Goal: Information Seeking & Learning: Learn about a topic

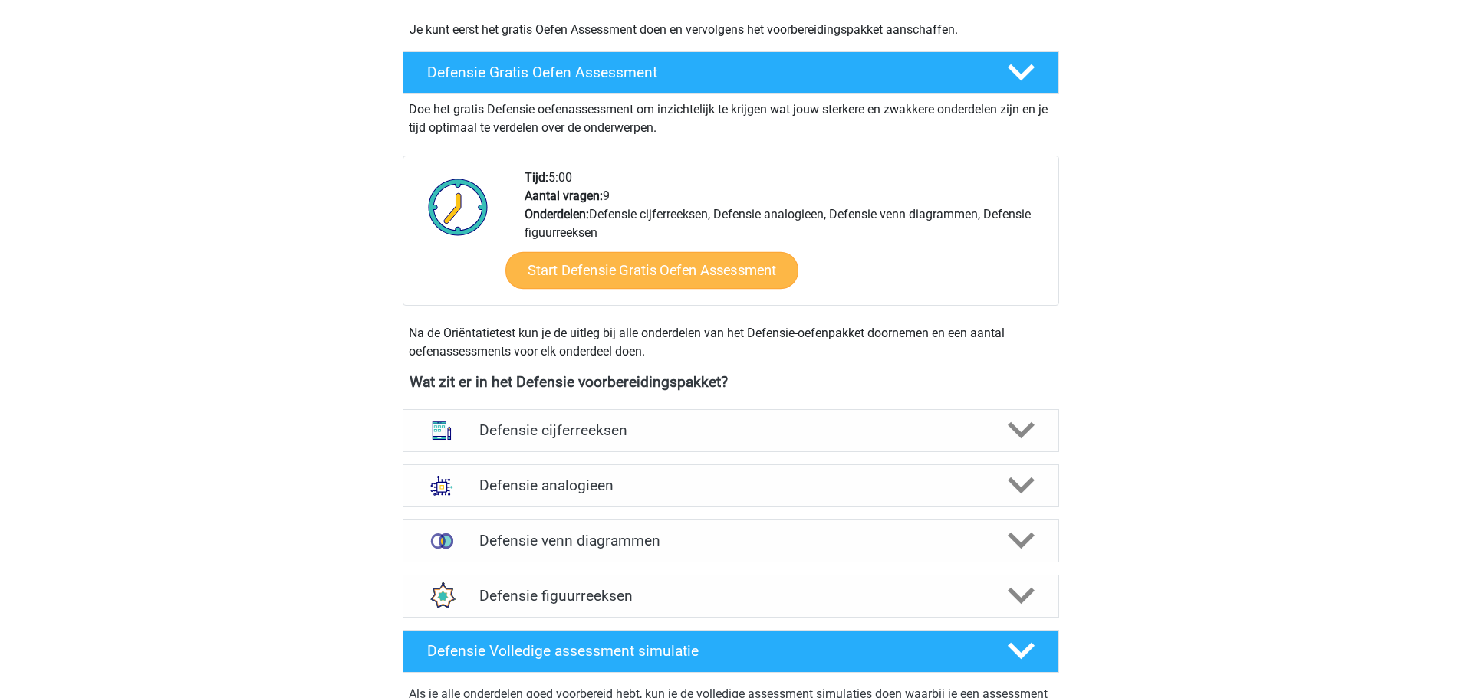
scroll to position [460, 0]
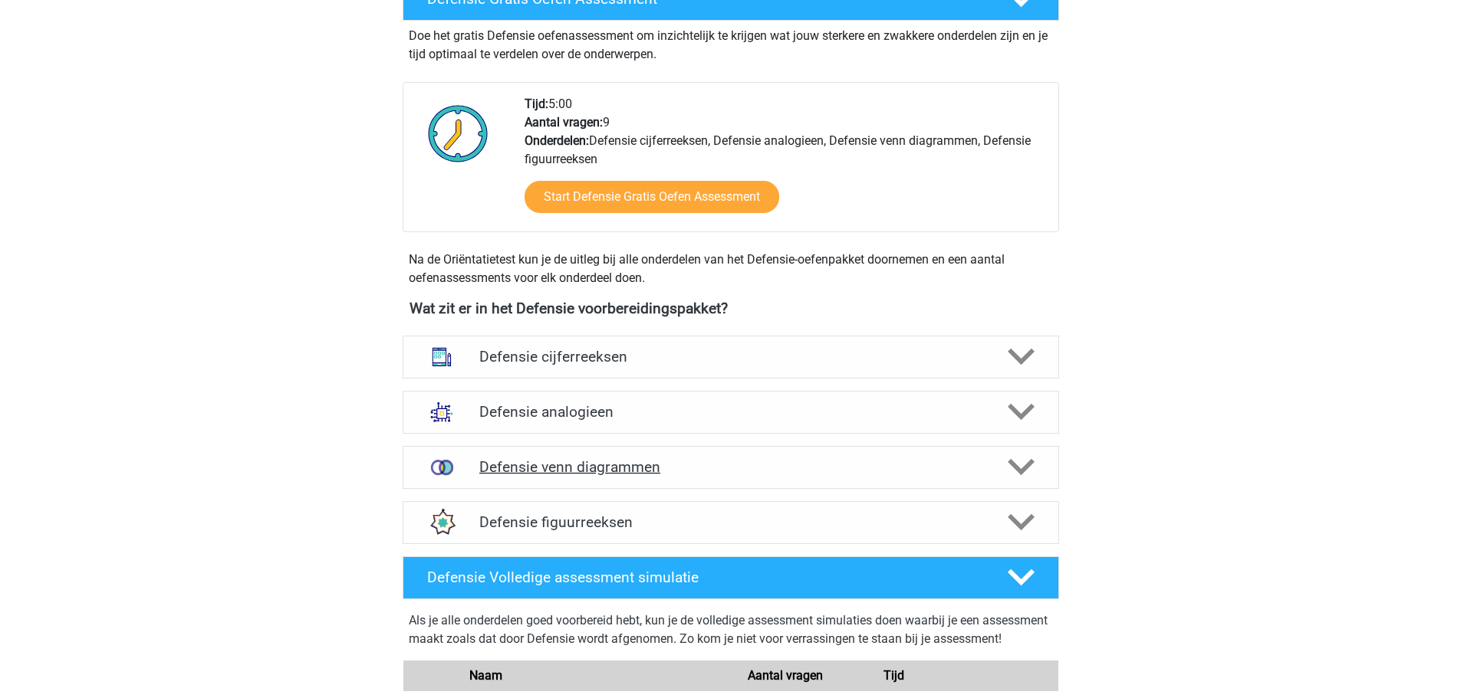
click at [676, 458] on h4 "Defensie venn diagrammen" at bounding box center [730, 467] width 502 height 18
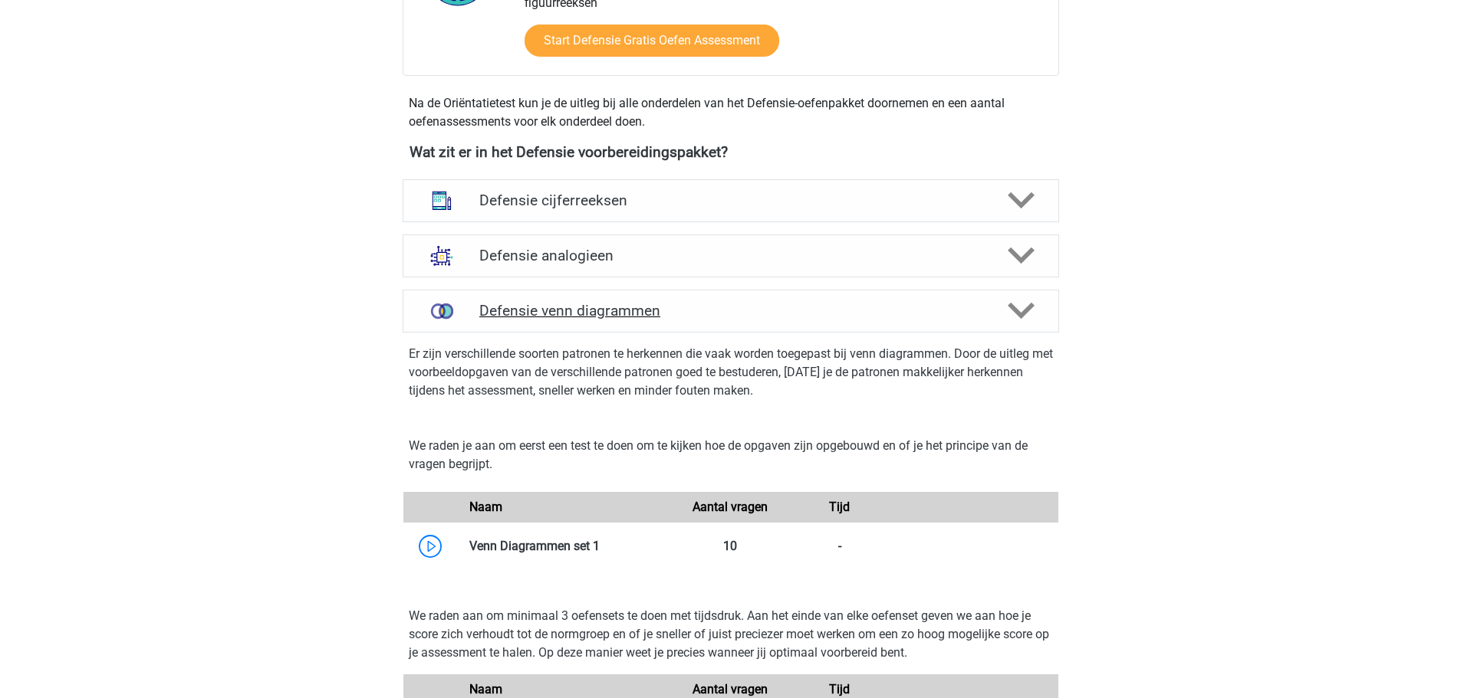
scroll to position [613, 0]
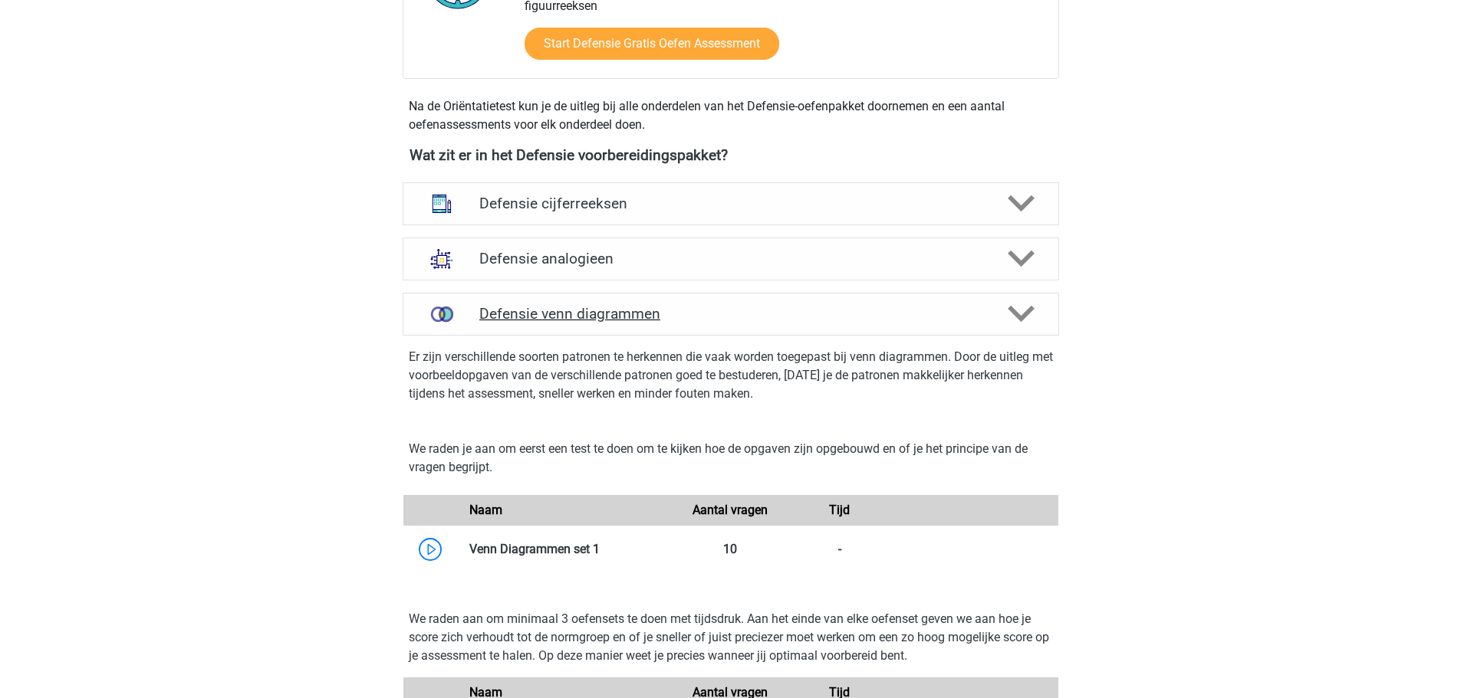
click at [609, 316] on h4 "Defensie venn diagrammen" at bounding box center [730, 314] width 502 height 18
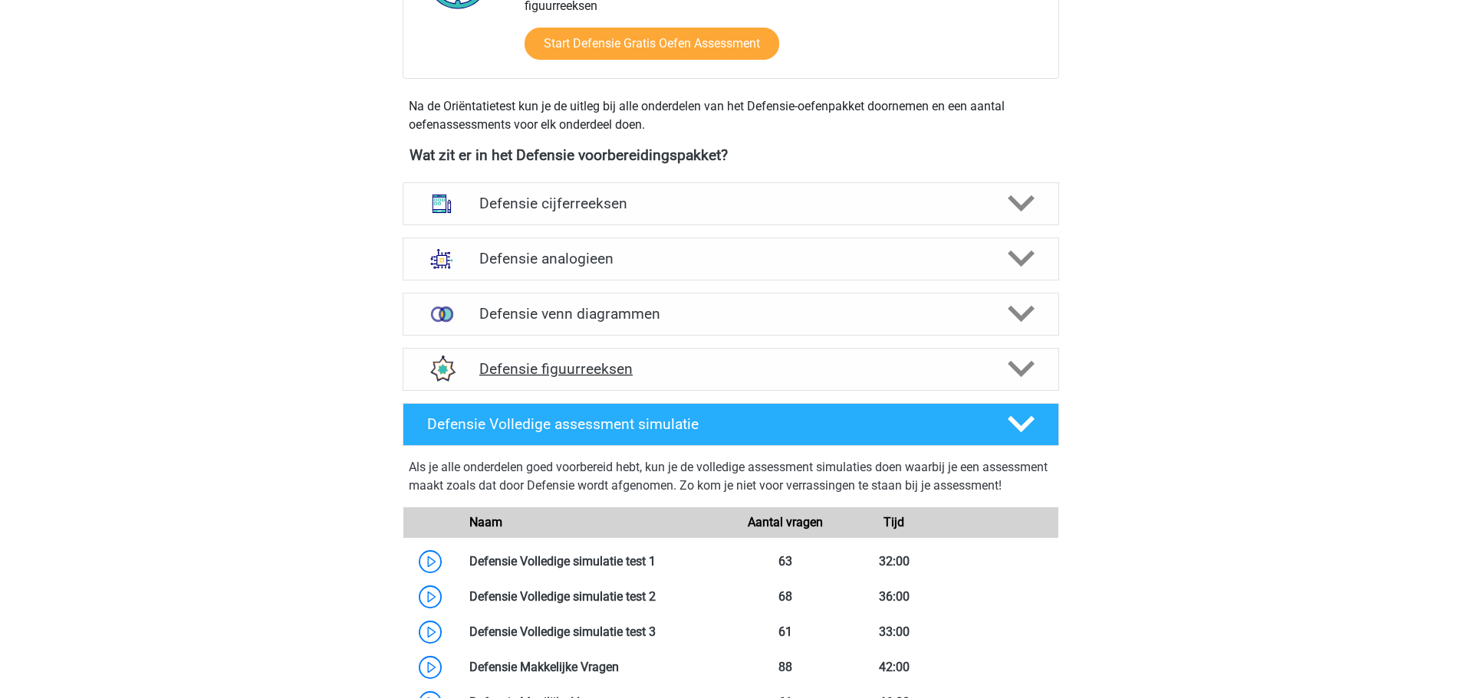
click at [619, 373] on h4 "Defensie figuurreeksen" at bounding box center [730, 369] width 502 height 18
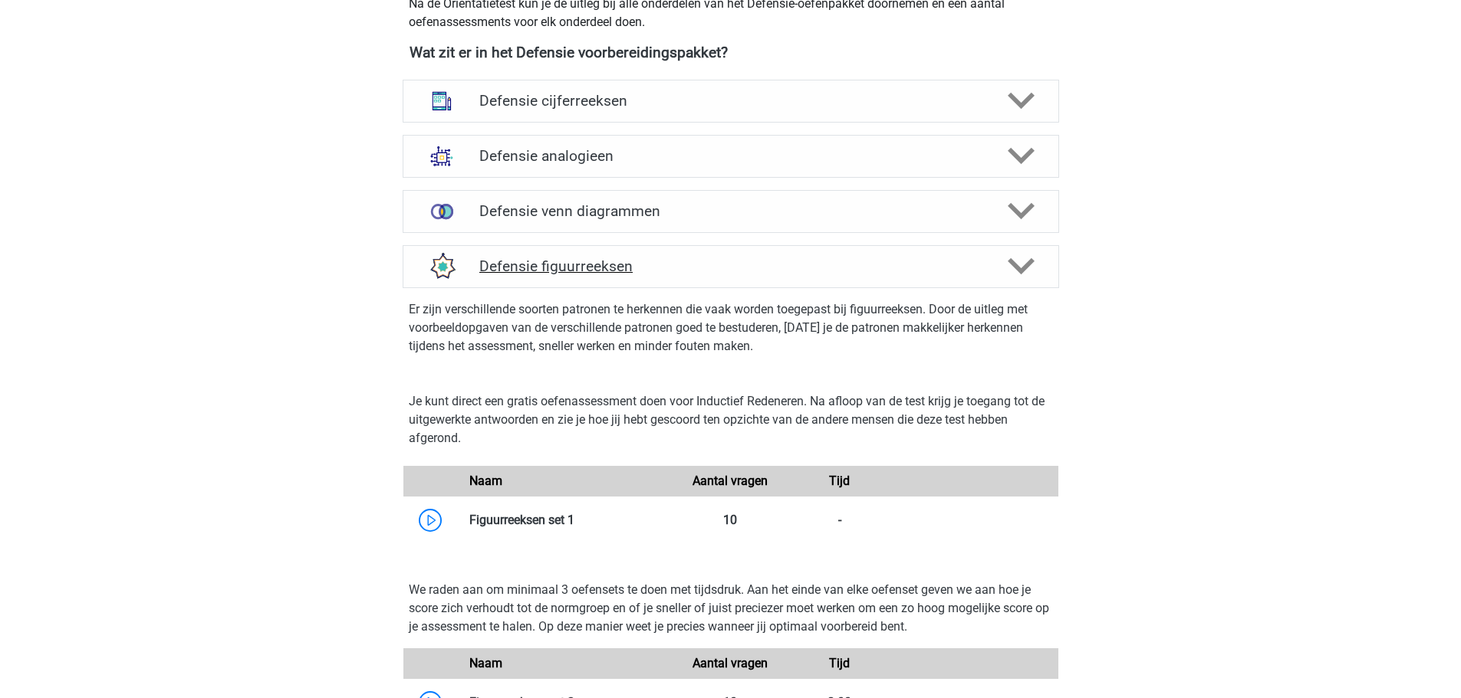
scroll to position [997, 0]
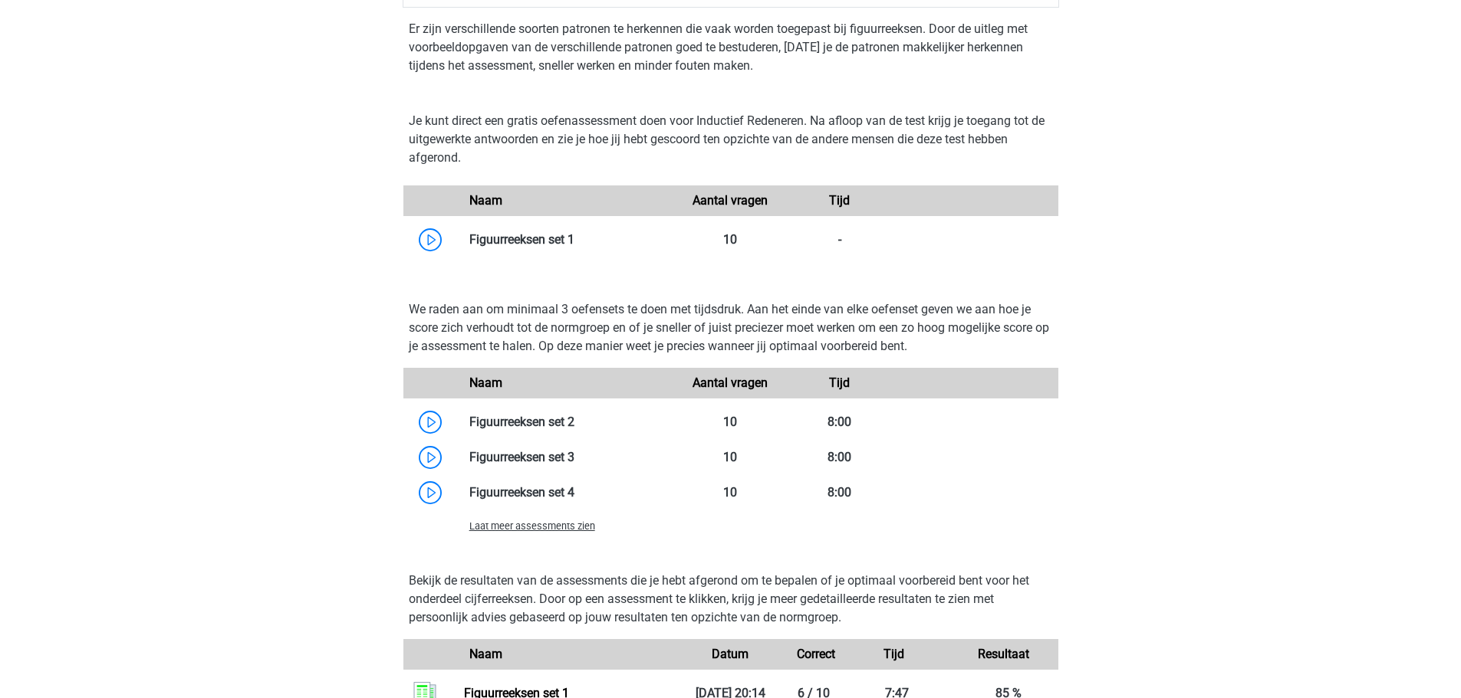
click at [541, 529] on span "Laat meer assessments zien" at bounding box center [532, 527] width 126 height 12
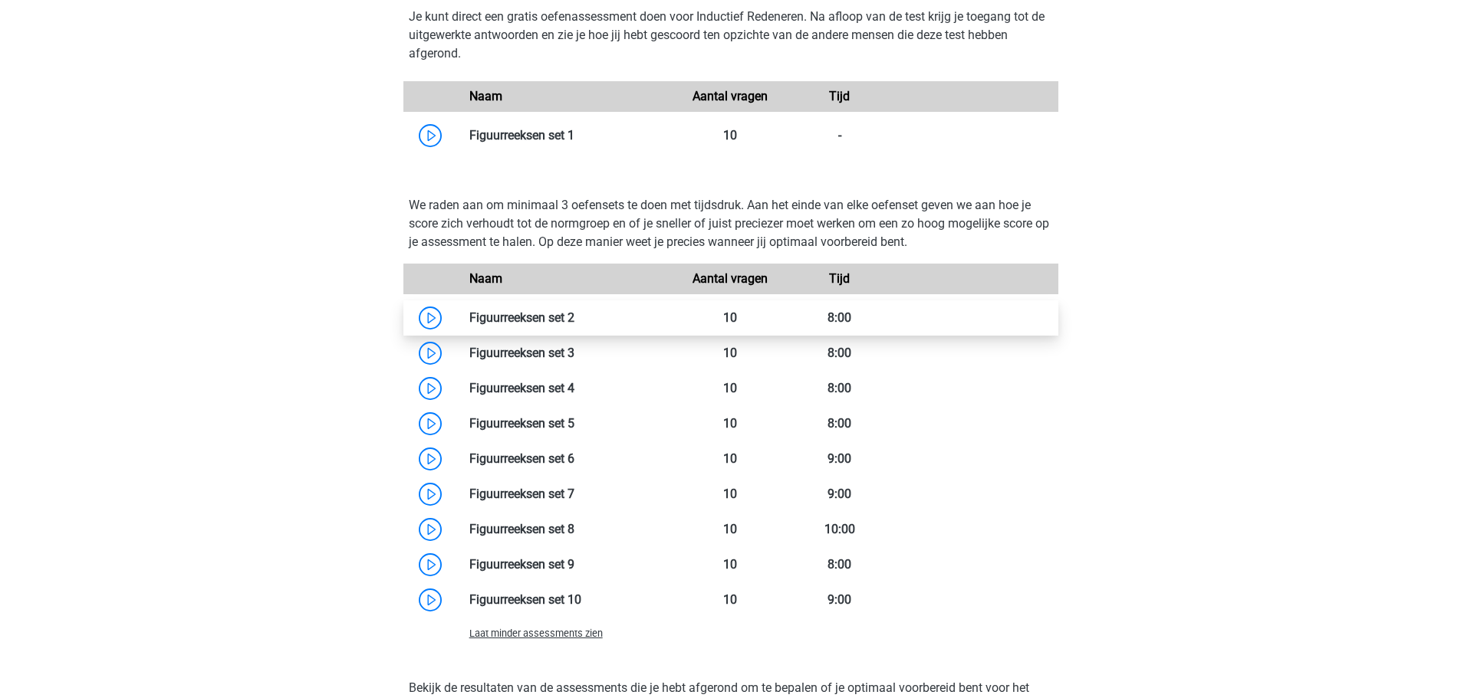
scroll to position [1073, 0]
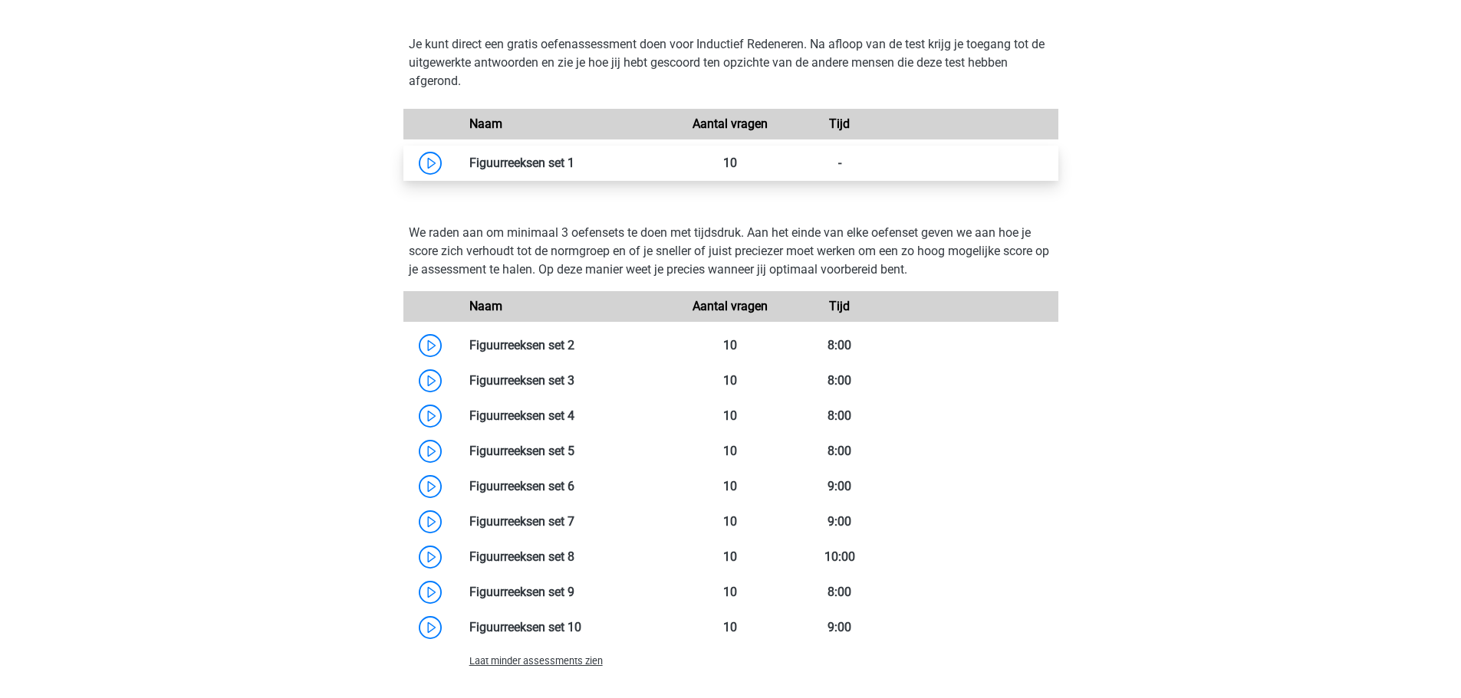
click at [574, 169] on link at bounding box center [574, 163] width 0 height 15
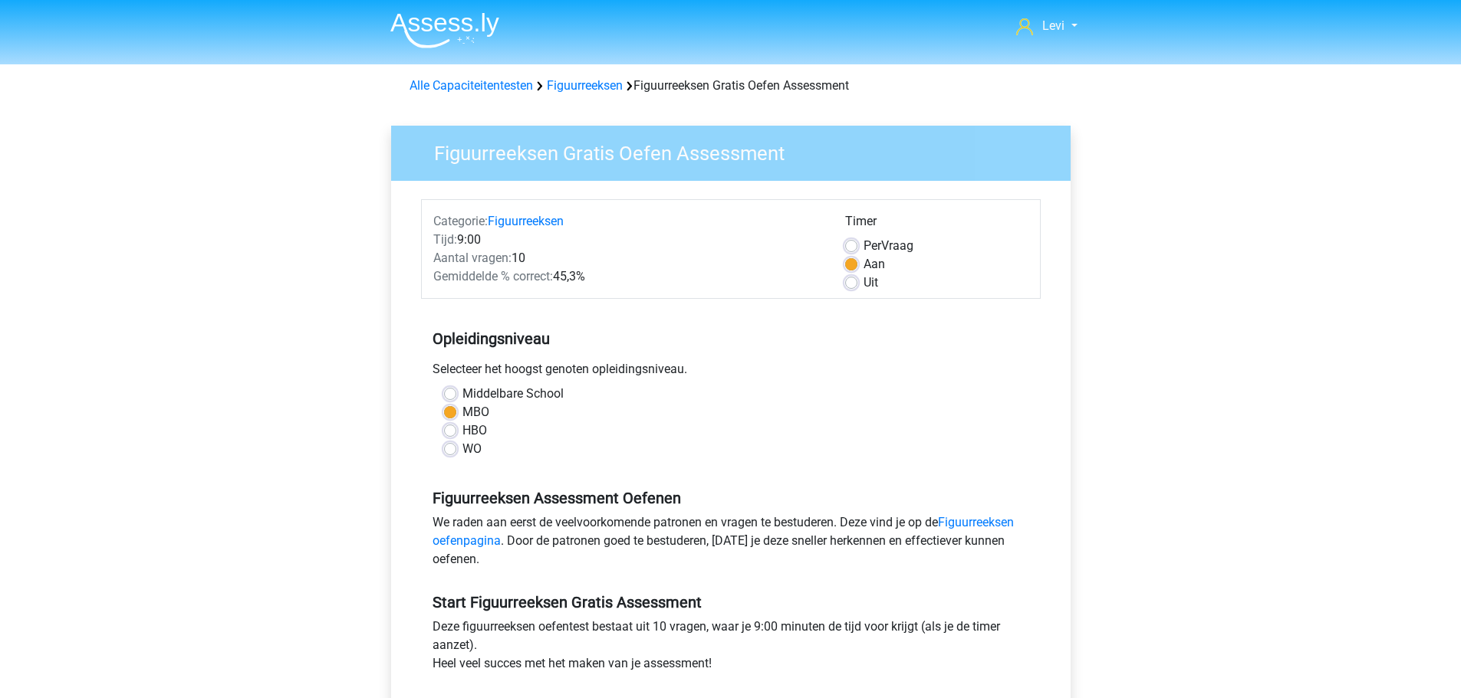
click at [863, 244] on label "Per Vraag" at bounding box center [888, 246] width 50 height 18
click at [856, 244] on input "Per Vraag" at bounding box center [851, 244] width 12 height 15
radio input "true"
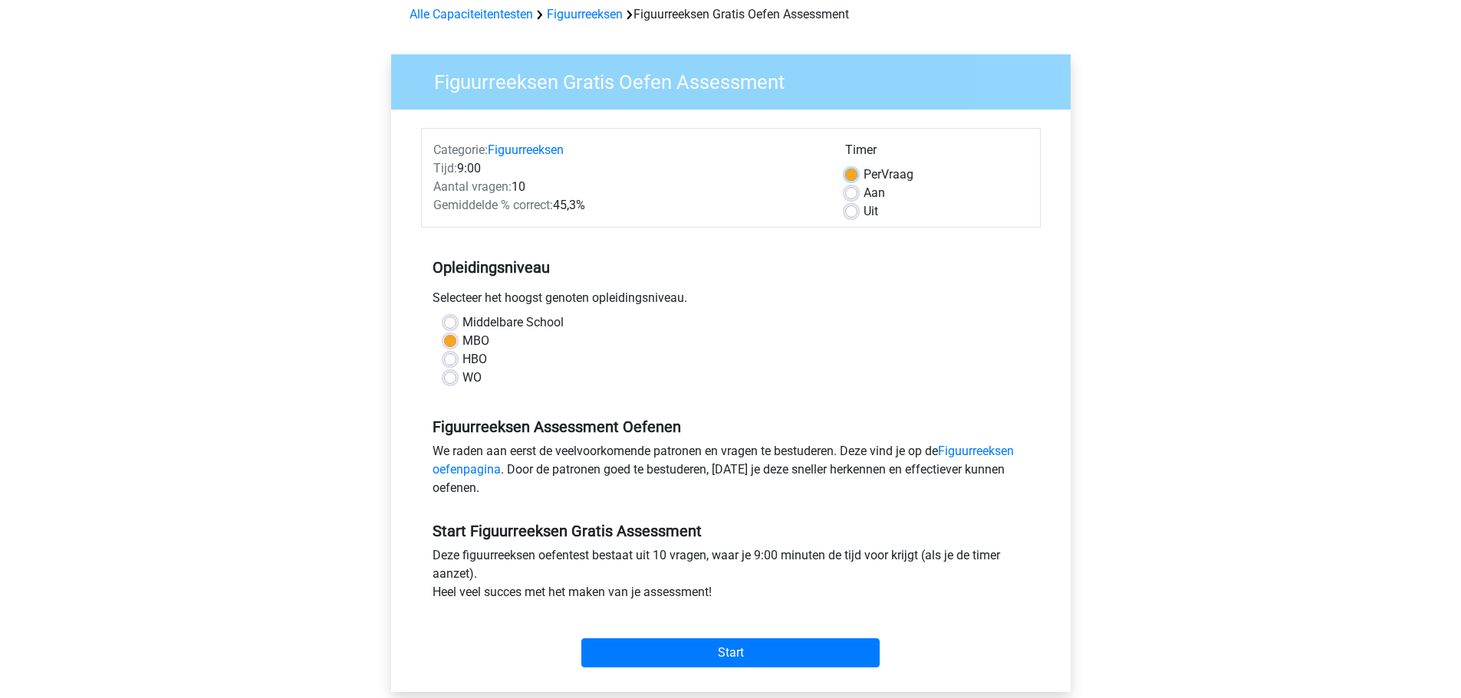
scroll to position [153, 0]
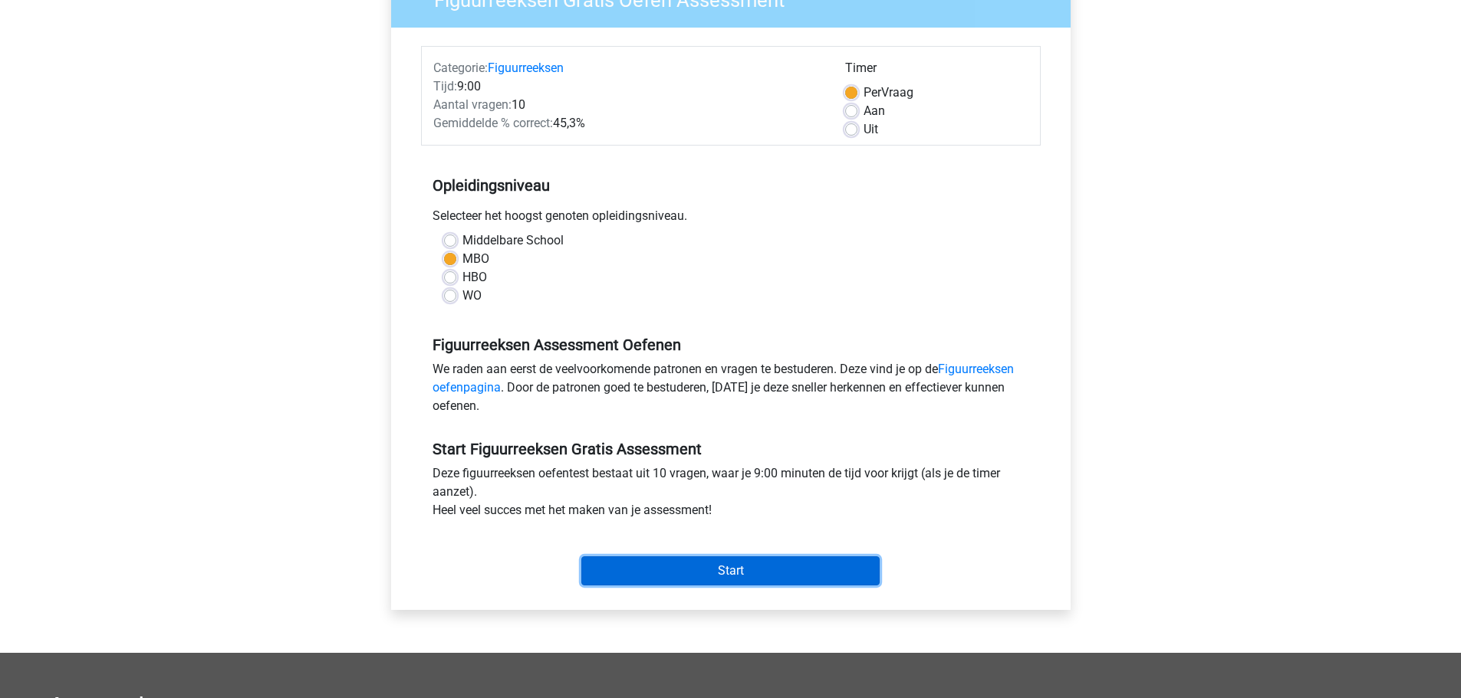
click at [827, 572] on input "Start" at bounding box center [730, 571] width 298 height 29
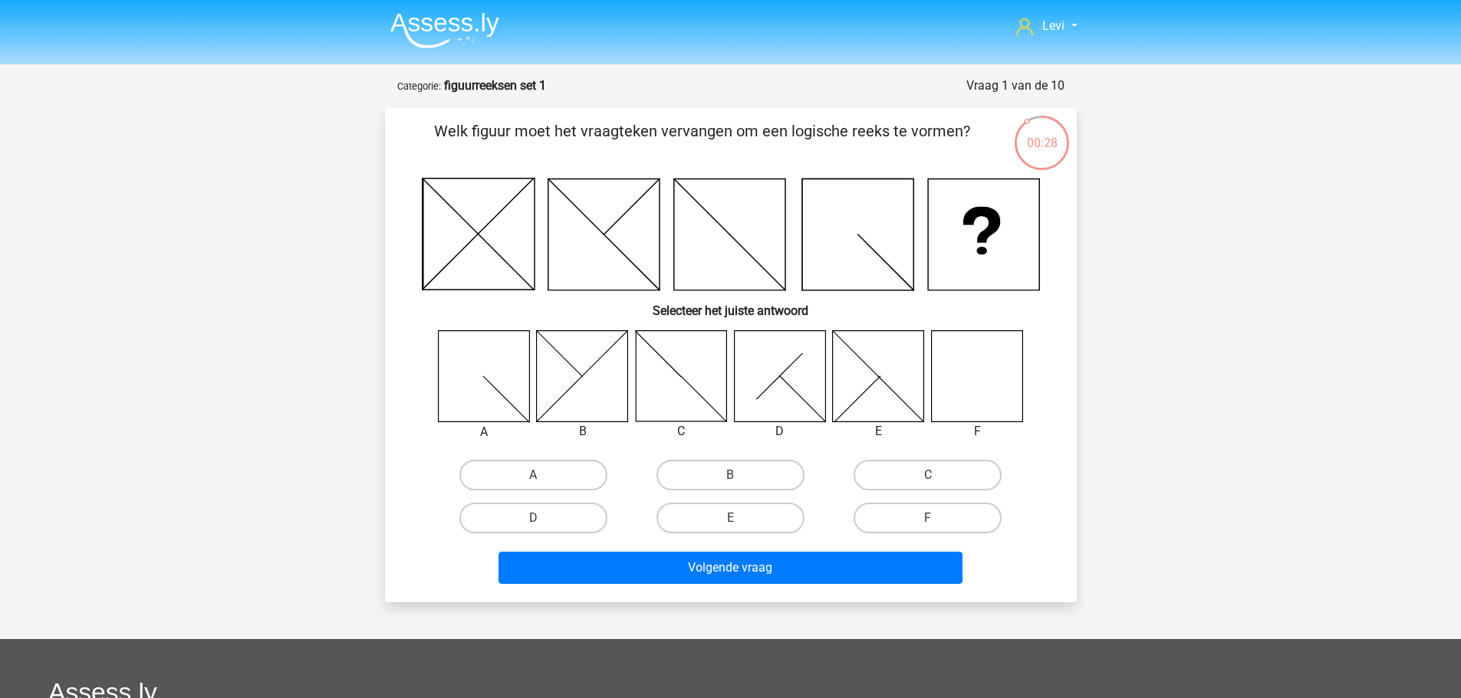
click at [978, 403] on icon at bounding box center [976, 375] width 91 height 91
click at [887, 517] on label "F" at bounding box center [927, 518] width 148 height 31
click at [928, 518] on input "F" at bounding box center [933, 523] width 10 height 10
radio input "true"
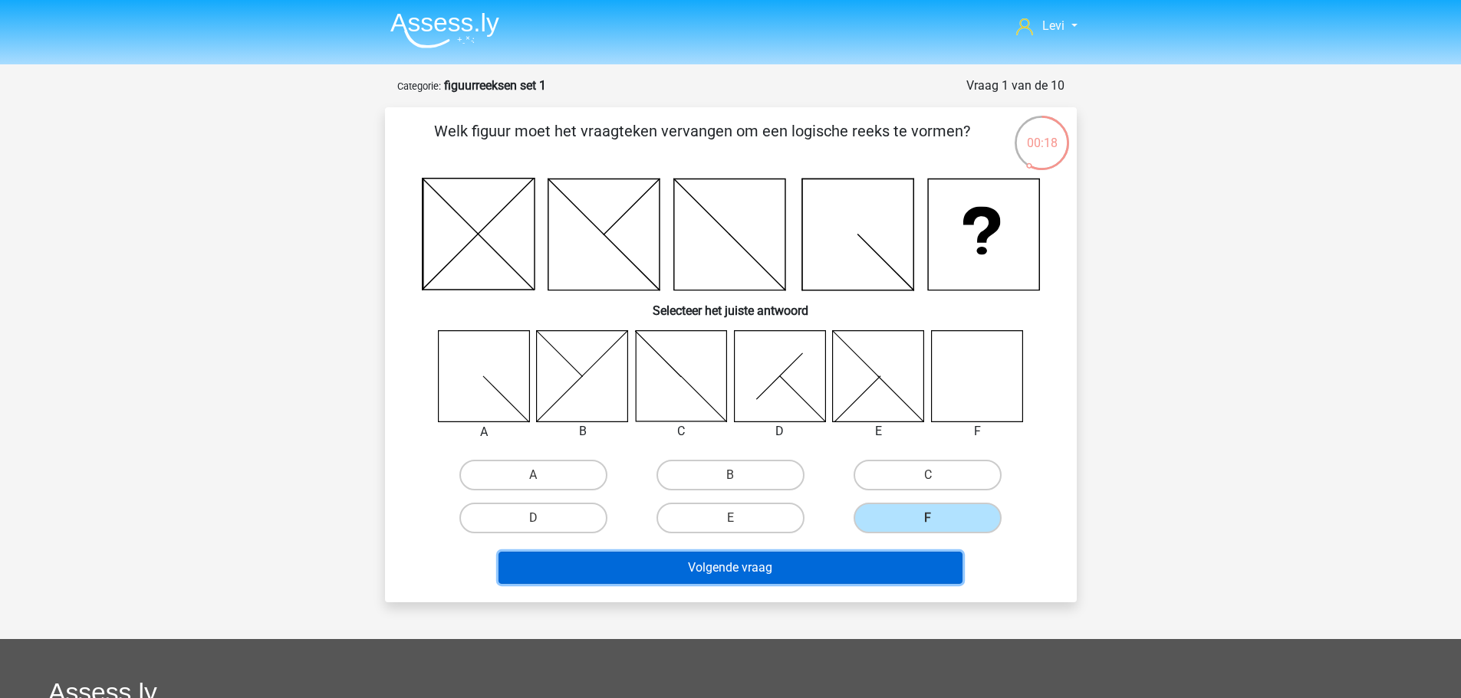
click at [862, 571] on button "Volgende vraag" at bounding box center [730, 568] width 464 height 32
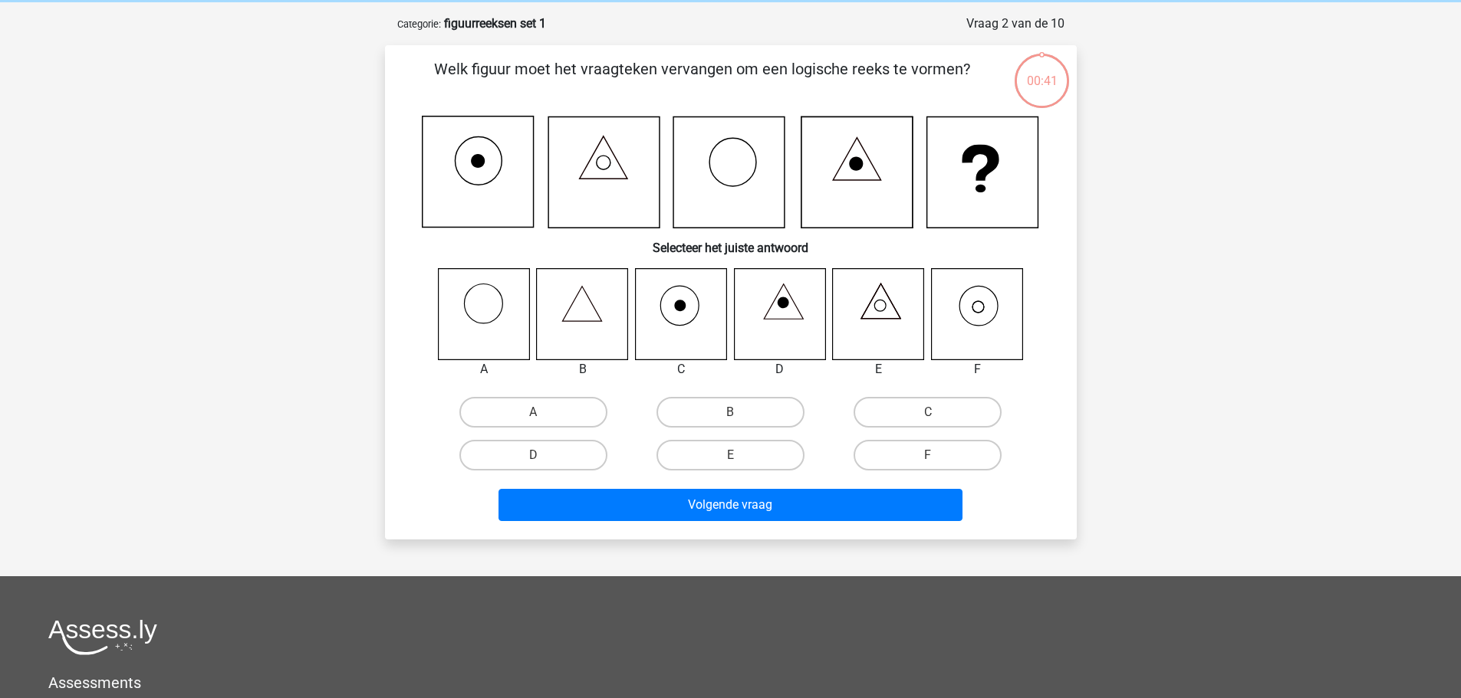
scroll to position [77, 0]
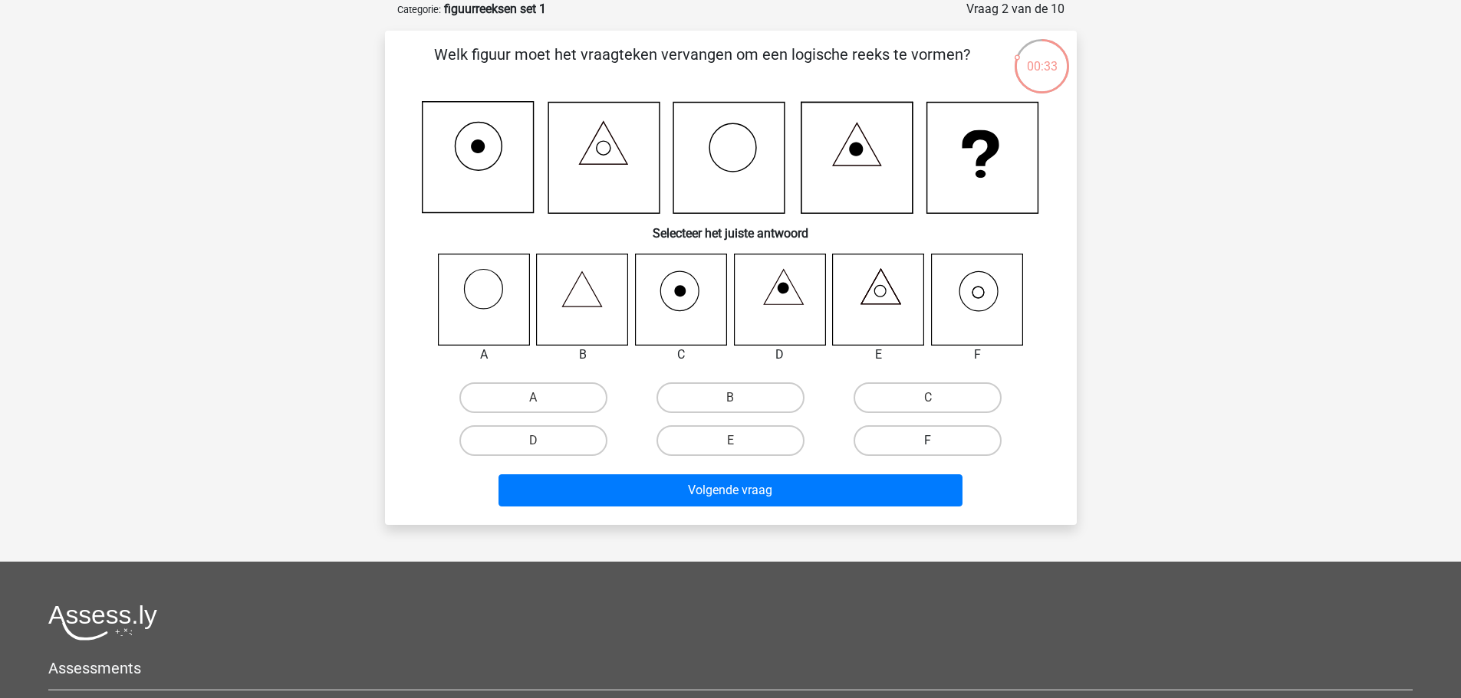
click at [912, 434] on label "F" at bounding box center [927, 441] width 148 height 31
click at [928, 441] on input "F" at bounding box center [933, 446] width 10 height 10
radio input "true"
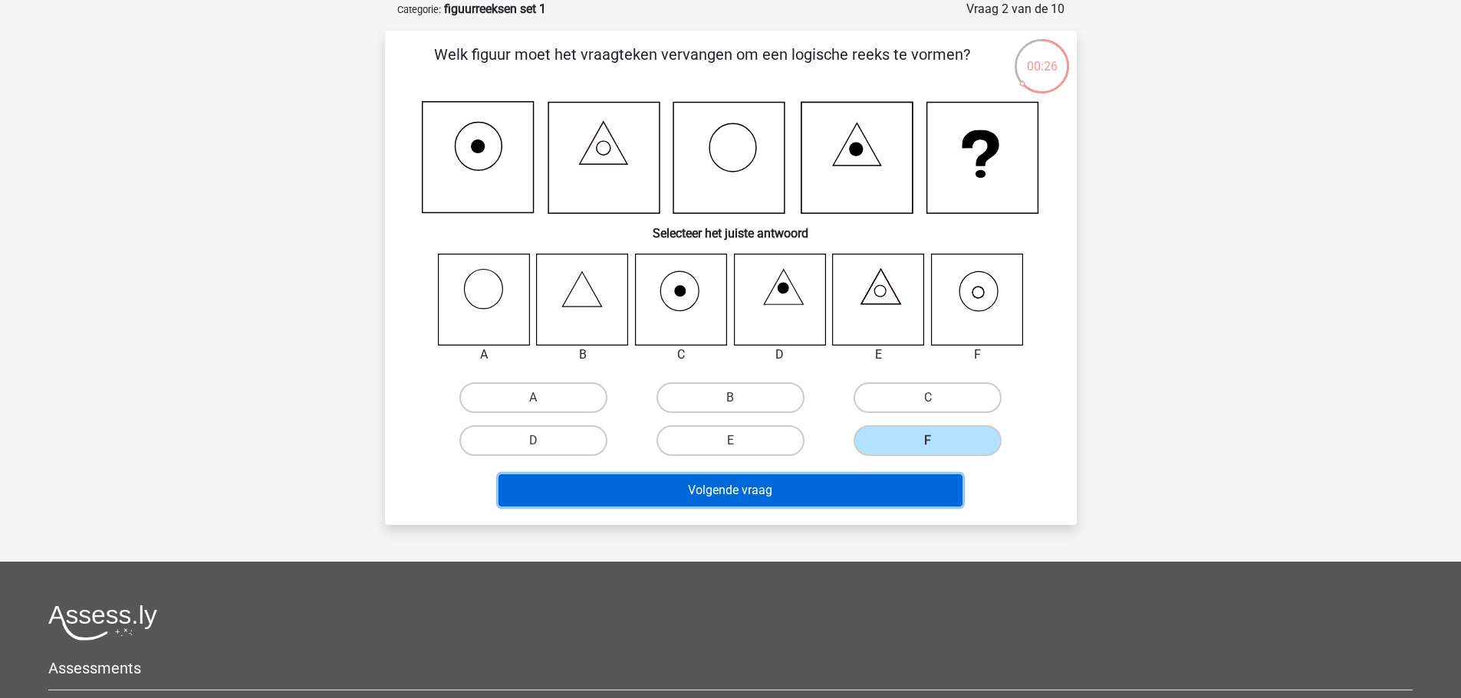
click at [884, 498] on button "Volgende vraag" at bounding box center [730, 491] width 464 height 32
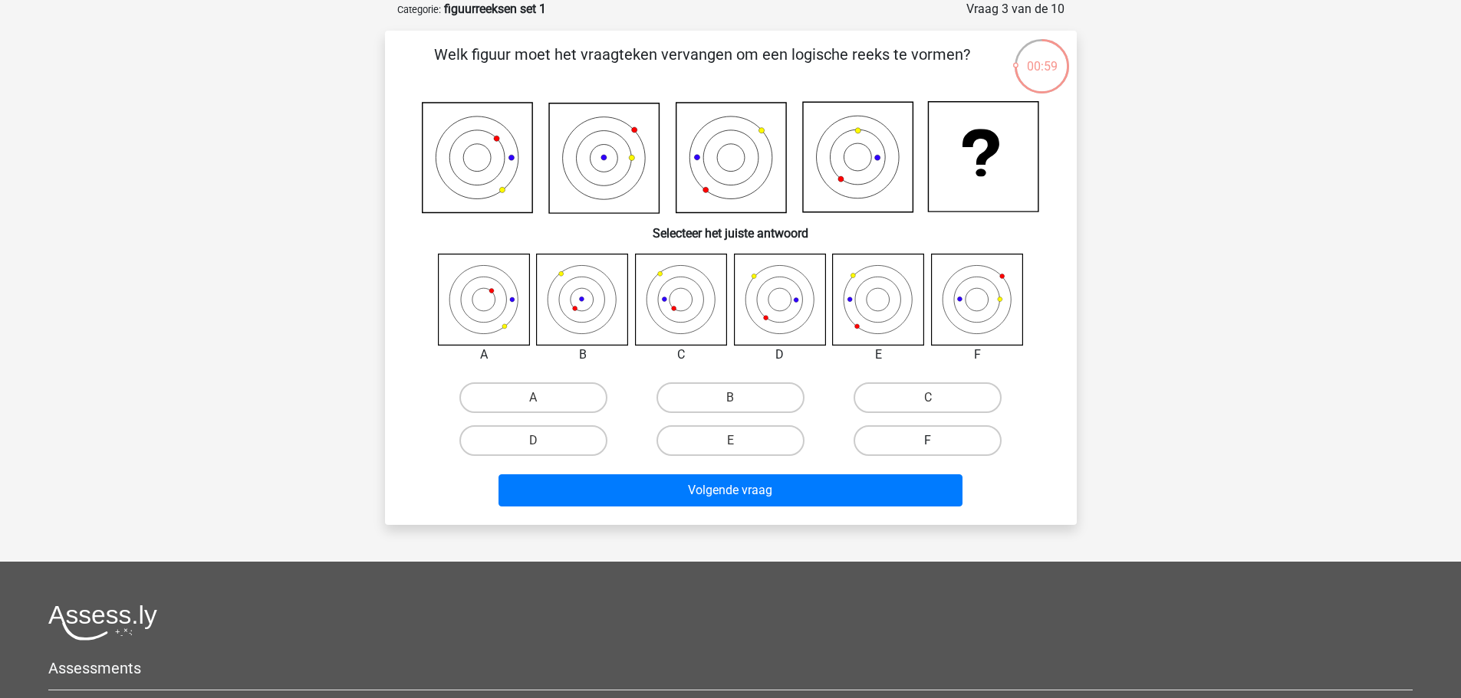
click at [952, 451] on label "F" at bounding box center [927, 441] width 148 height 31
click at [938, 451] on input "F" at bounding box center [933, 446] width 10 height 10
radio input "true"
click at [714, 406] on label "B" at bounding box center [730, 398] width 148 height 31
click at [730, 406] on input "B" at bounding box center [735, 403] width 10 height 10
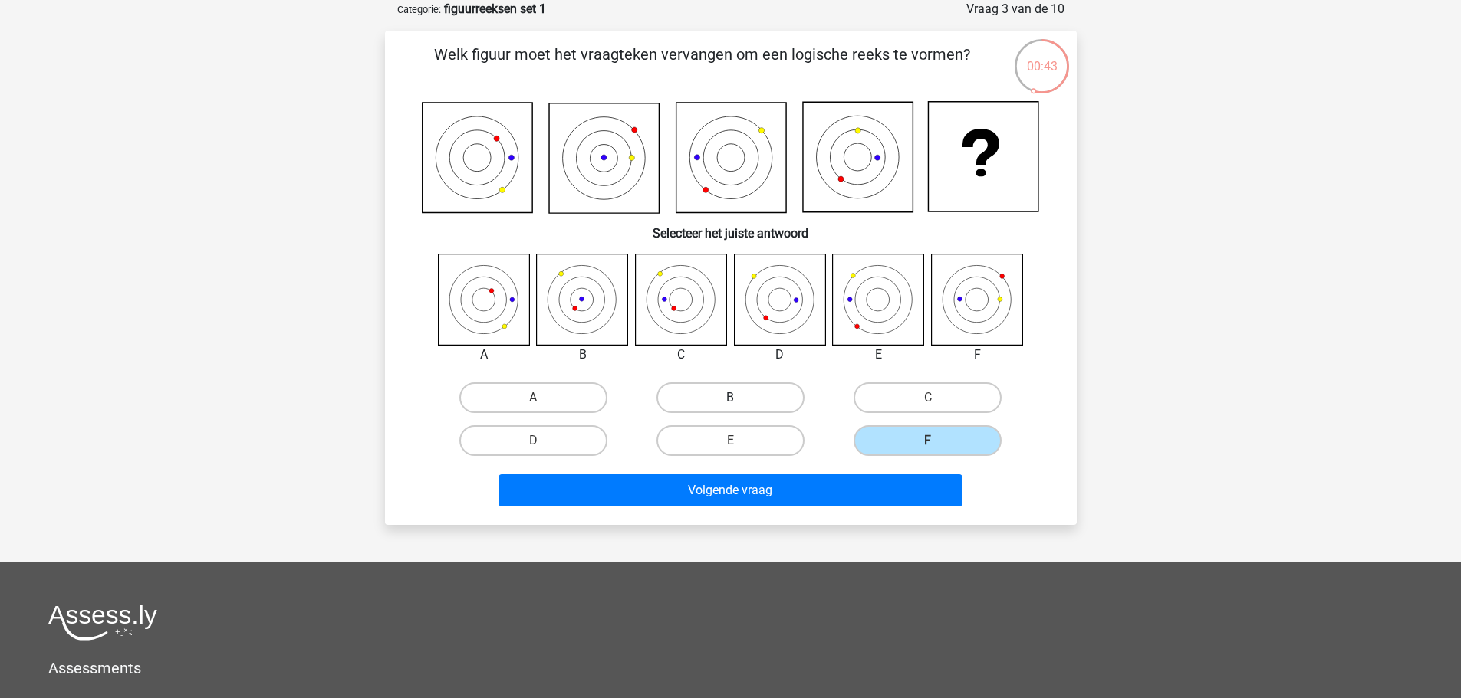
radio input "true"
click at [910, 406] on label "C" at bounding box center [927, 398] width 148 height 31
click at [928, 406] on input "C" at bounding box center [933, 403] width 10 height 10
radio input "true"
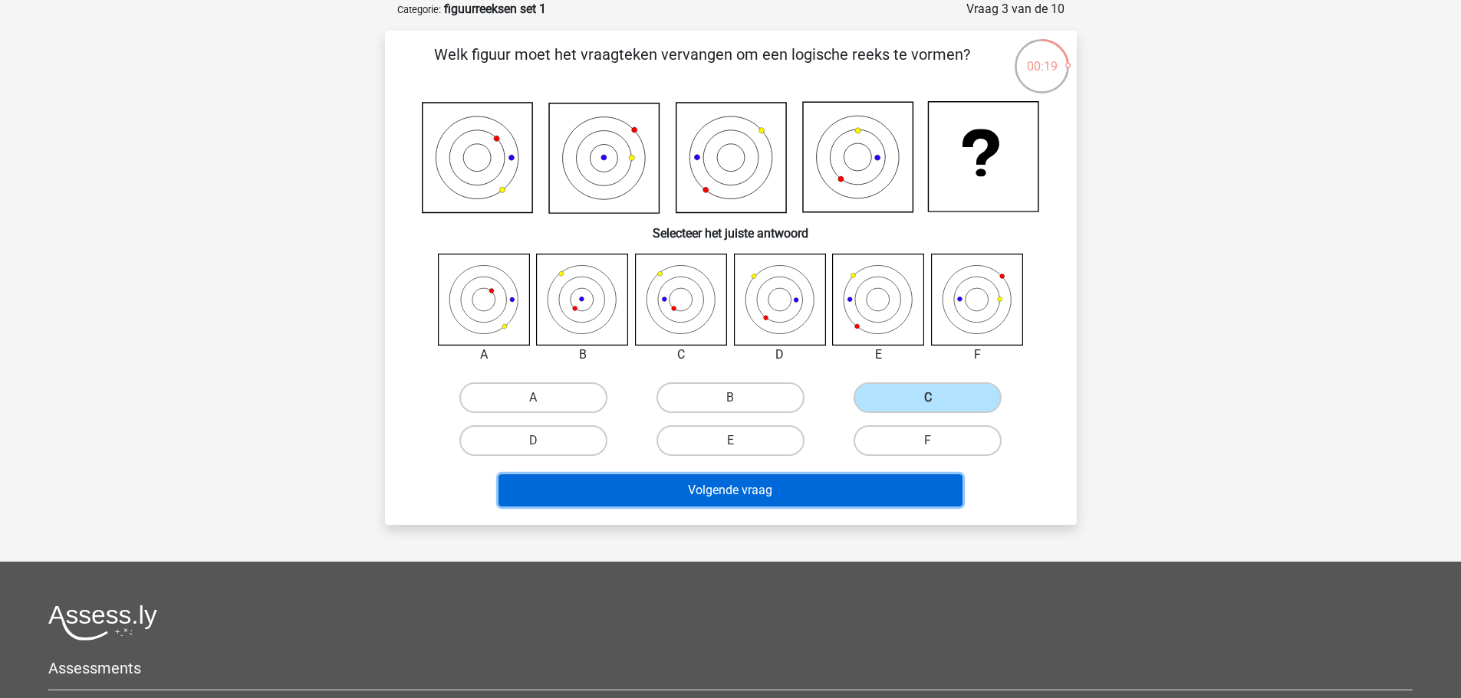
click at [846, 489] on button "Volgende vraag" at bounding box center [730, 491] width 464 height 32
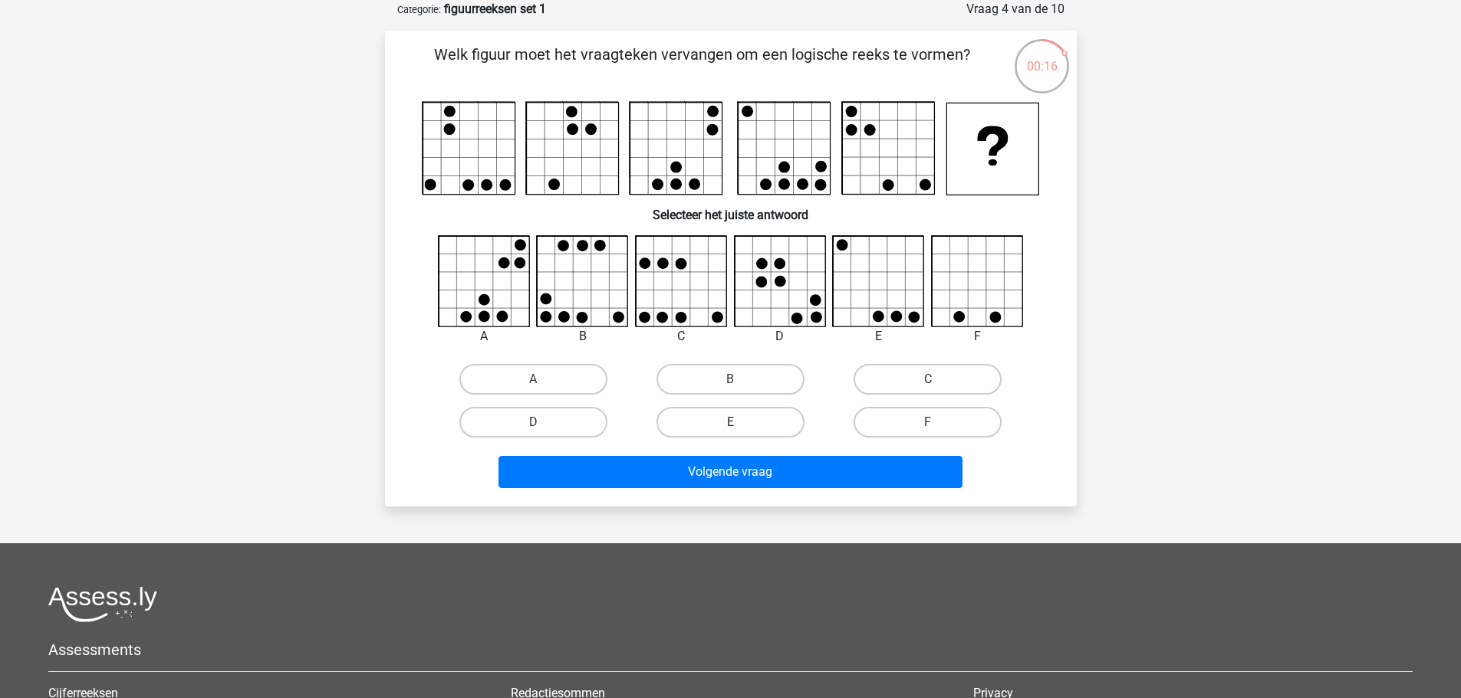
click at [779, 421] on label "E" at bounding box center [730, 422] width 148 height 31
click at [740, 422] on input "E" at bounding box center [735, 427] width 10 height 10
radio input "true"
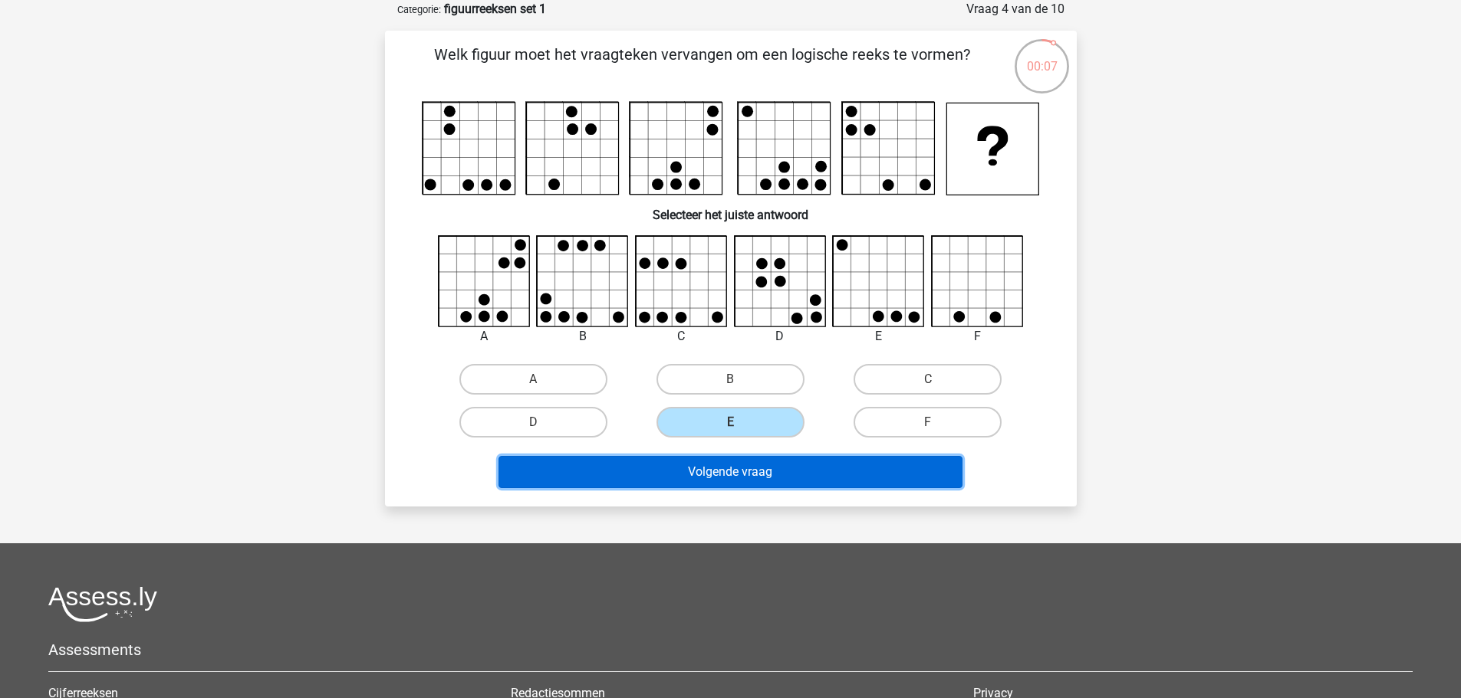
click at [897, 471] on button "Volgende vraag" at bounding box center [730, 472] width 464 height 32
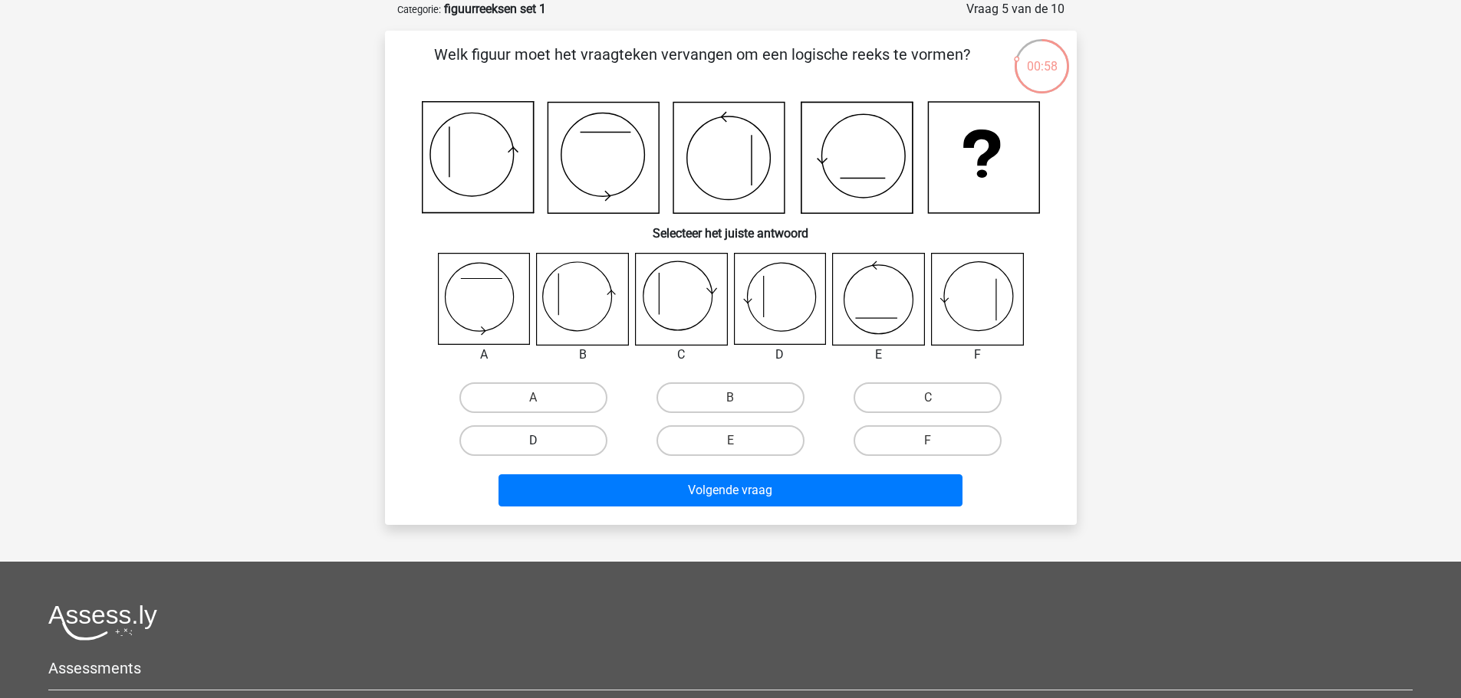
click at [574, 442] on label "D" at bounding box center [533, 441] width 148 height 31
click at [543, 442] on input "D" at bounding box center [538, 446] width 10 height 10
radio input "true"
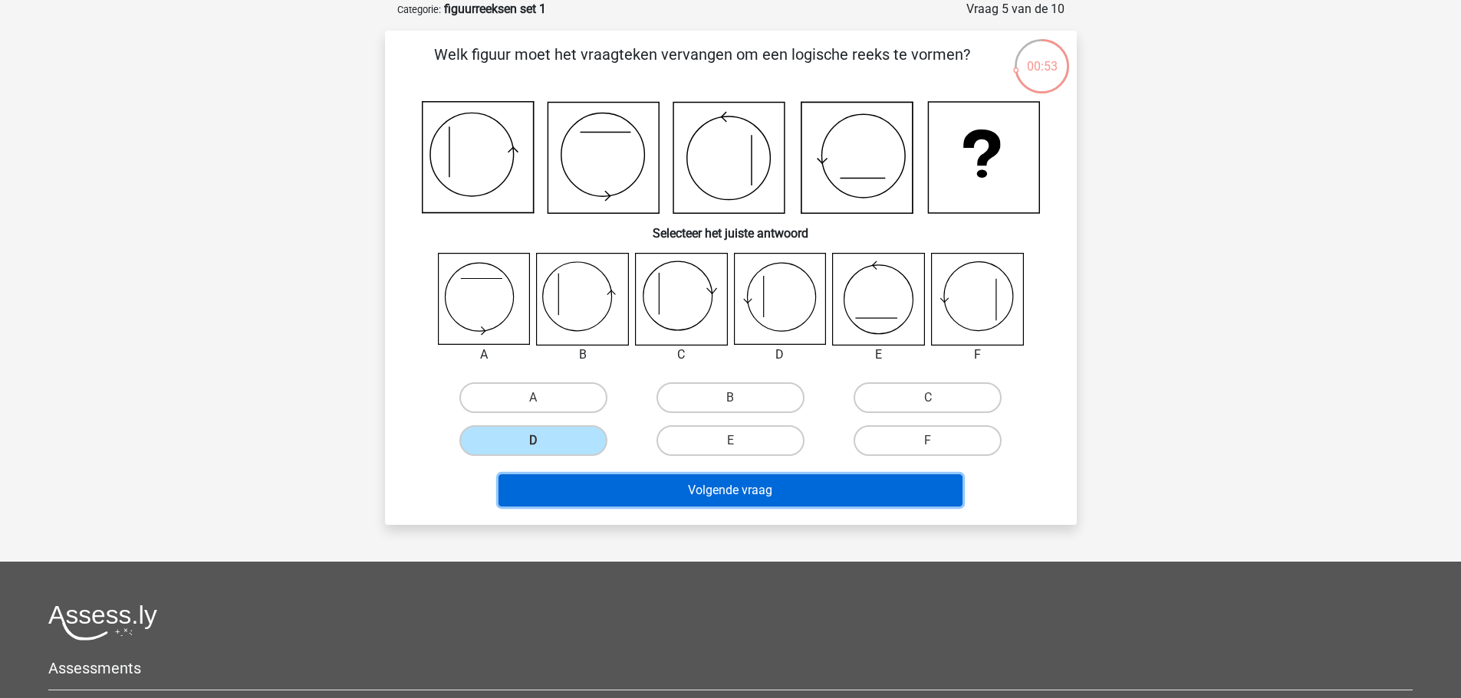
click at [767, 488] on button "Volgende vraag" at bounding box center [730, 491] width 464 height 32
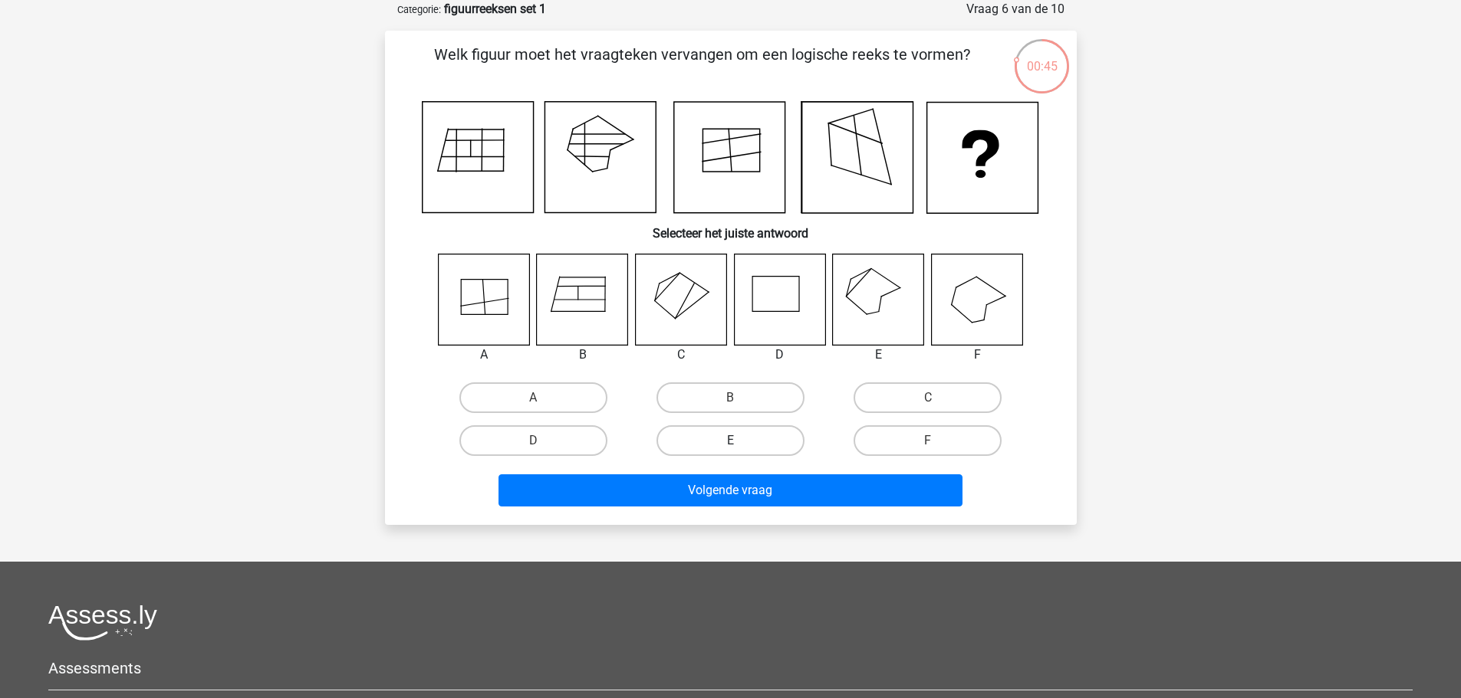
click at [758, 442] on label "E" at bounding box center [730, 441] width 148 height 31
click at [740, 442] on input "E" at bounding box center [735, 446] width 10 height 10
radio input "true"
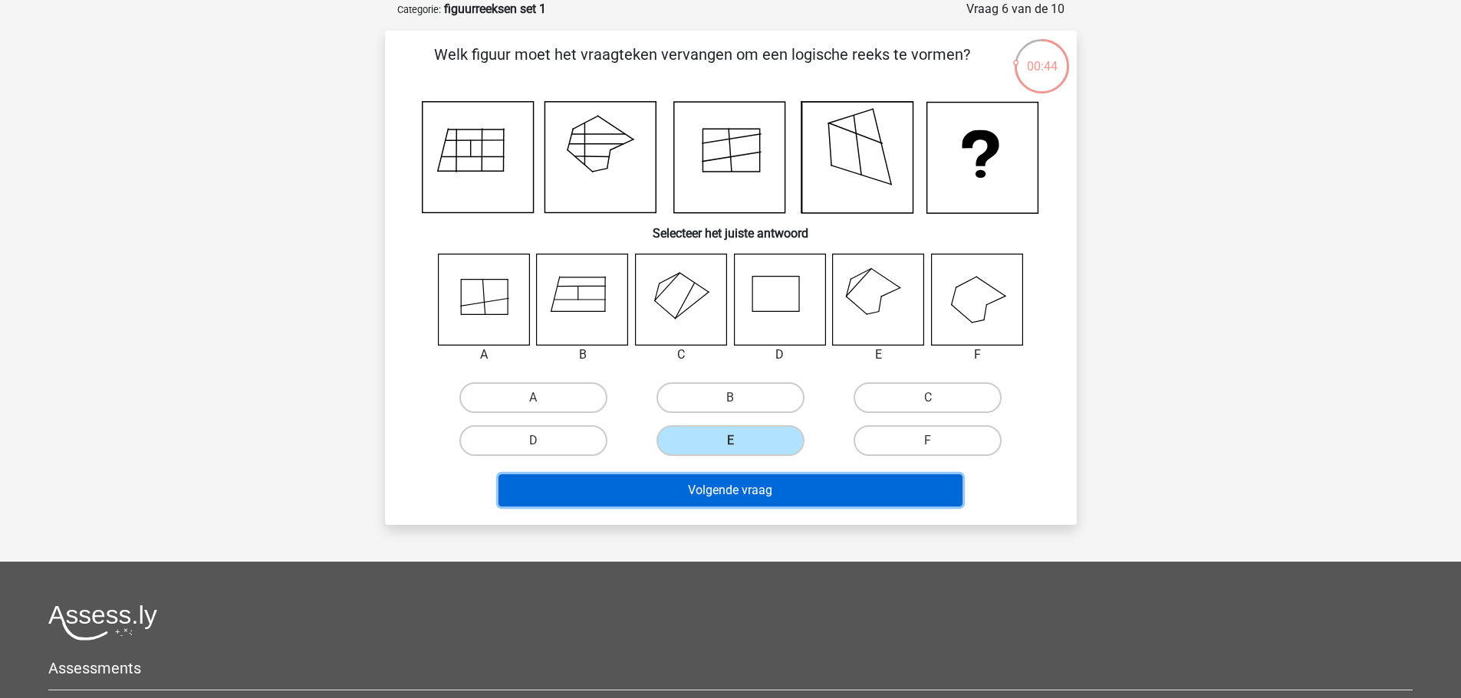
click at [782, 498] on button "Volgende vraag" at bounding box center [730, 491] width 464 height 32
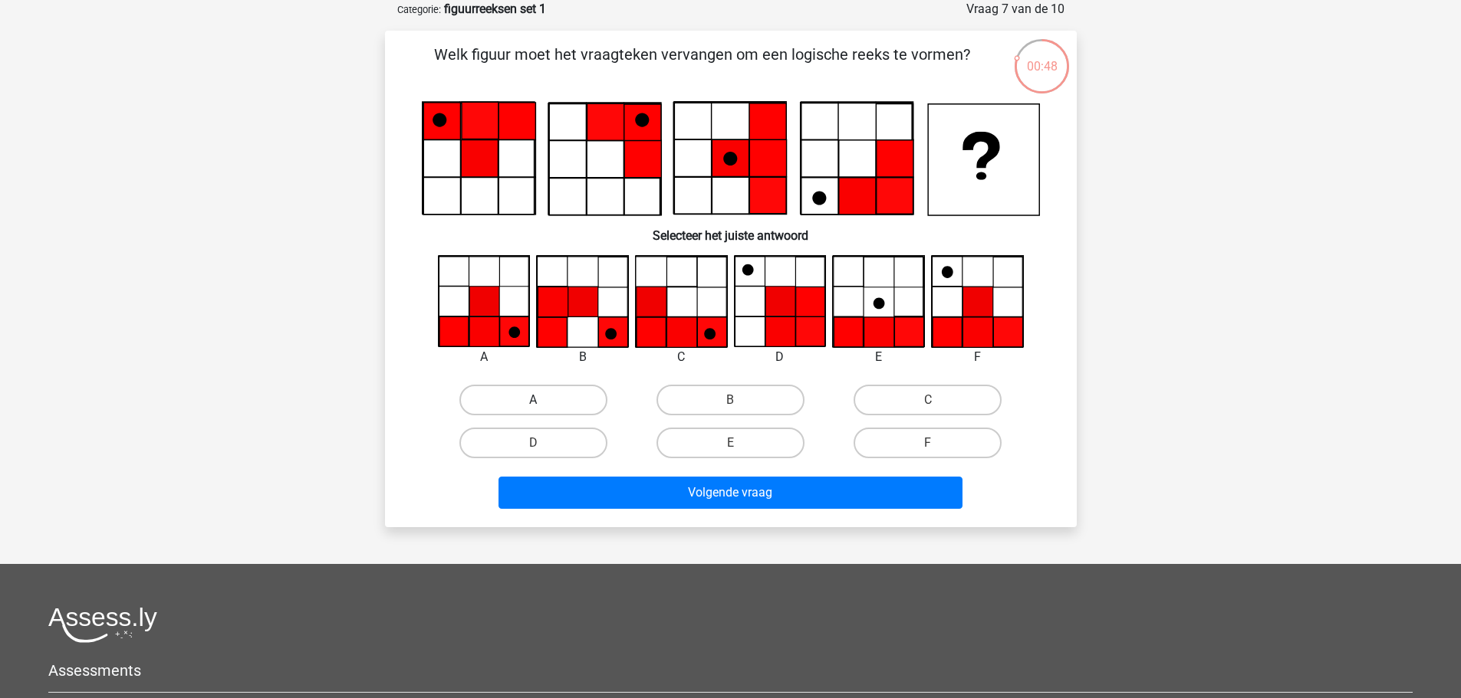
click at [548, 401] on label "A" at bounding box center [533, 400] width 148 height 31
click at [543, 401] on input "A" at bounding box center [538, 405] width 10 height 10
radio input "true"
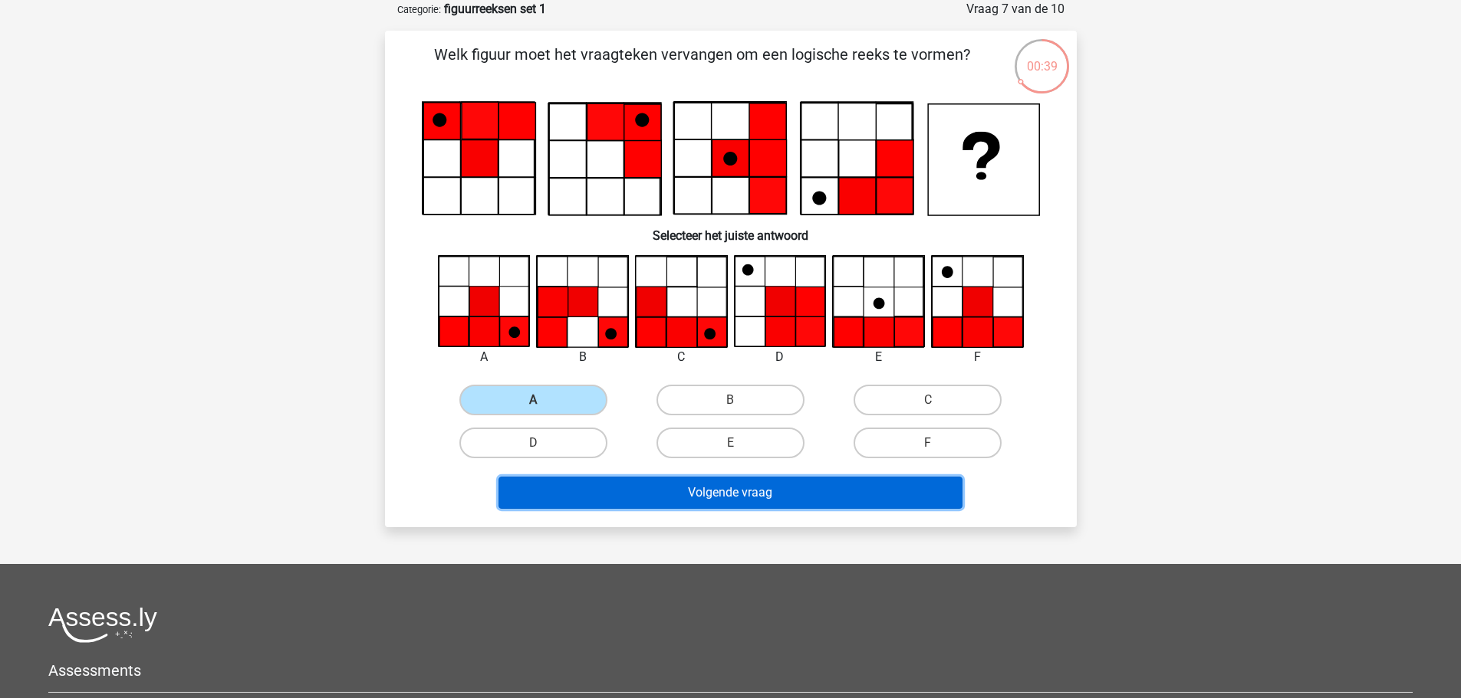
click at [772, 504] on button "Volgende vraag" at bounding box center [730, 493] width 464 height 32
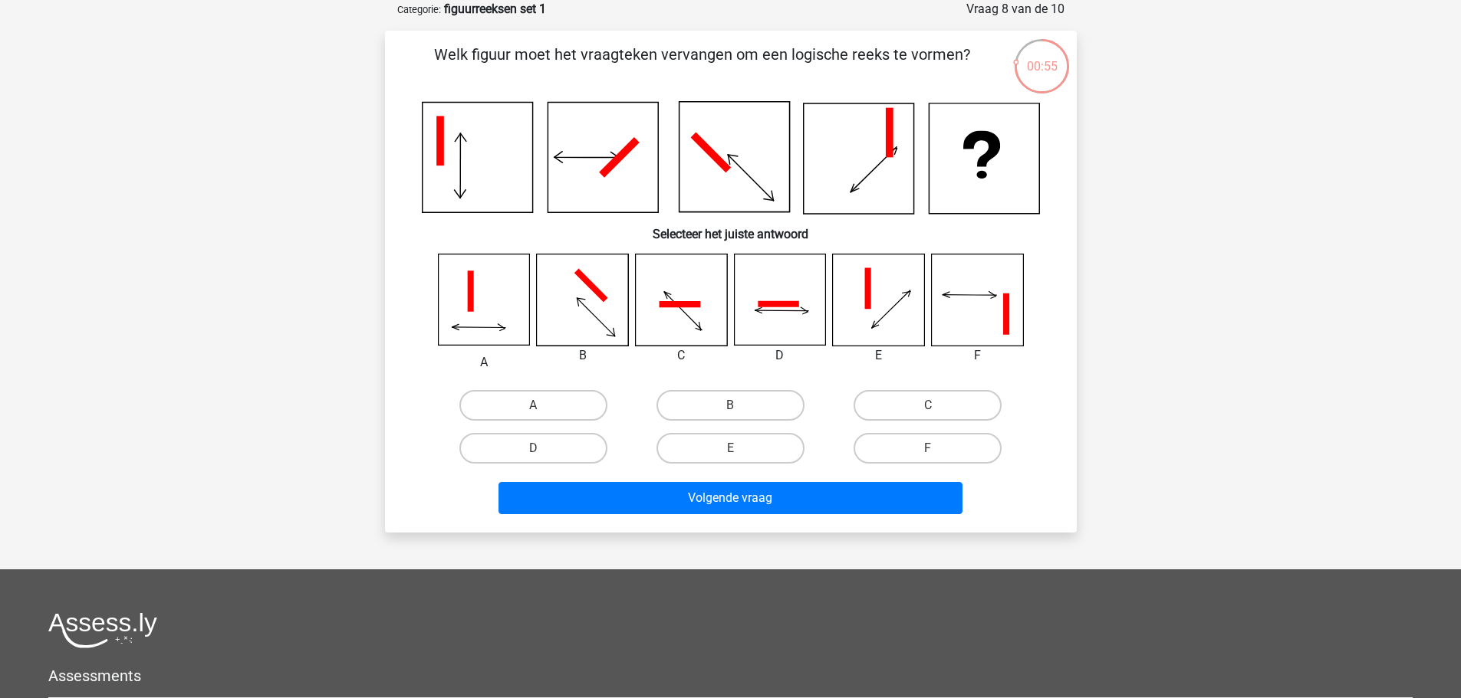
click at [533, 456] on input "D" at bounding box center [538, 454] width 10 height 10
radio input "true"
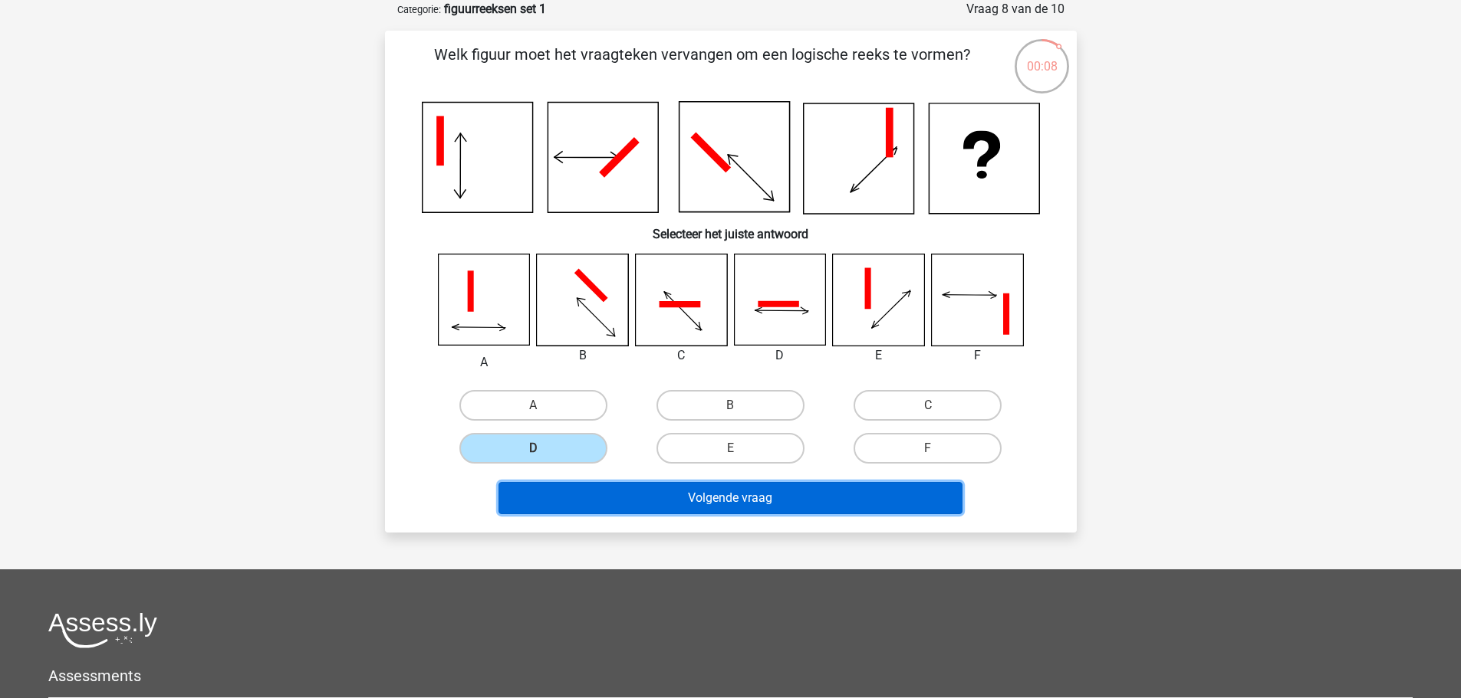
click at [739, 495] on button "Volgende vraag" at bounding box center [730, 498] width 464 height 32
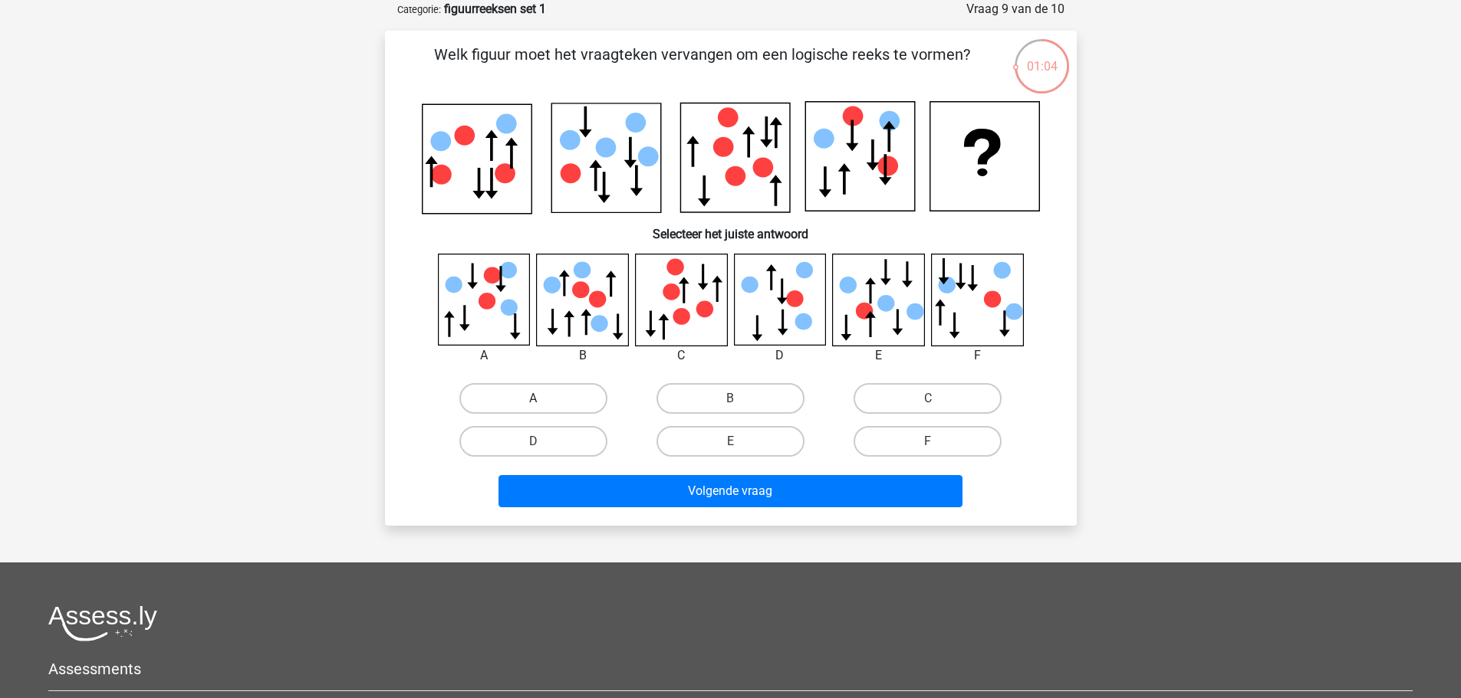
click at [570, 403] on label "A" at bounding box center [533, 398] width 148 height 31
click at [543, 403] on input "A" at bounding box center [538, 404] width 10 height 10
radio input "true"
click at [579, 451] on label "D" at bounding box center [533, 441] width 148 height 31
click at [543, 451] on input "D" at bounding box center [538, 447] width 10 height 10
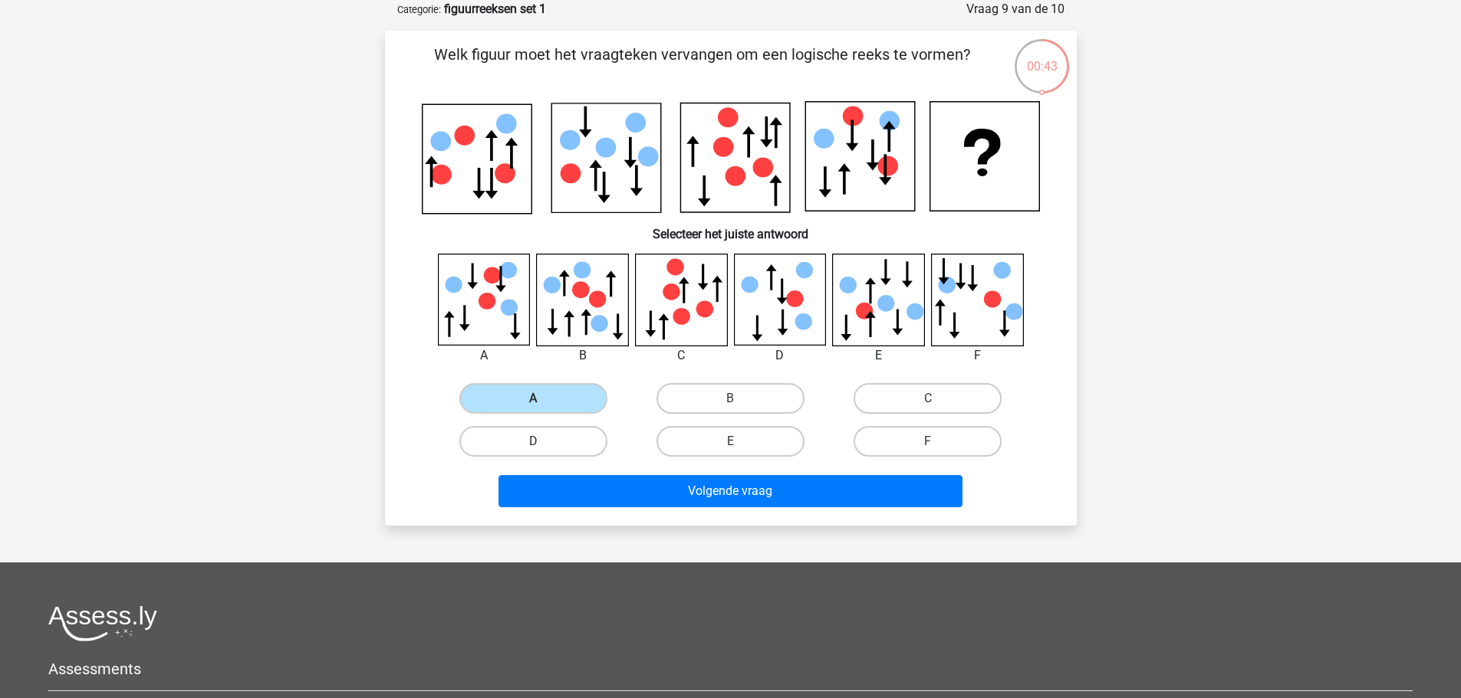
radio input "true"
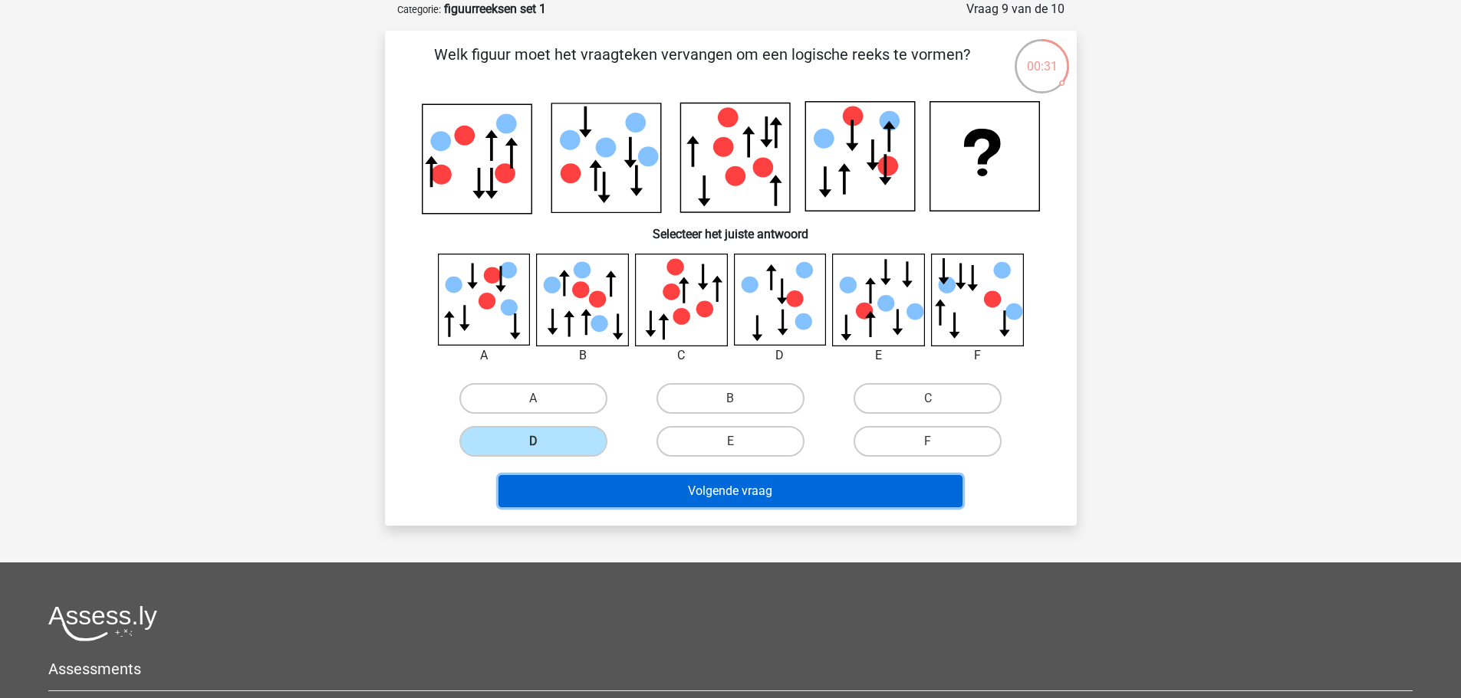
click at [831, 494] on button "Volgende vraag" at bounding box center [730, 491] width 464 height 32
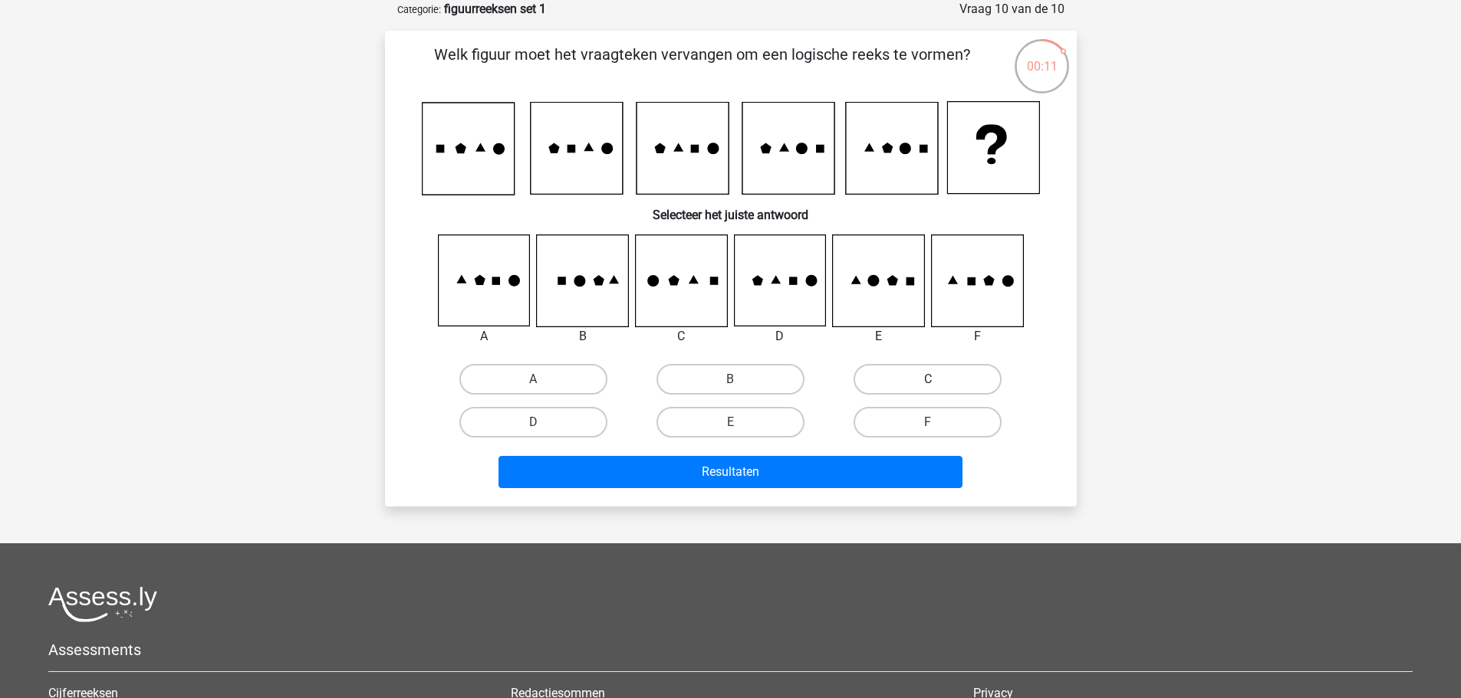
click at [953, 376] on label "C" at bounding box center [927, 379] width 148 height 31
click at [938, 380] on input "C" at bounding box center [933, 385] width 10 height 10
radio input "true"
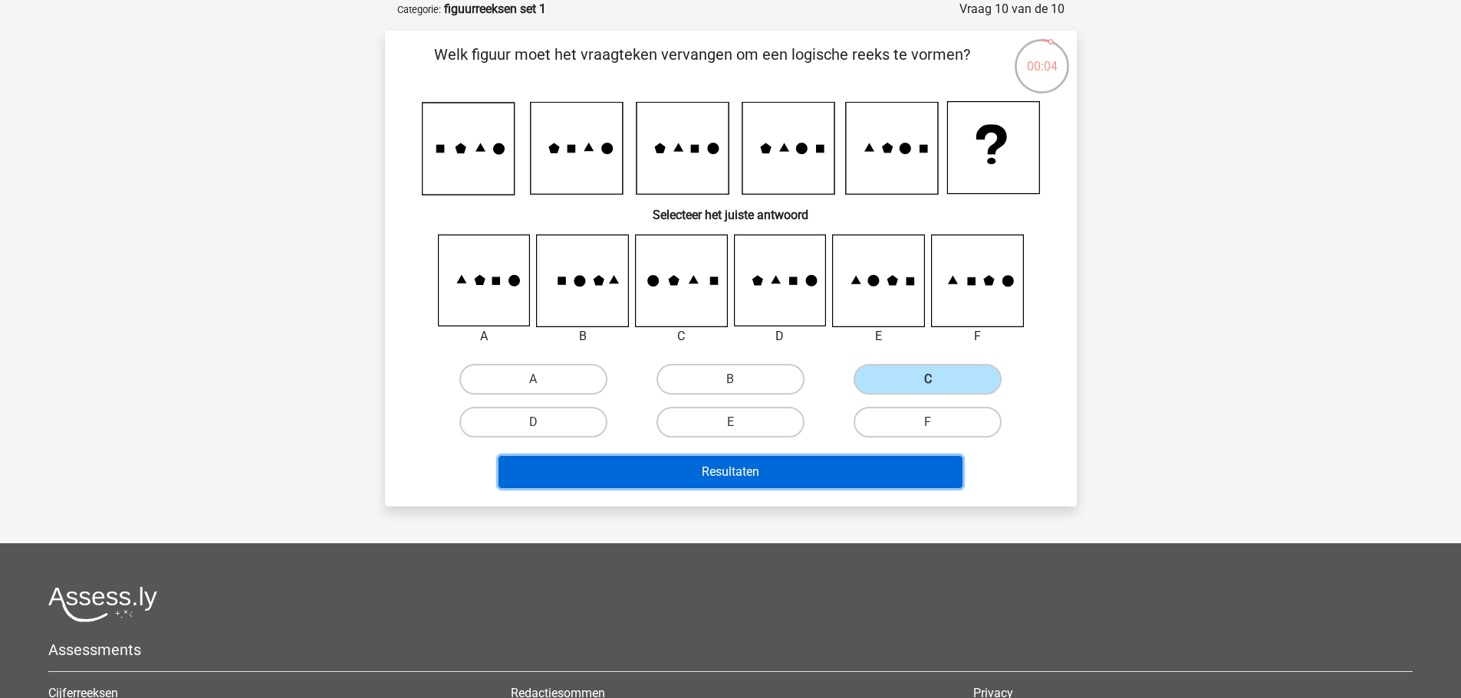
click at [889, 469] on button "Resultaten" at bounding box center [730, 472] width 464 height 32
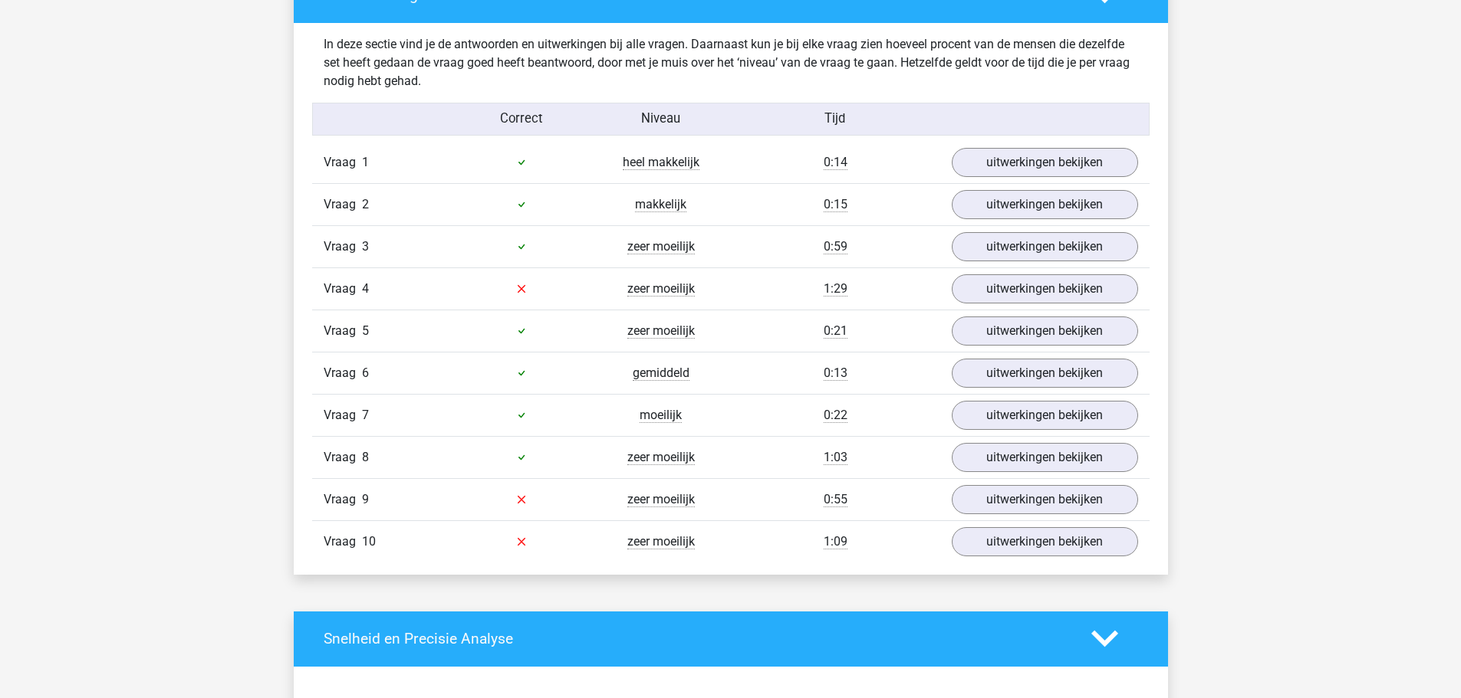
scroll to position [920, 0]
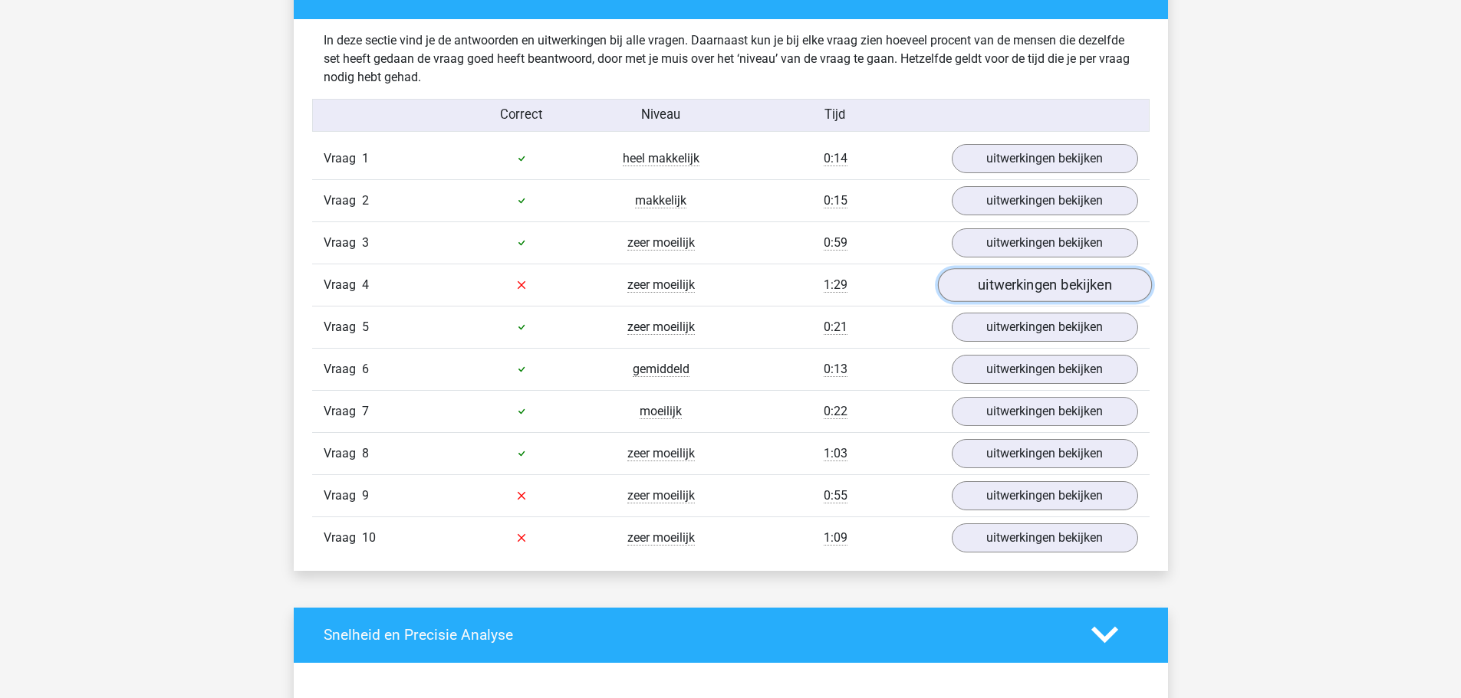
click at [1010, 294] on link "uitwerkingen bekijken" at bounding box center [1044, 285] width 214 height 34
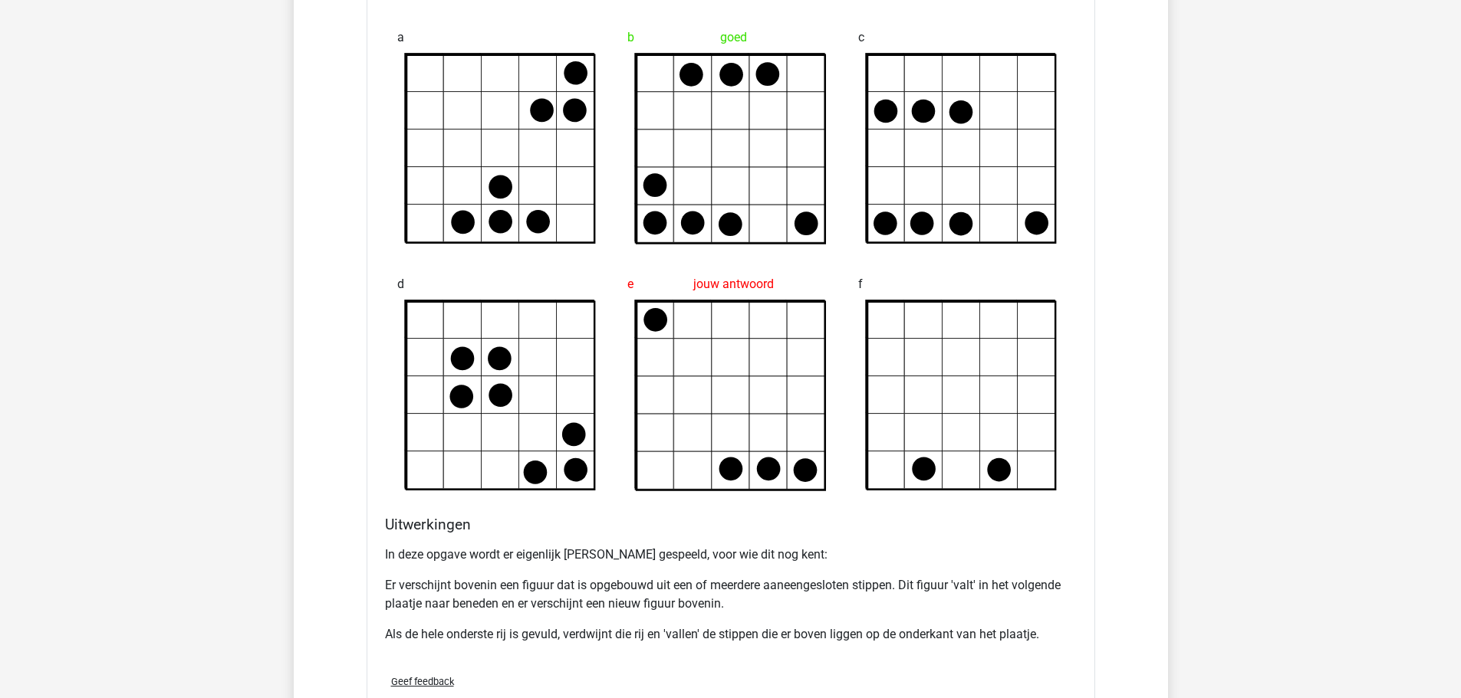
scroll to position [1150, 0]
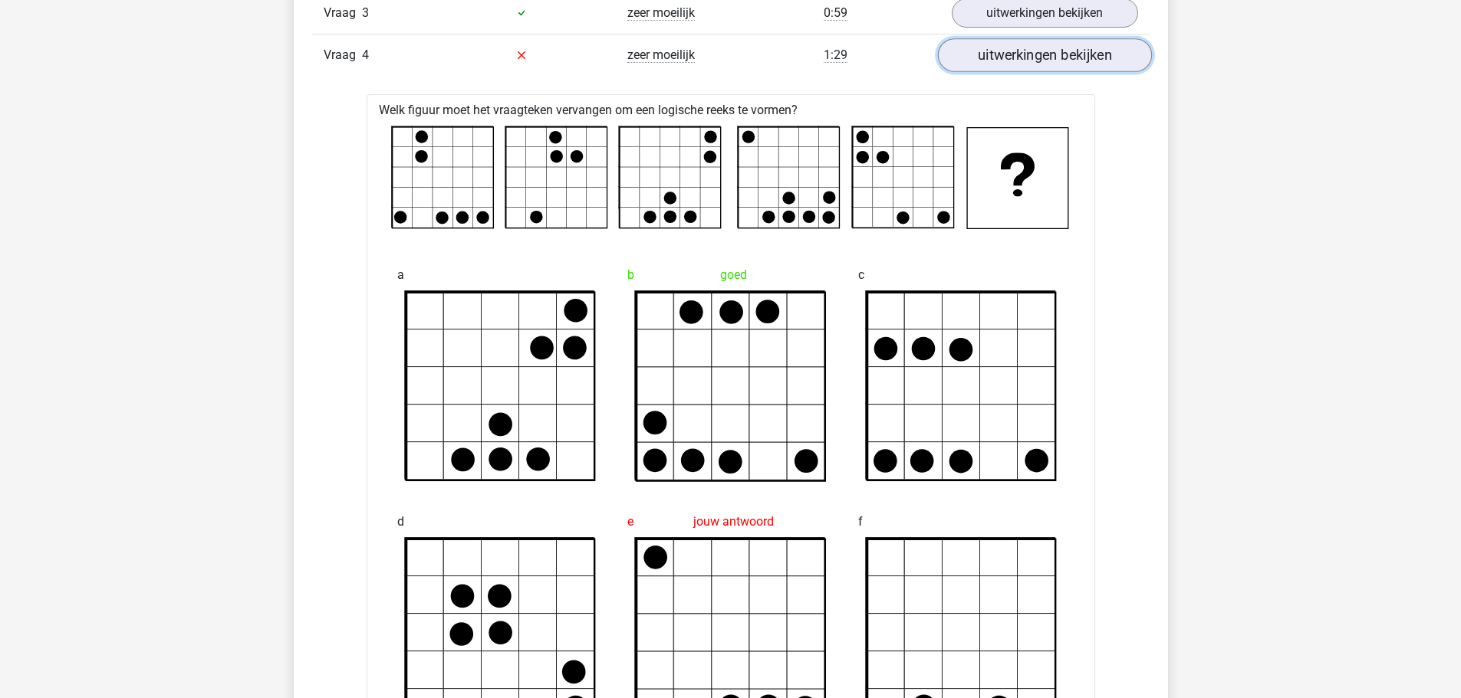
click at [1024, 64] on link "uitwerkingen bekijken" at bounding box center [1044, 55] width 214 height 34
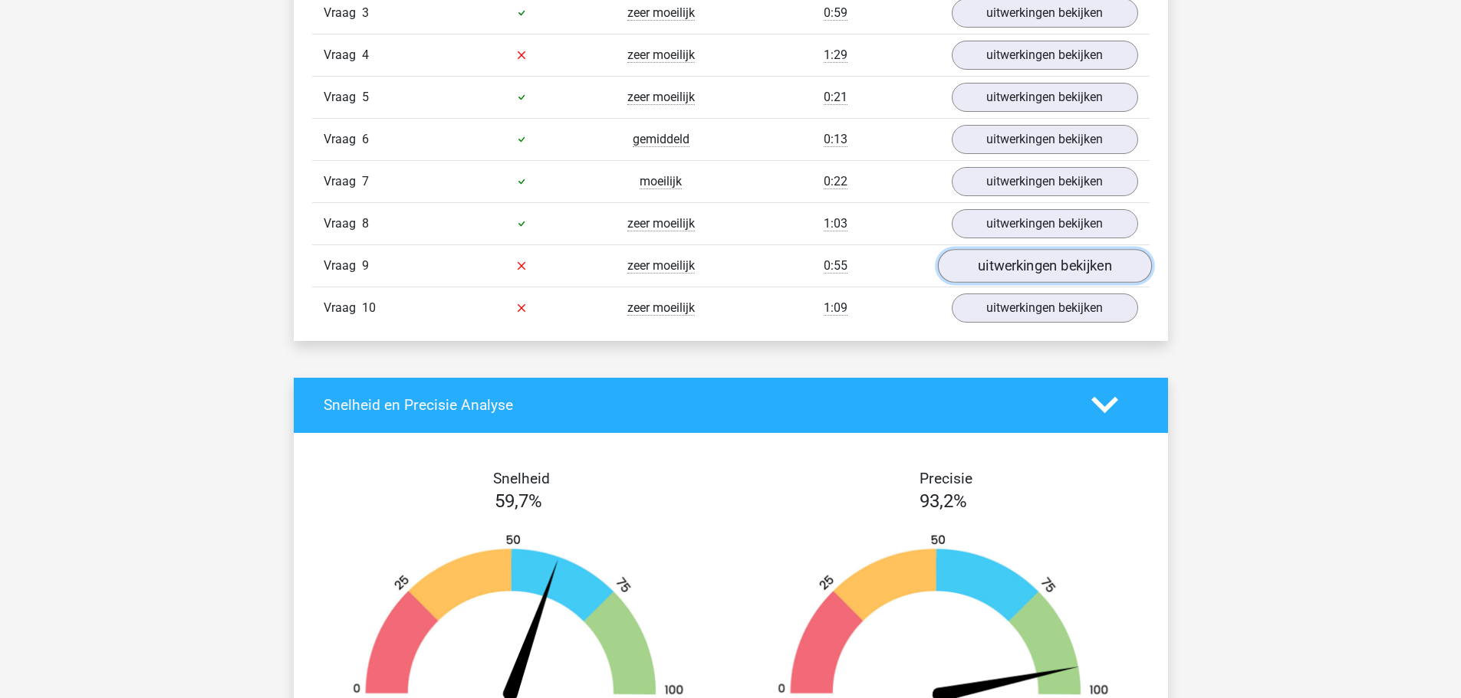
click at [992, 268] on link "uitwerkingen bekijken" at bounding box center [1044, 266] width 214 height 34
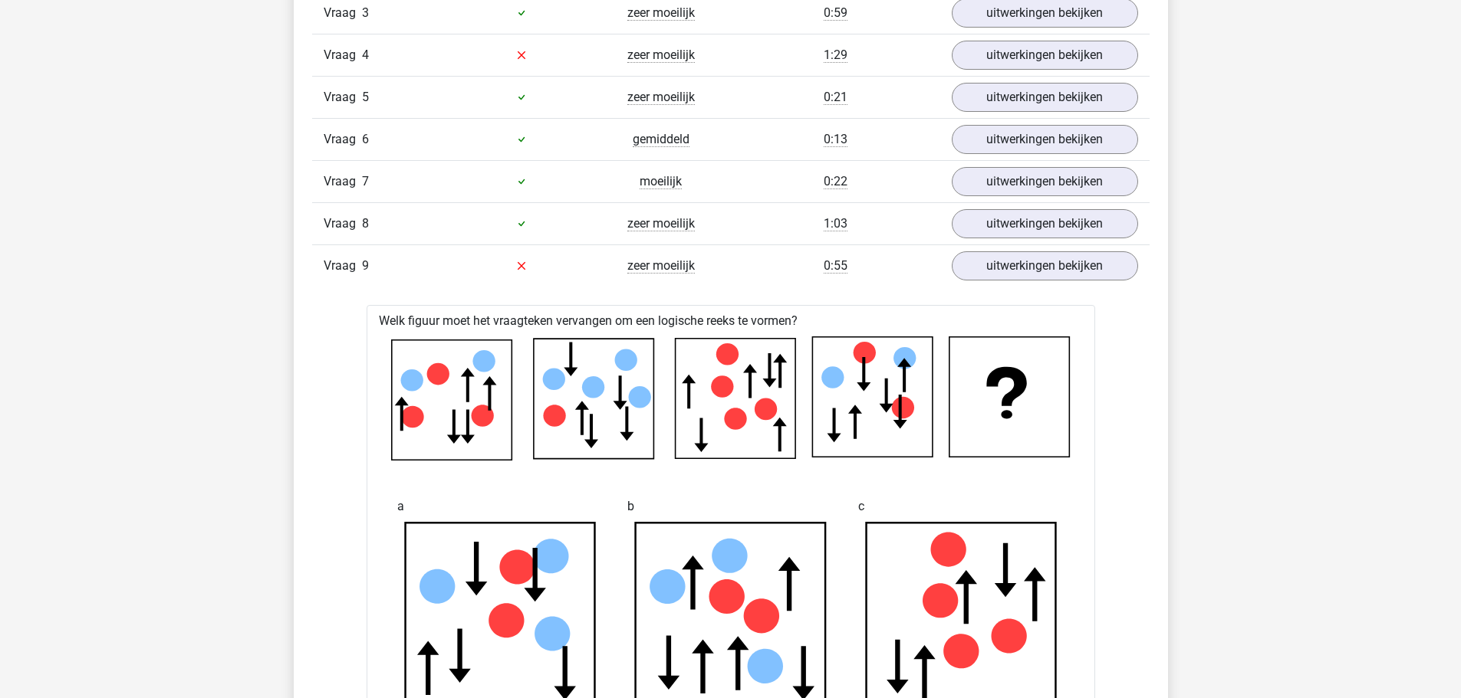
click at [1021, 282] on div "Vraag 9 zeer moeilijk 0:55 uitwerkingen bekijken" at bounding box center [730, 266] width 837 height 42
click at [1021, 274] on link "uitwerkingen bekijken" at bounding box center [1044, 266] width 214 height 34
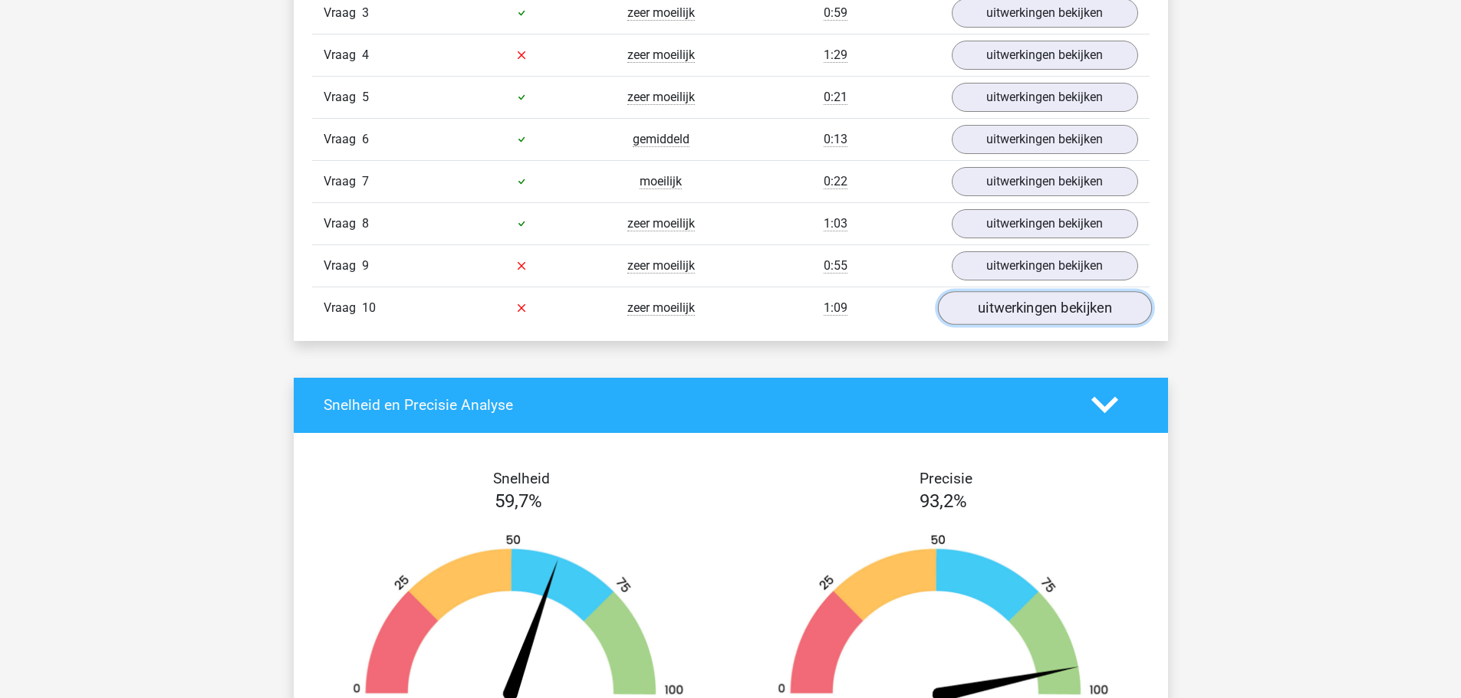
click at [1011, 314] on link "uitwerkingen bekijken" at bounding box center [1044, 308] width 214 height 34
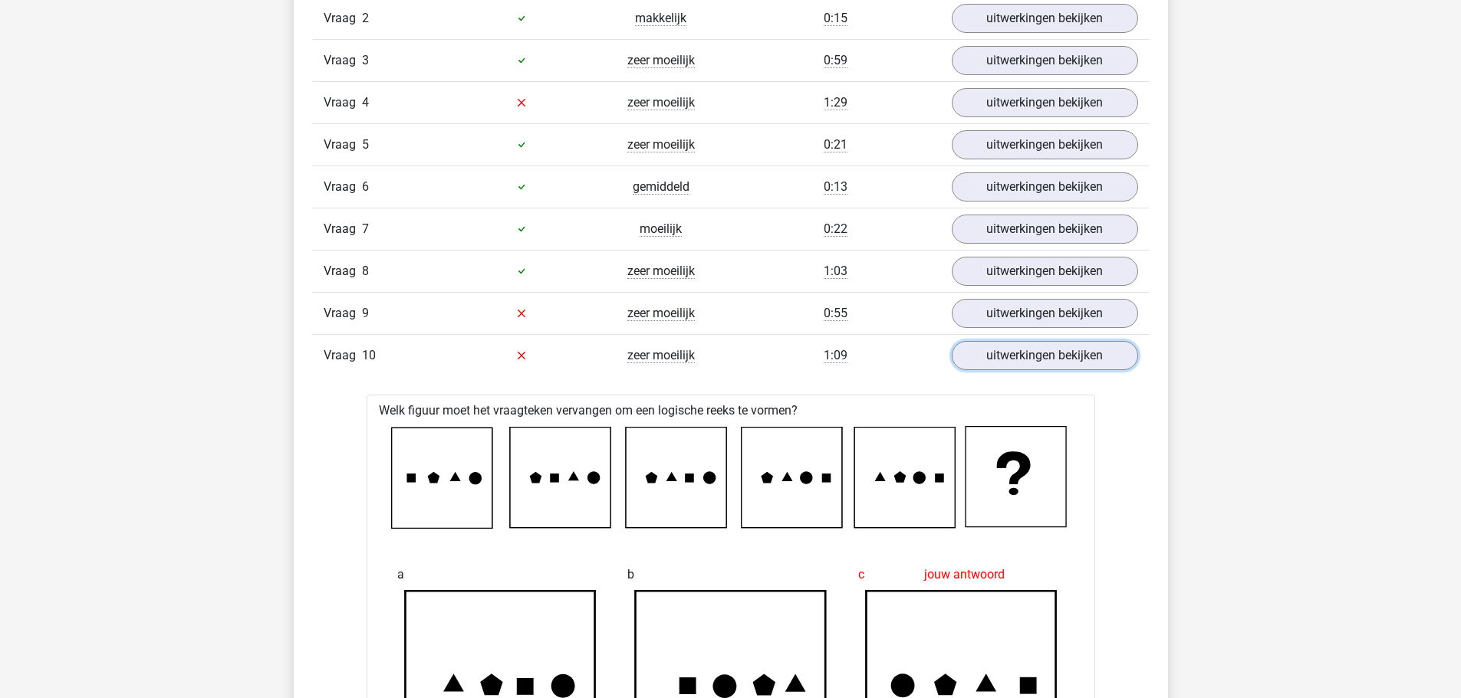
scroll to position [997, 0]
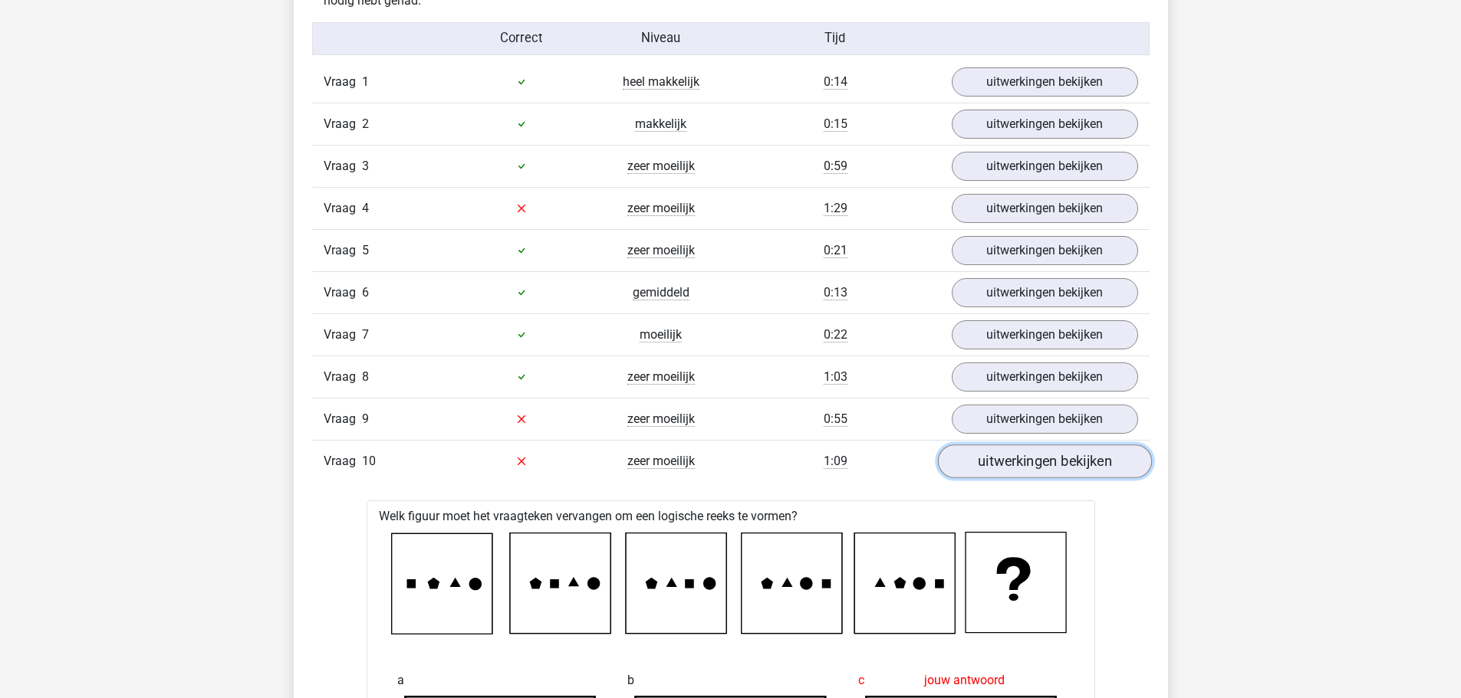
click at [1024, 471] on link "uitwerkingen bekijken" at bounding box center [1044, 462] width 214 height 34
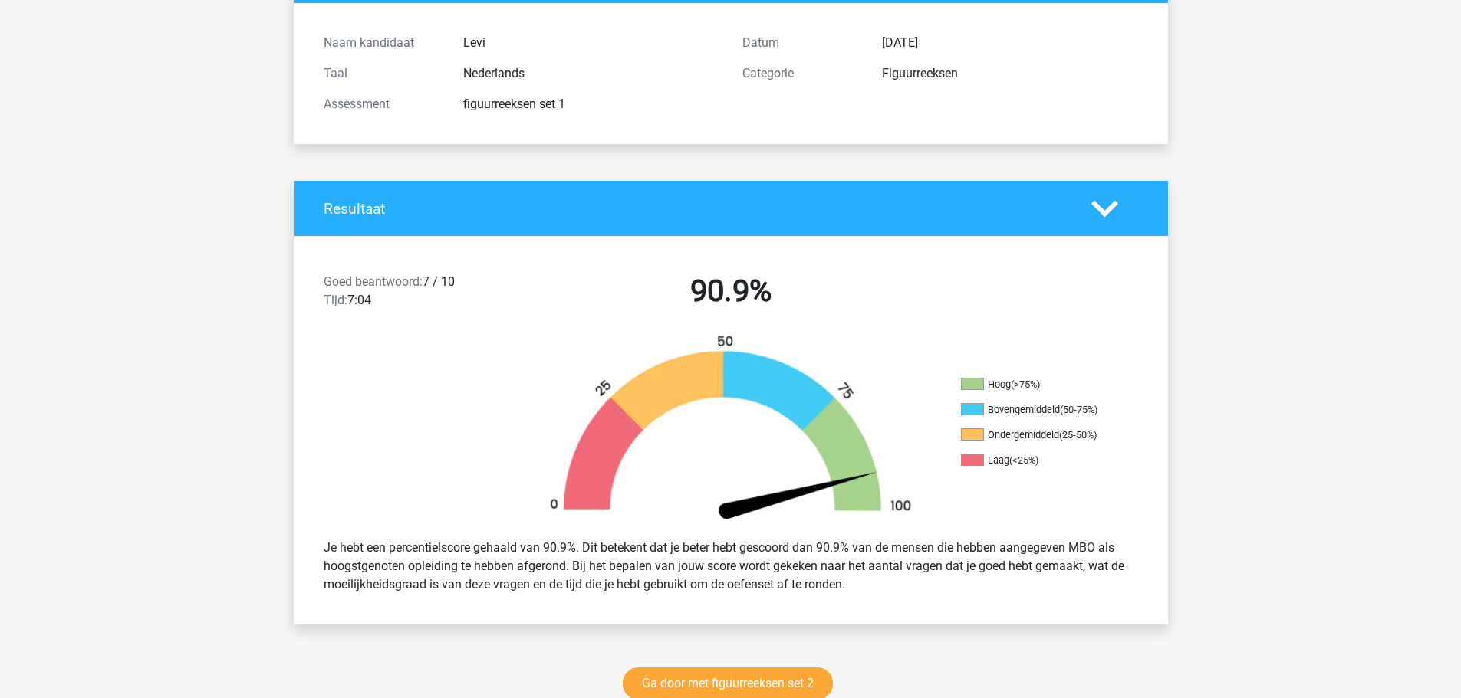
scroll to position [230, 0]
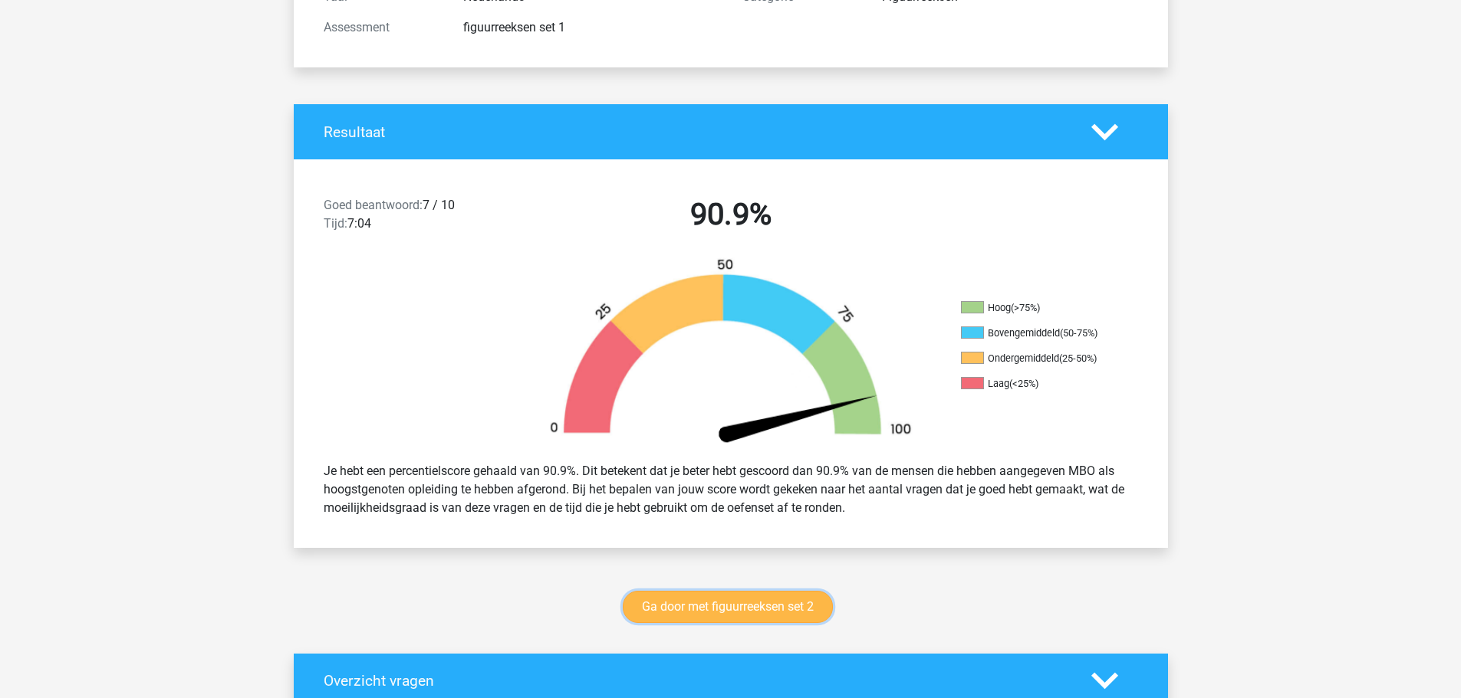
click at [779, 606] on link "Ga door met figuurreeksen set 2" at bounding box center [728, 607] width 210 height 32
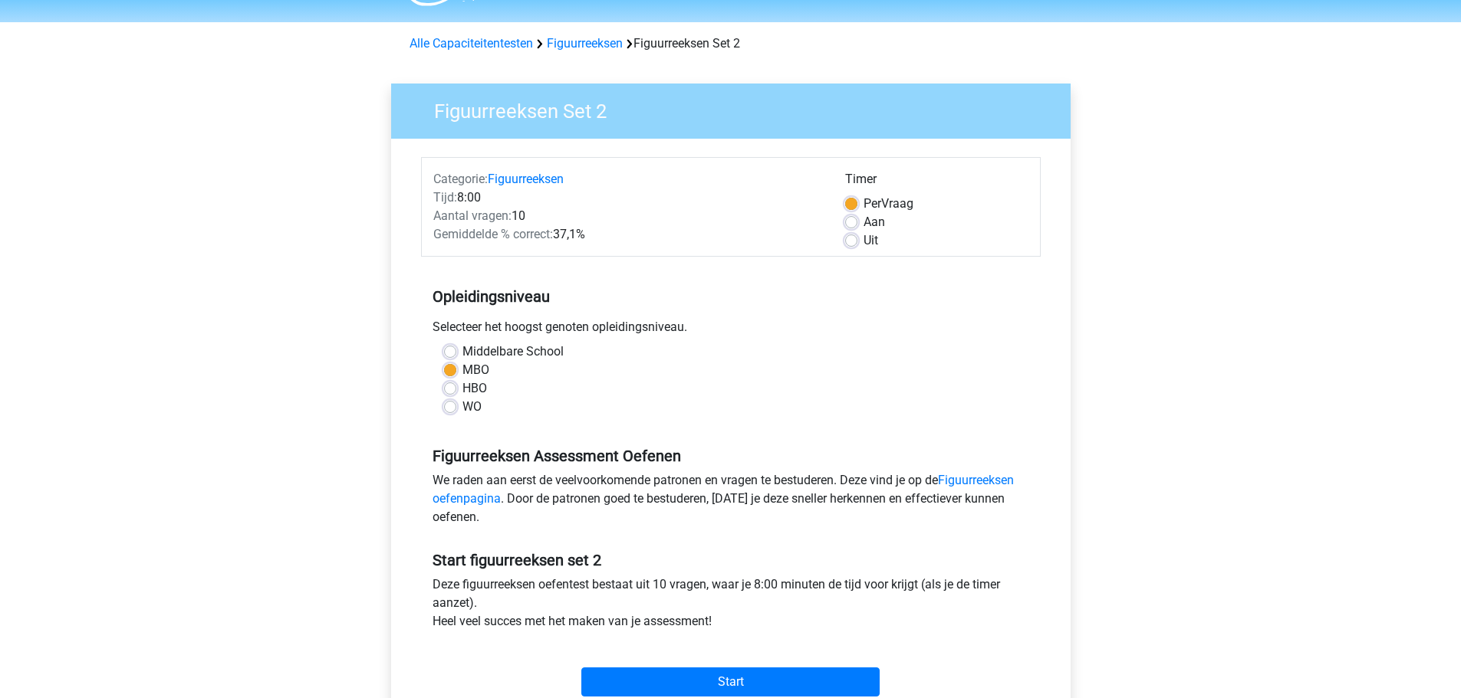
scroll to position [77, 0]
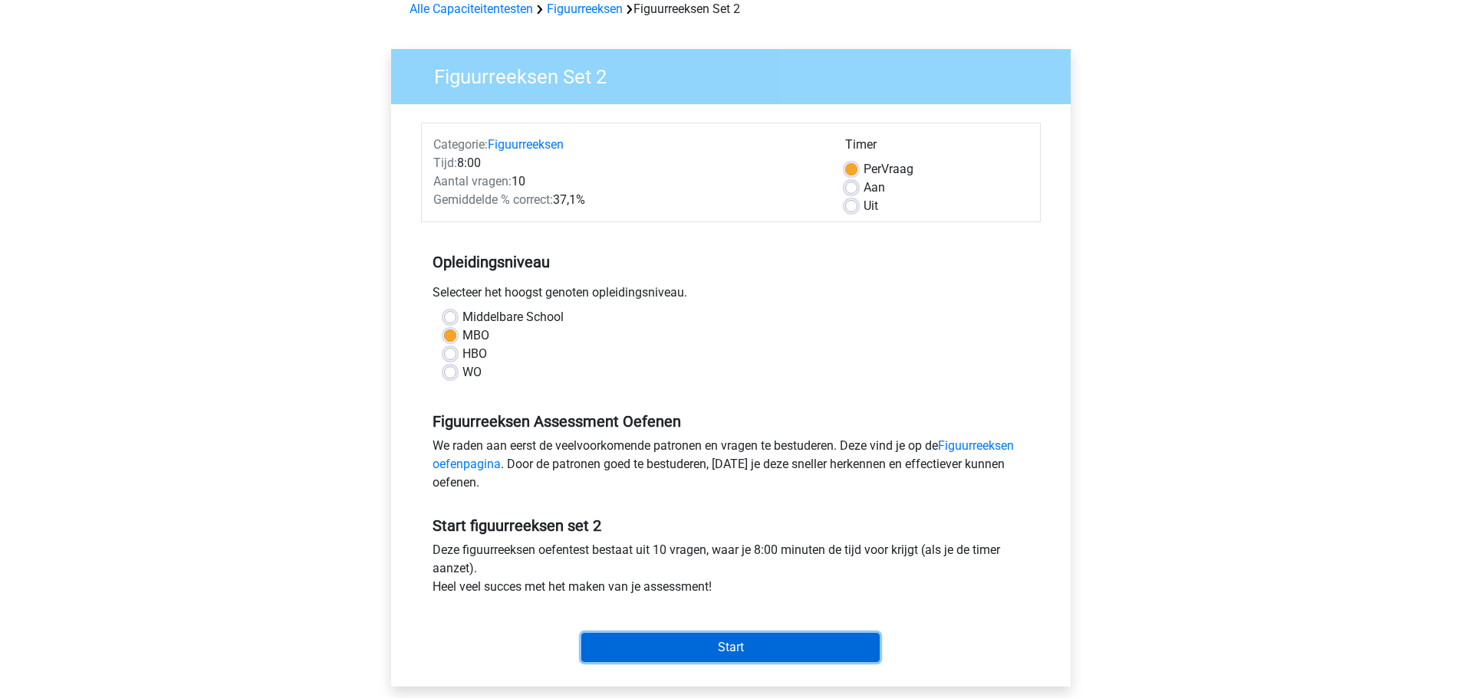
click at [744, 643] on input "Start" at bounding box center [730, 647] width 298 height 29
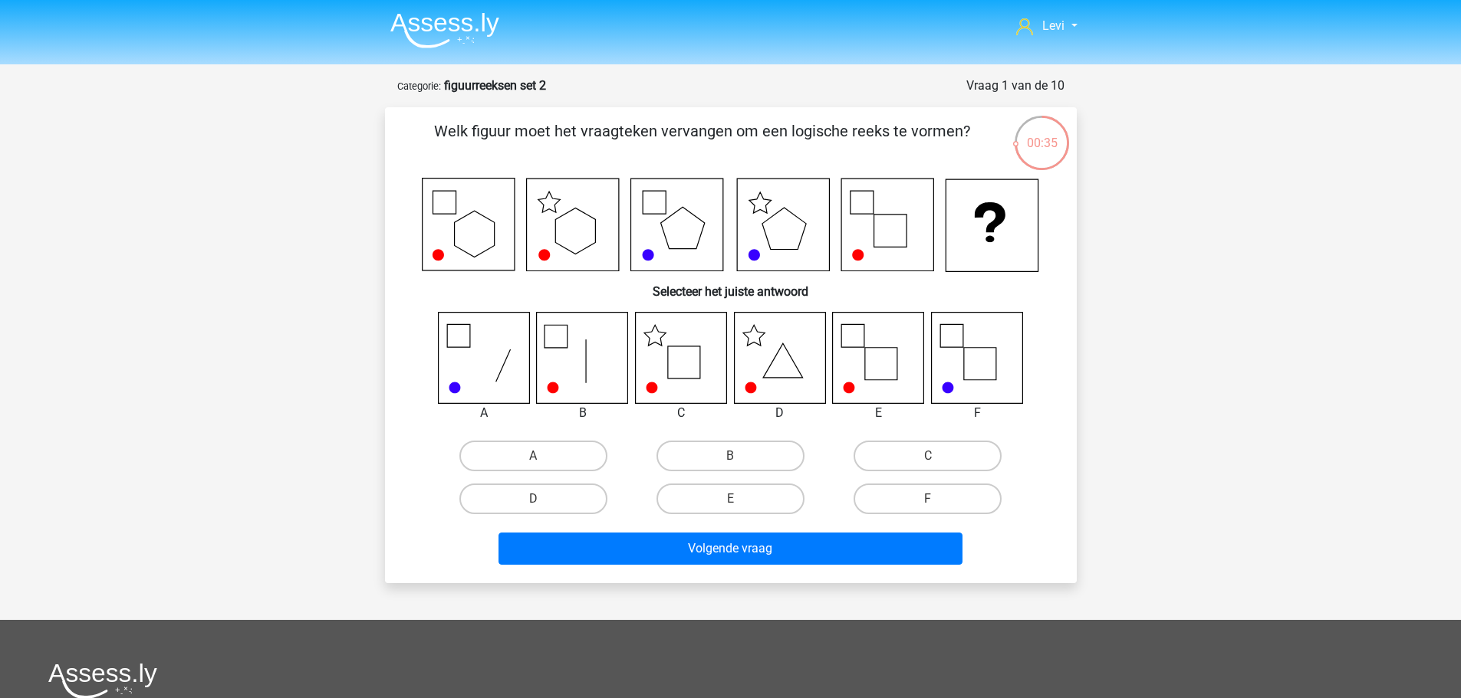
click at [928, 456] on input "C" at bounding box center [933, 461] width 10 height 10
radio input "true"
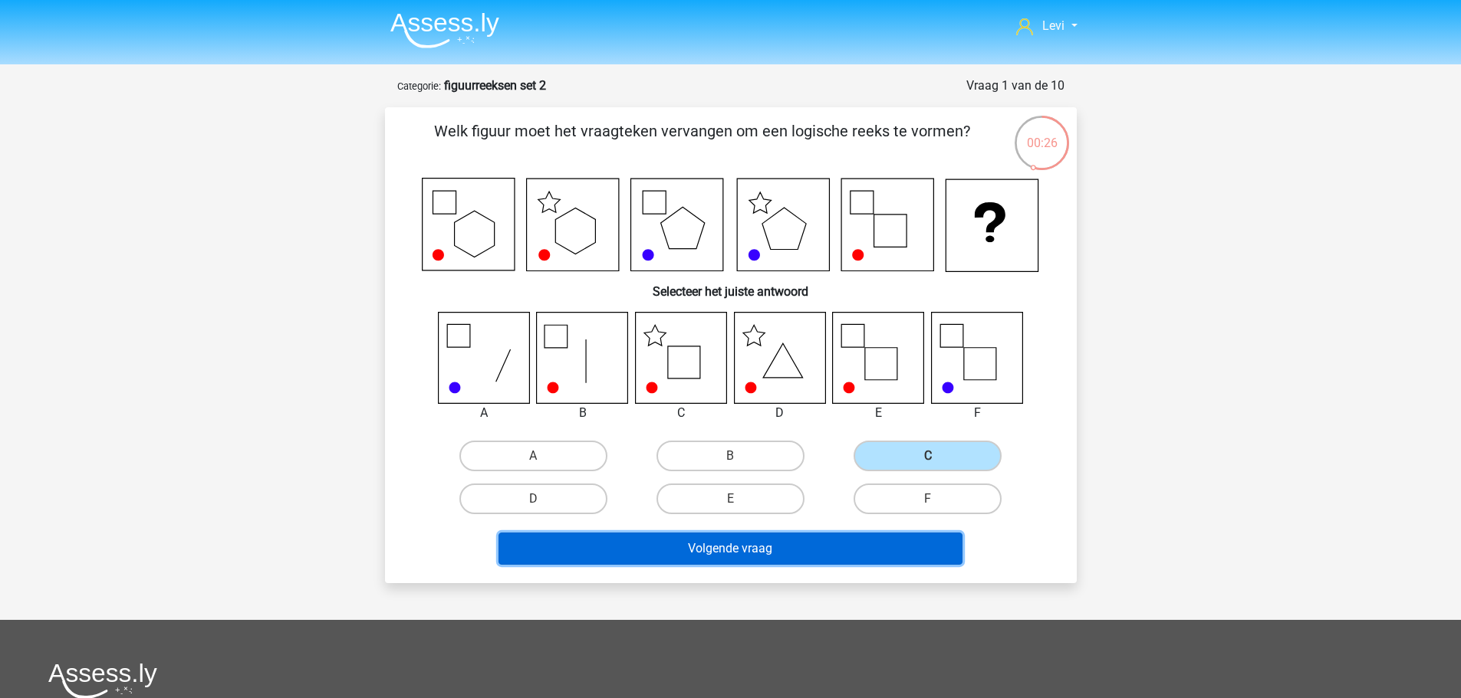
click at [740, 556] on button "Volgende vraag" at bounding box center [730, 549] width 464 height 32
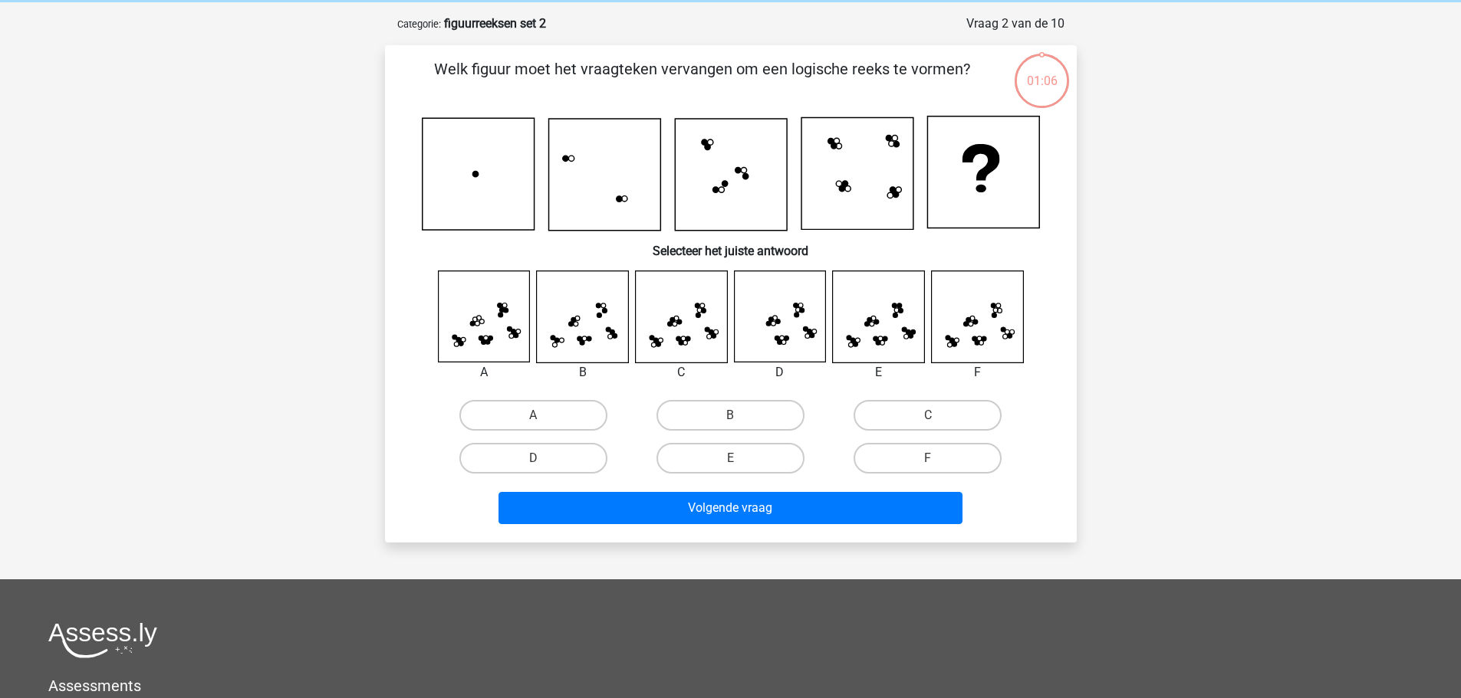
scroll to position [77, 0]
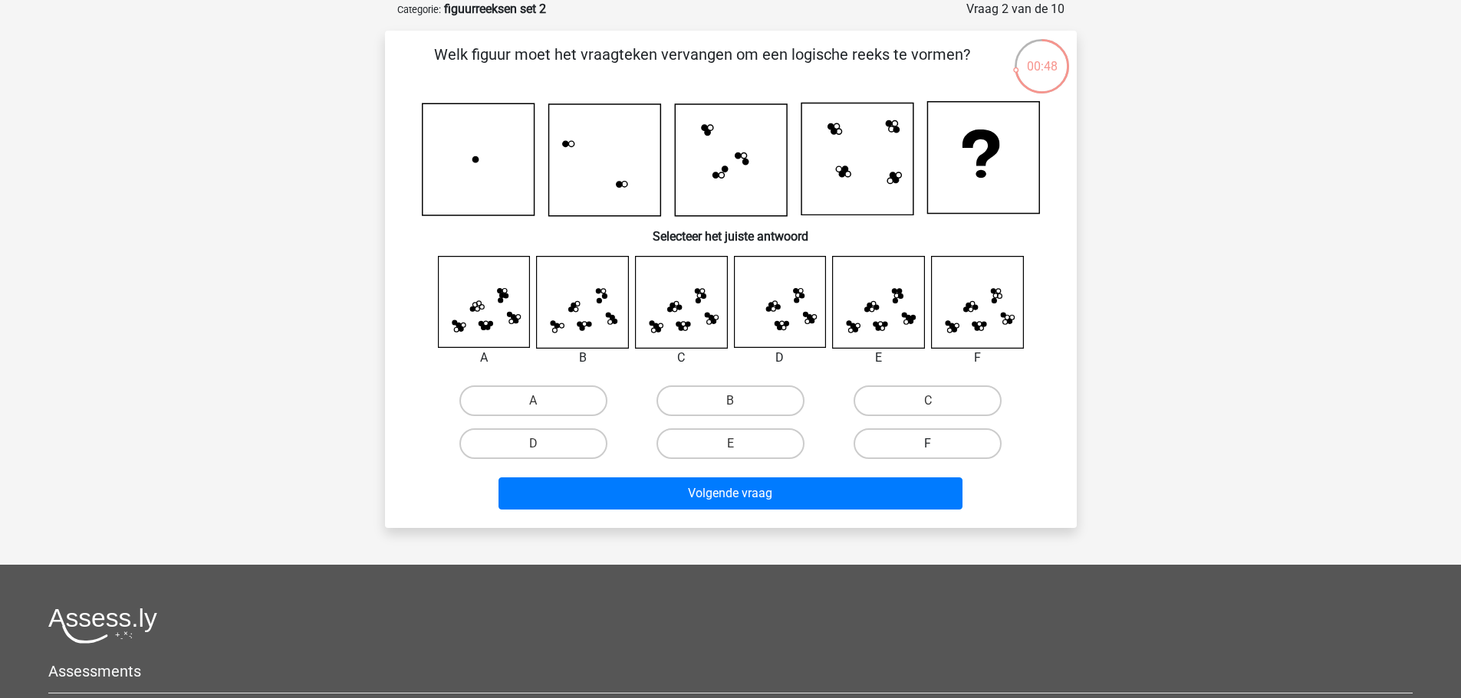
click at [914, 446] on label "F" at bounding box center [927, 444] width 148 height 31
click at [928, 446] on input "F" at bounding box center [933, 449] width 10 height 10
radio input "true"
click at [560, 443] on label "D" at bounding box center [533, 444] width 148 height 31
click at [543, 444] on input "D" at bounding box center [538, 449] width 10 height 10
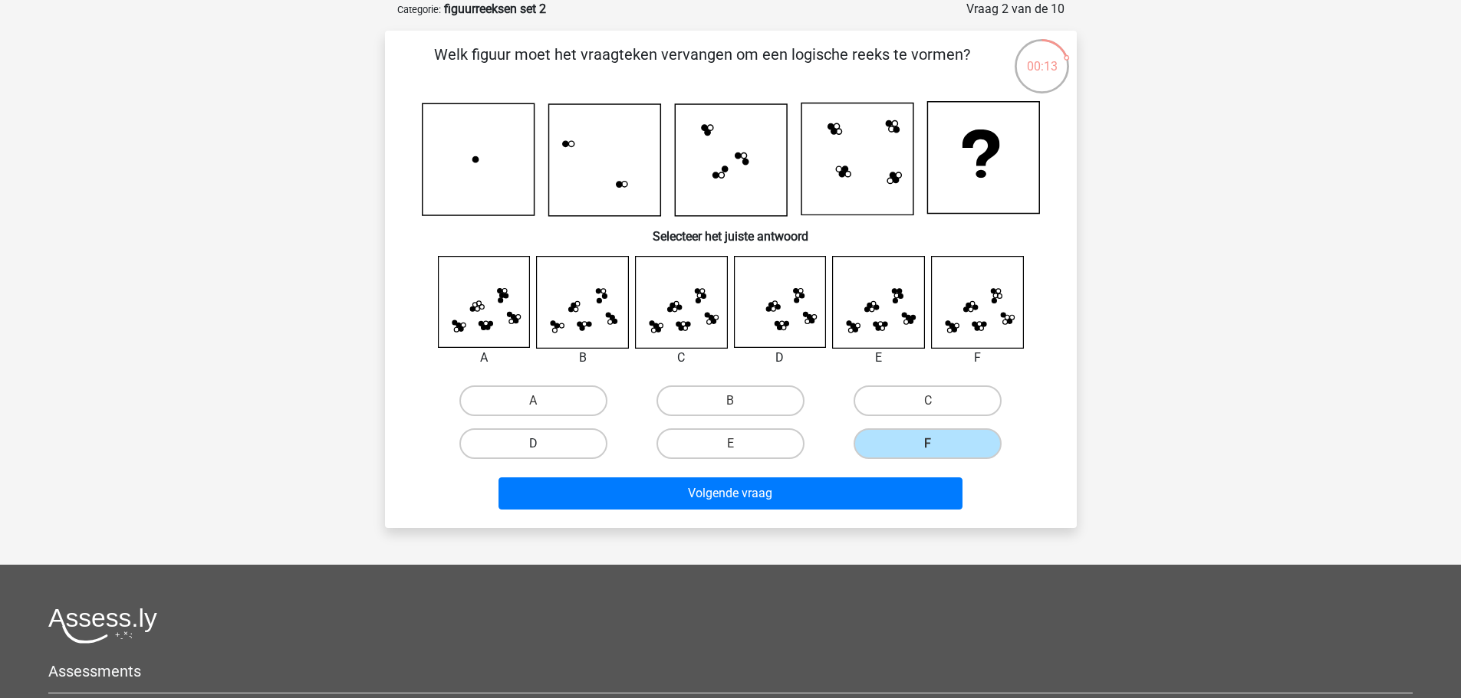
radio input "true"
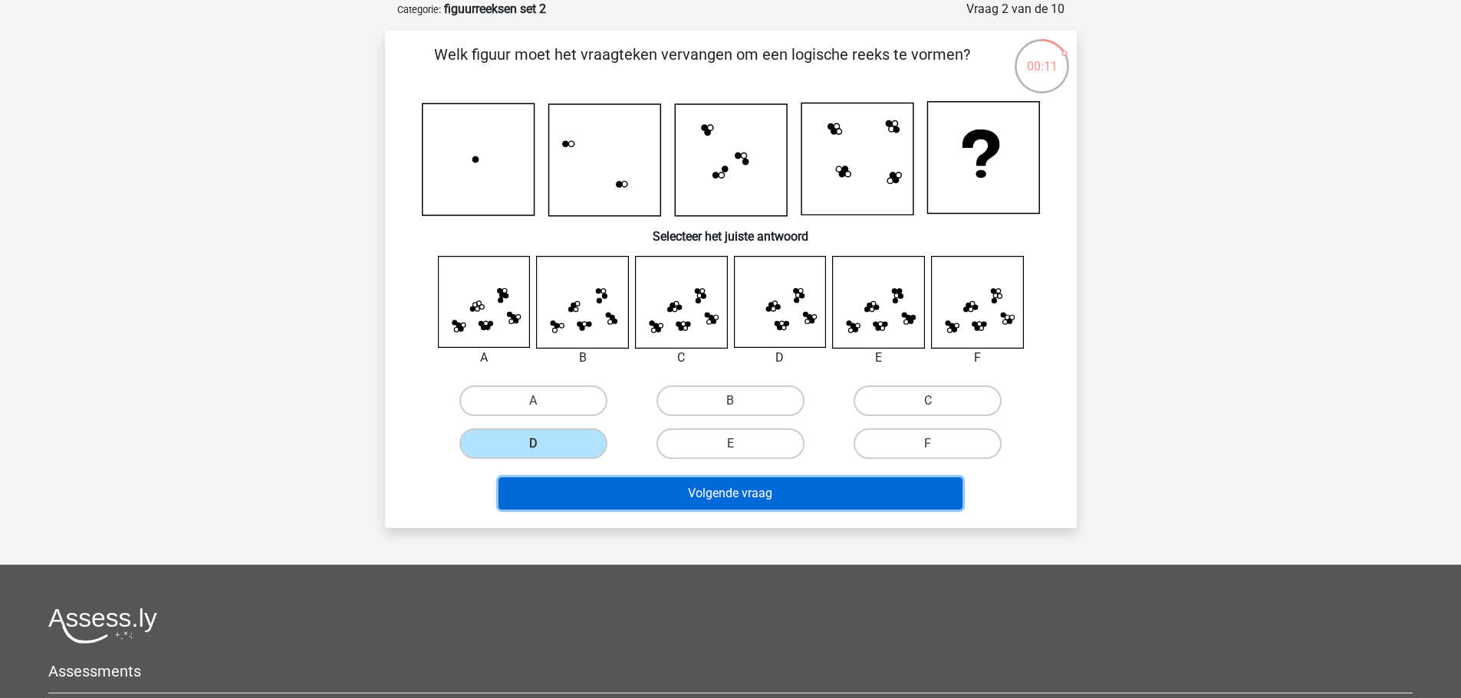
click at [803, 488] on button "Volgende vraag" at bounding box center [730, 494] width 464 height 32
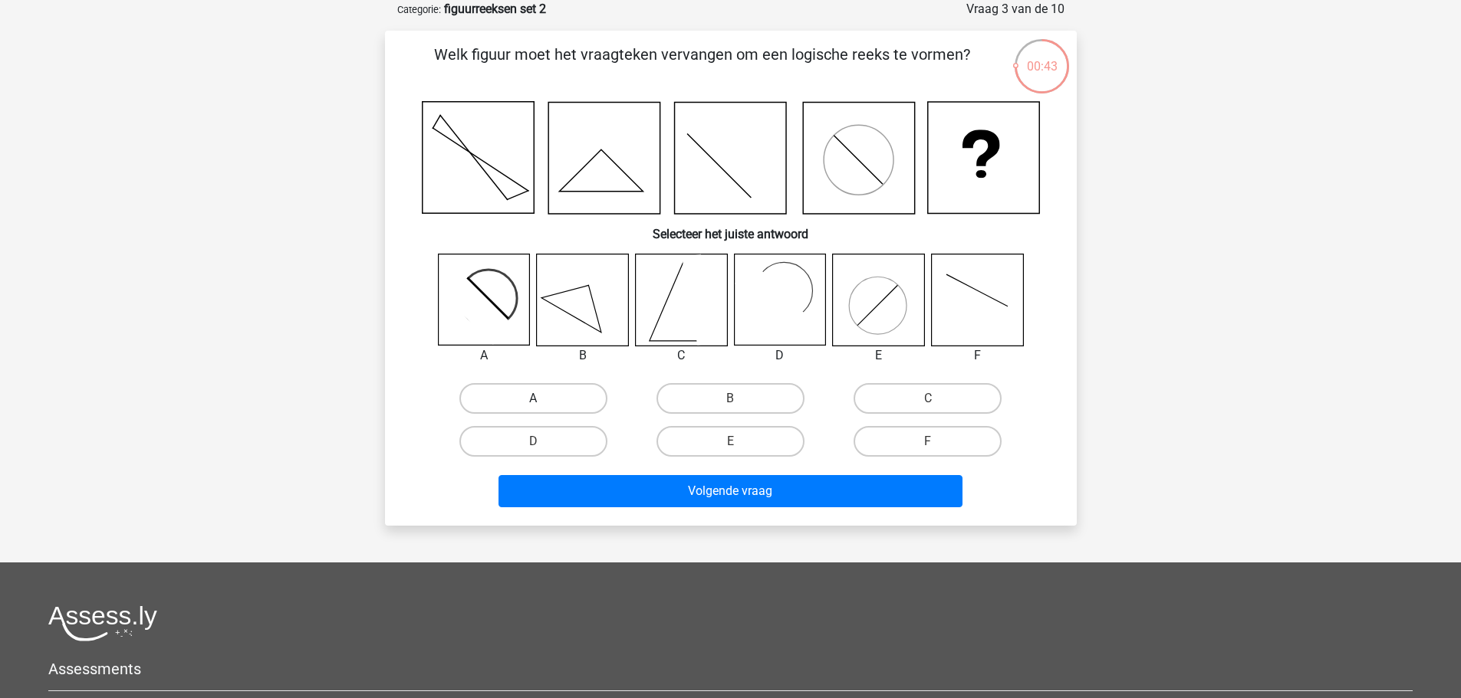
click at [518, 392] on label "A" at bounding box center [533, 398] width 148 height 31
click at [533, 399] on input "A" at bounding box center [538, 404] width 10 height 10
radio input "true"
click at [587, 454] on label "D" at bounding box center [533, 441] width 148 height 31
click at [543, 452] on input "D" at bounding box center [538, 447] width 10 height 10
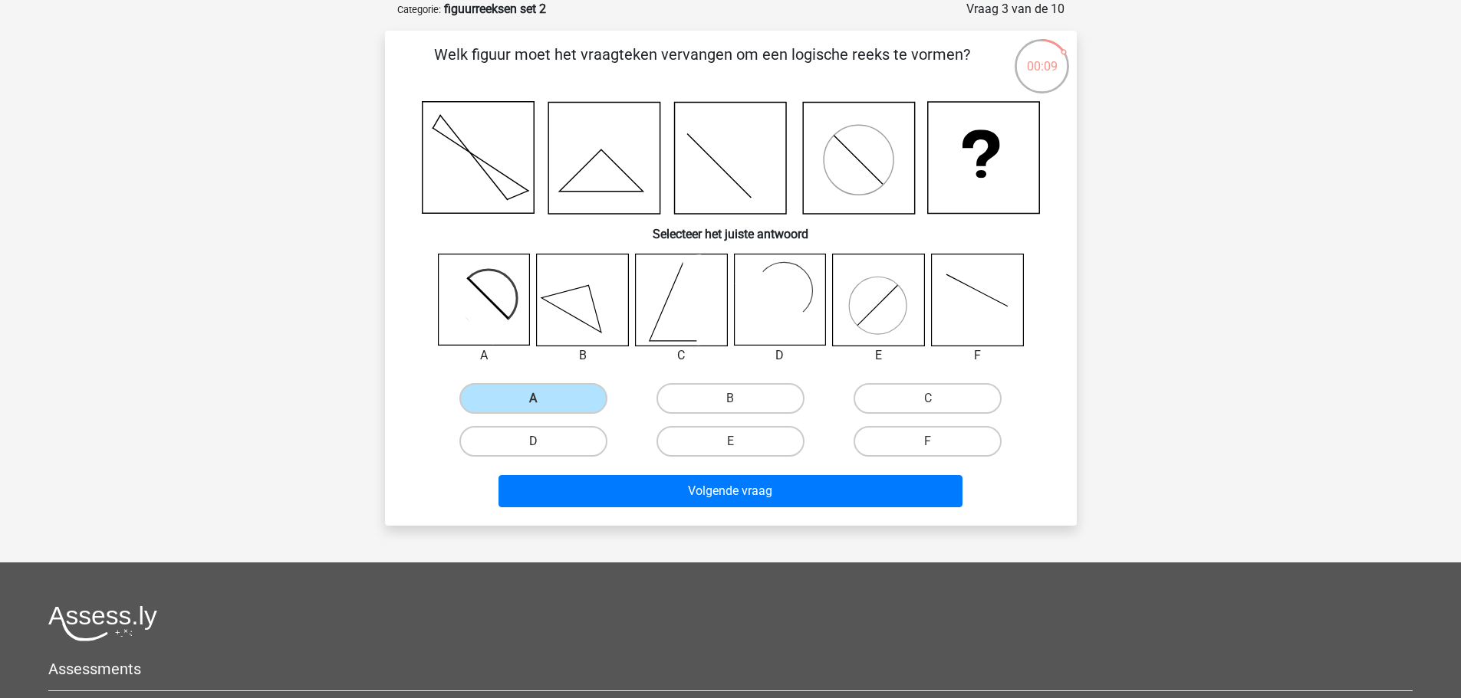
radio input "true"
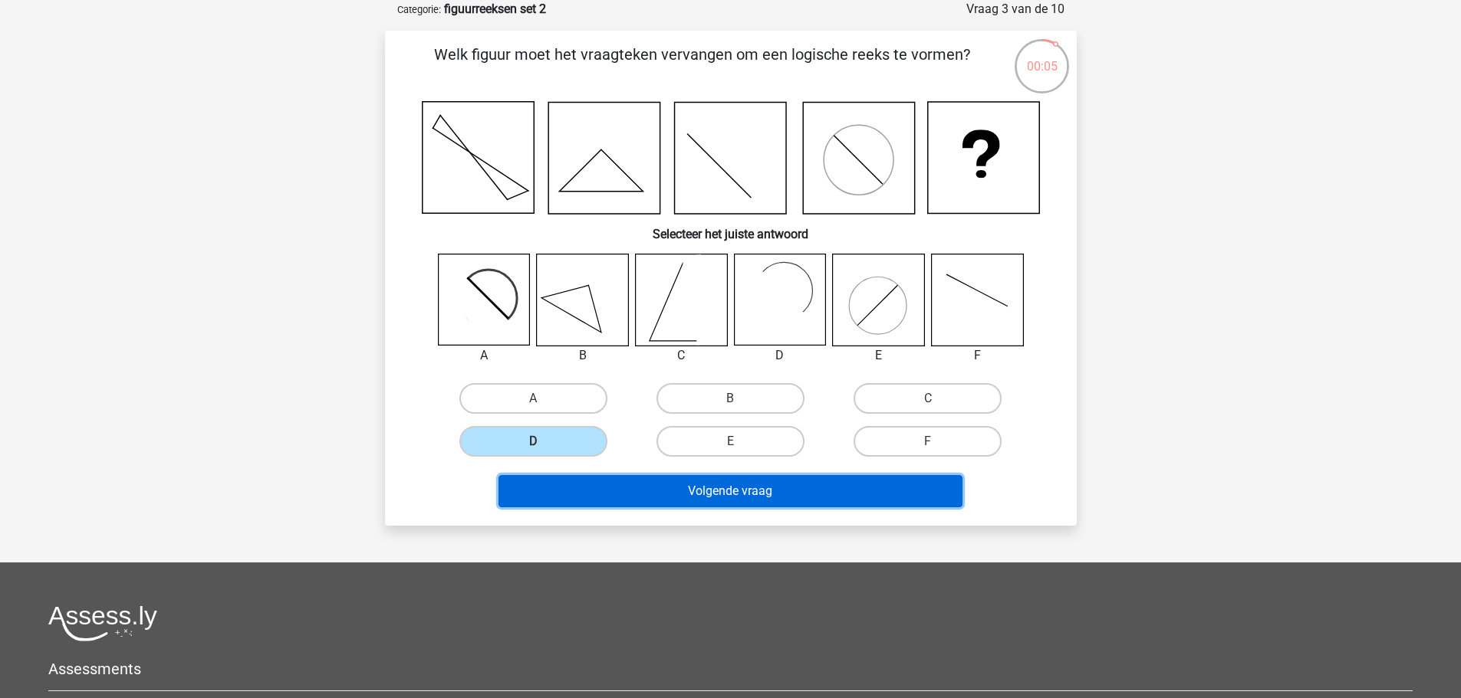
click at [688, 491] on button "Volgende vraag" at bounding box center [730, 491] width 464 height 32
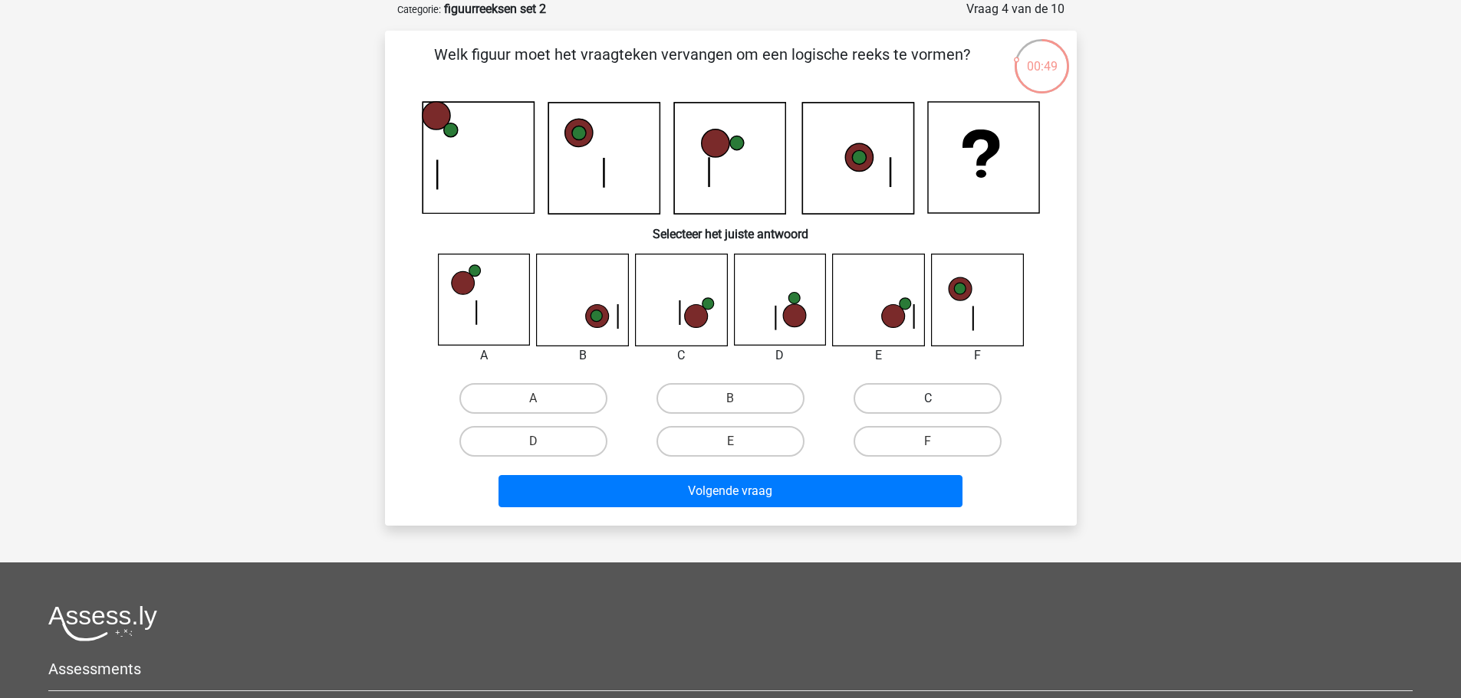
click at [901, 396] on label "C" at bounding box center [927, 398] width 148 height 31
click at [928, 399] on input "C" at bounding box center [933, 404] width 10 height 10
radio input "true"
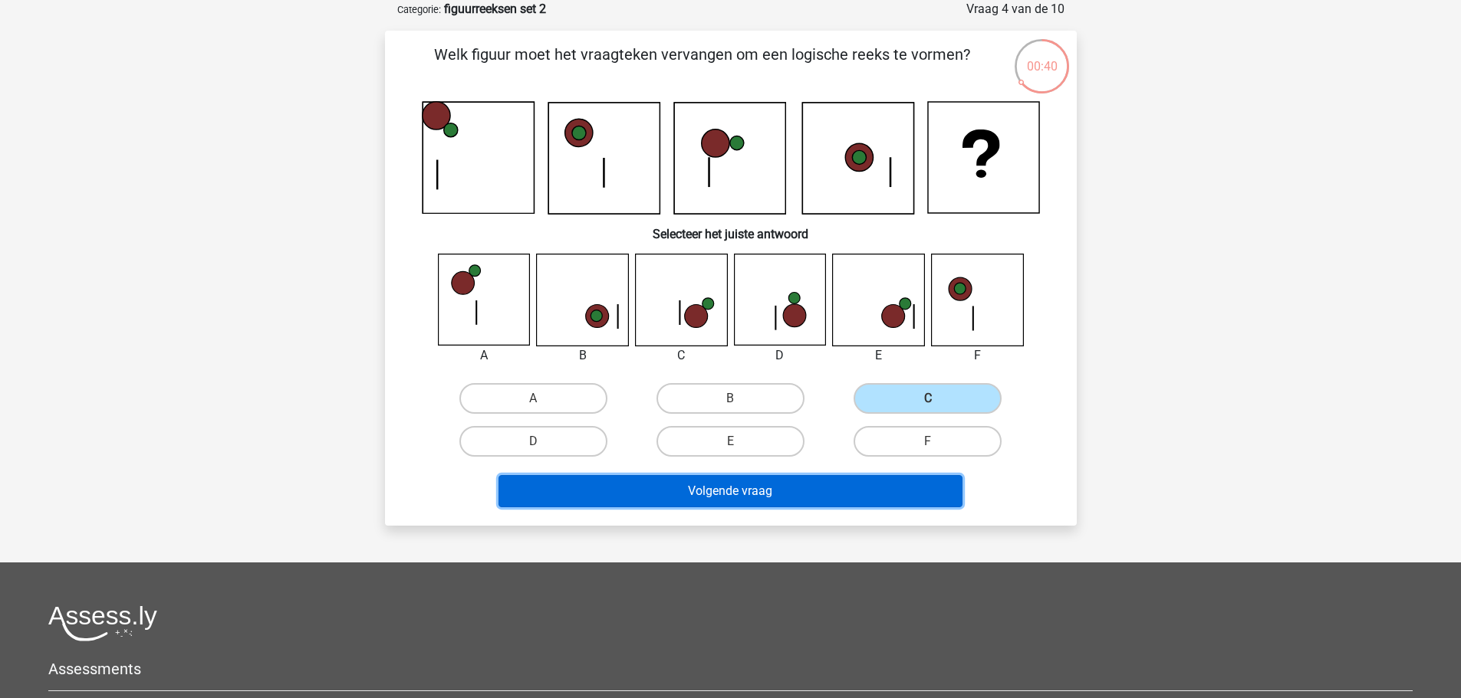
click at [724, 495] on button "Volgende vraag" at bounding box center [730, 491] width 464 height 32
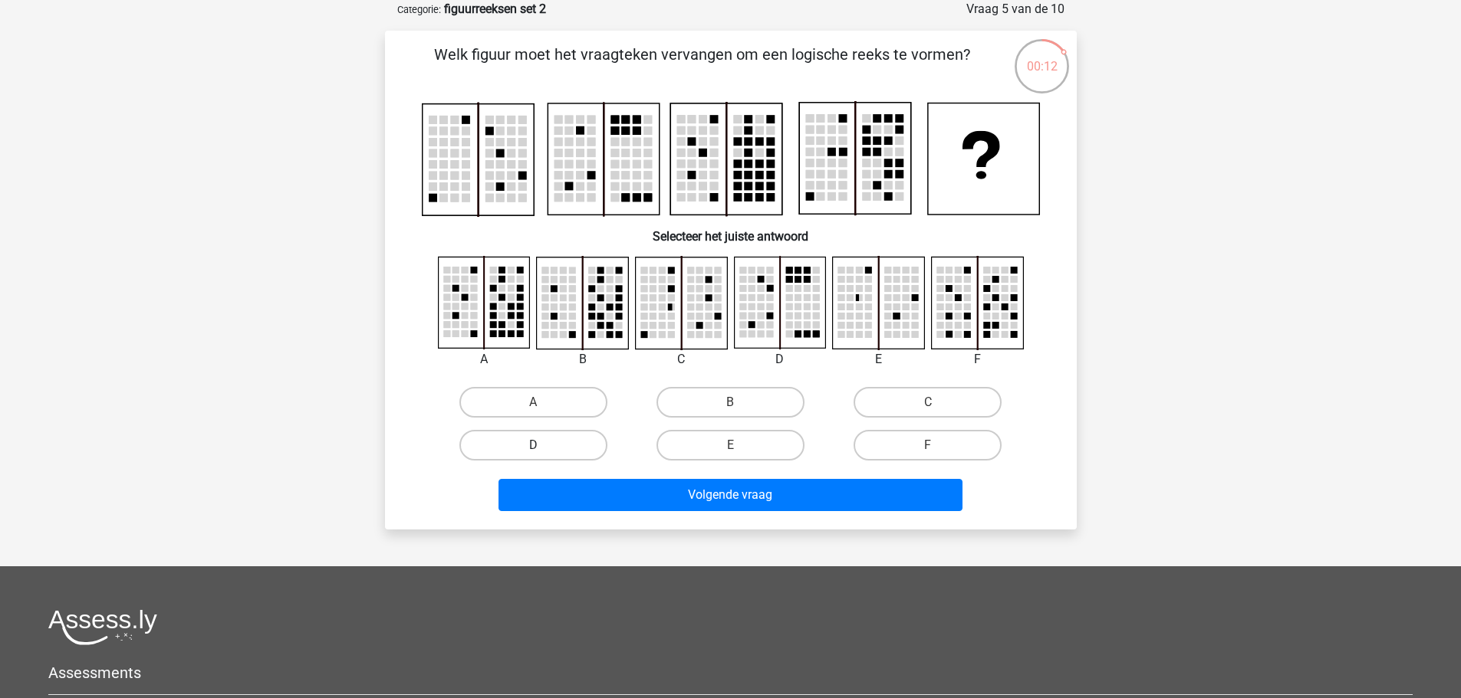
click at [501, 455] on label "D" at bounding box center [533, 445] width 148 height 31
click at [533, 455] on input "D" at bounding box center [538, 450] width 10 height 10
radio input "true"
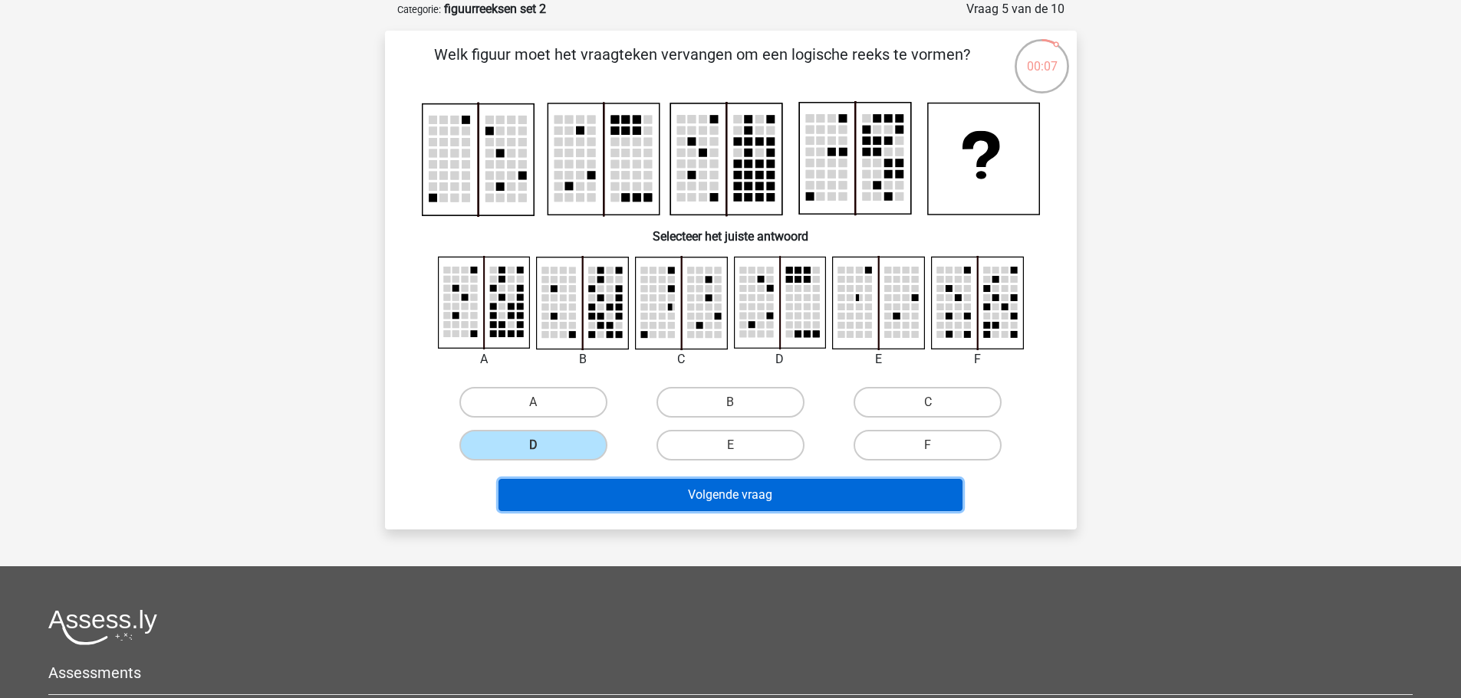
click at [739, 492] on button "Volgende vraag" at bounding box center [730, 495] width 464 height 32
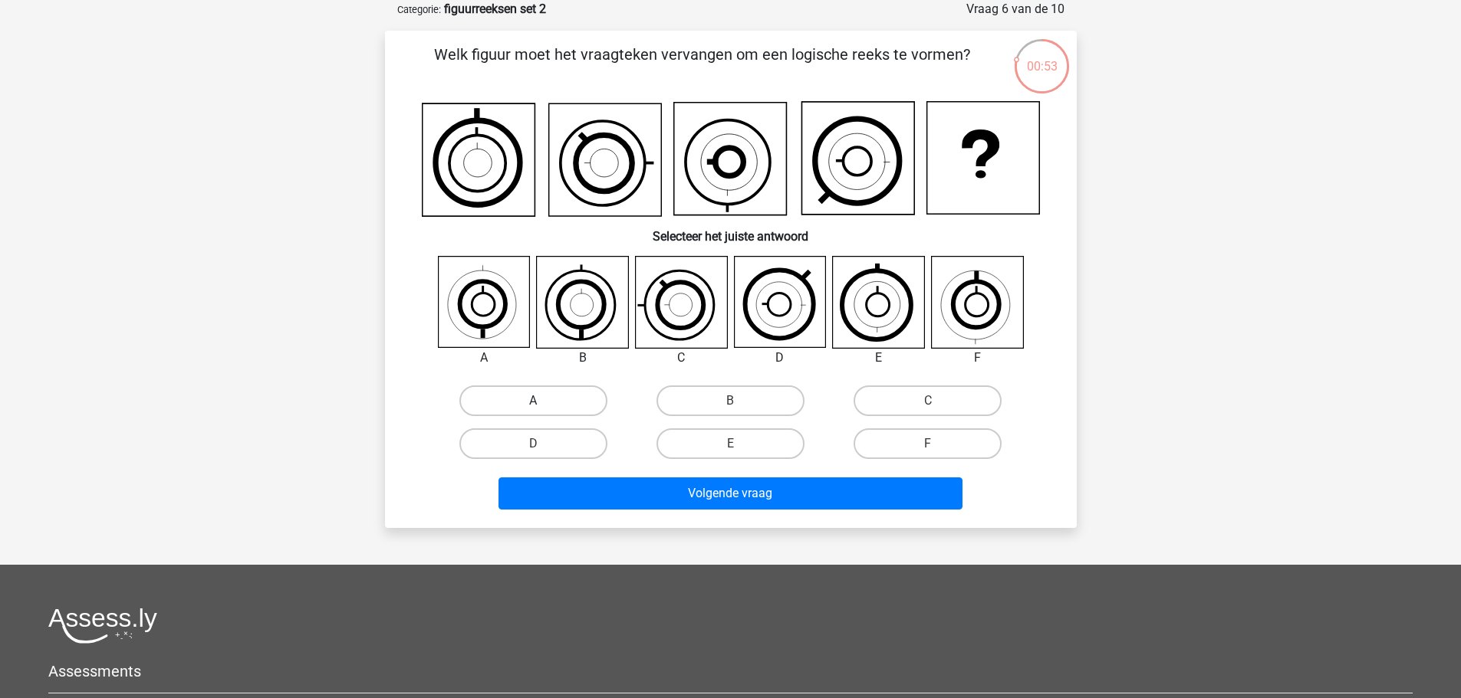
click at [533, 394] on label "A" at bounding box center [533, 401] width 148 height 31
click at [533, 401] on input "A" at bounding box center [538, 406] width 10 height 10
radio input "true"
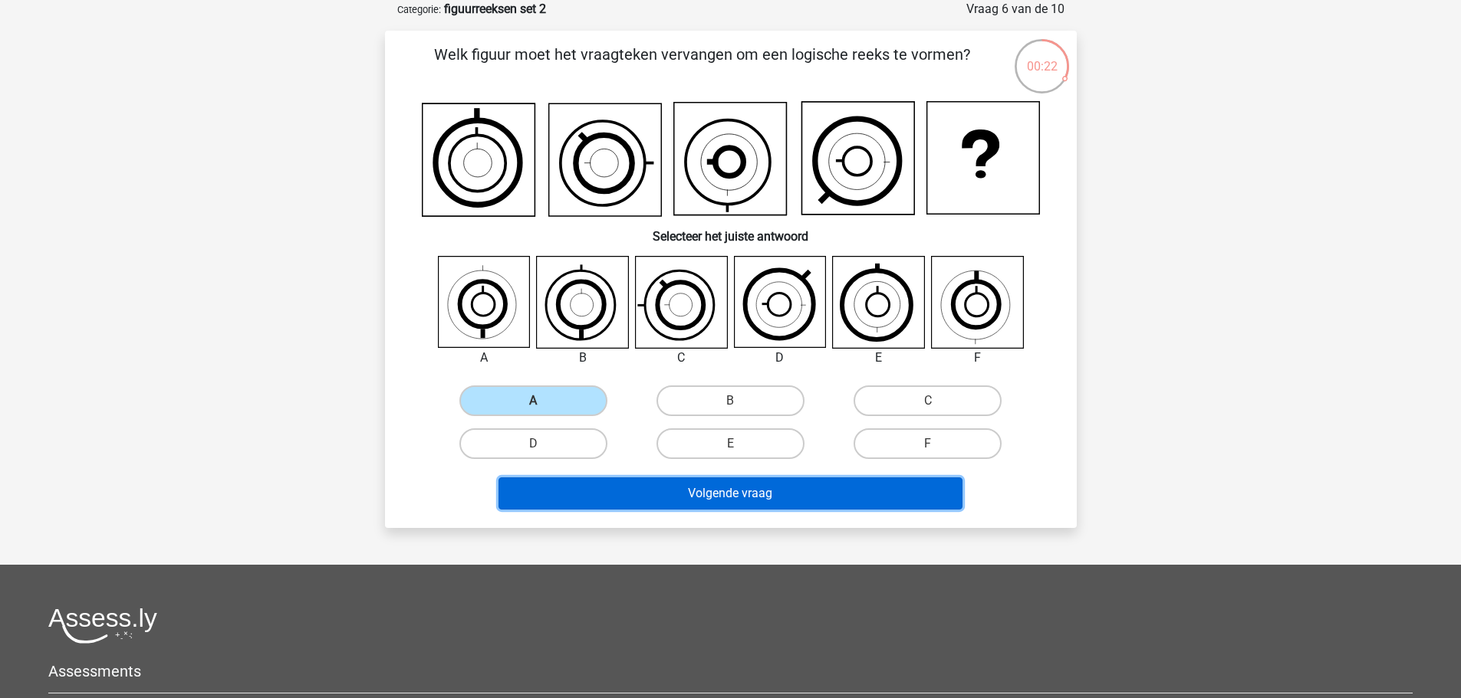
click at [790, 498] on button "Volgende vraag" at bounding box center [730, 494] width 464 height 32
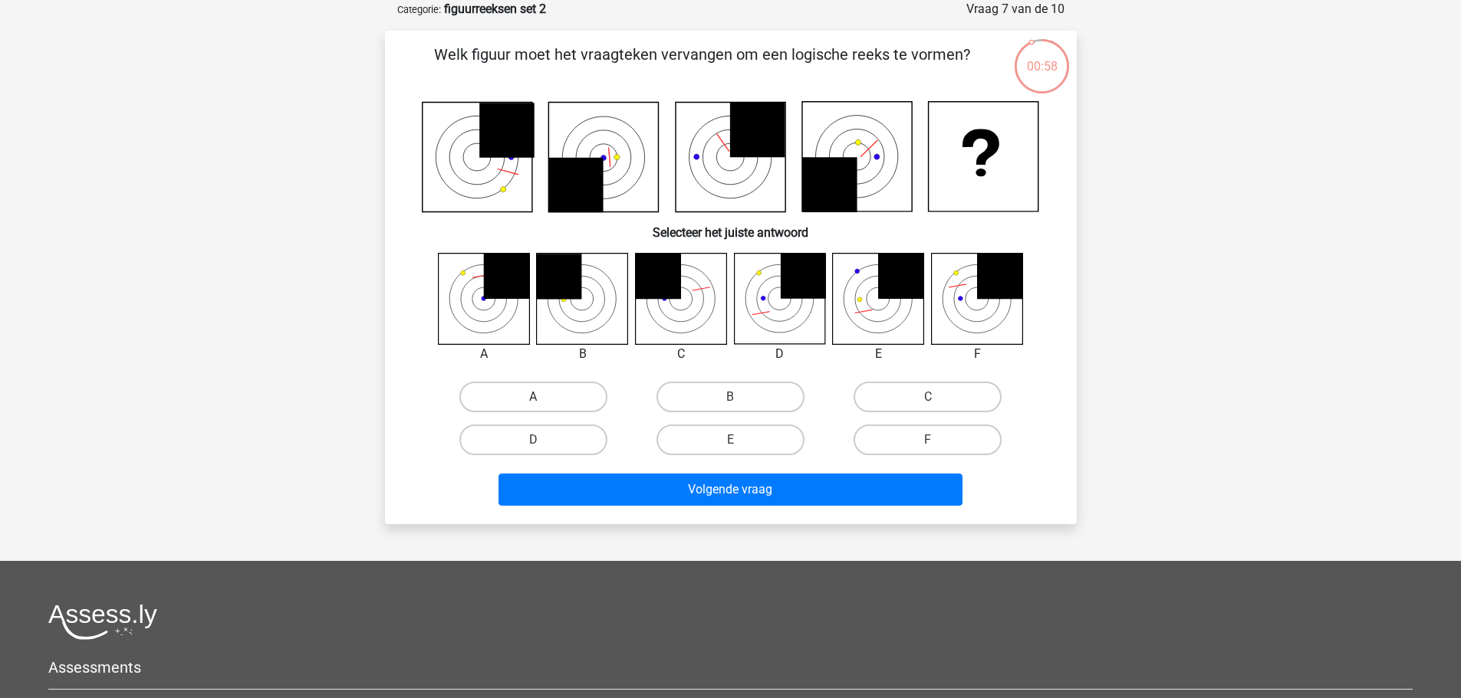
click at [583, 403] on label "A" at bounding box center [533, 397] width 148 height 31
click at [543, 403] on input "A" at bounding box center [538, 402] width 10 height 10
radio input "true"
click at [581, 441] on label "D" at bounding box center [533, 440] width 148 height 31
click at [543, 441] on input "D" at bounding box center [538, 445] width 10 height 10
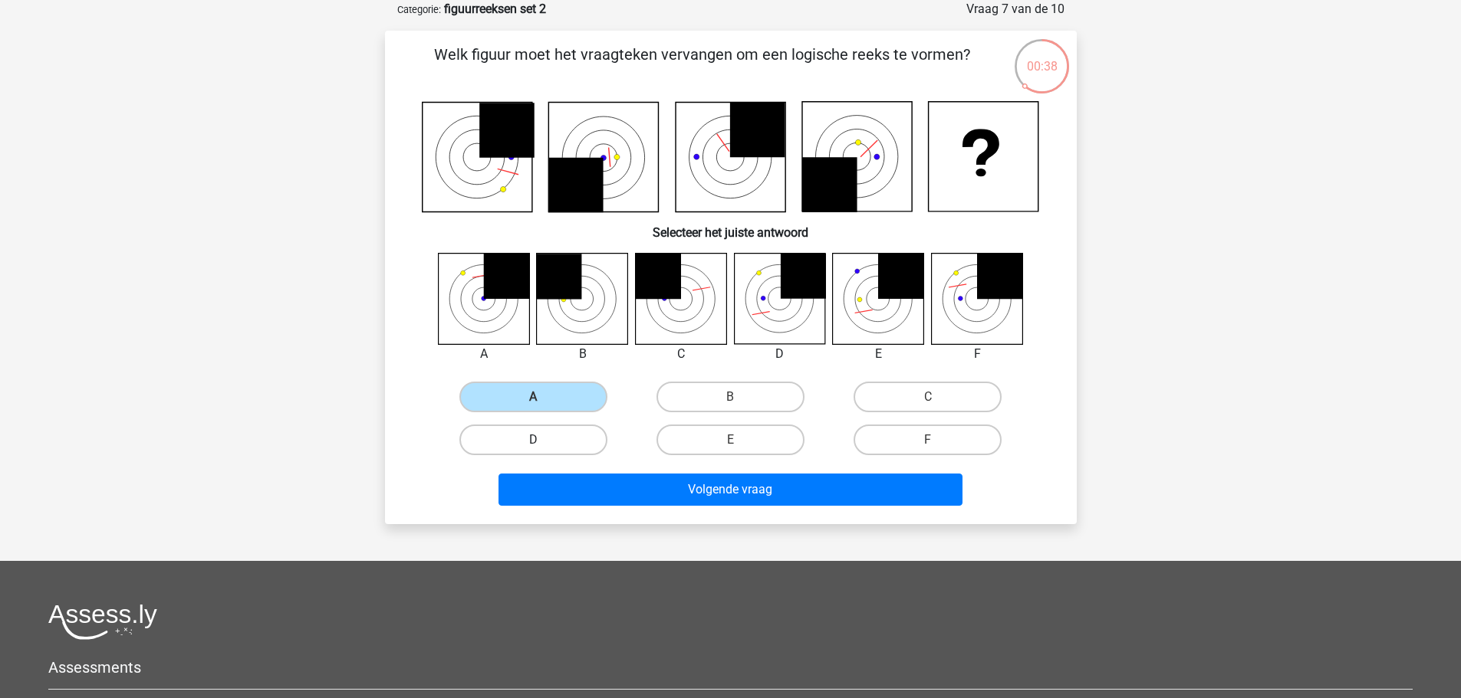
radio input "true"
click at [922, 435] on label "F" at bounding box center [927, 440] width 148 height 31
click at [928, 440] on input "F" at bounding box center [933, 445] width 10 height 10
radio input "true"
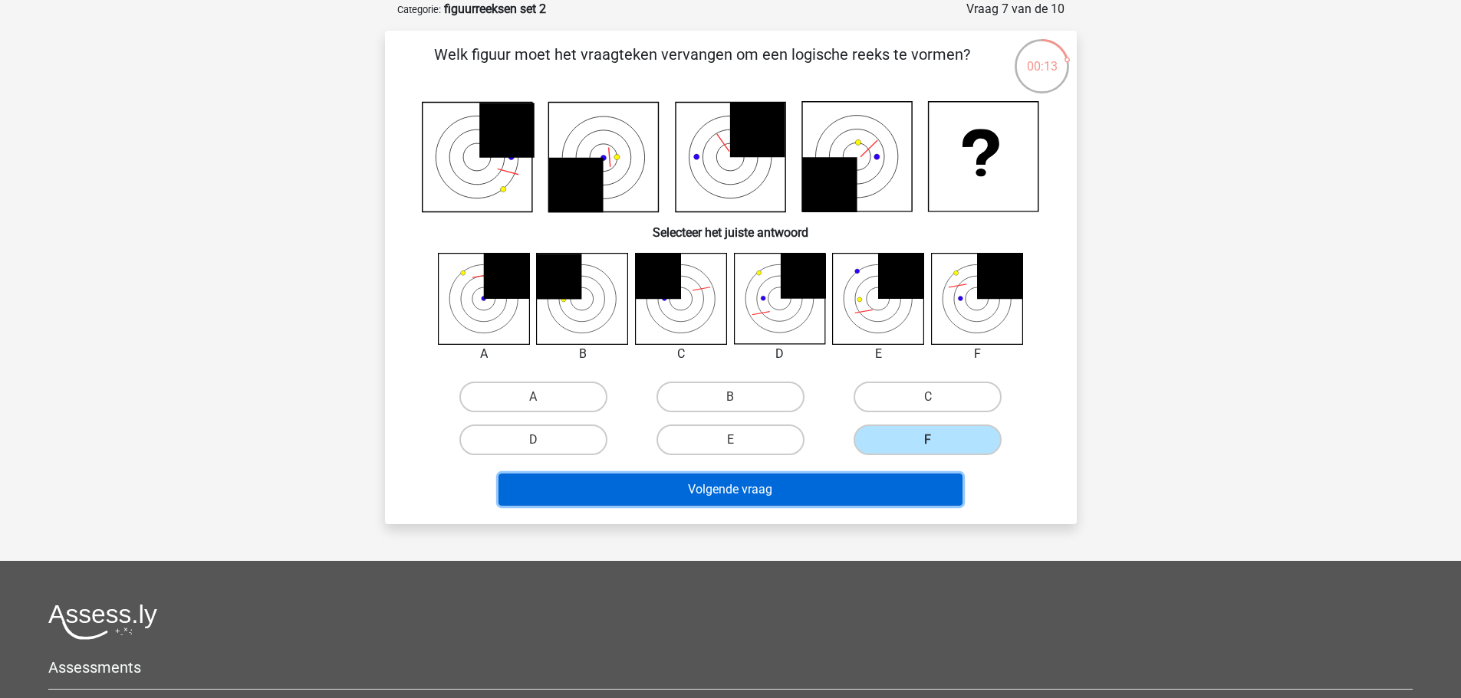
click at [882, 498] on button "Volgende vraag" at bounding box center [730, 490] width 464 height 32
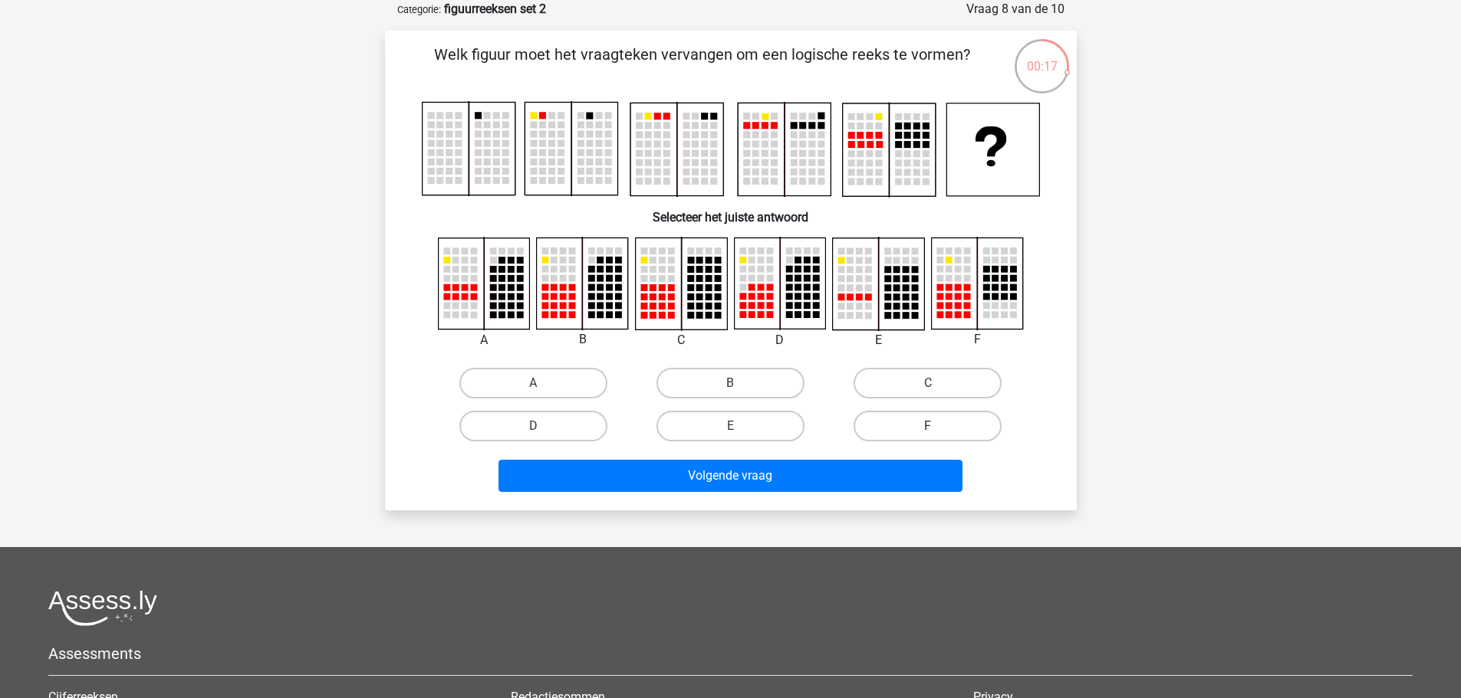
click at [936, 422] on label "F" at bounding box center [927, 426] width 148 height 31
click at [936, 426] on input "F" at bounding box center [933, 431] width 10 height 10
radio input "true"
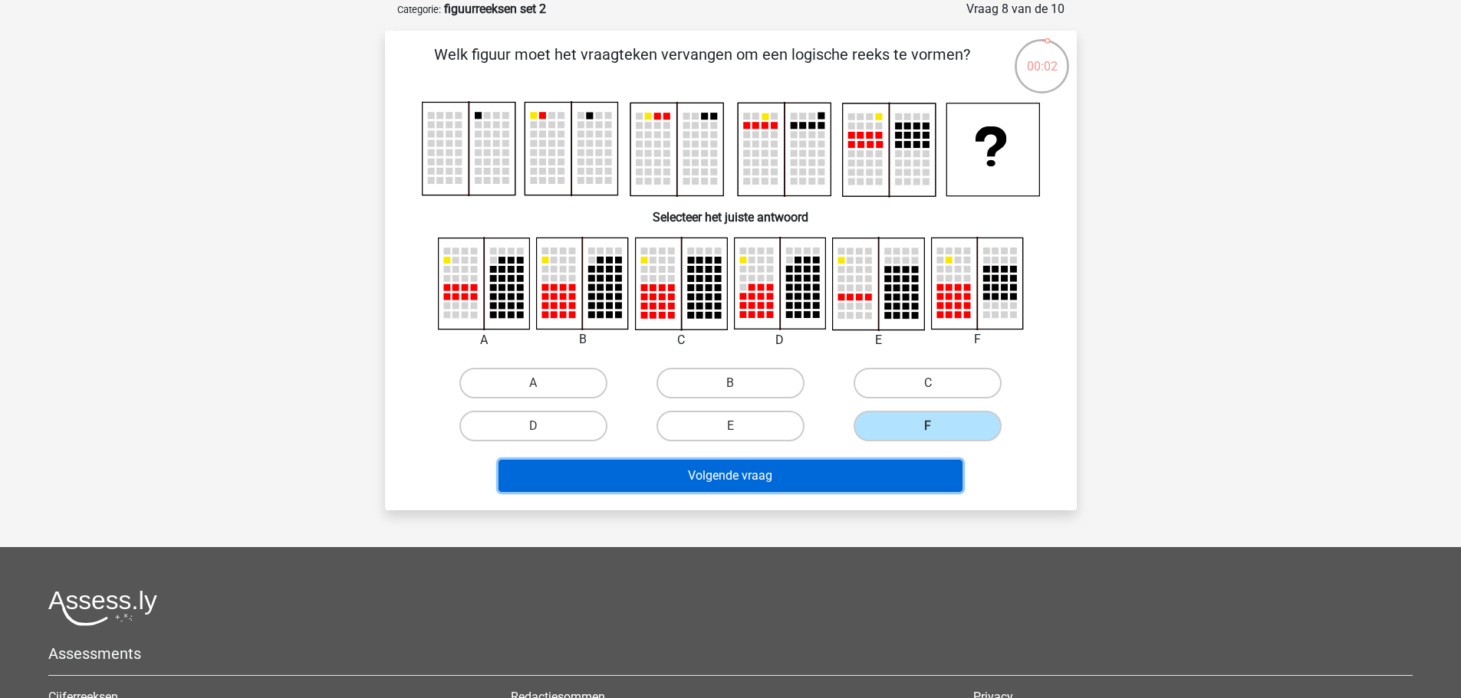
click at [945, 486] on button "Volgende vraag" at bounding box center [730, 476] width 464 height 32
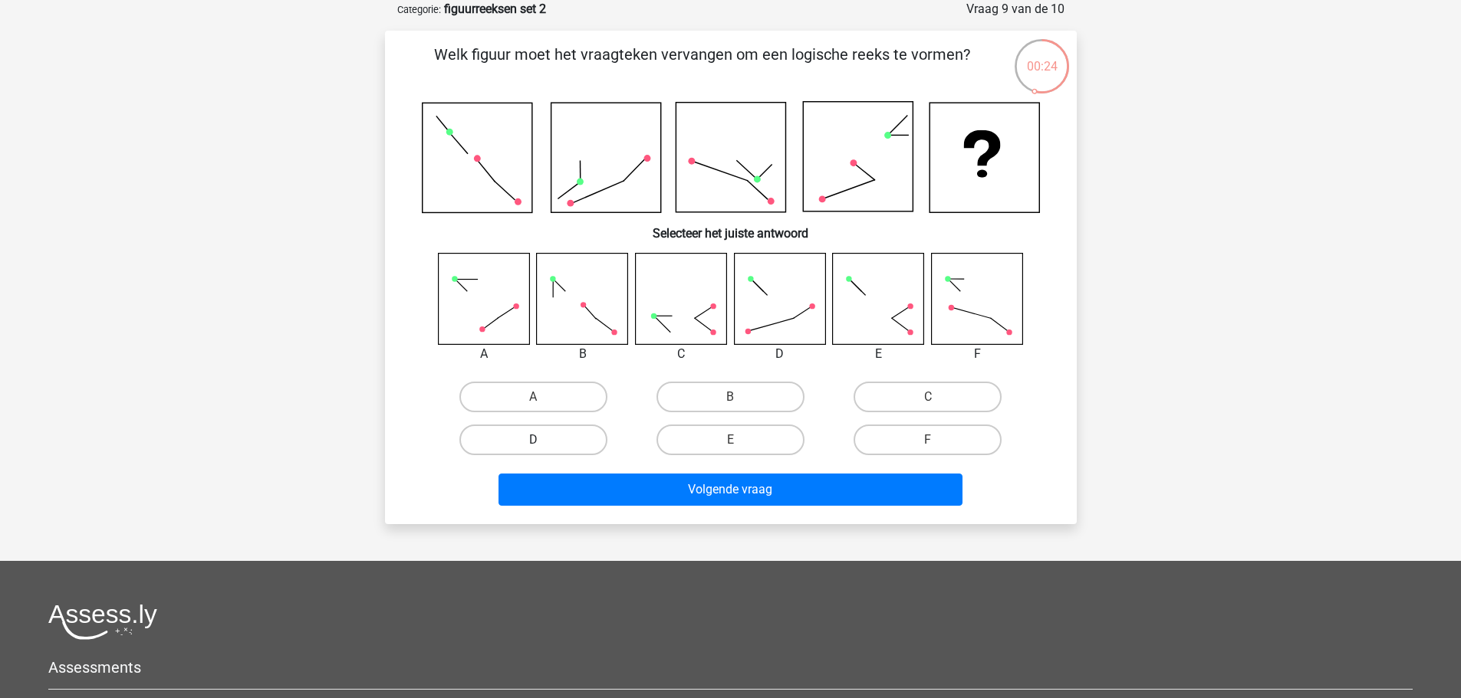
click at [540, 439] on label "D" at bounding box center [533, 440] width 148 height 31
click at [540, 440] on input "D" at bounding box center [538, 445] width 10 height 10
radio input "true"
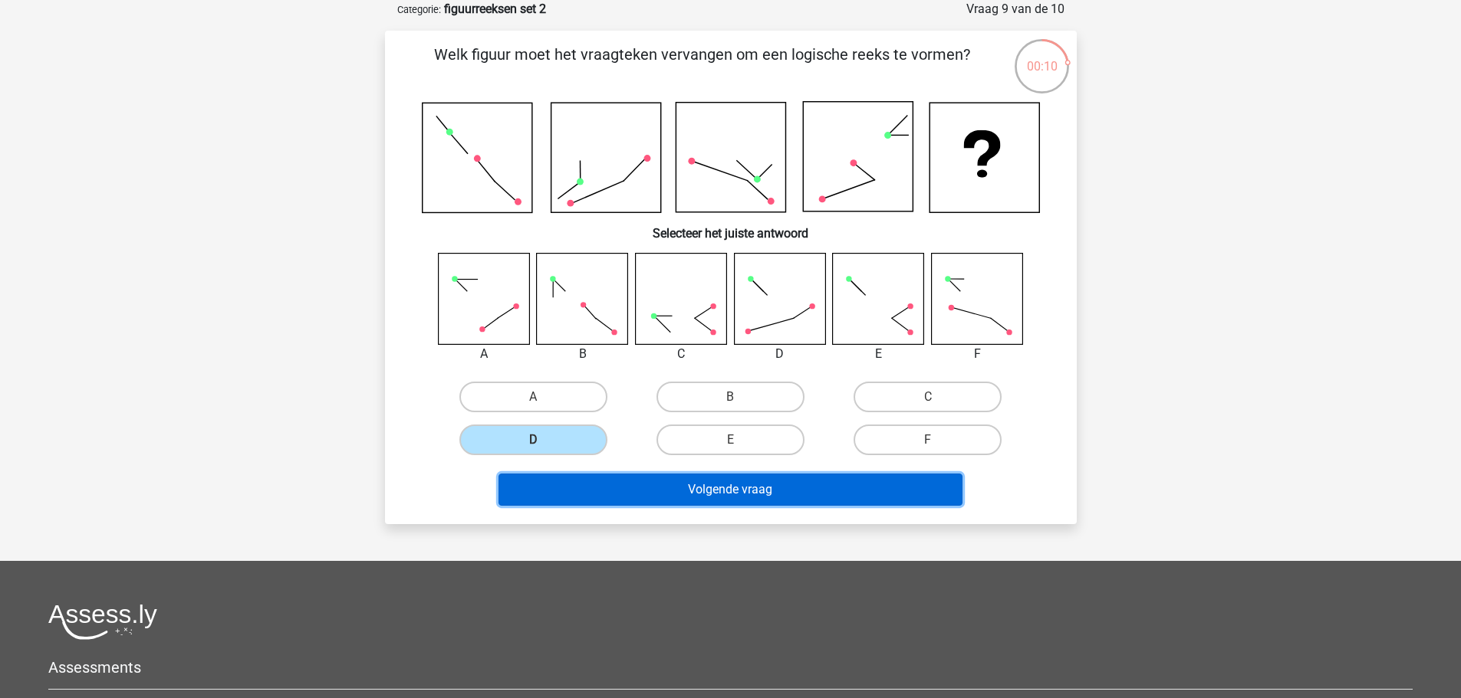
click at [795, 488] on button "Volgende vraag" at bounding box center [730, 490] width 464 height 32
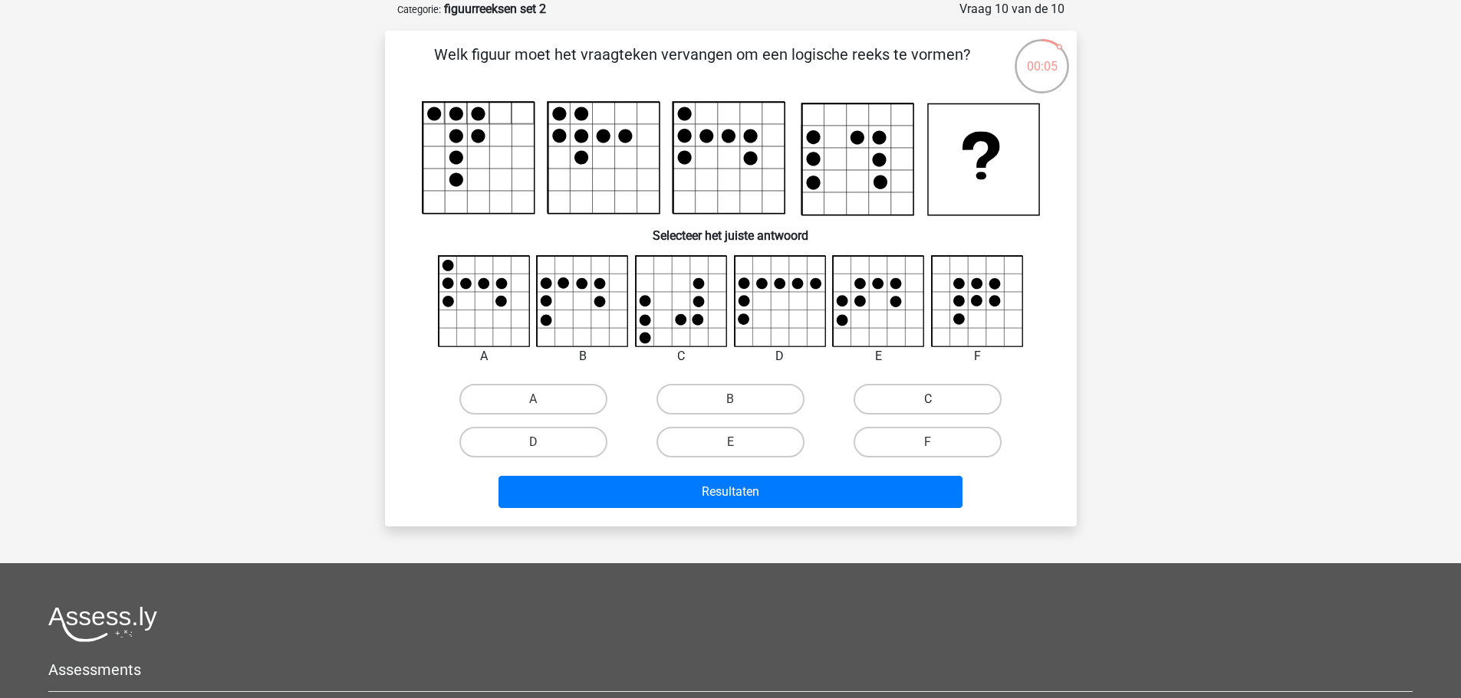
click at [925, 402] on label "C" at bounding box center [927, 399] width 148 height 31
click at [928, 402] on input "C" at bounding box center [933, 404] width 10 height 10
radio input "true"
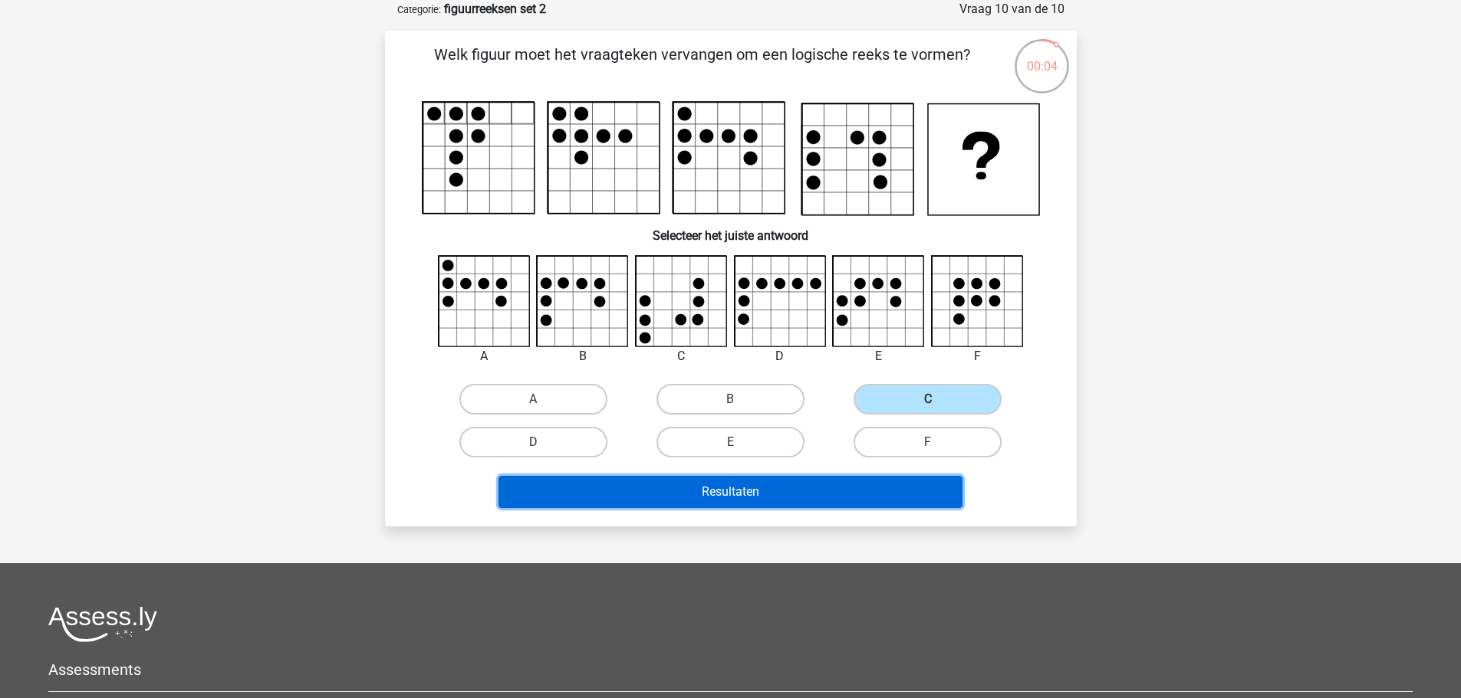
click at [859, 493] on button "Resultaten" at bounding box center [730, 492] width 464 height 32
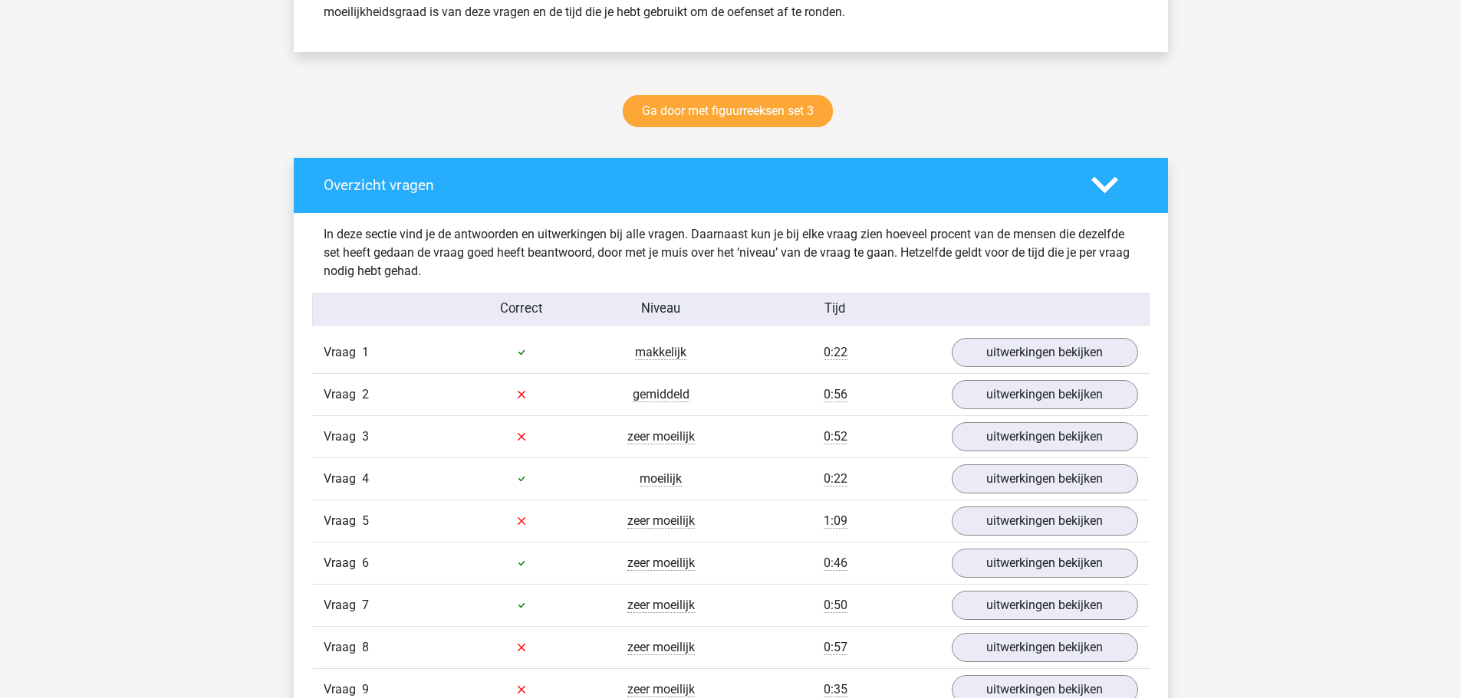
scroll to position [920, 0]
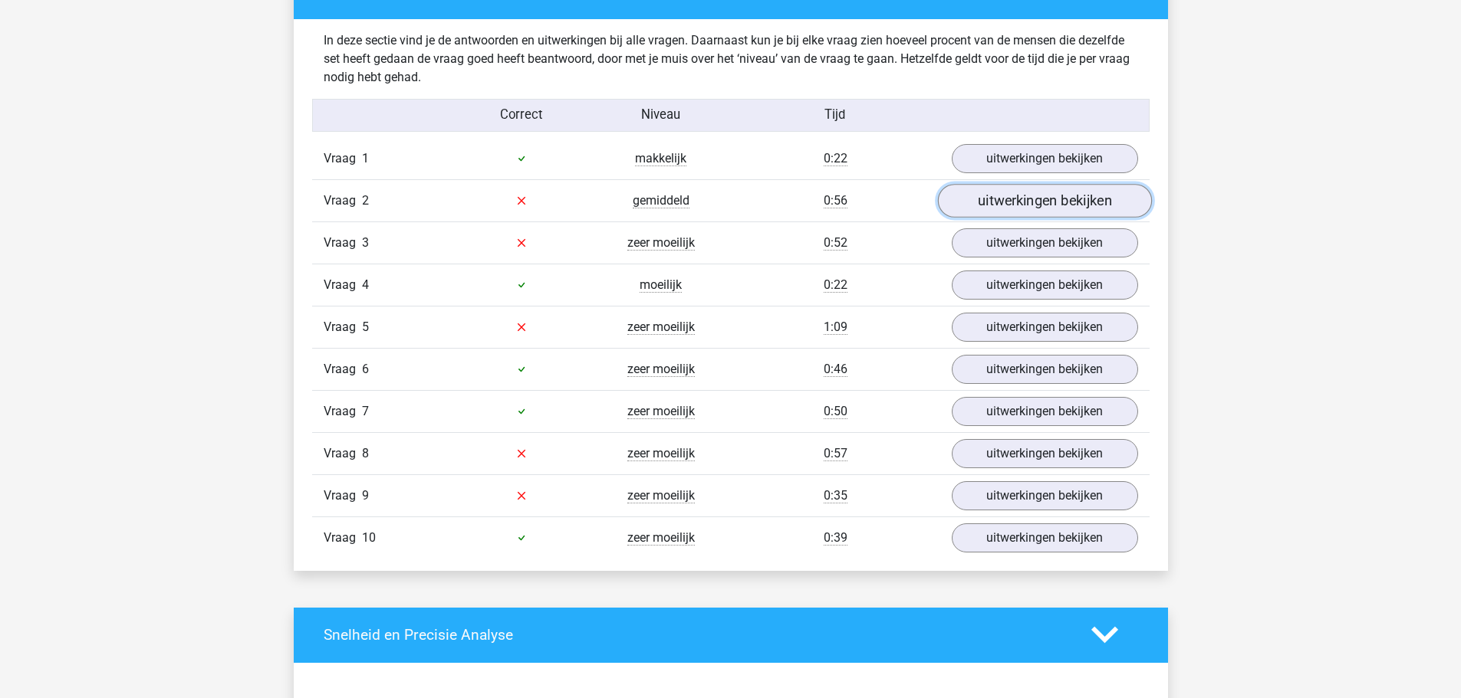
click at [981, 210] on link "uitwerkingen bekijken" at bounding box center [1044, 201] width 214 height 34
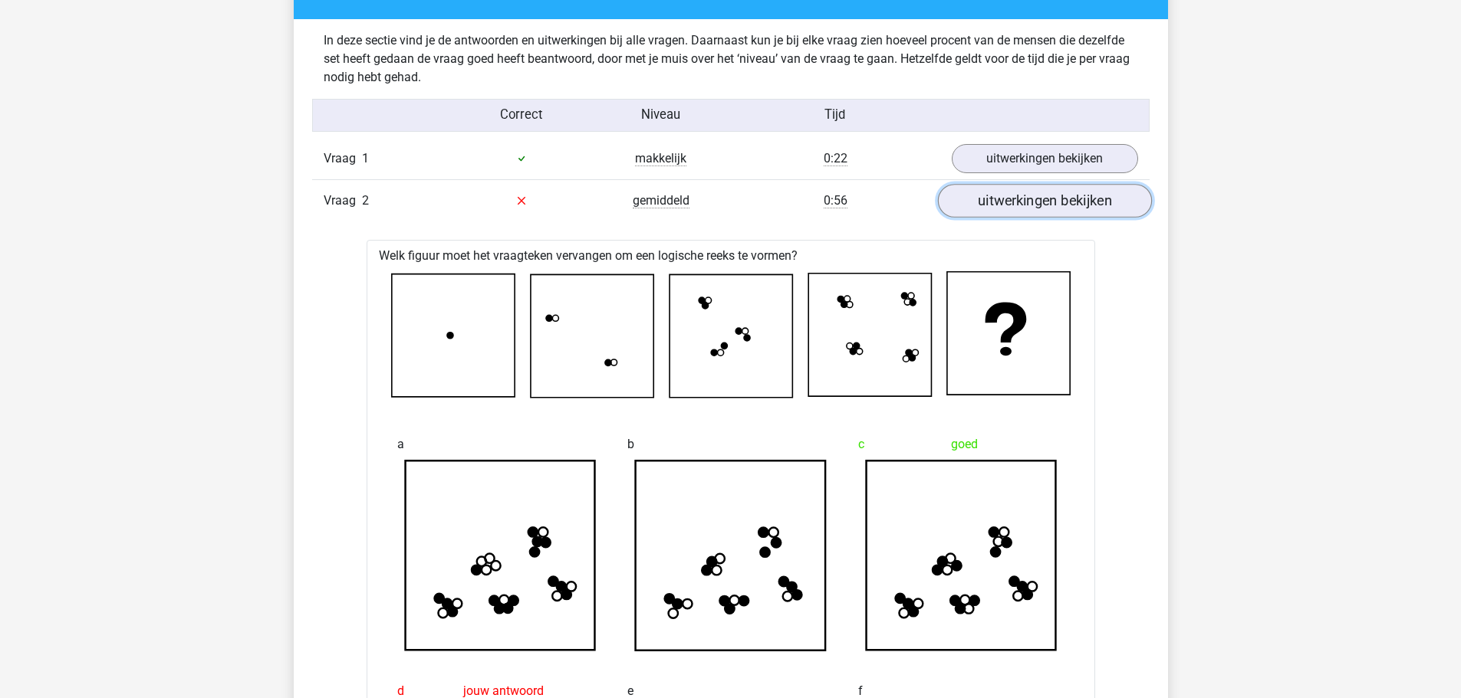
click at [991, 197] on link "uitwerkingen bekijken" at bounding box center [1044, 201] width 214 height 34
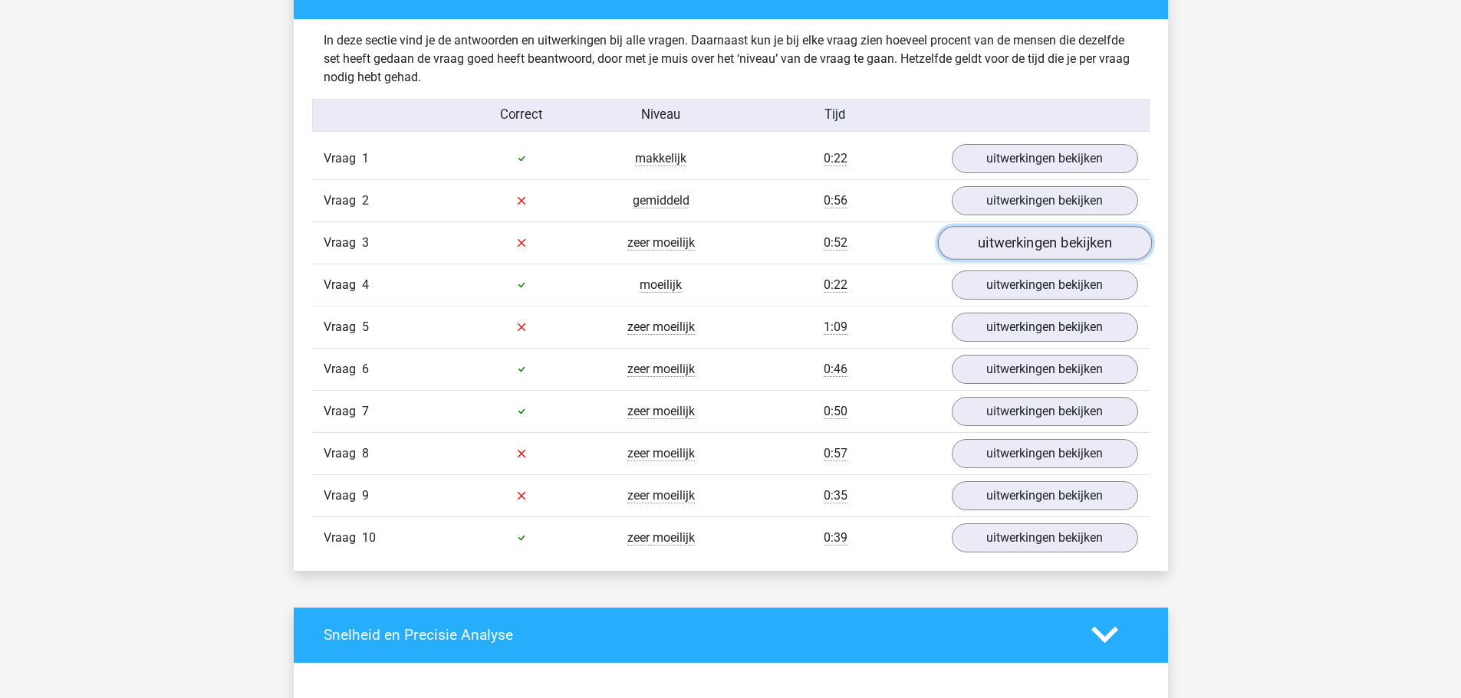
click at [982, 235] on link "uitwerkingen bekijken" at bounding box center [1044, 243] width 214 height 34
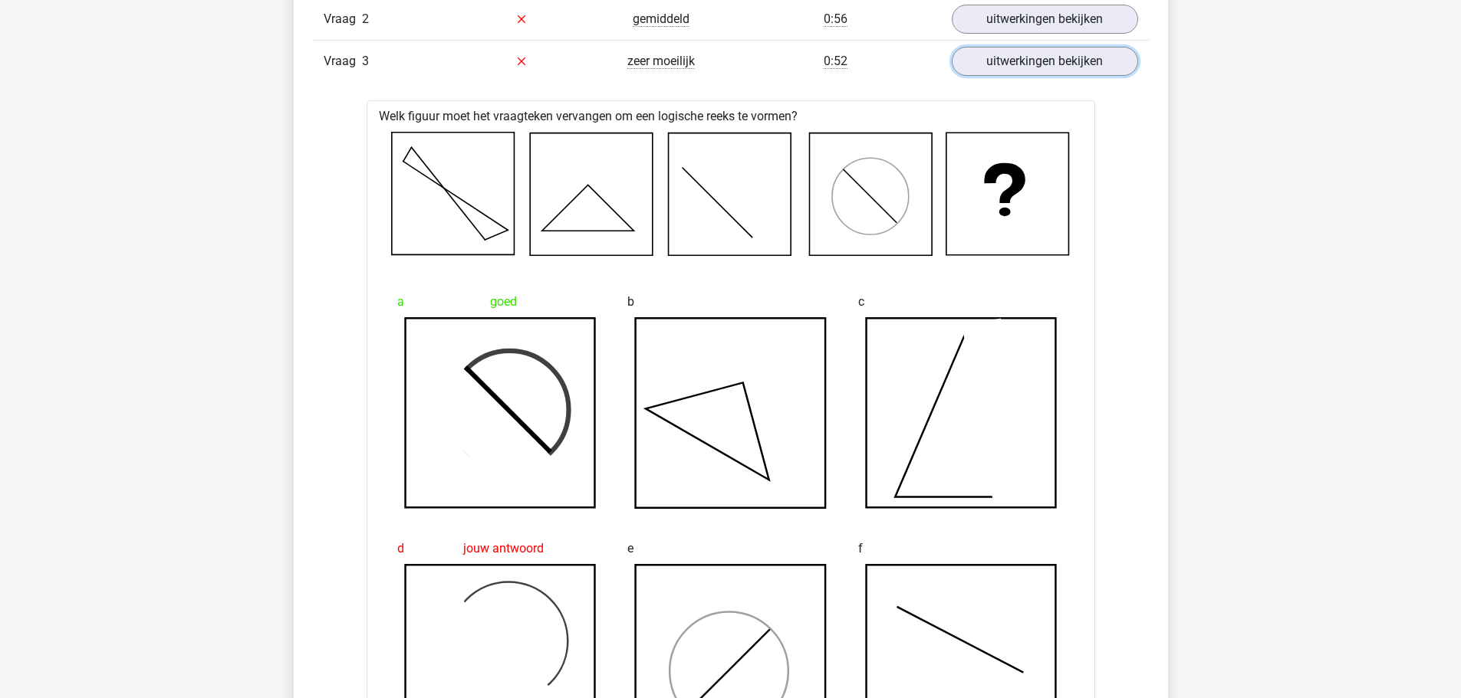
scroll to position [997, 0]
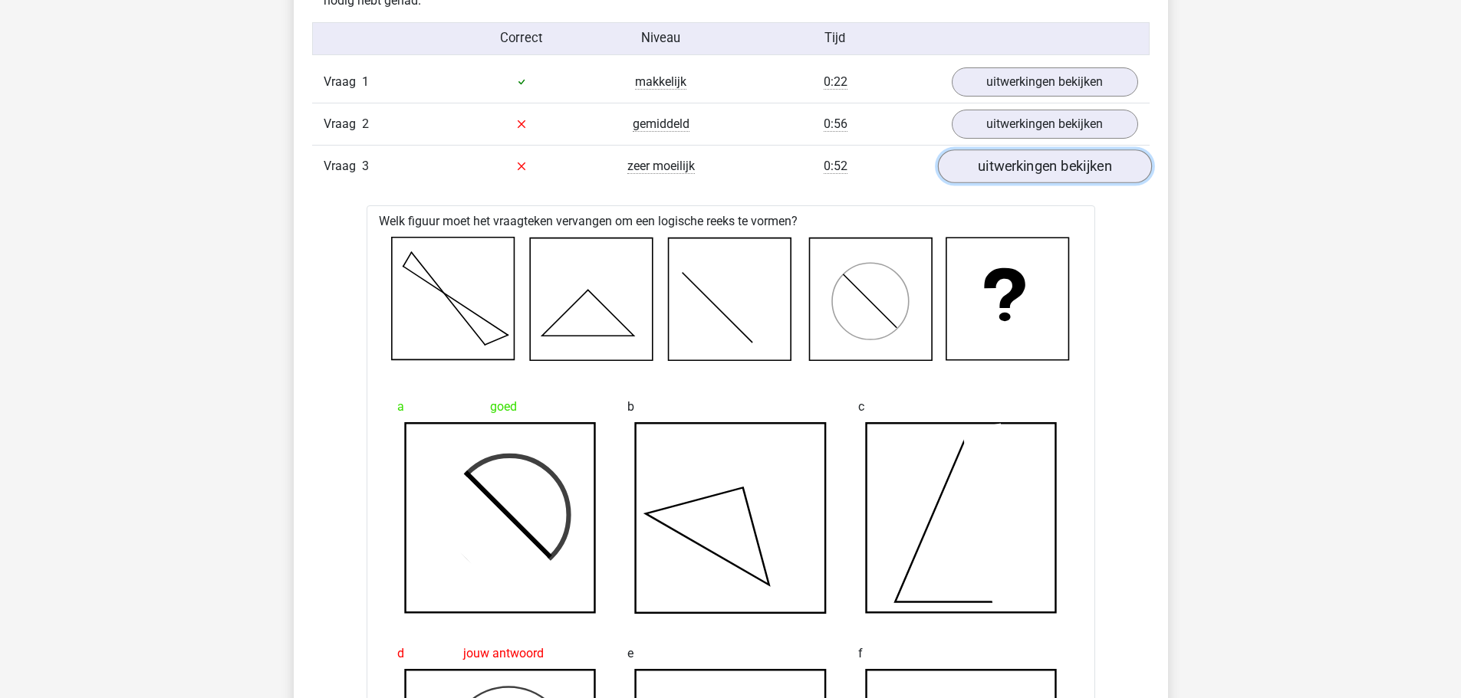
click at [1010, 164] on link "uitwerkingen bekijken" at bounding box center [1044, 167] width 214 height 34
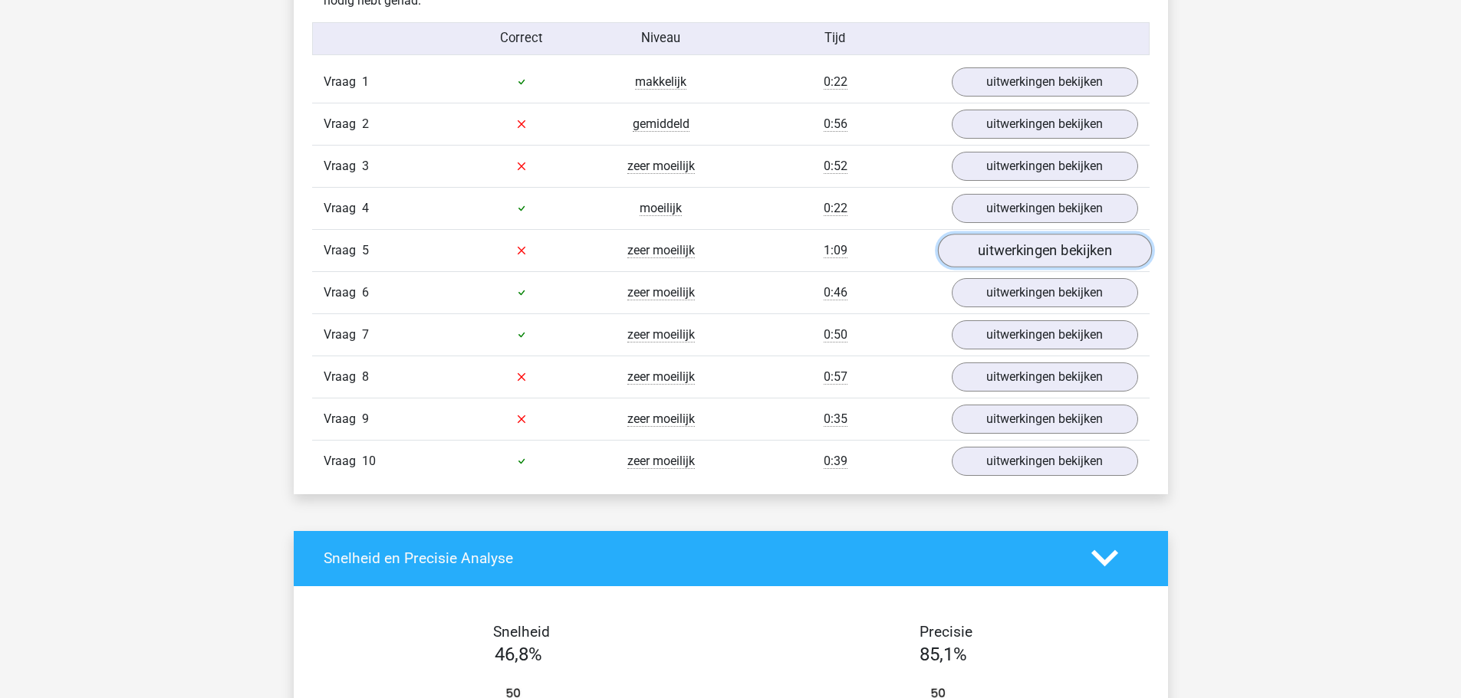
click at [1014, 256] on link "uitwerkingen bekijken" at bounding box center [1044, 251] width 214 height 34
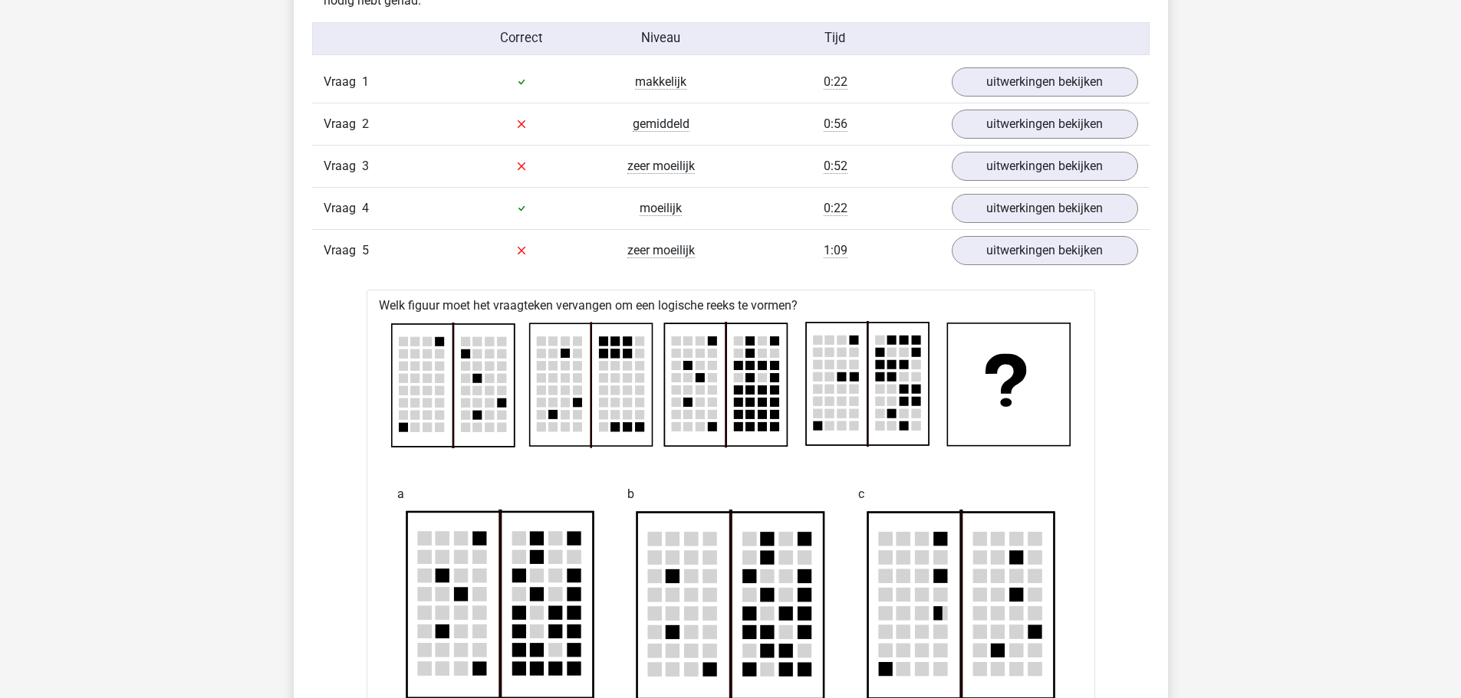
click at [1017, 250] on link "uitwerkingen bekijken" at bounding box center [1044, 251] width 214 height 34
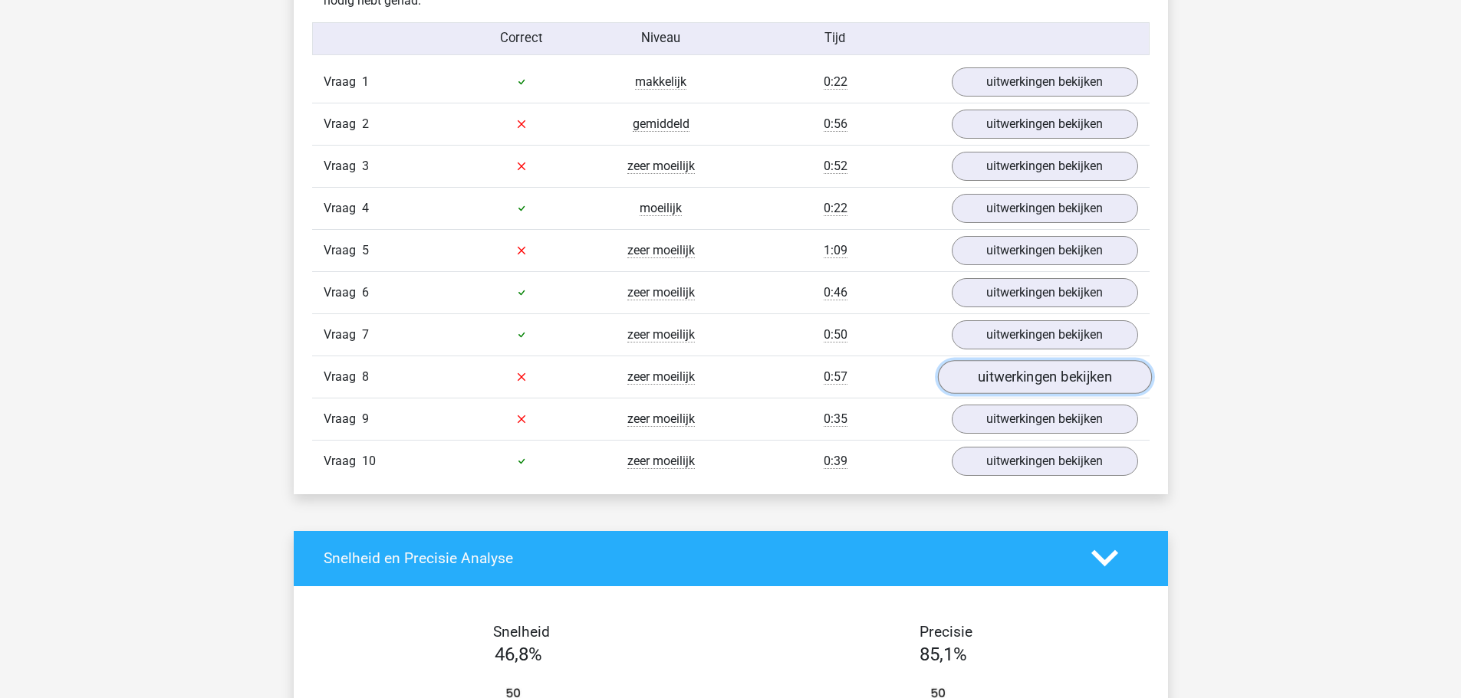
click at [1030, 376] on link "uitwerkingen bekijken" at bounding box center [1044, 377] width 214 height 34
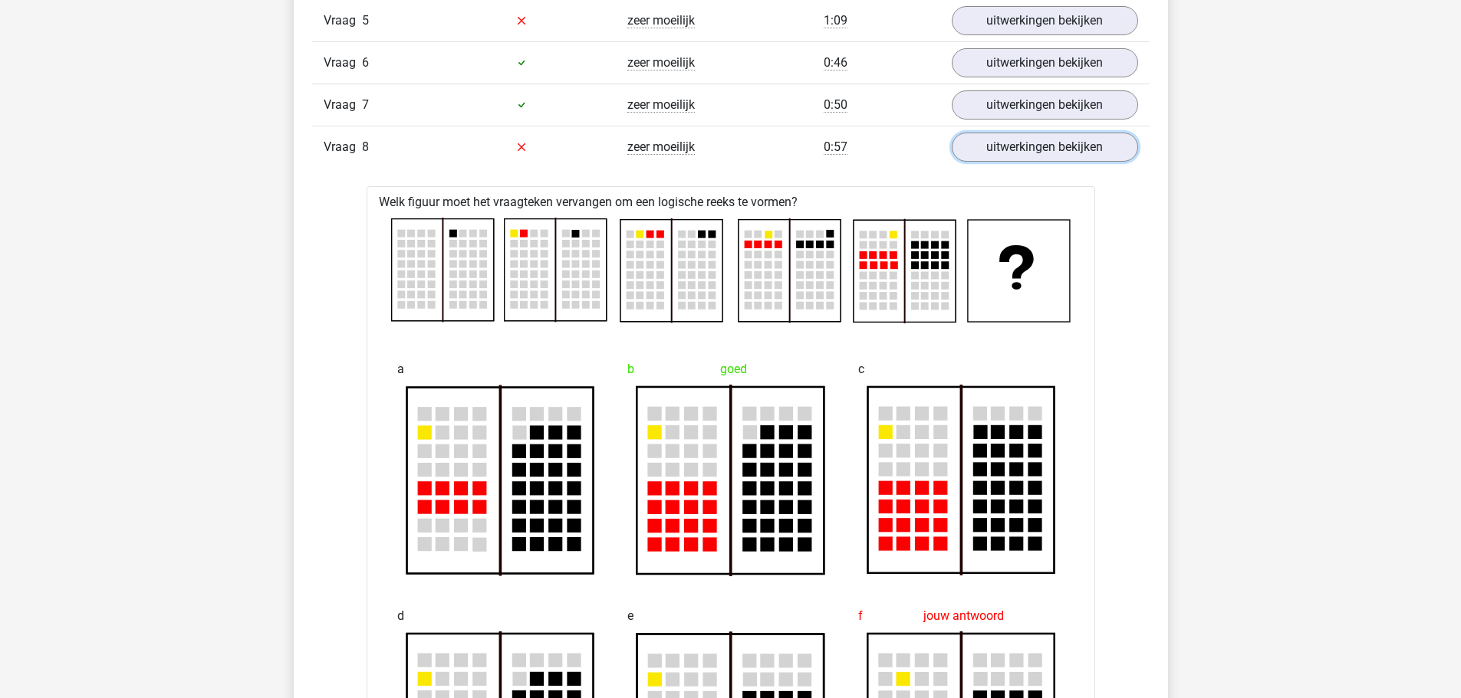
scroll to position [1073, 0]
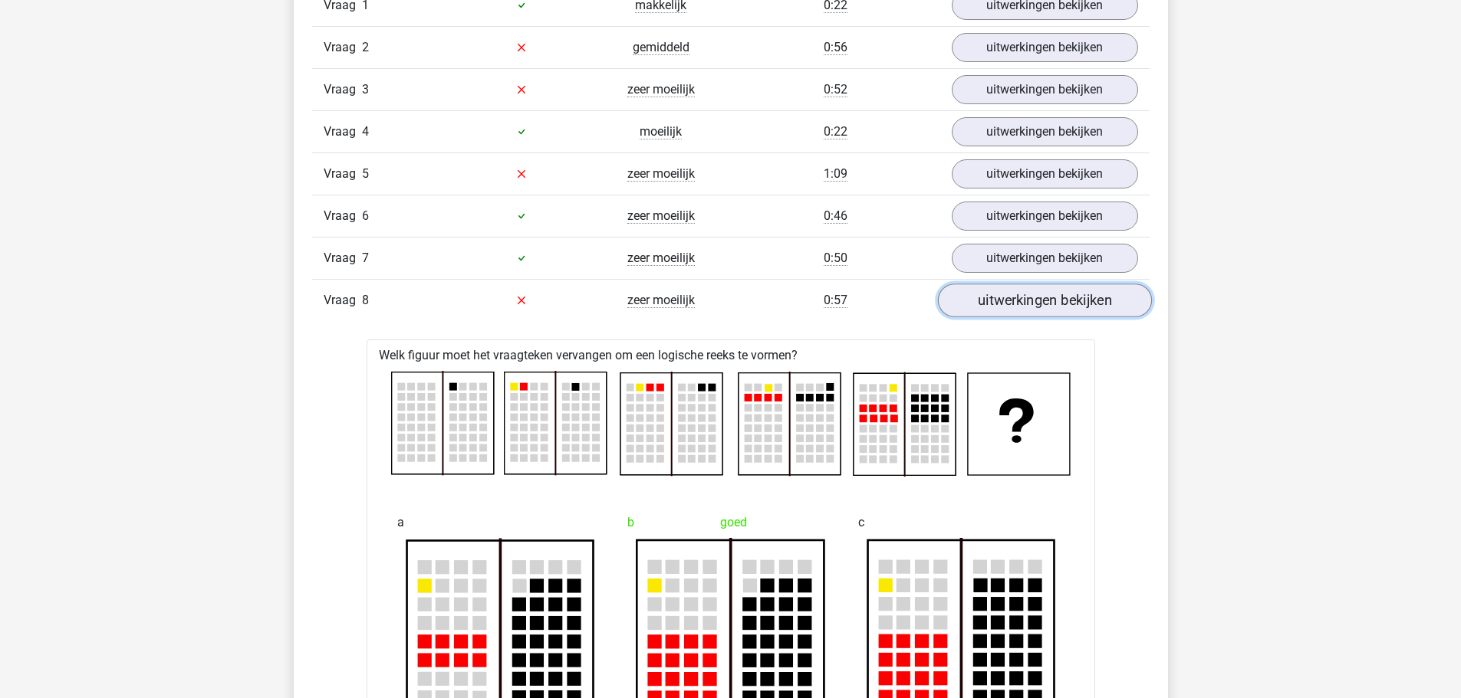
click at [1001, 292] on link "uitwerkingen bekijken" at bounding box center [1044, 301] width 214 height 34
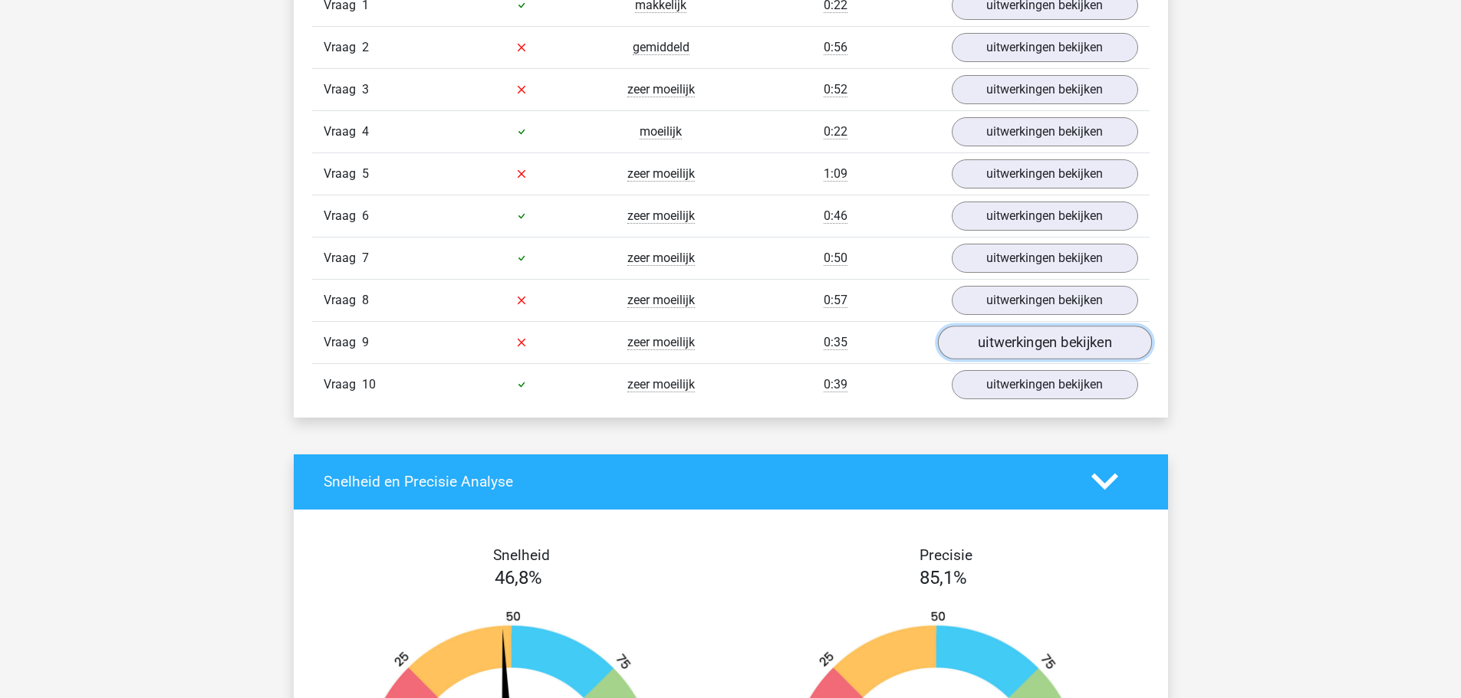
click at [979, 342] on link "uitwerkingen bekijken" at bounding box center [1044, 343] width 214 height 34
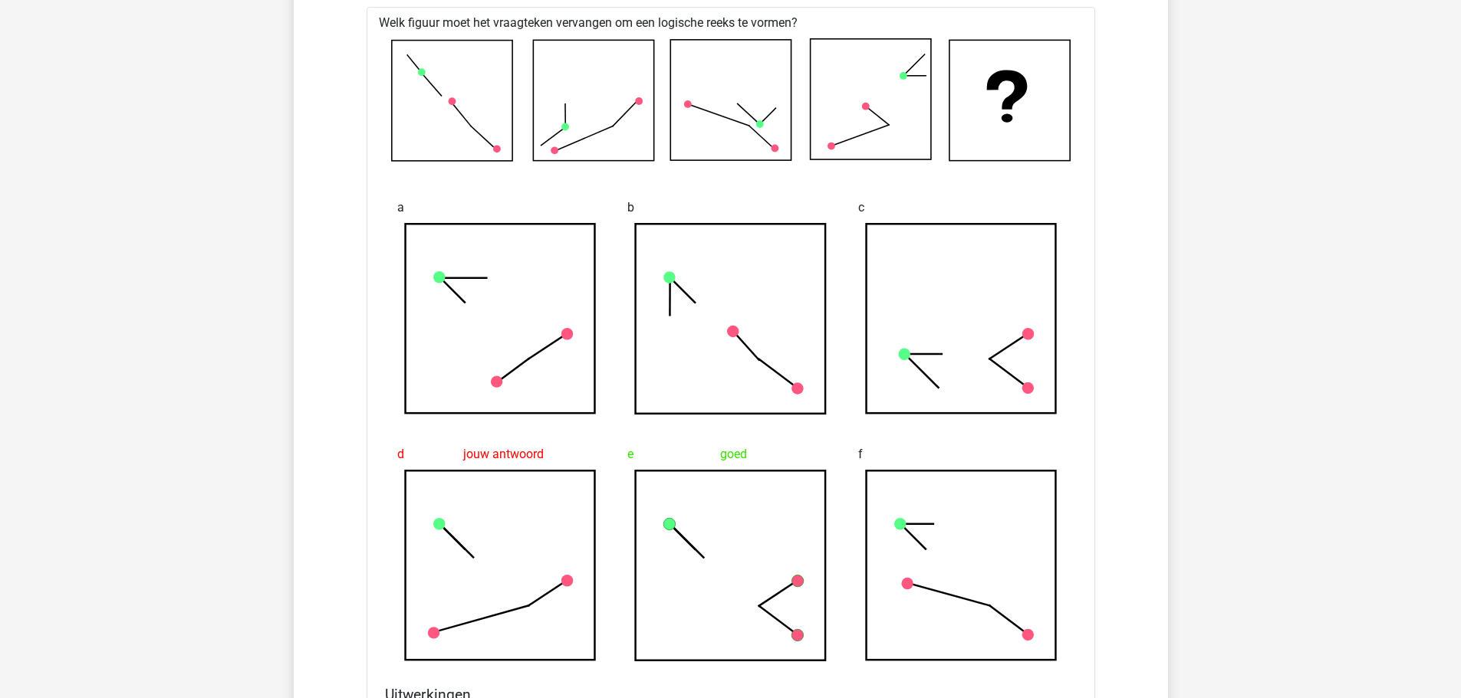
scroll to position [1303, 0]
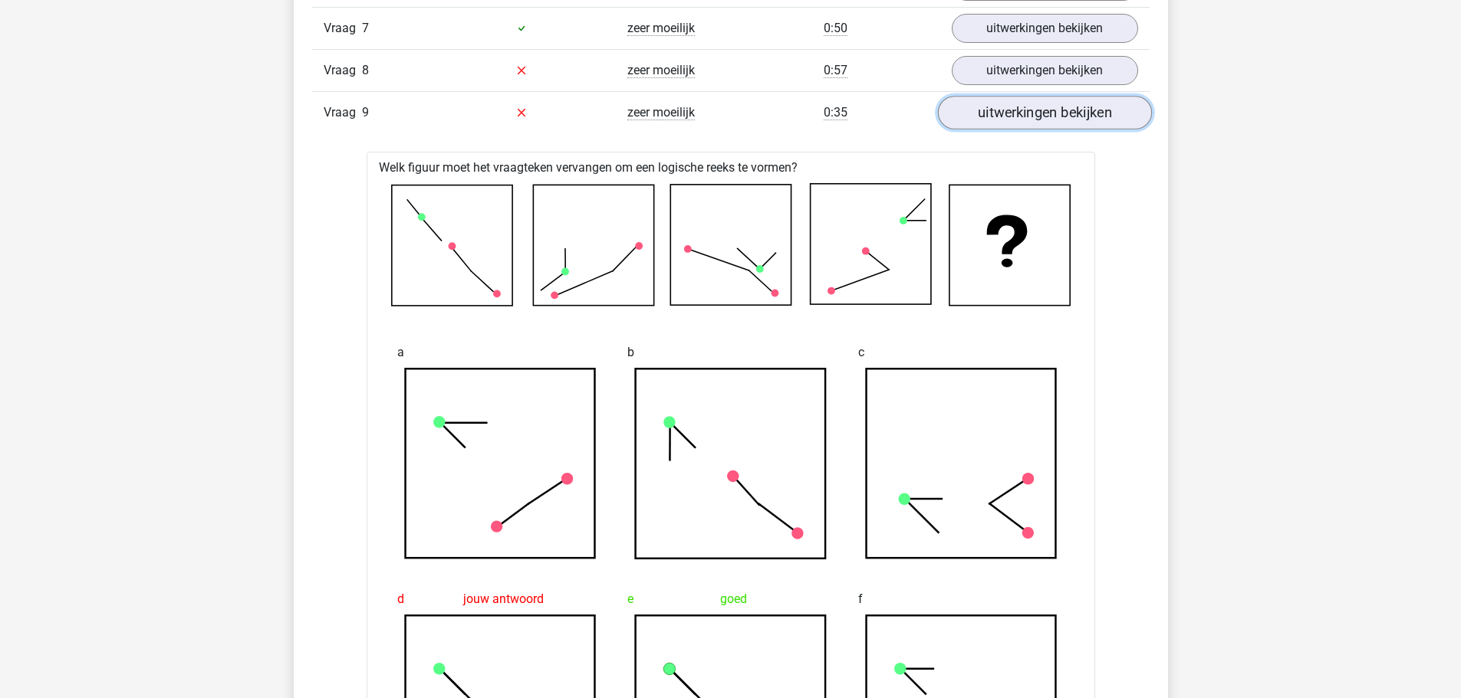
click at [1018, 109] on link "uitwerkingen bekijken" at bounding box center [1044, 113] width 214 height 34
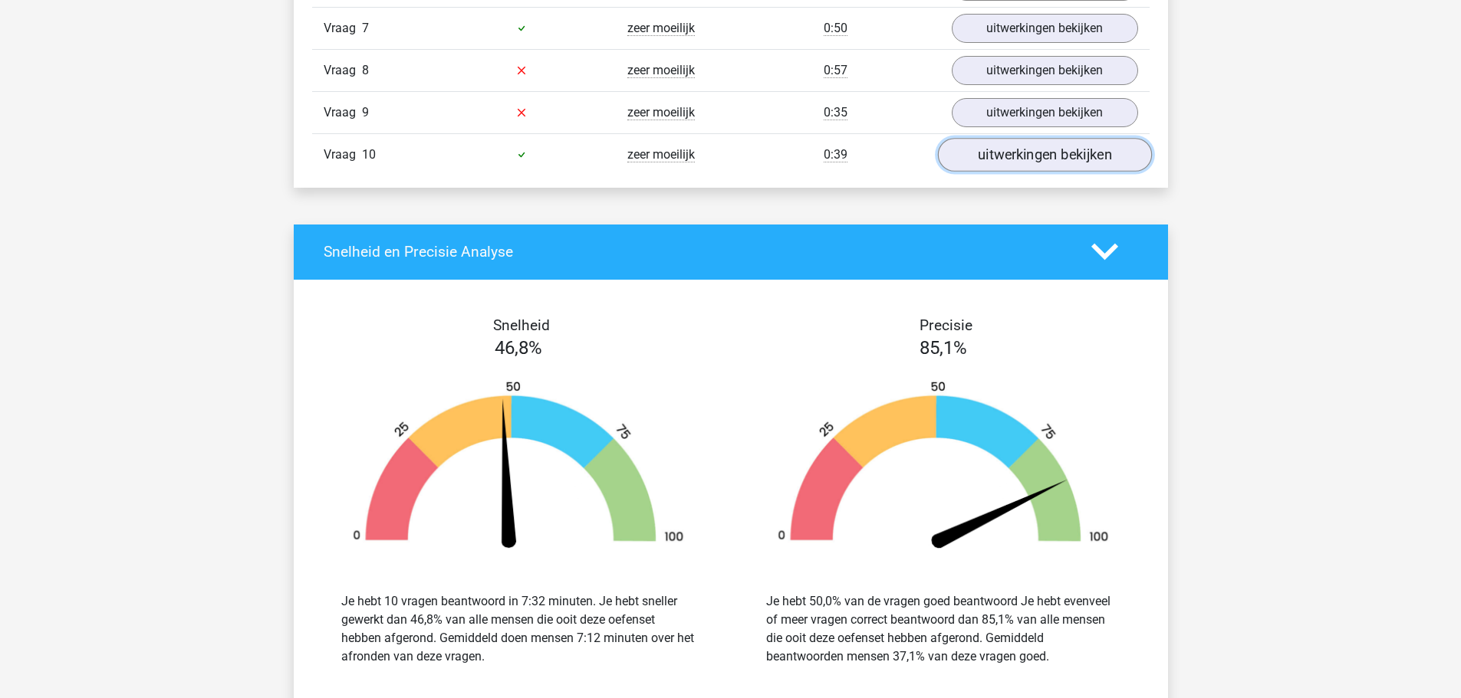
click at [1014, 153] on link "uitwerkingen bekijken" at bounding box center [1044, 155] width 214 height 34
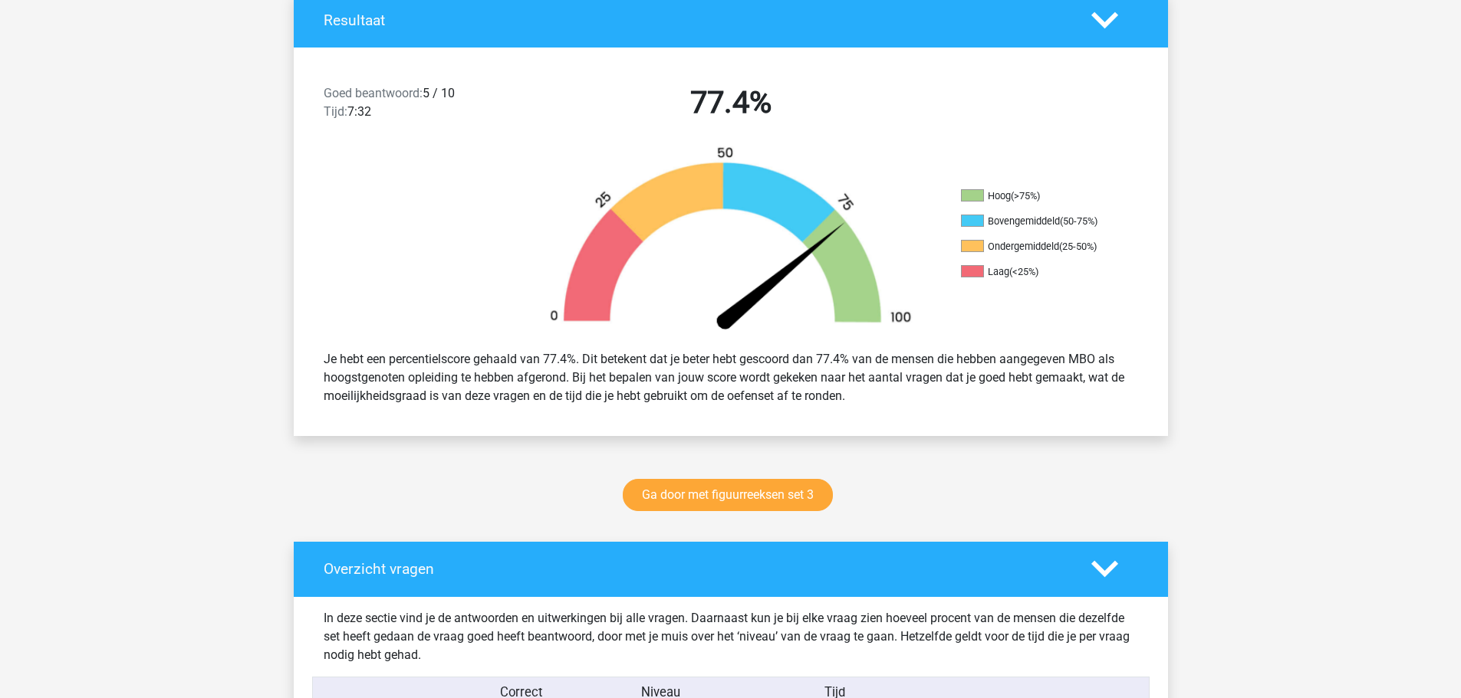
scroll to position [460, 0]
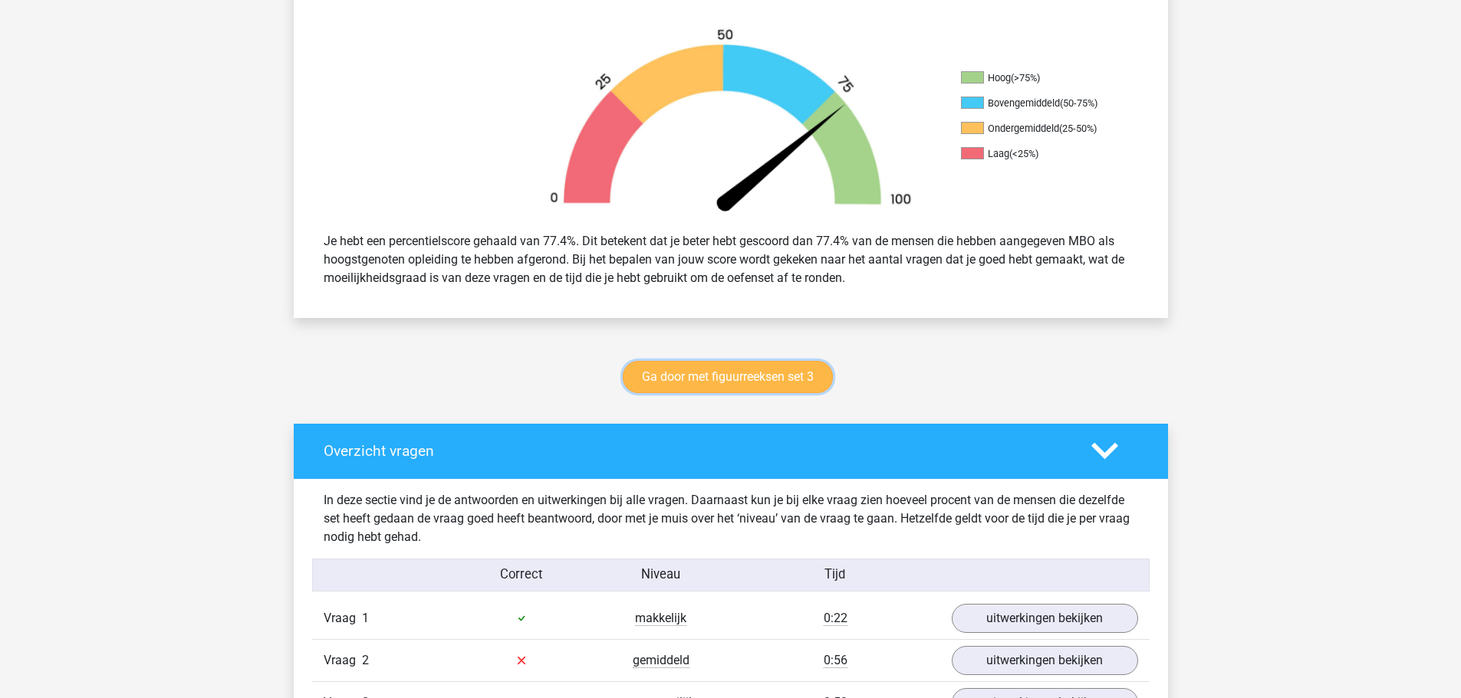
click at [723, 374] on link "Ga door met figuurreeksen set 3" at bounding box center [728, 377] width 210 height 32
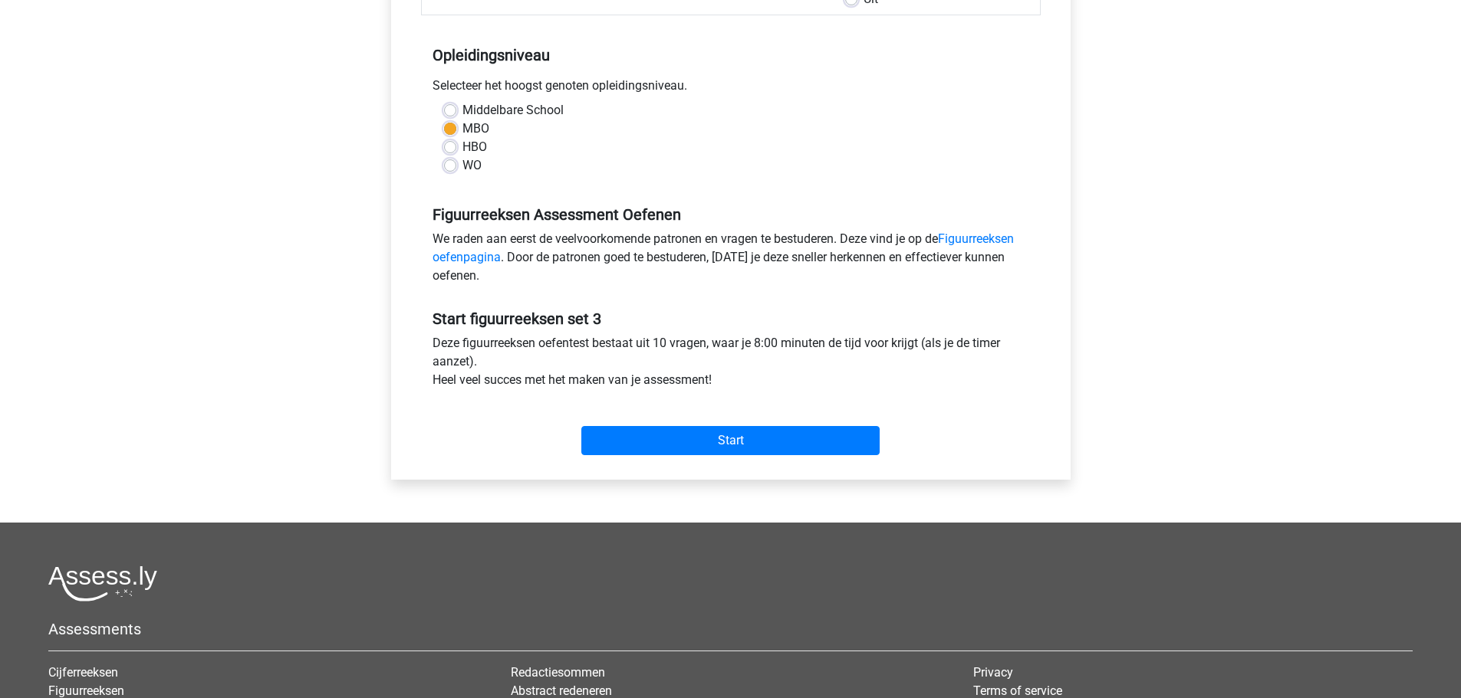
scroll to position [383, 0]
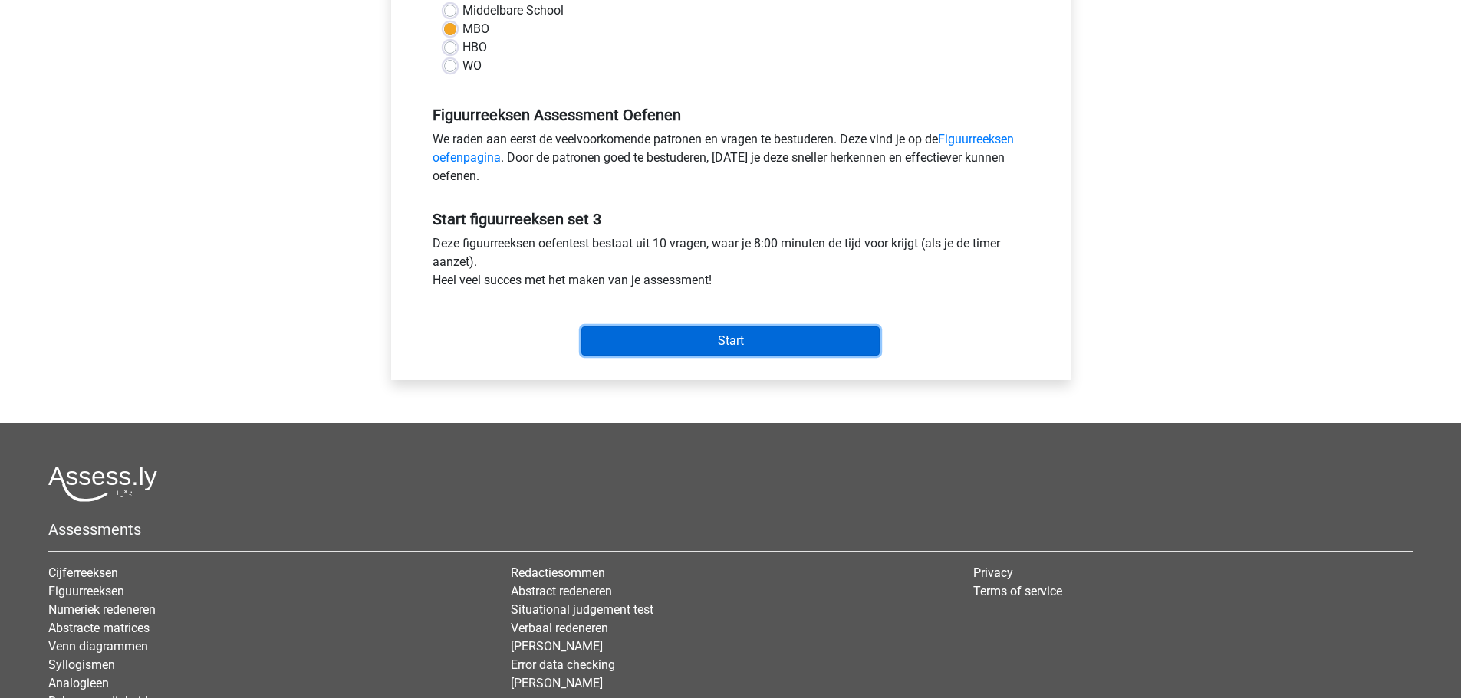
click at [736, 333] on input "Start" at bounding box center [730, 341] width 298 height 29
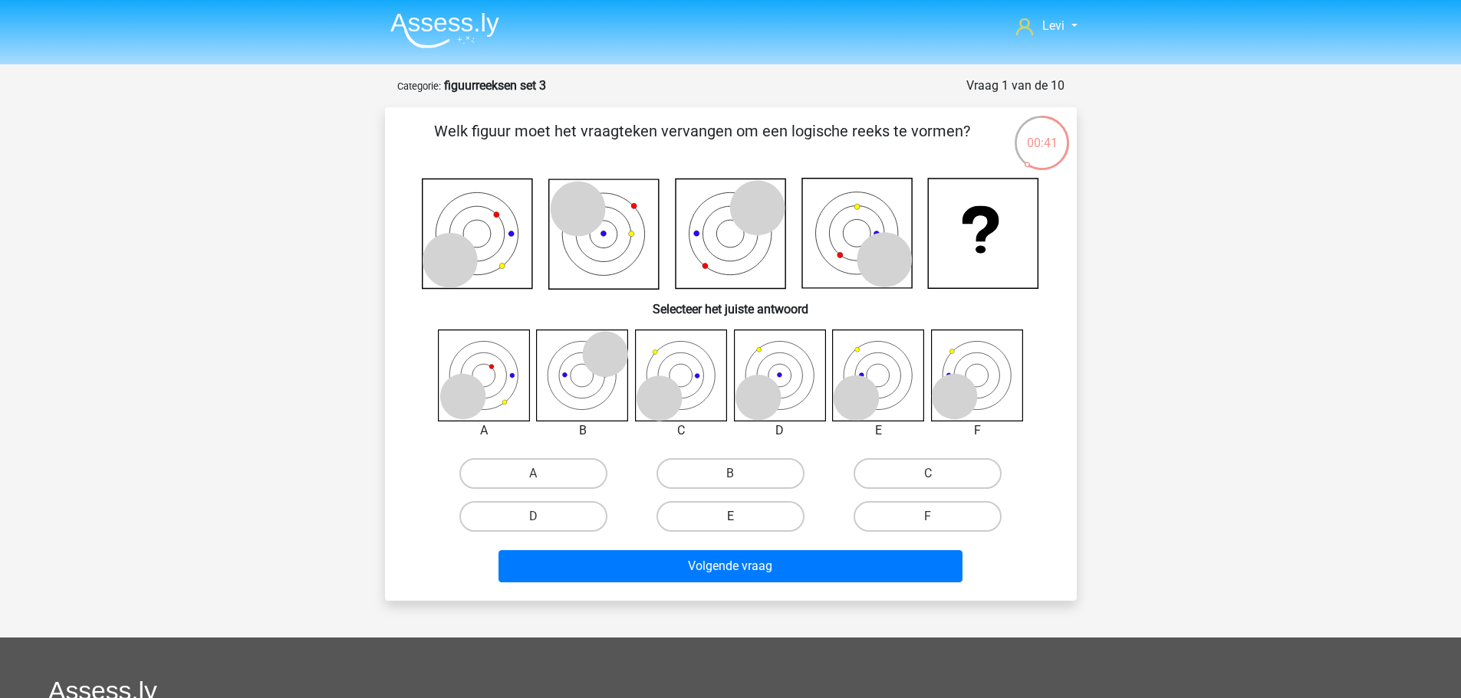
click at [707, 518] on label "E" at bounding box center [730, 516] width 148 height 31
click at [730, 518] on input "E" at bounding box center [735, 522] width 10 height 10
radio input "true"
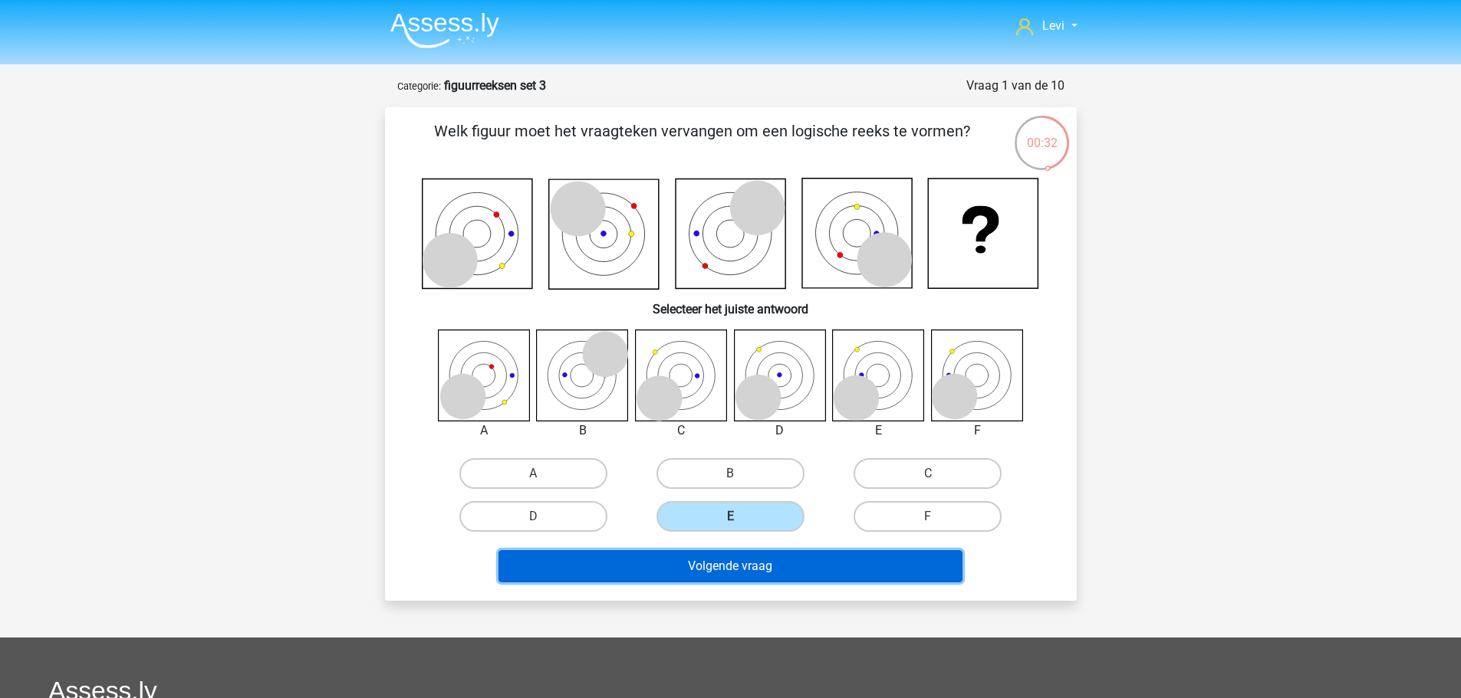
click at [867, 573] on button "Volgende vraag" at bounding box center [730, 566] width 464 height 32
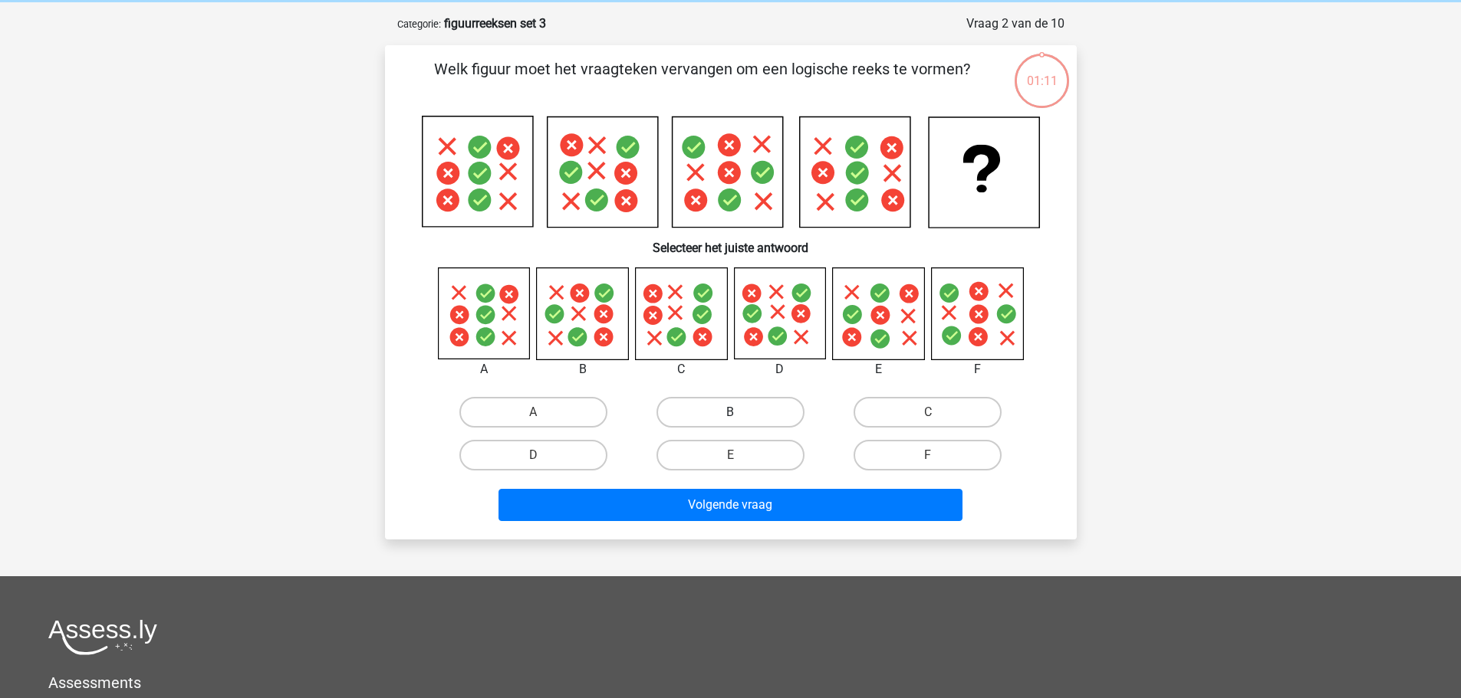
scroll to position [77, 0]
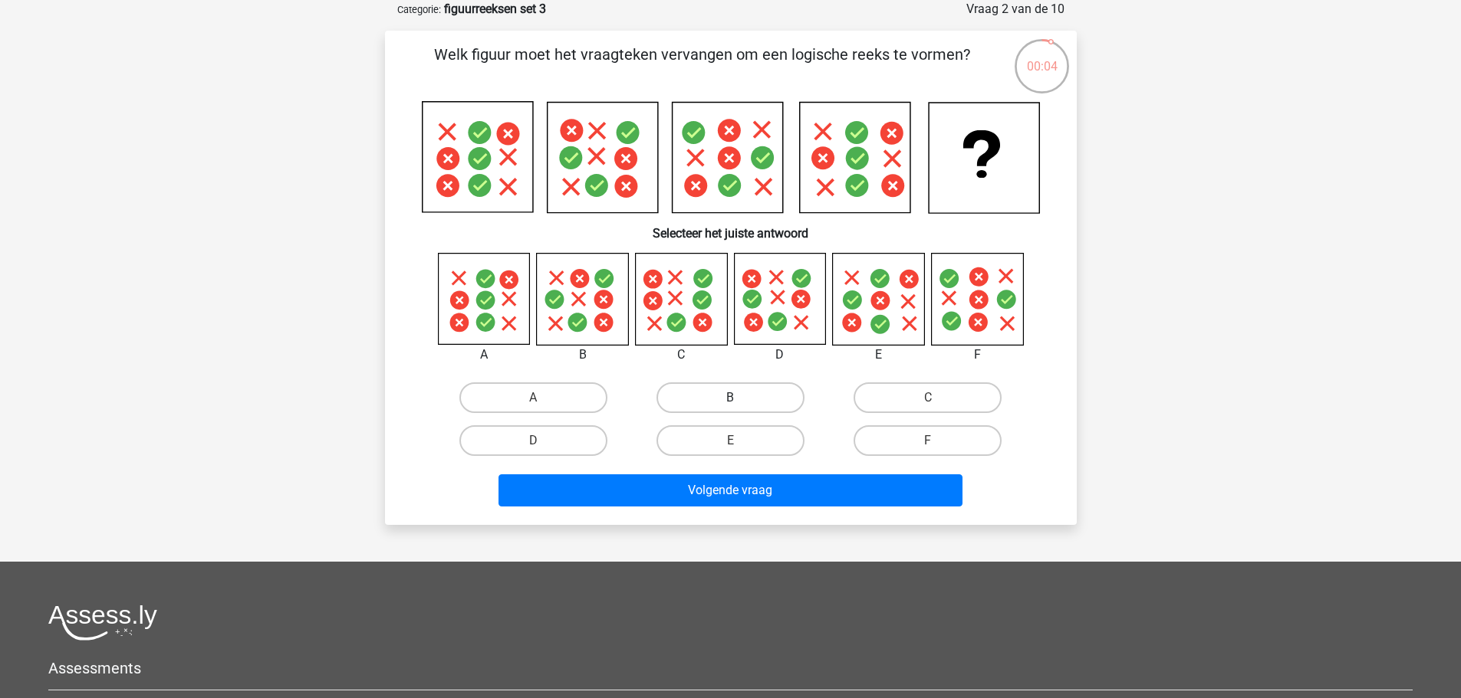
click at [783, 403] on label "B" at bounding box center [730, 398] width 148 height 31
click at [740, 403] on input "B" at bounding box center [735, 403] width 10 height 10
radio input "true"
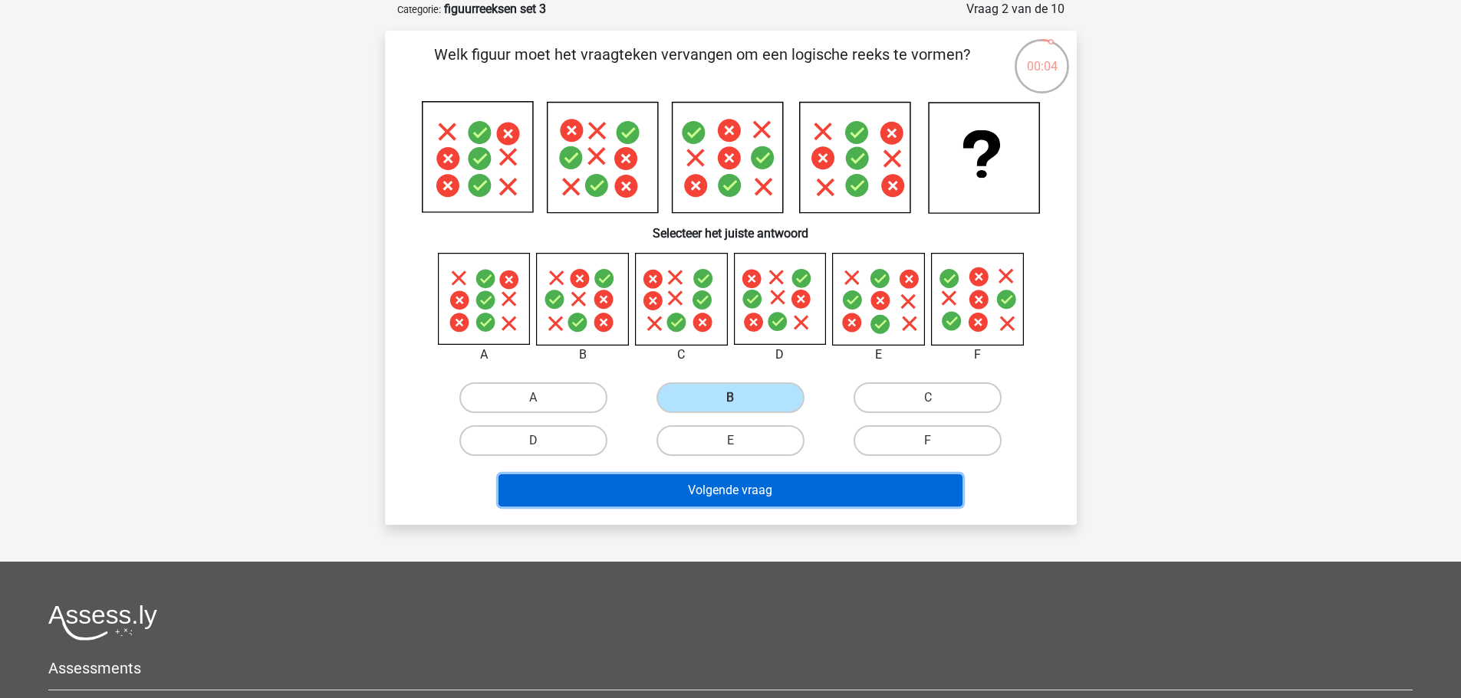
click at [862, 486] on button "Volgende vraag" at bounding box center [730, 491] width 464 height 32
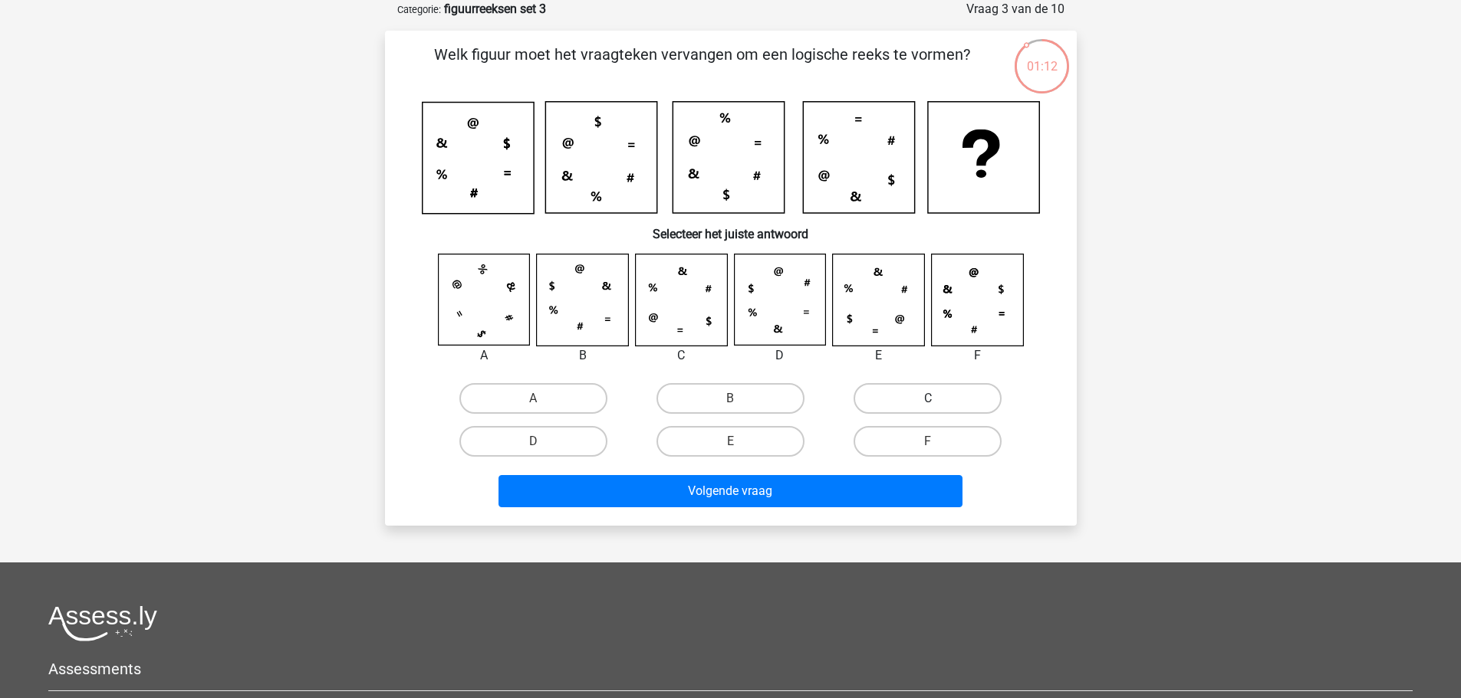
click at [925, 405] on label "C" at bounding box center [927, 398] width 148 height 31
click at [928, 405] on input "C" at bounding box center [933, 404] width 10 height 10
radio input "true"
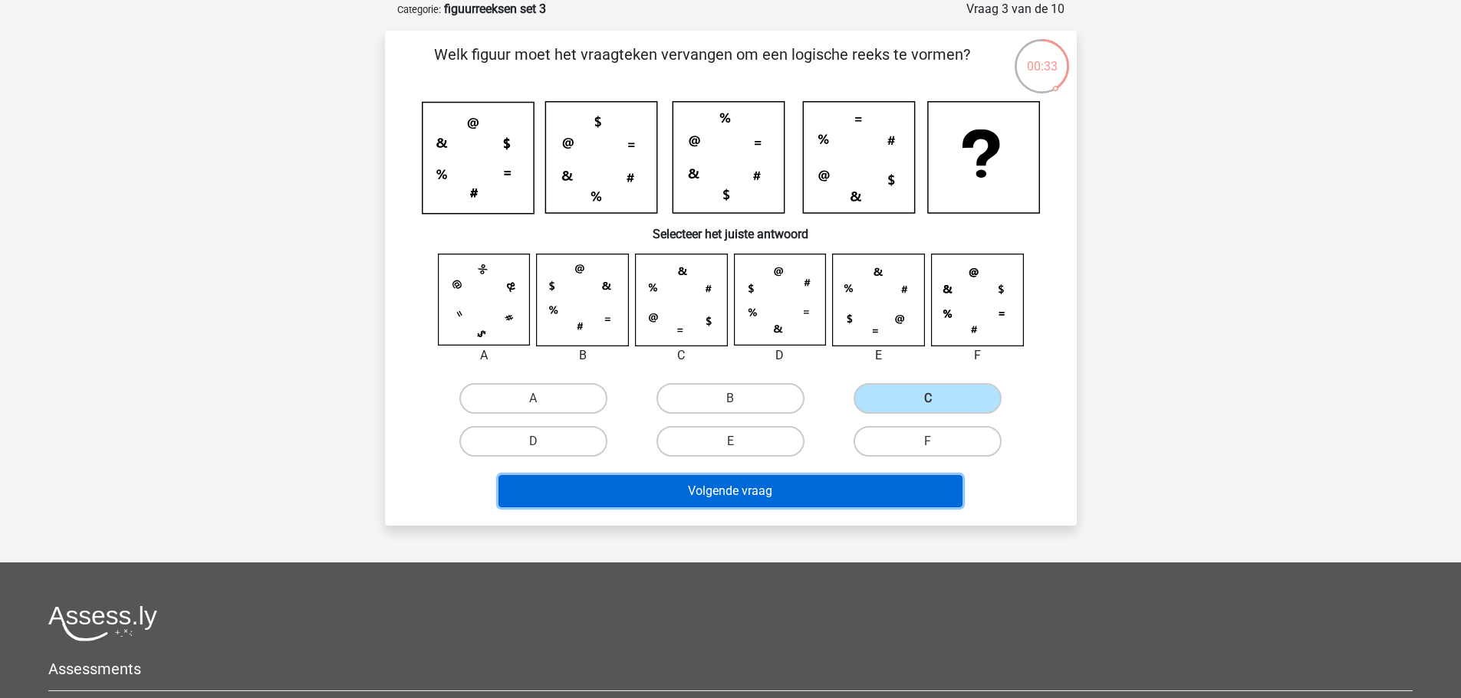
click at [895, 485] on button "Volgende vraag" at bounding box center [730, 491] width 464 height 32
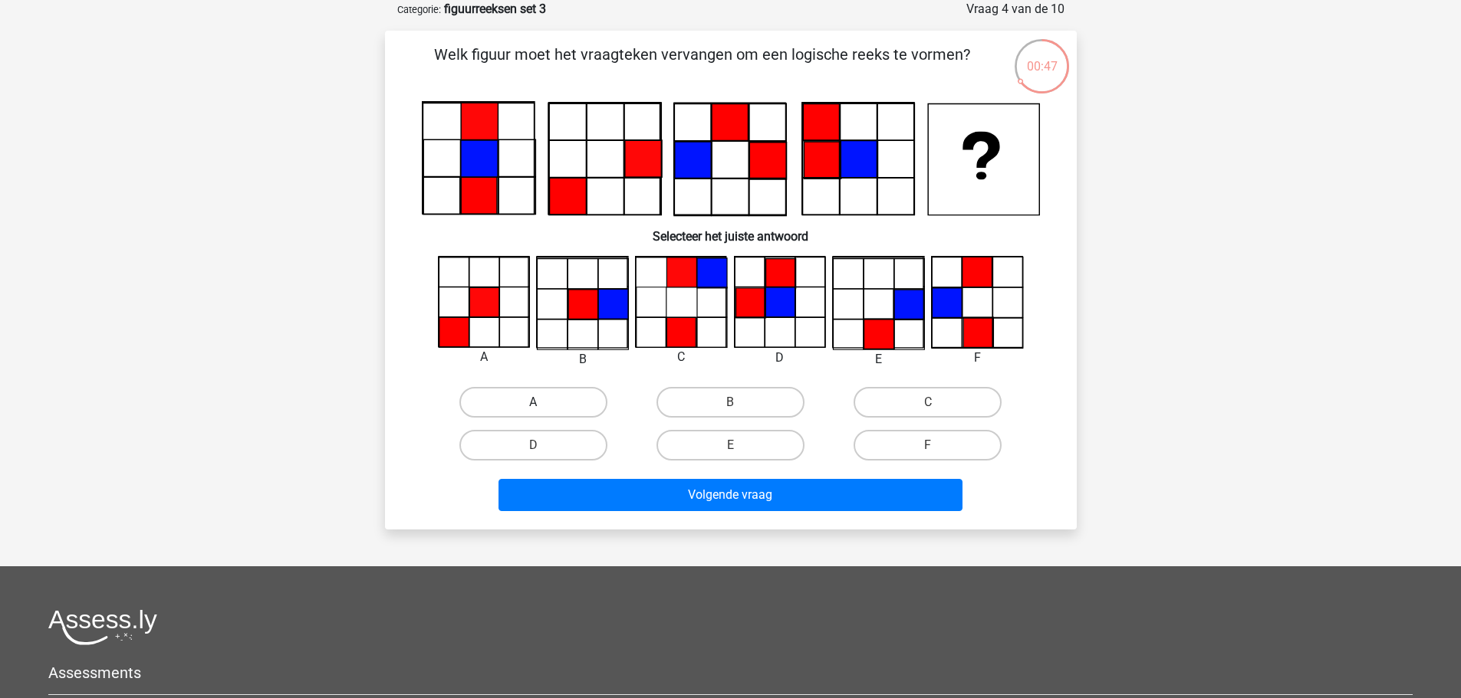
click at [564, 393] on label "A" at bounding box center [533, 402] width 148 height 31
click at [543, 403] on input "A" at bounding box center [538, 408] width 10 height 10
radio input "true"
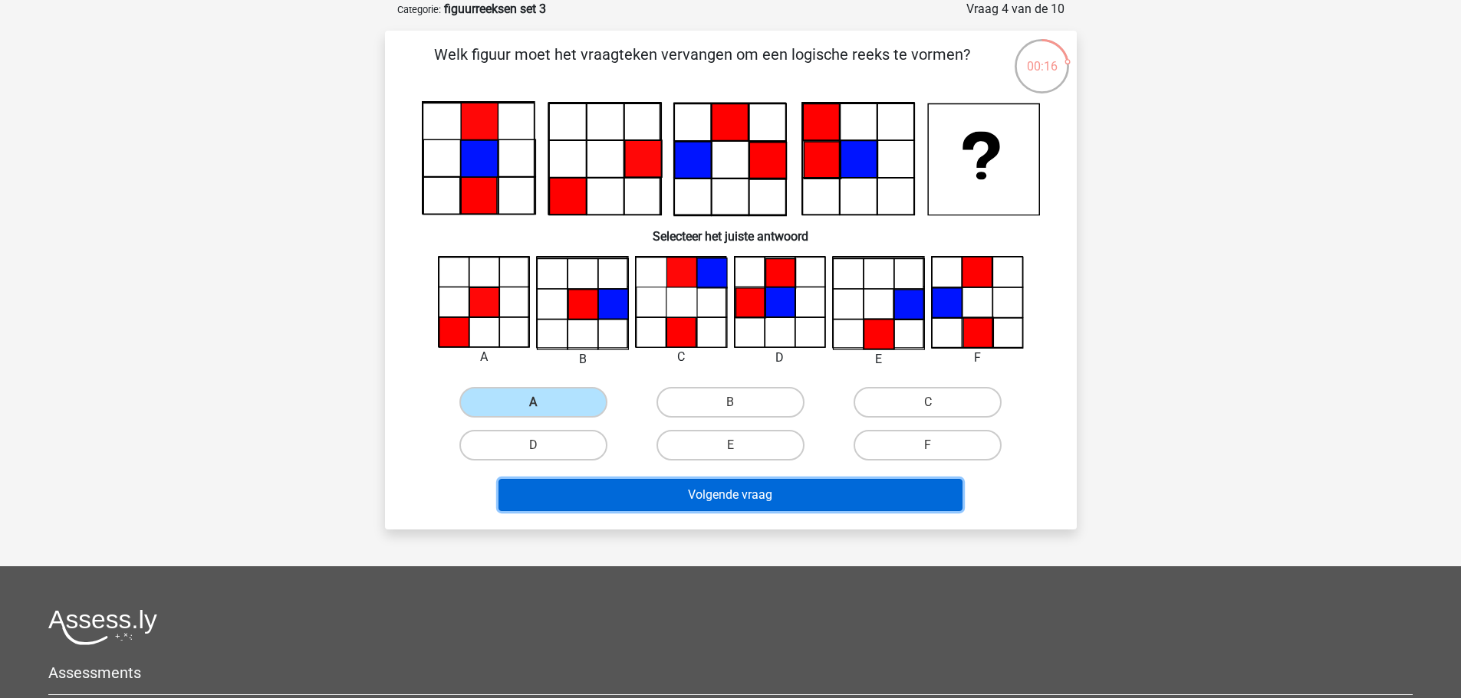
click at [800, 498] on button "Volgende vraag" at bounding box center [730, 495] width 464 height 32
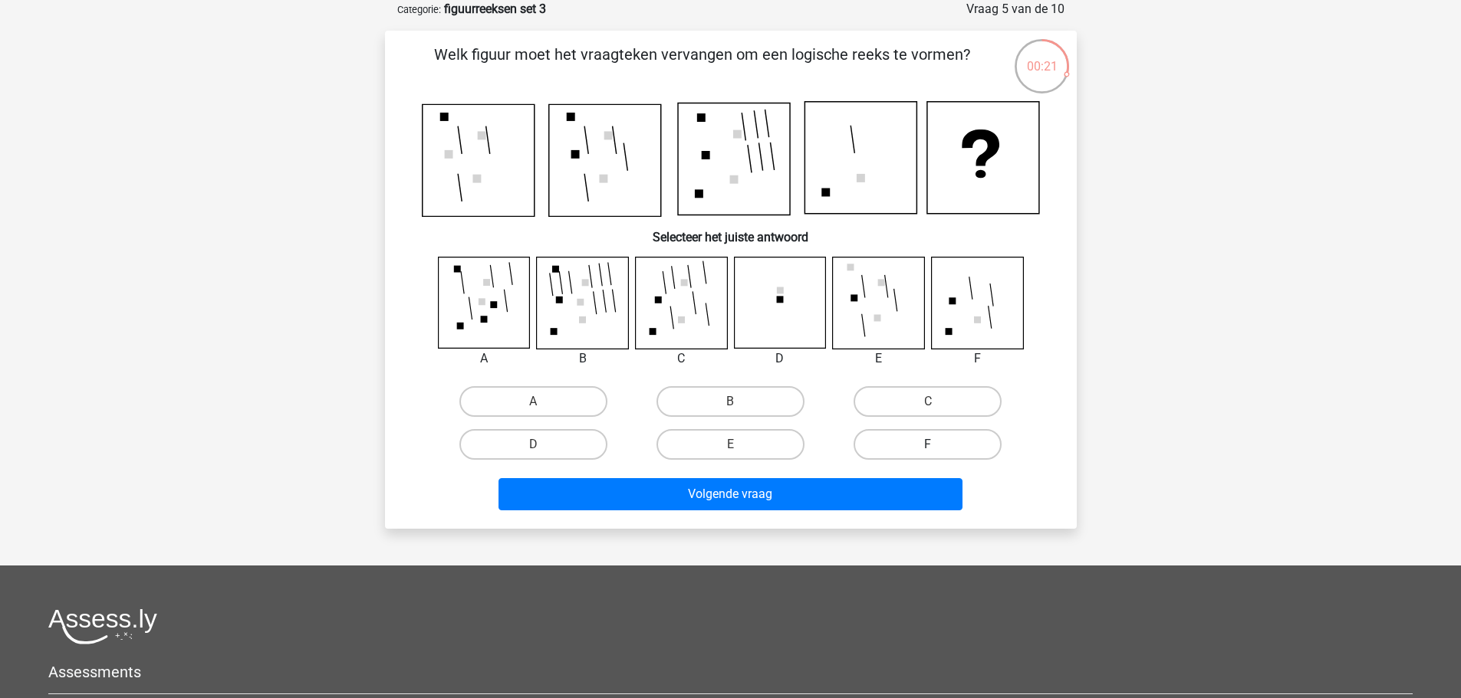
click at [916, 449] on label "F" at bounding box center [927, 444] width 148 height 31
click at [928, 449] on input "F" at bounding box center [933, 450] width 10 height 10
radio input "true"
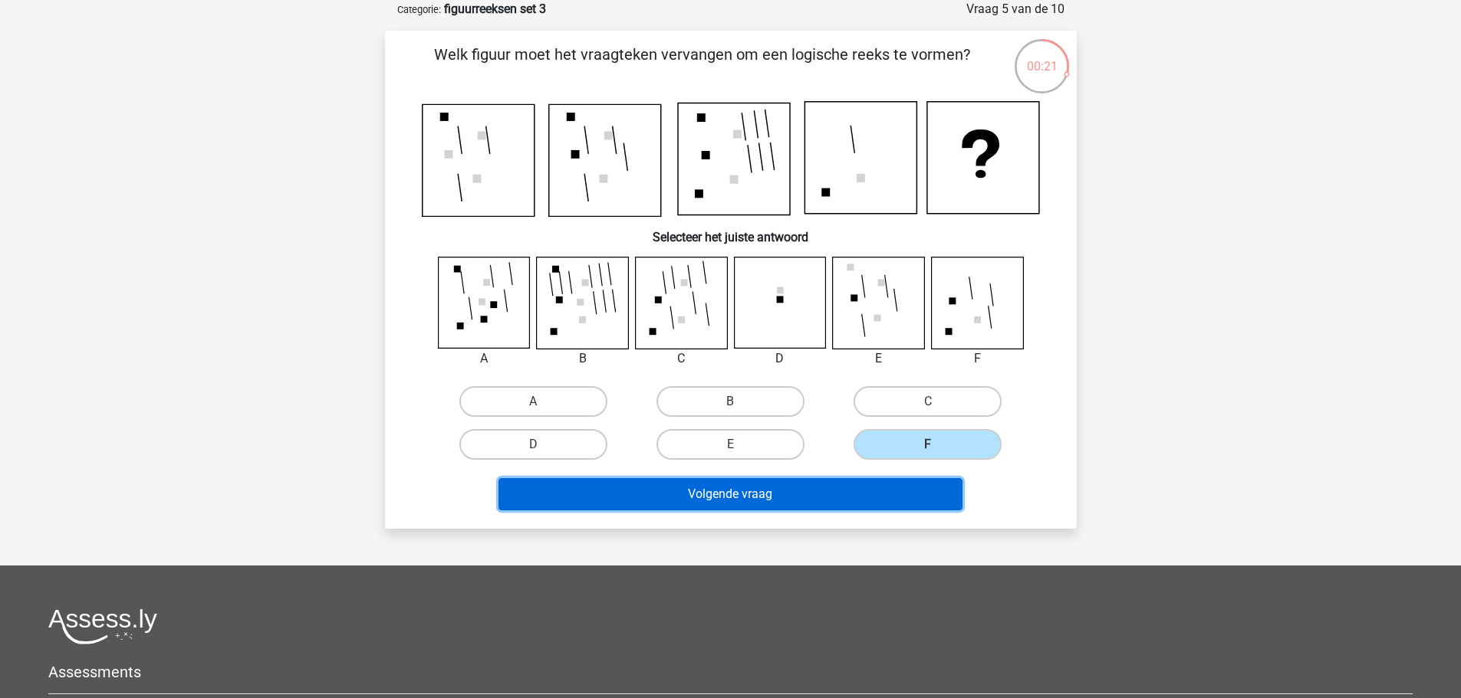
click at [921, 496] on button "Volgende vraag" at bounding box center [730, 494] width 464 height 32
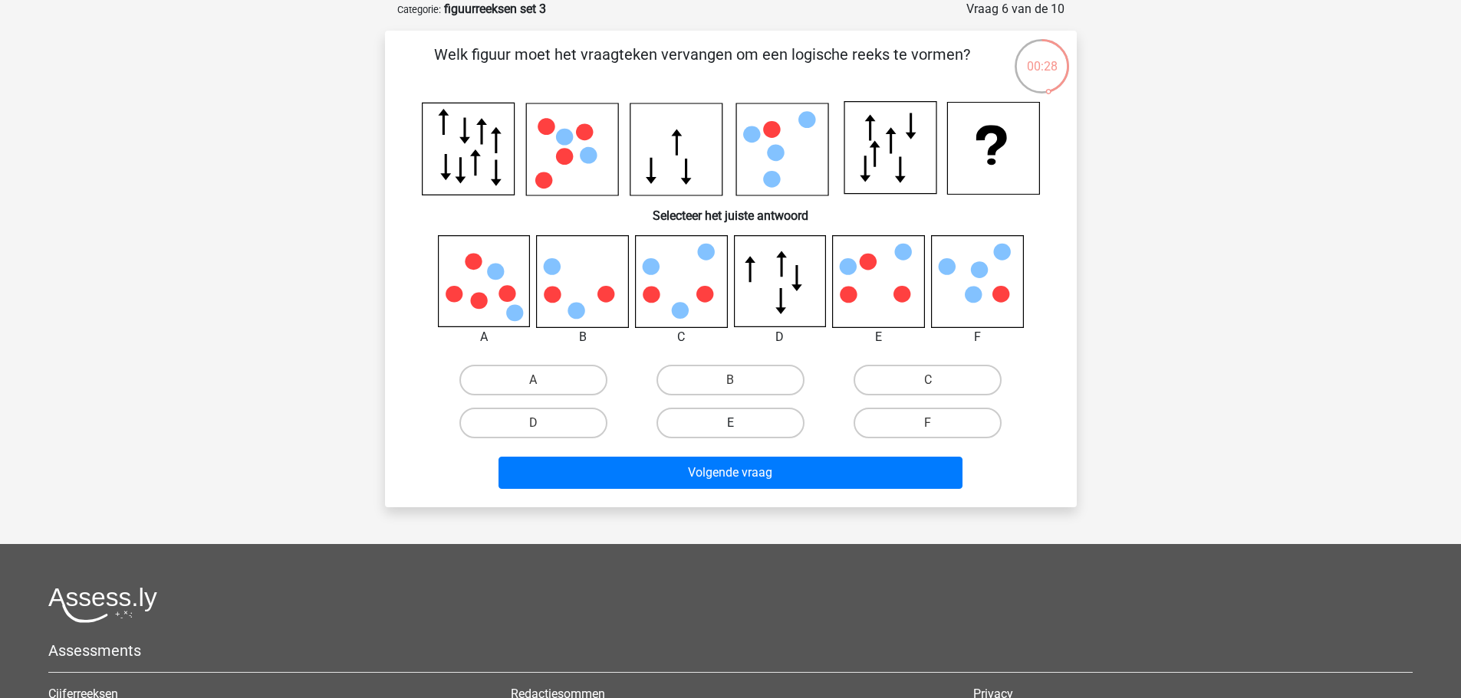
click at [753, 432] on label "E" at bounding box center [730, 423] width 148 height 31
click at [740, 432] on input "E" at bounding box center [735, 428] width 10 height 10
radio input "true"
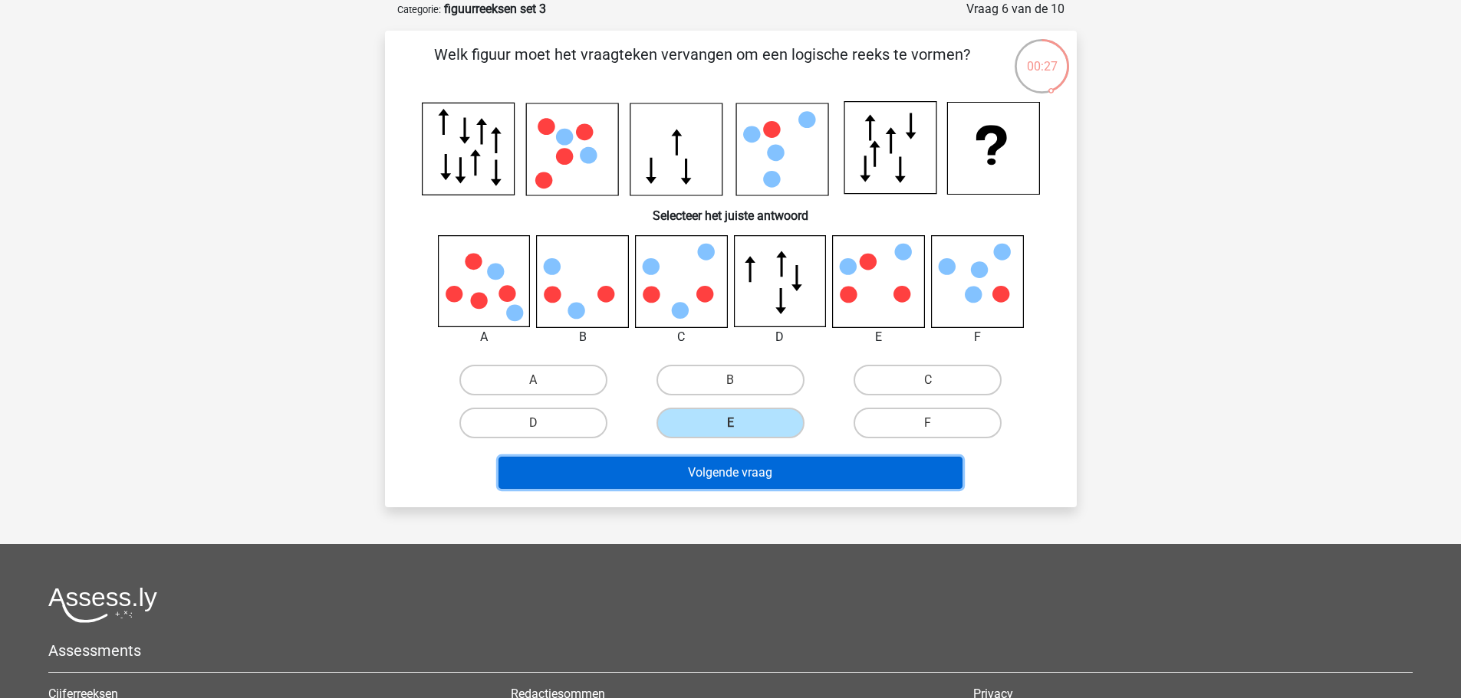
click at [823, 469] on button "Volgende vraag" at bounding box center [730, 473] width 464 height 32
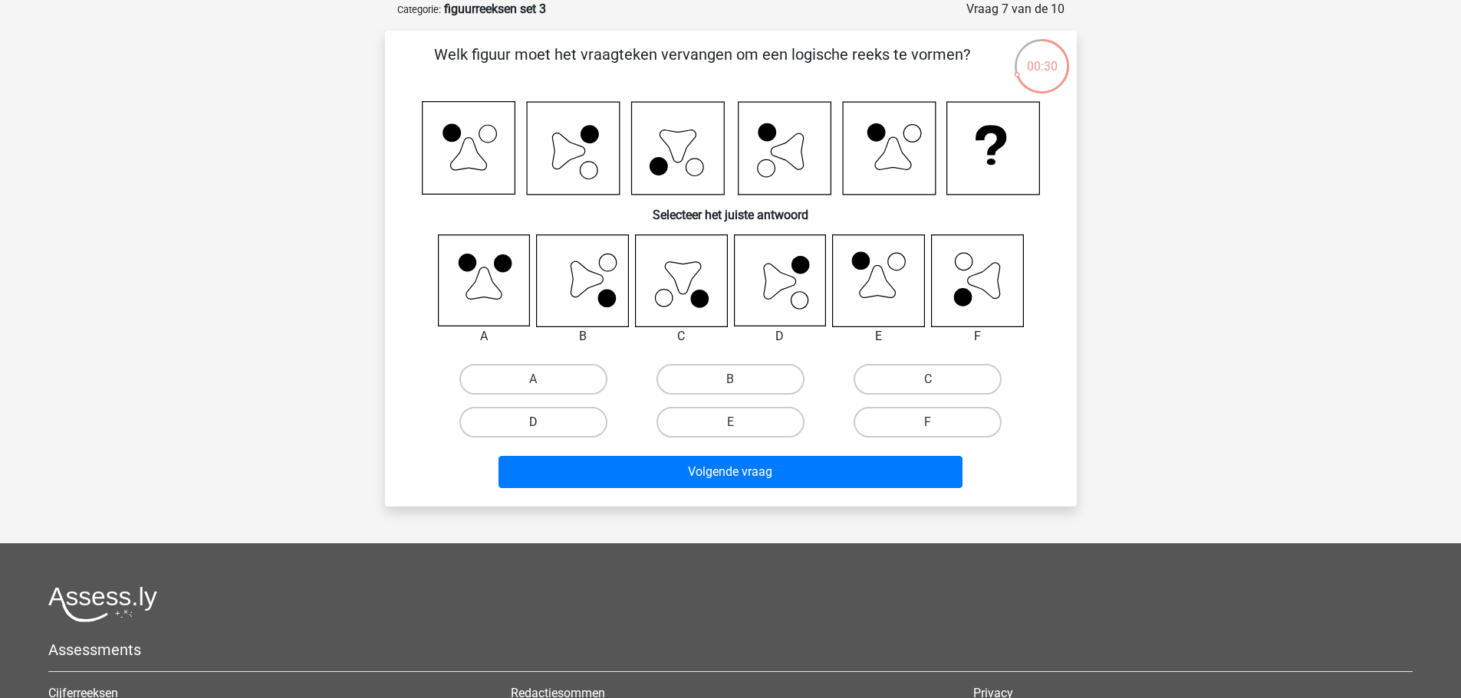
click at [521, 421] on label "D" at bounding box center [533, 422] width 148 height 31
click at [533, 422] on input "D" at bounding box center [538, 427] width 10 height 10
radio input "true"
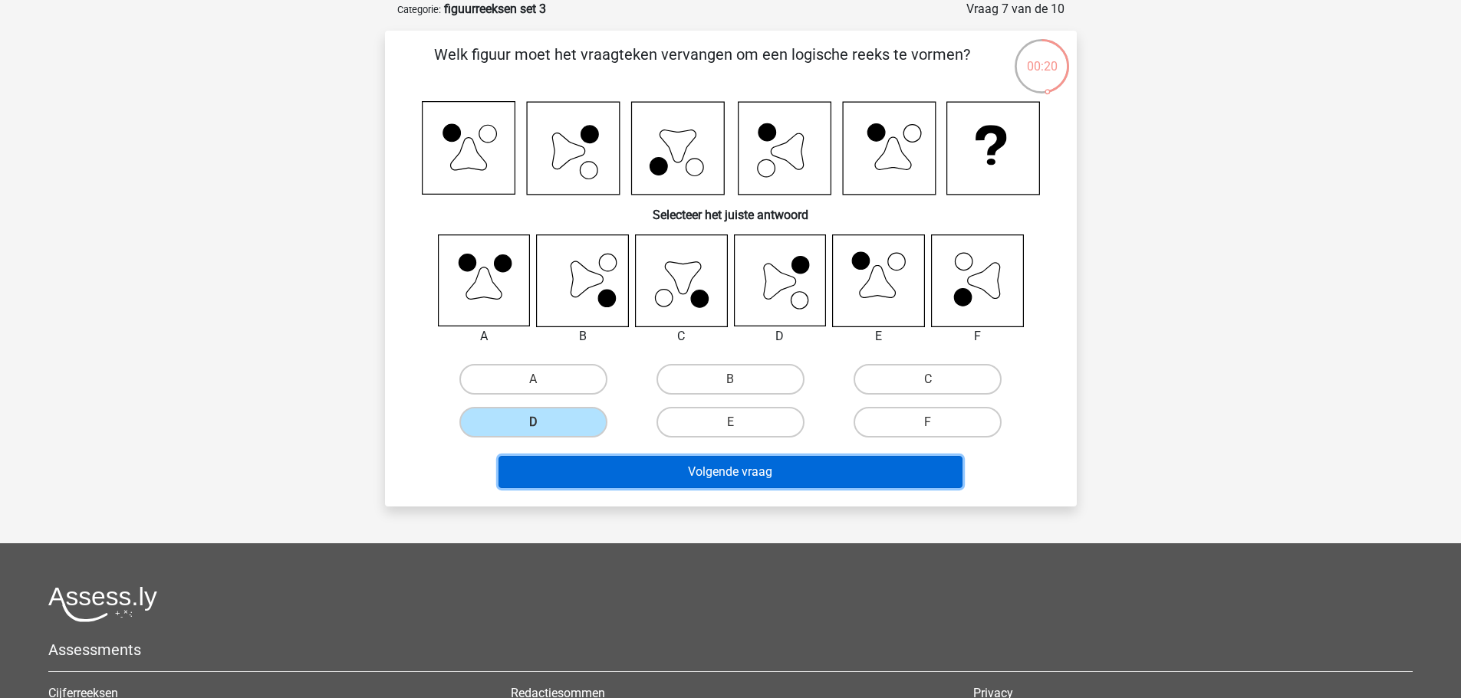
click at [768, 462] on button "Volgende vraag" at bounding box center [730, 472] width 464 height 32
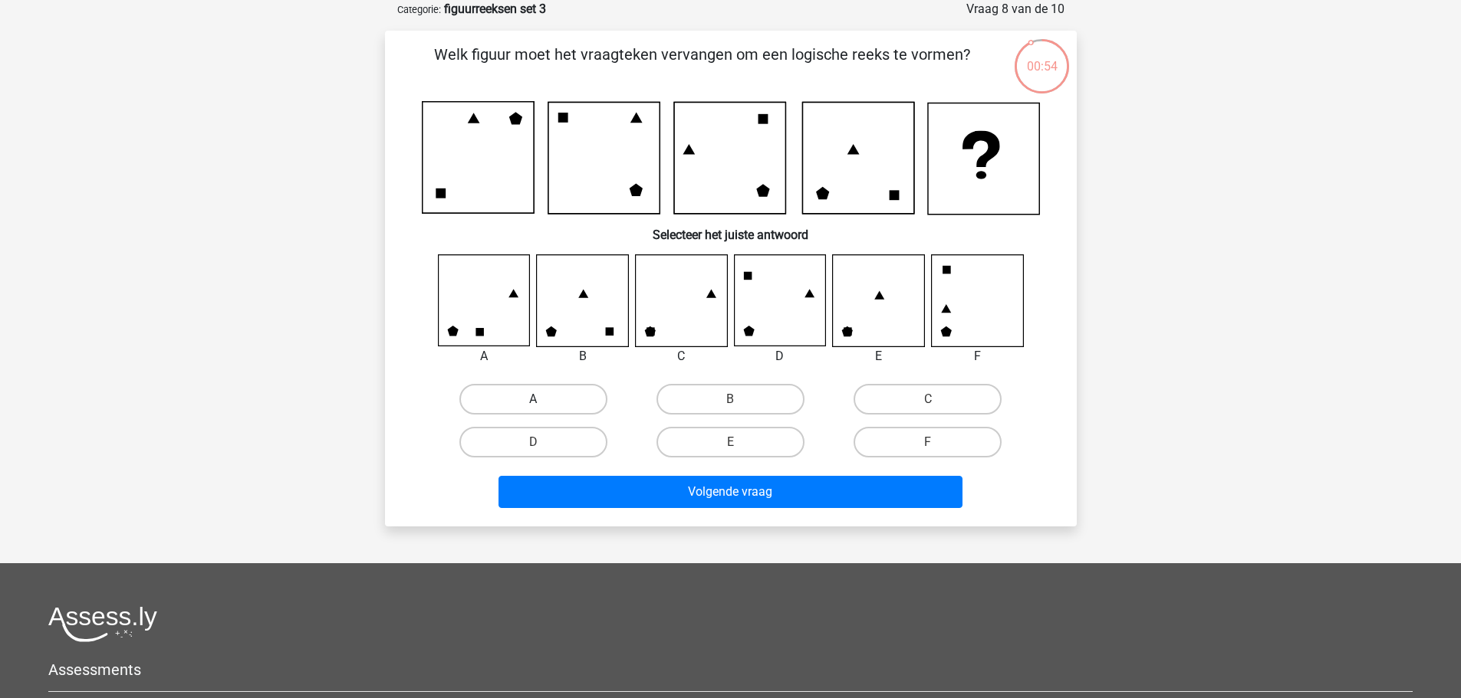
click at [557, 402] on label "A" at bounding box center [533, 399] width 148 height 31
click at [543, 402] on input "A" at bounding box center [538, 404] width 10 height 10
radio input "true"
click at [926, 408] on label "C" at bounding box center [927, 399] width 148 height 31
click at [928, 408] on input "C" at bounding box center [933, 404] width 10 height 10
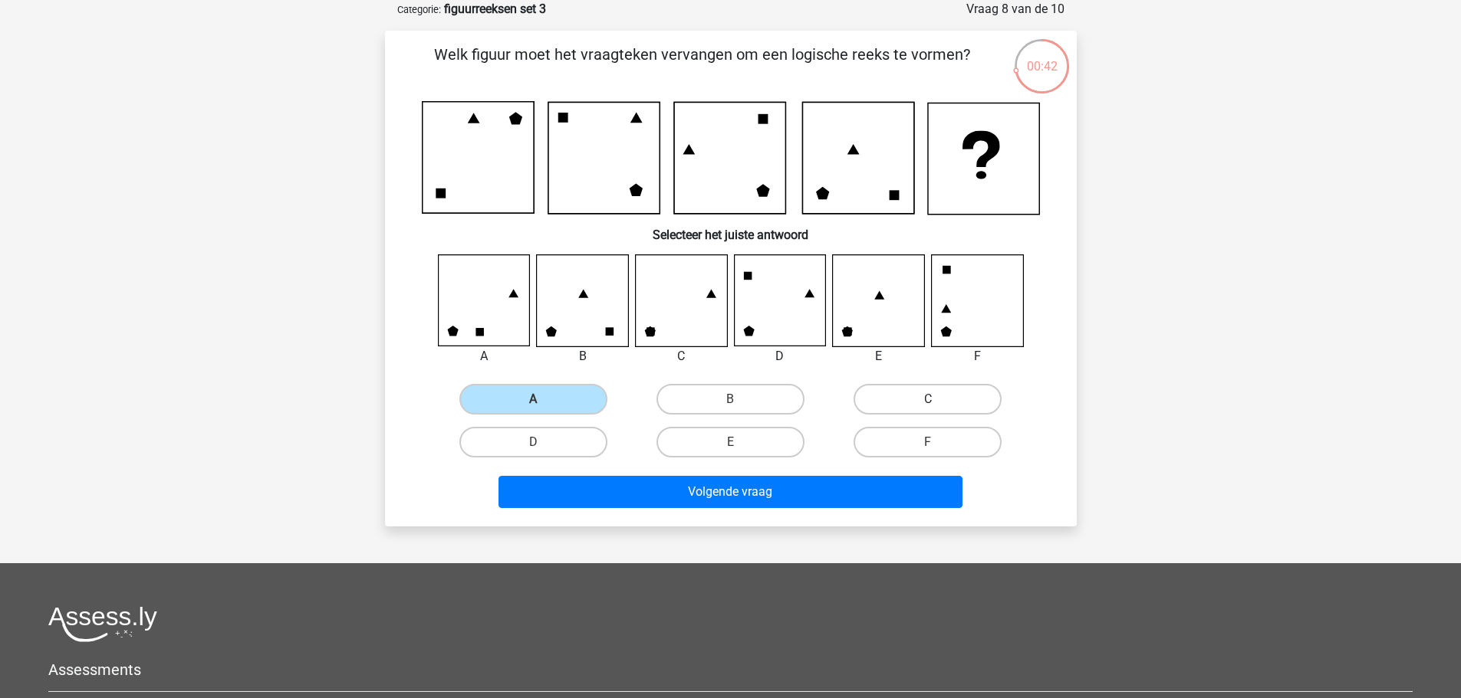
radio input "true"
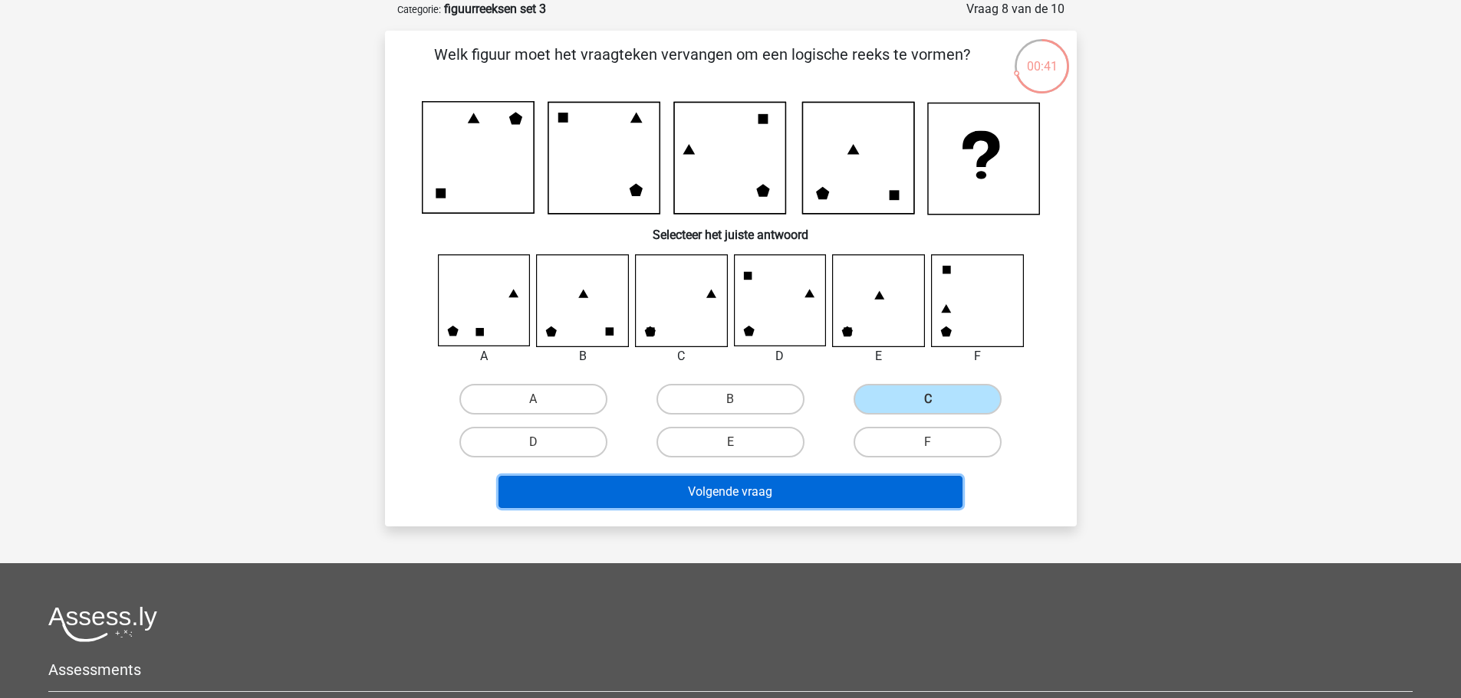
click at [860, 490] on button "Volgende vraag" at bounding box center [730, 492] width 464 height 32
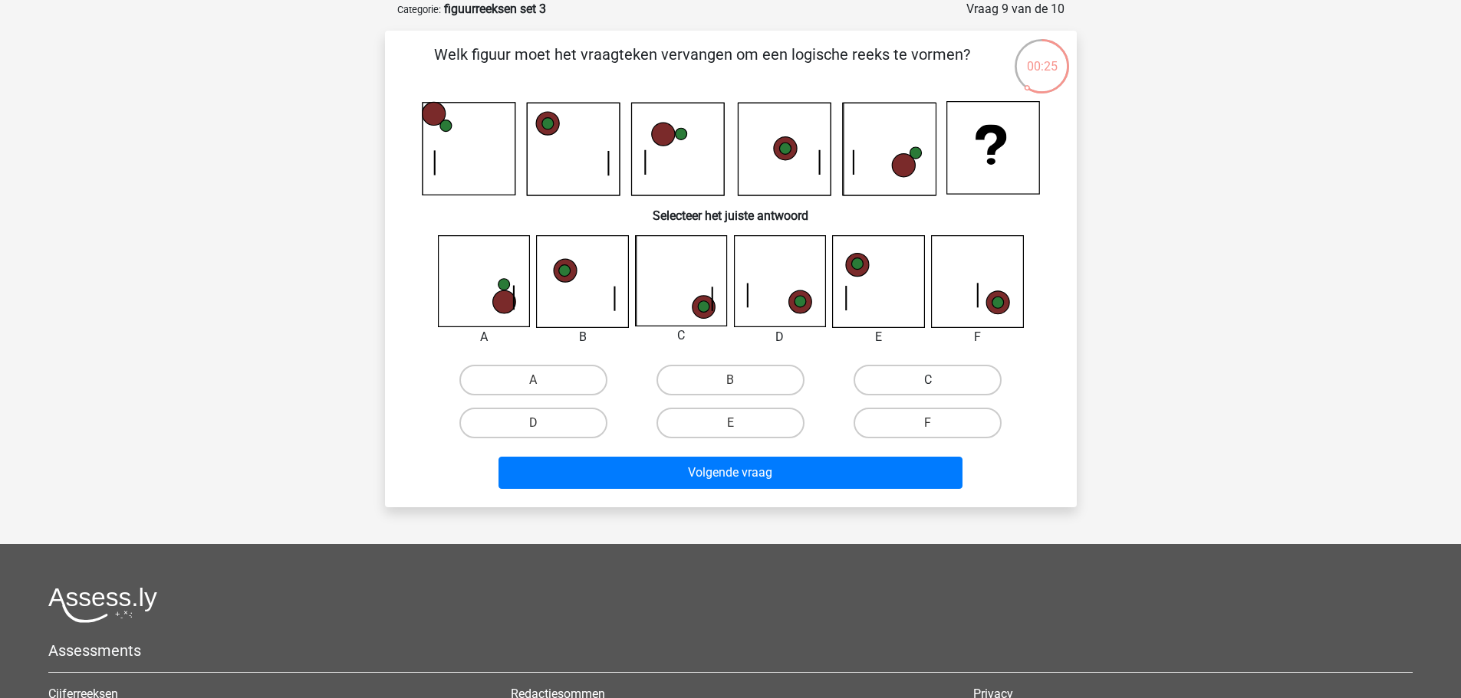
click at [889, 376] on label "C" at bounding box center [927, 380] width 148 height 31
click at [928, 380] on input "C" at bounding box center [933, 385] width 10 height 10
radio input "true"
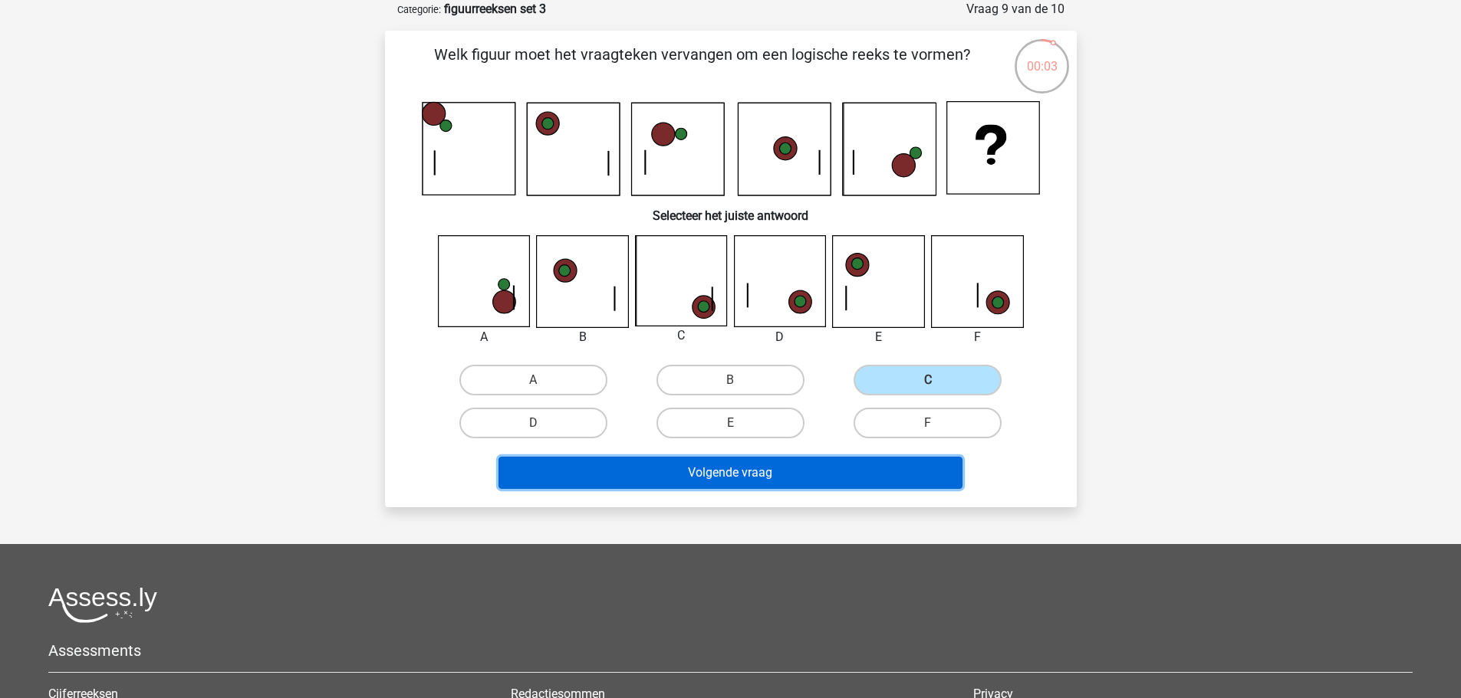
click at [836, 478] on button "Volgende vraag" at bounding box center [730, 473] width 464 height 32
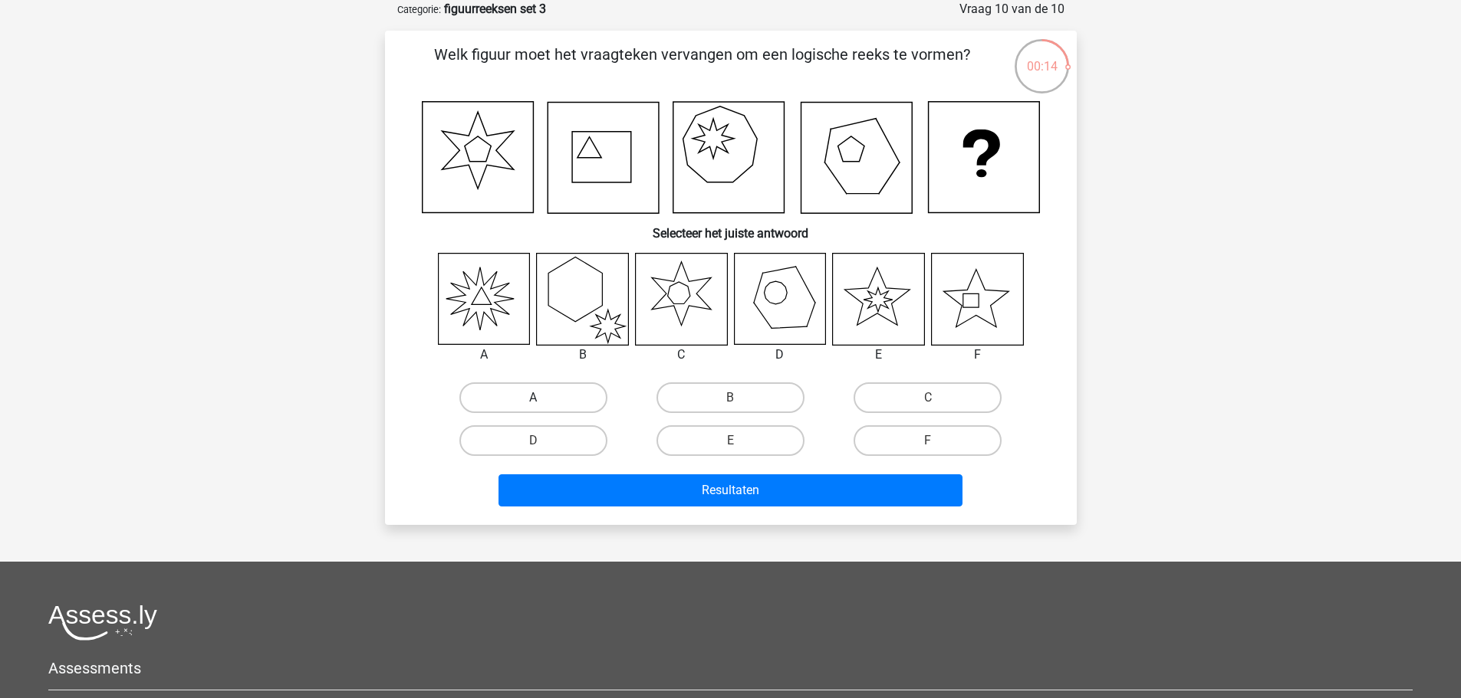
click at [566, 399] on label "A" at bounding box center [533, 398] width 148 height 31
click at [543, 399] on input "A" at bounding box center [538, 403] width 10 height 10
radio input "true"
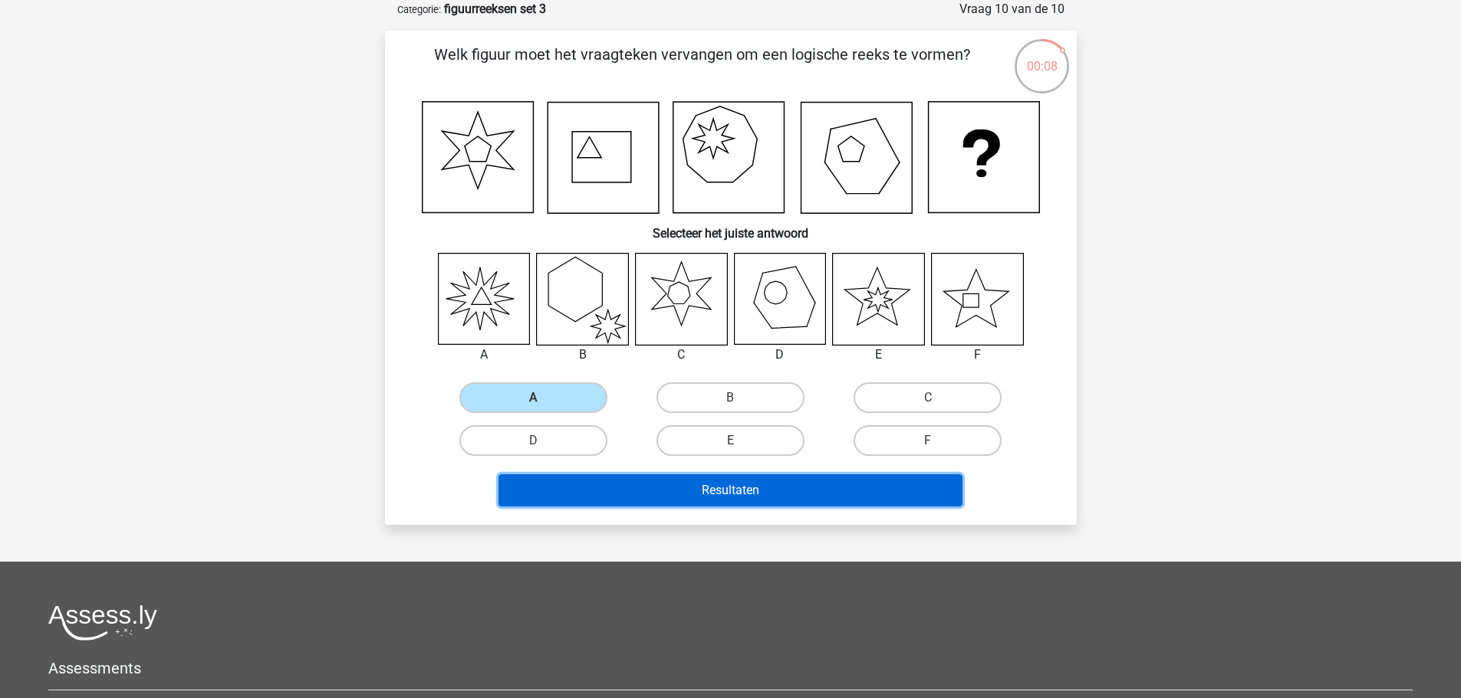
click at [792, 495] on button "Resultaten" at bounding box center [730, 491] width 464 height 32
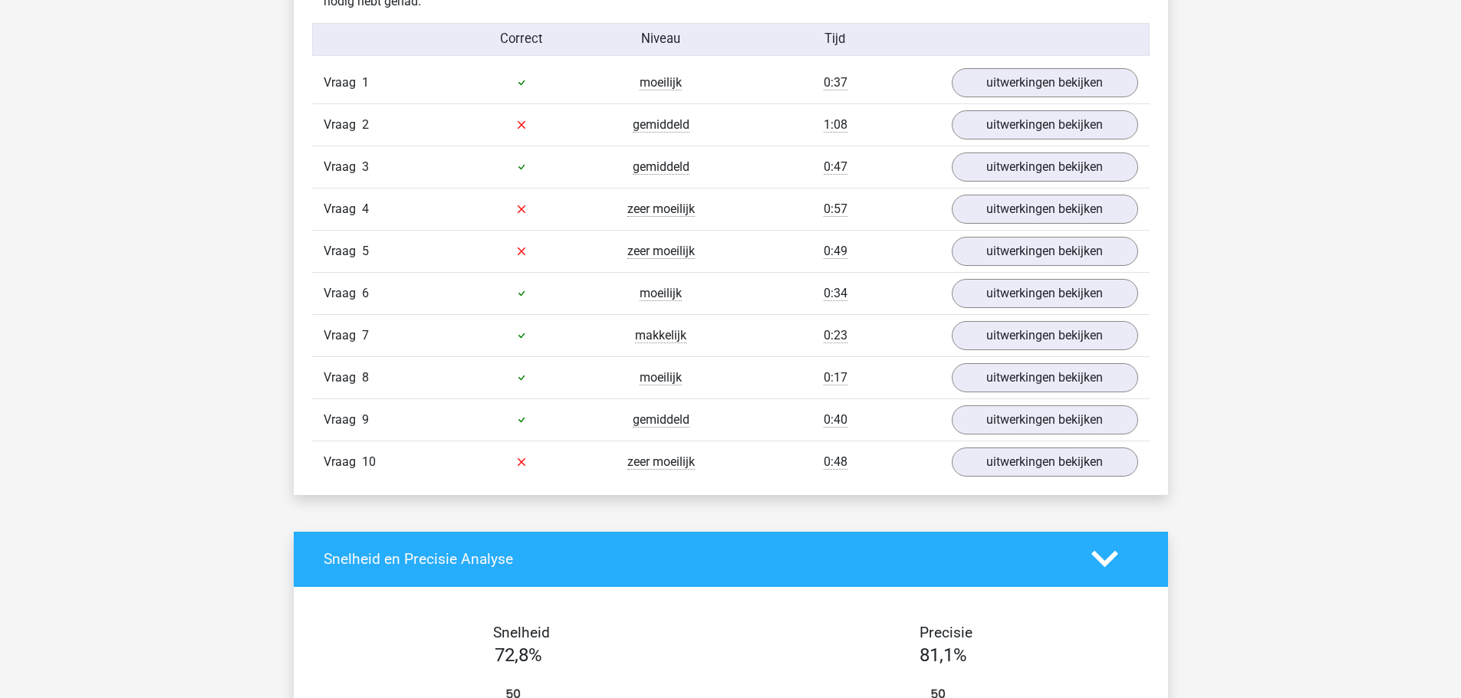
scroll to position [997, 0]
click at [985, 130] on link "uitwerkingen bekijken" at bounding box center [1044, 124] width 214 height 34
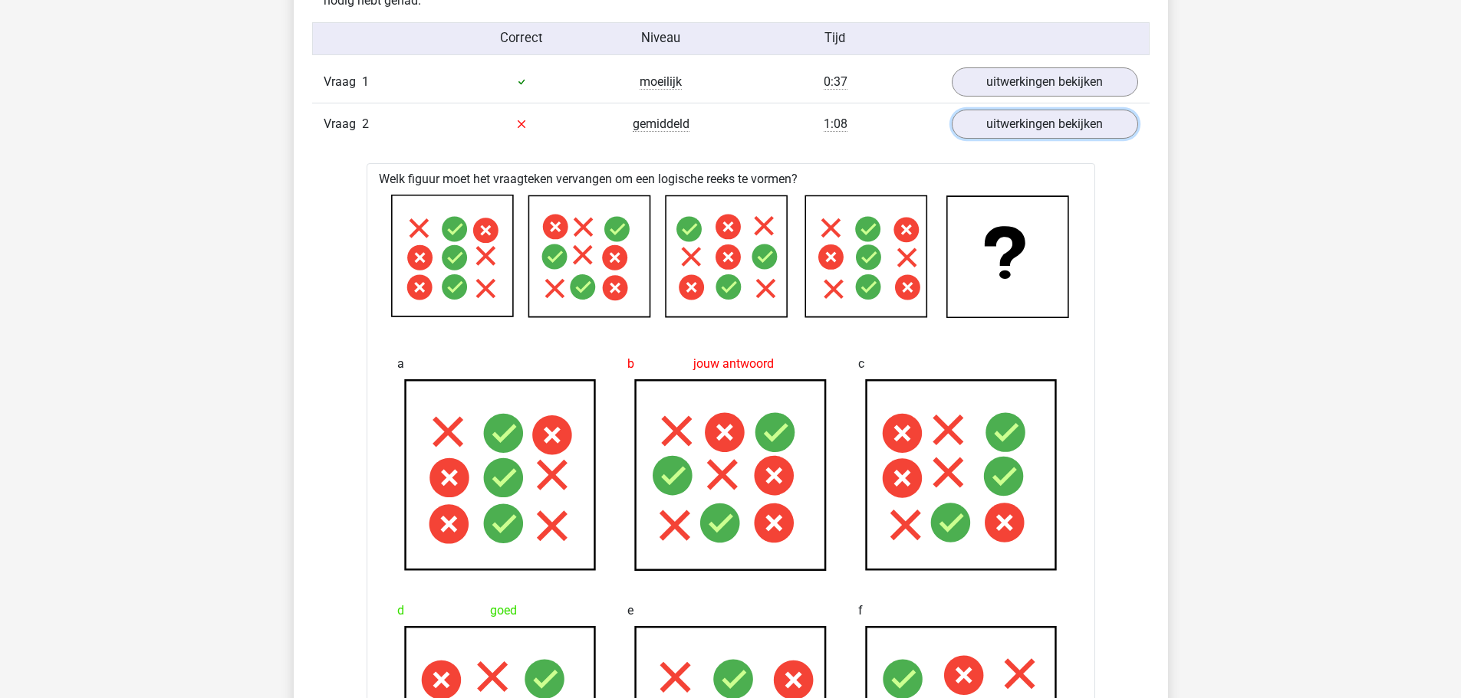
scroll to position [920, 0]
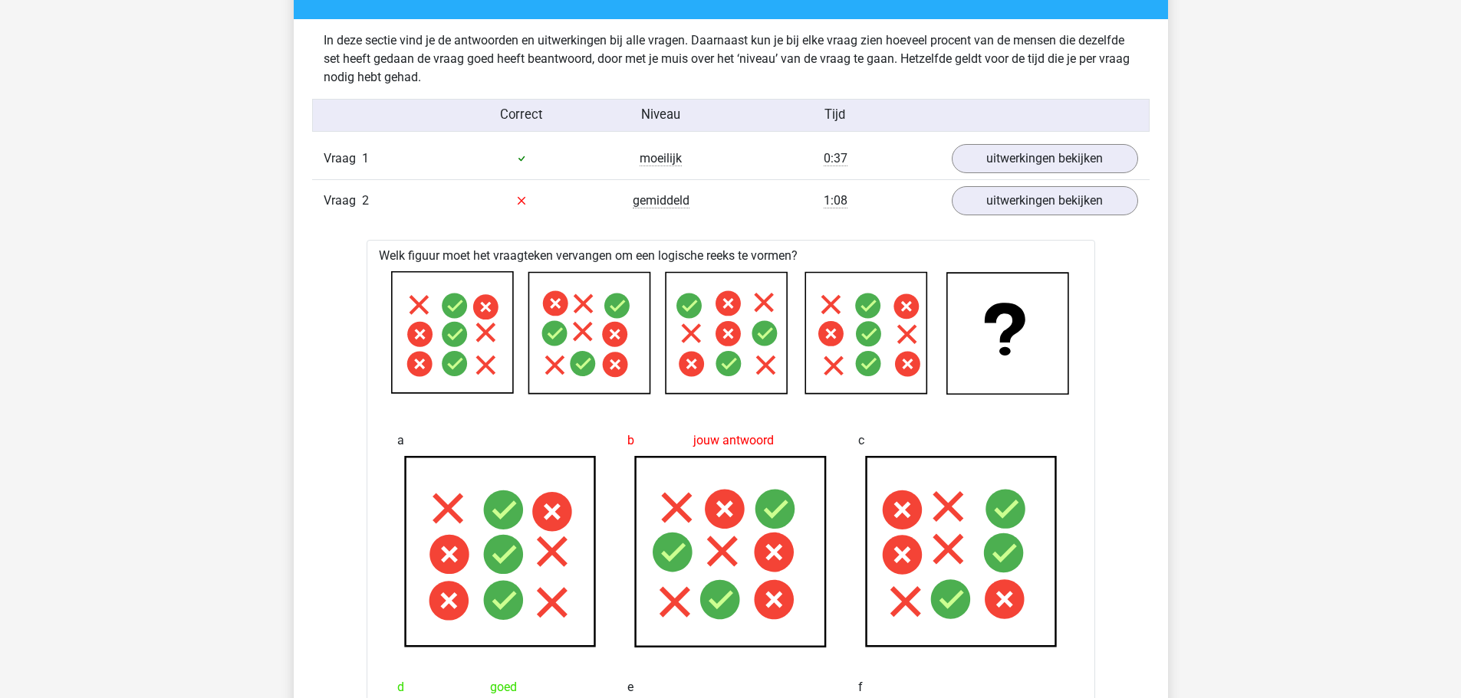
click at [985, 182] on div "Vraag 2 gemiddeld 1:08 uitwerkingen bekijken" at bounding box center [730, 200] width 837 height 42
click at [989, 196] on link "uitwerkingen bekijken" at bounding box center [1044, 201] width 214 height 34
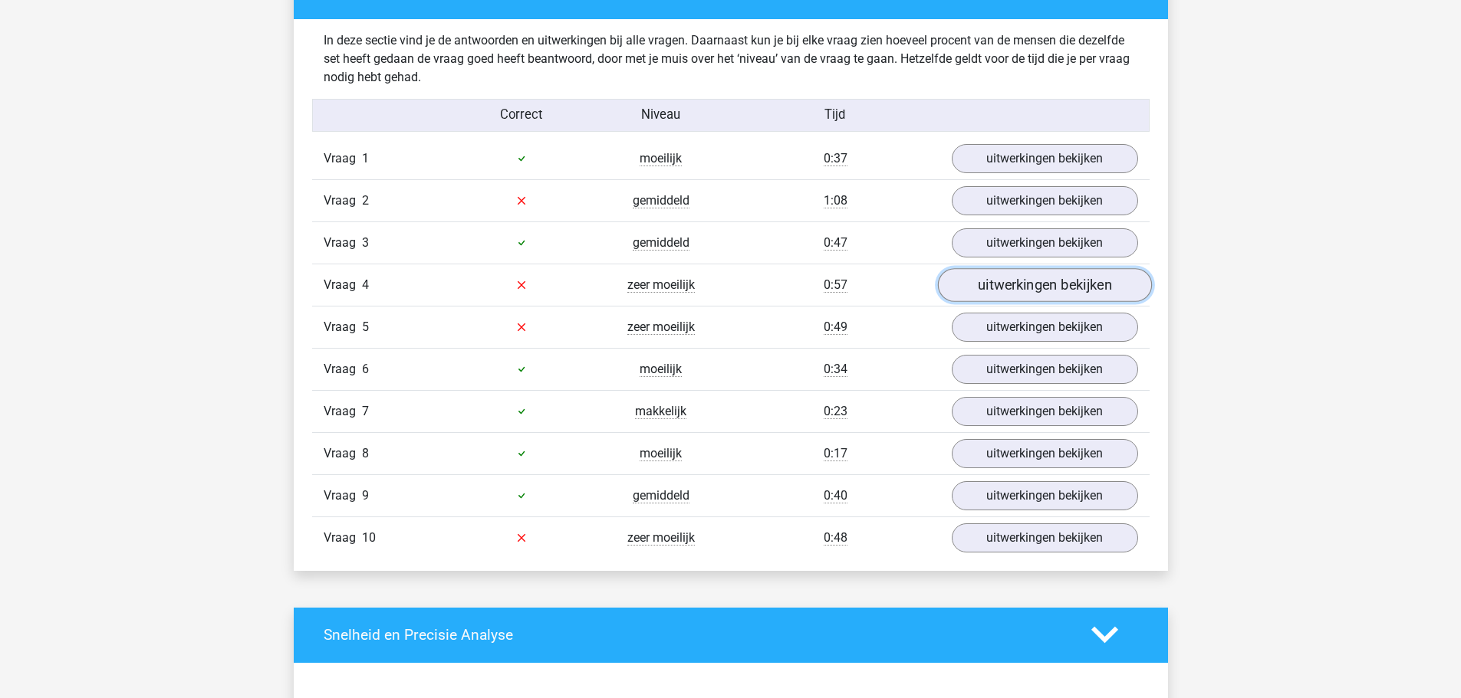
click at [989, 292] on link "uitwerkingen bekijken" at bounding box center [1044, 285] width 214 height 34
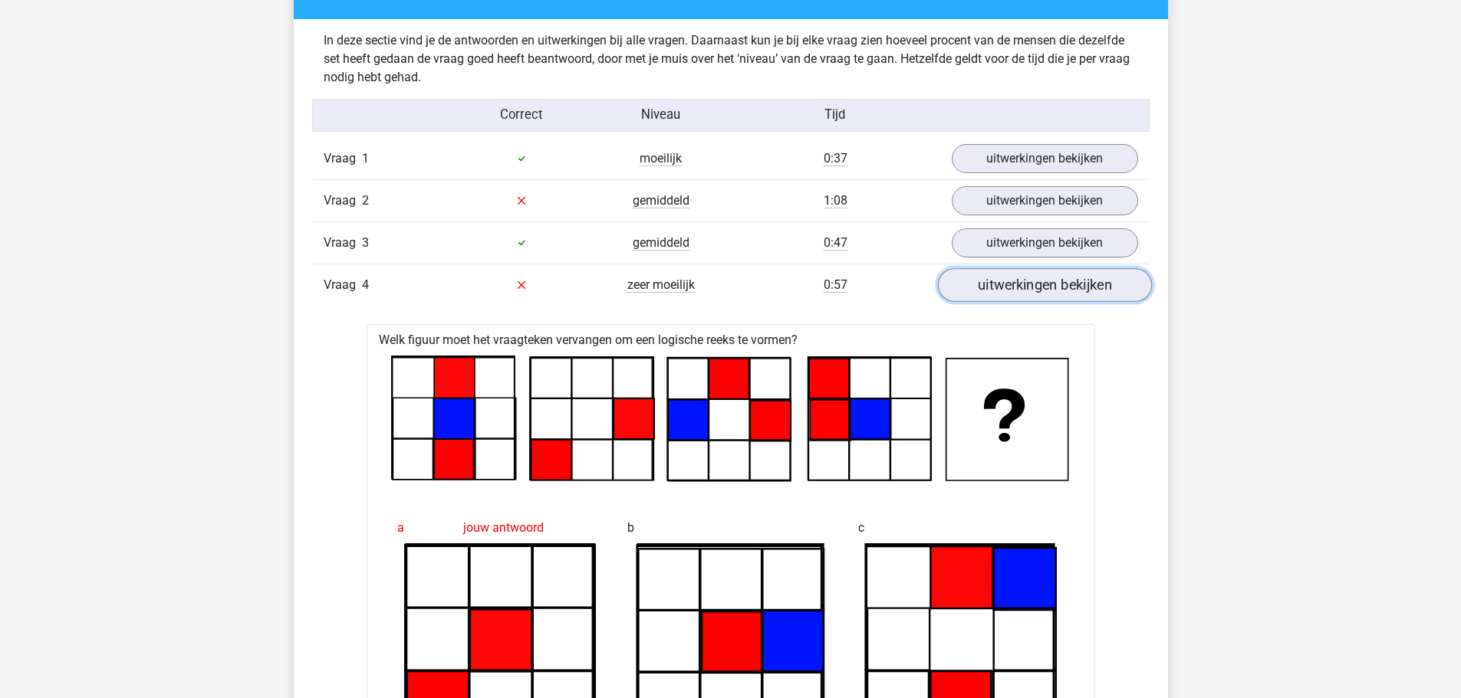
click at [964, 287] on link "uitwerkingen bekijken" at bounding box center [1044, 285] width 214 height 34
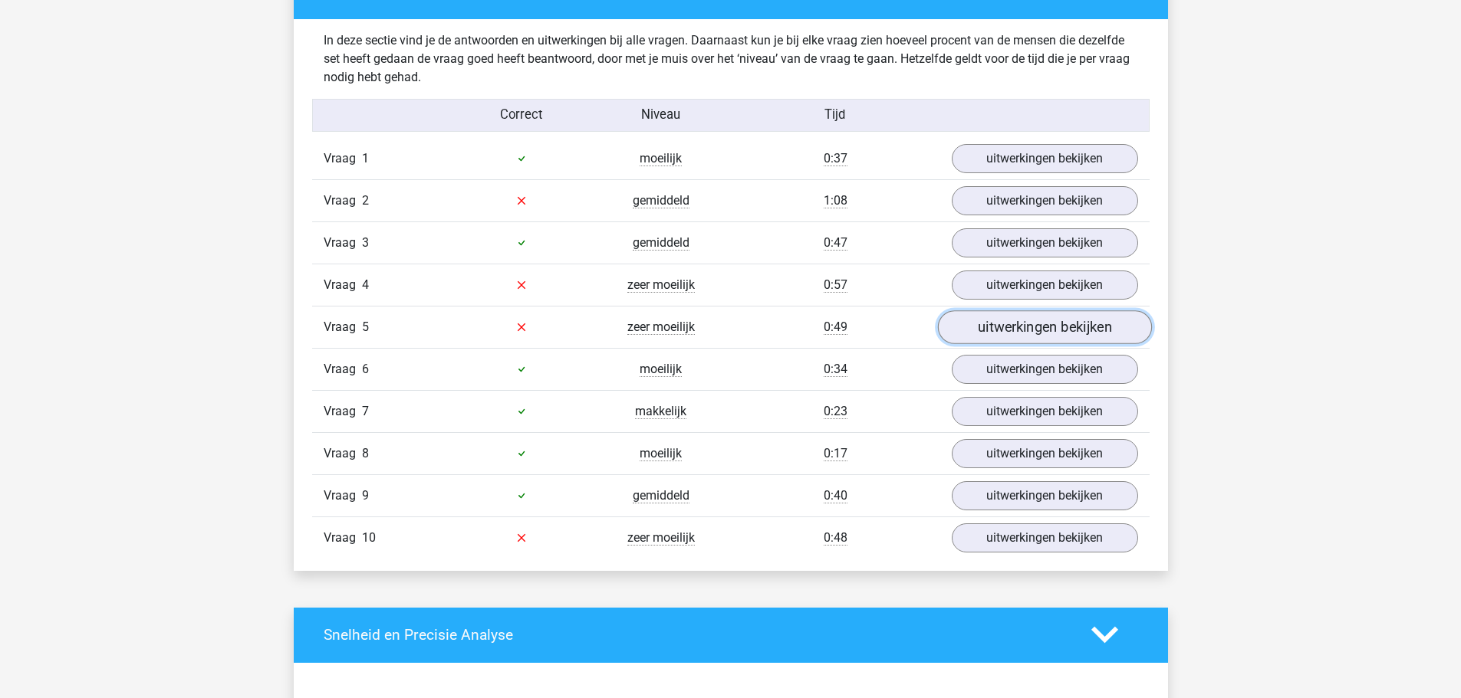
click at [1018, 329] on link "uitwerkingen bekijken" at bounding box center [1044, 328] width 214 height 34
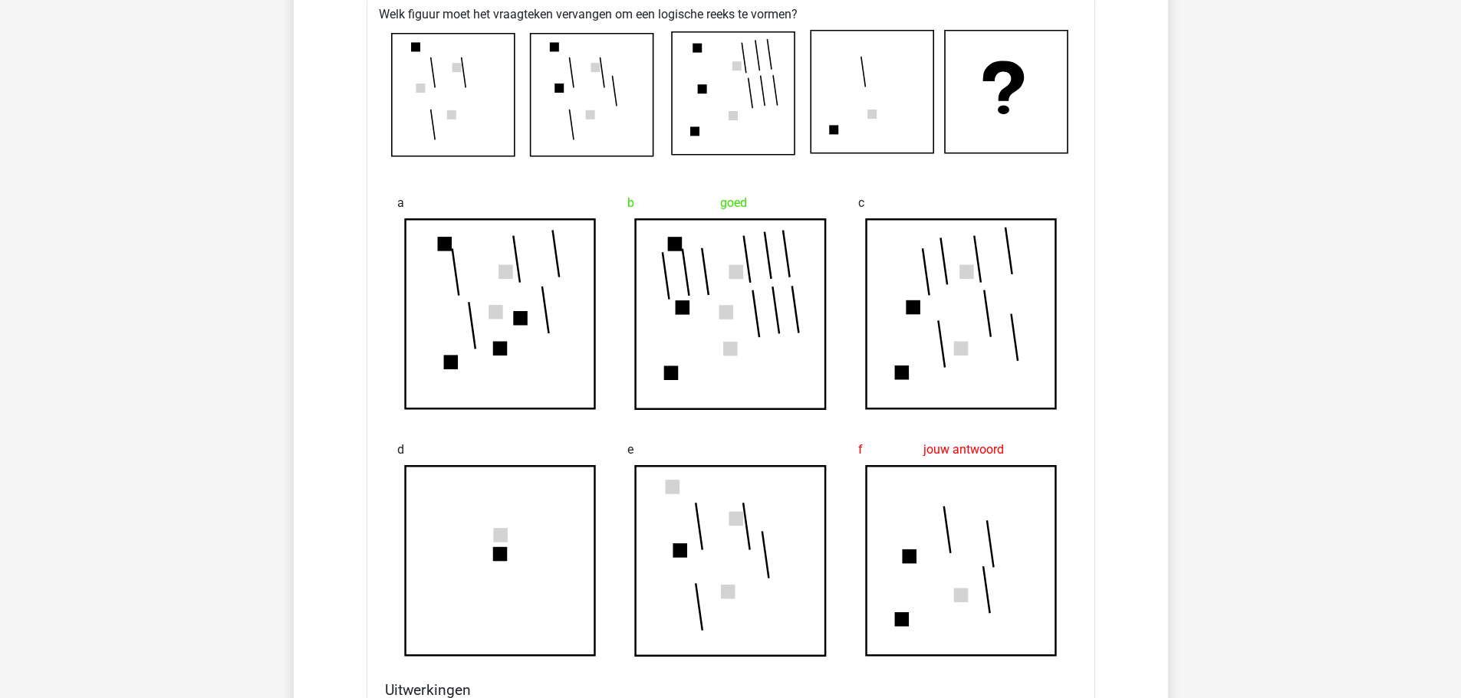
scroll to position [1150, 0]
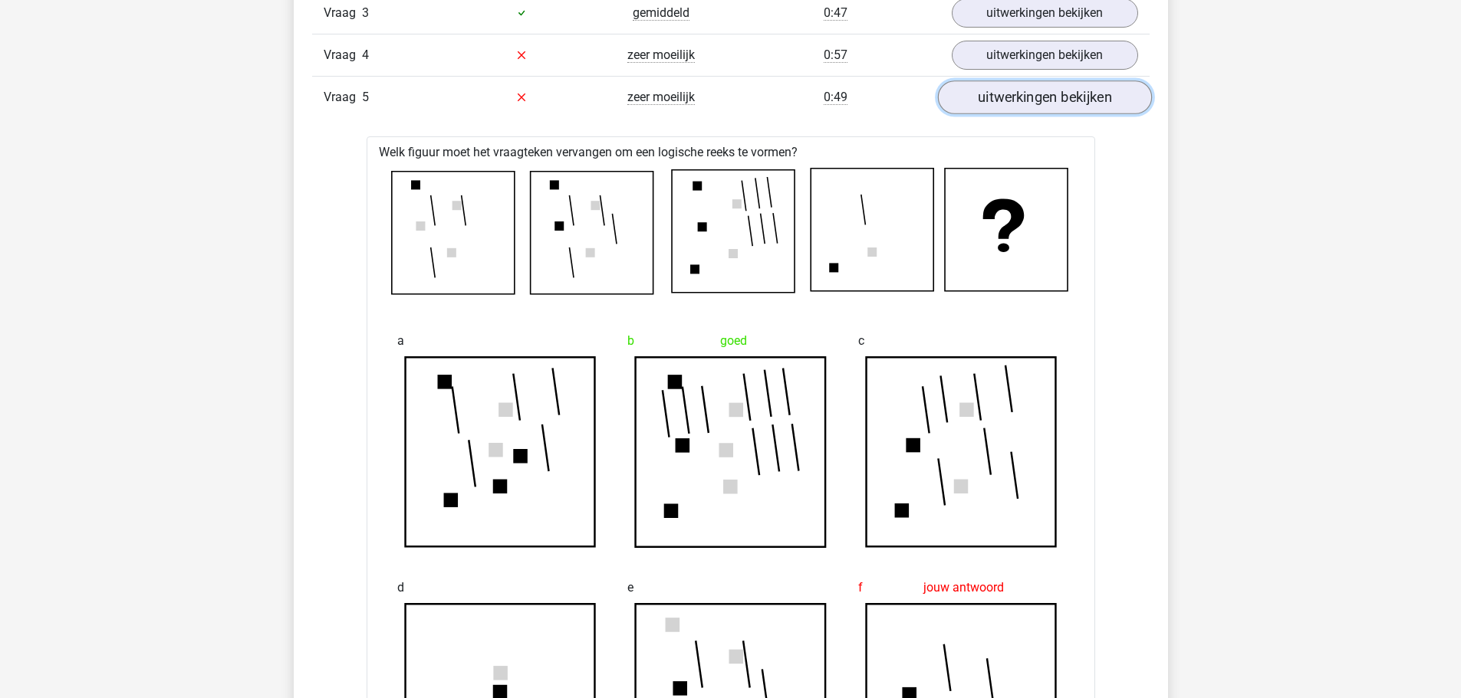
click at [982, 97] on link "uitwerkingen bekijken" at bounding box center [1044, 98] width 214 height 34
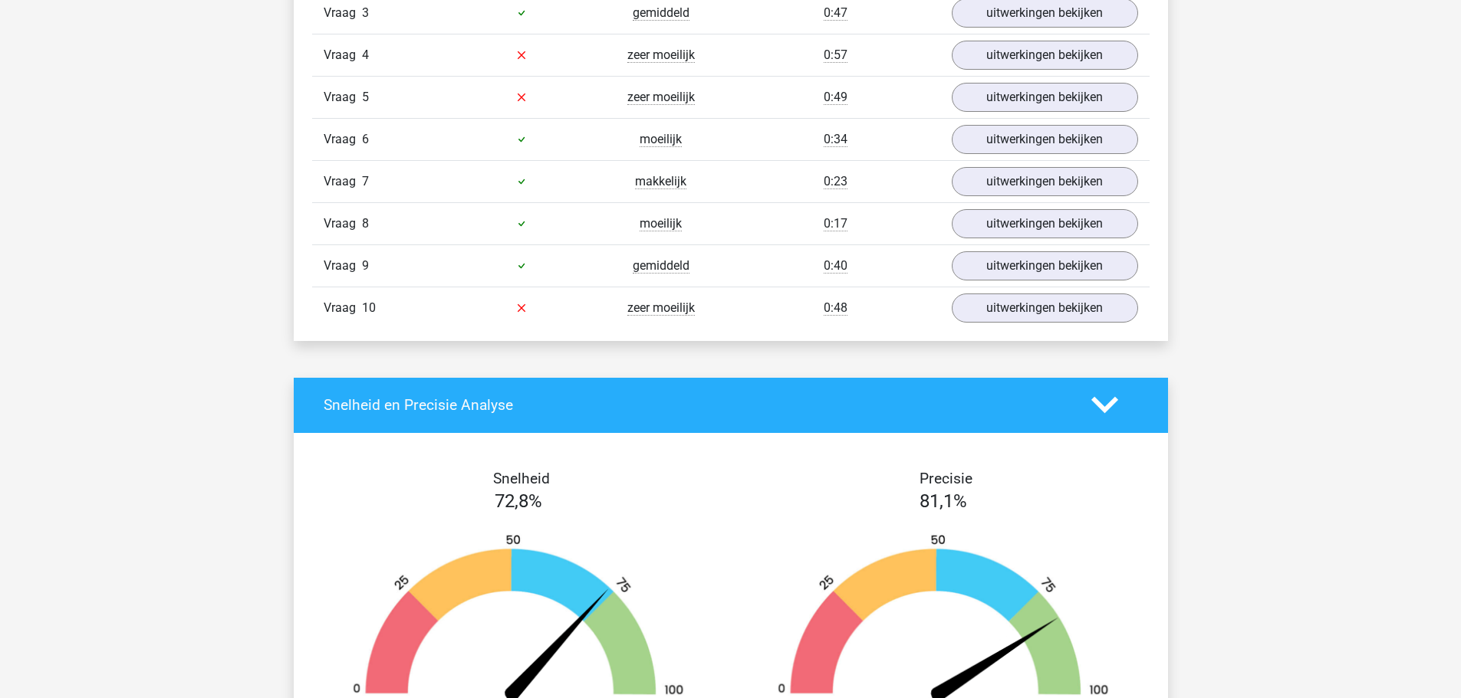
click at [978, 282] on div "Vraag 9 gemiddeld 0:40 uitwerkingen bekijken" at bounding box center [730, 266] width 837 height 42
click at [978, 279] on link "uitwerkingen bekijken" at bounding box center [1044, 266] width 214 height 34
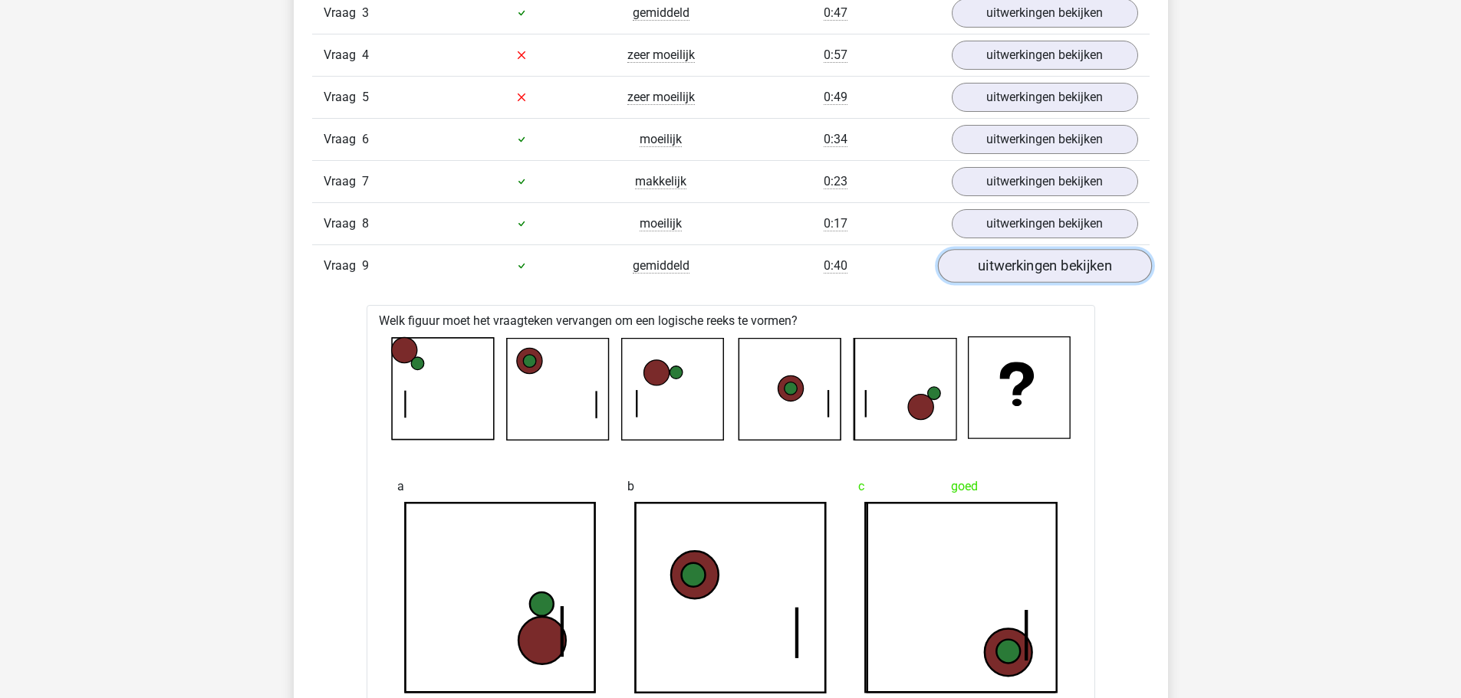
click at [978, 279] on link "uitwerkingen bekijken" at bounding box center [1044, 266] width 214 height 34
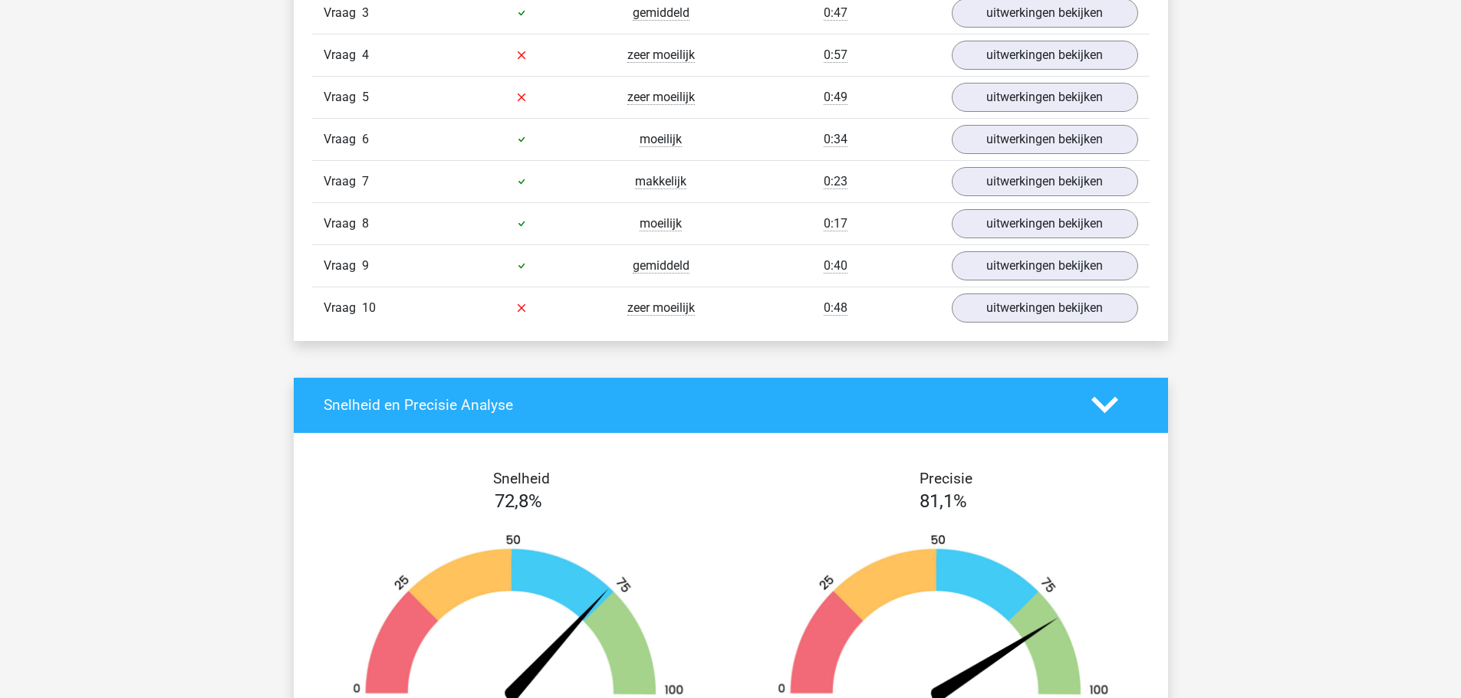
click at [976, 204] on div "Vraag 8 moeilijk 0:17 uitwerkingen bekijken" at bounding box center [730, 223] width 837 height 42
click at [975, 215] on link "uitwerkingen bekijken" at bounding box center [1044, 224] width 214 height 34
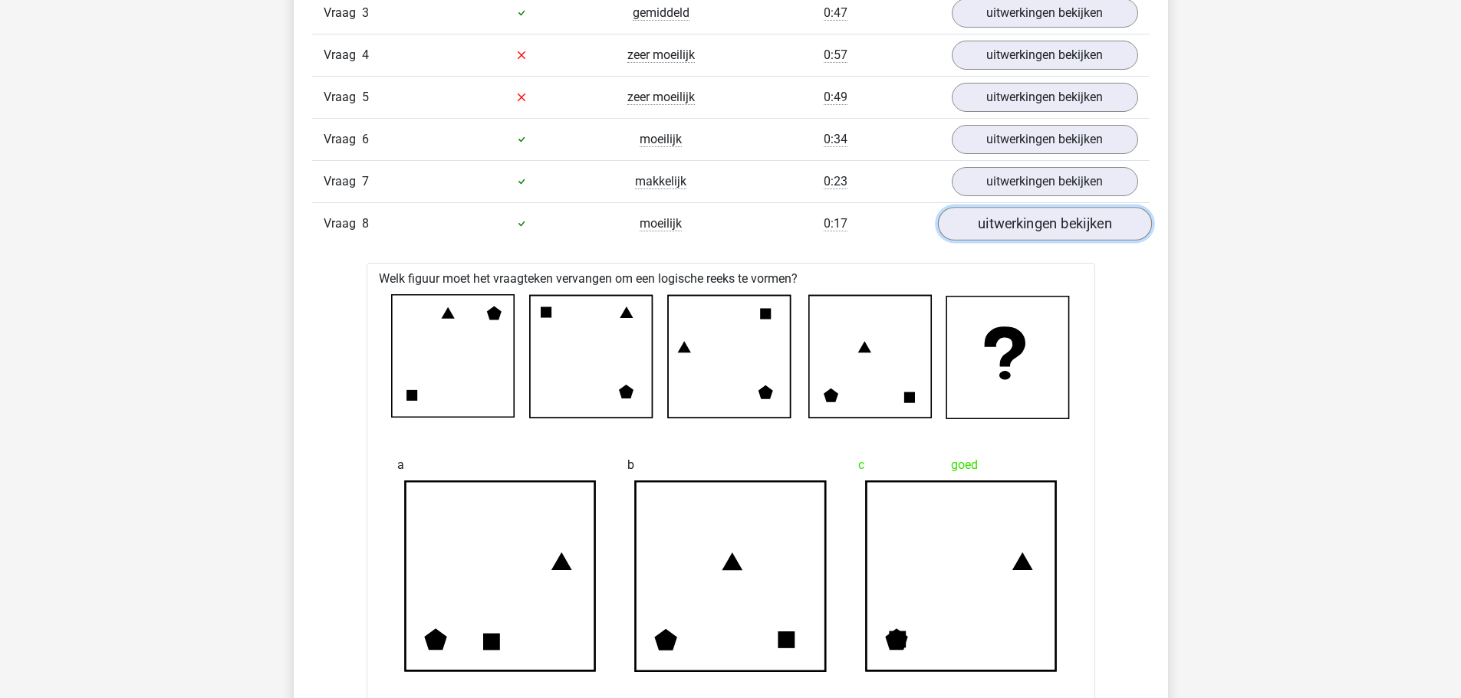
click at [975, 215] on link "uitwerkingen bekijken" at bounding box center [1044, 224] width 214 height 34
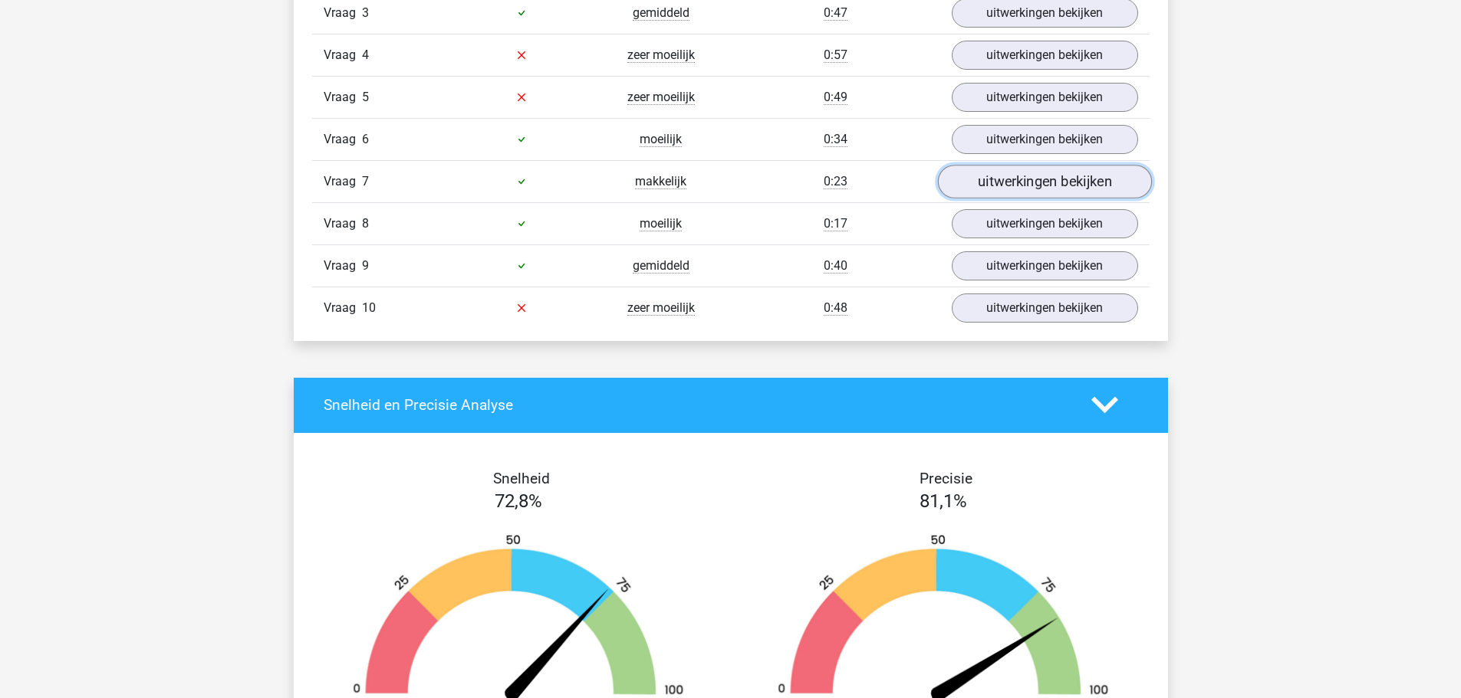
click at [979, 185] on link "uitwerkingen bekijken" at bounding box center [1044, 182] width 214 height 34
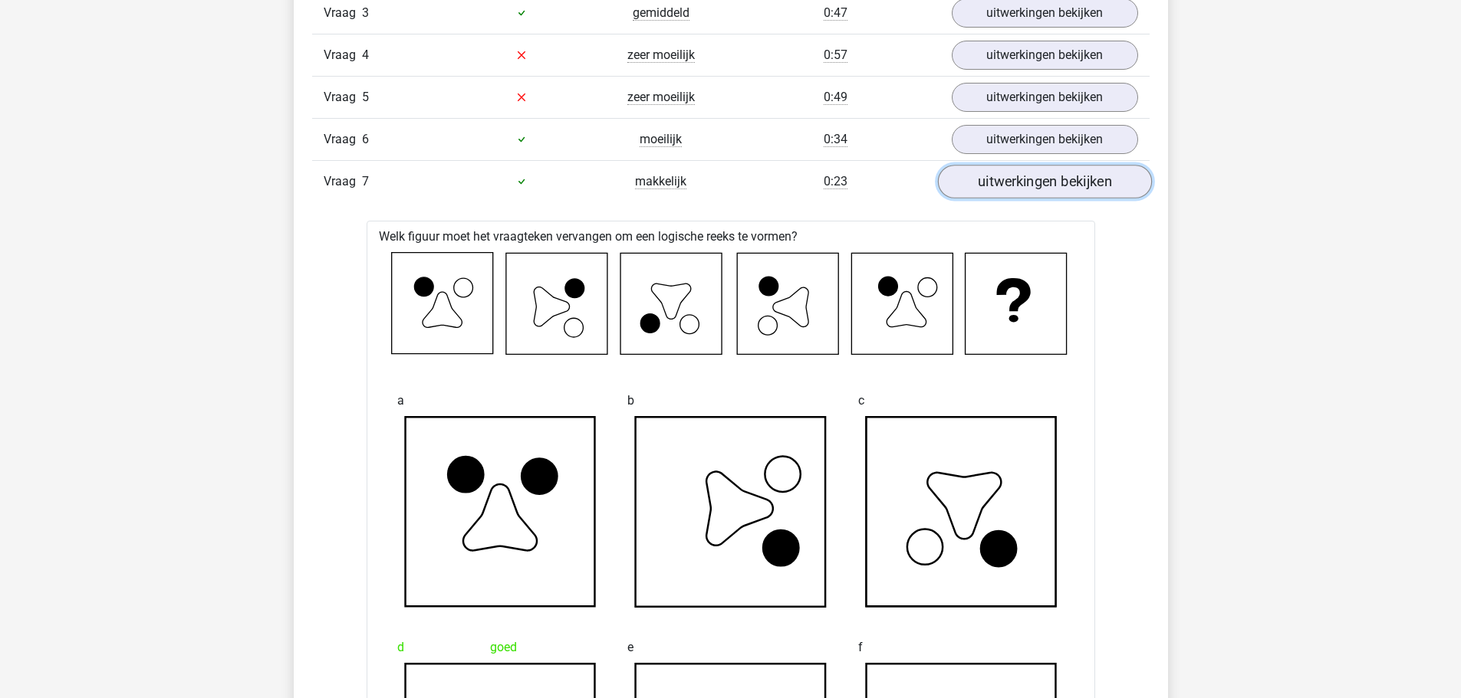
click at [979, 185] on link "uitwerkingen bekijken" at bounding box center [1044, 182] width 214 height 34
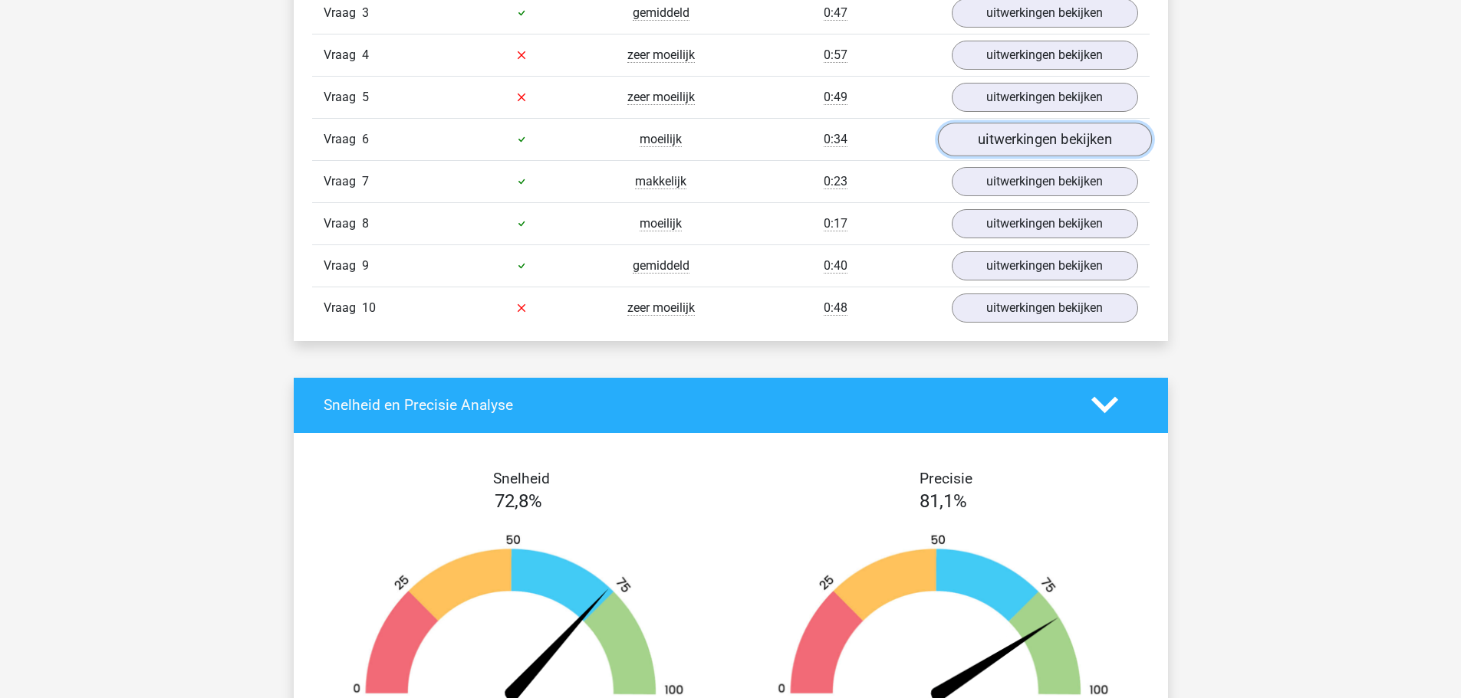
click at [991, 144] on link "uitwerkingen bekijken" at bounding box center [1044, 140] width 214 height 34
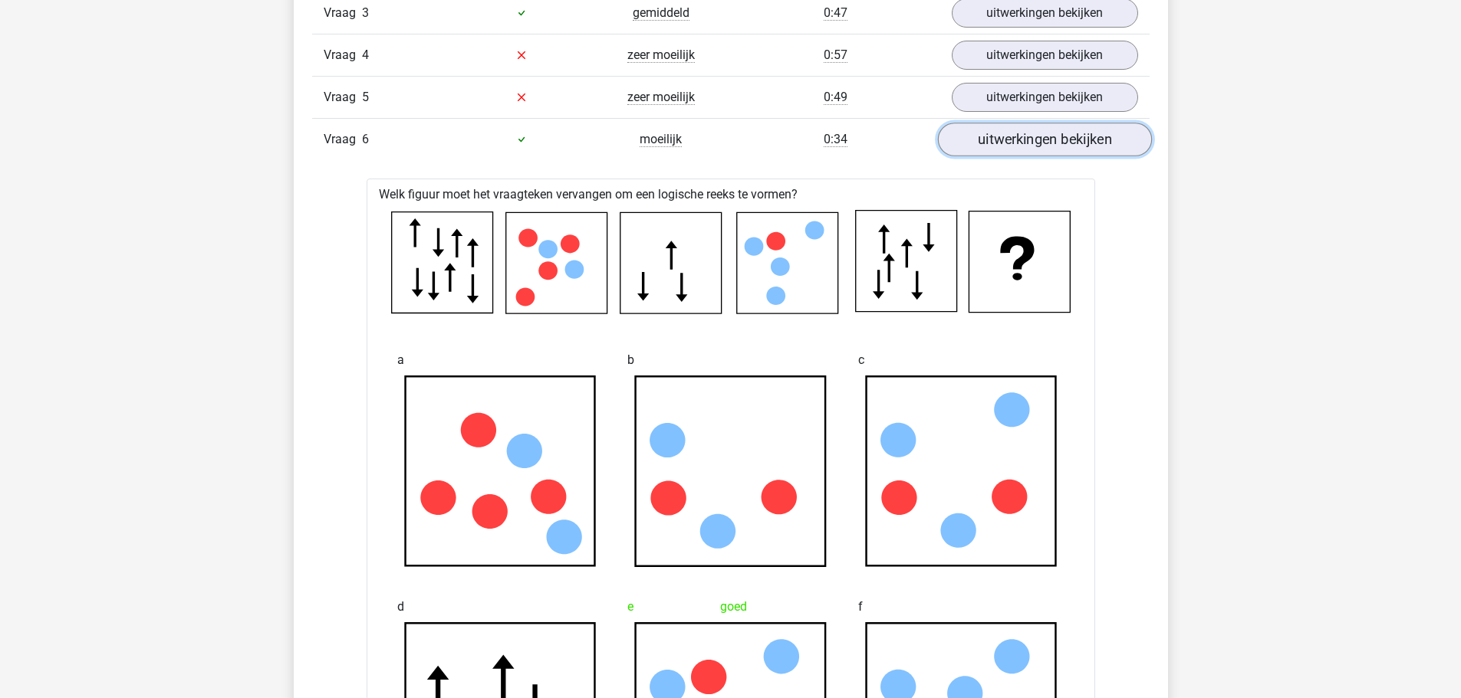
click at [991, 144] on link "uitwerkingen bekijken" at bounding box center [1044, 140] width 214 height 34
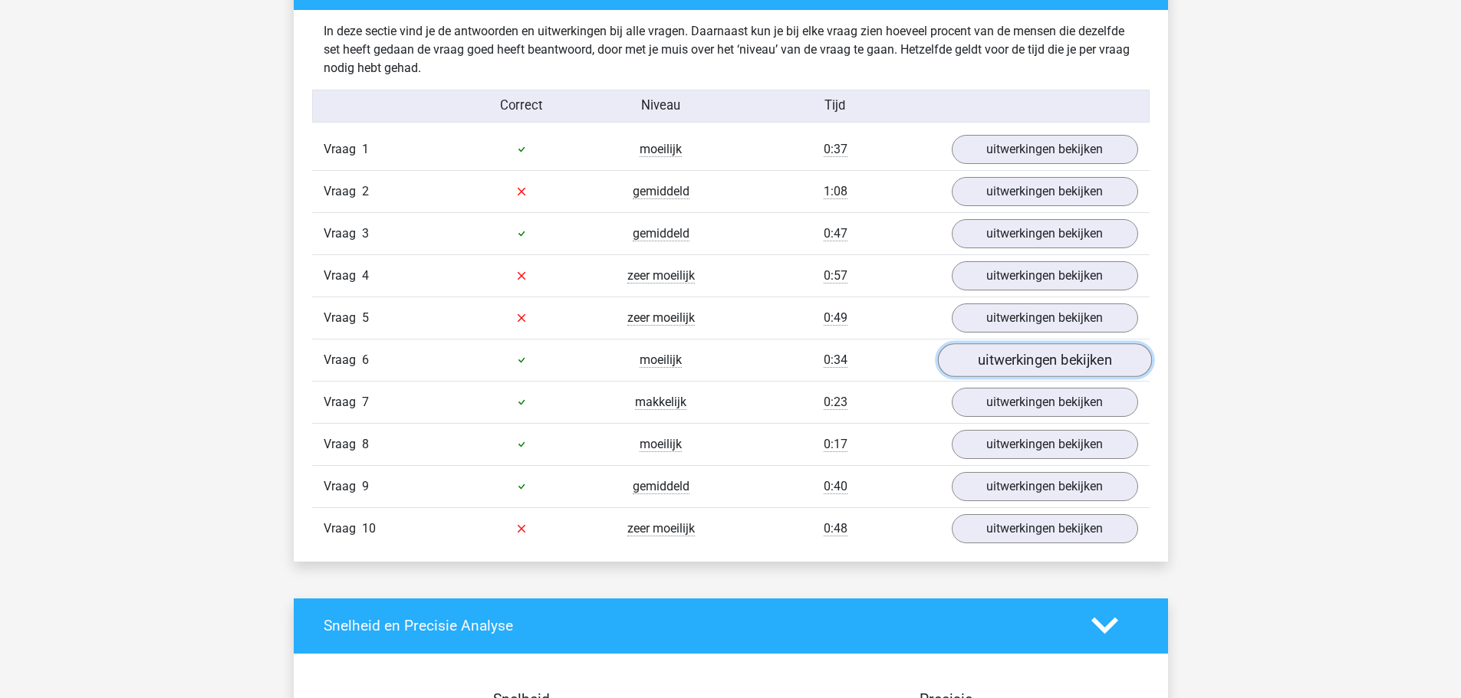
scroll to position [920, 0]
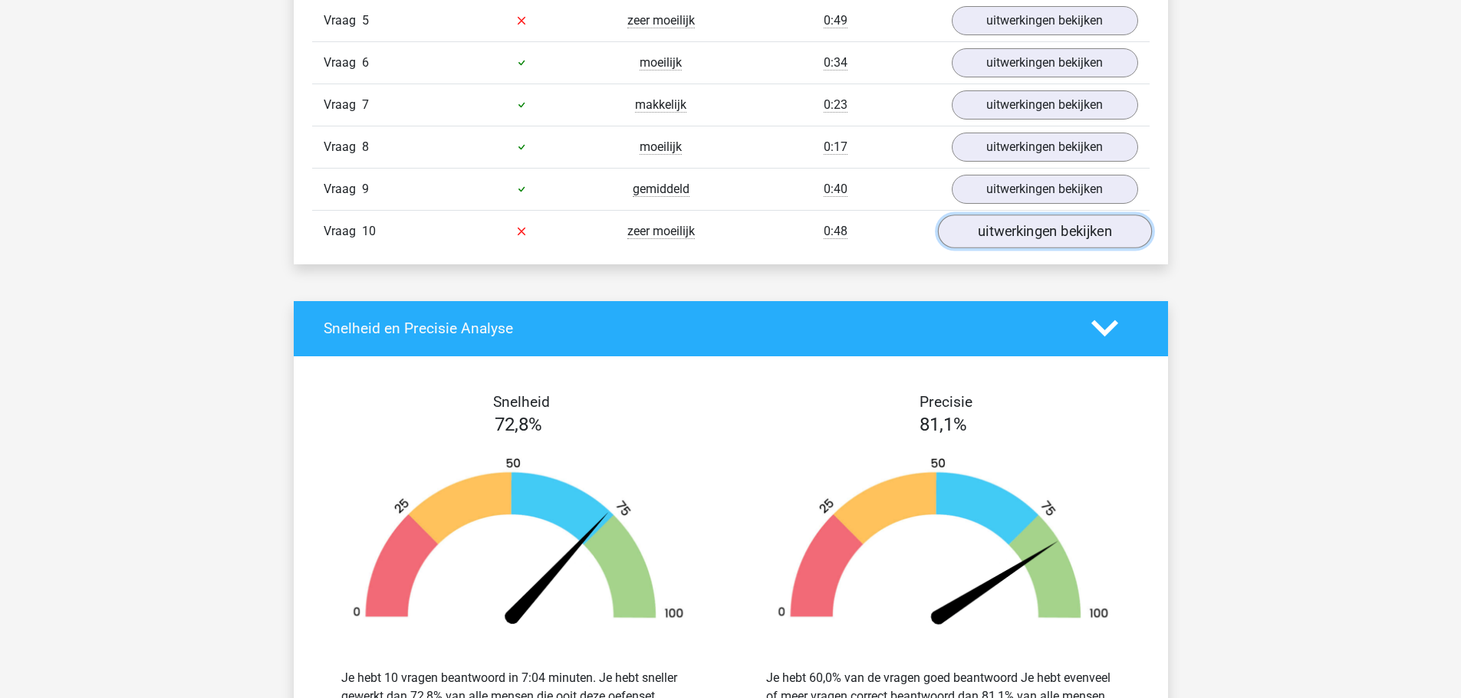
click at [1011, 237] on link "uitwerkingen bekijken" at bounding box center [1044, 232] width 214 height 34
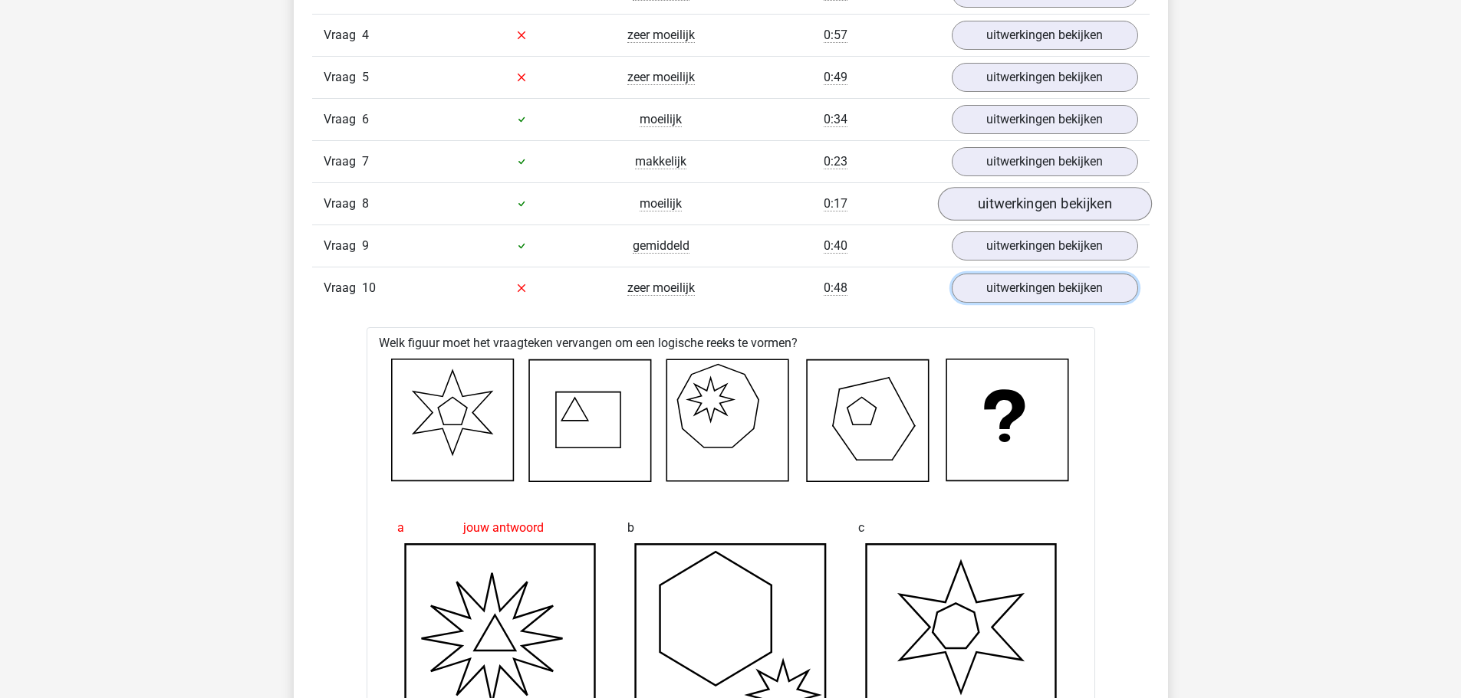
scroll to position [1073, 0]
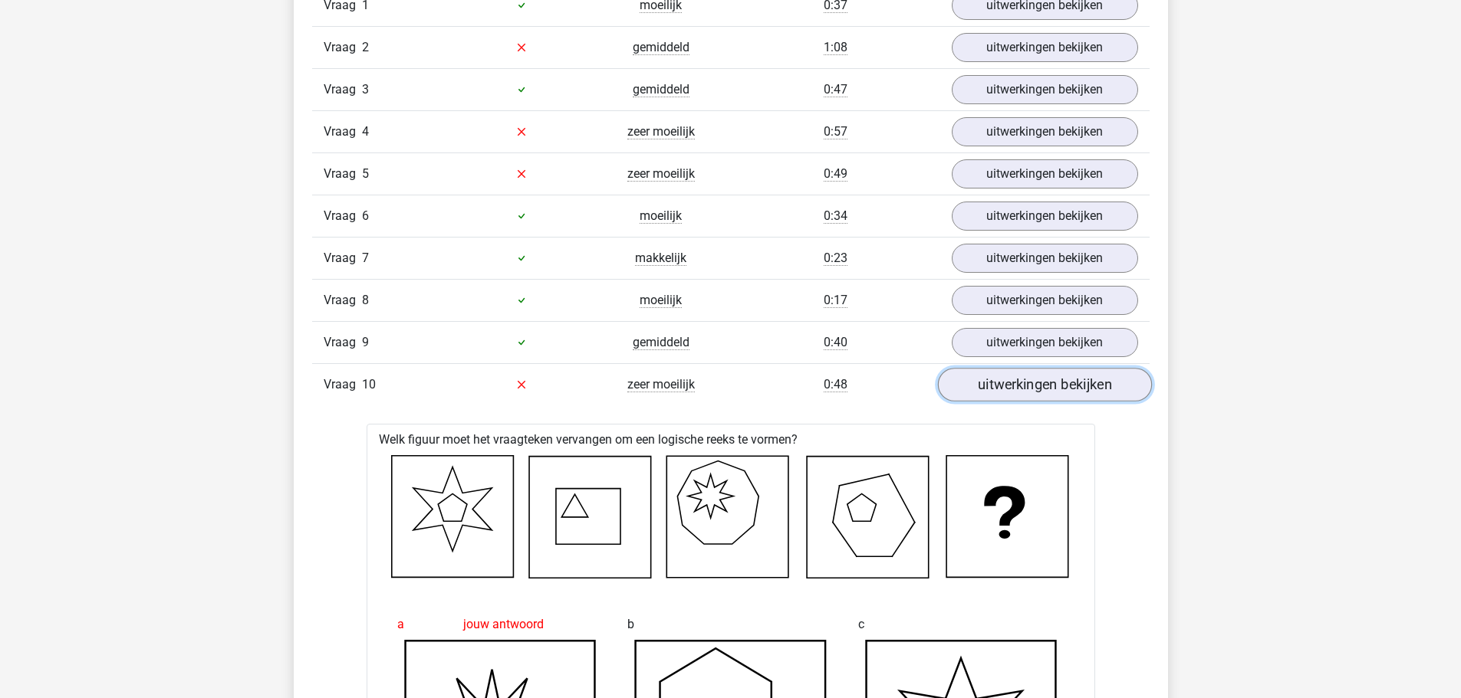
click at [1013, 373] on link "uitwerkingen bekijken" at bounding box center [1044, 385] width 214 height 34
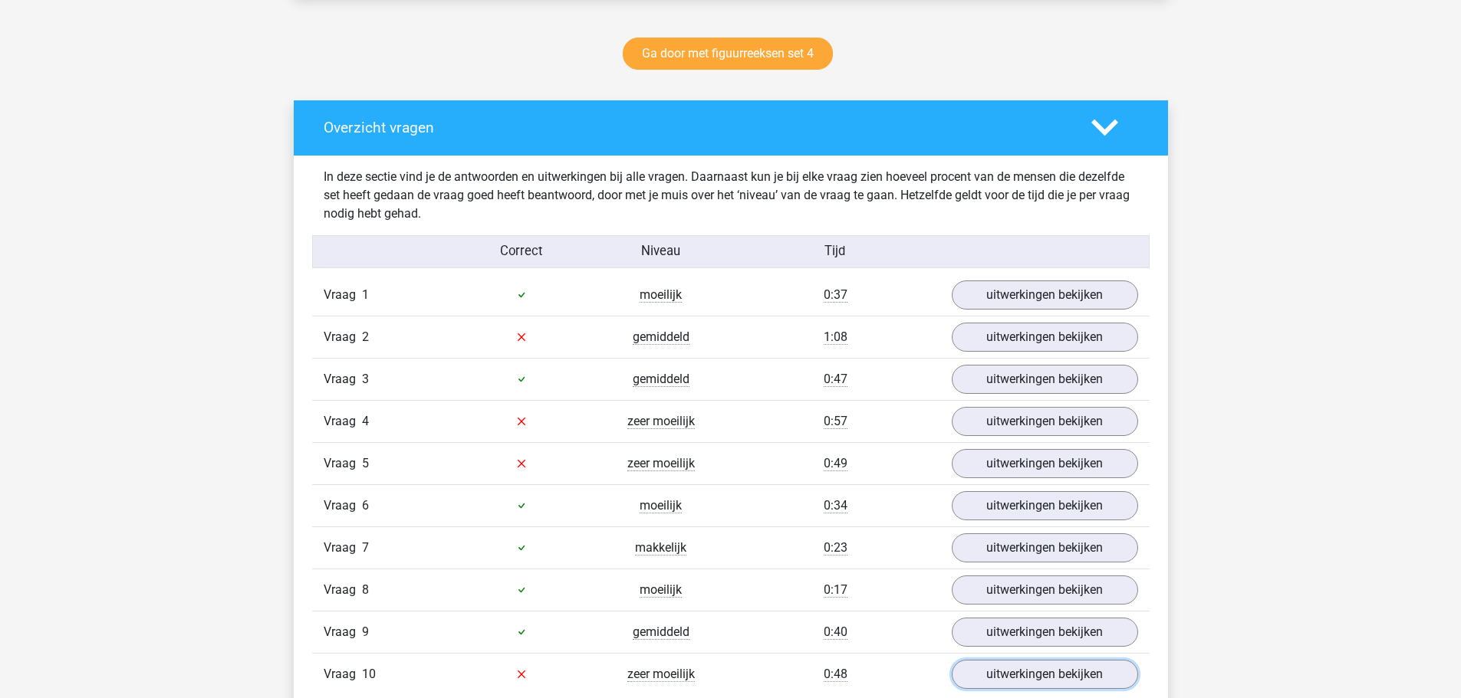
scroll to position [767, 0]
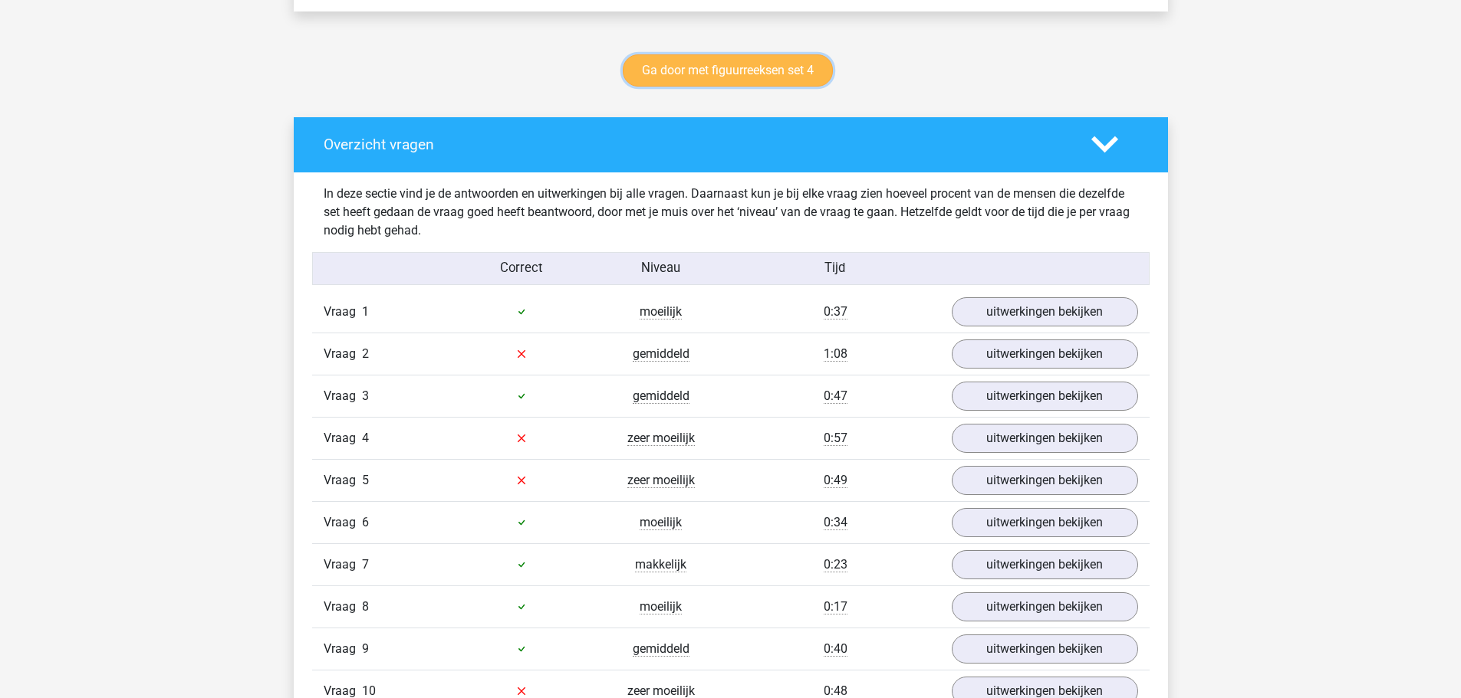
click at [674, 67] on link "Ga door met figuurreeksen set 4" at bounding box center [728, 70] width 210 height 32
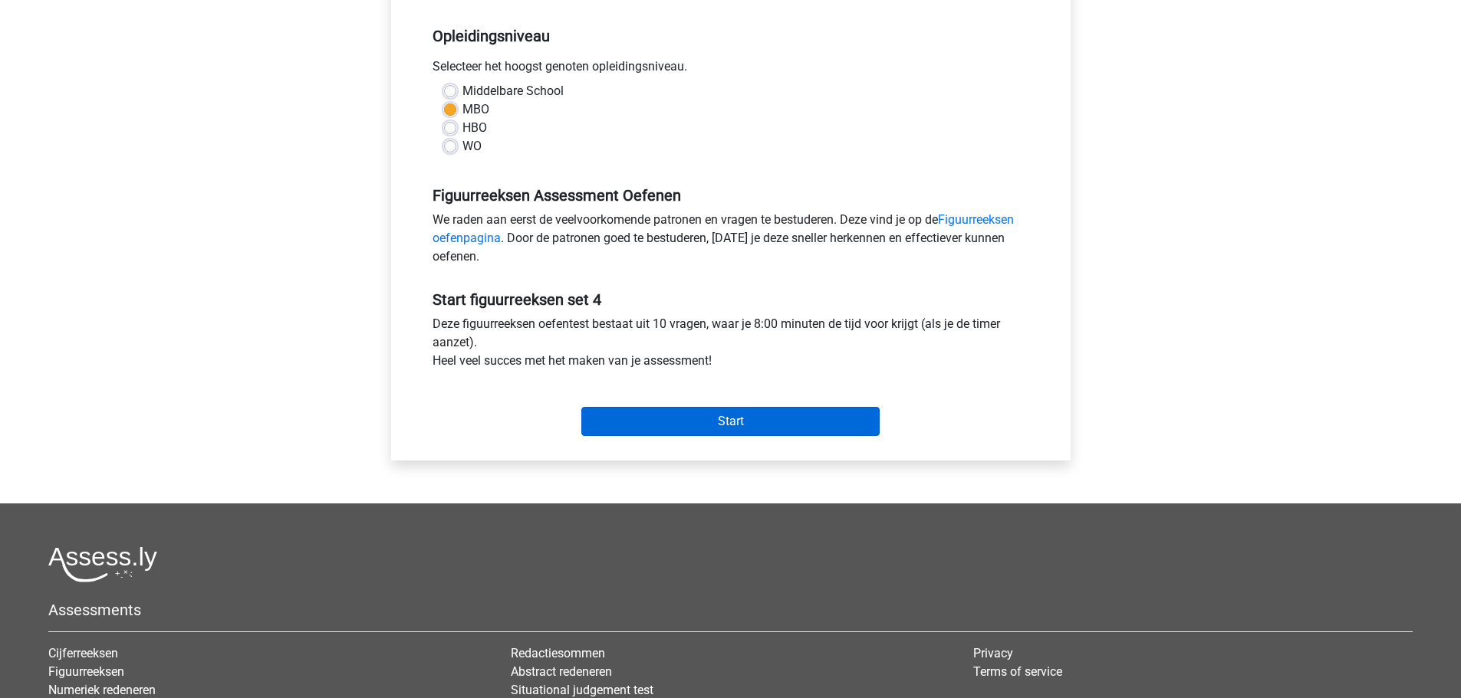
scroll to position [307, 0]
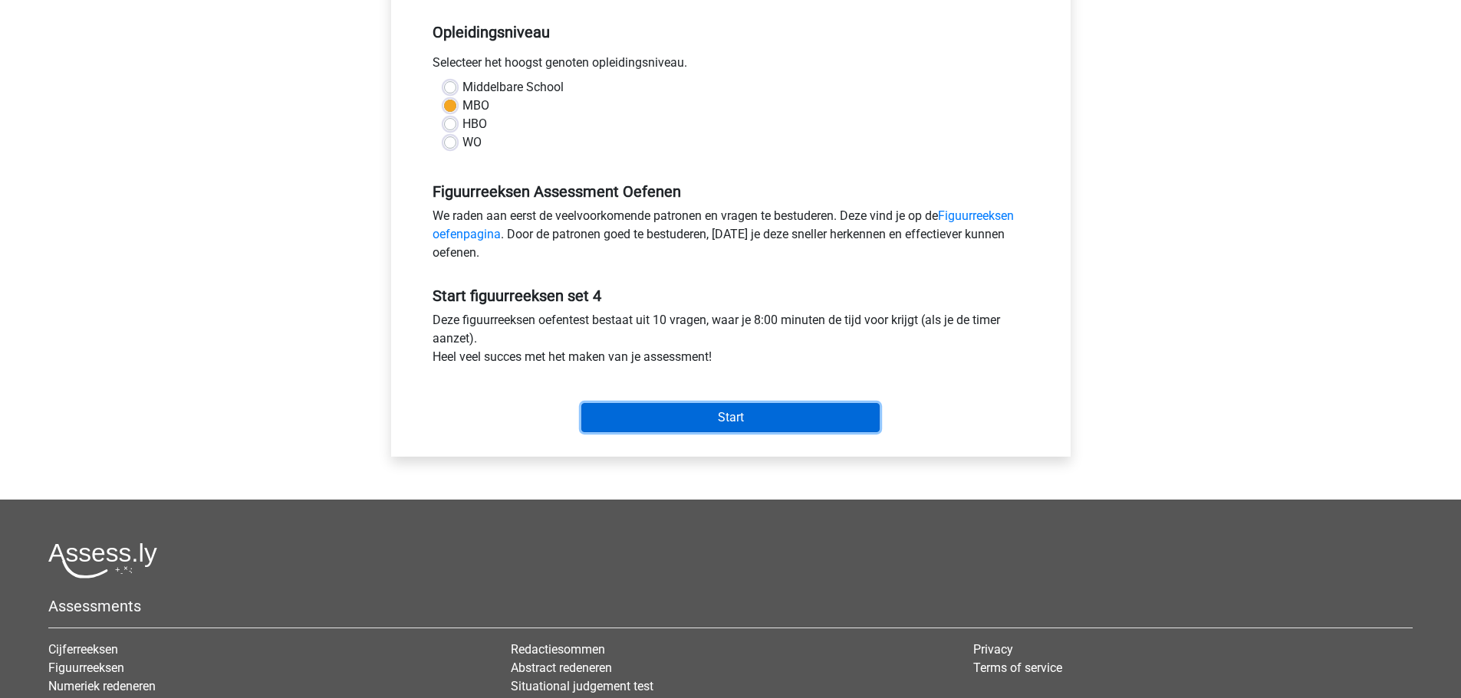
click at [746, 416] on input "Start" at bounding box center [730, 417] width 298 height 29
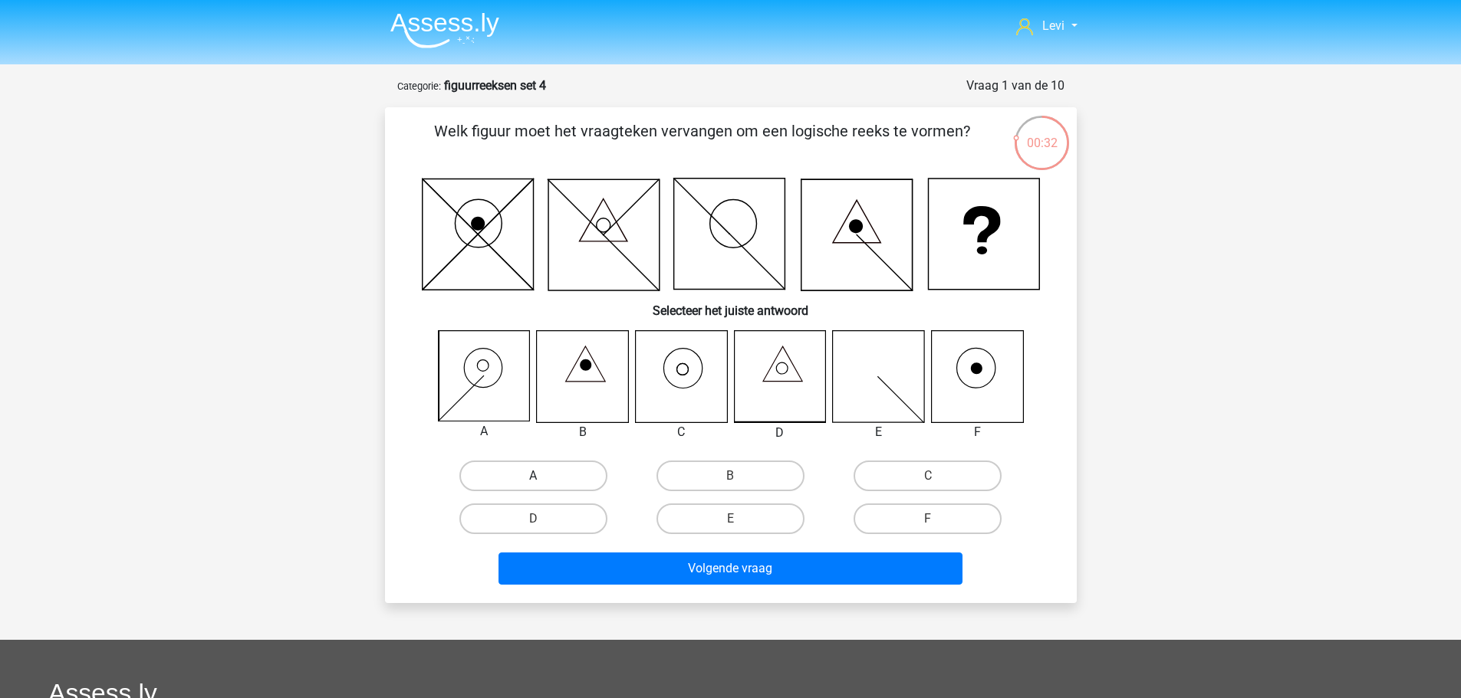
click at [541, 470] on label "A" at bounding box center [533, 476] width 148 height 31
click at [541, 476] on input "A" at bounding box center [538, 481] width 10 height 10
radio input "true"
click at [928, 485] on input "C" at bounding box center [933, 481] width 10 height 10
radio input "true"
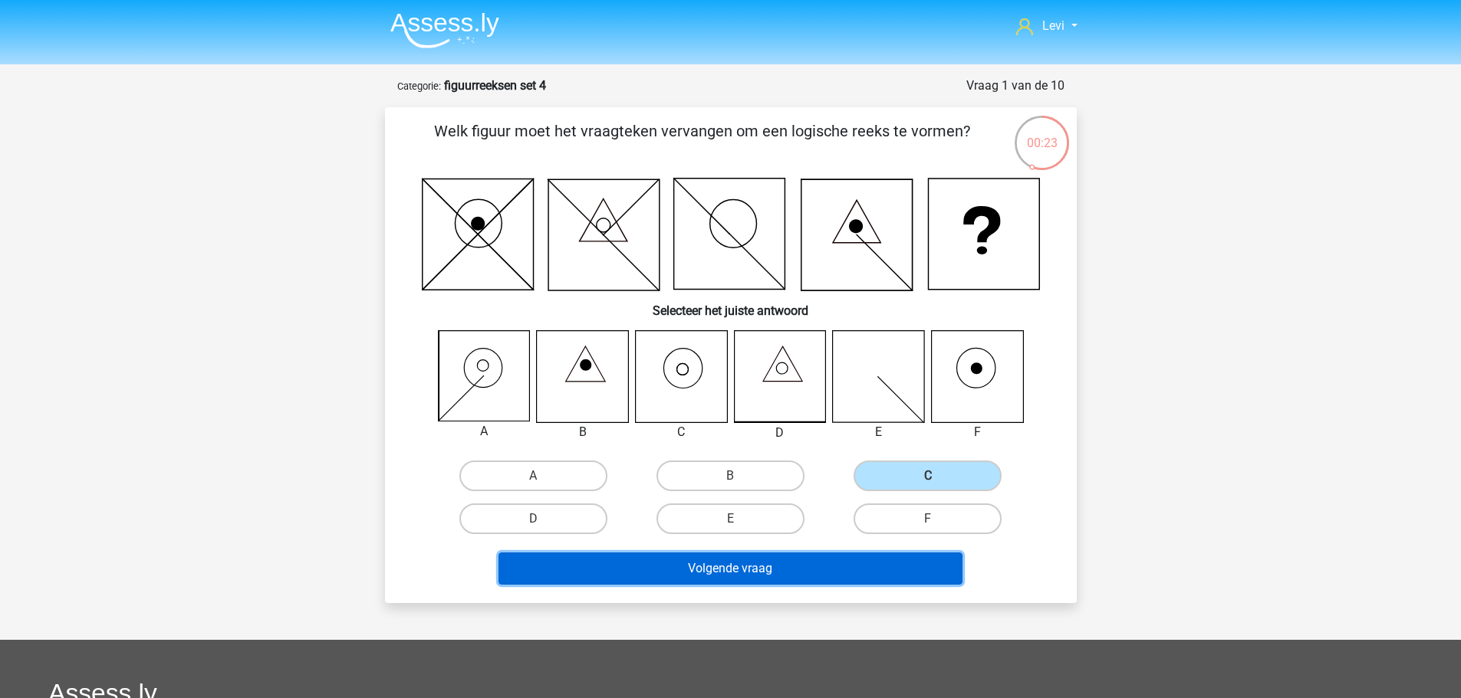
click at [877, 561] on button "Volgende vraag" at bounding box center [730, 569] width 464 height 32
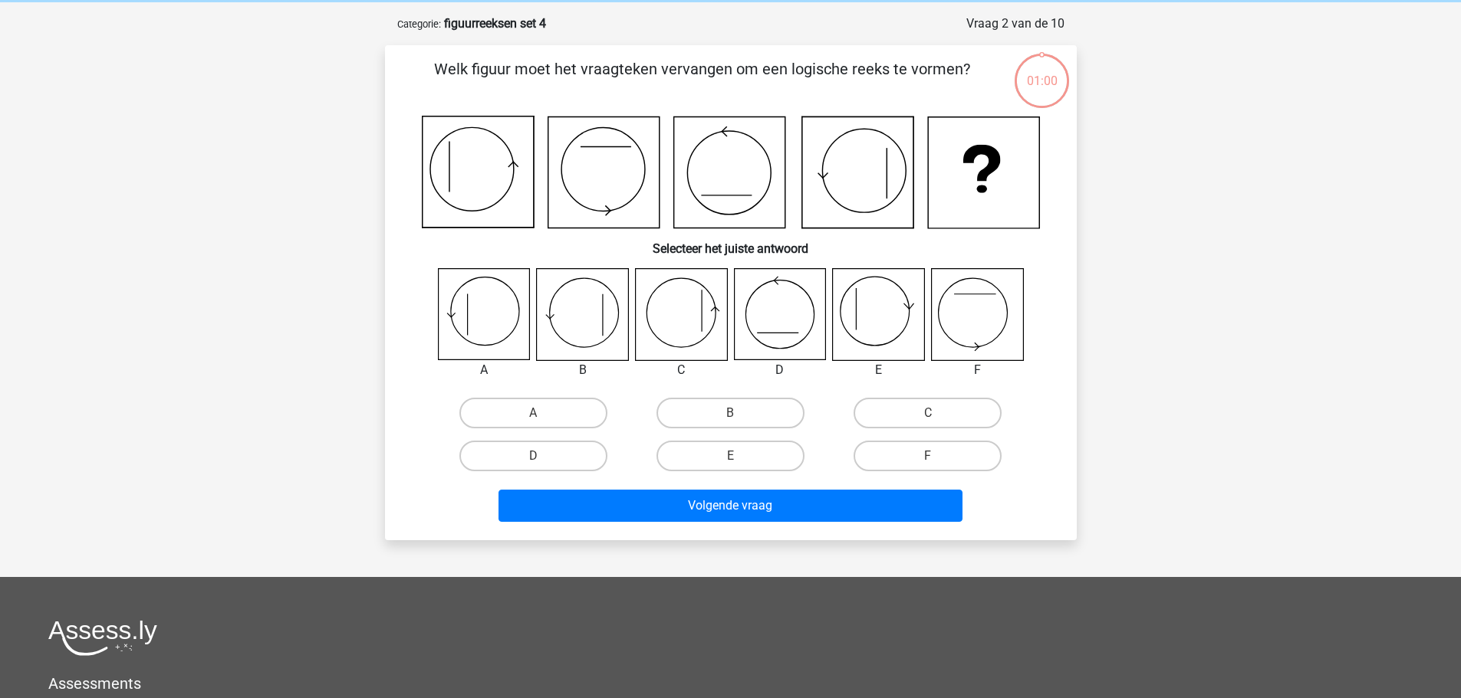
scroll to position [77, 0]
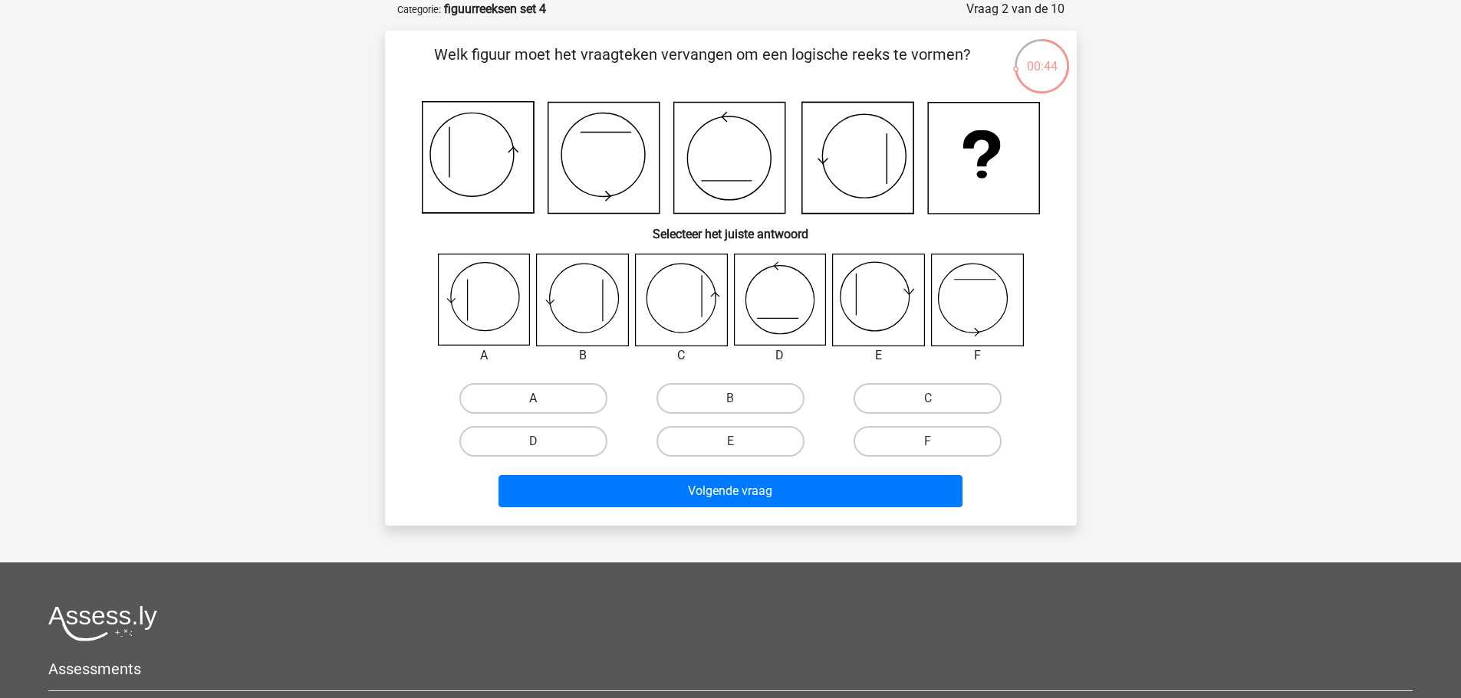
click at [585, 393] on label "A" at bounding box center [533, 398] width 148 height 31
click at [543, 399] on input "A" at bounding box center [538, 404] width 10 height 10
radio input "true"
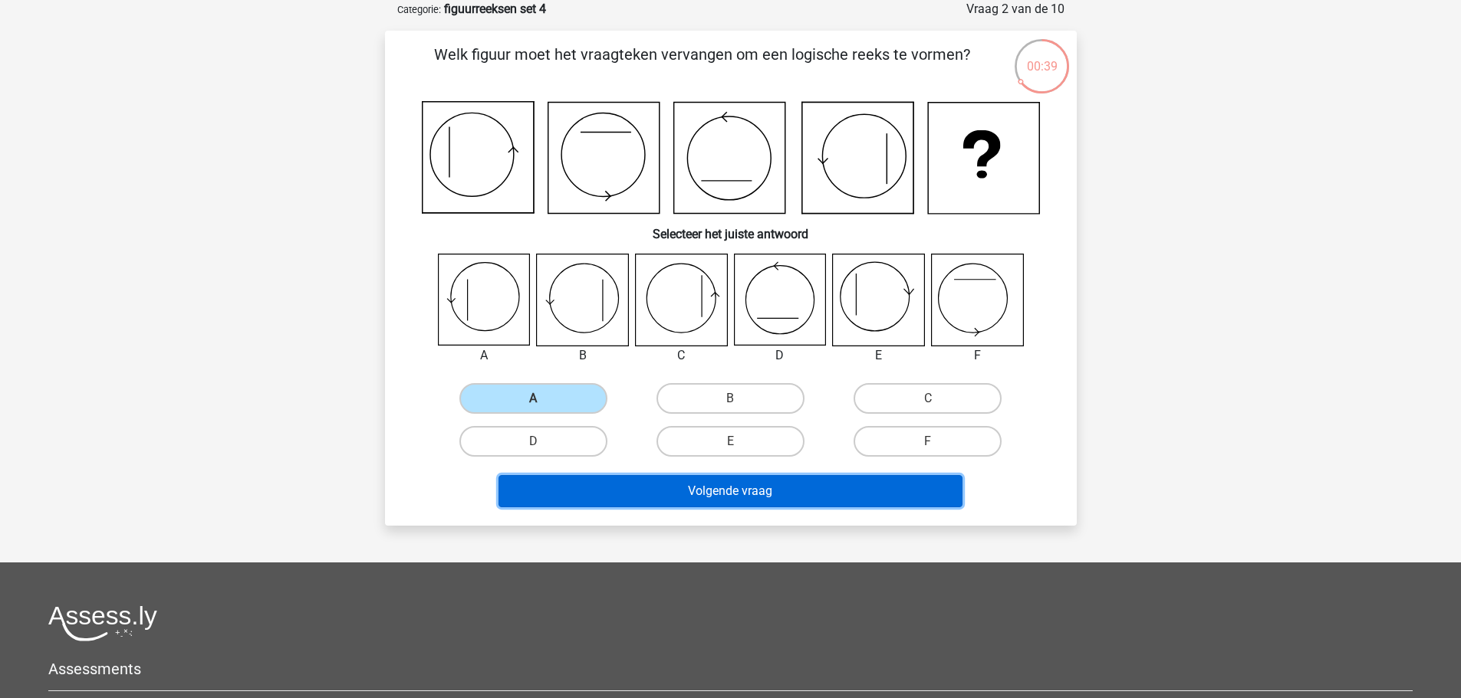
click at [831, 484] on button "Volgende vraag" at bounding box center [730, 491] width 464 height 32
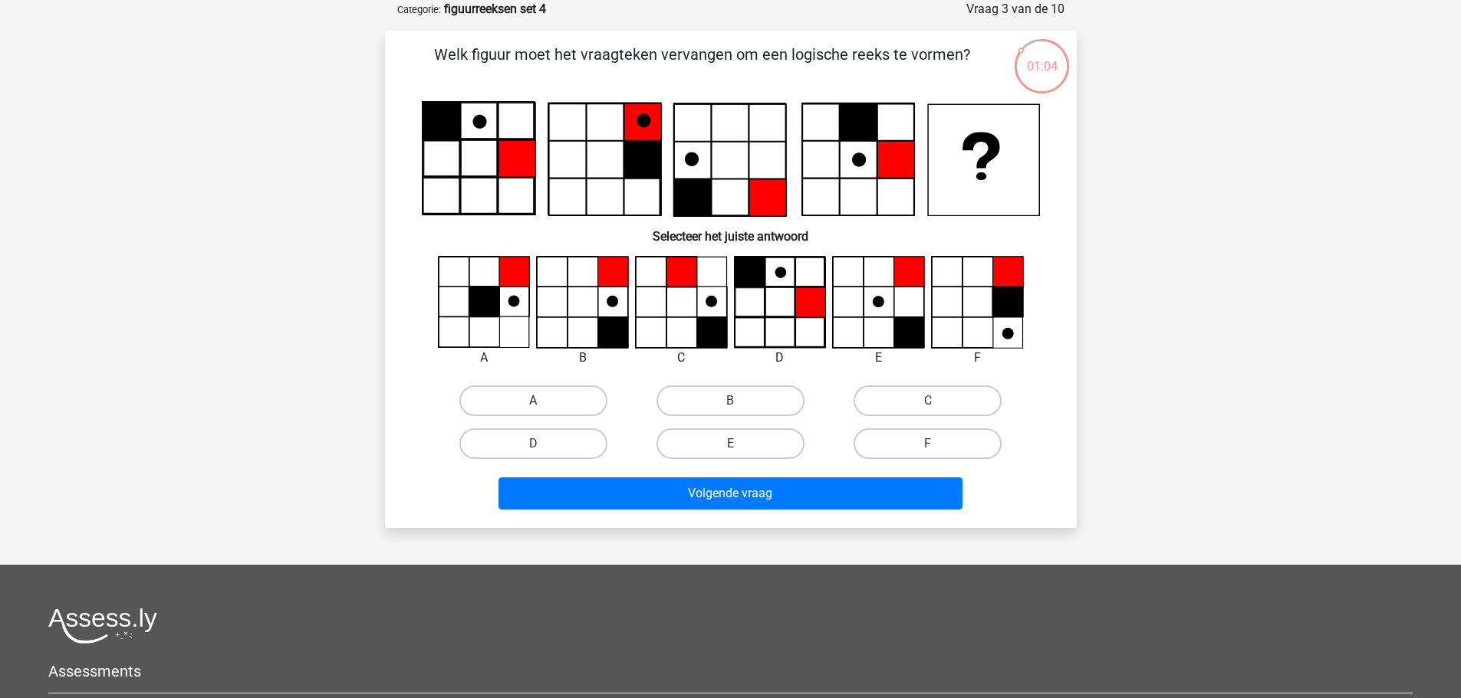
click at [527, 400] on label "A" at bounding box center [533, 401] width 148 height 31
click at [533, 401] on input "A" at bounding box center [538, 406] width 10 height 10
radio input "true"
click at [711, 402] on label "B" at bounding box center [730, 401] width 148 height 31
click at [730, 402] on input "B" at bounding box center [735, 406] width 10 height 10
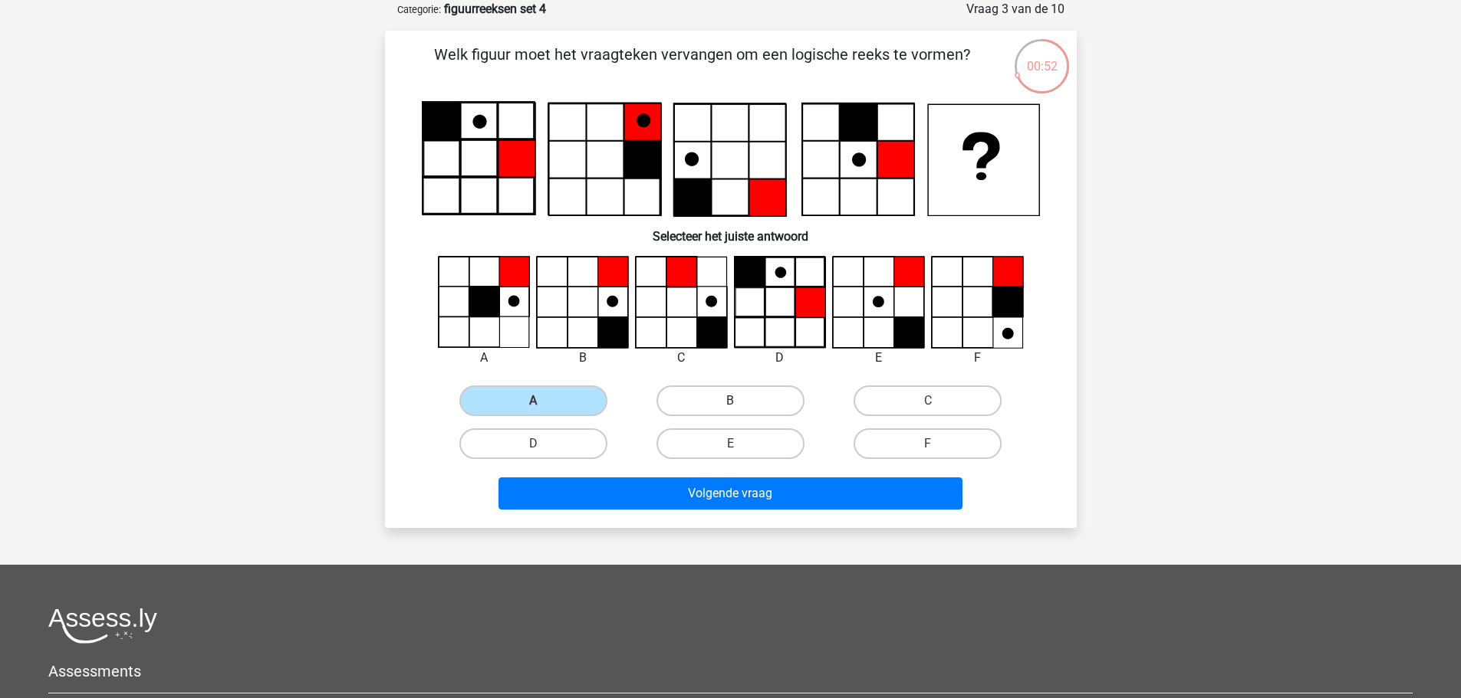
radio input "true"
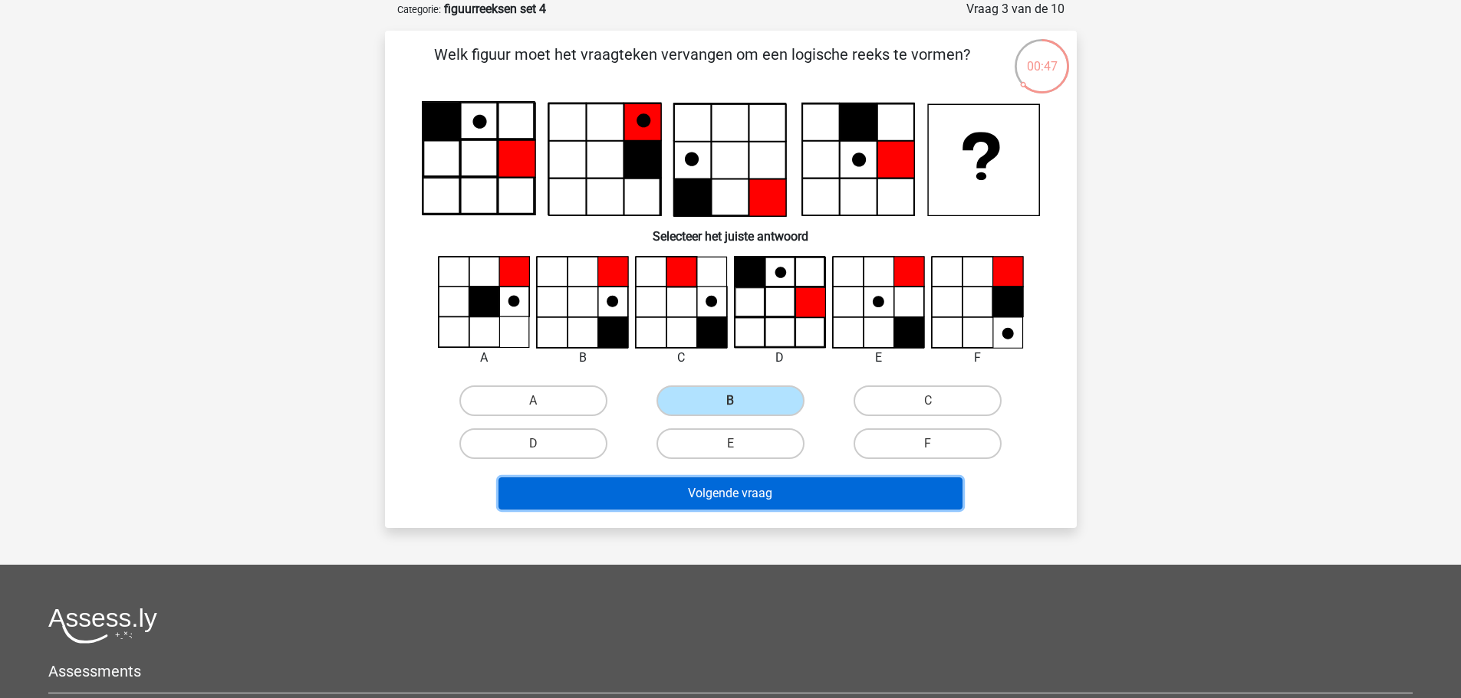
click at [749, 491] on button "Volgende vraag" at bounding box center [730, 494] width 464 height 32
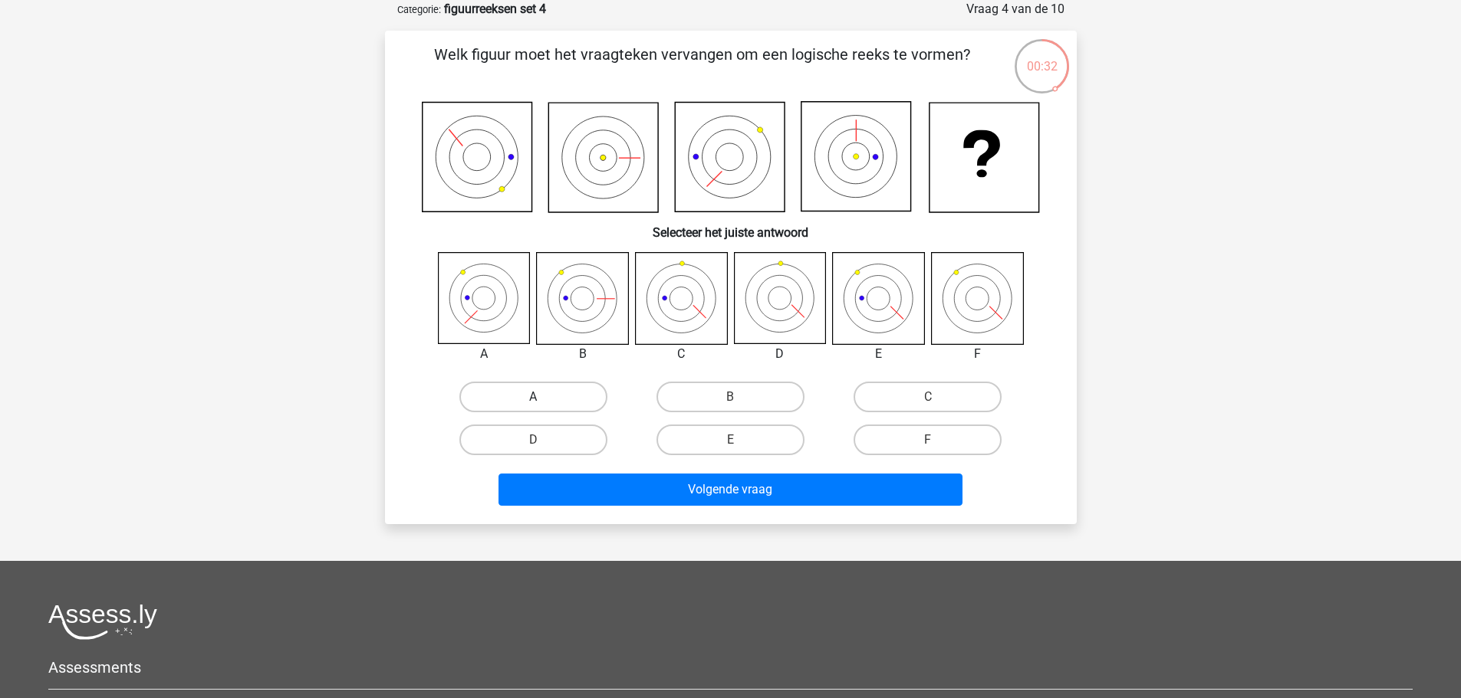
click at [565, 396] on label "A" at bounding box center [533, 397] width 148 height 31
click at [543, 397] on input "A" at bounding box center [538, 402] width 10 height 10
radio input "true"
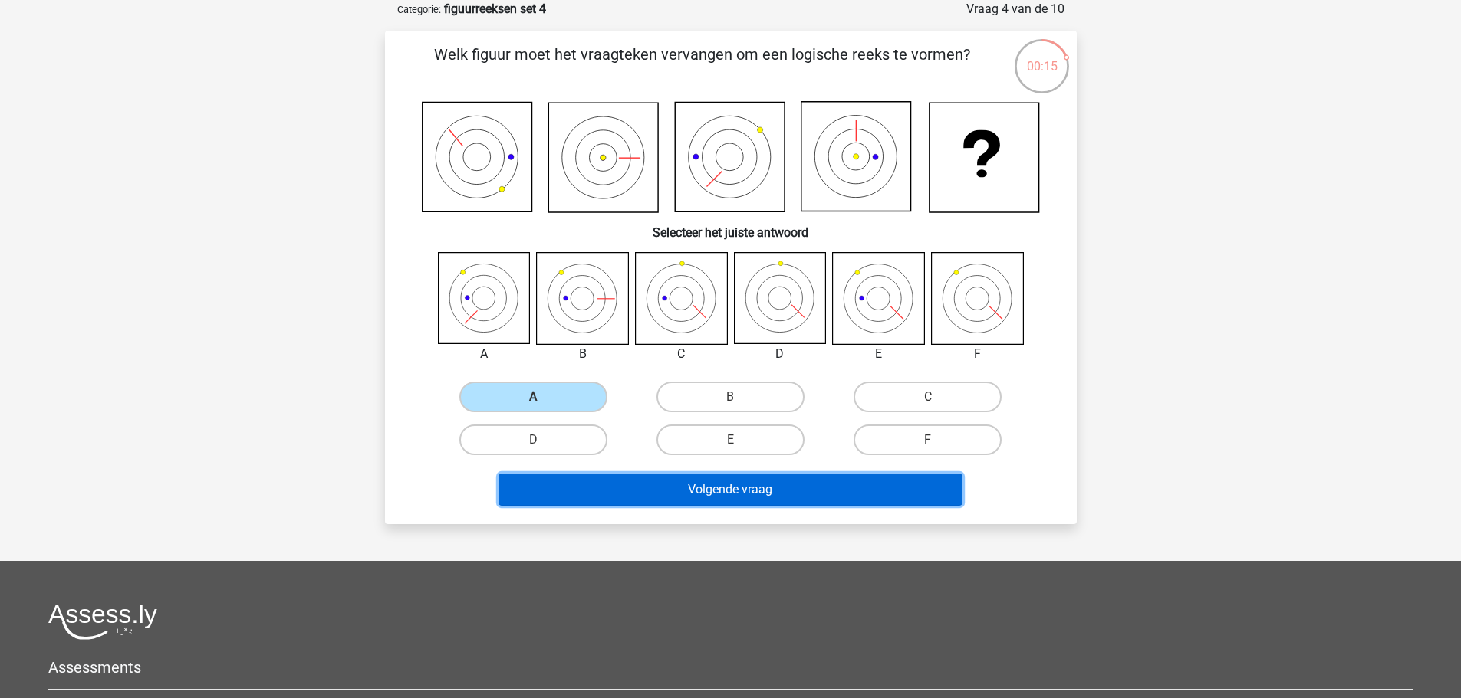
click at [757, 499] on button "Volgende vraag" at bounding box center [730, 490] width 464 height 32
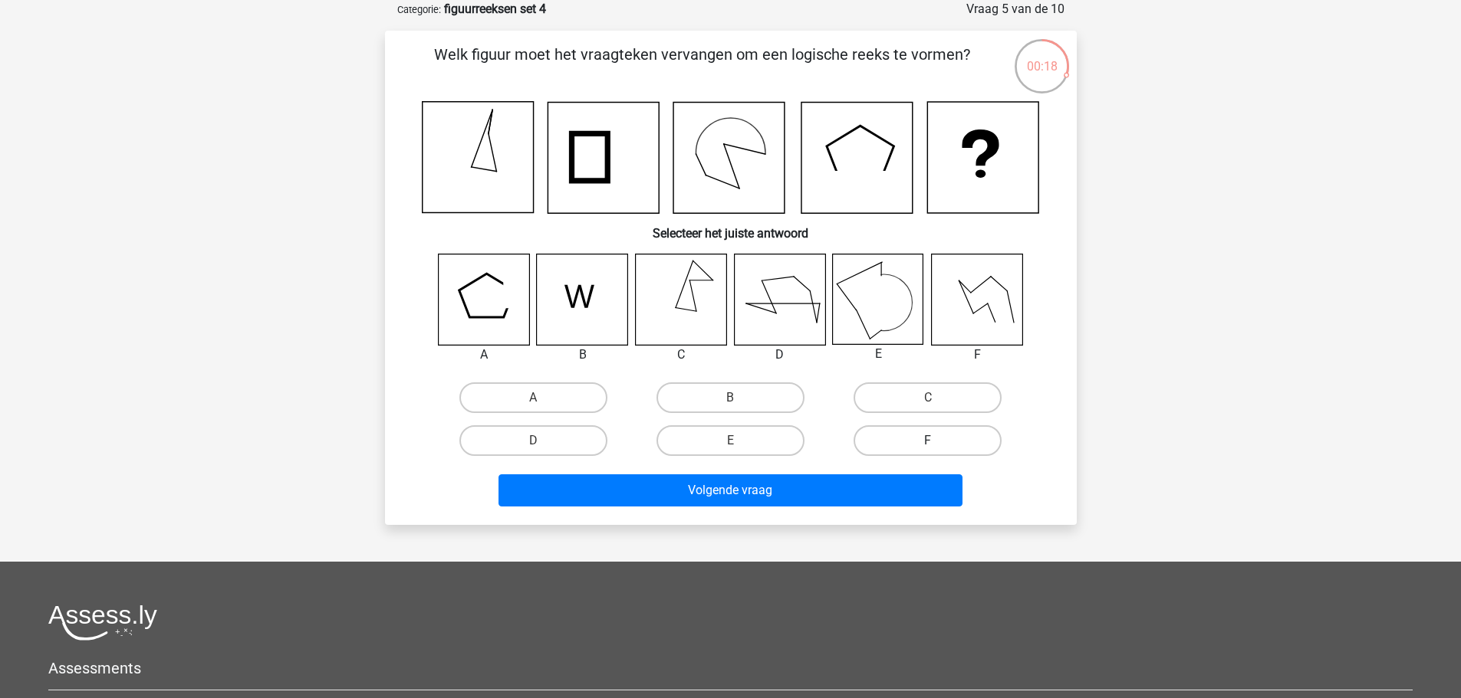
click at [958, 445] on label "F" at bounding box center [927, 441] width 148 height 31
click at [938, 445] on input "F" at bounding box center [933, 446] width 10 height 10
radio input "true"
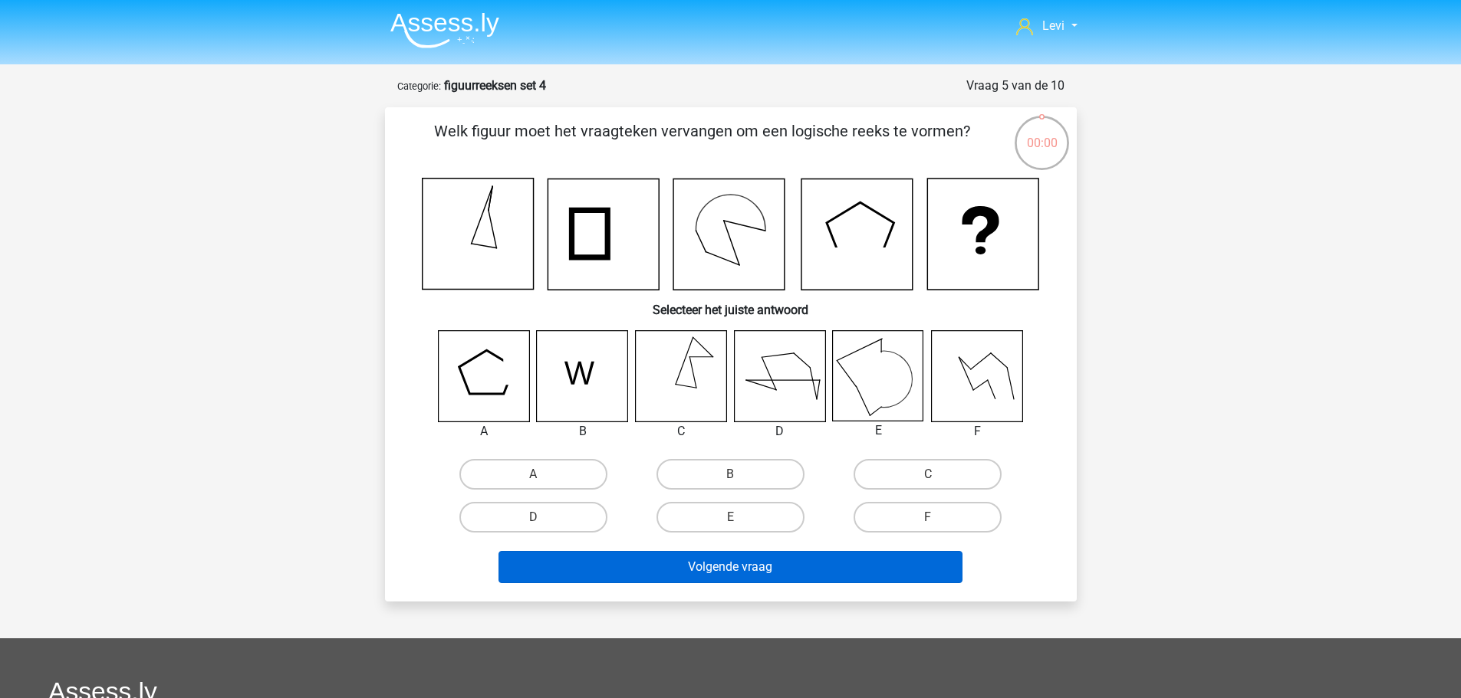
scroll to position [77, 0]
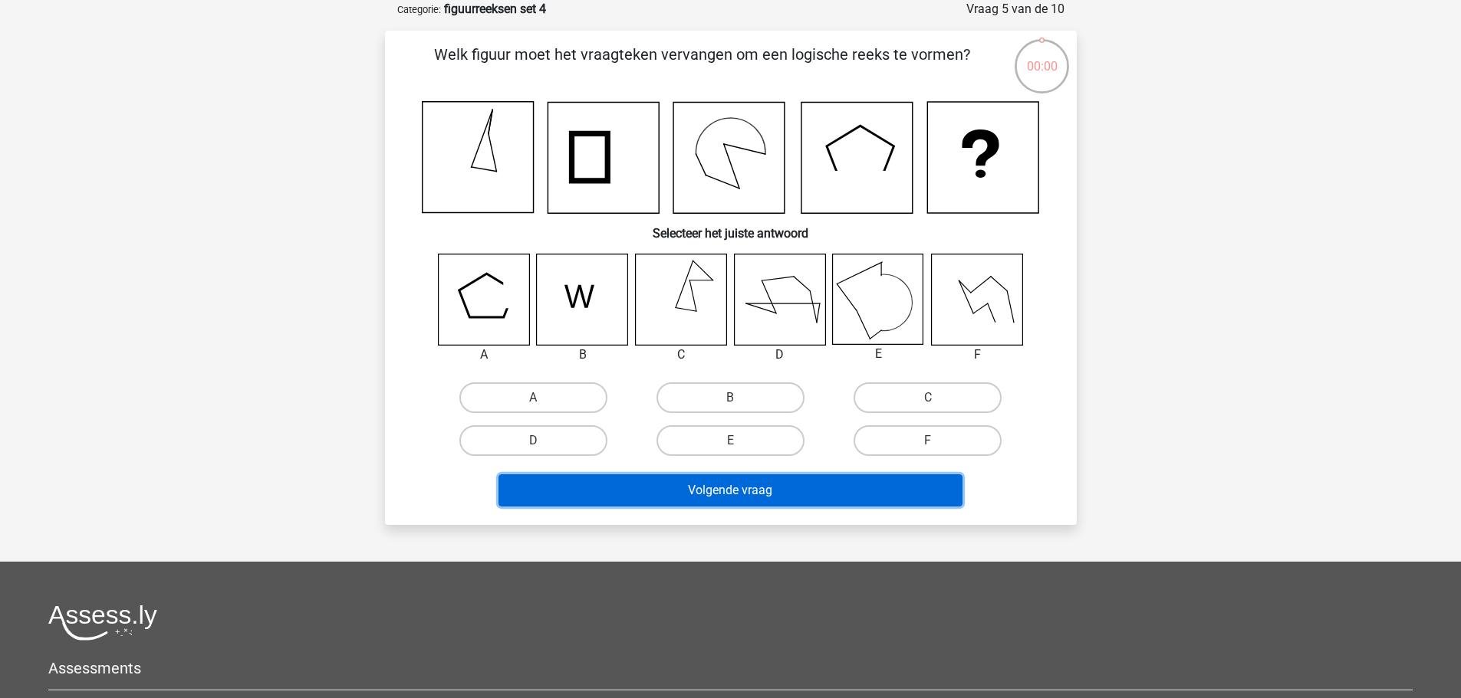
click at [874, 475] on button "Volgende vraag" at bounding box center [730, 491] width 464 height 32
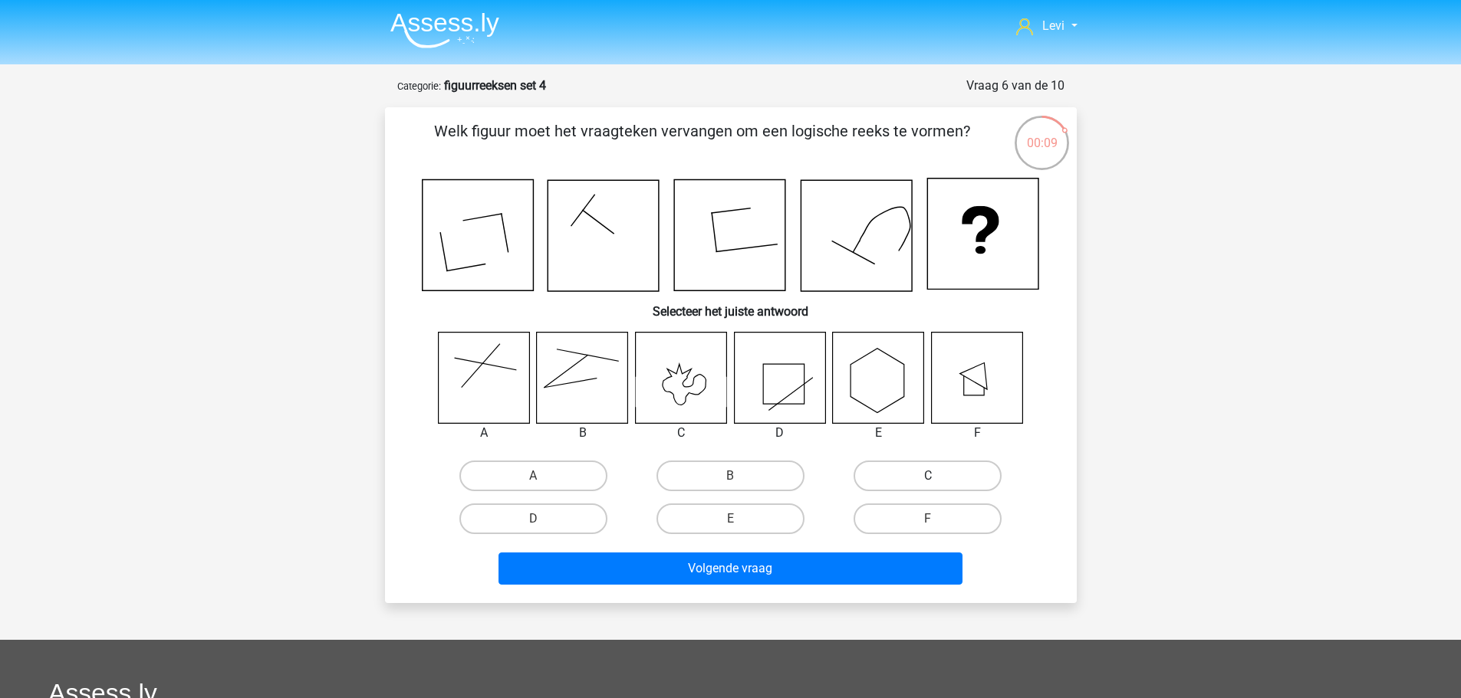
click at [942, 473] on label "C" at bounding box center [927, 476] width 148 height 31
click at [938, 476] on input "C" at bounding box center [933, 481] width 10 height 10
radio input "true"
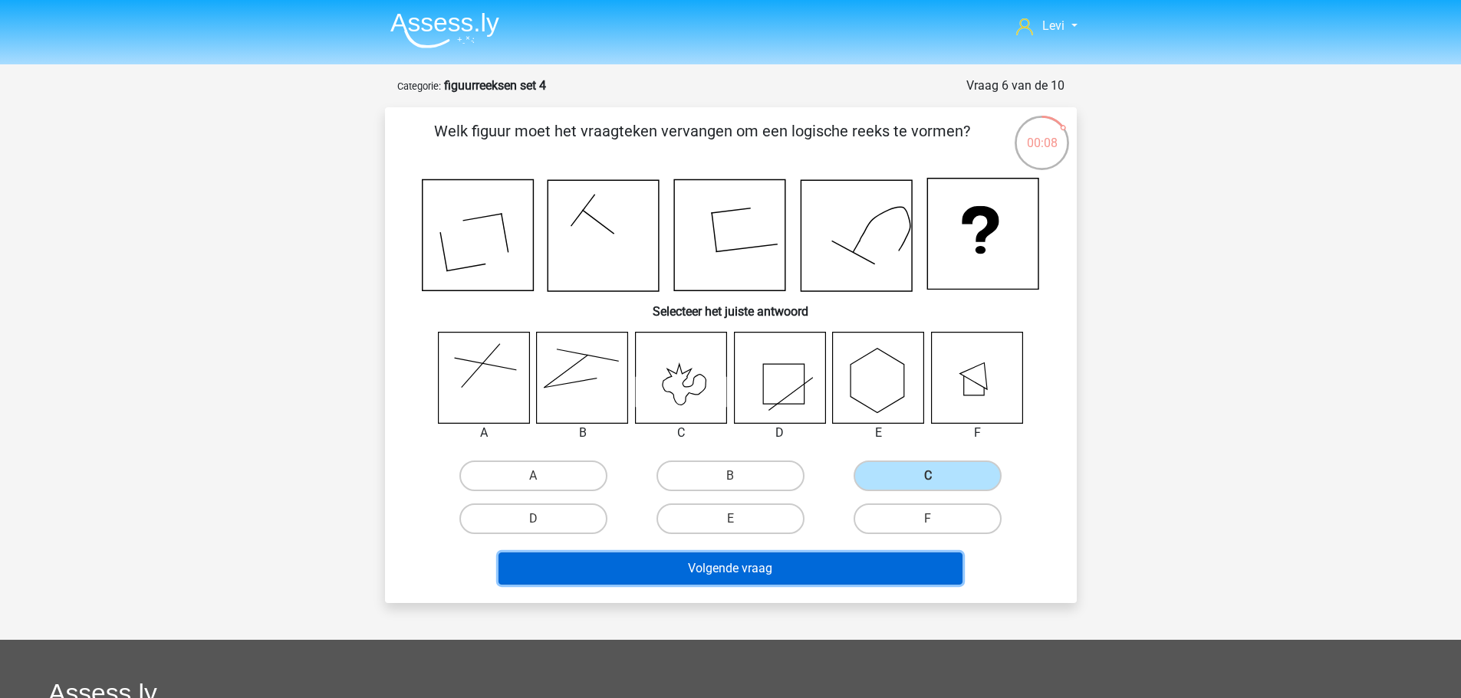
click at [897, 567] on button "Volgende vraag" at bounding box center [730, 569] width 464 height 32
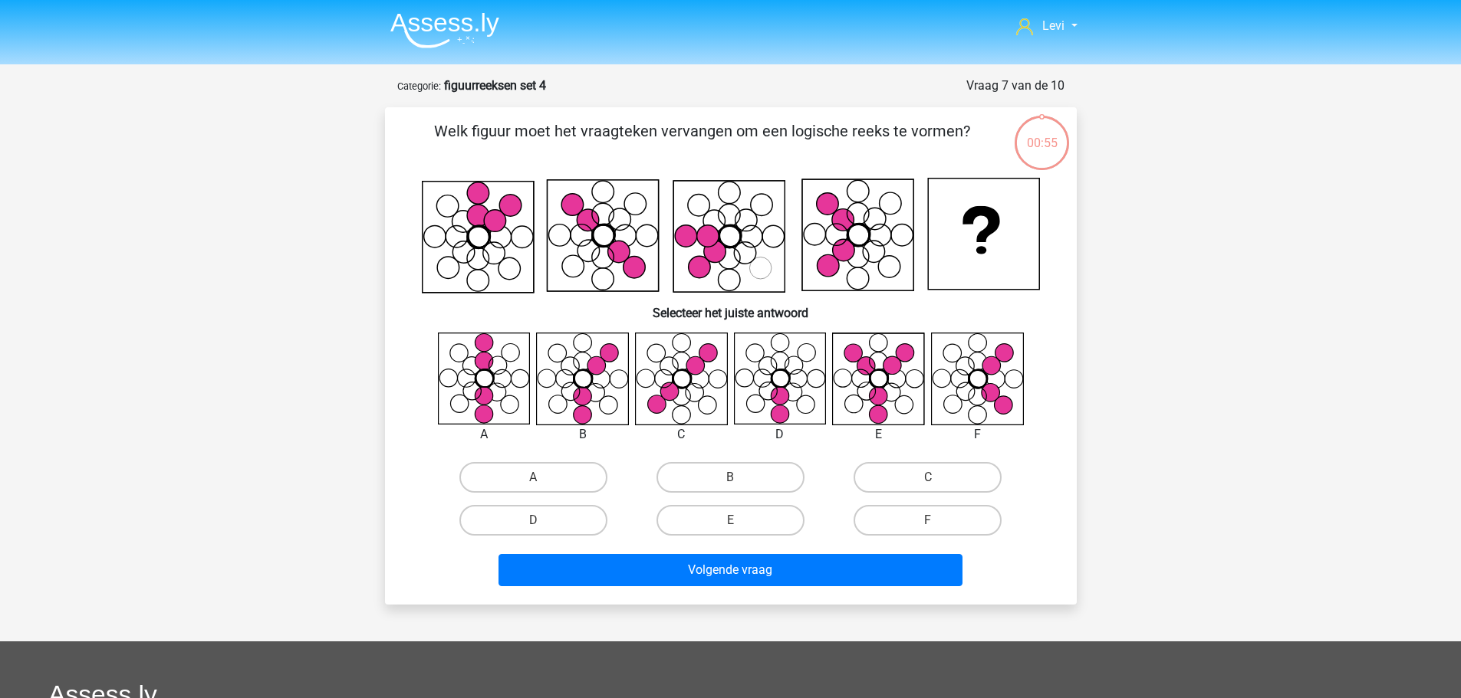
scroll to position [77, 0]
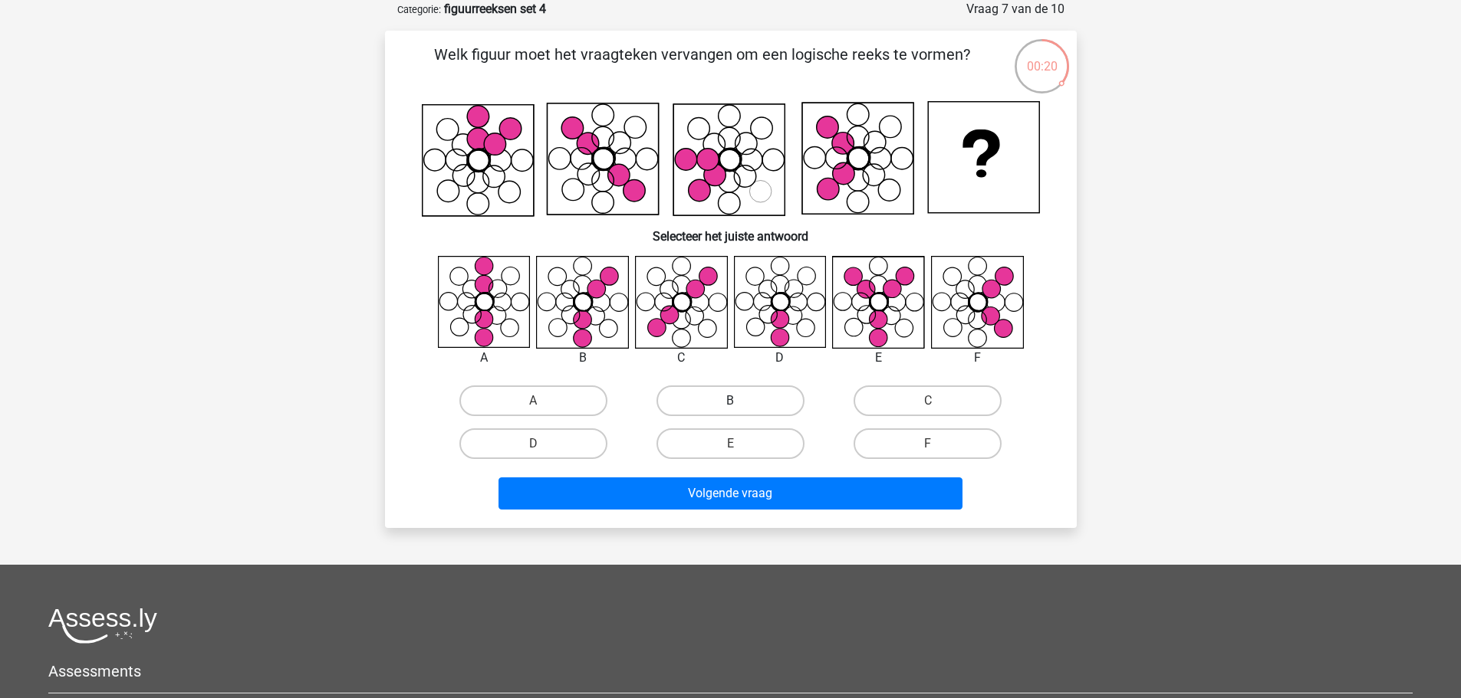
click at [718, 411] on label "B" at bounding box center [730, 401] width 148 height 31
click at [730, 411] on input "B" at bounding box center [735, 406] width 10 height 10
radio input "true"
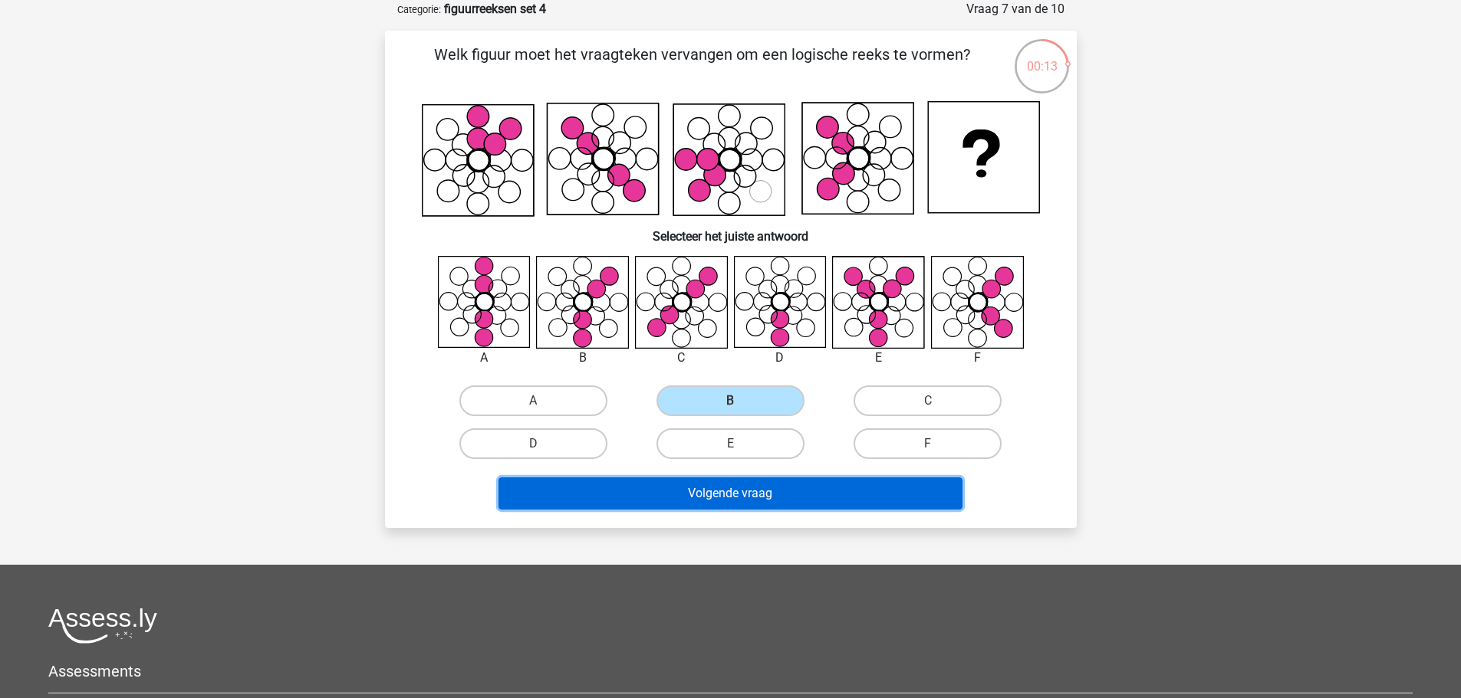
click at [851, 497] on button "Volgende vraag" at bounding box center [730, 494] width 464 height 32
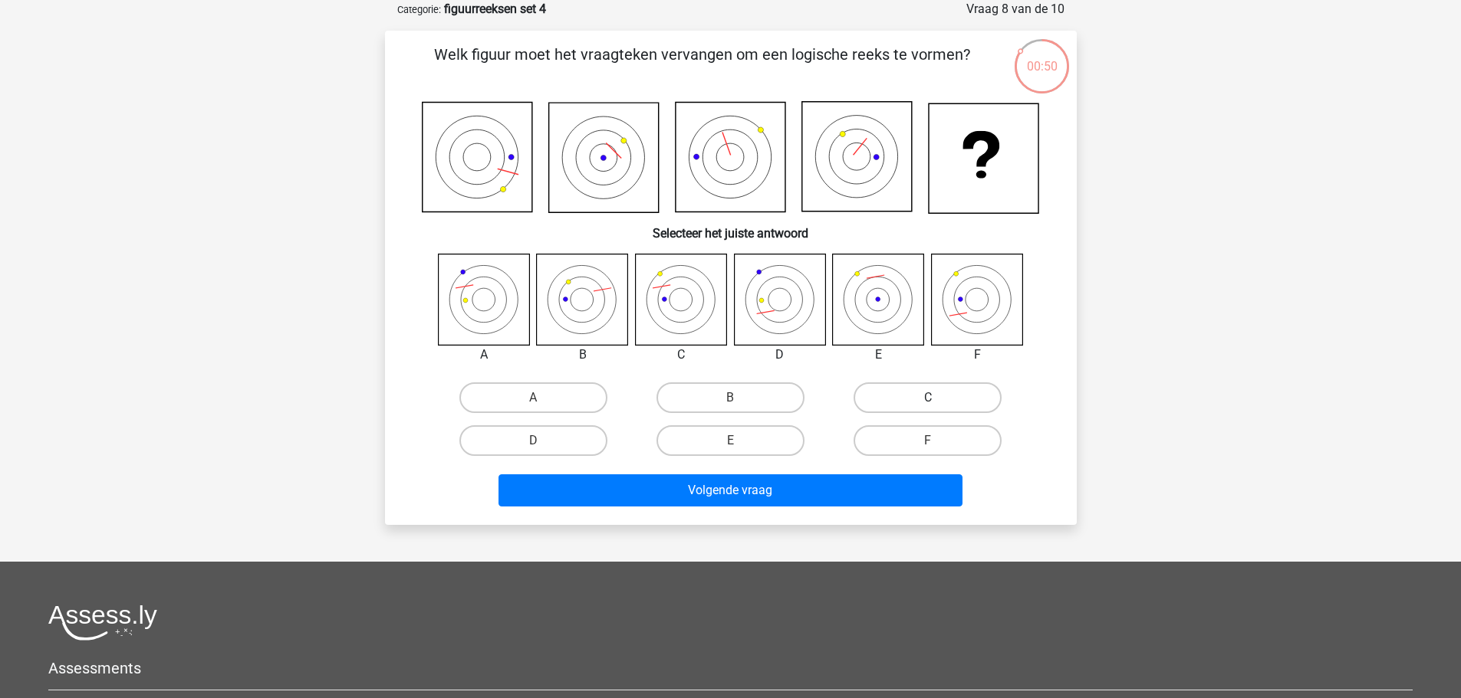
click at [921, 393] on label "C" at bounding box center [927, 398] width 148 height 31
click at [928, 398] on input "C" at bounding box center [933, 403] width 10 height 10
radio input "true"
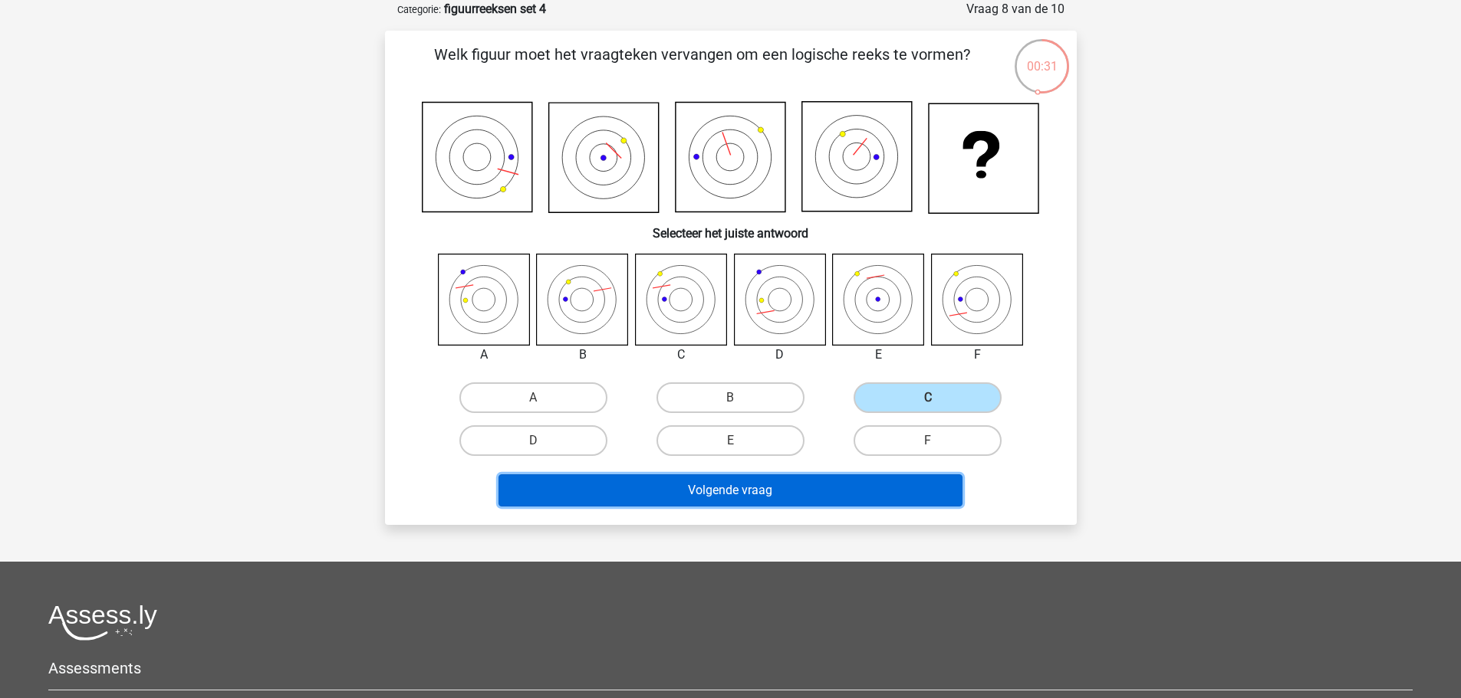
click at [897, 493] on button "Volgende vraag" at bounding box center [730, 491] width 464 height 32
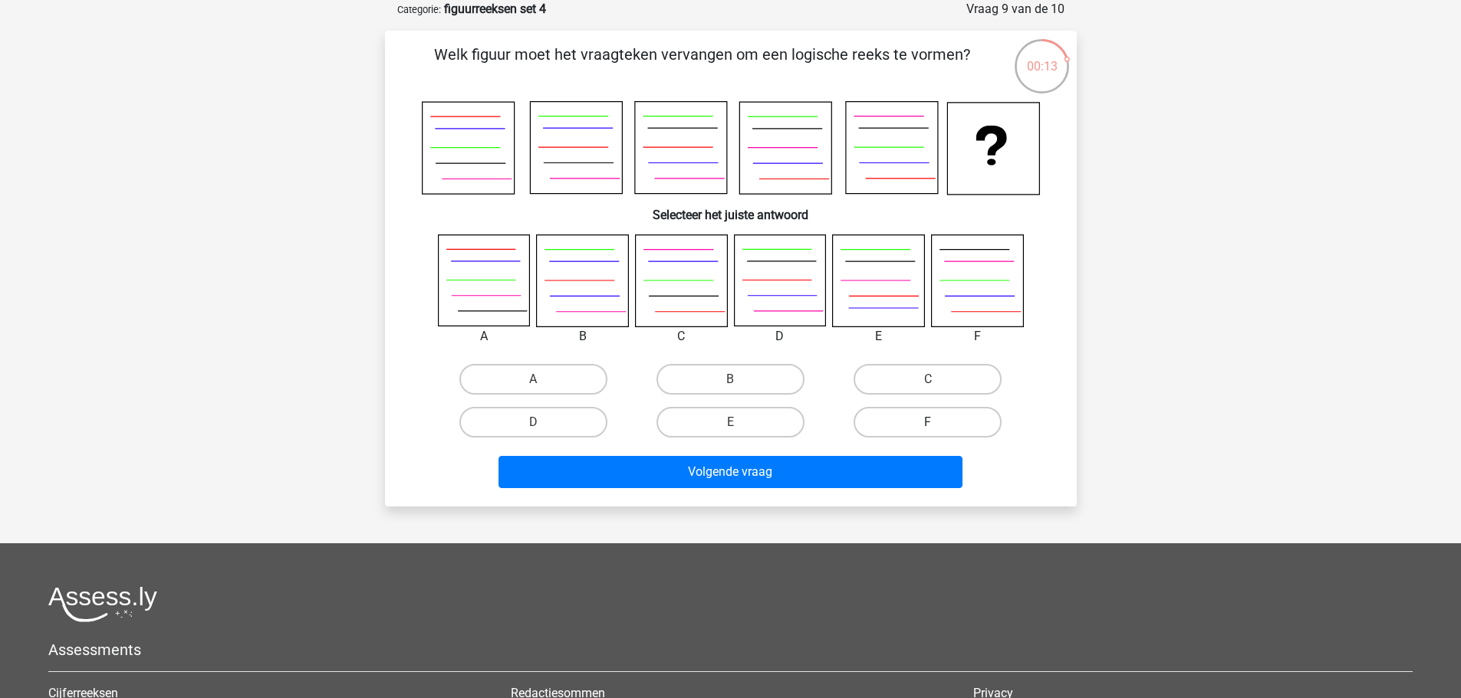
click at [893, 416] on label "F" at bounding box center [927, 422] width 148 height 31
click at [928, 422] on input "F" at bounding box center [933, 427] width 10 height 10
radio input "true"
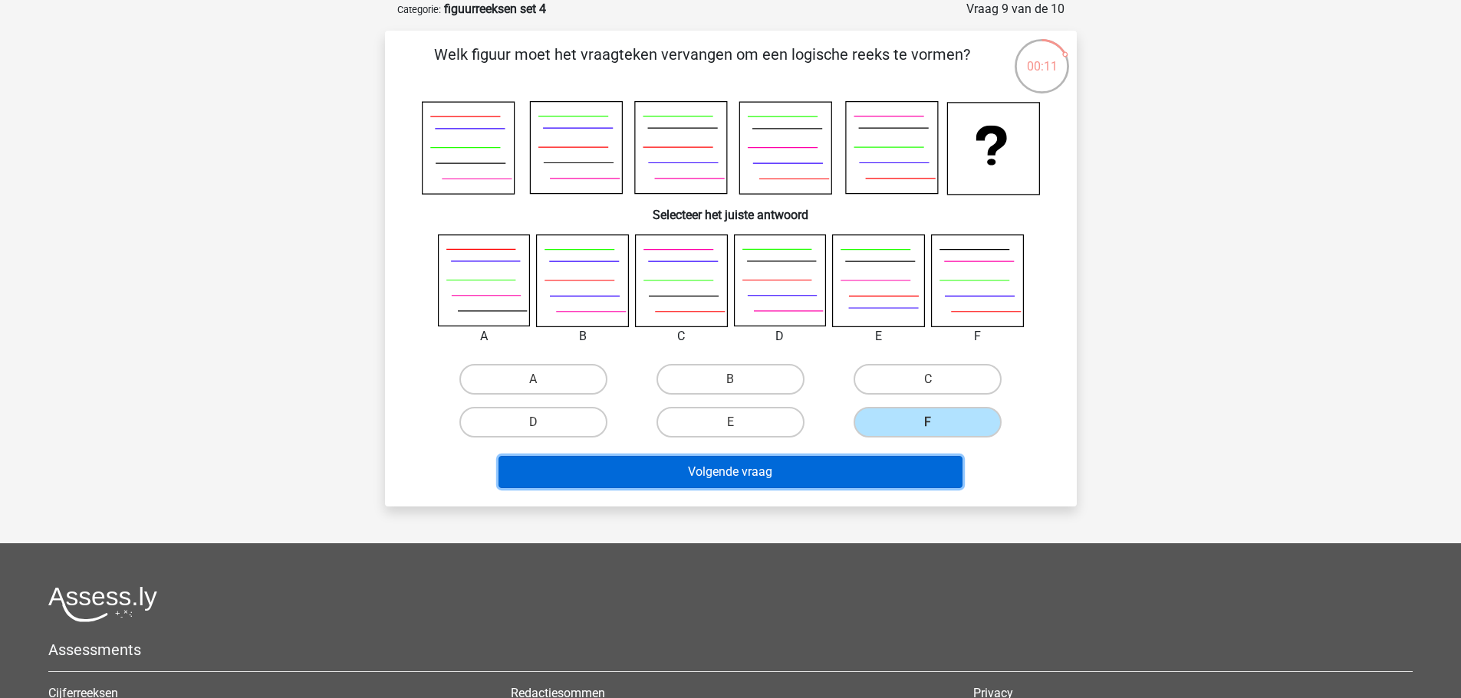
click at [813, 474] on button "Volgende vraag" at bounding box center [730, 472] width 464 height 32
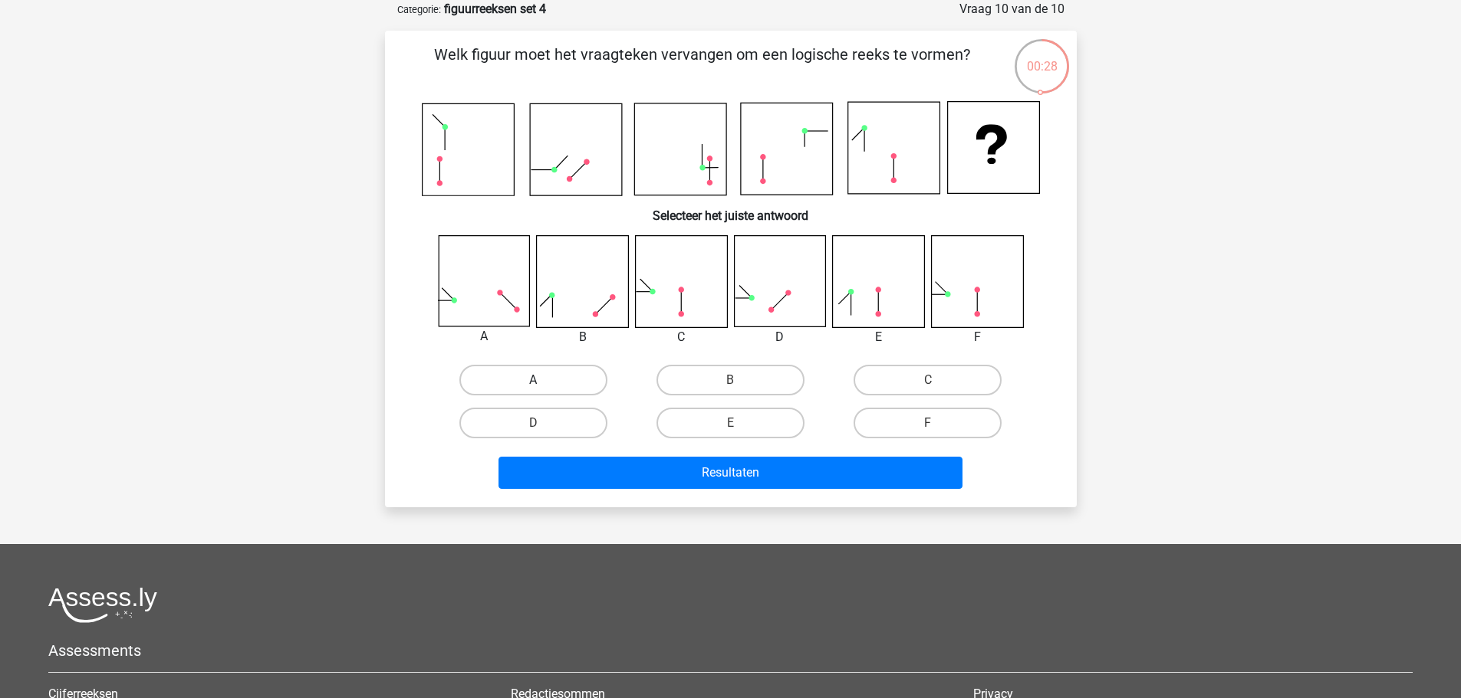
click at [549, 384] on label "A" at bounding box center [533, 380] width 148 height 31
click at [543, 384] on input "A" at bounding box center [538, 385] width 10 height 10
radio input "true"
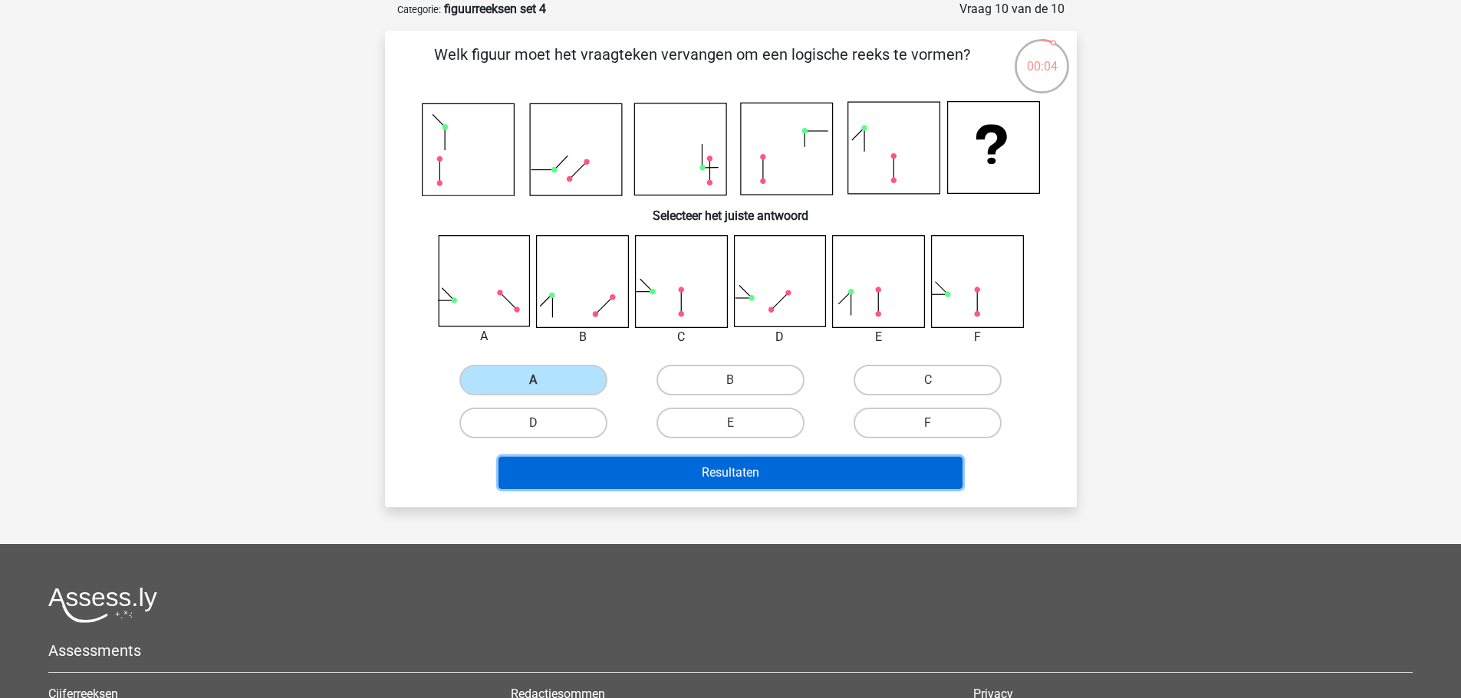
click at [810, 474] on button "Resultaten" at bounding box center [730, 473] width 464 height 32
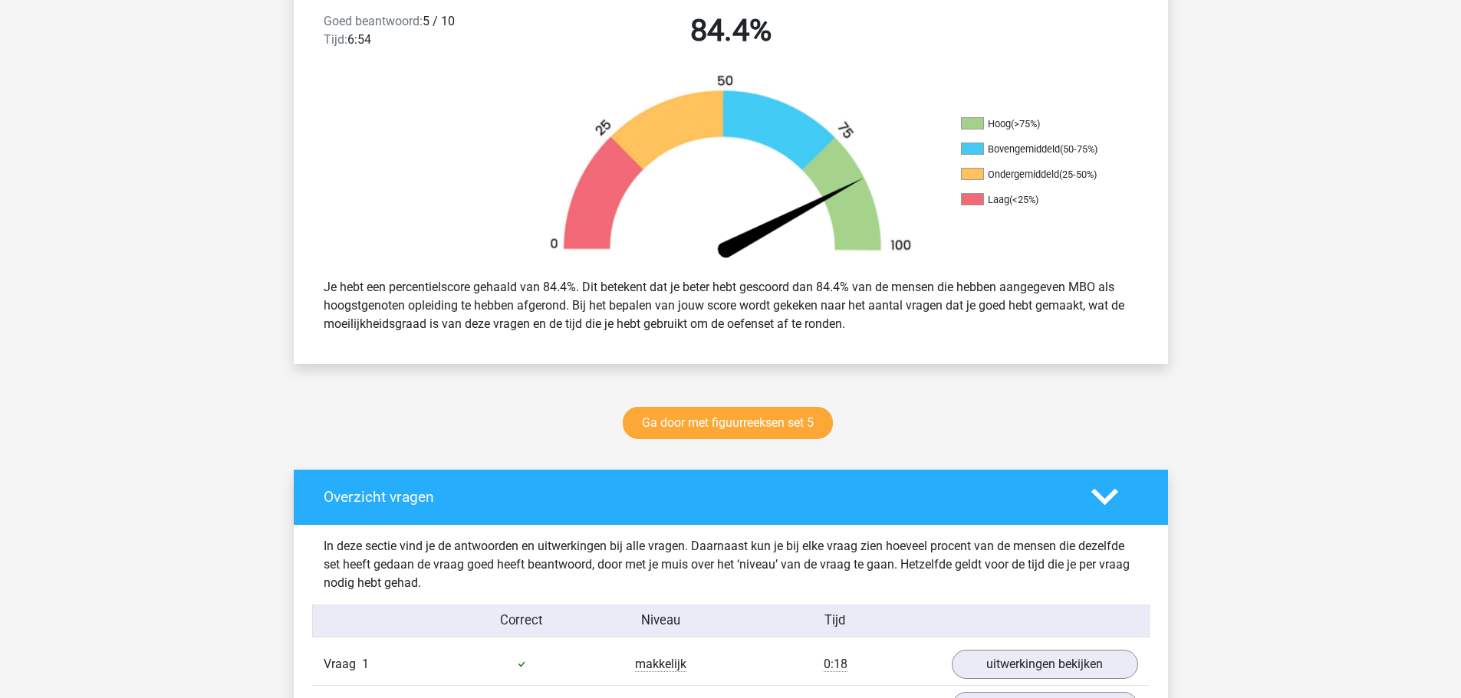
scroll to position [690, 0]
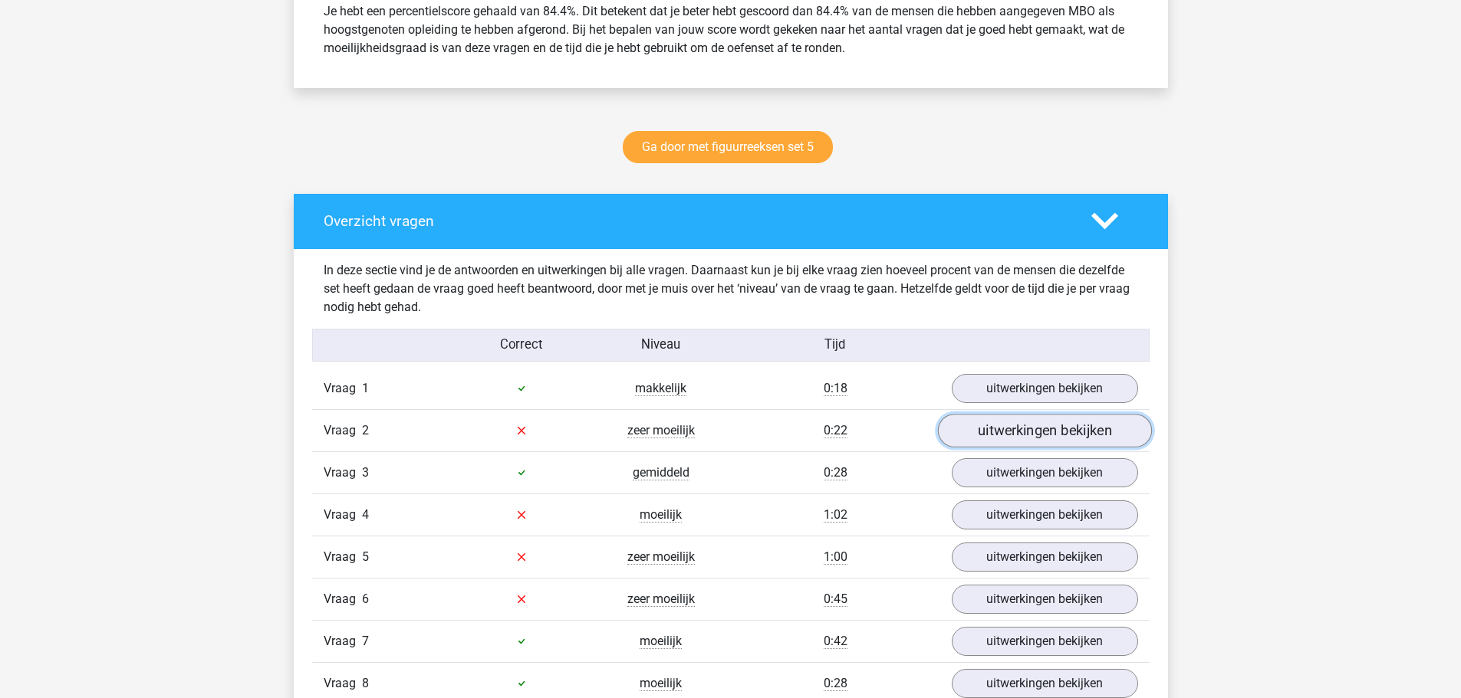
click at [1036, 442] on link "uitwerkingen bekijken" at bounding box center [1044, 431] width 214 height 34
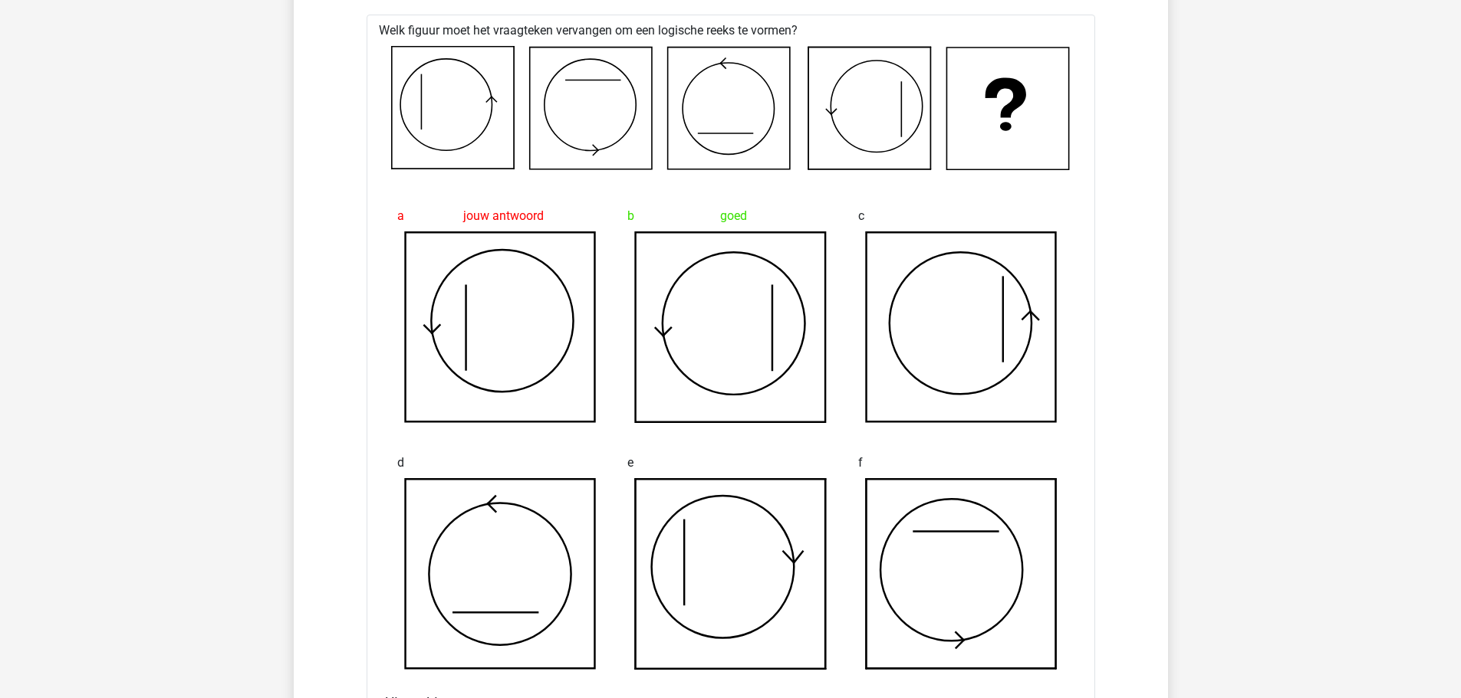
scroll to position [920, 0]
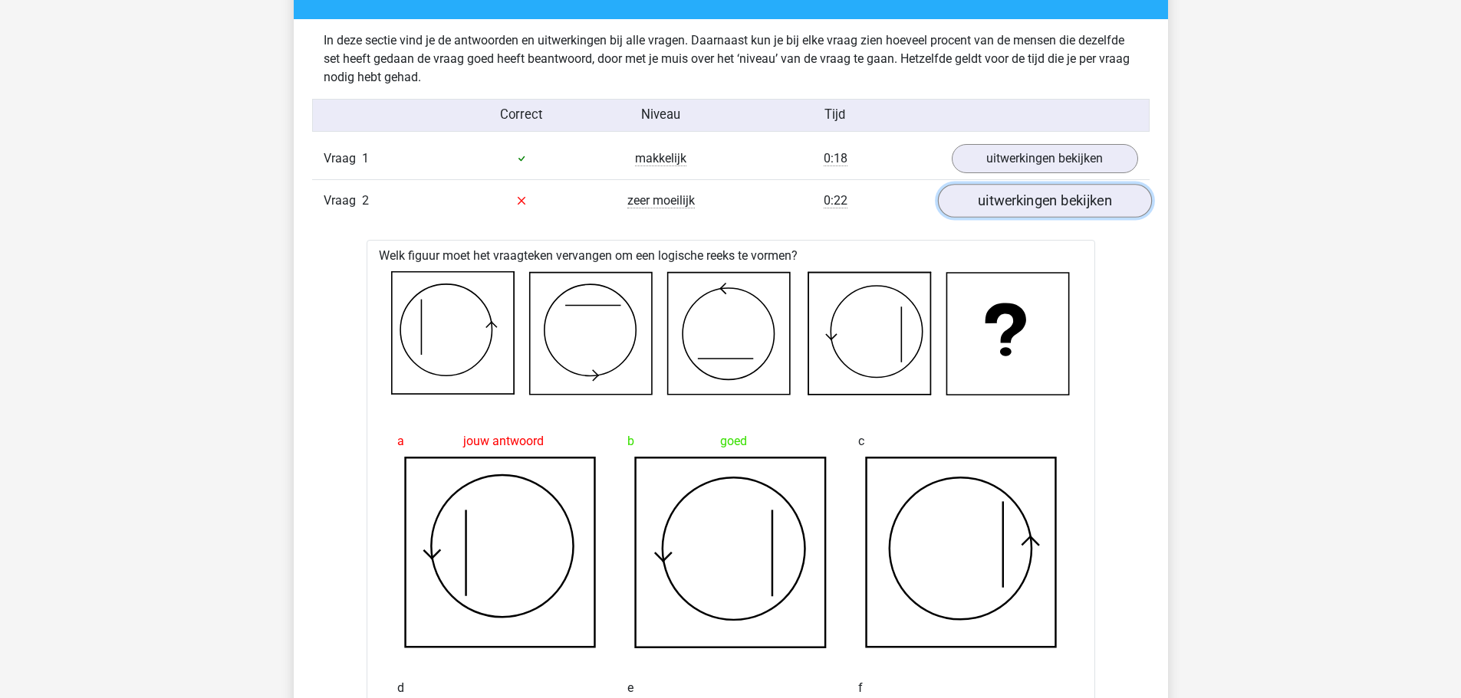
click at [992, 197] on link "uitwerkingen bekijken" at bounding box center [1044, 201] width 214 height 34
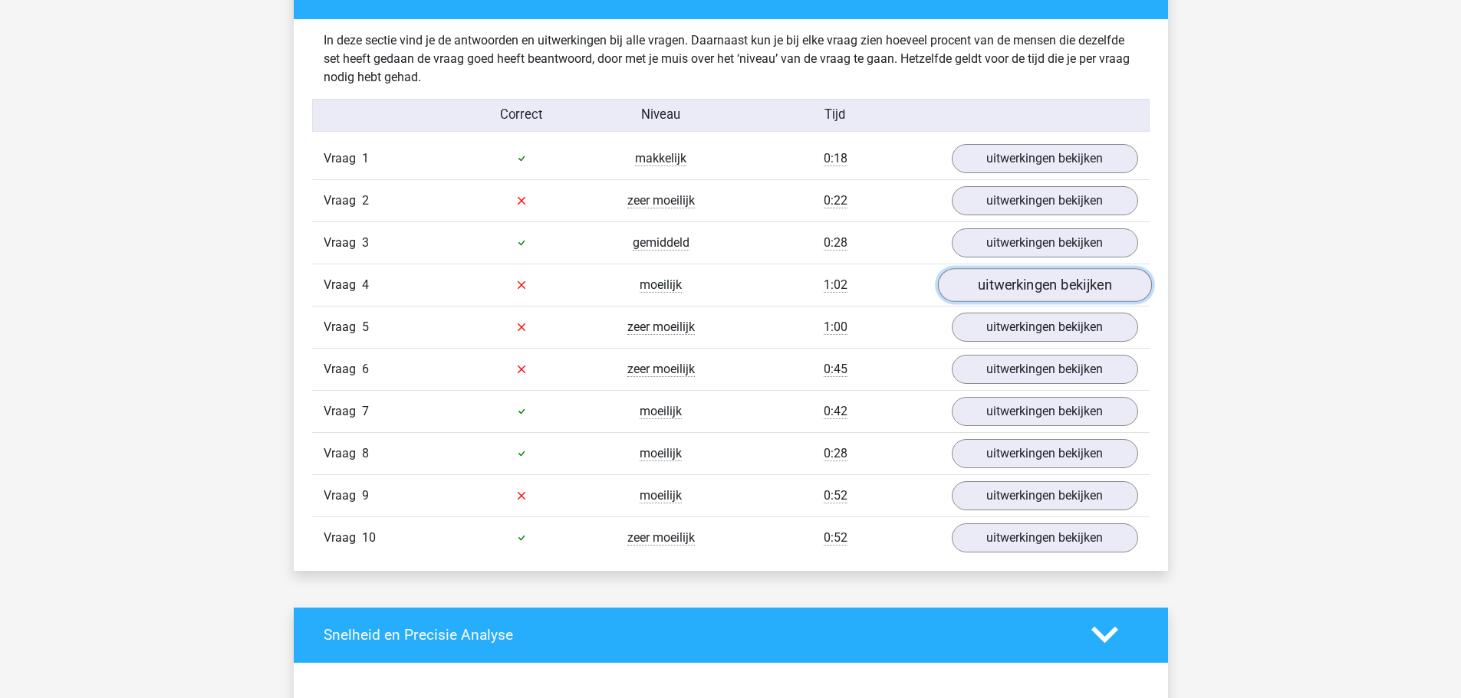
click at [1037, 285] on link "uitwerkingen bekijken" at bounding box center [1044, 285] width 214 height 34
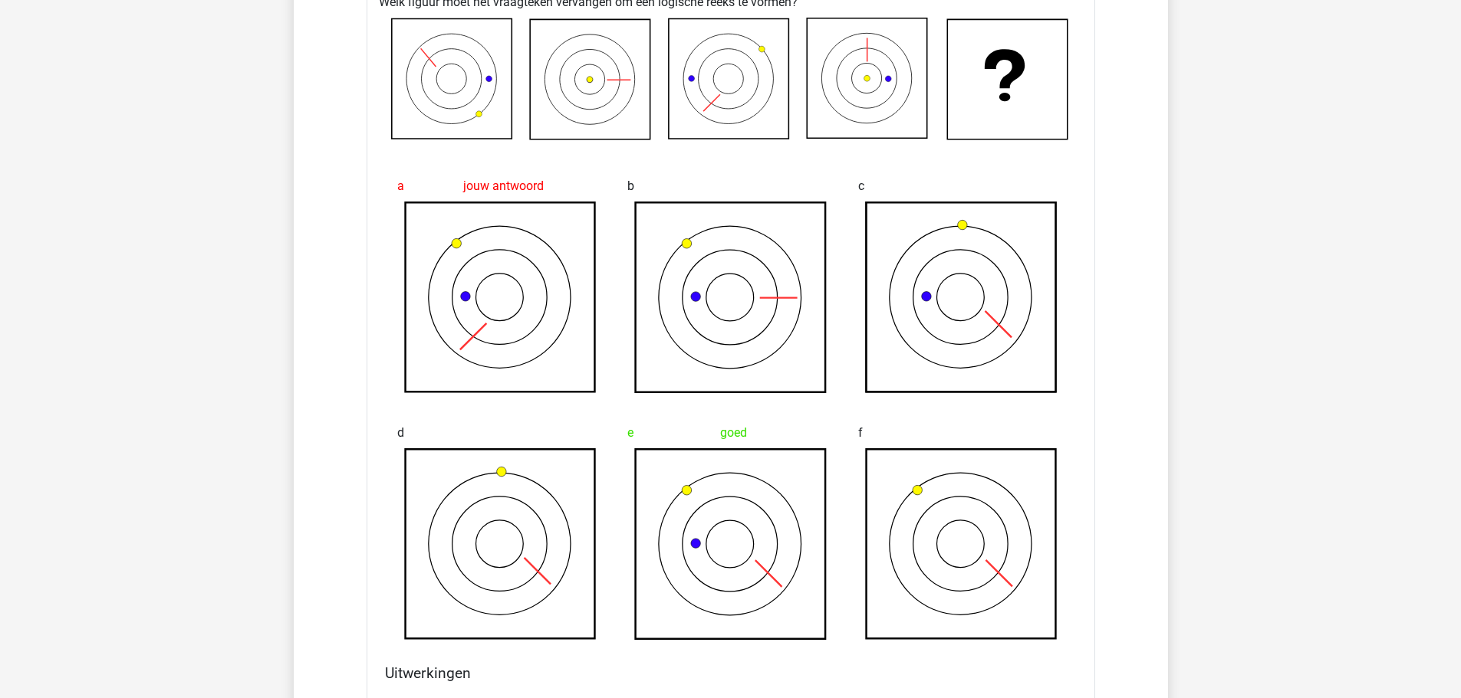
scroll to position [1150, 0]
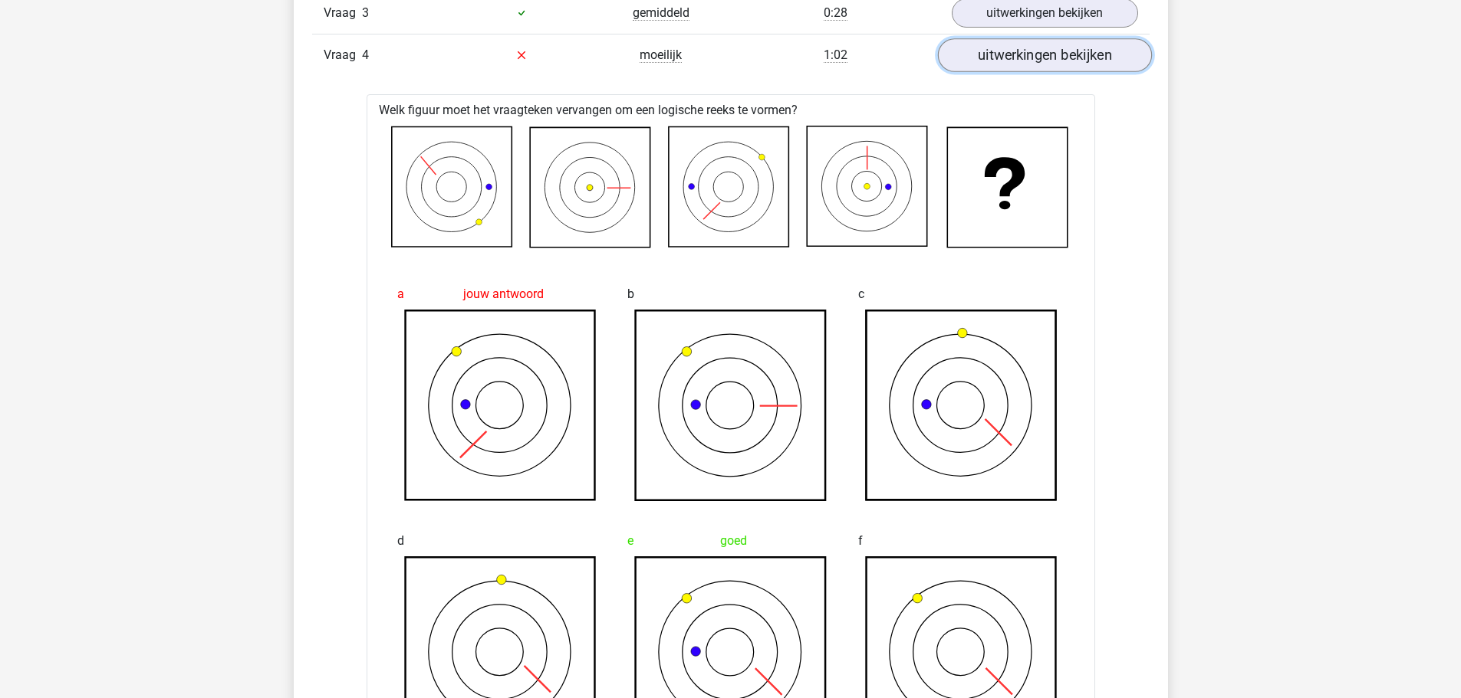
click at [1007, 67] on link "uitwerkingen bekijken" at bounding box center [1044, 55] width 214 height 34
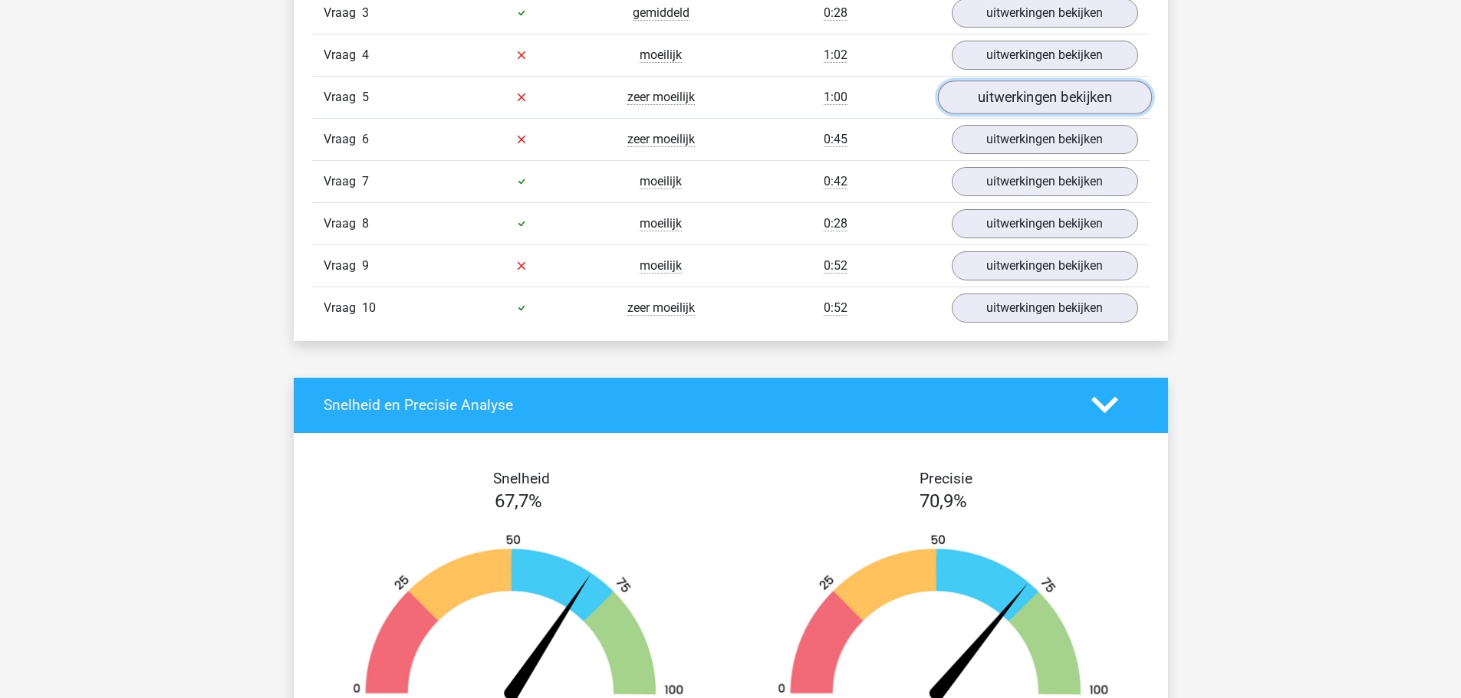
click at [1022, 97] on link "uitwerkingen bekijken" at bounding box center [1044, 98] width 214 height 34
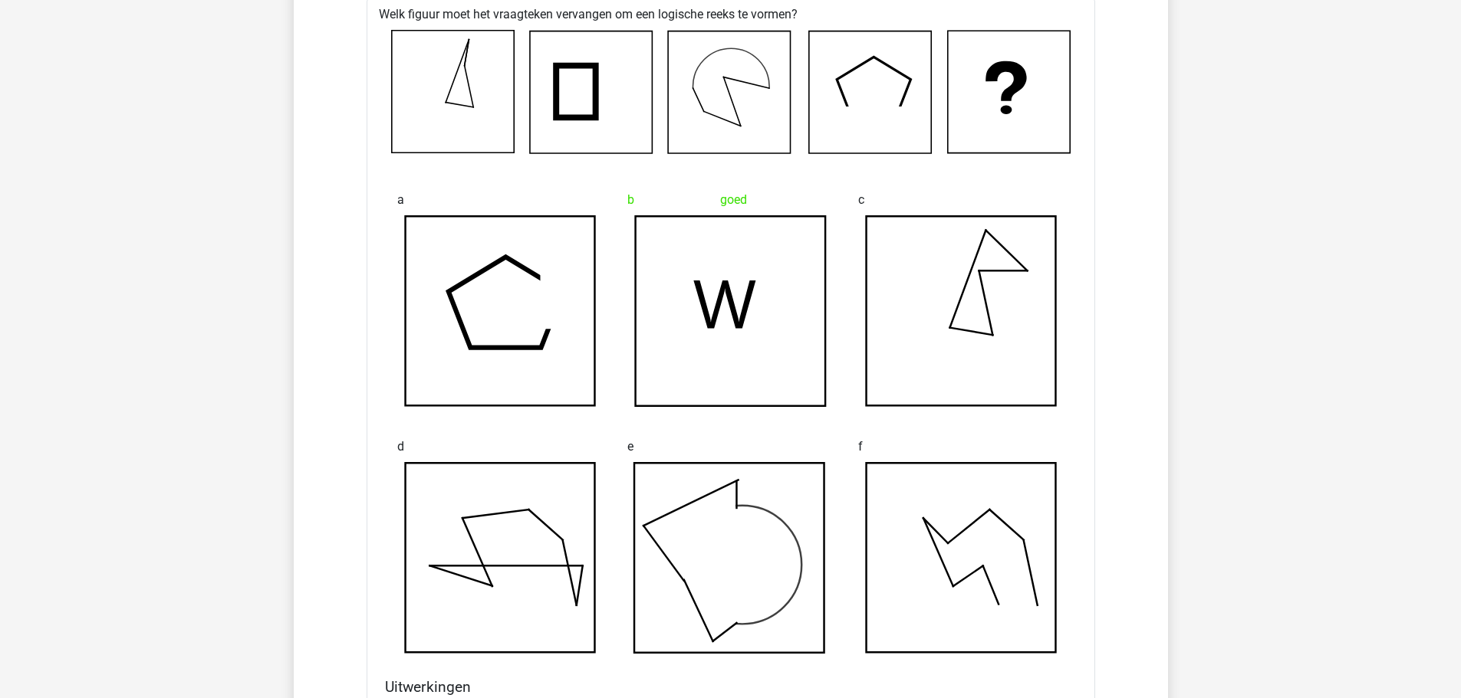
scroll to position [1073, 0]
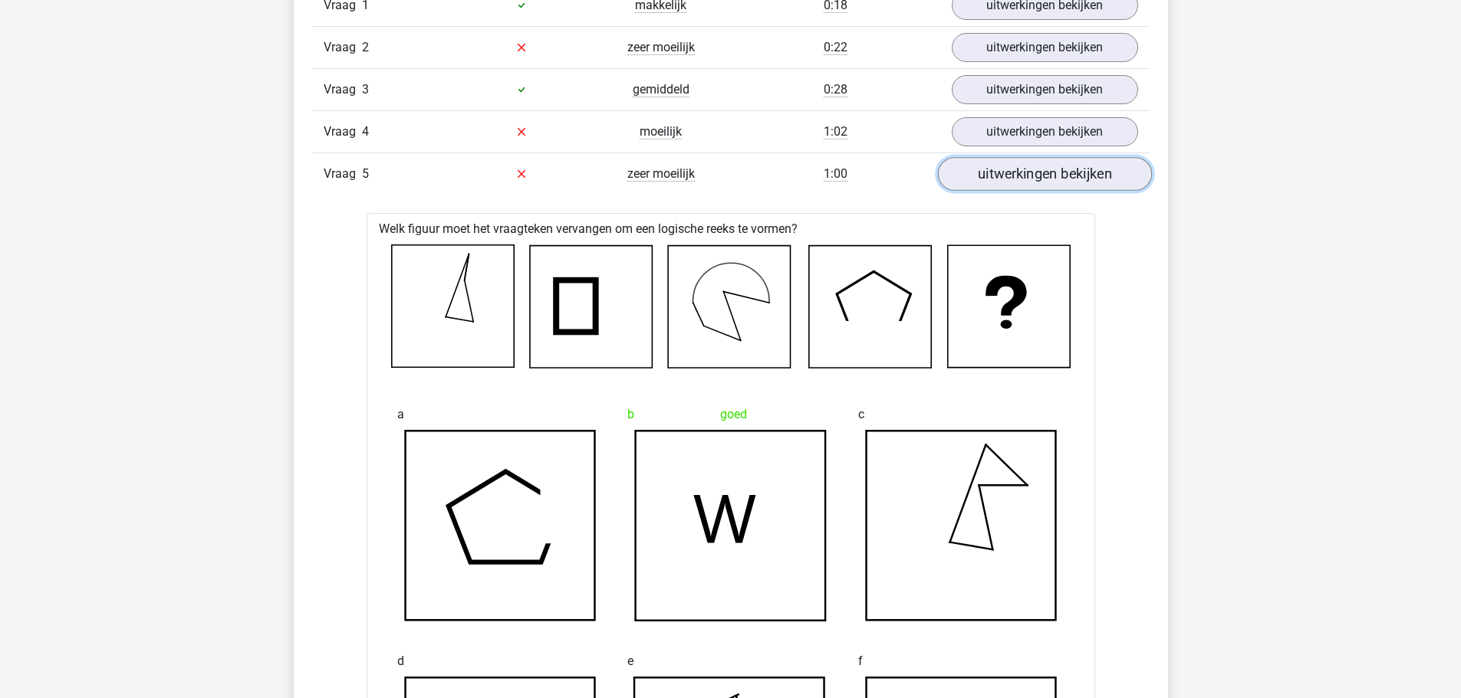
click at [1045, 163] on link "uitwerkingen bekijken" at bounding box center [1044, 174] width 214 height 34
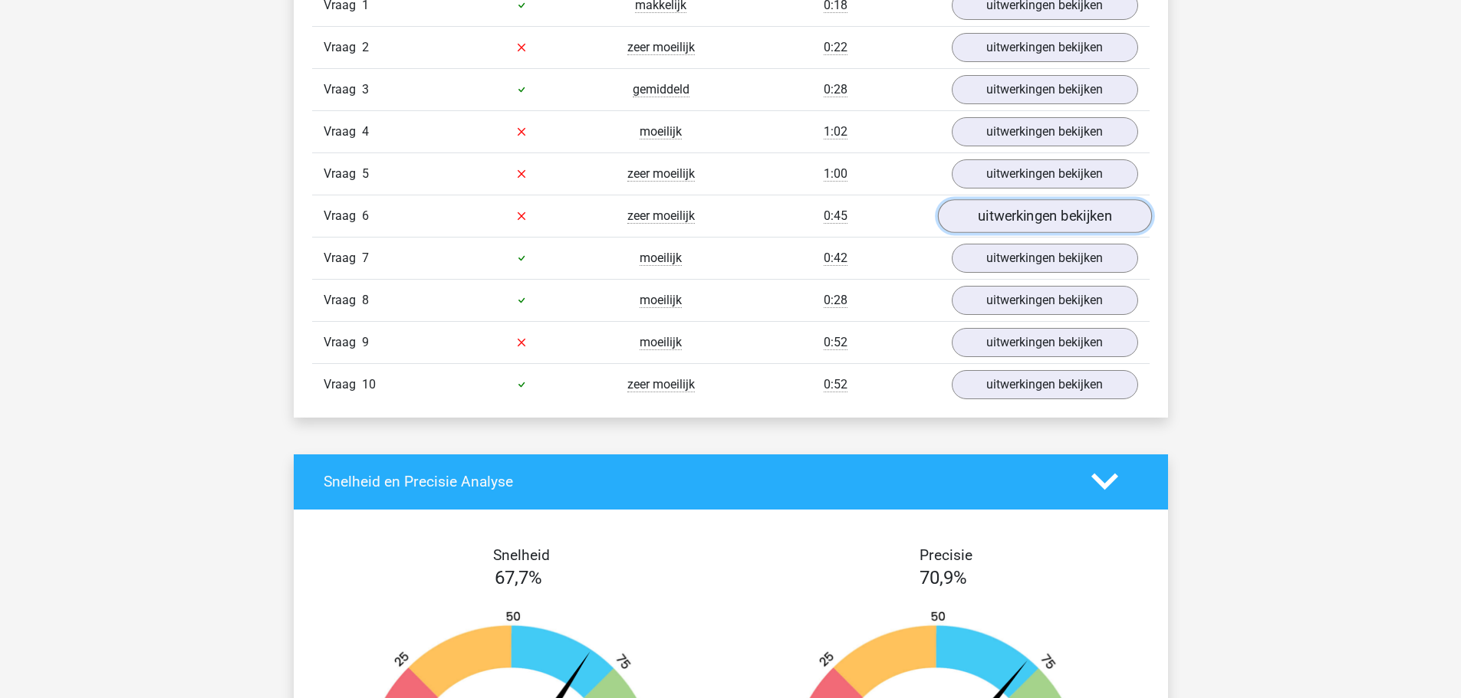
click at [1037, 220] on link "uitwerkingen bekijken" at bounding box center [1044, 216] width 214 height 34
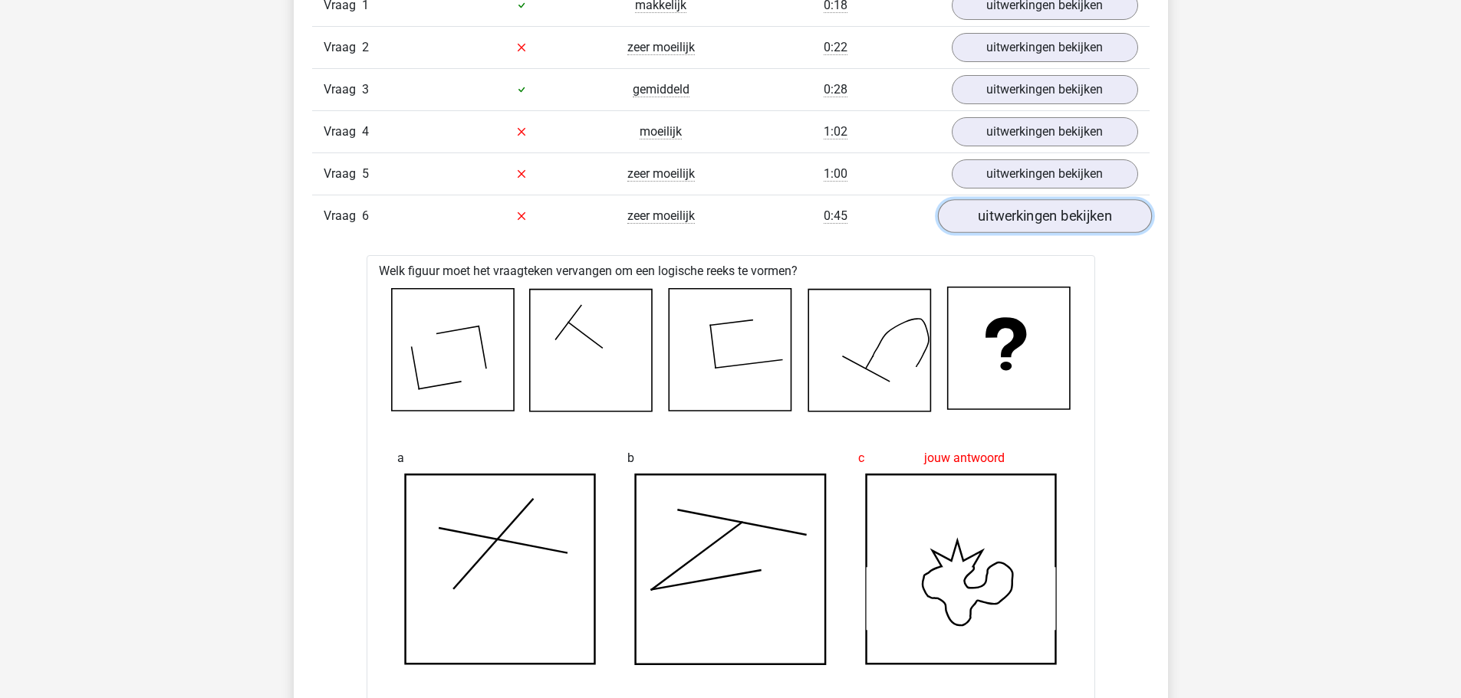
click at [1010, 227] on link "uitwerkingen bekijken" at bounding box center [1044, 216] width 214 height 34
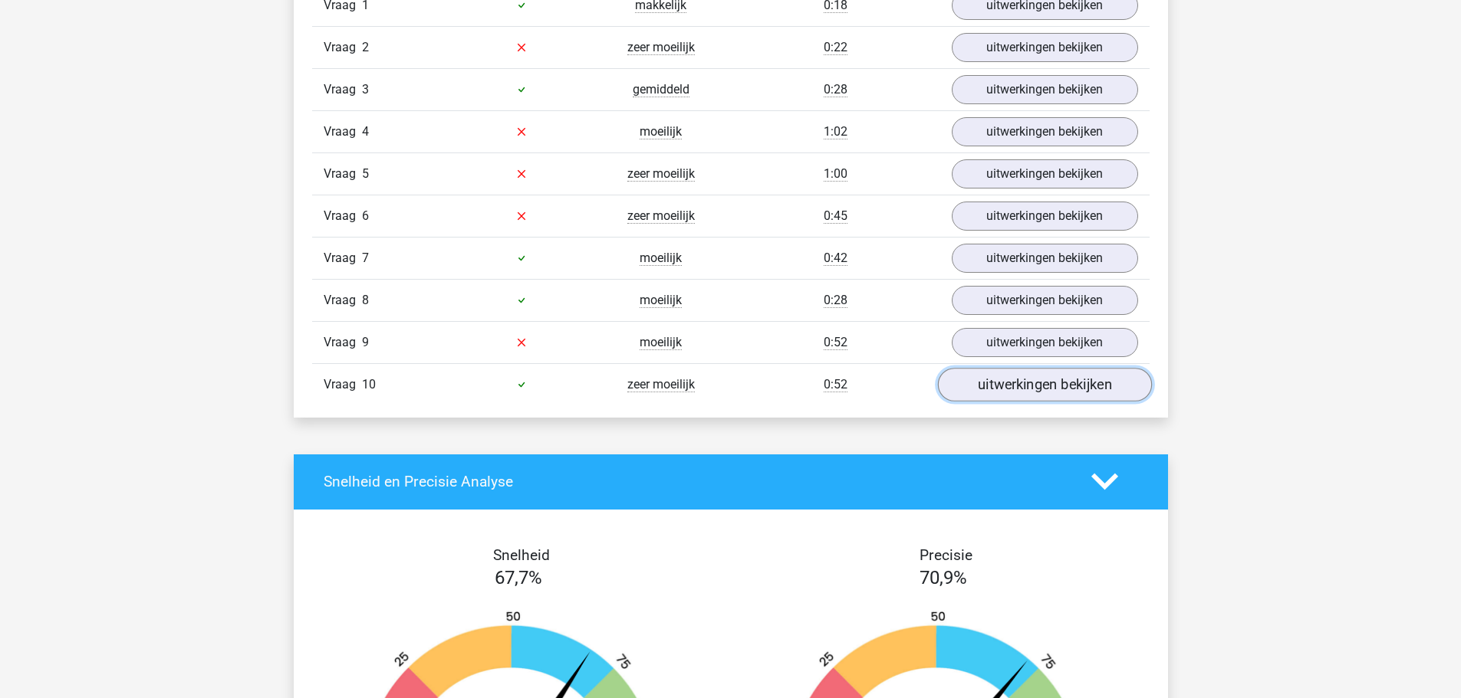
click at [1018, 393] on link "uitwerkingen bekijken" at bounding box center [1044, 385] width 214 height 34
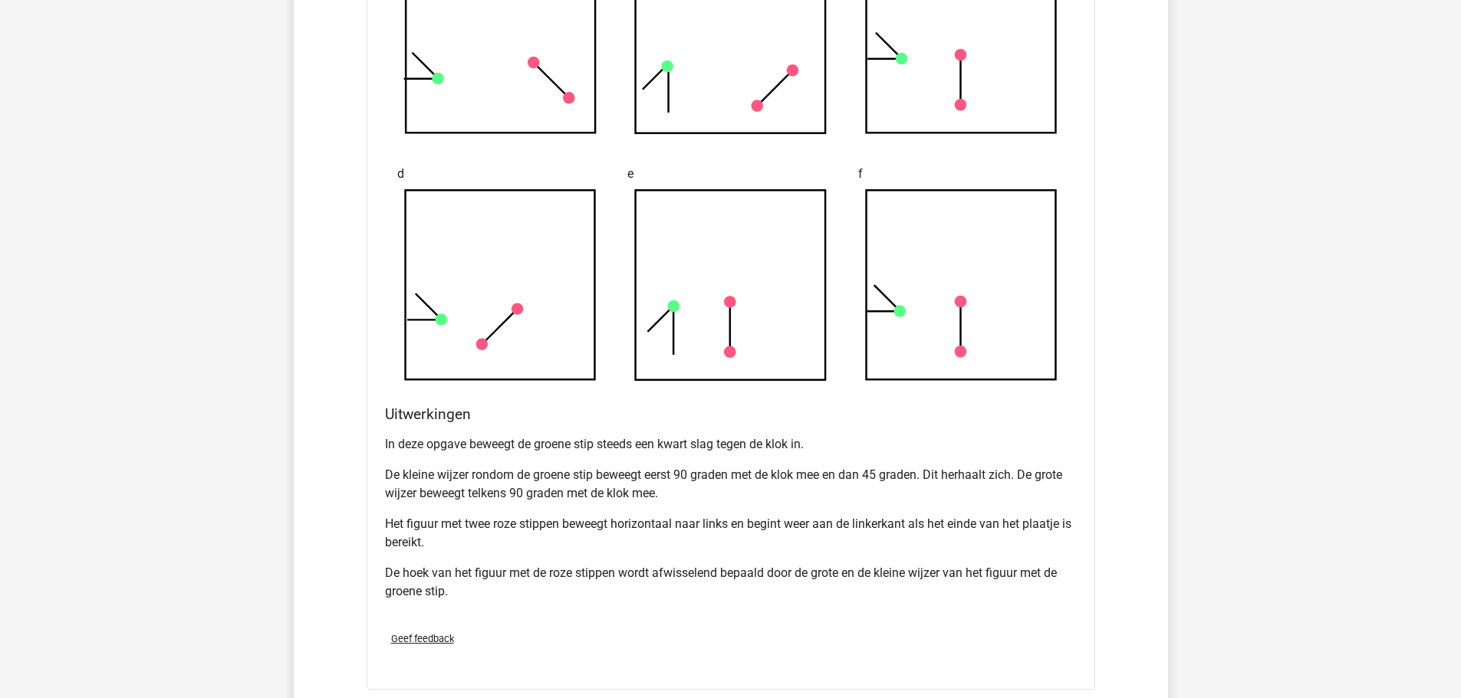
scroll to position [1380, 0]
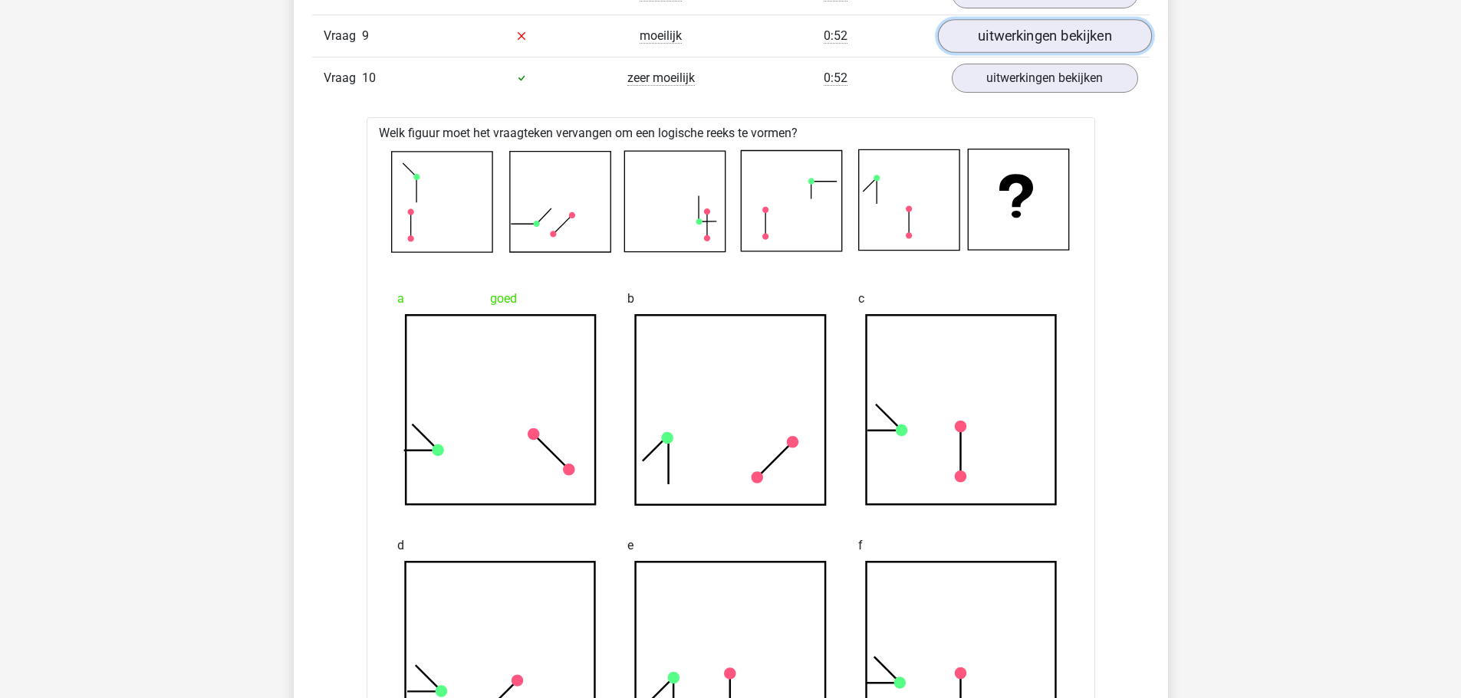
click at [1033, 42] on link "uitwerkingen bekijken" at bounding box center [1044, 36] width 214 height 34
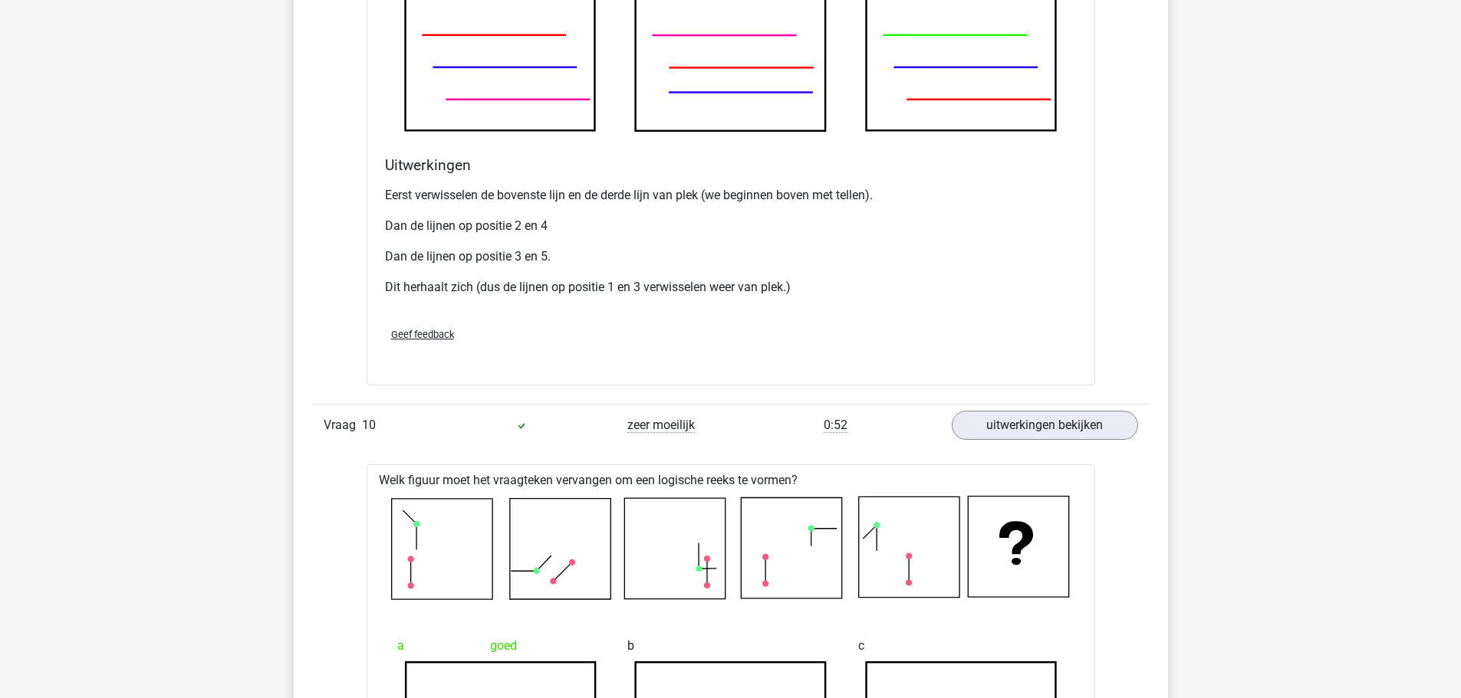
scroll to position [2070, 0]
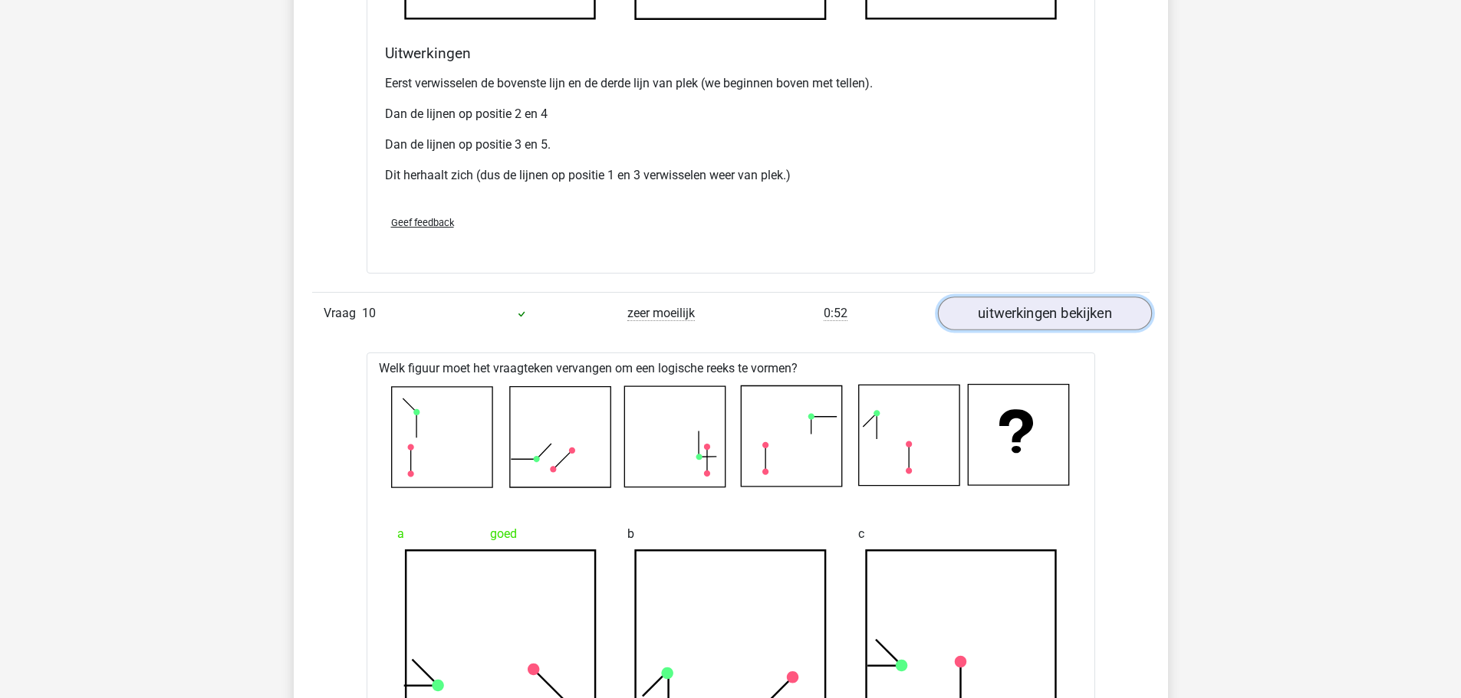
click at [1053, 315] on link "uitwerkingen bekijken" at bounding box center [1044, 314] width 214 height 34
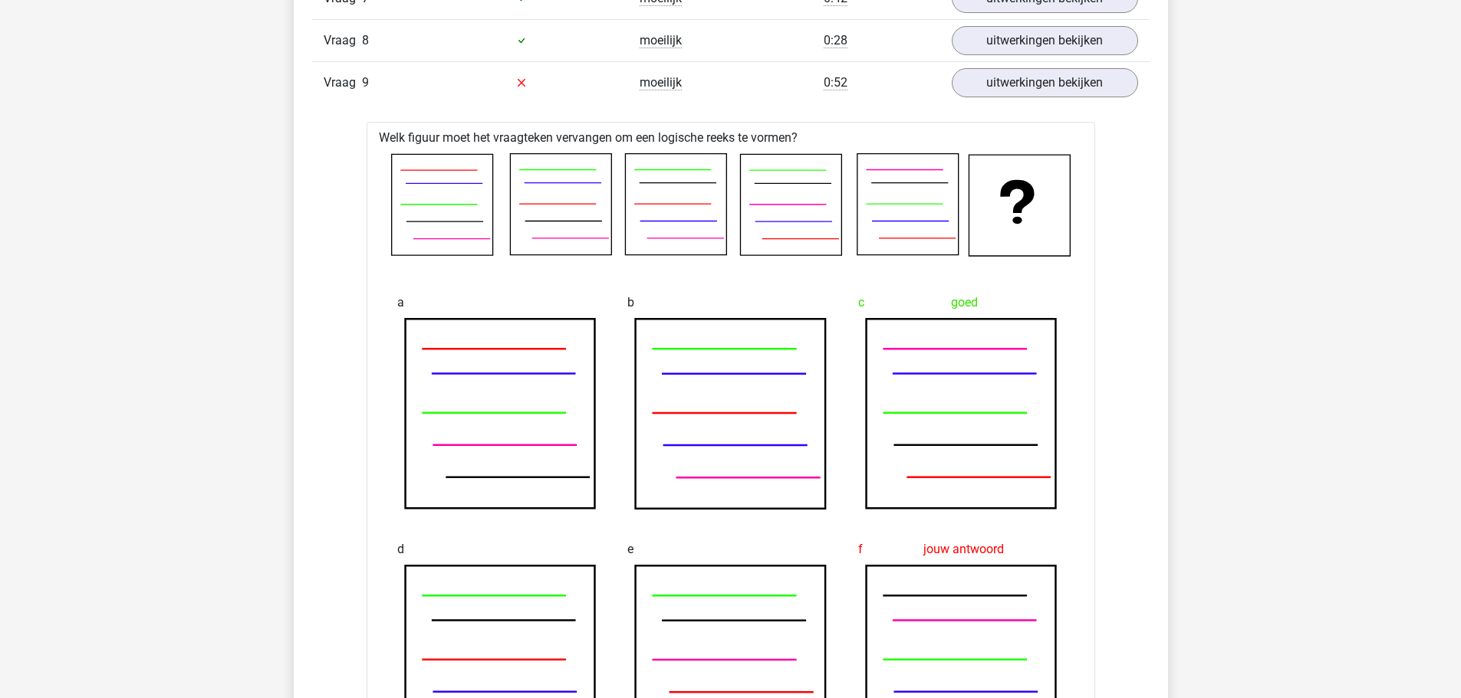
scroll to position [1150, 0]
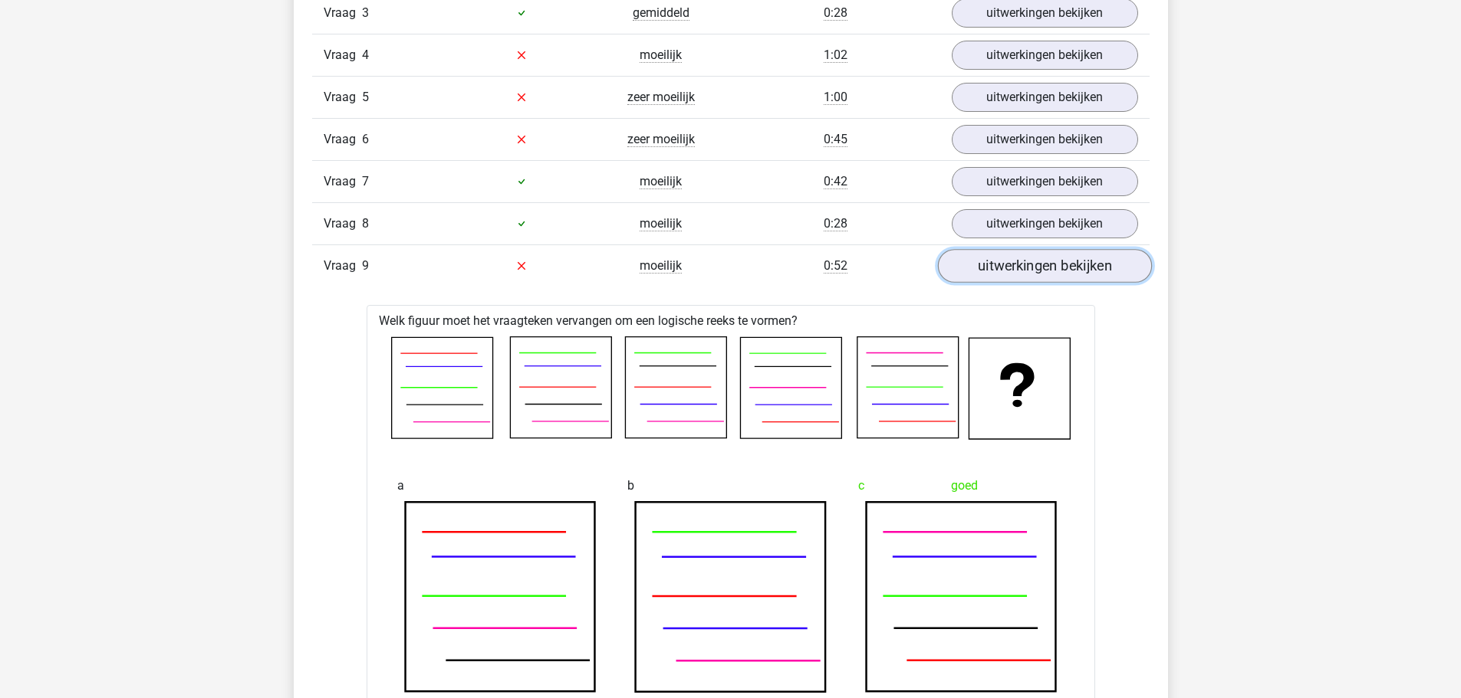
click at [1004, 267] on link "uitwerkingen bekijken" at bounding box center [1044, 266] width 214 height 34
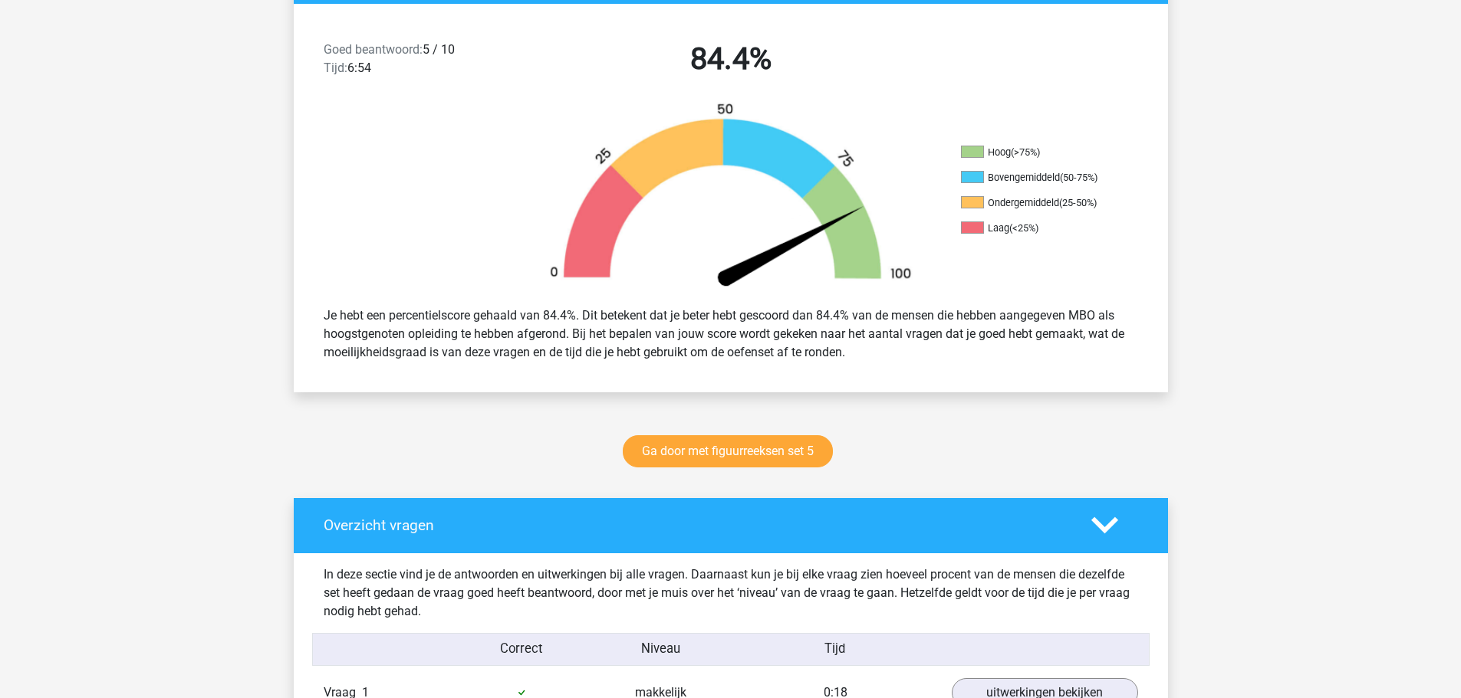
scroll to position [383, 0]
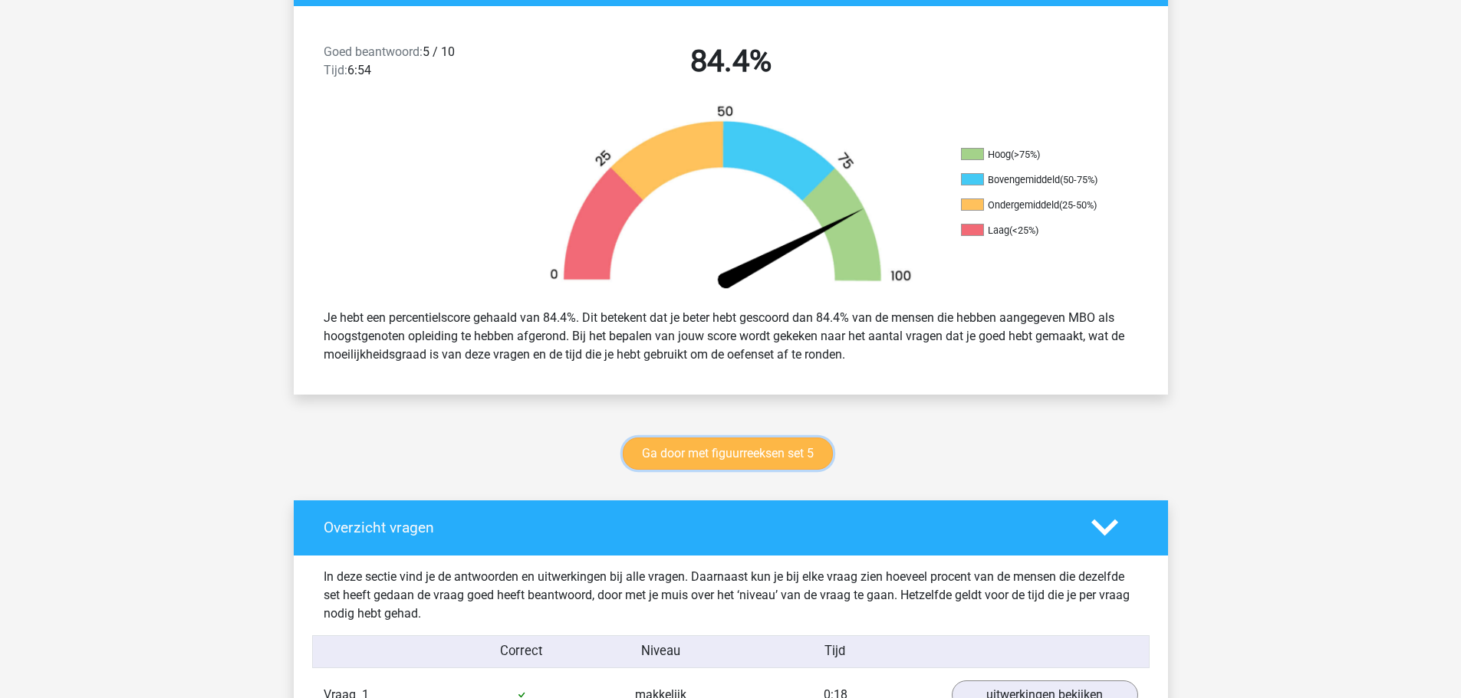
click at [804, 448] on link "Ga door met figuurreeksen set 5" at bounding box center [728, 454] width 210 height 32
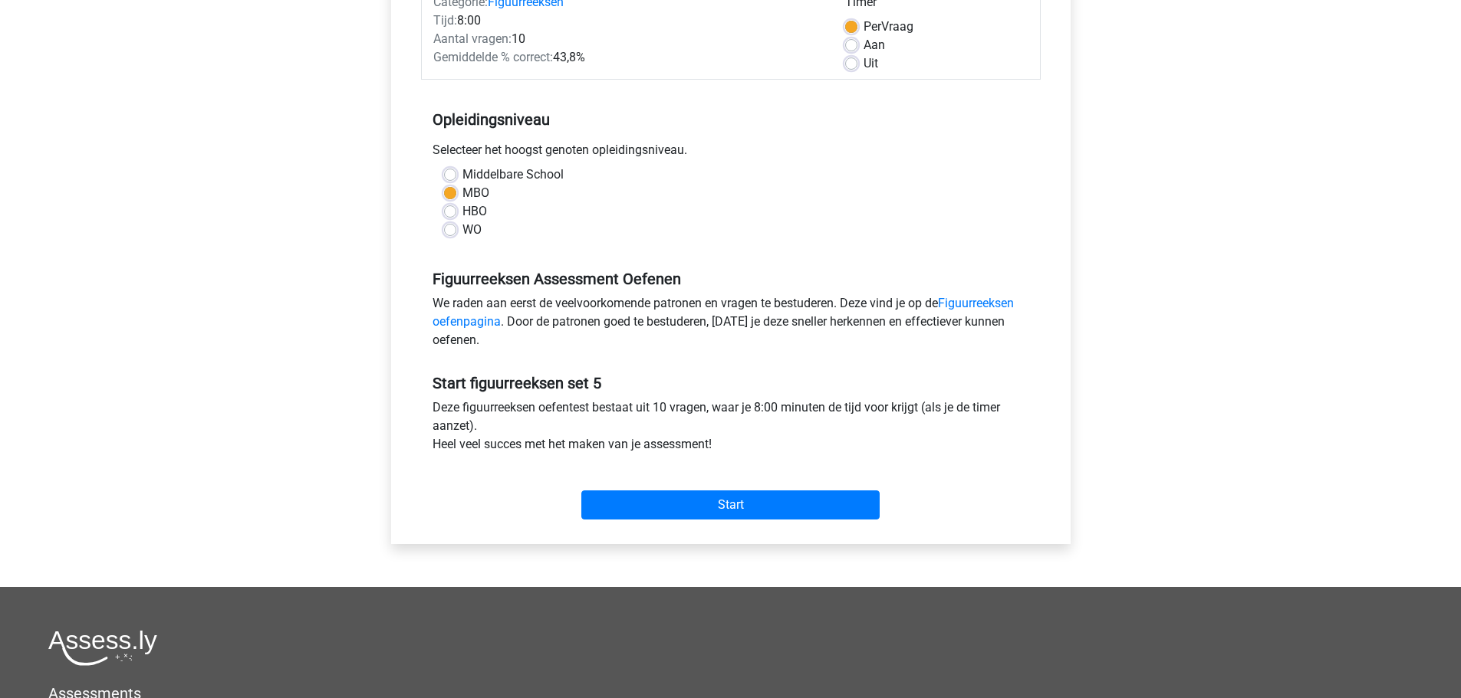
scroll to position [230, 0]
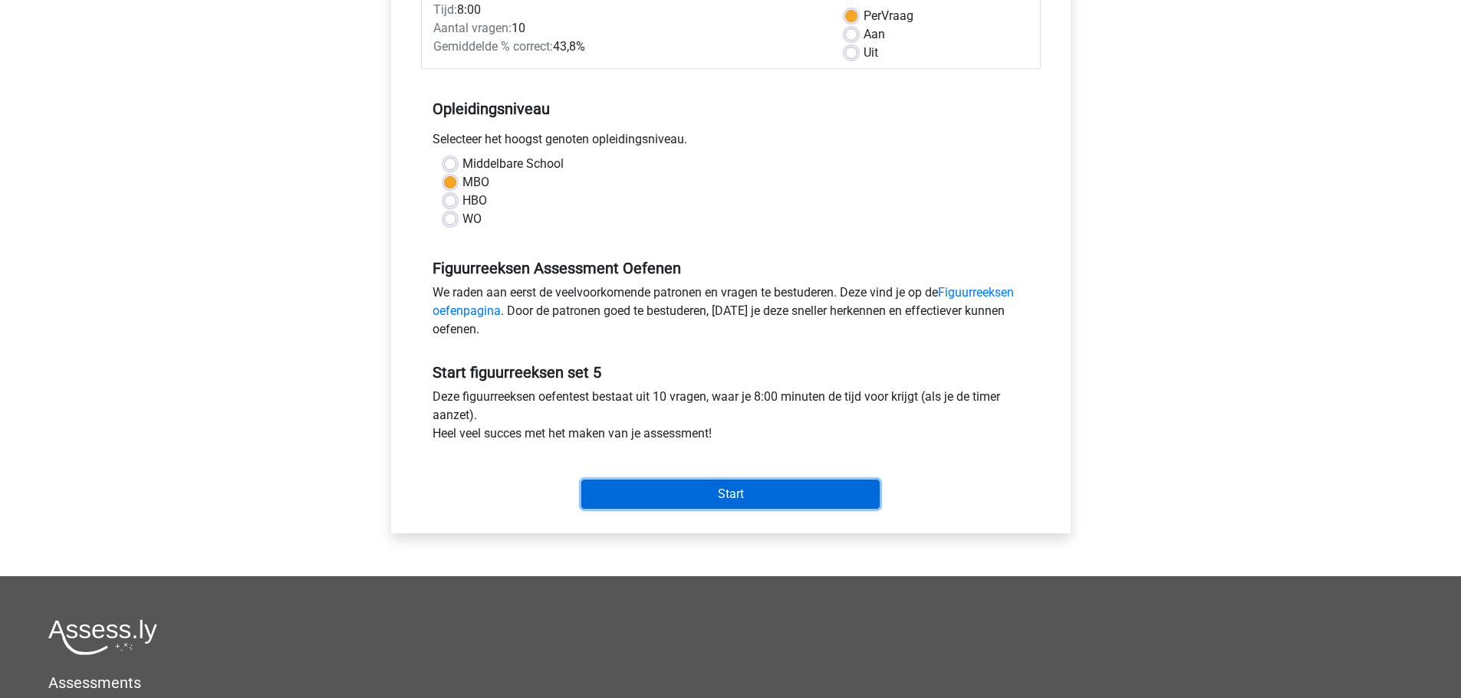
click at [794, 503] on input "Start" at bounding box center [730, 494] width 298 height 29
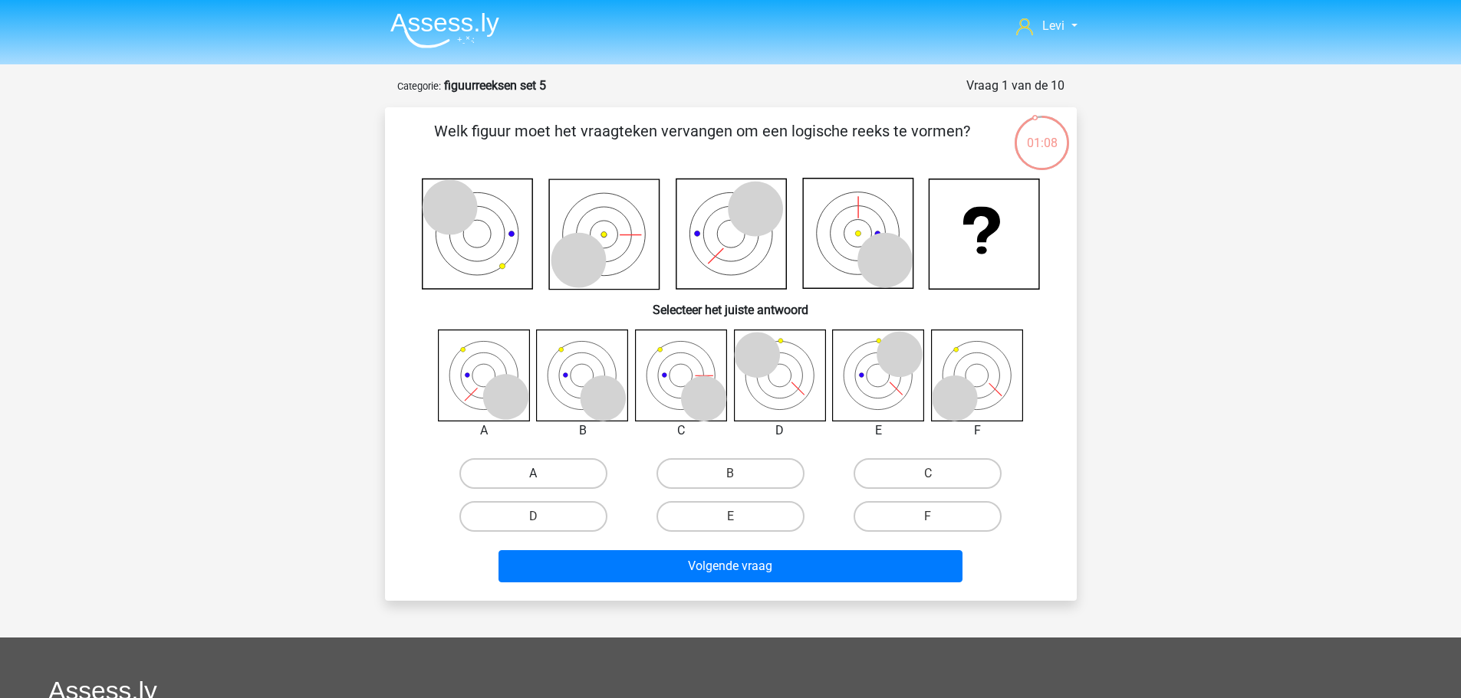
click at [560, 472] on label "A" at bounding box center [533, 473] width 148 height 31
click at [543, 474] on input "A" at bounding box center [538, 479] width 10 height 10
radio input "true"
click at [560, 511] on label "D" at bounding box center [533, 516] width 148 height 31
click at [543, 517] on input "D" at bounding box center [538, 522] width 10 height 10
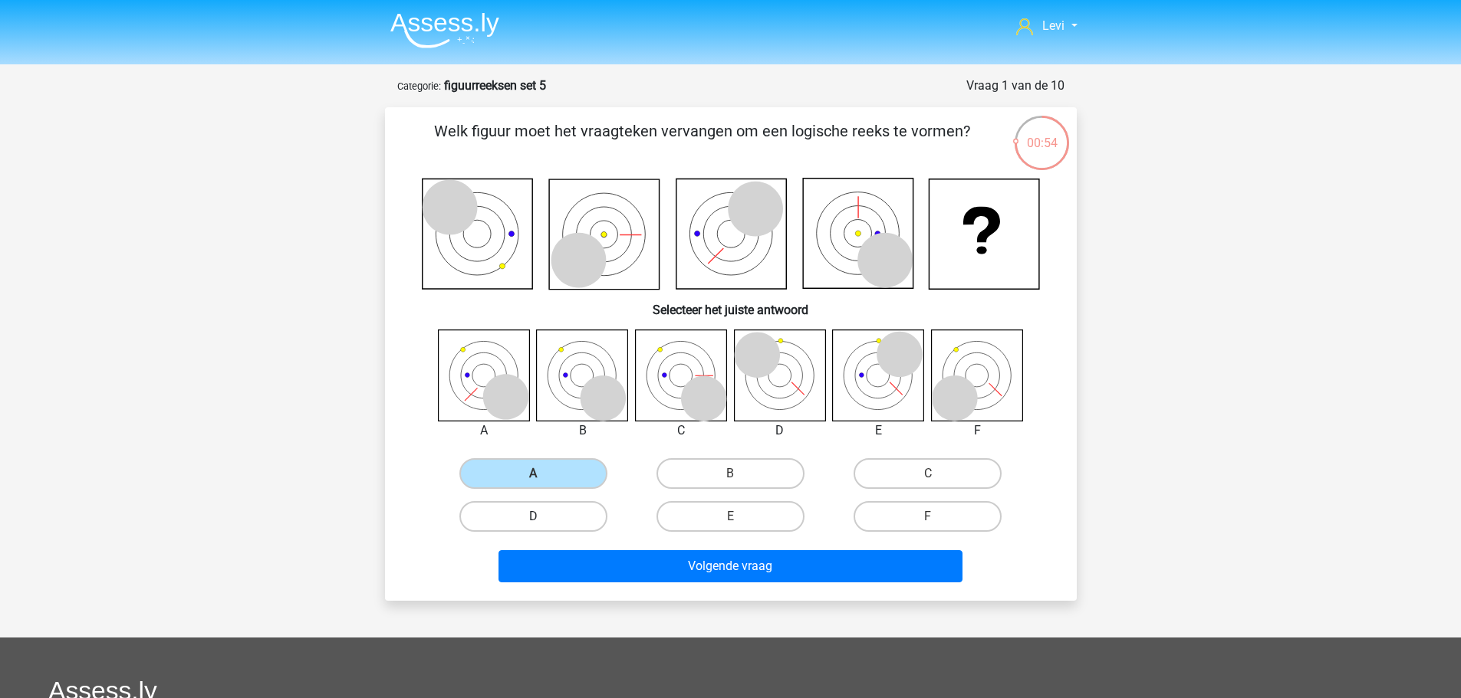
radio input "true"
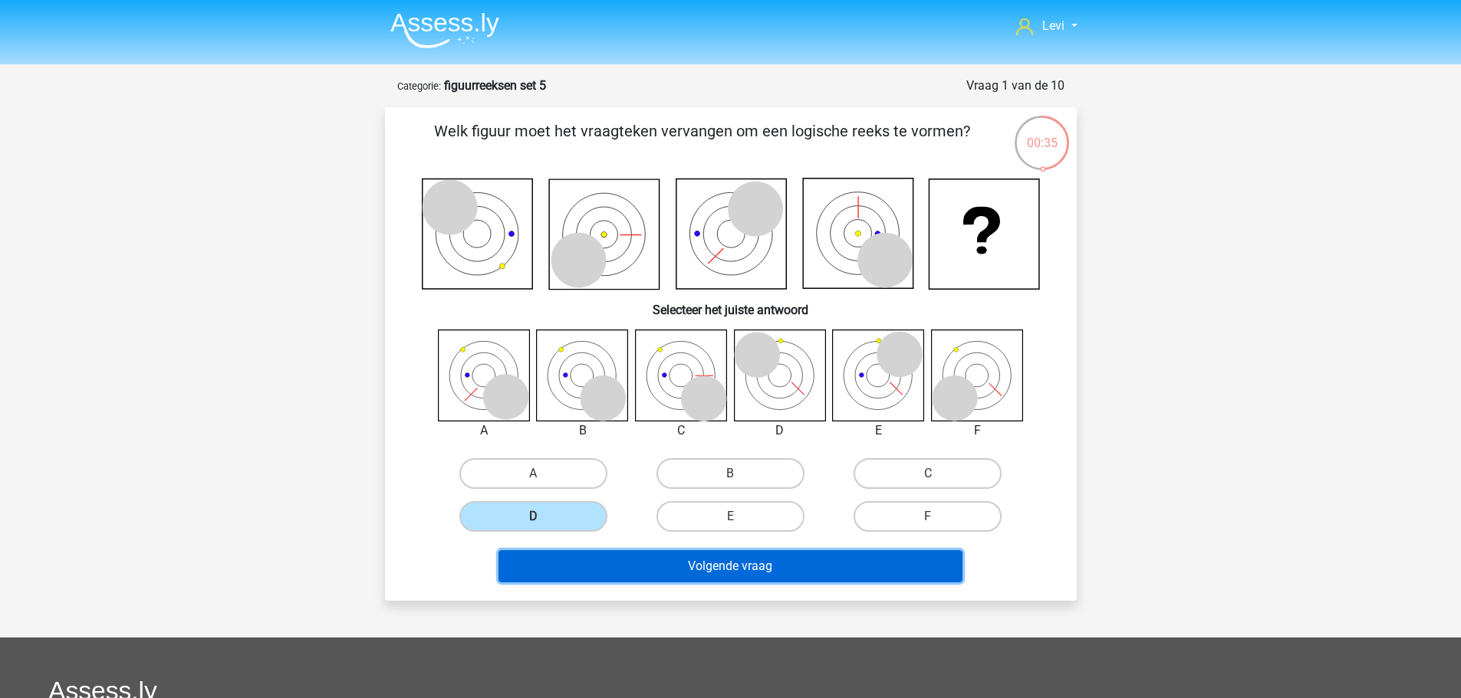
click at [665, 571] on button "Volgende vraag" at bounding box center [730, 566] width 464 height 32
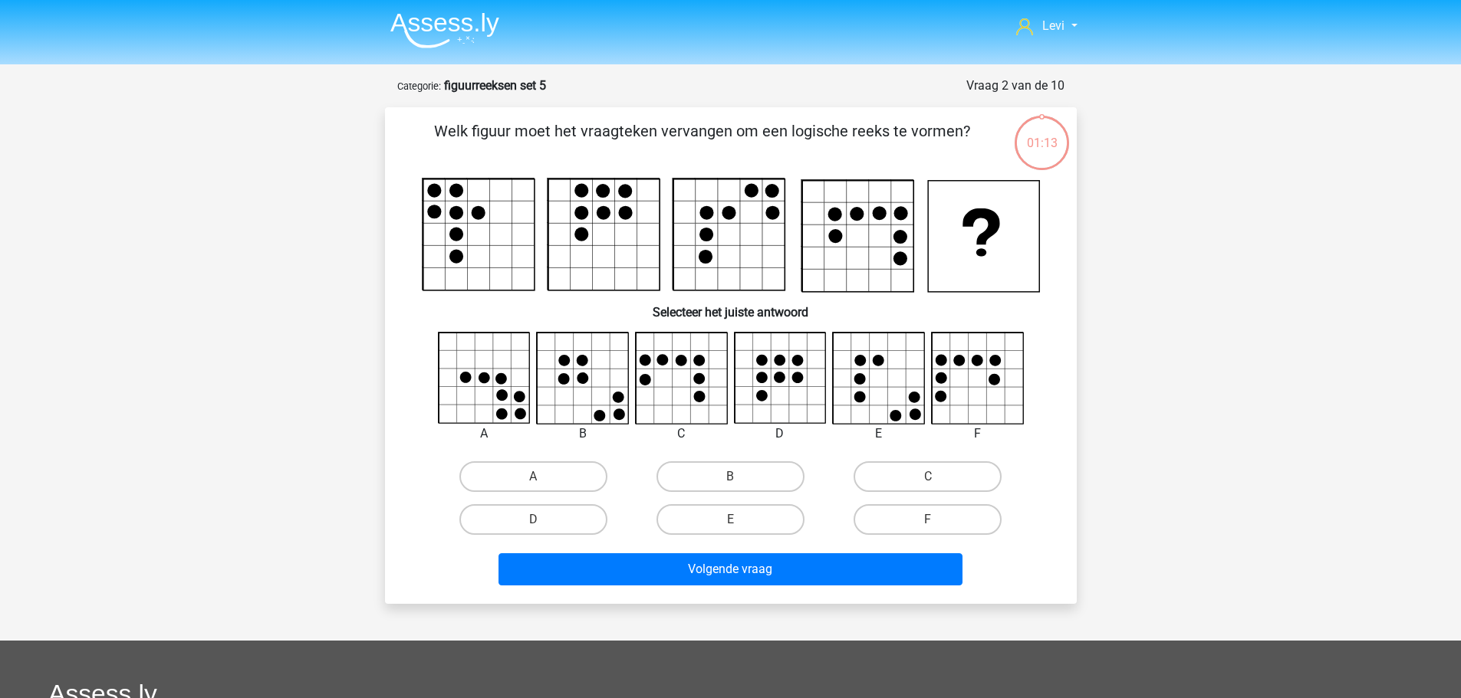
scroll to position [77, 0]
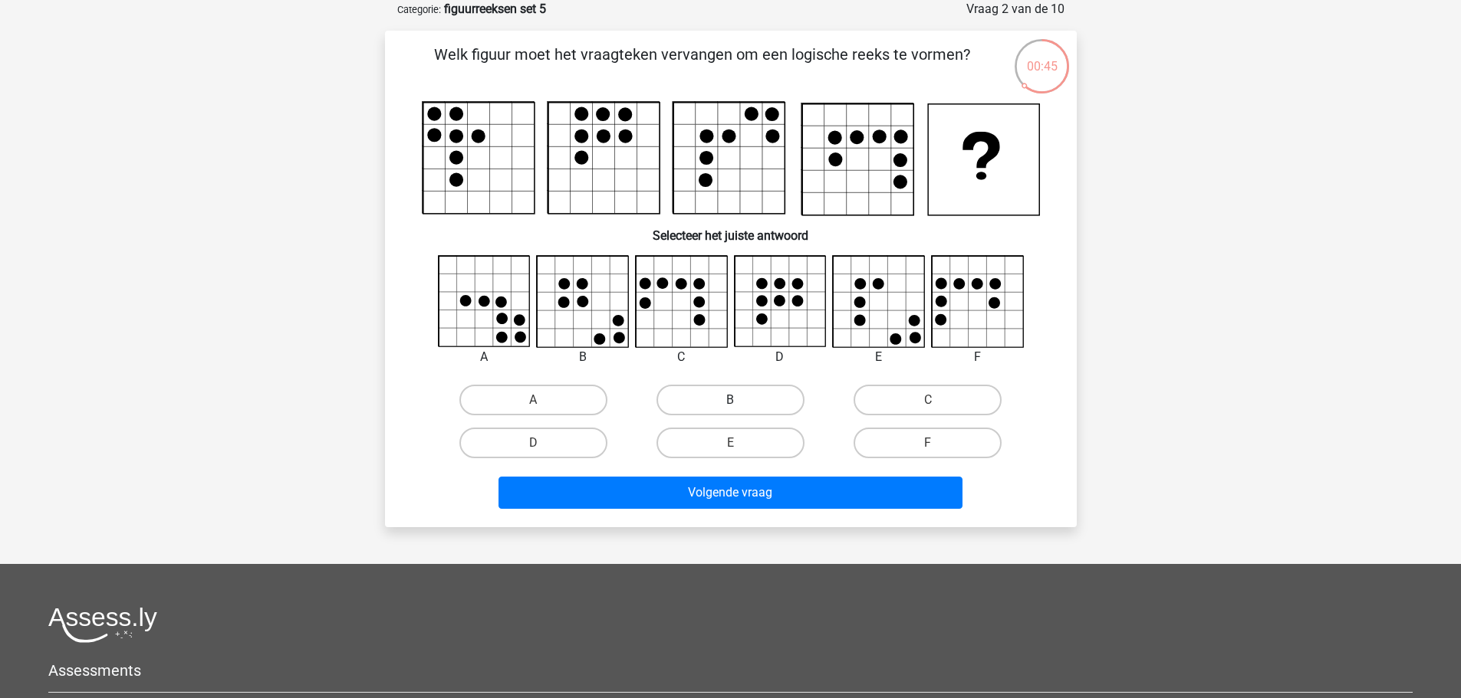
click at [765, 396] on label "B" at bounding box center [730, 400] width 148 height 31
click at [740, 400] on input "B" at bounding box center [735, 405] width 10 height 10
radio input "true"
click at [712, 452] on label "E" at bounding box center [730, 443] width 148 height 31
click at [730, 452] on input "E" at bounding box center [735, 448] width 10 height 10
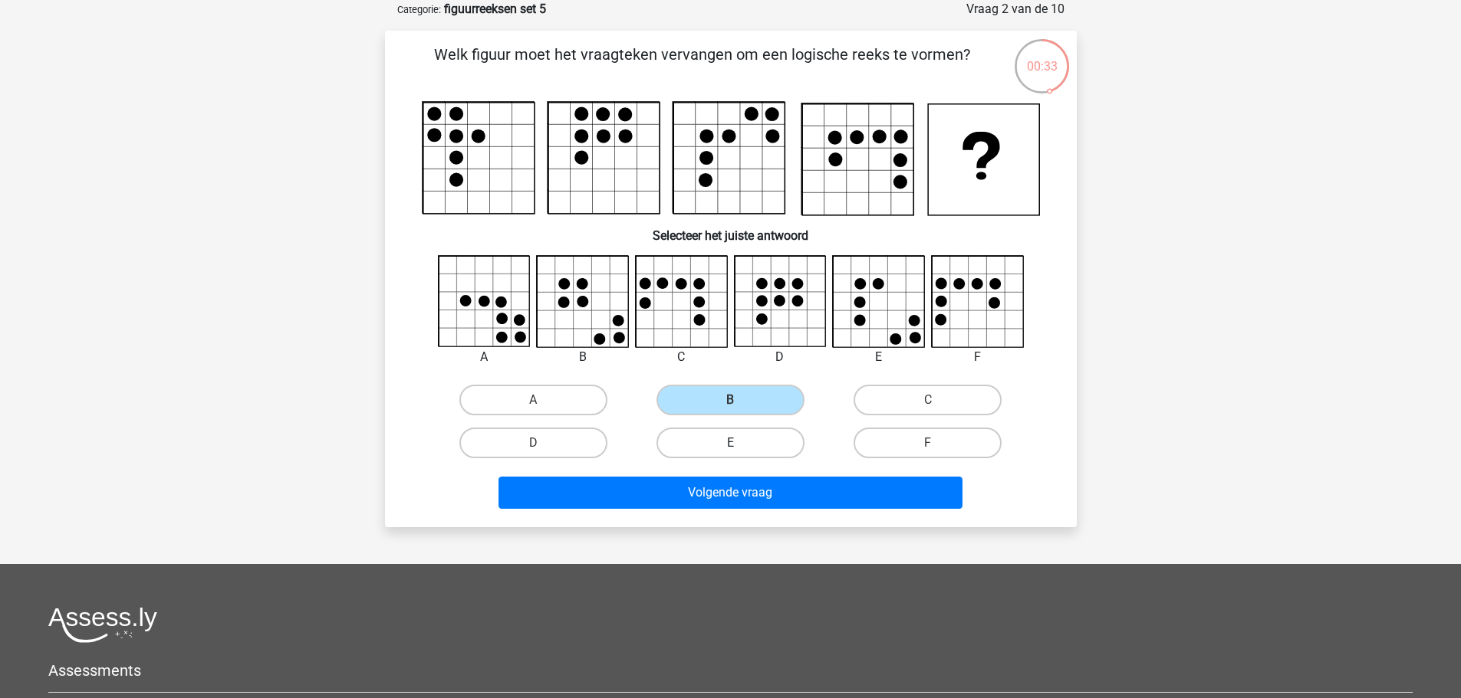
radio input "true"
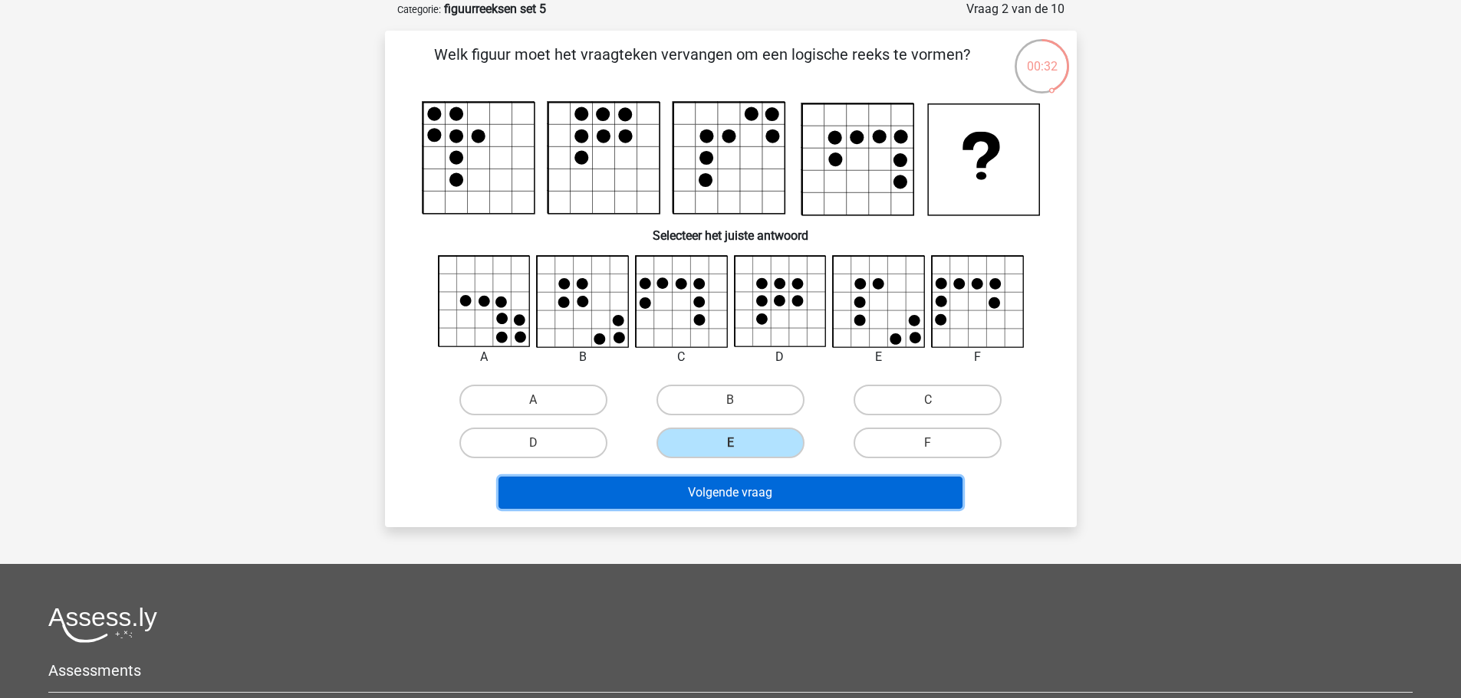
click at [808, 498] on button "Volgende vraag" at bounding box center [730, 493] width 464 height 32
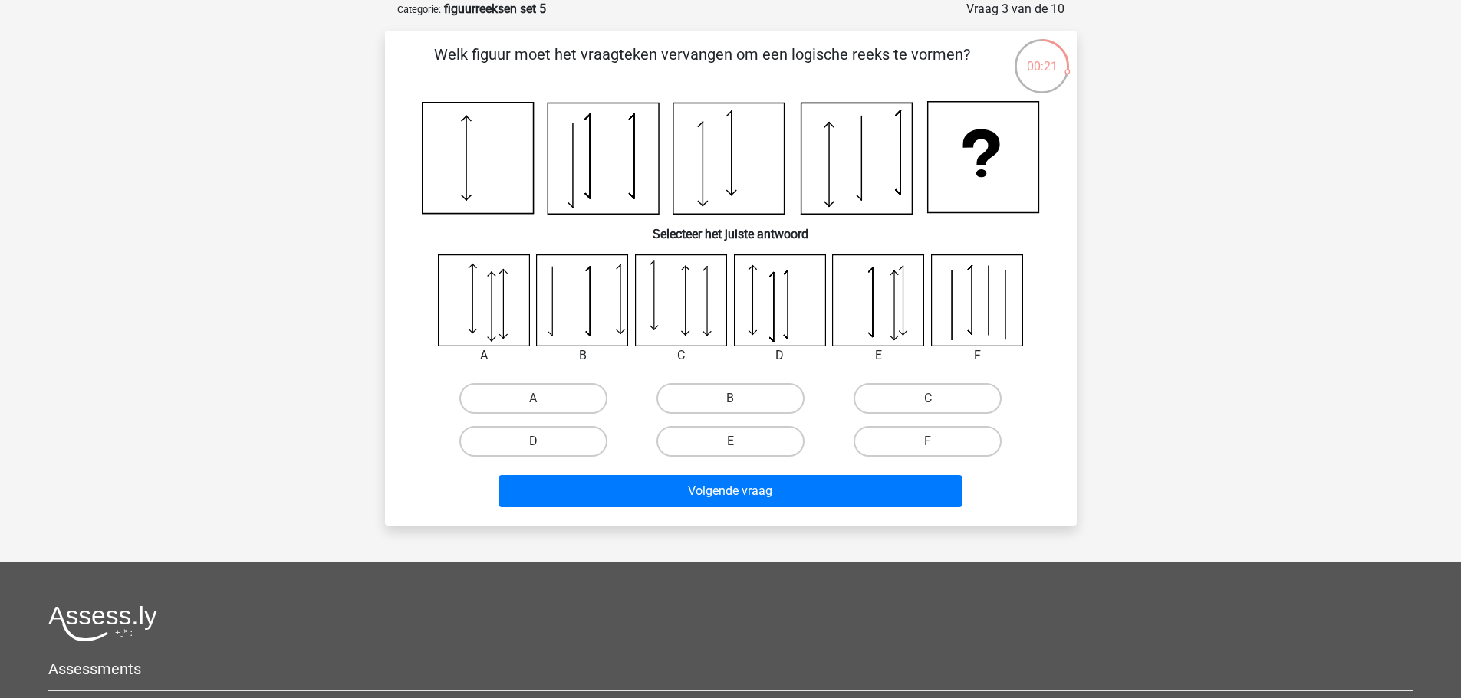
click at [552, 441] on label "D" at bounding box center [533, 441] width 148 height 31
click at [543, 442] on input "D" at bounding box center [538, 447] width 10 height 10
radio input "true"
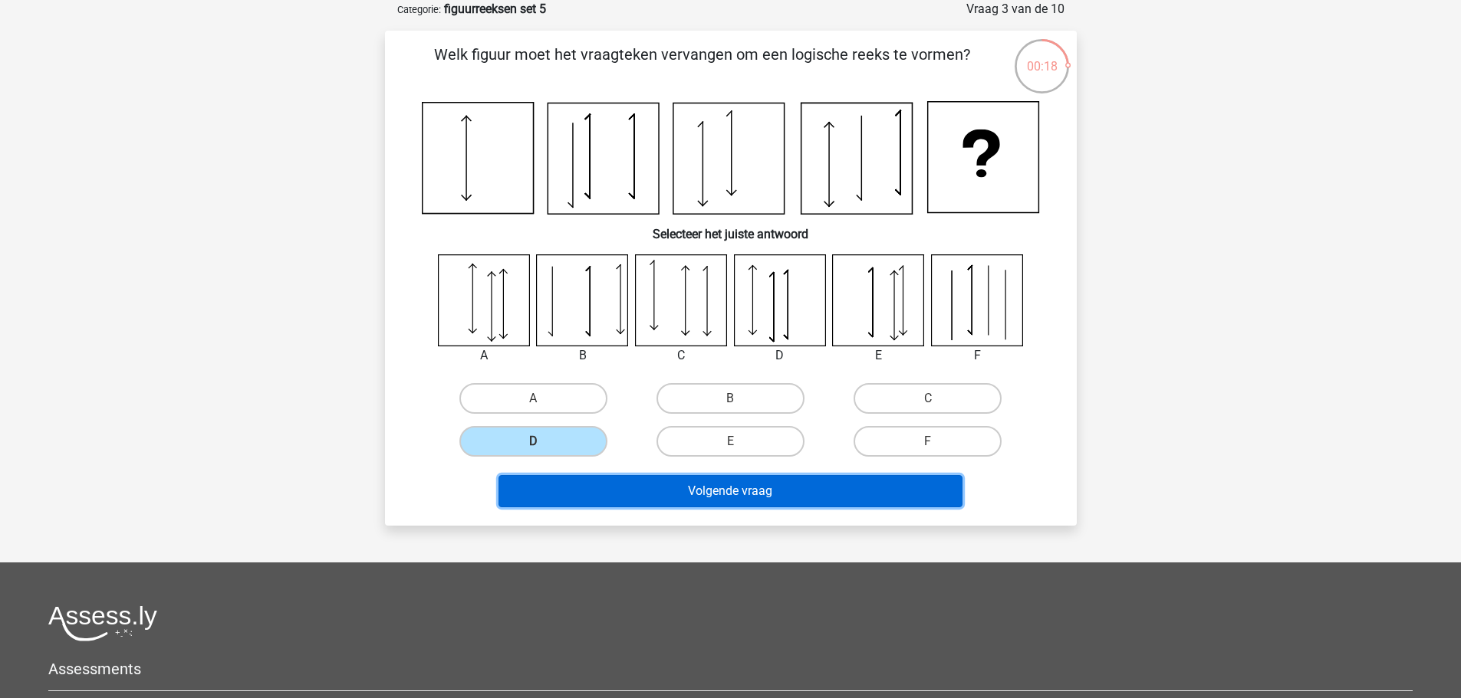
click at [875, 505] on button "Volgende vraag" at bounding box center [730, 491] width 464 height 32
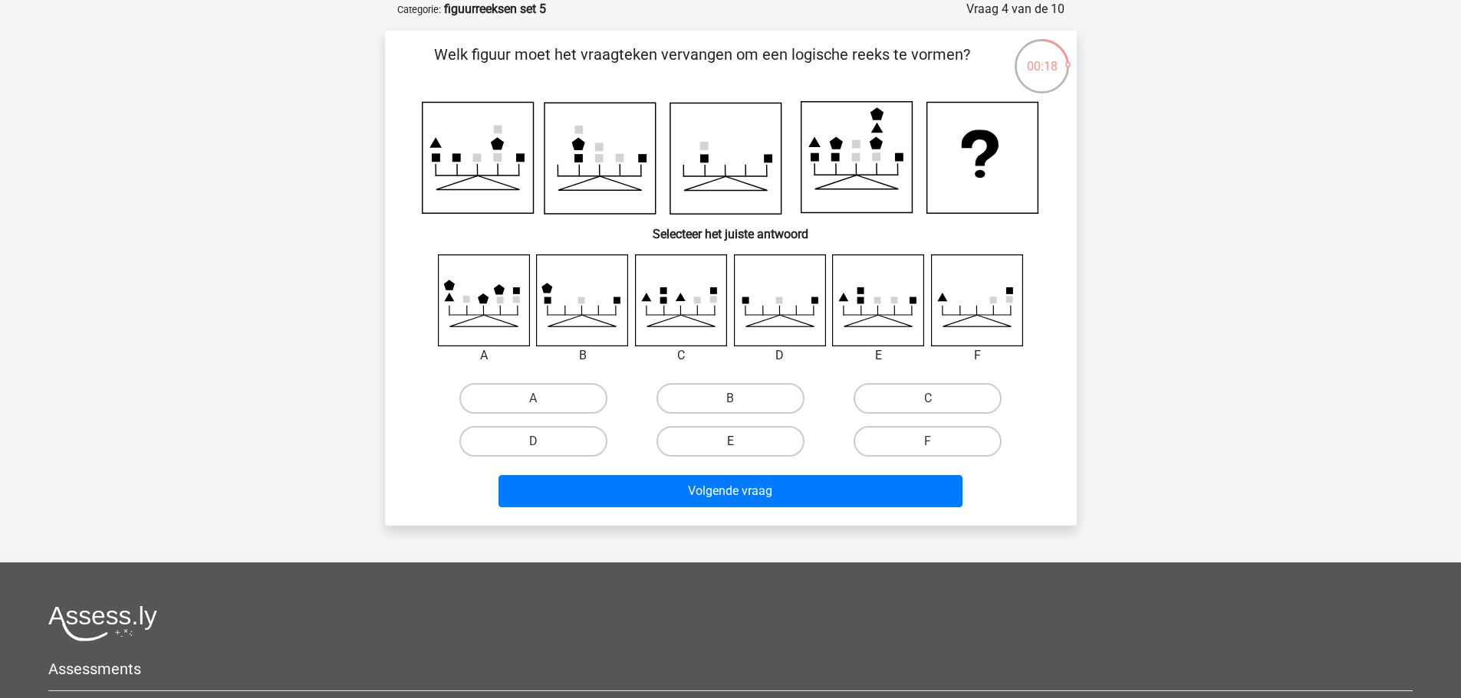
click at [727, 445] on label "E" at bounding box center [730, 441] width 148 height 31
click at [730, 445] on input "E" at bounding box center [735, 447] width 10 height 10
radio input "true"
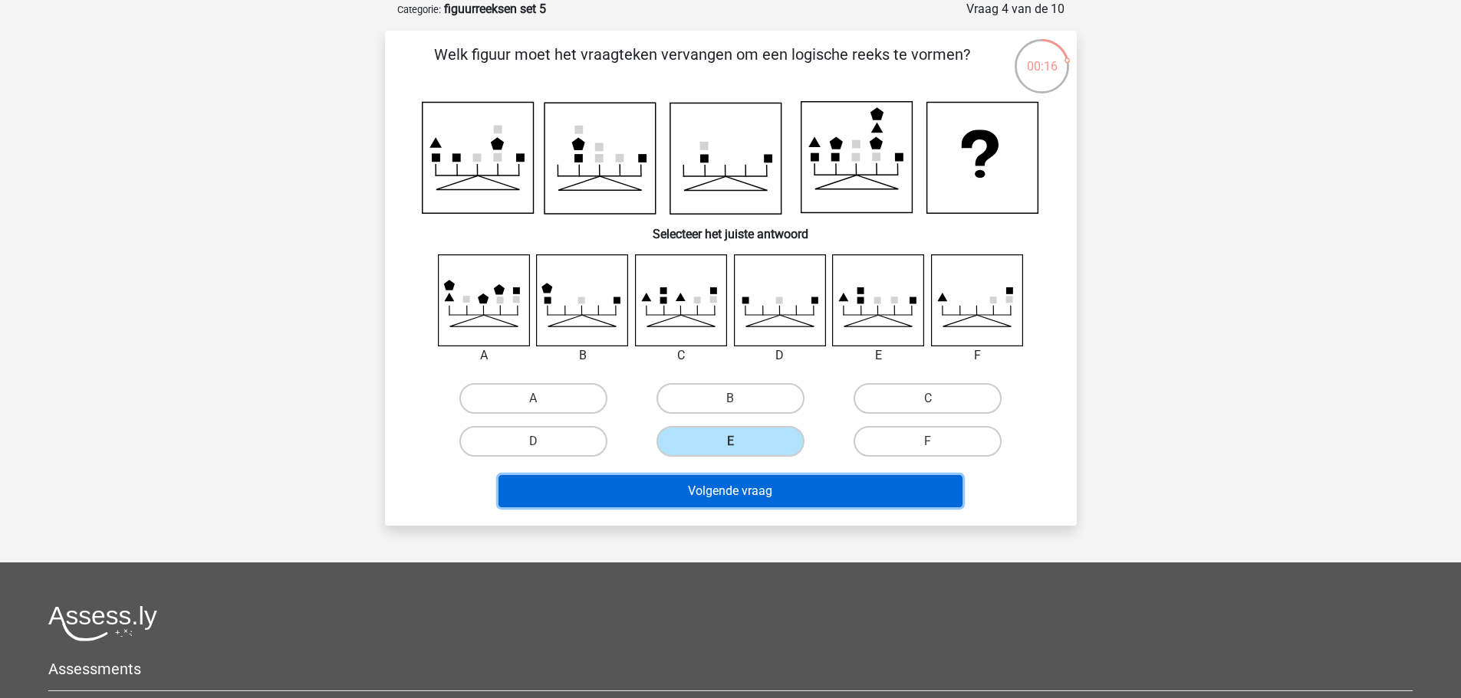
click at [731, 498] on button "Volgende vraag" at bounding box center [730, 491] width 464 height 32
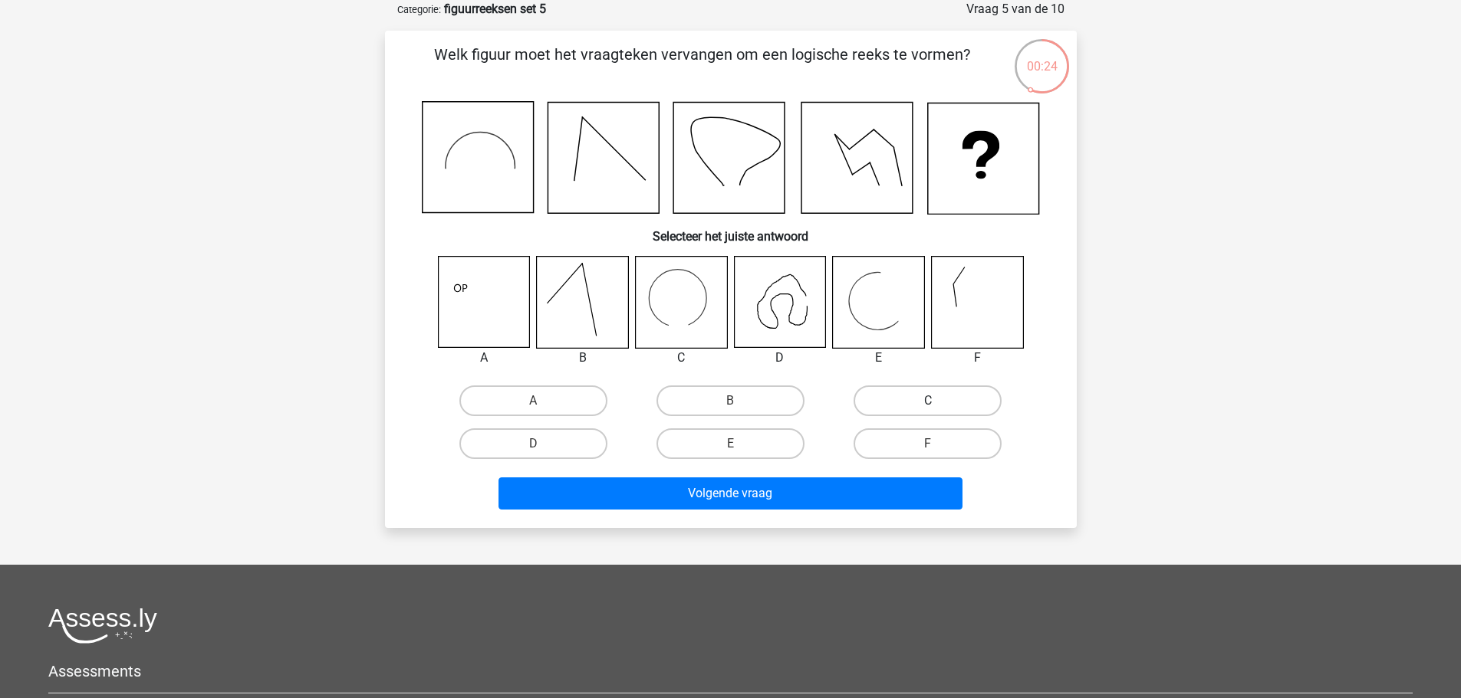
click at [951, 403] on label "C" at bounding box center [927, 401] width 148 height 31
click at [938, 403] on input "C" at bounding box center [933, 406] width 10 height 10
radio input "true"
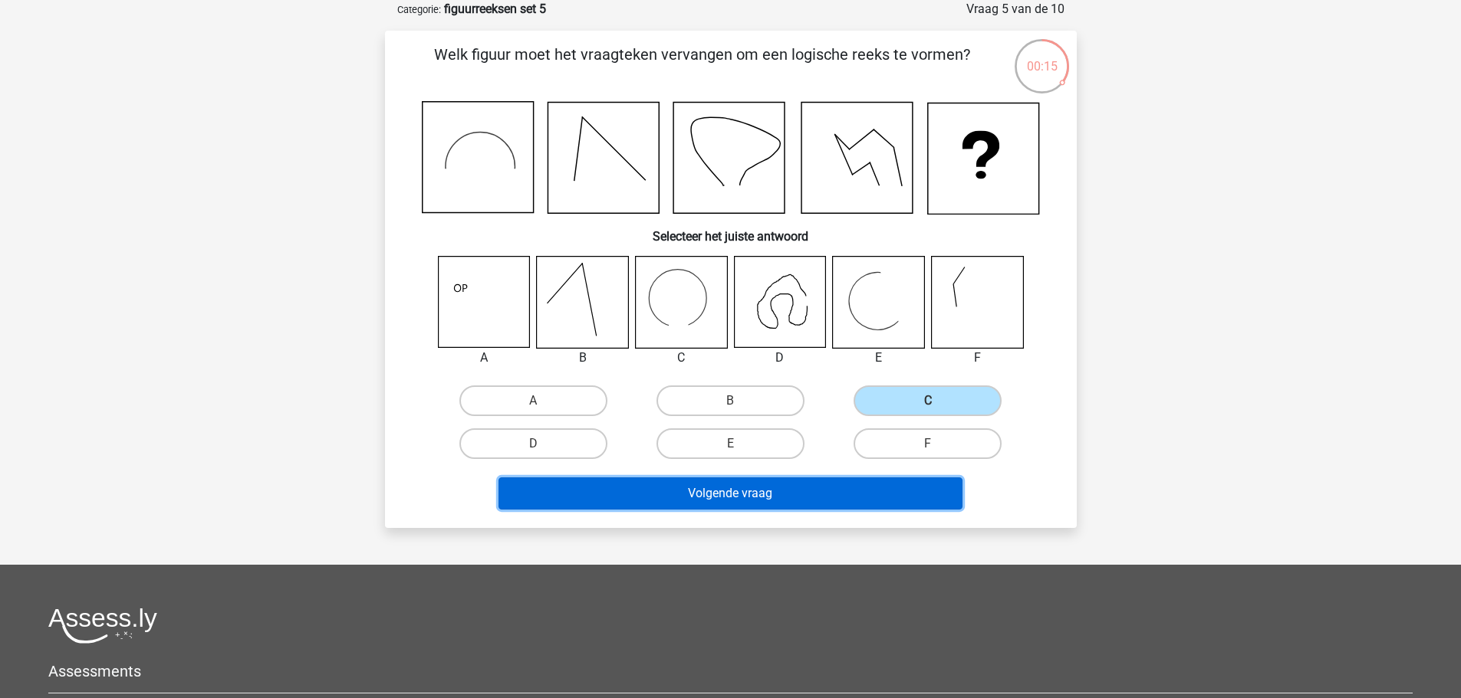
click at [871, 491] on button "Volgende vraag" at bounding box center [730, 494] width 464 height 32
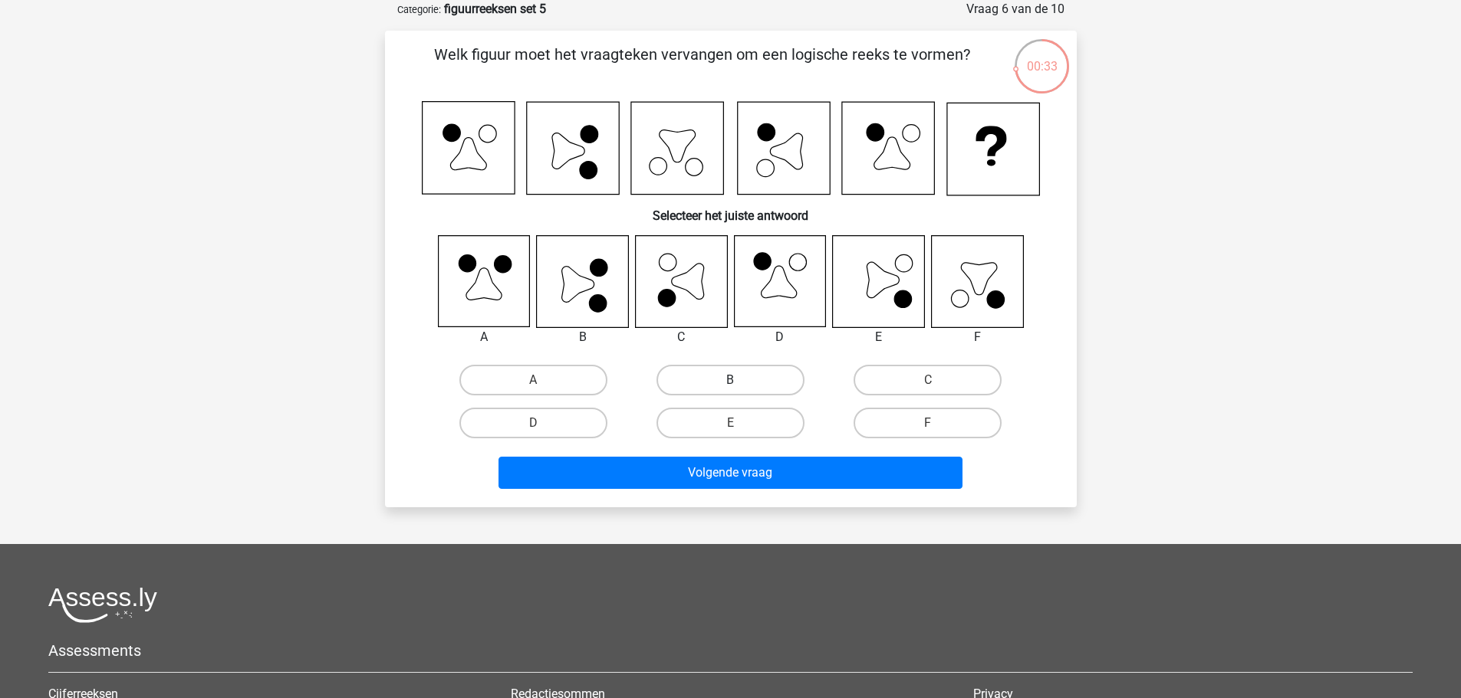
click at [754, 371] on label "B" at bounding box center [730, 380] width 148 height 31
click at [740, 380] on input "B" at bounding box center [735, 385] width 10 height 10
radio input "true"
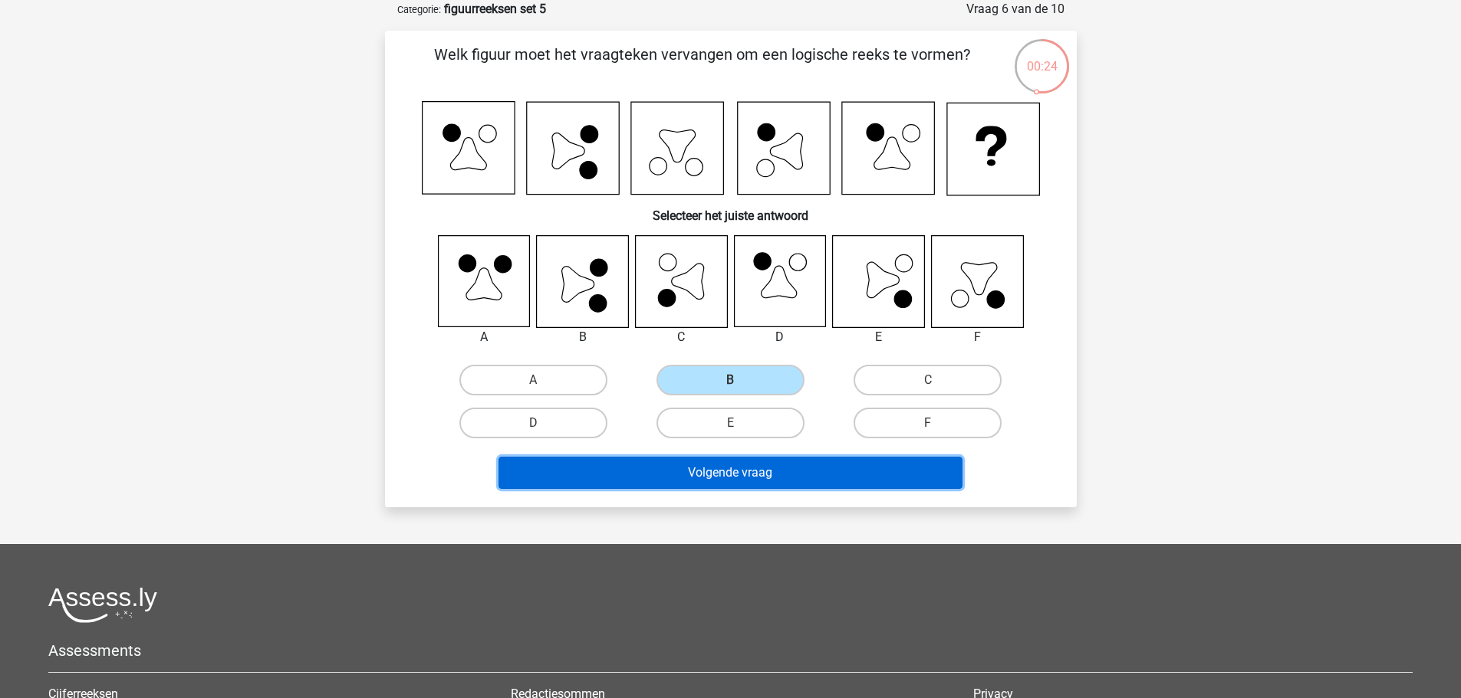
click at [800, 465] on button "Volgende vraag" at bounding box center [730, 473] width 464 height 32
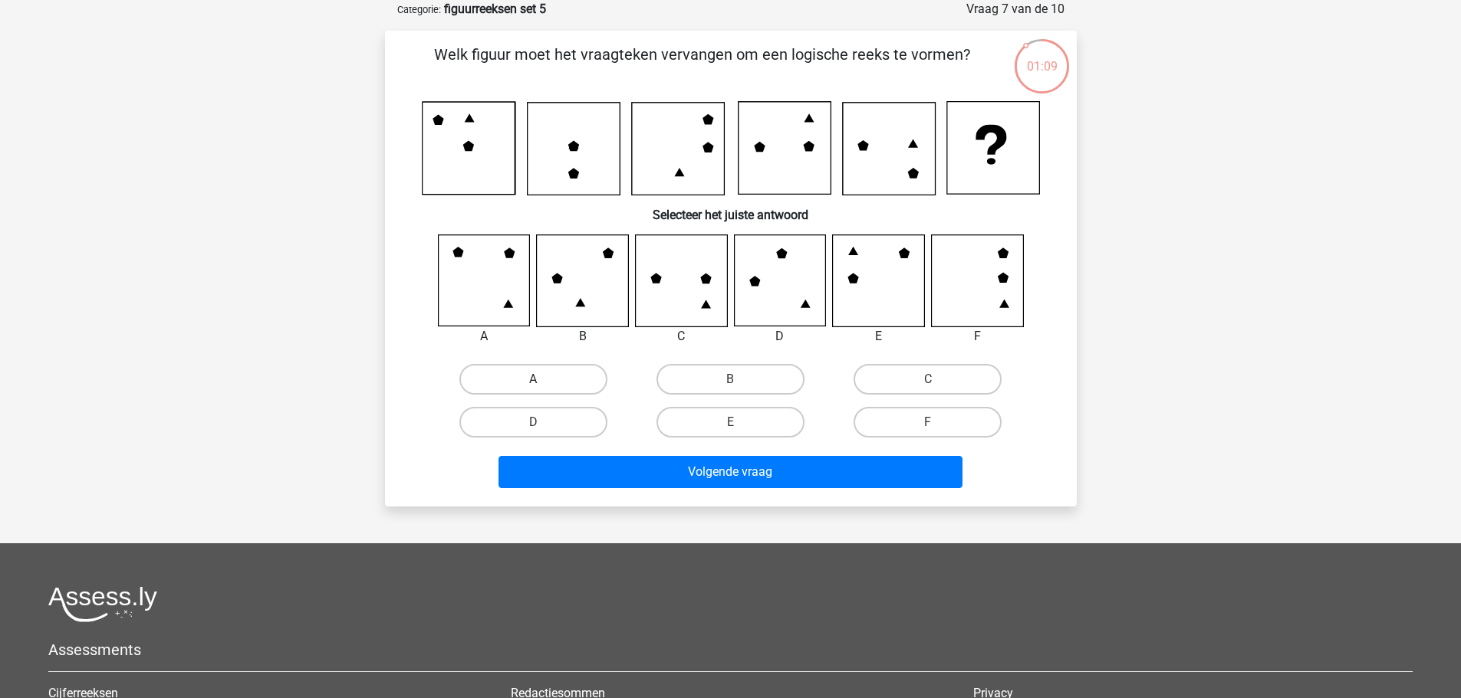
click at [567, 376] on label "A" at bounding box center [533, 379] width 148 height 31
click at [543, 380] on input "A" at bounding box center [538, 385] width 10 height 10
radio input "true"
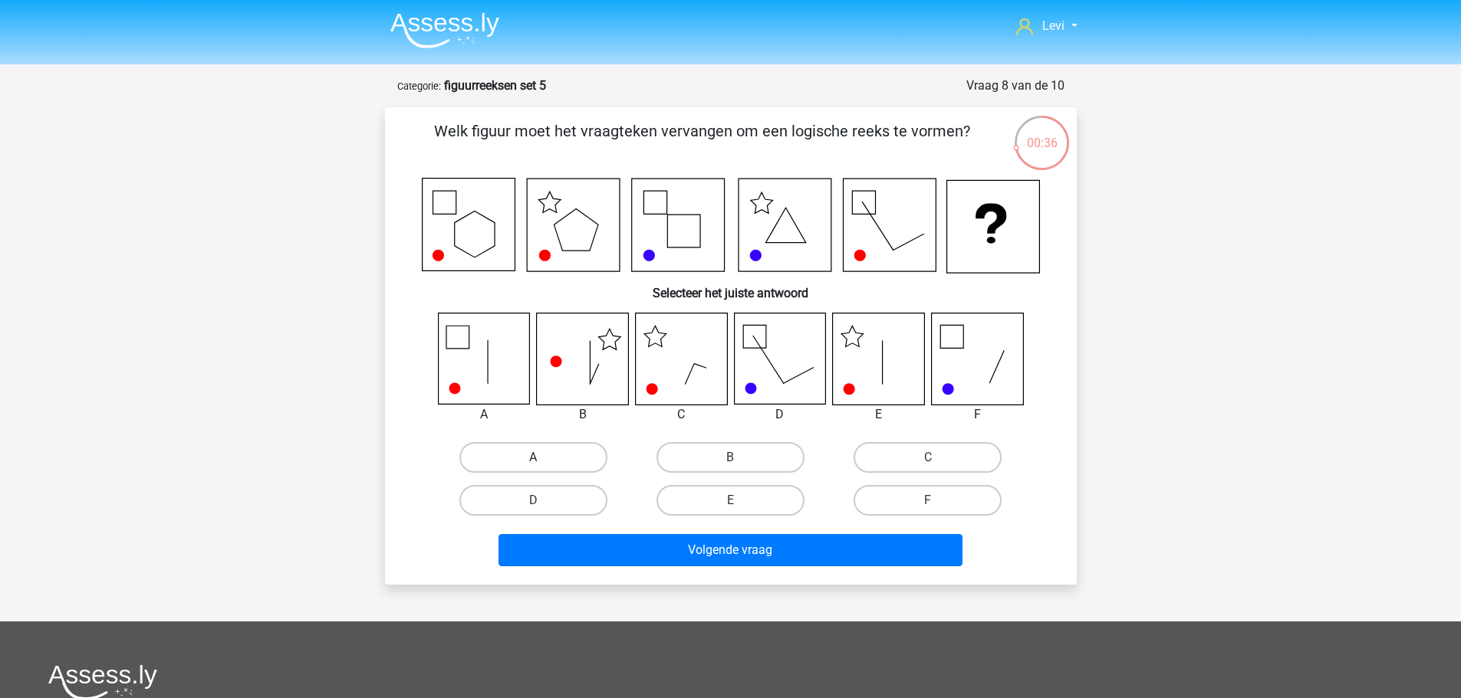
click at [534, 444] on label "A" at bounding box center [533, 457] width 148 height 31
click at [534, 458] on input "A" at bounding box center [538, 463] width 10 height 10
radio input "true"
click at [760, 496] on label "E" at bounding box center [730, 500] width 148 height 31
click at [740, 501] on input "E" at bounding box center [735, 506] width 10 height 10
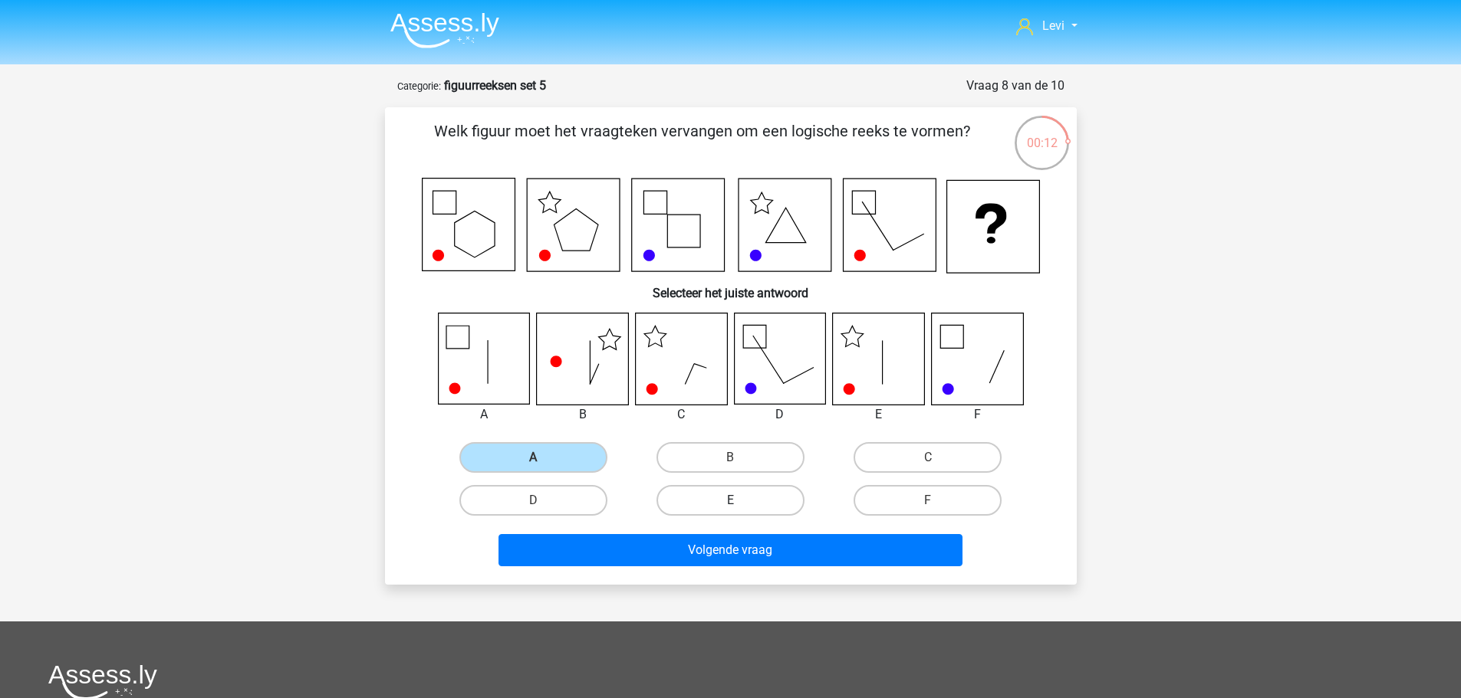
radio input "true"
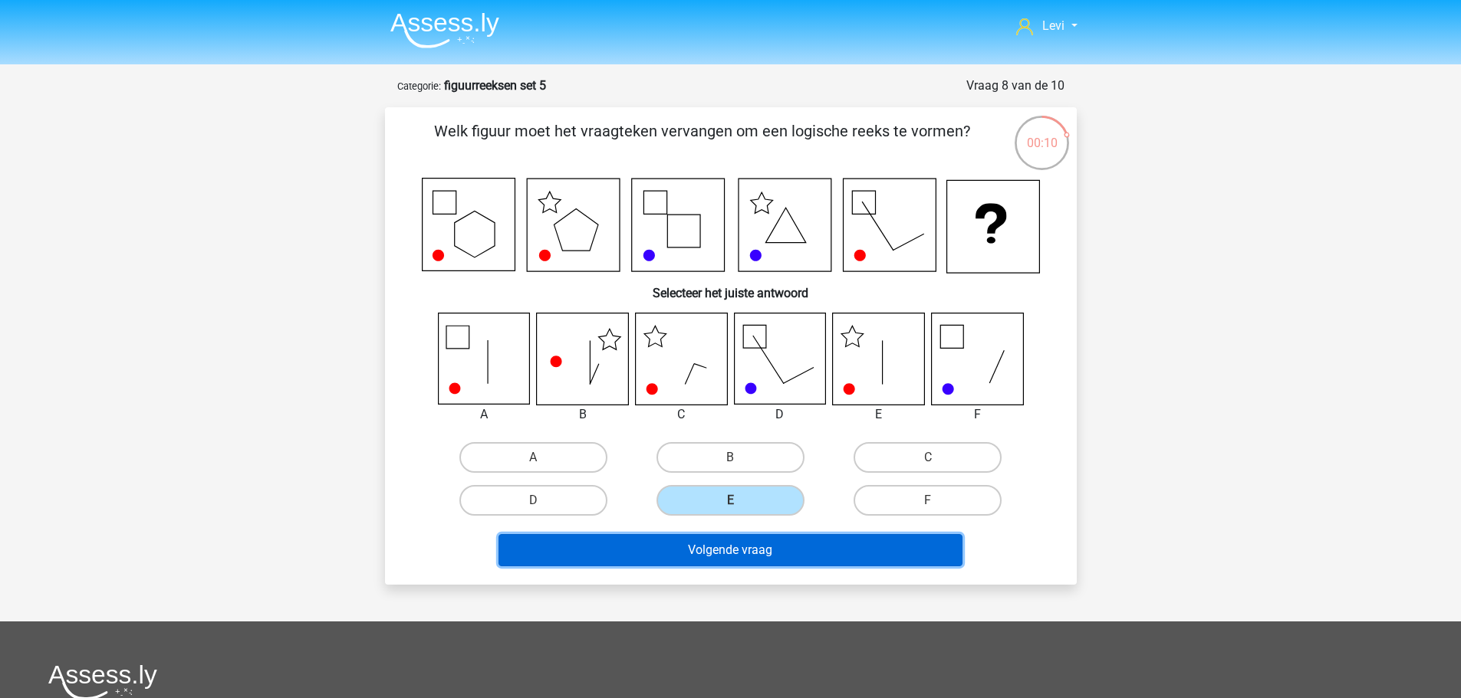
click at [849, 559] on button "Volgende vraag" at bounding box center [730, 550] width 464 height 32
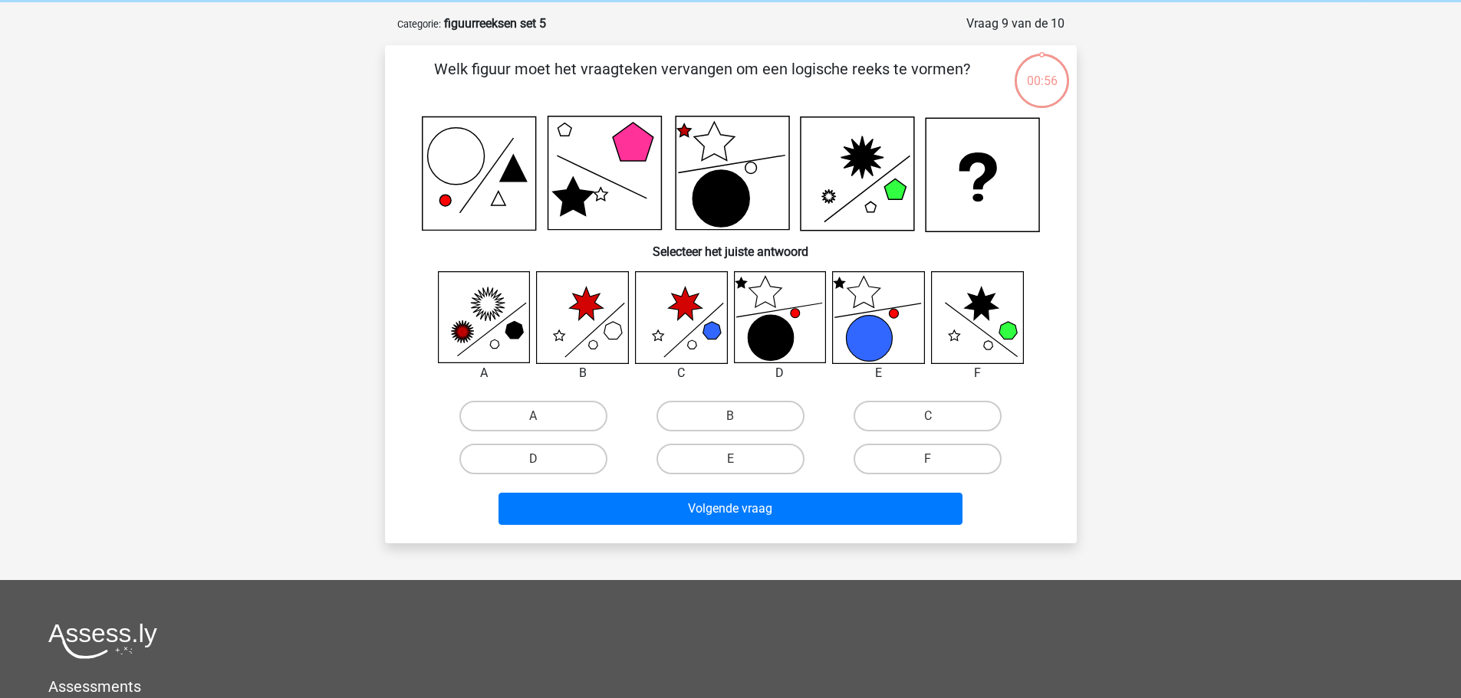
scroll to position [77, 0]
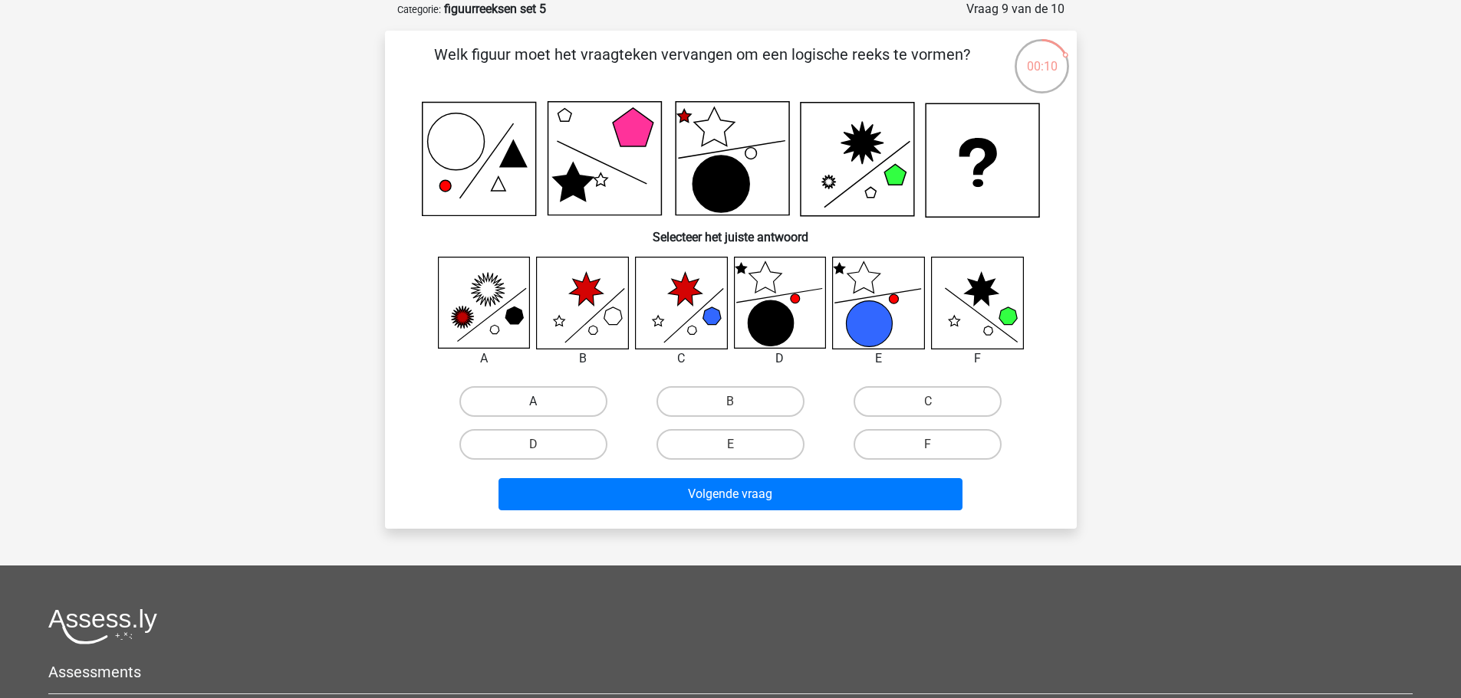
click at [553, 399] on label "A" at bounding box center [533, 401] width 148 height 31
click at [543, 402] on input "A" at bounding box center [538, 407] width 10 height 10
radio input "true"
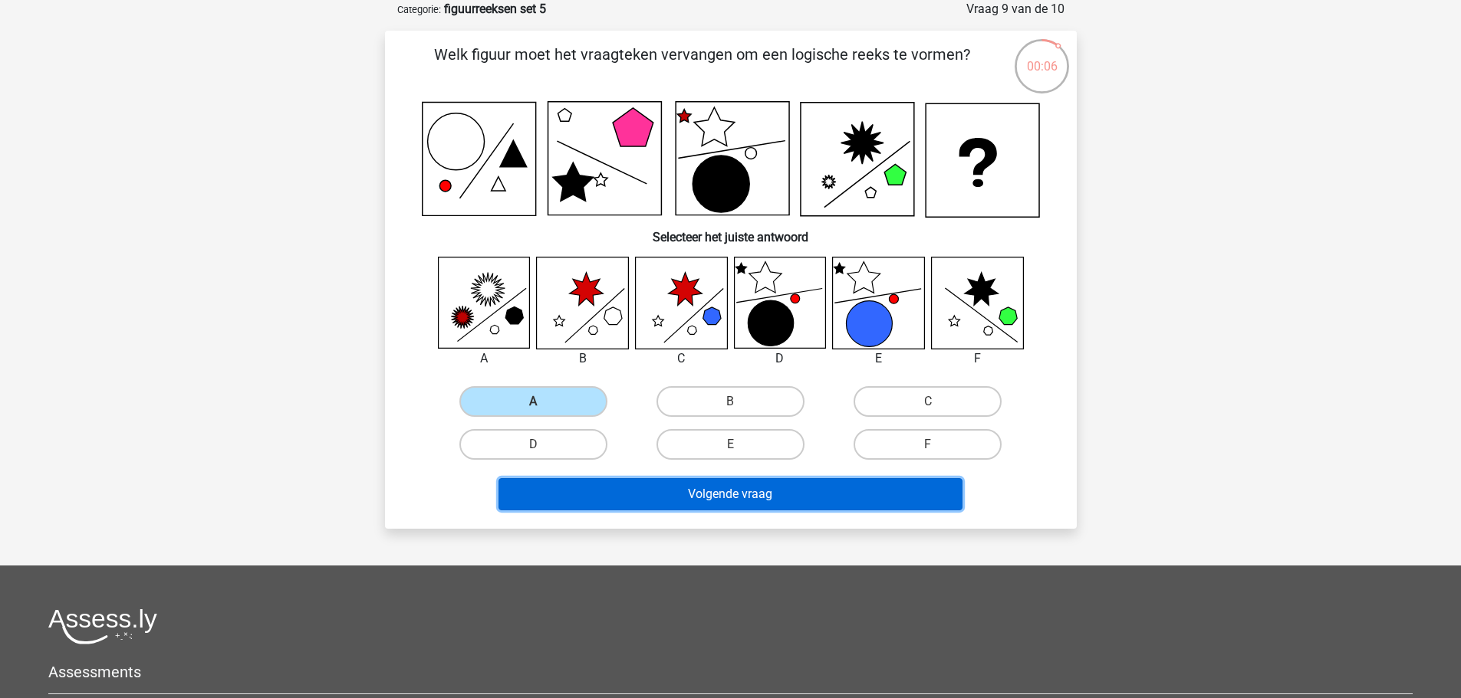
click at [807, 503] on button "Volgende vraag" at bounding box center [730, 494] width 464 height 32
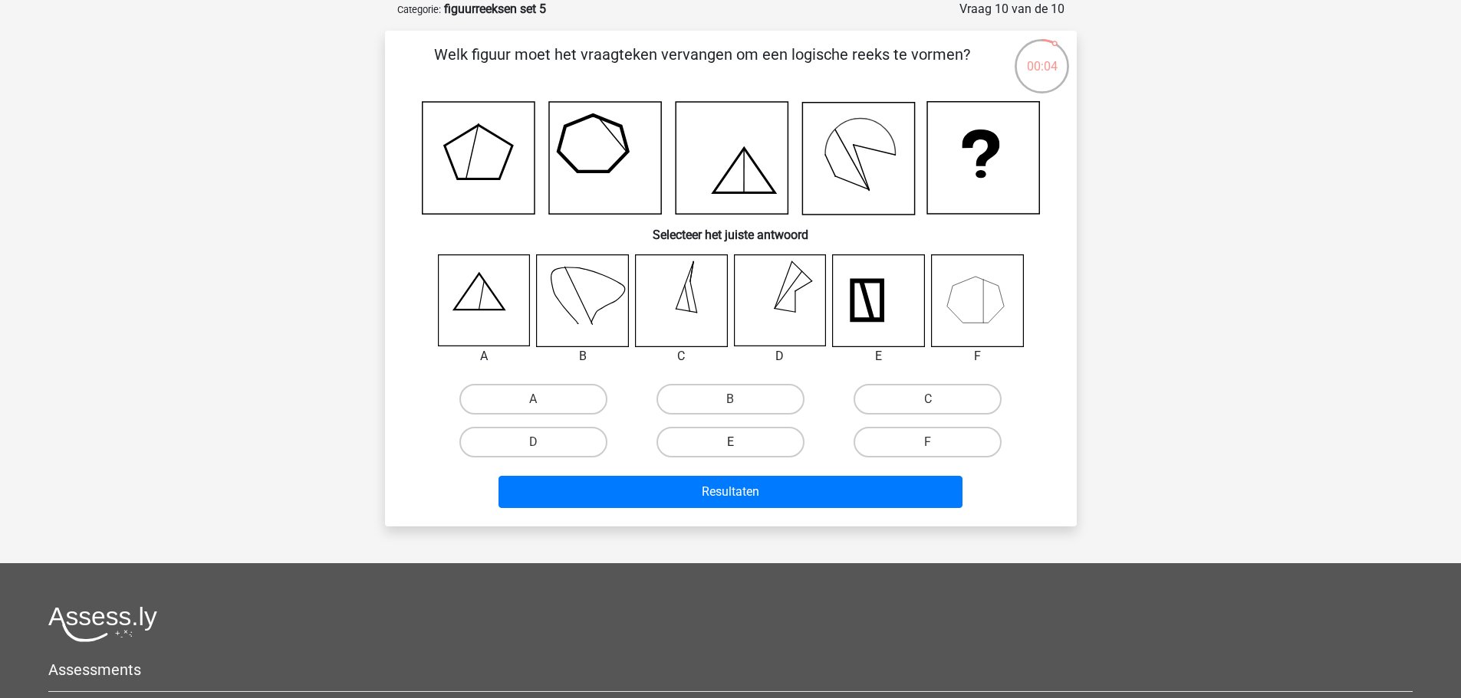
click at [747, 439] on label "E" at bounding box center [730, 442] width 148 height 31
click at [740, 442] on input "E" at bounding box center [735, 447] width 10 height 10
radio input "true"
click at [747, 439] on label "E" at bounding box center [730, 442] width 148 height 31
click at [740, 442] on input "E" at bounding box center [735, 447] width 10 height 10
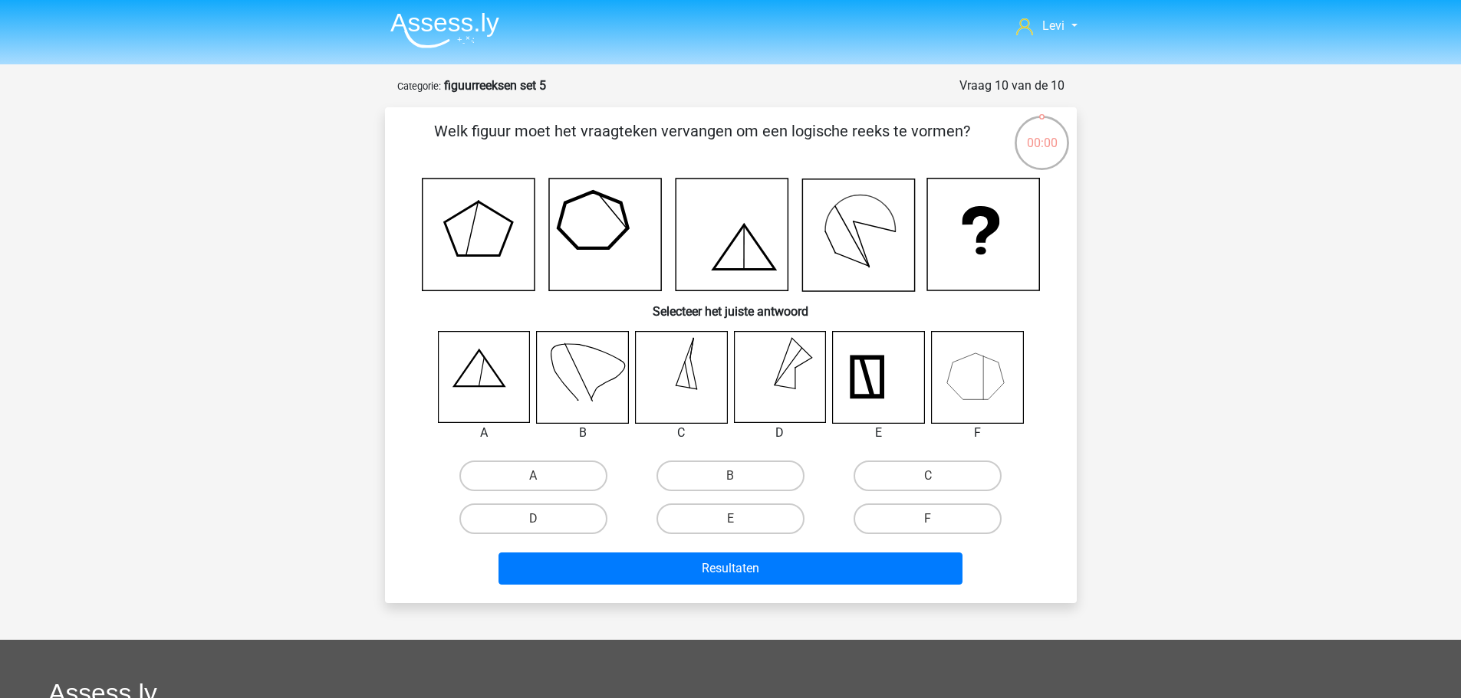
scroll to position [77, 0]
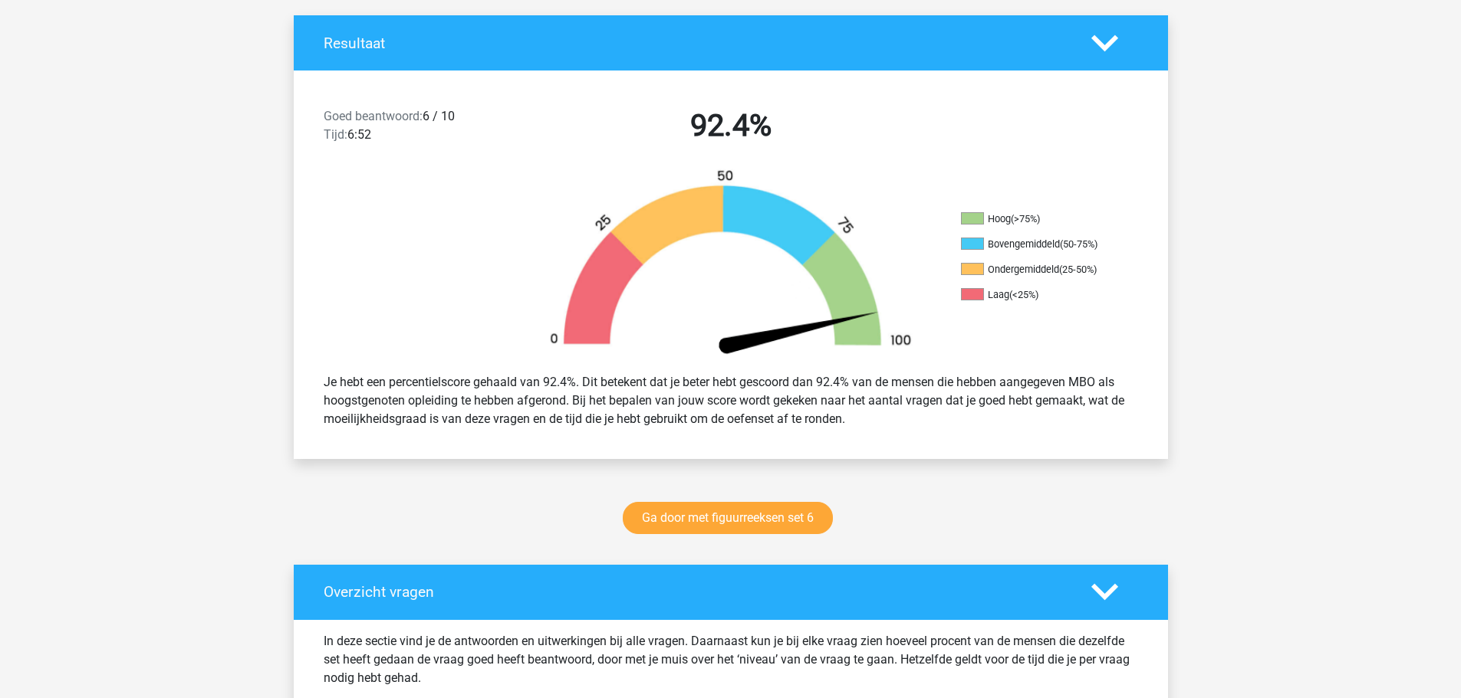
scroll to position [843, 0]
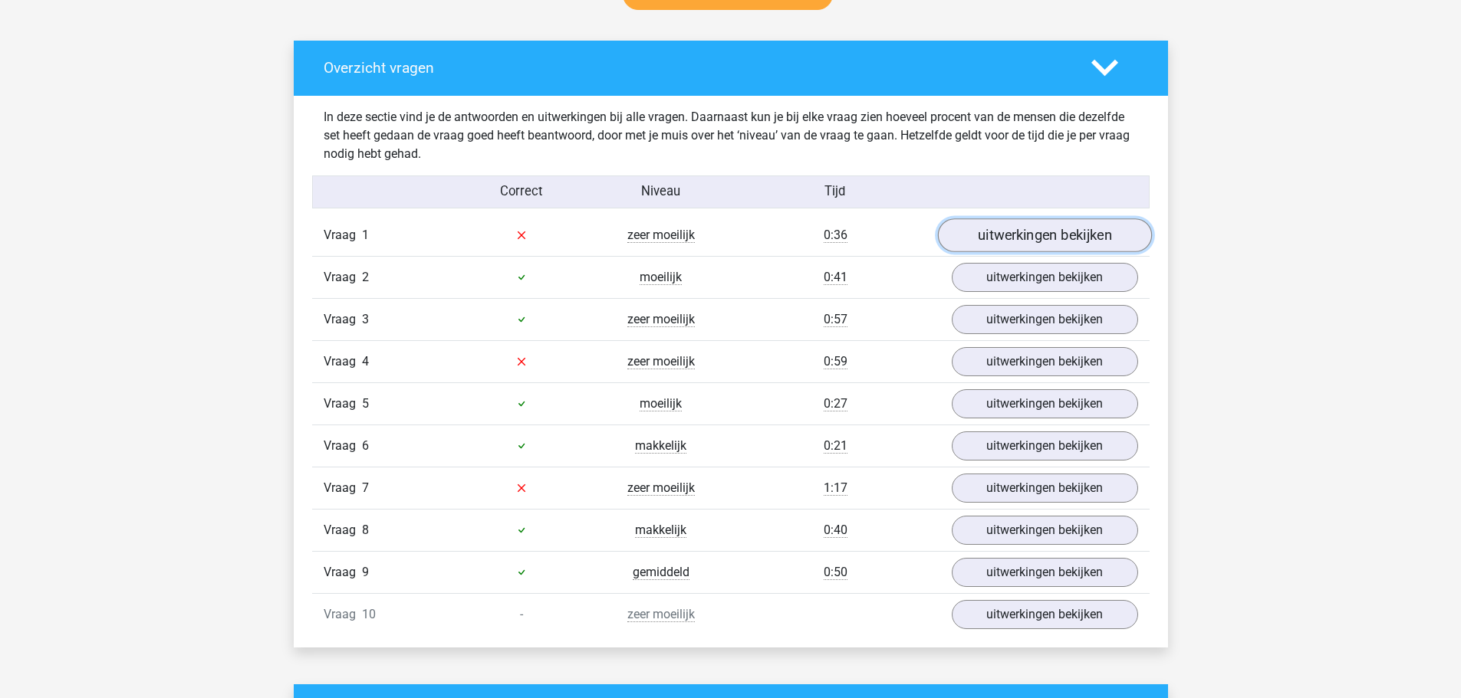
click at [1067, 235] on link "uitwerkingen bekijken" at bounding box center [1044, 236] width 214 height 34
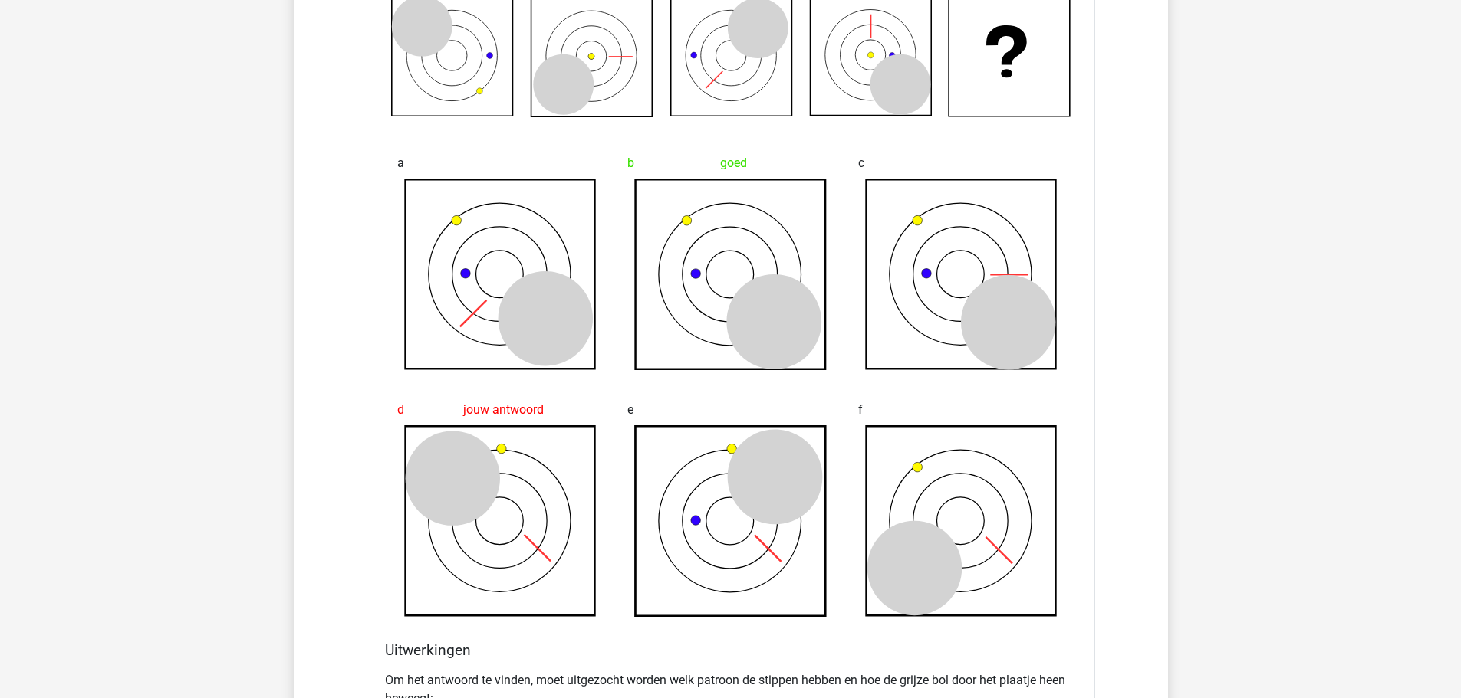
scroll to position [997, 0]
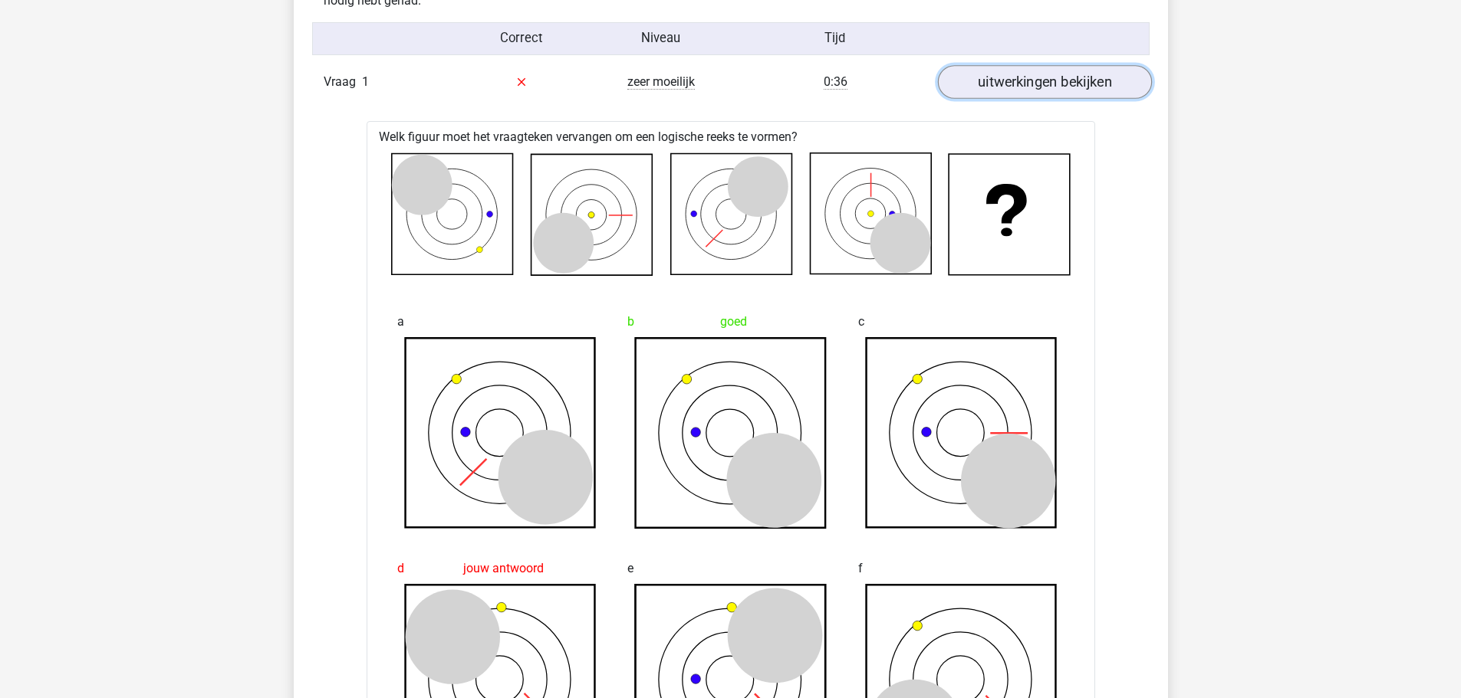
click at [1031, 88] on link "uitwerkingen bekijken" at bounding box center [1044, 82] width 214 height 34
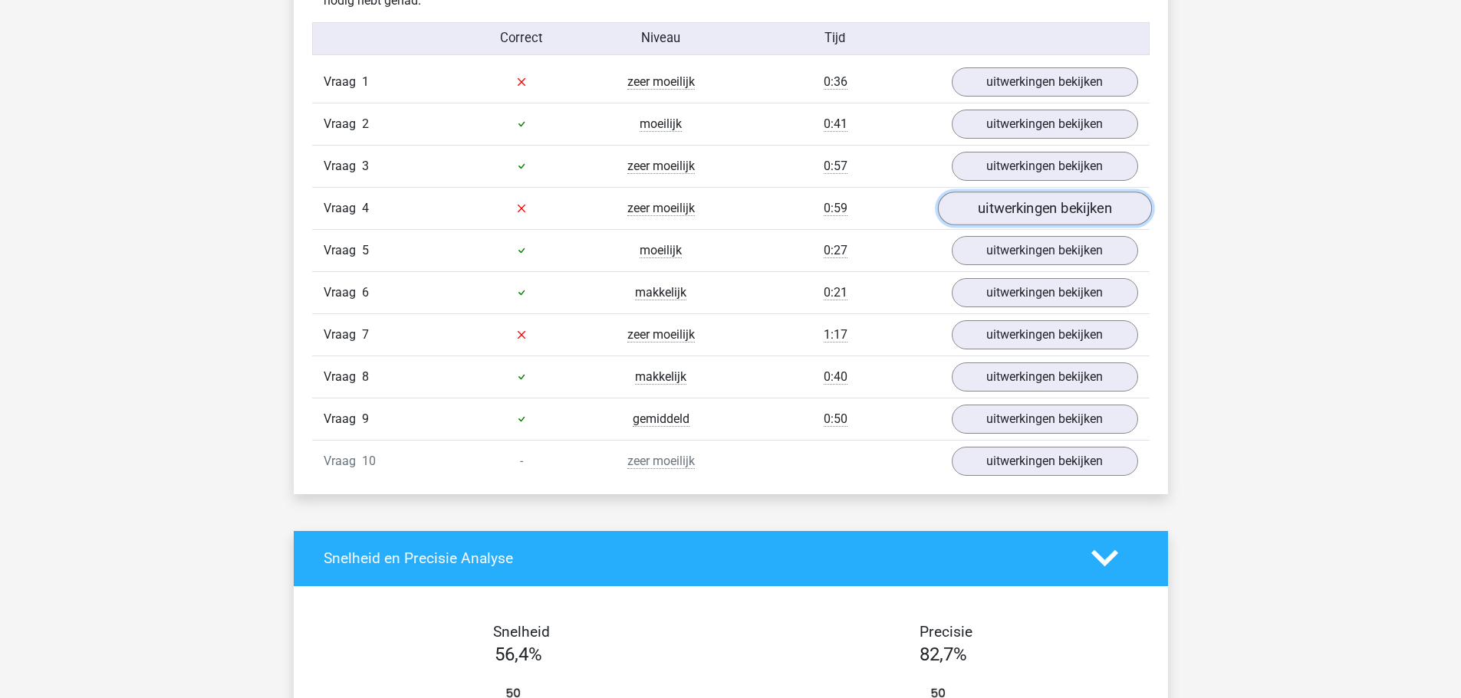
click at [1031, 200] on link "uitwerkingen bekijken" at bounding box center [1044, 209] width 214 height 34
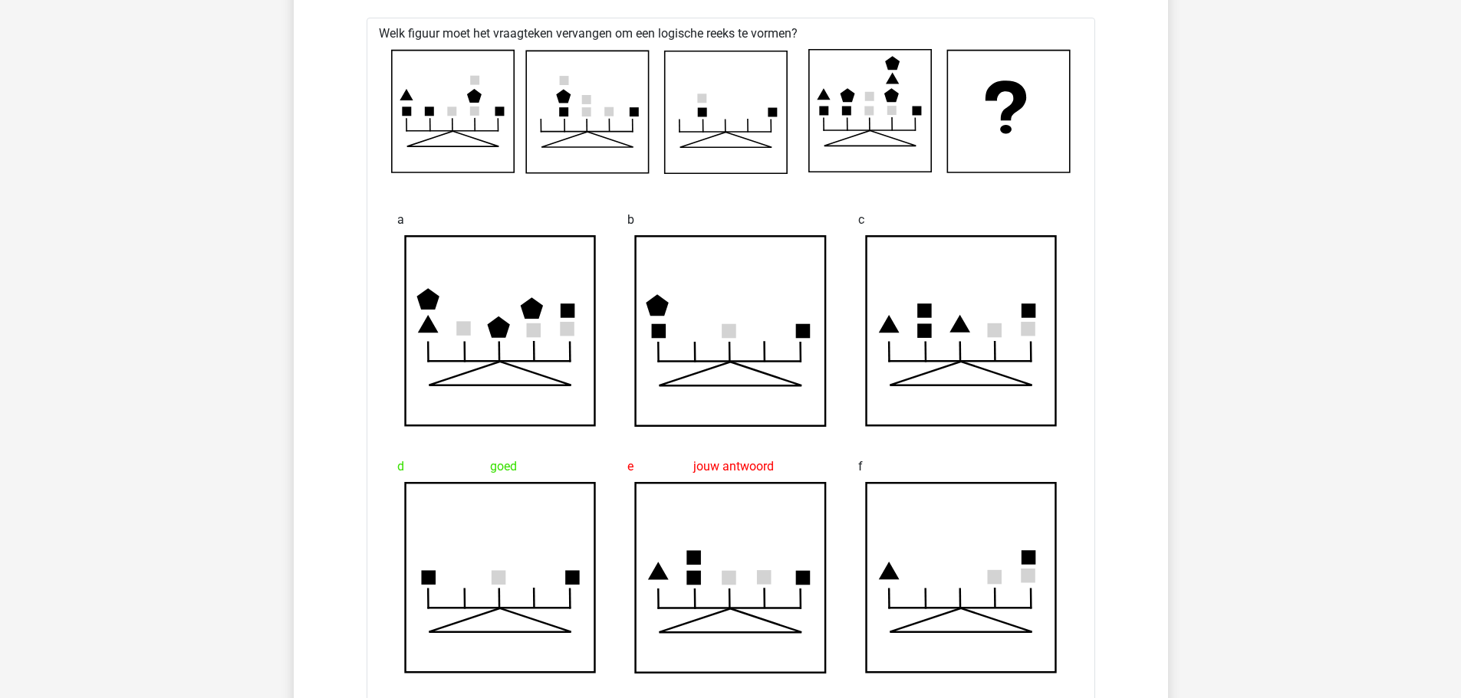
scroll to position [920, 0]
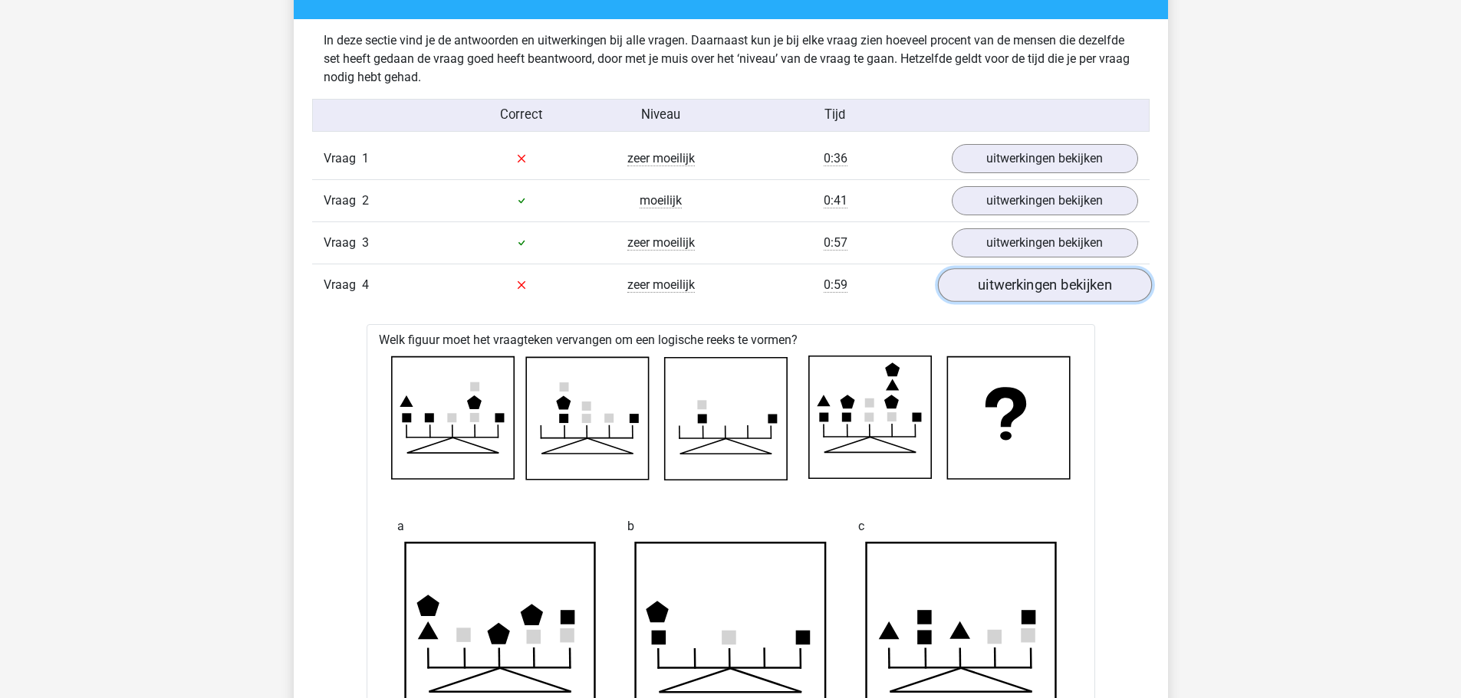
click at [1107, 287] on link "uitwerkingen bekijken" at bounding box center [1044, 285] width 214 height 34
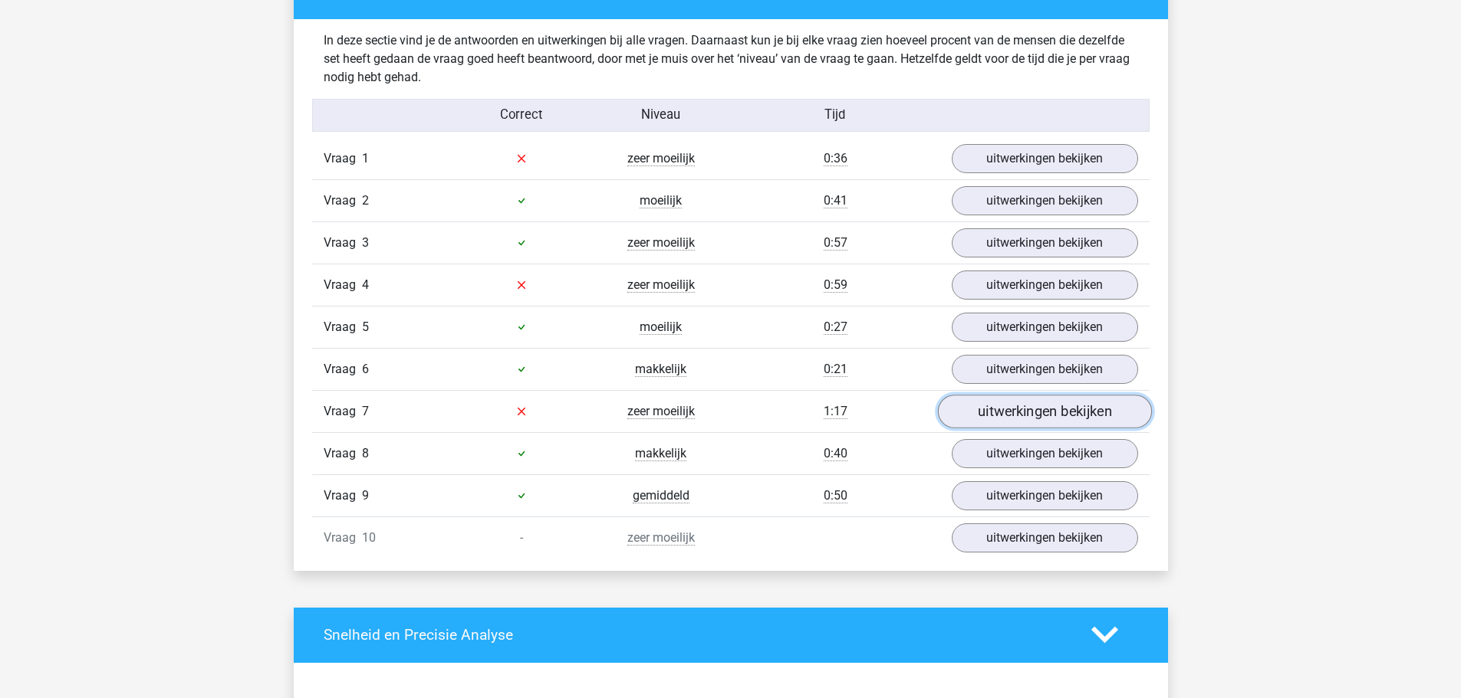
click at [1060, 416] on link "uitwerkingen bekijken" at bounding box center [1044, 412] width 214 height 34
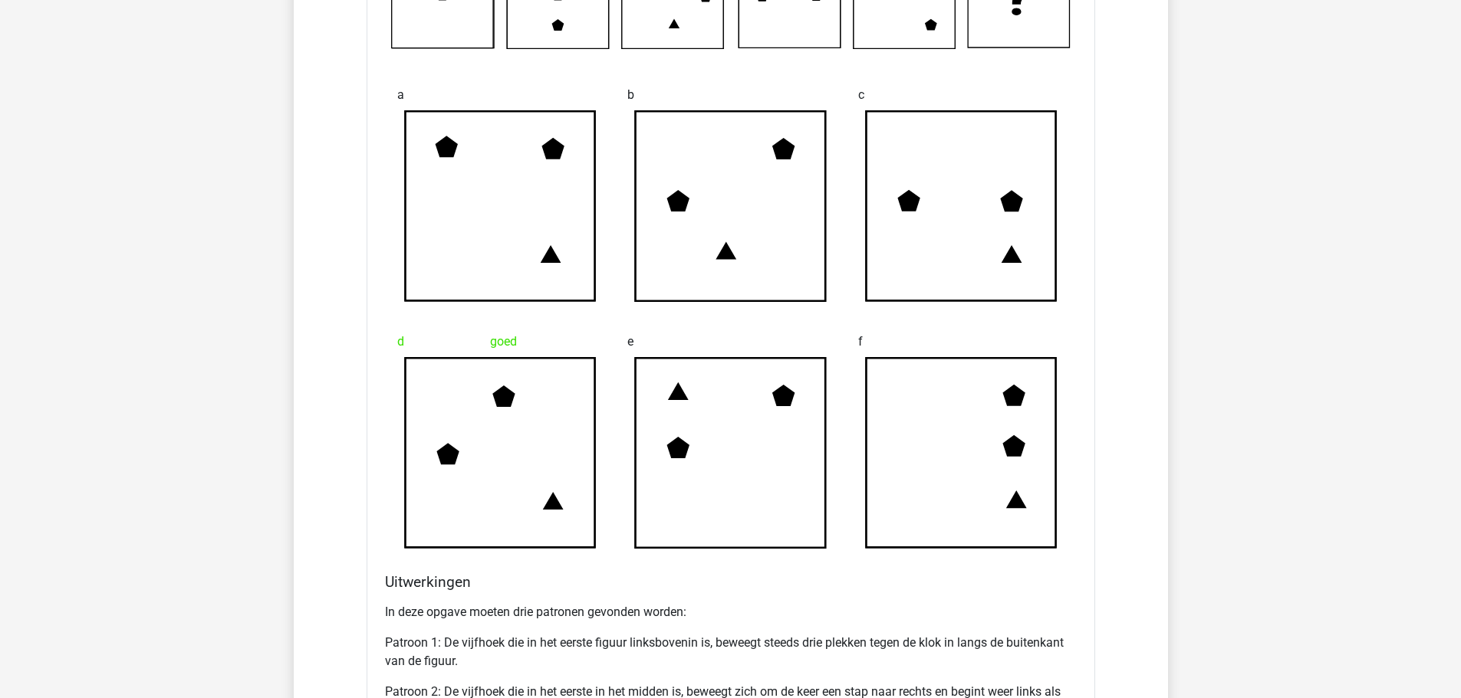
scroll to position [1227, 0]
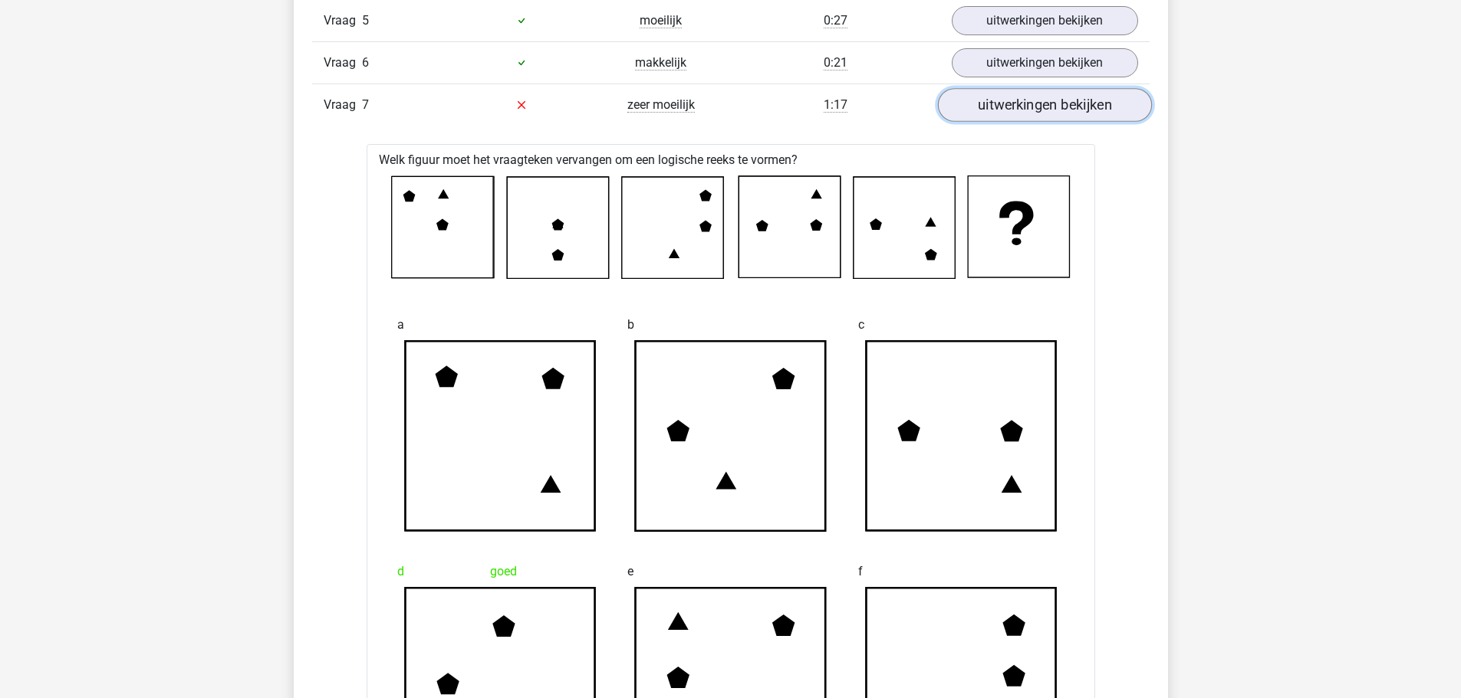
click at [1030, 108] on link "uitwerkingen bekijken" at bounding box center [1044, 105] width 214 height 34
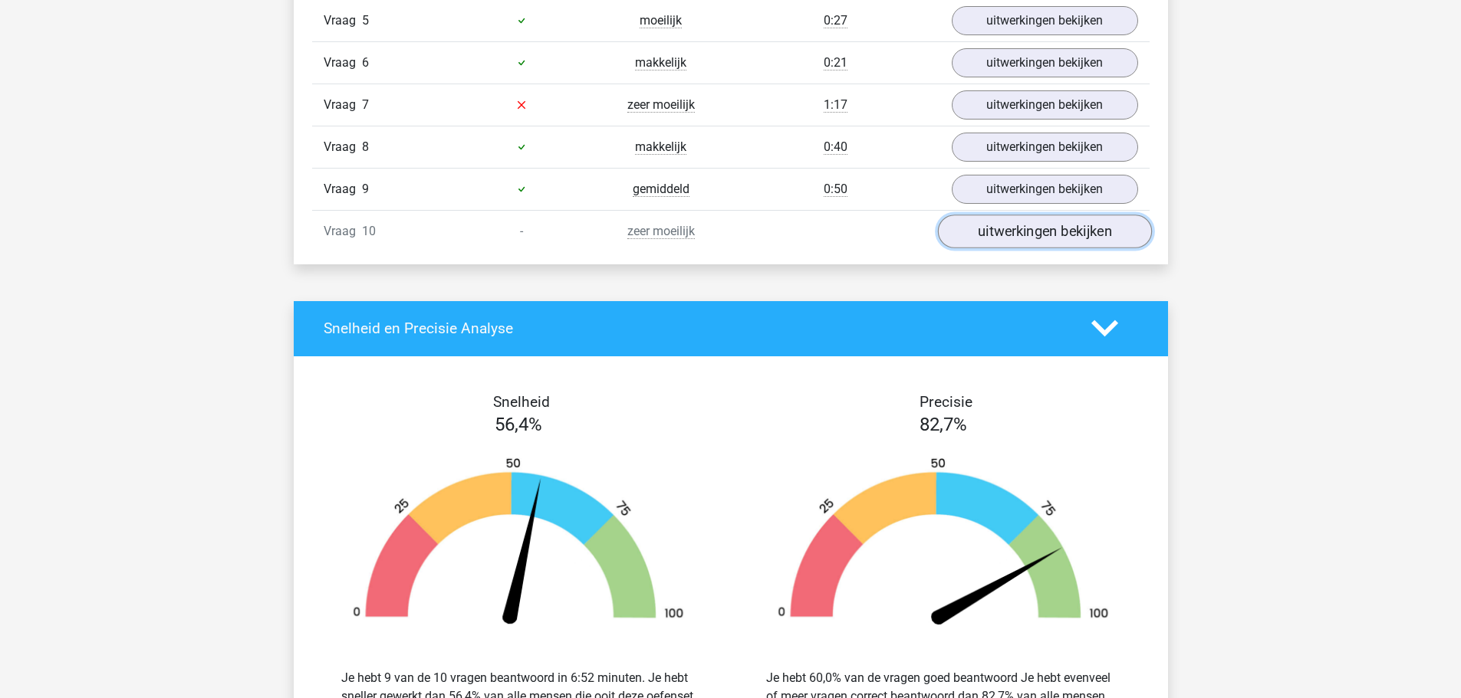
click at [981, 232] on link "uitwerkingen bekijken" at bounding box center [1044, 232] width 214 height 34
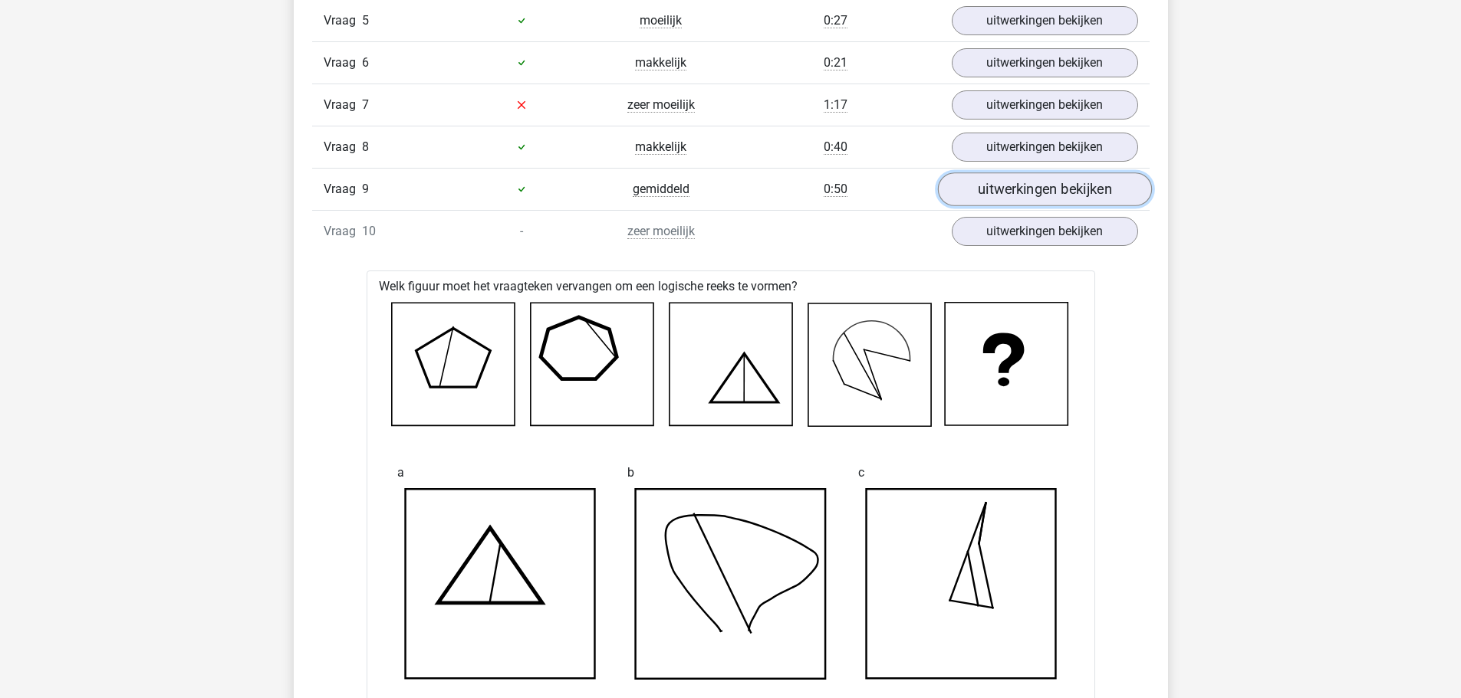
click at [981, 201] on link "uitwerkingen bekijken" at bounding box center [1044, 190] width 214 height 34
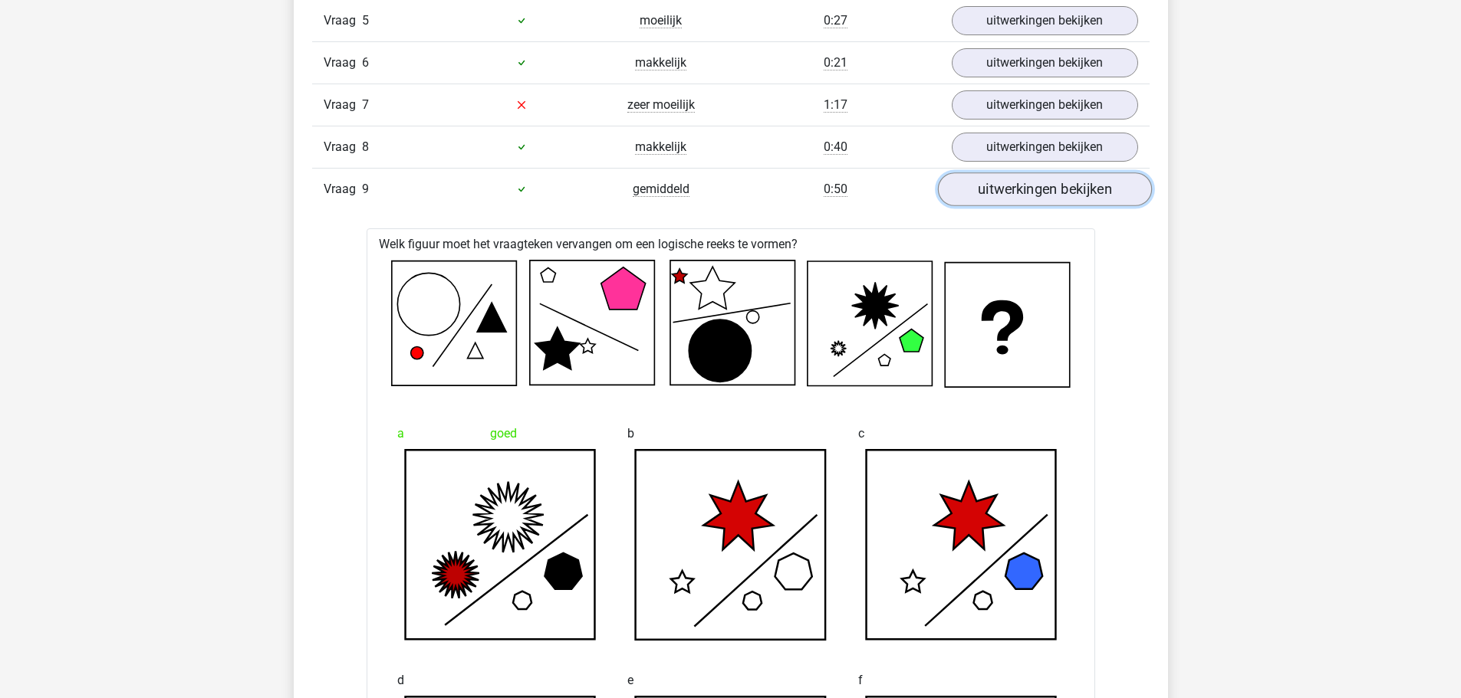
click at [981, 201] on link "uitwerkingen bekijken" at bounding box center [1044, 190] width 214 height 34
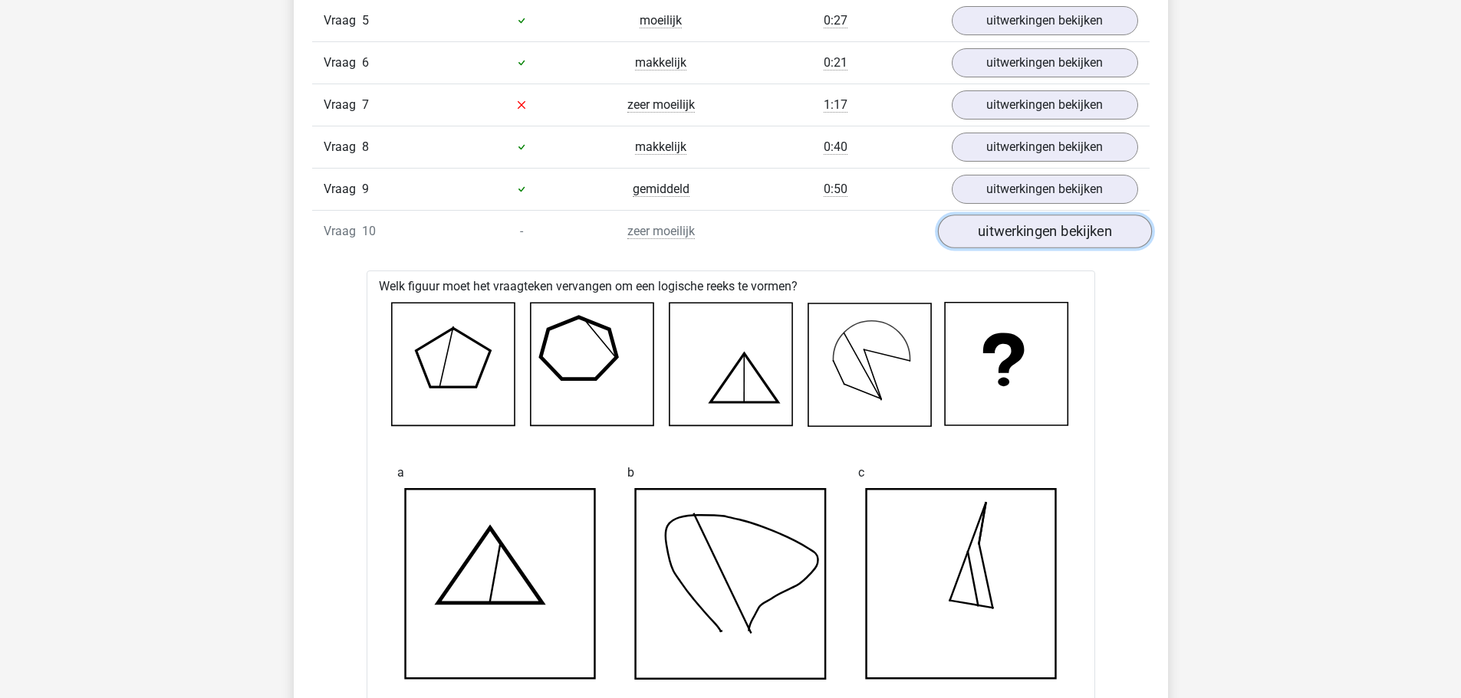
click at [981, 228] on link "uitwerkingen bekijken" at bounding box center [1044, 232] width 214 height 34
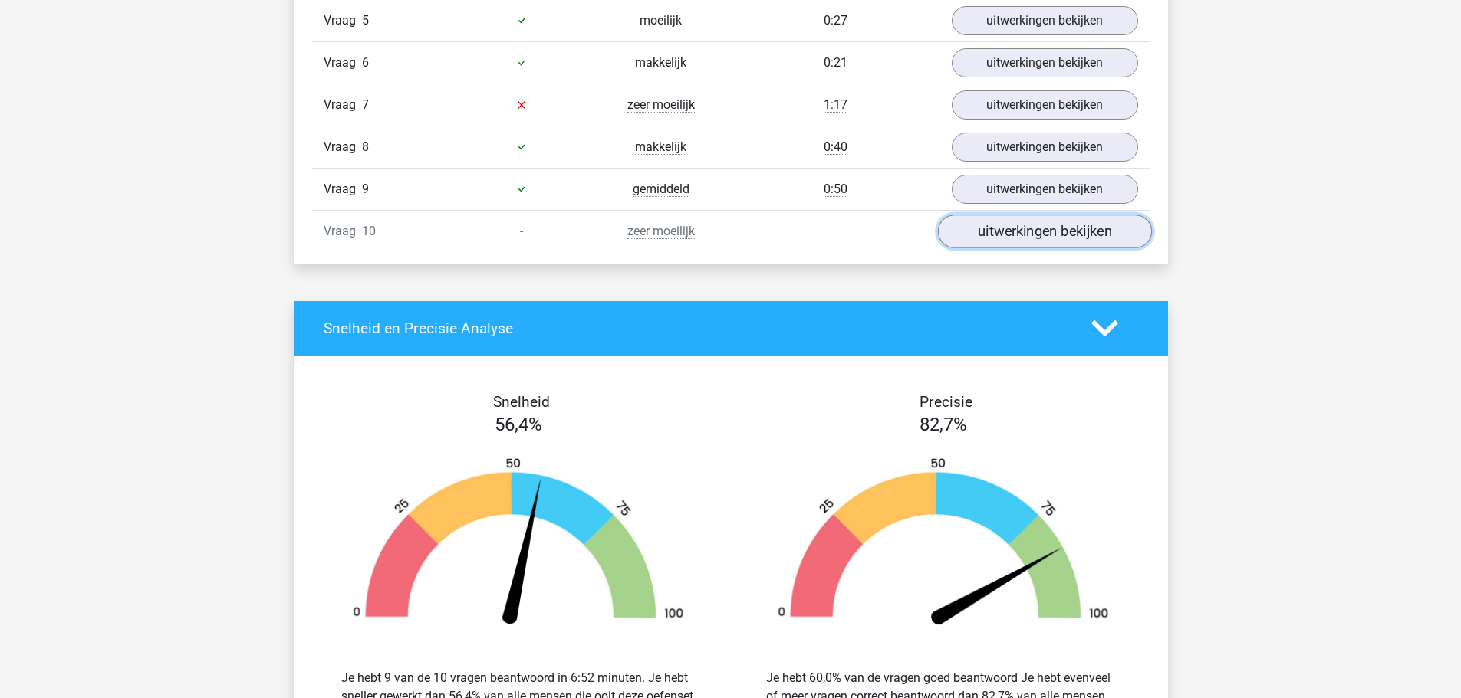
click at [981, 228] on link "uitwerkingen bekijken" at bounding box center [1044, 232] width 214 height 34
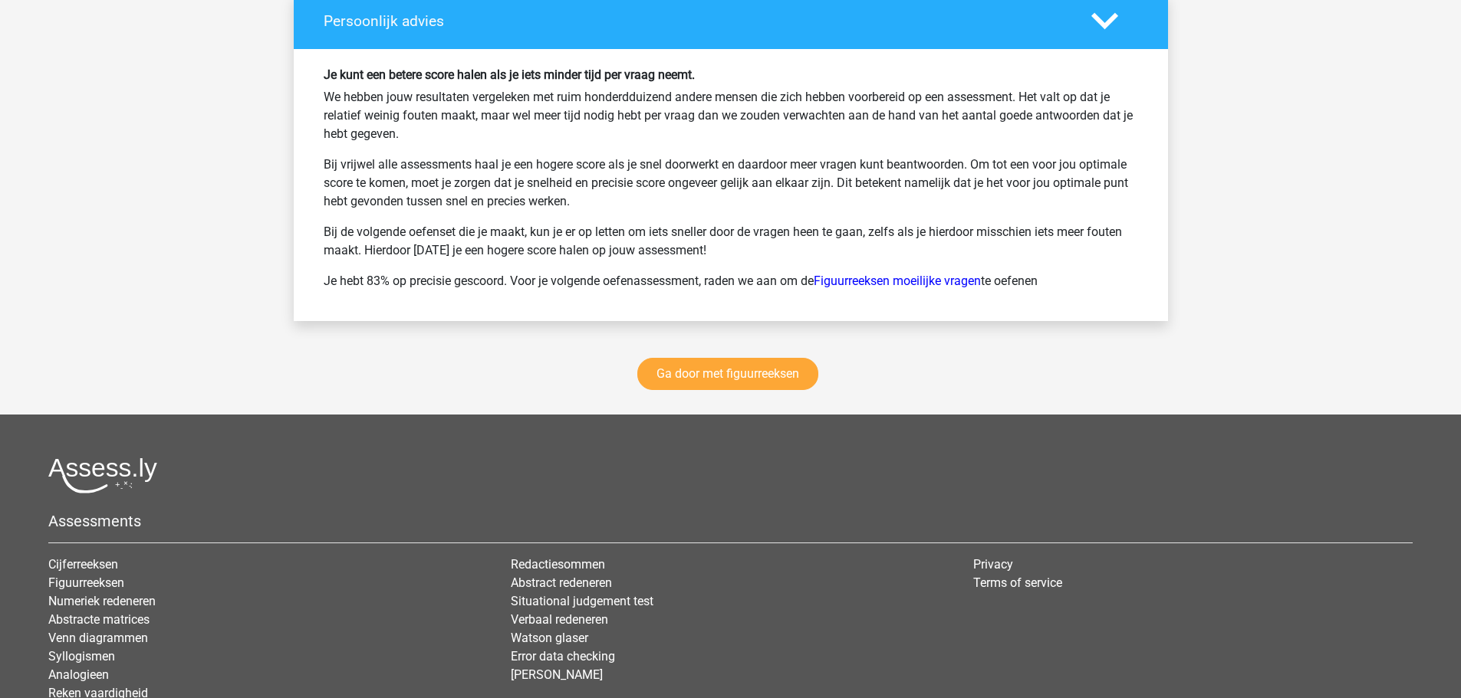
scroll to position [3026, 0]
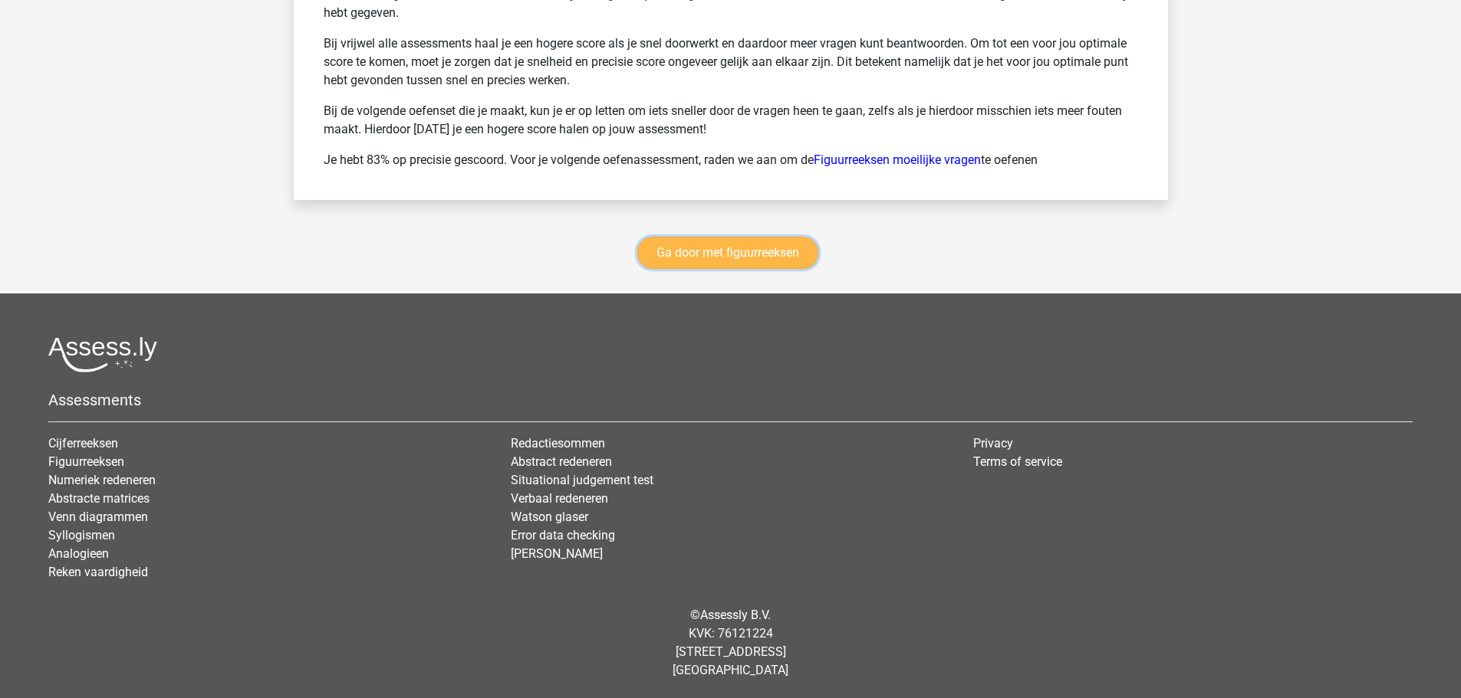
click at [721, 251] on link "Ga door met figuurreeksen" at bounding box center [727, 253] width 181 height 32
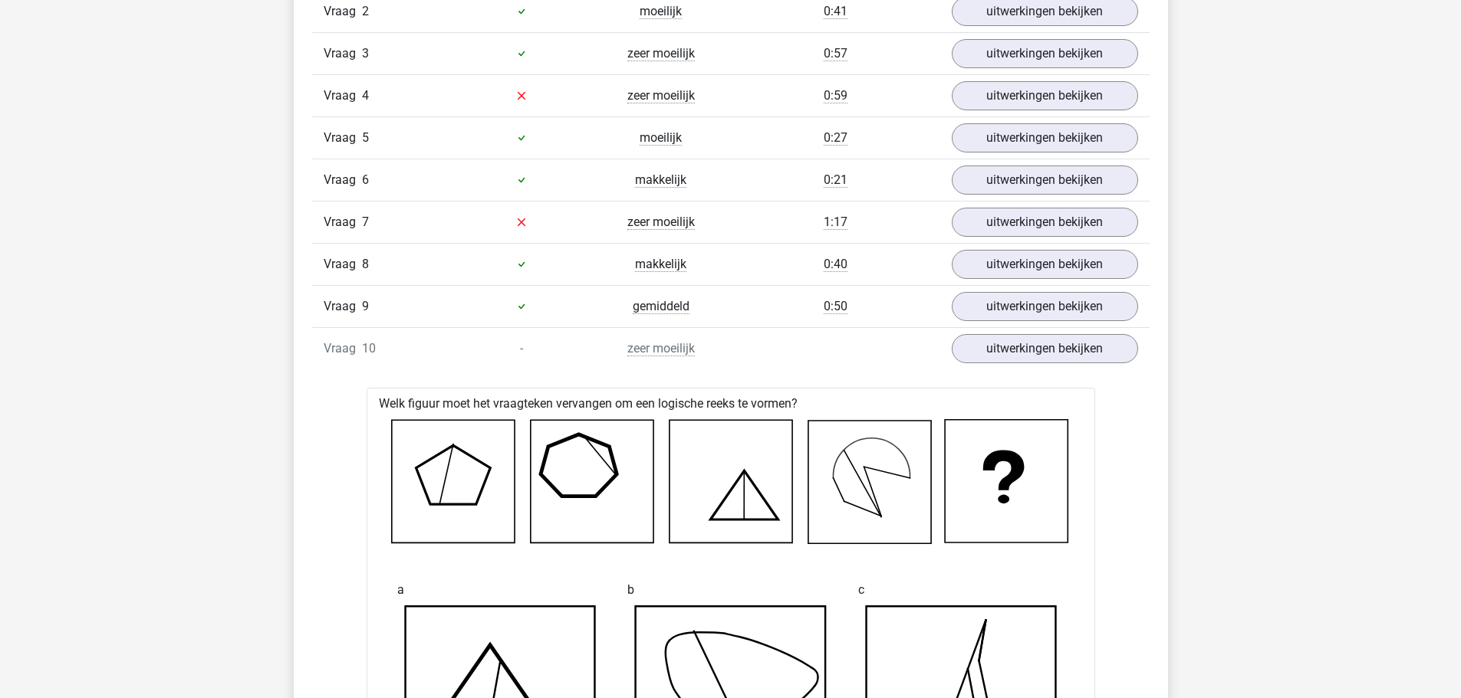
scroll to position [1646, 0]
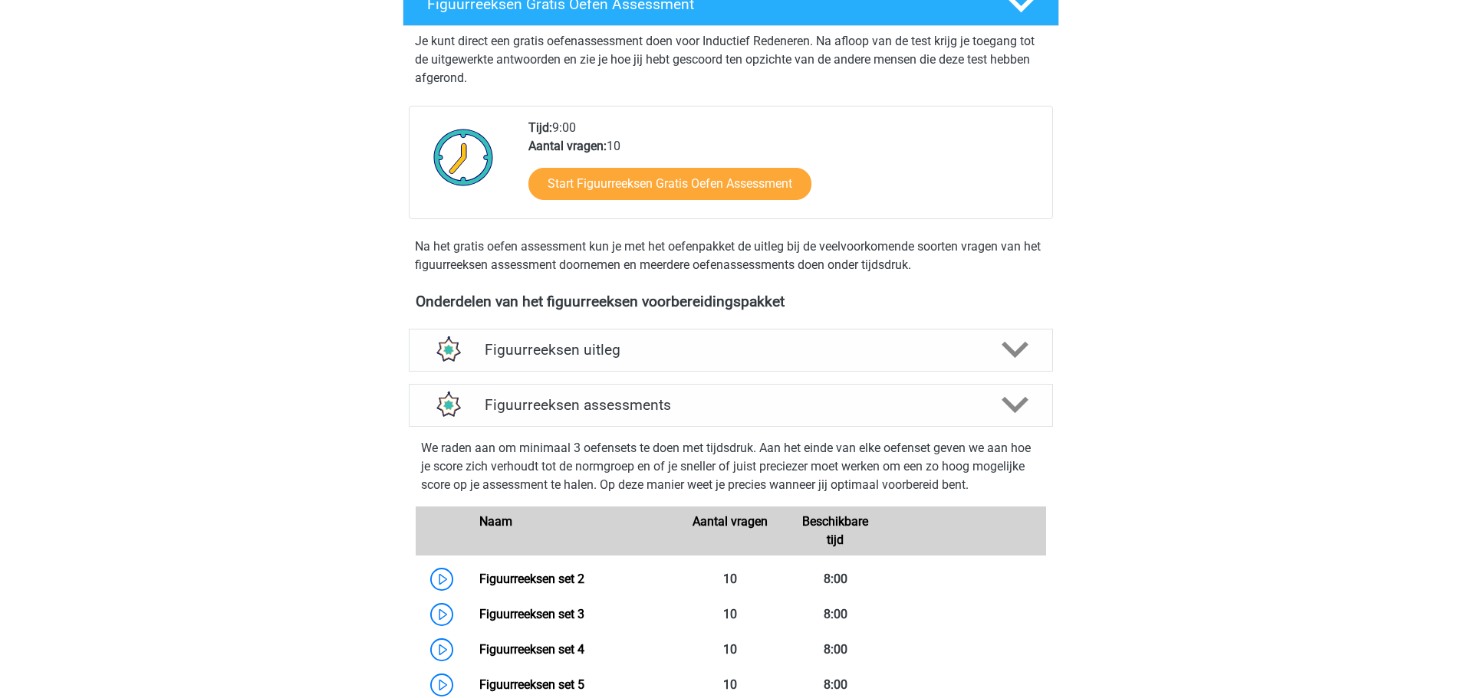
scroll to position [283, 0]
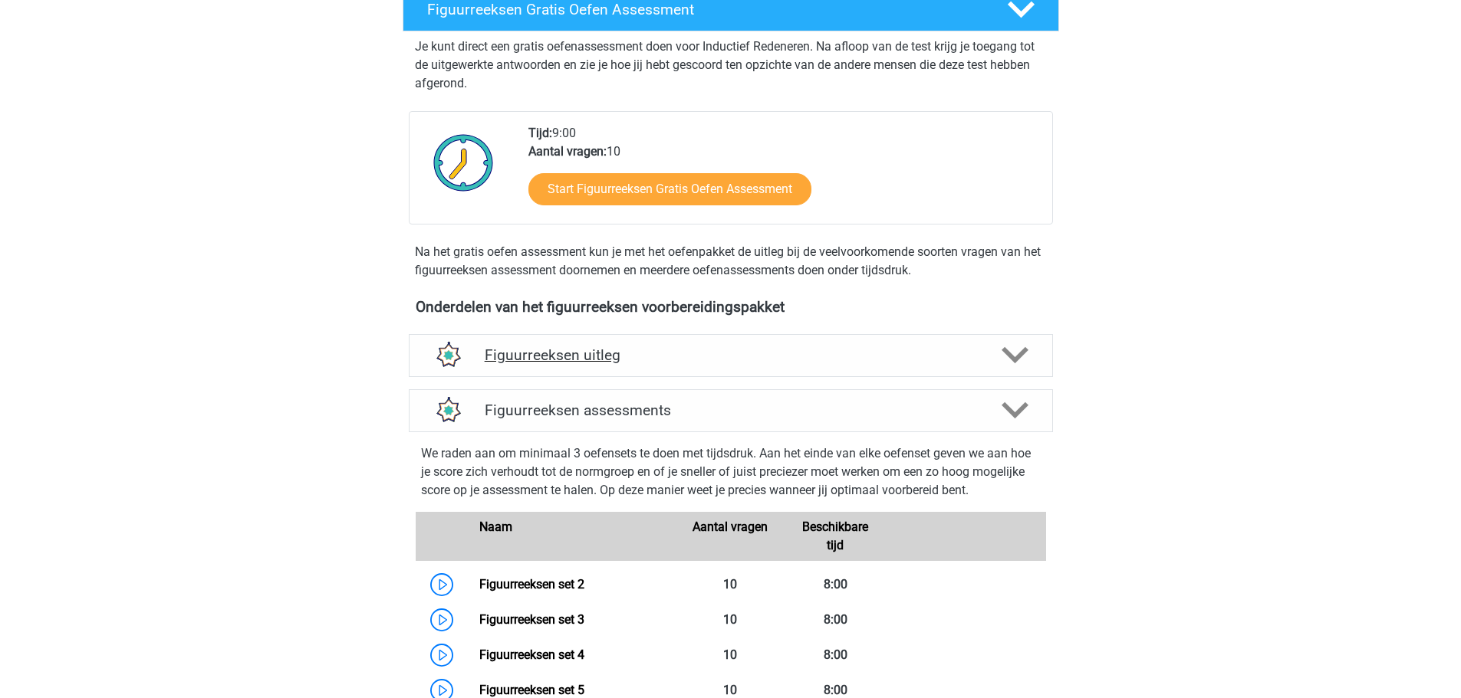
click at [677, 344] on div "Figuurreeksen uitleg" at bounding box center [731, 355] width 644 height 43
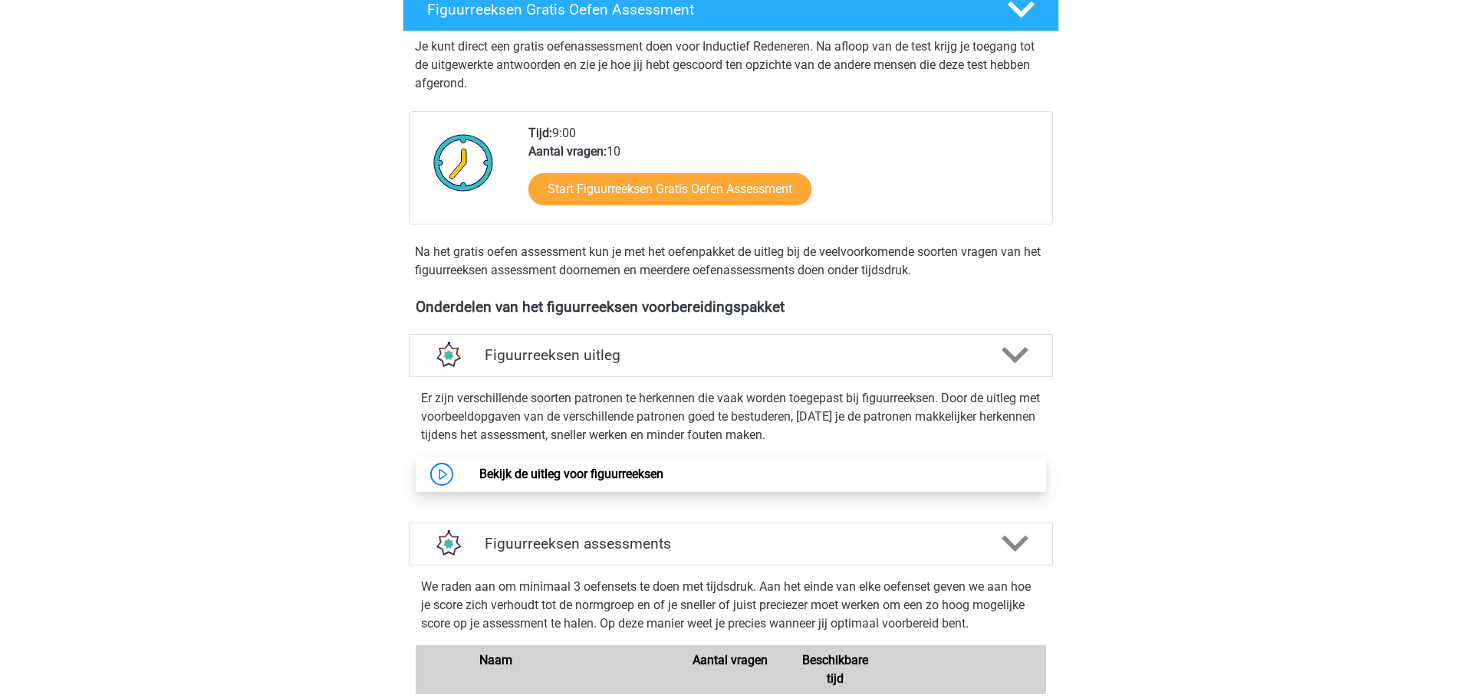
click at [564, 472] on link "Bekijk de uitleg voor figuurreeksen" at bounding box center [571, 474] width 184 height 15
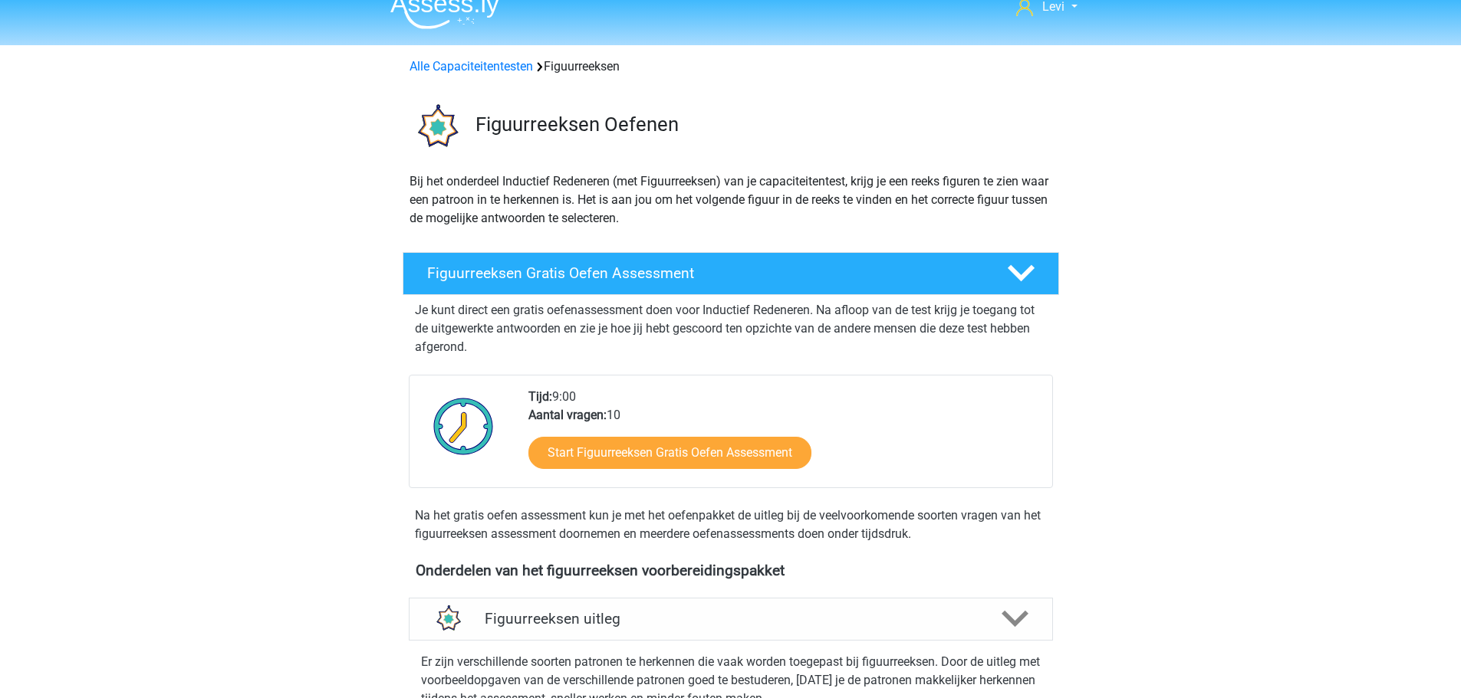
scroll to position [0, 0]
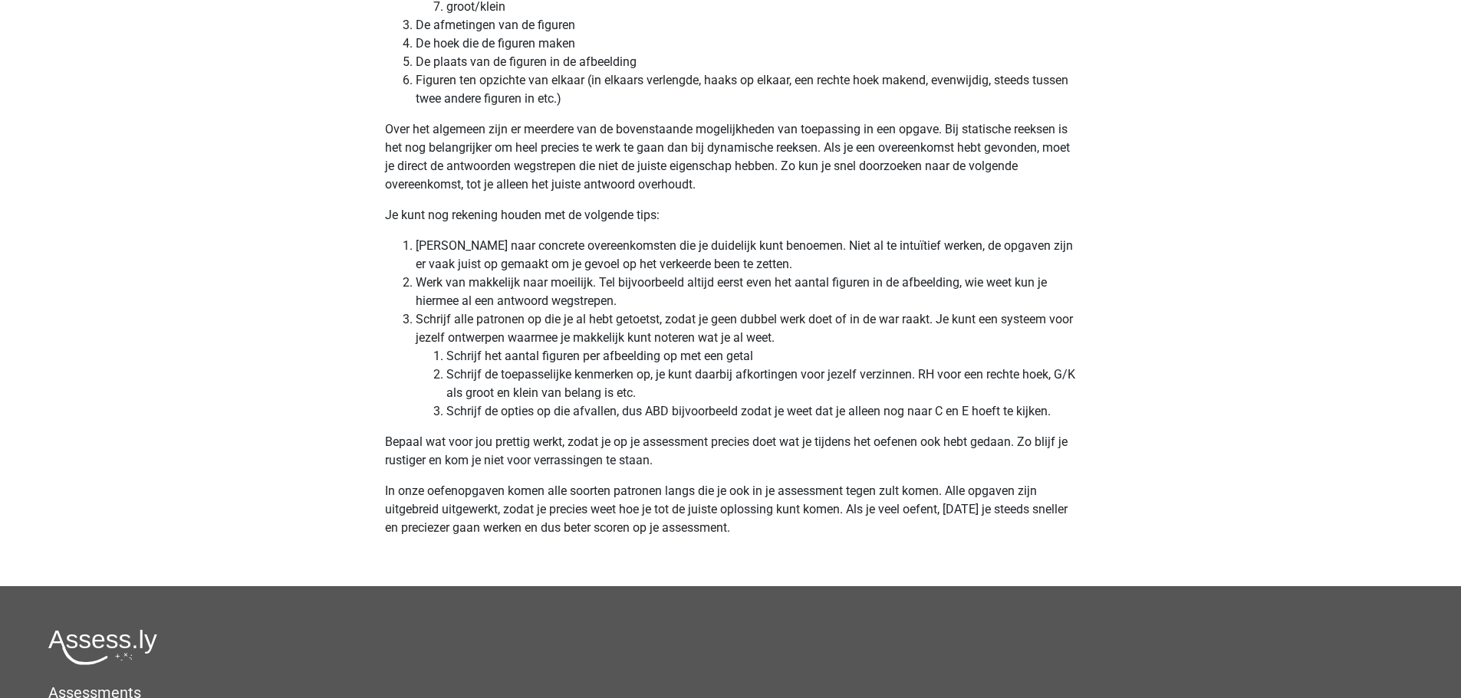
scroll to position [4740, 0]
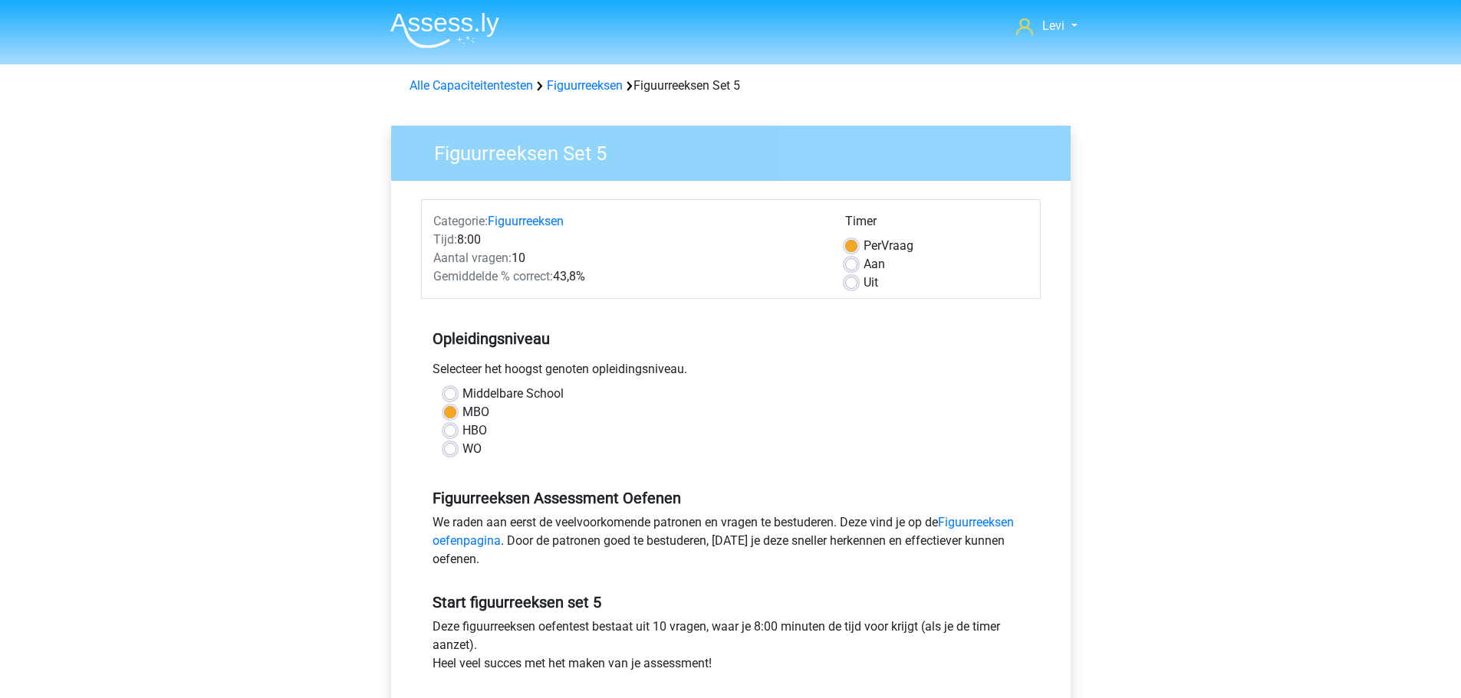
scroll to position [230, 0]
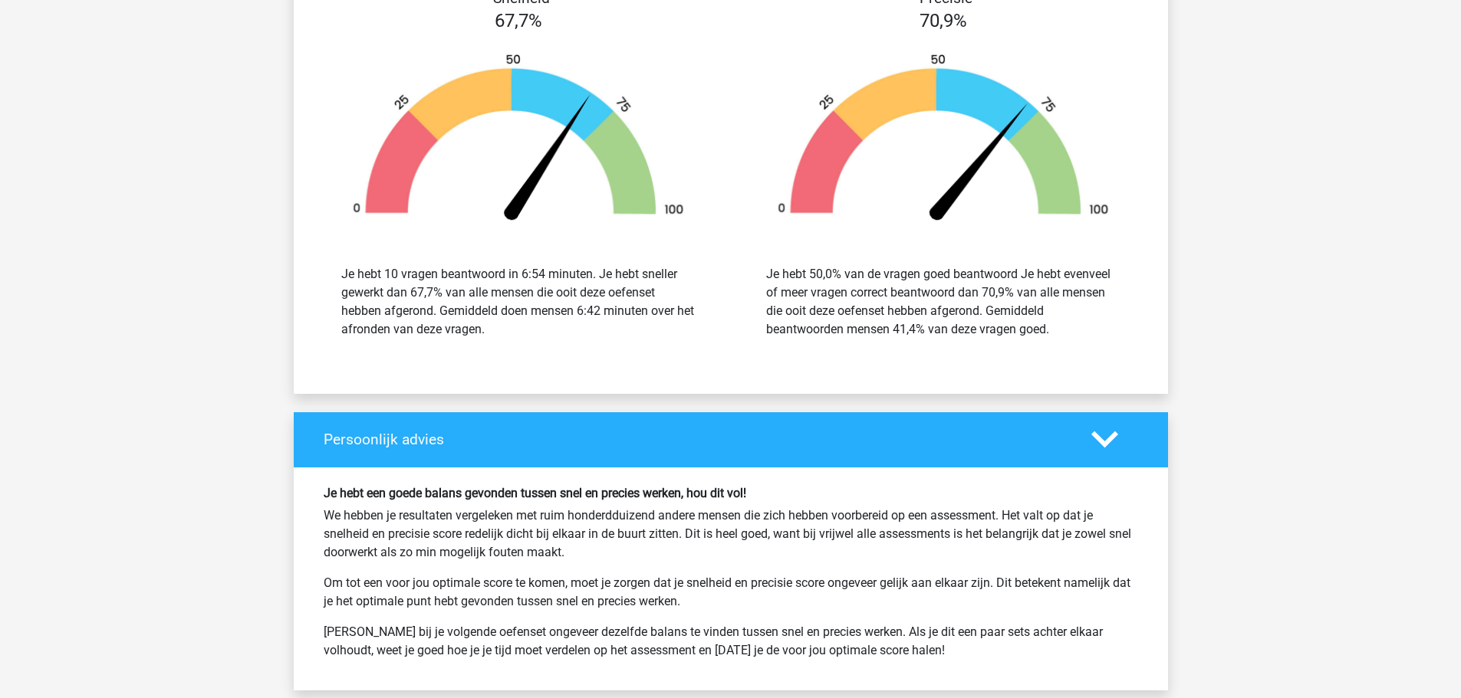
scroll to position [1917, 0]
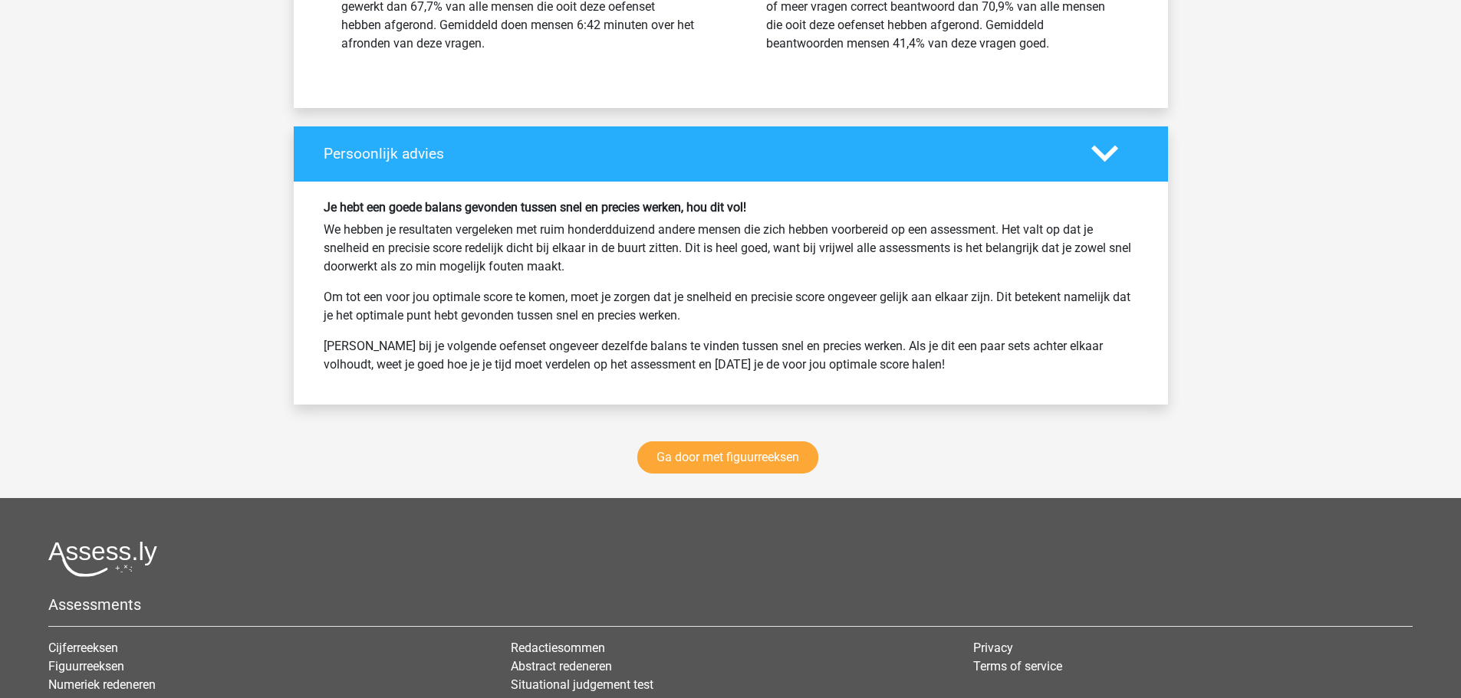
click at [730, 441] on div "Ga door met figuurreeksen" at bounding box center [731, 460] width 874 height 75
click at [743, 466] on link "Ga door met figuurreeksen" at bounding box center [727, 458] width 181 height 32
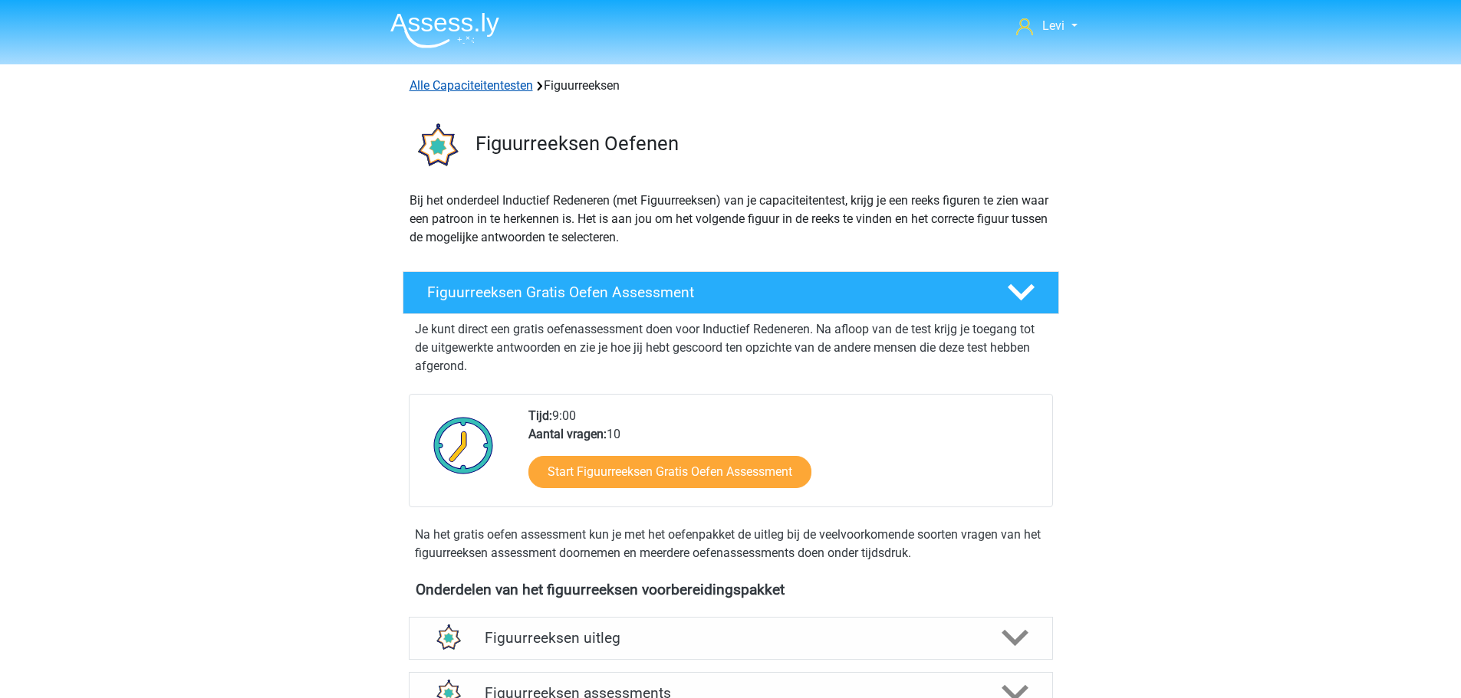
click at [452, 89] on link "Alle Capaciteitentesten" at bounding box center [470, 85] width 123 height 15
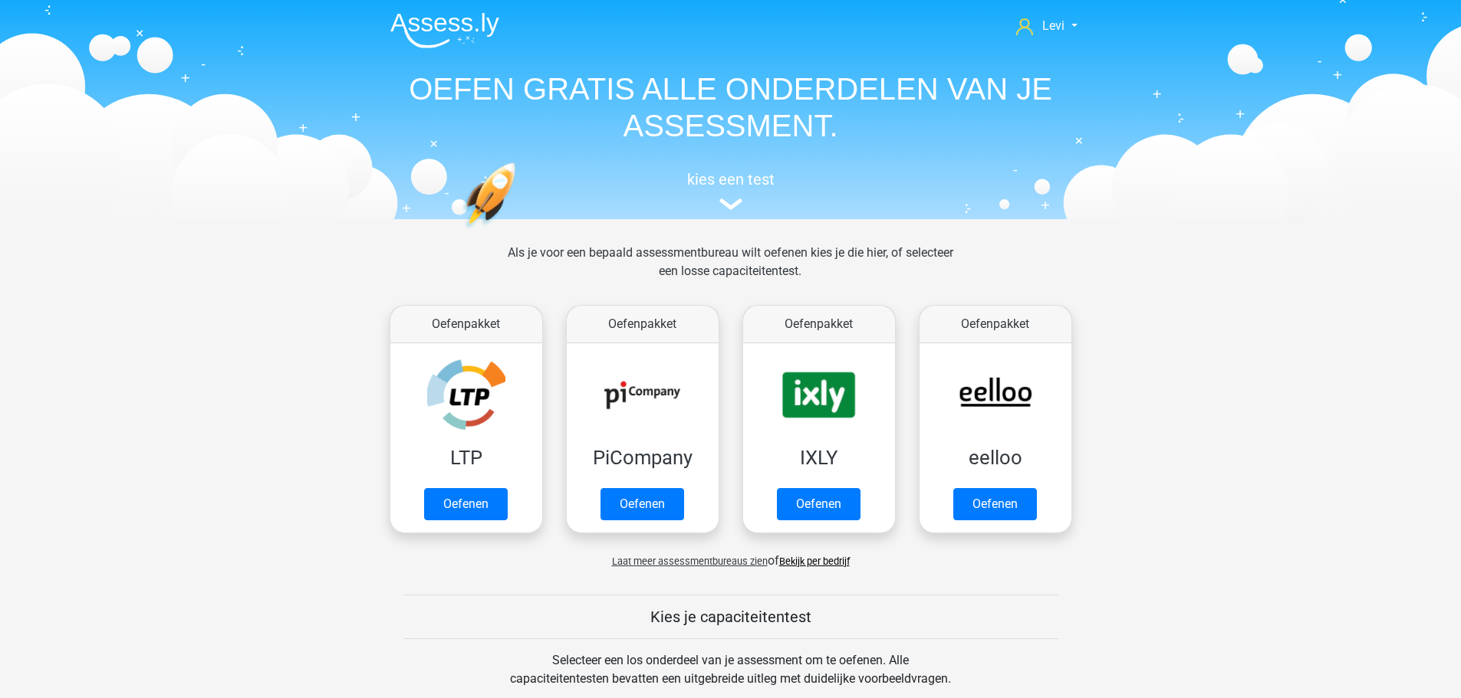
scroll to position [652, 0]
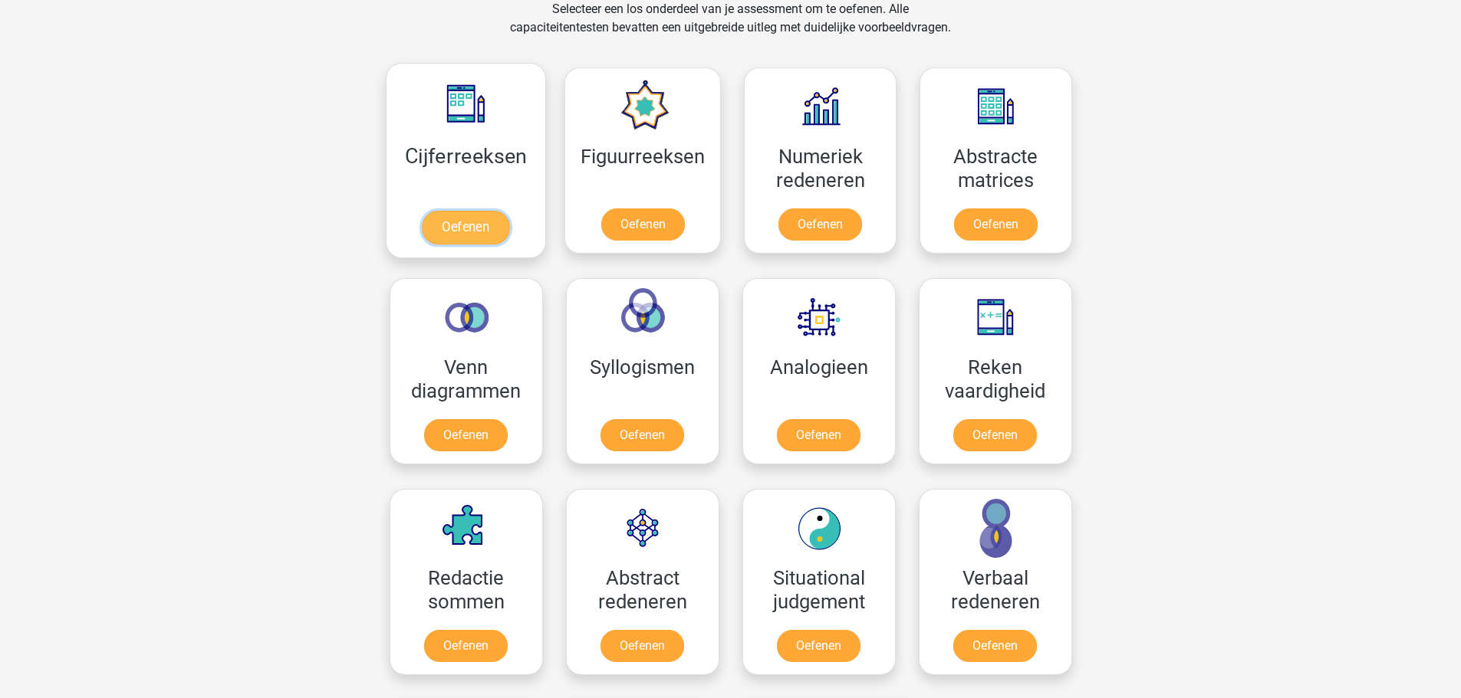
click at [462, 222] on link "Oefenen" at bounding box center [465, 228] width 87 height 34
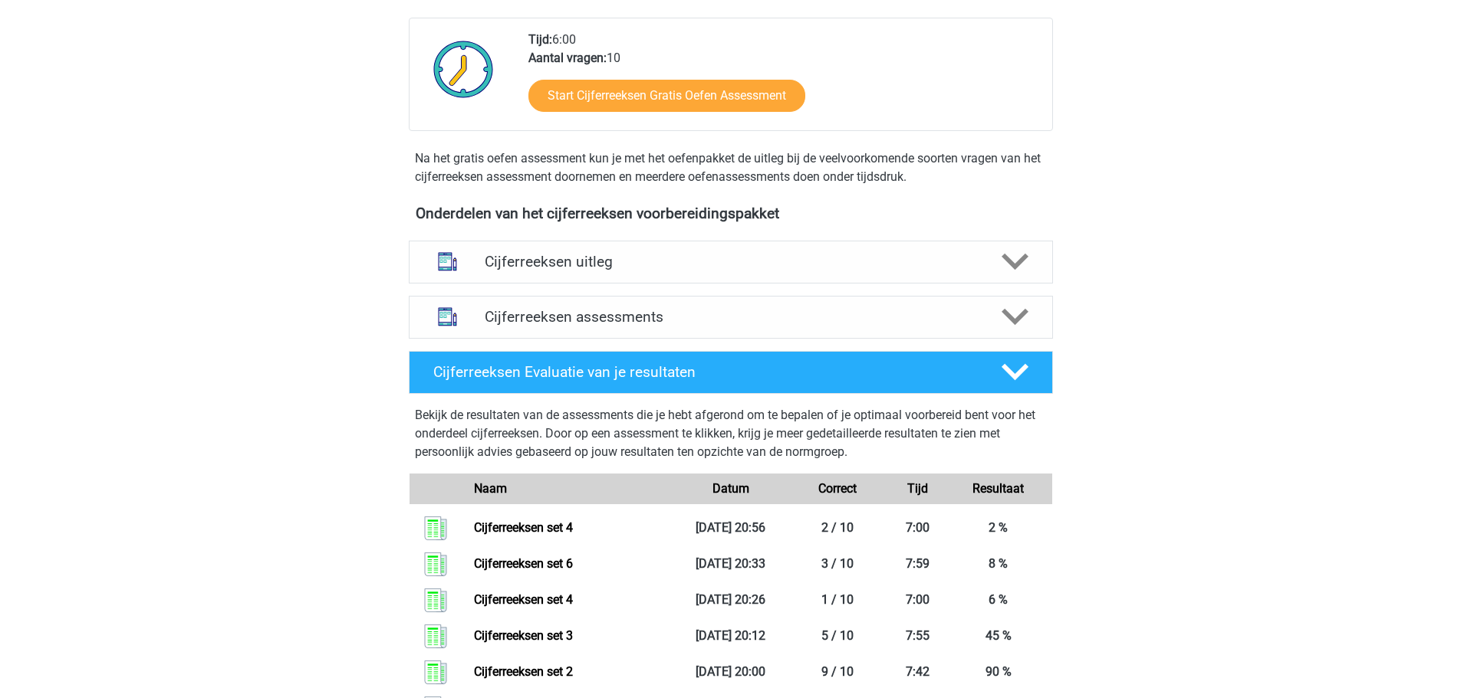
scroll to position [383, 0]
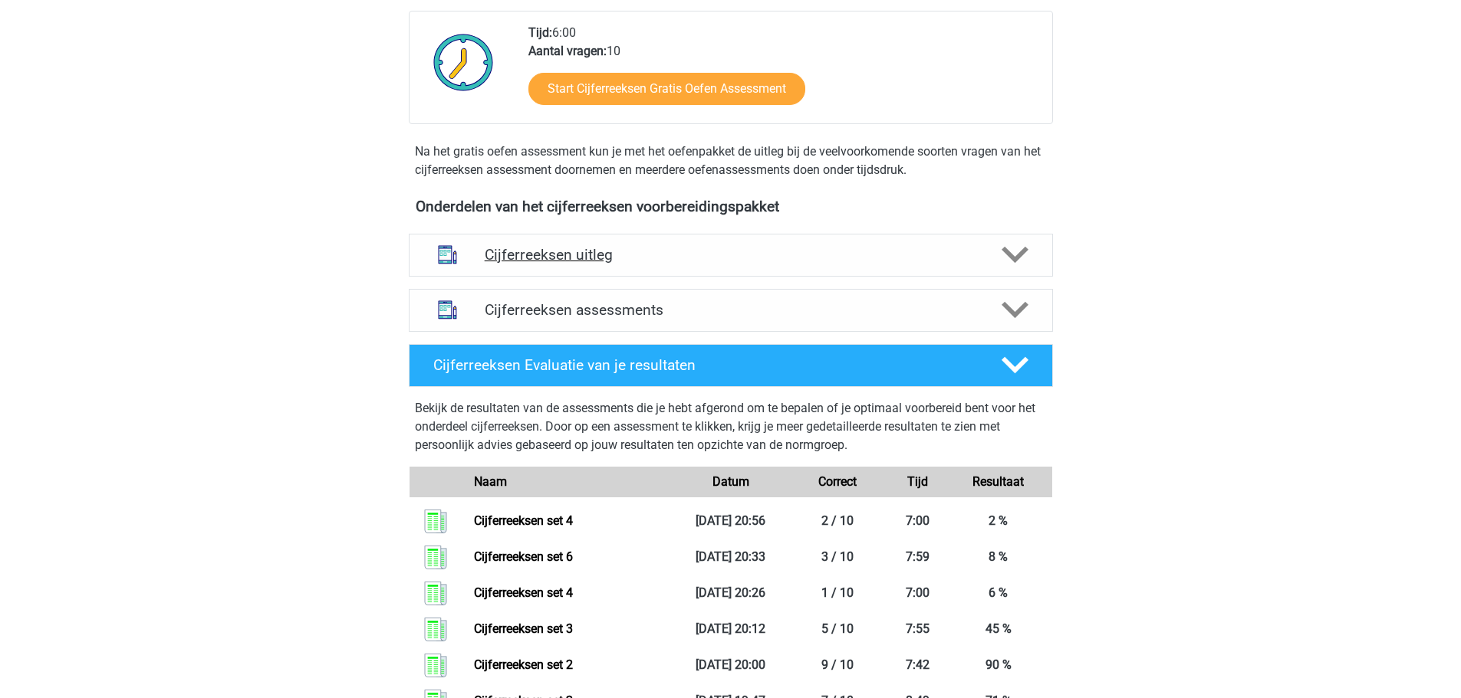
click at [611, 264] on div "Cijferreeksen uitleg" at bounding box center [731, 255] width 644 height 43
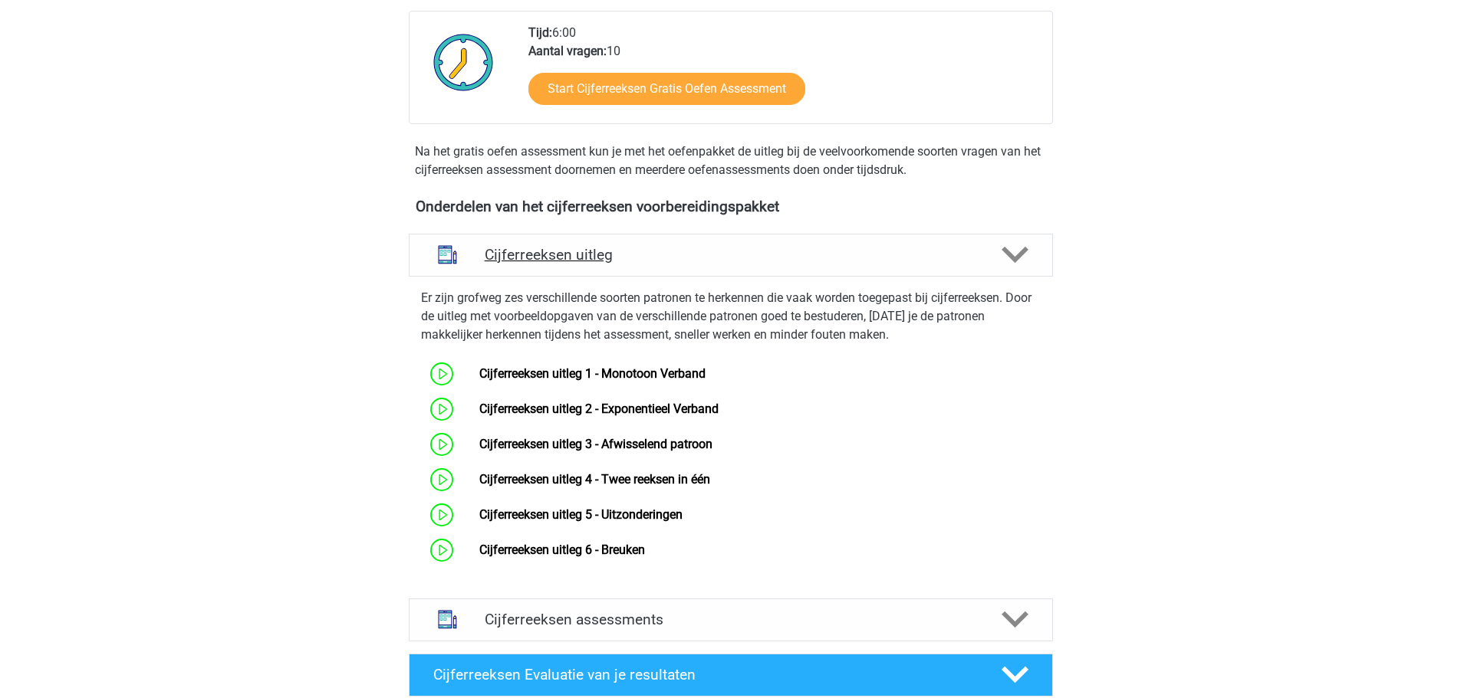
click at [610, 264] on h4 "Cijferreeksen uitleg" at bounding box center [731, 255] width 492 height 18
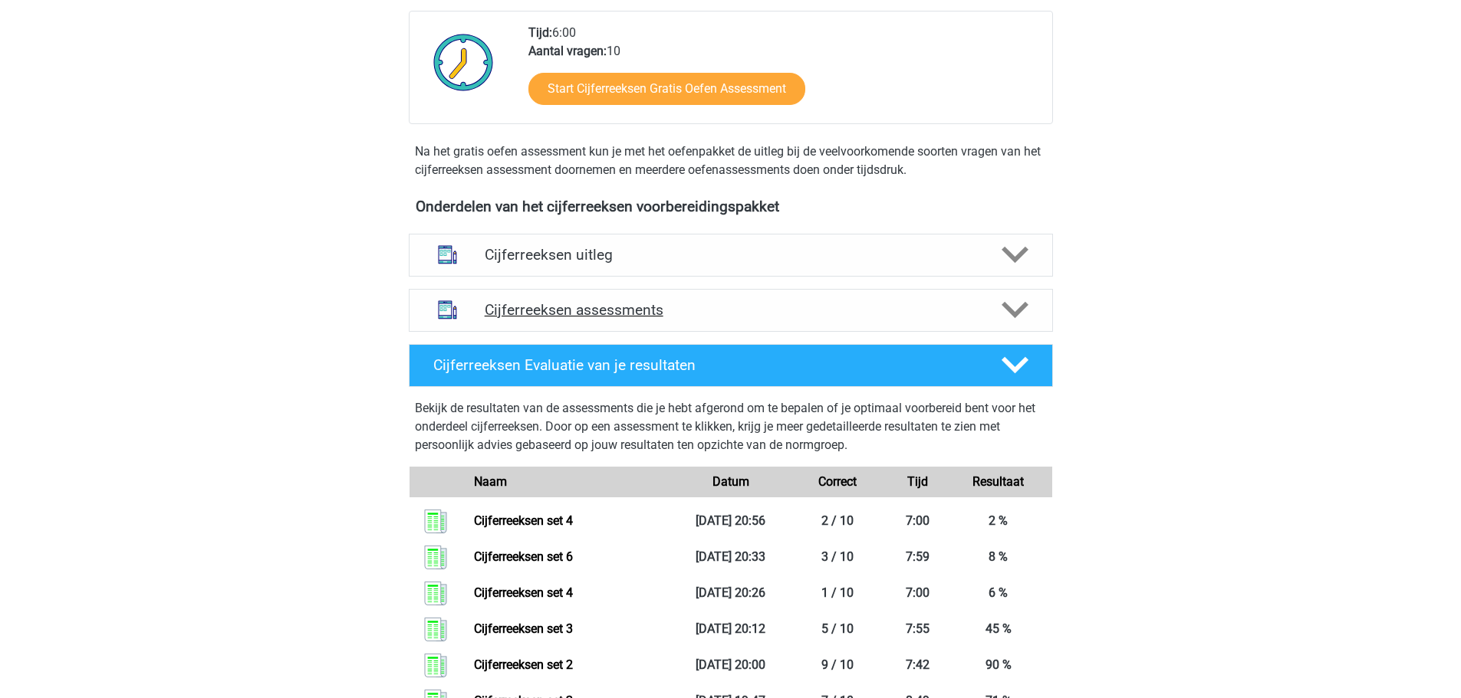
click at [621, 313] on div "Cijferreeksen assessments" at bounding box center [731, 310] width 644 height 43
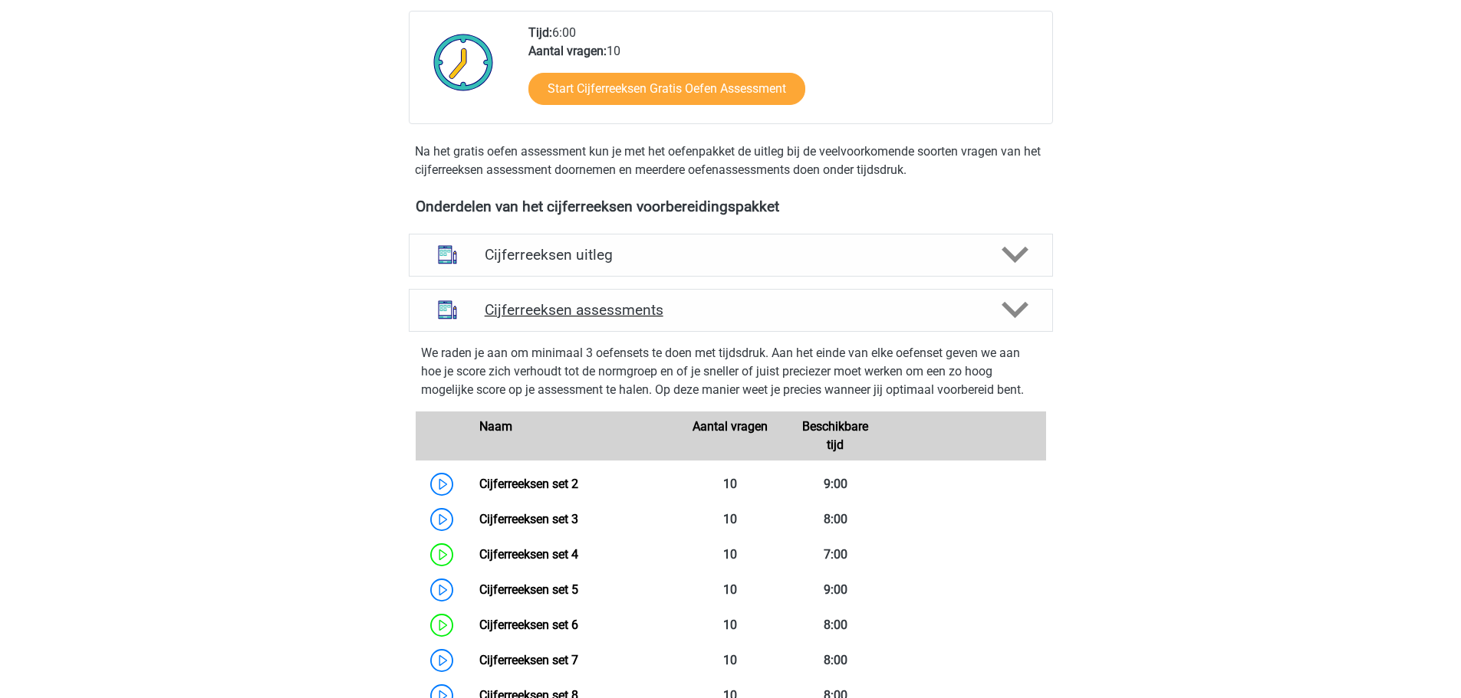
click at [724, 332] on div "Cijferreeksen assessments" at bounding box center [731, 310] width 644 height 43
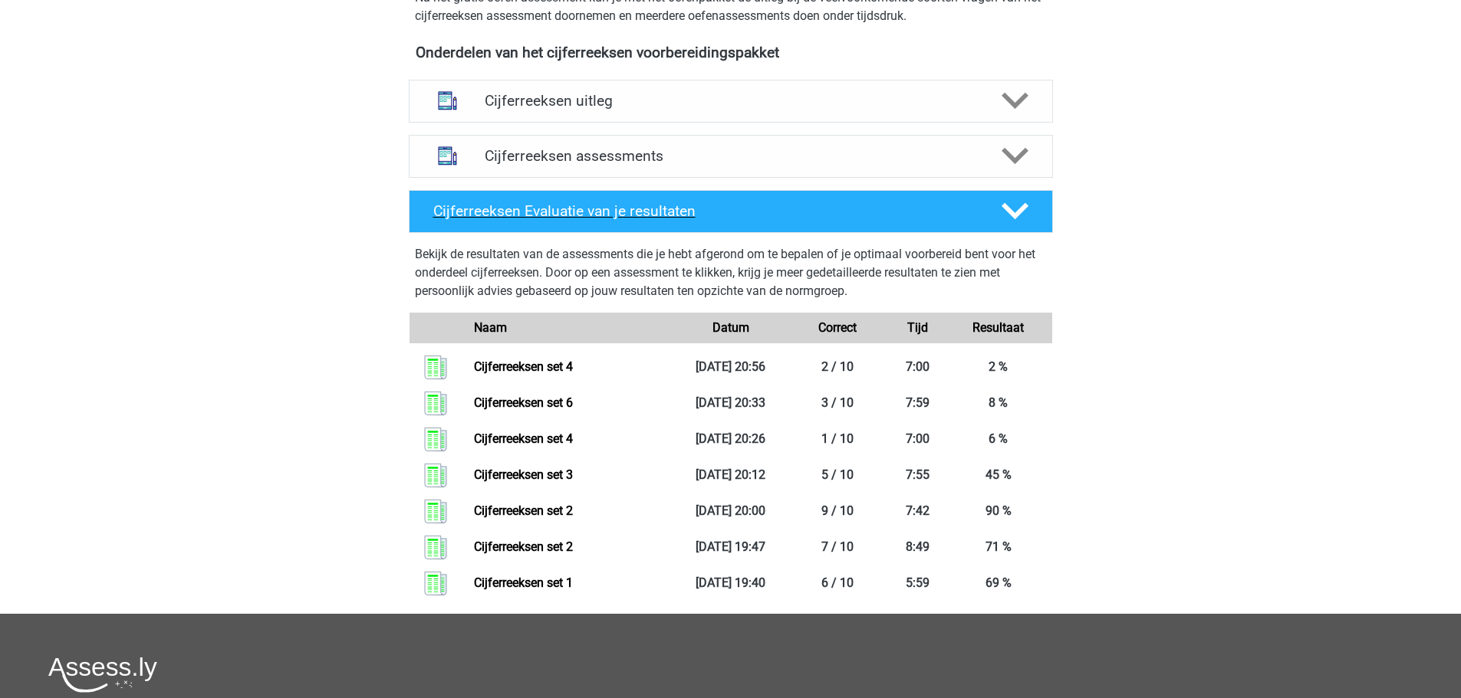
scroll to position [537, 0]
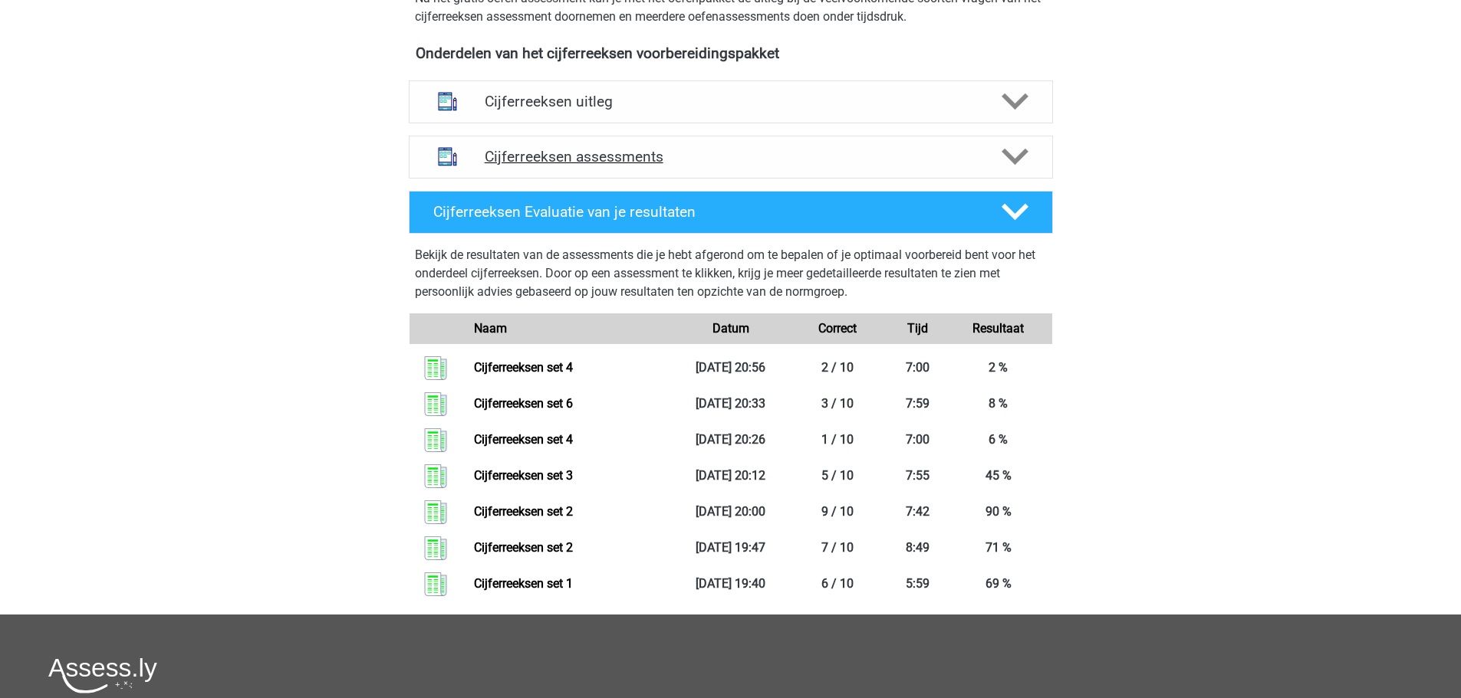
click at [660, 166] on h4 "Cijferreeksen assessments" at bounding box center [731, 157] width 492 height 18
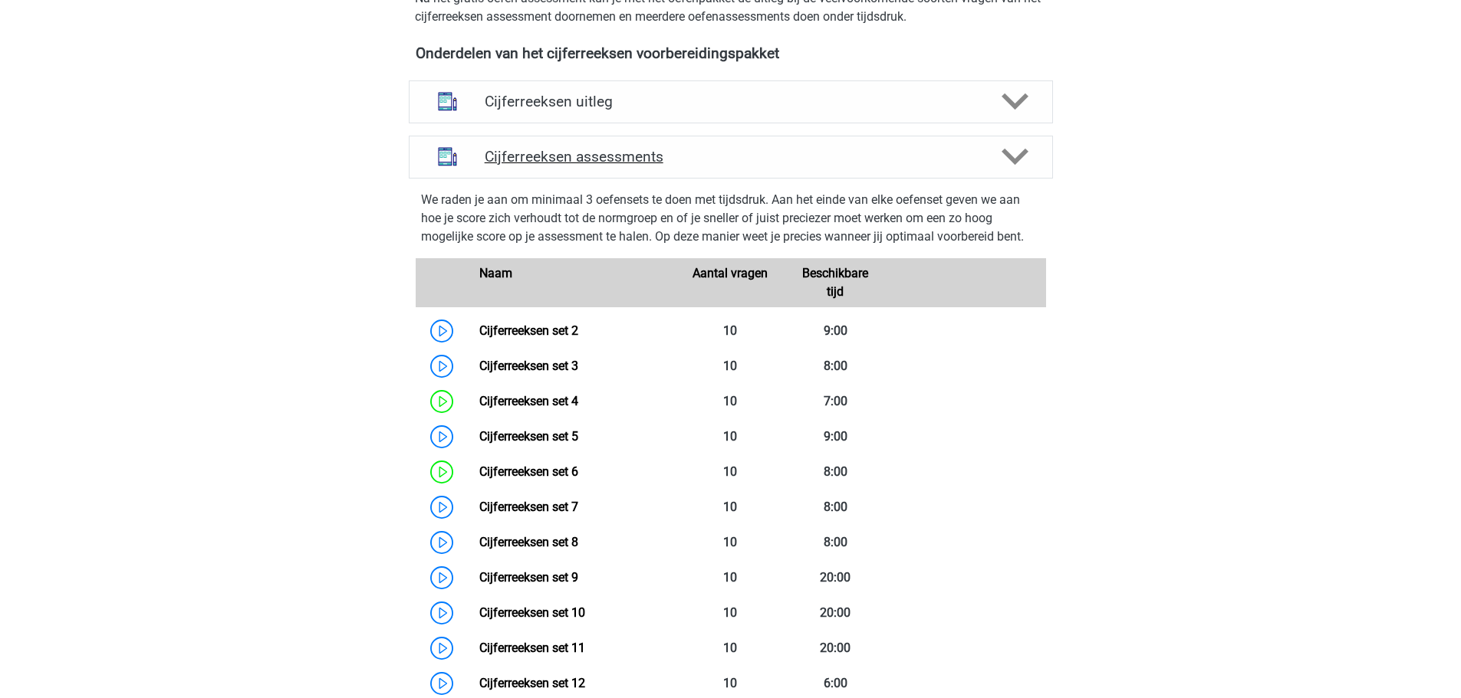
click at [668, 179] on div "Cijferreeksen assessments" at bounding box center [731, 157] width 644 height 43
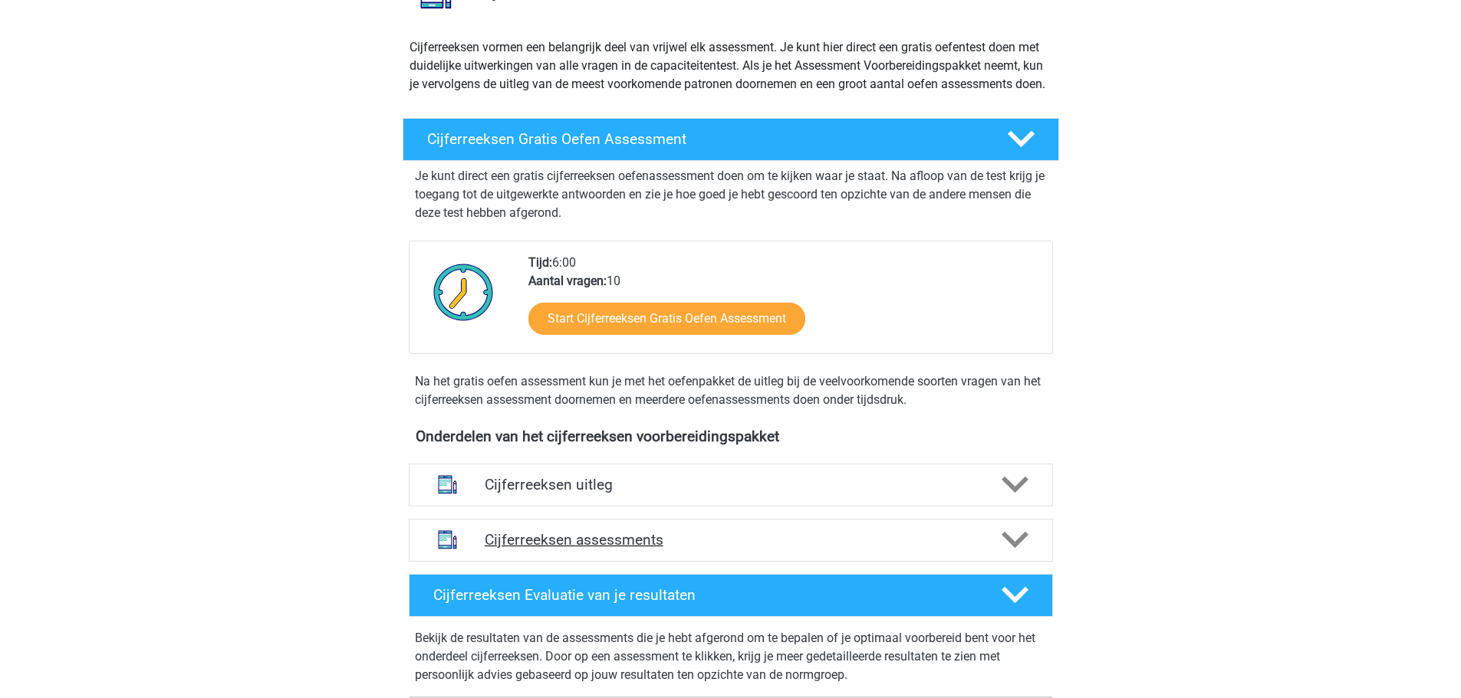
scroll to position [0, 0]
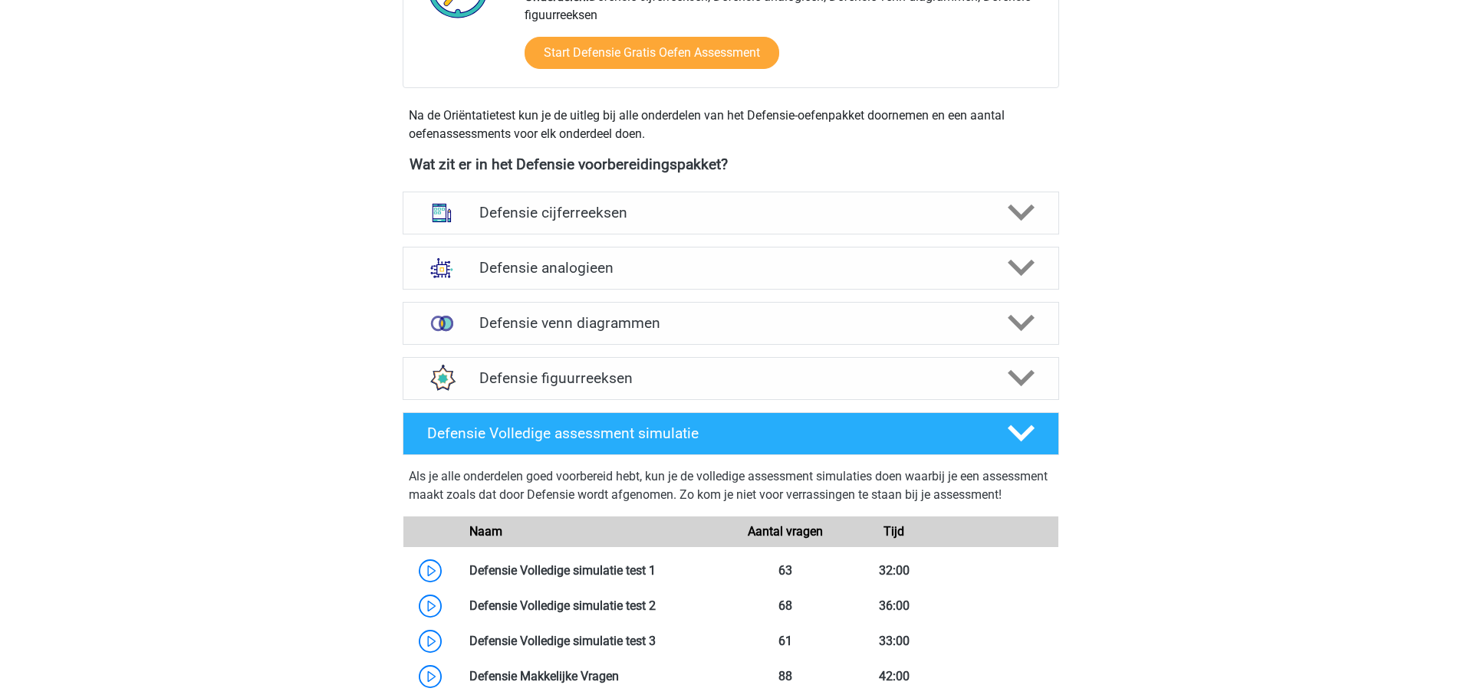
scroll to position [613, 0]
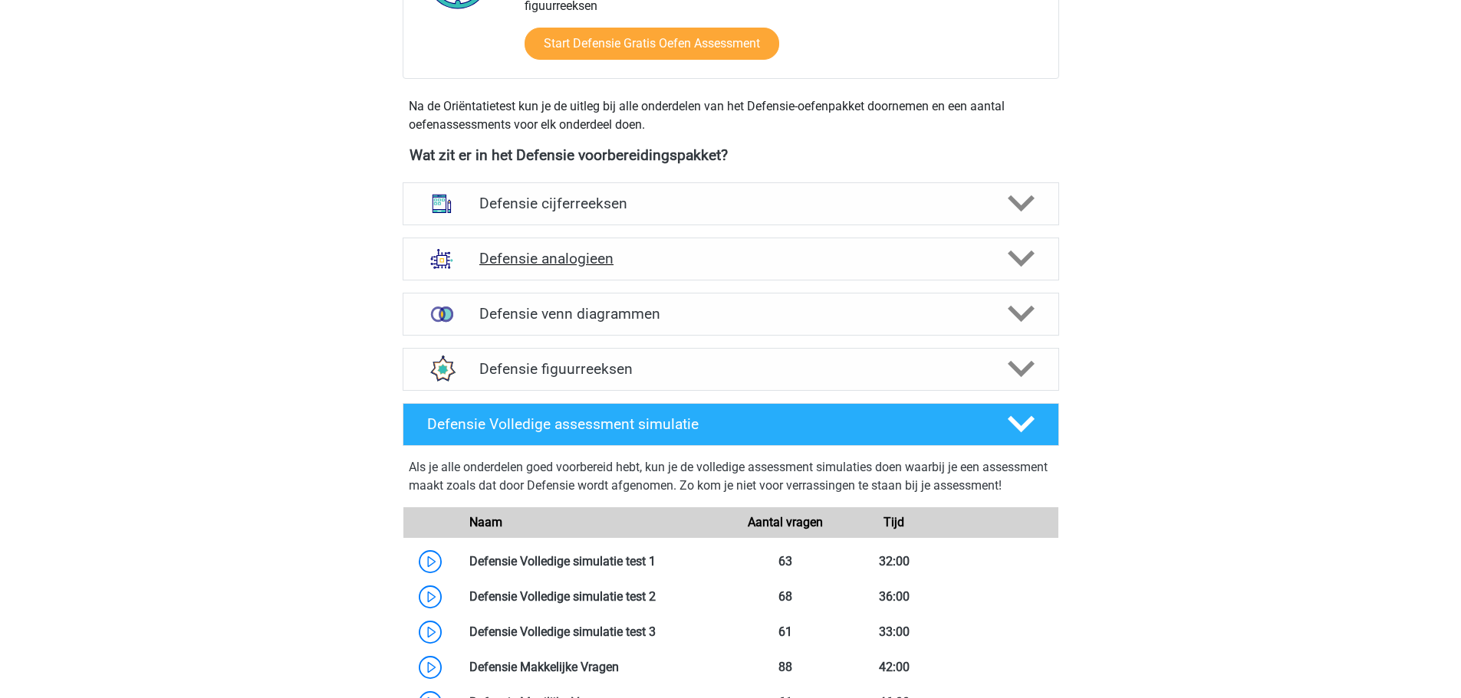
click at [1021, 273] on div "Defensie analogieen" at bounding box center [731, 259] width 656 height 43
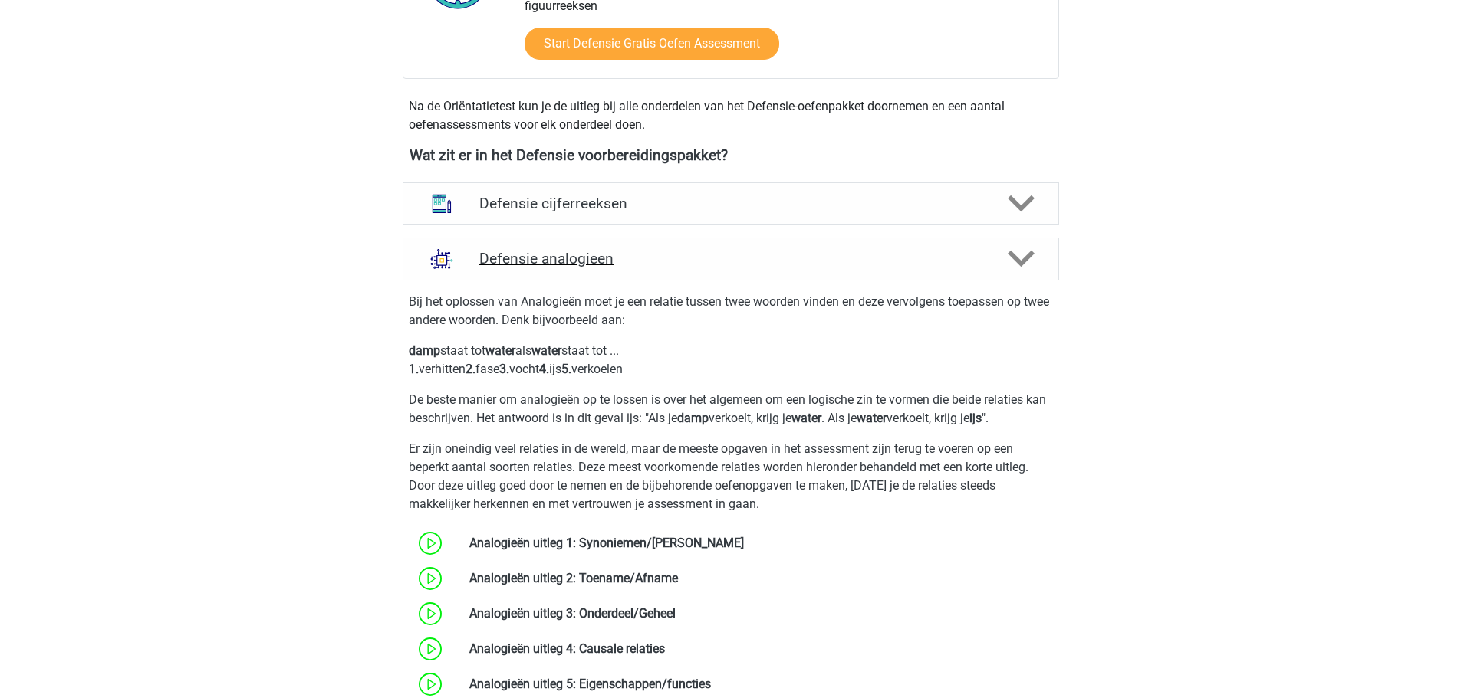
click at [1021, 273] on div "Defensie analogieen" at bounding box center [731, 259] width 656 height 43
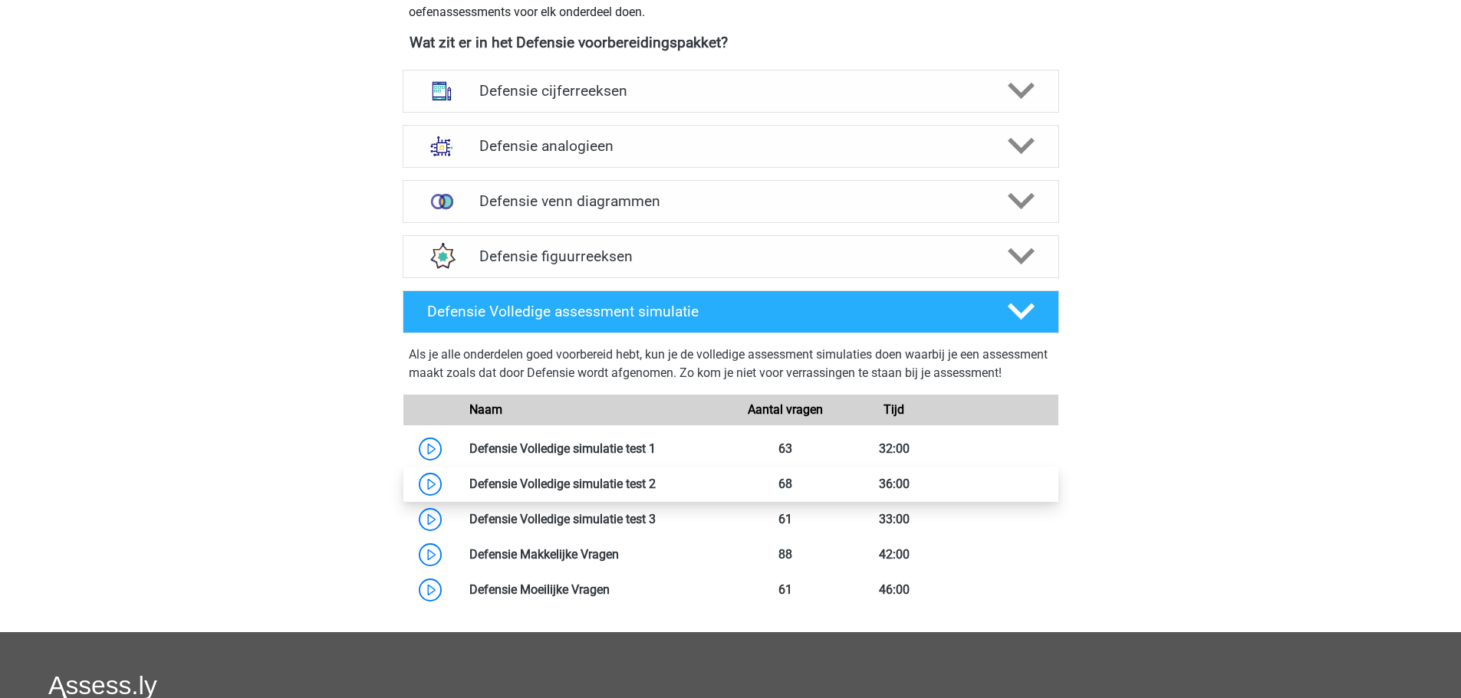
scroll to position [690, 0]
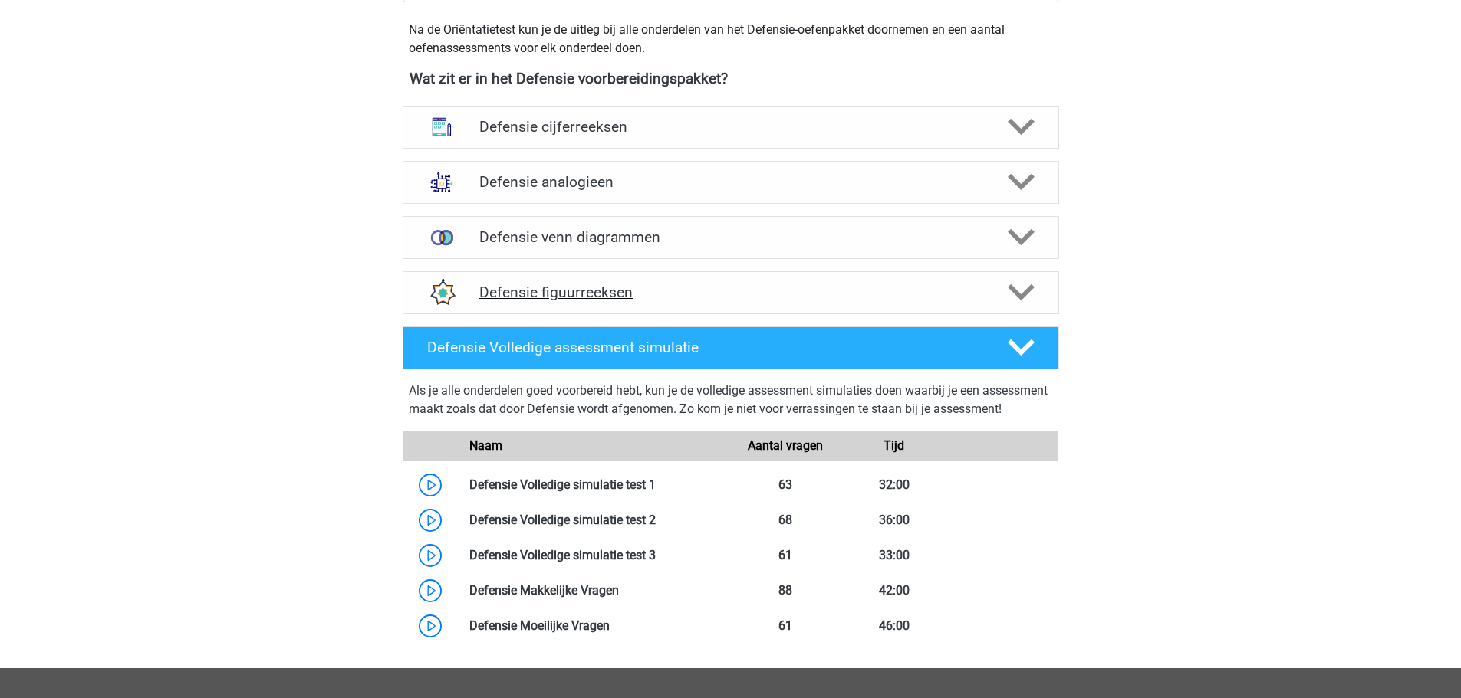
click at [685, 303] on div "Defensie figuurreeksen" at bounding box center [731, 292] width 656 height 43
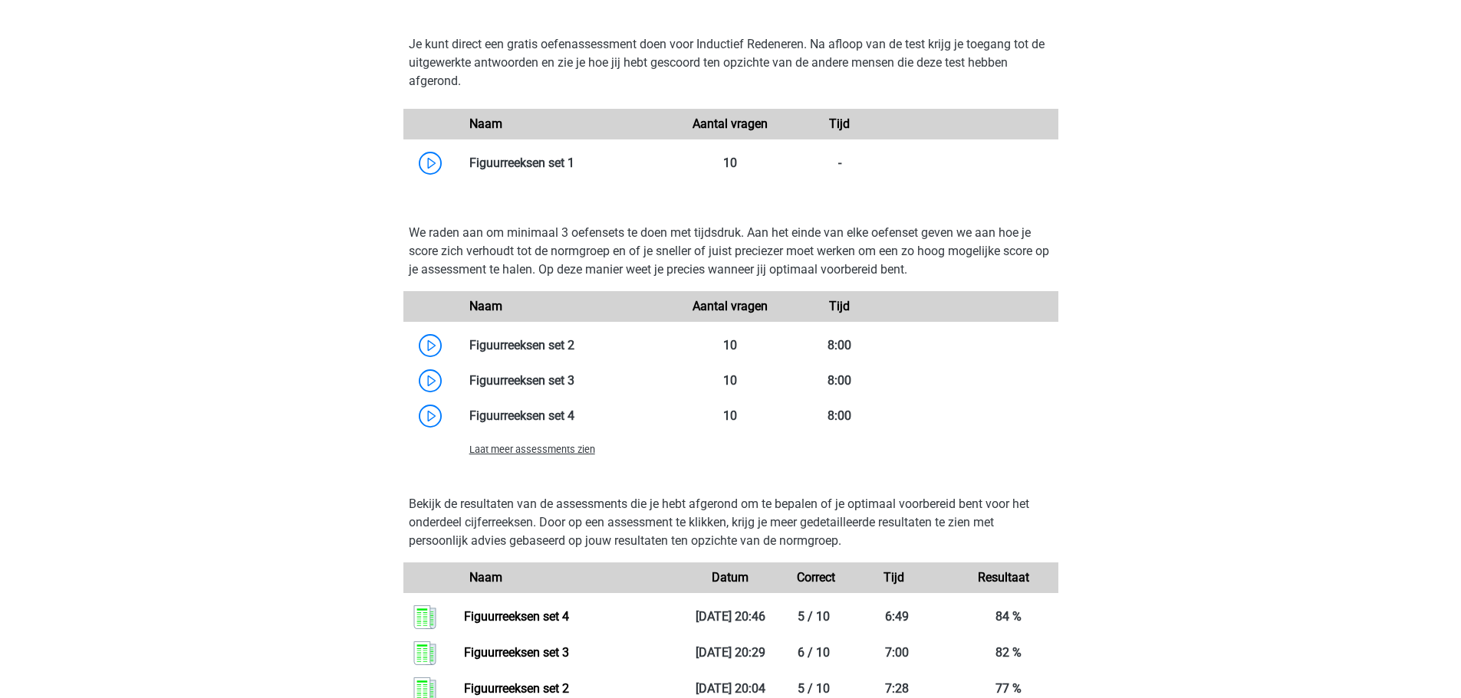
click at [561, 449] on span "Laat meer assessments zien" at bounding box center [532, 450] width 126 height 12
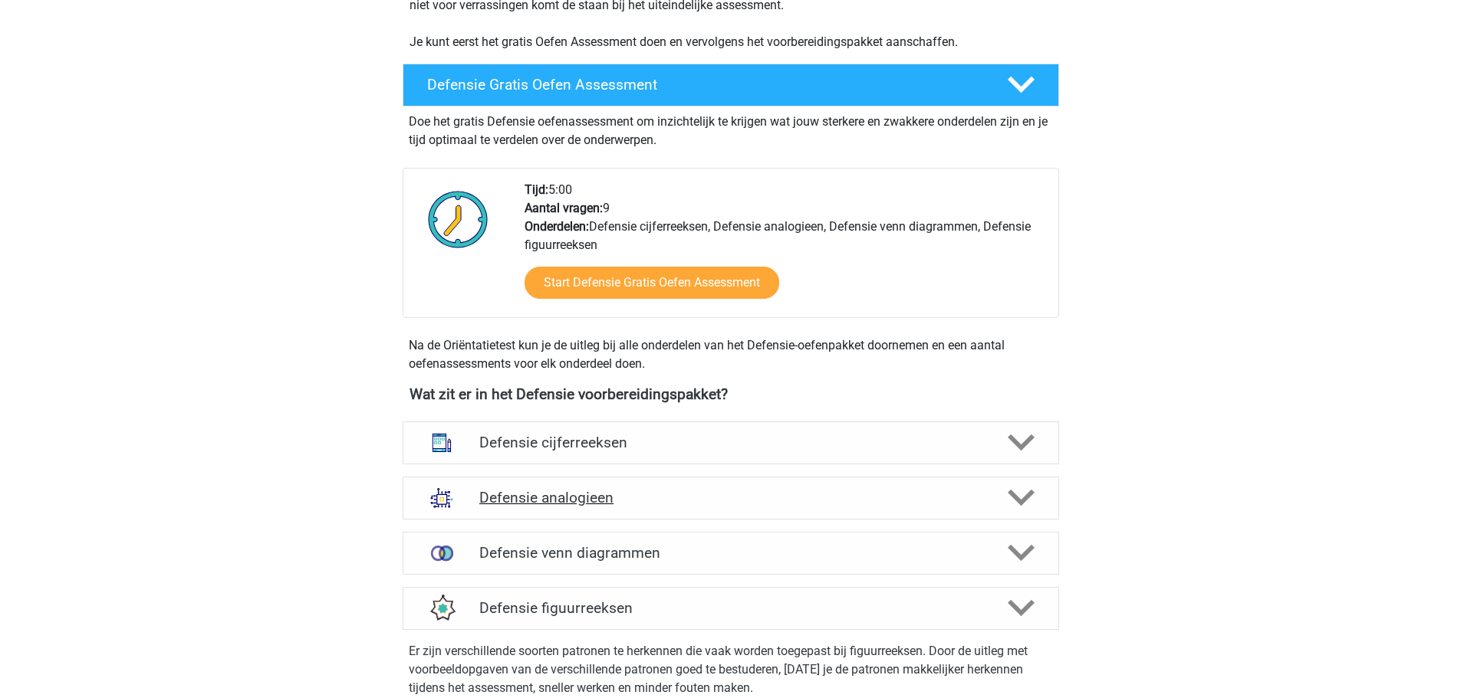
scroll to position [537, 0]
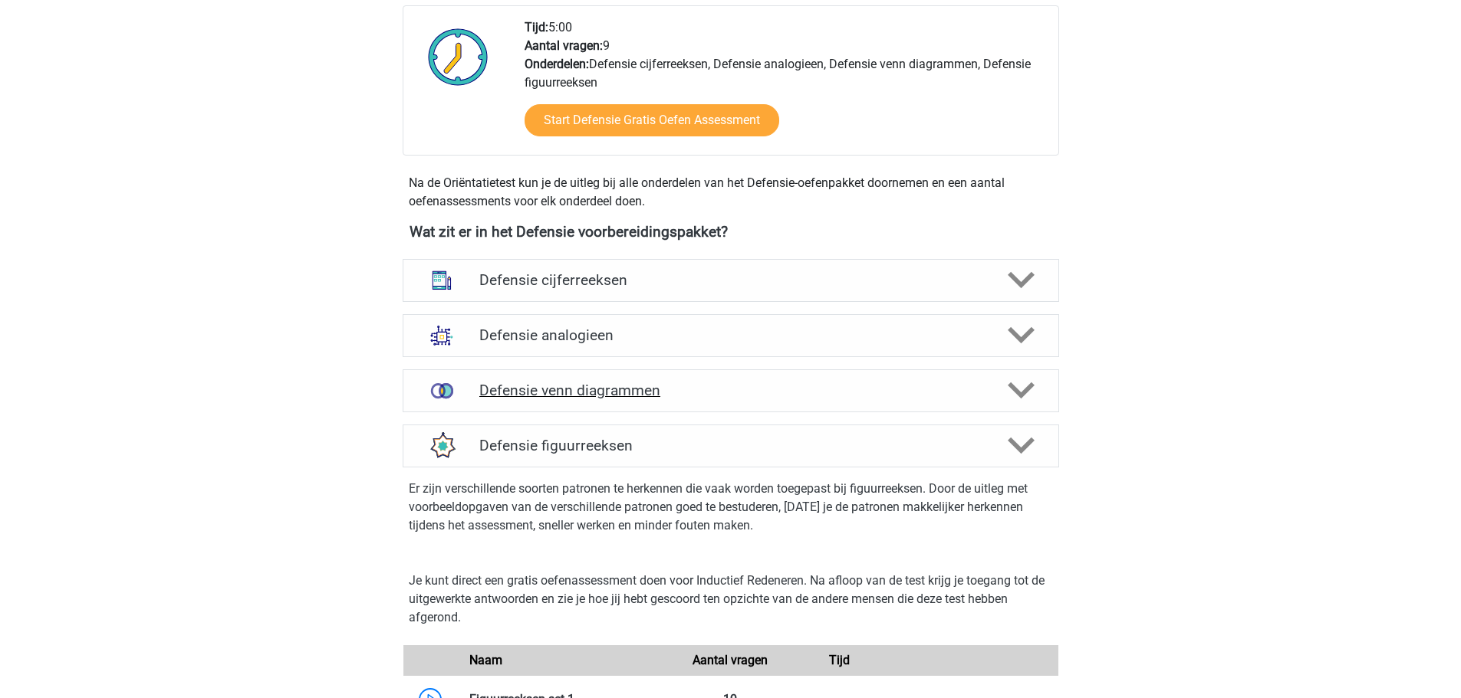
click at [839, 390] on h4 "Defensie venn diagrammen" at bounding box center [730, 391] width 502 height 18
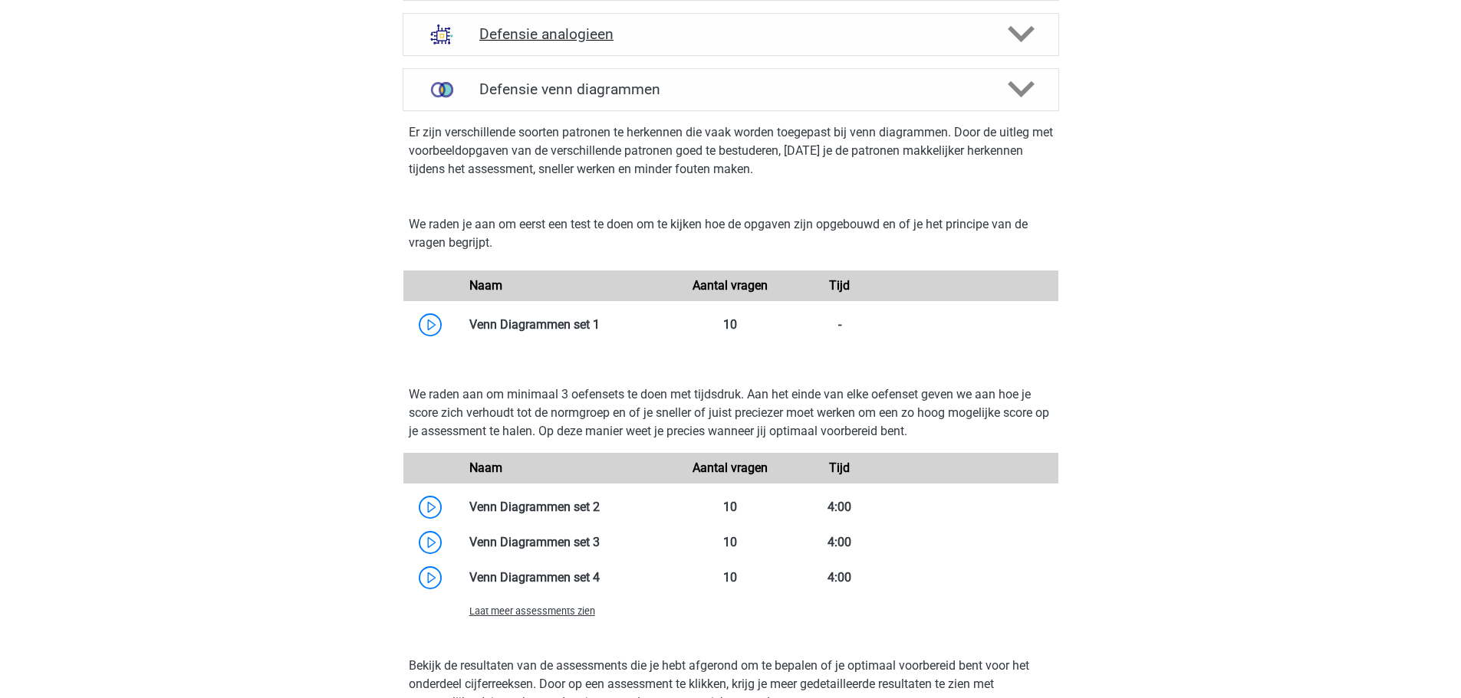
scroll to position [997, 0]
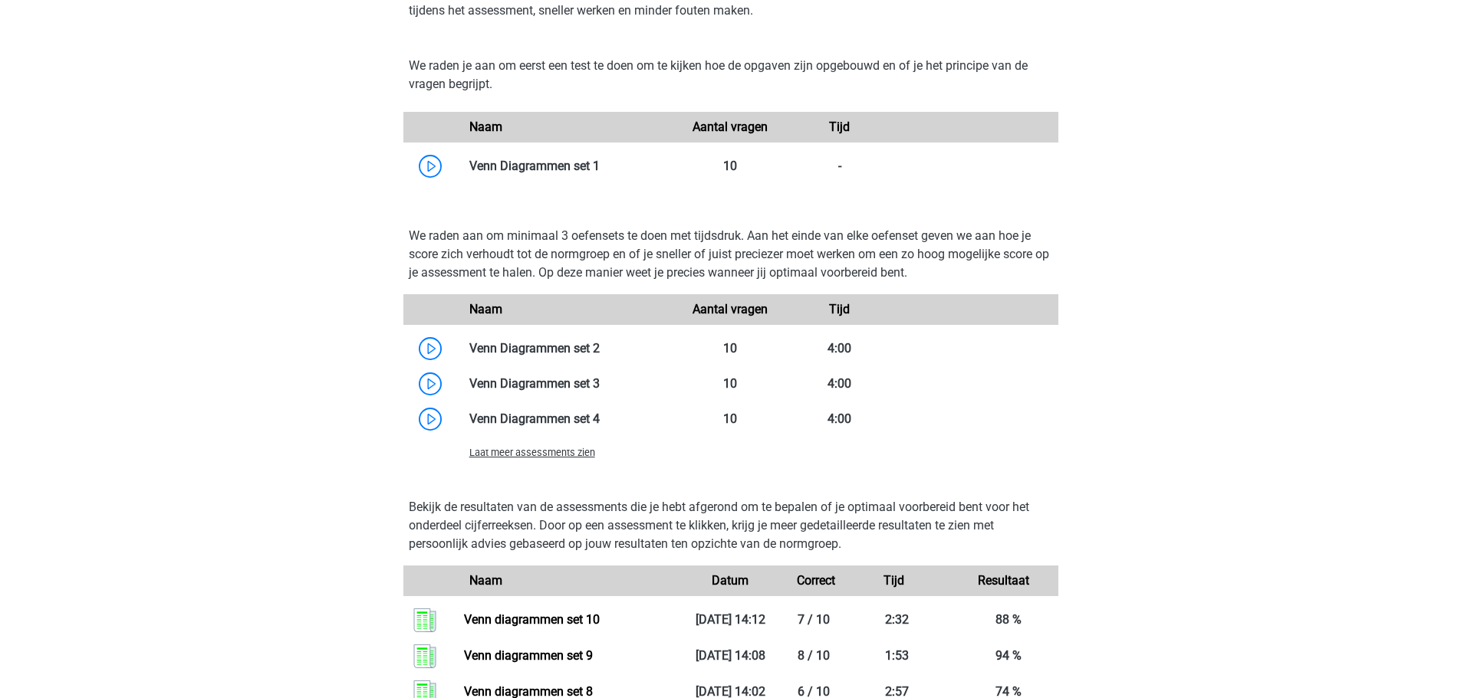
click at [581, 455] on span "Laat meer assessments zien" at bounding box center [532, 453] width 126 height 12
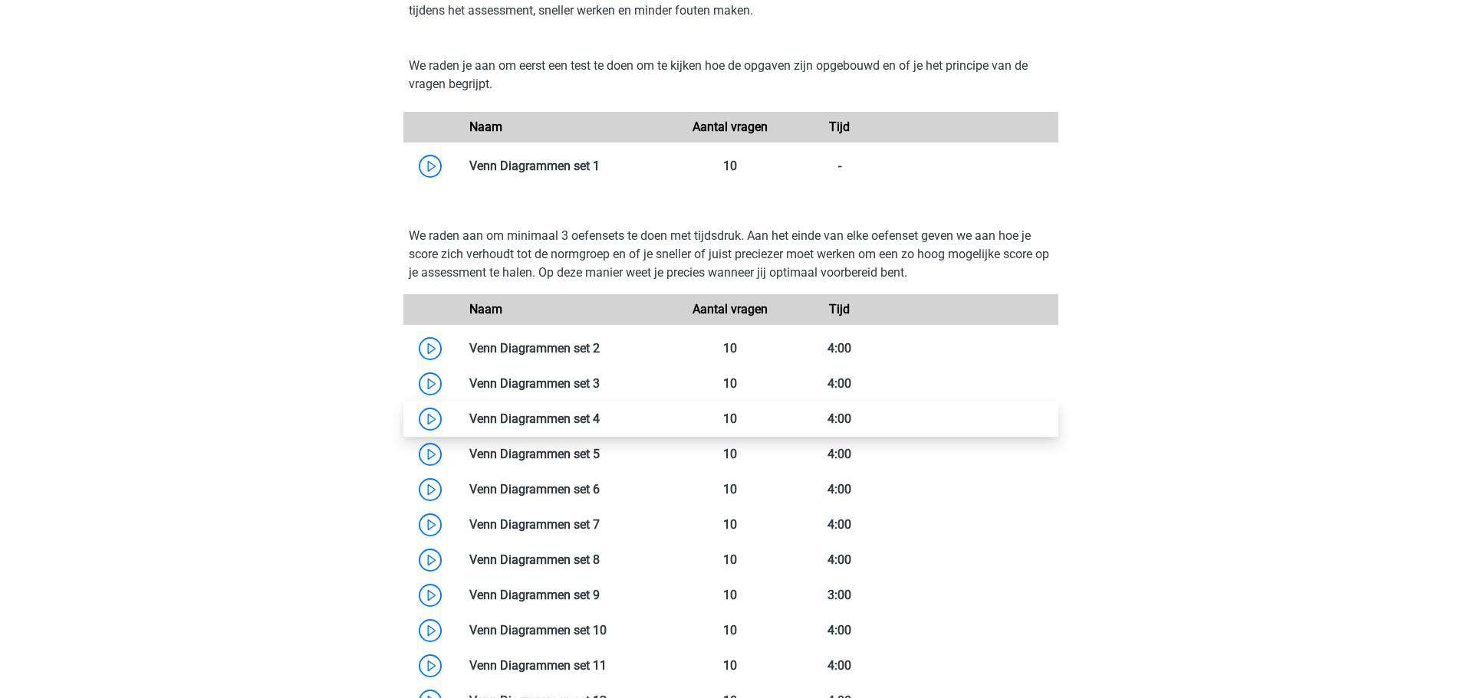
scroll to position [1227, 0]
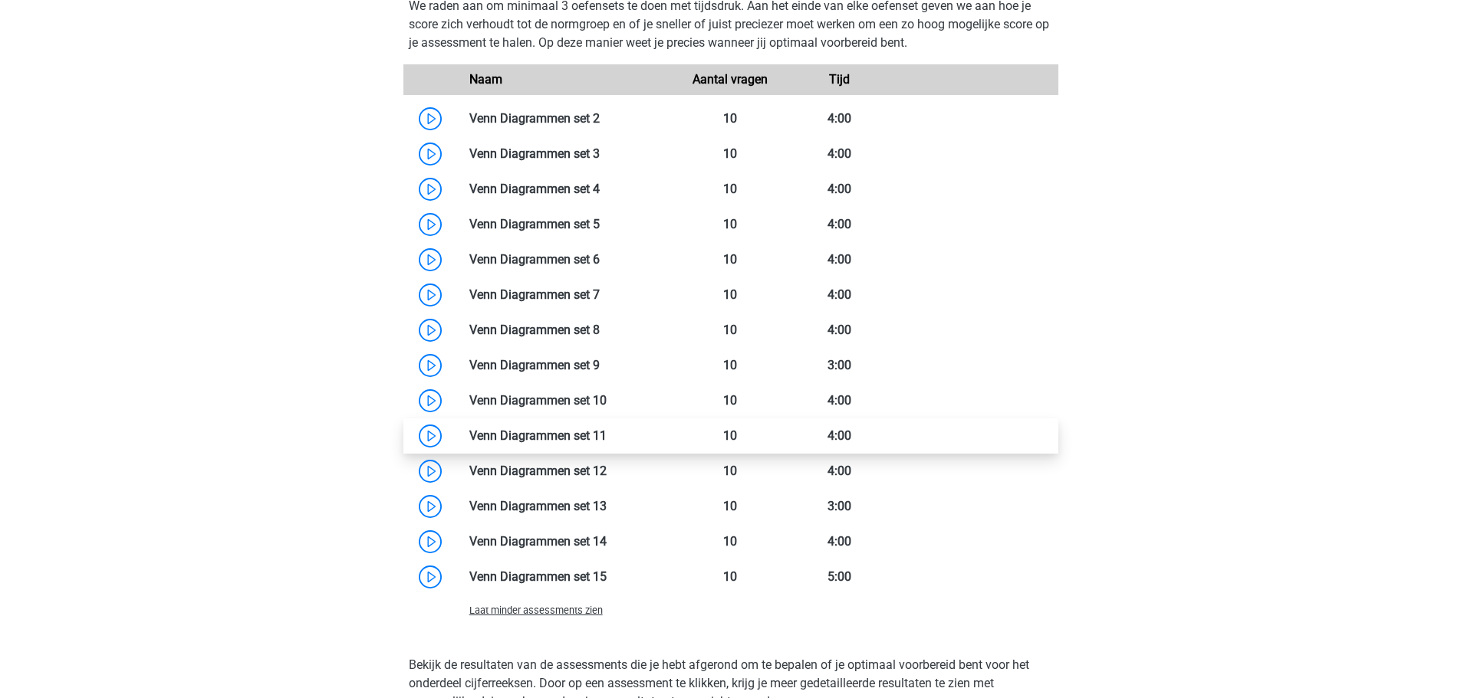
click at [606, 437] on link at bounding box center [606, 436] width 0 height 15
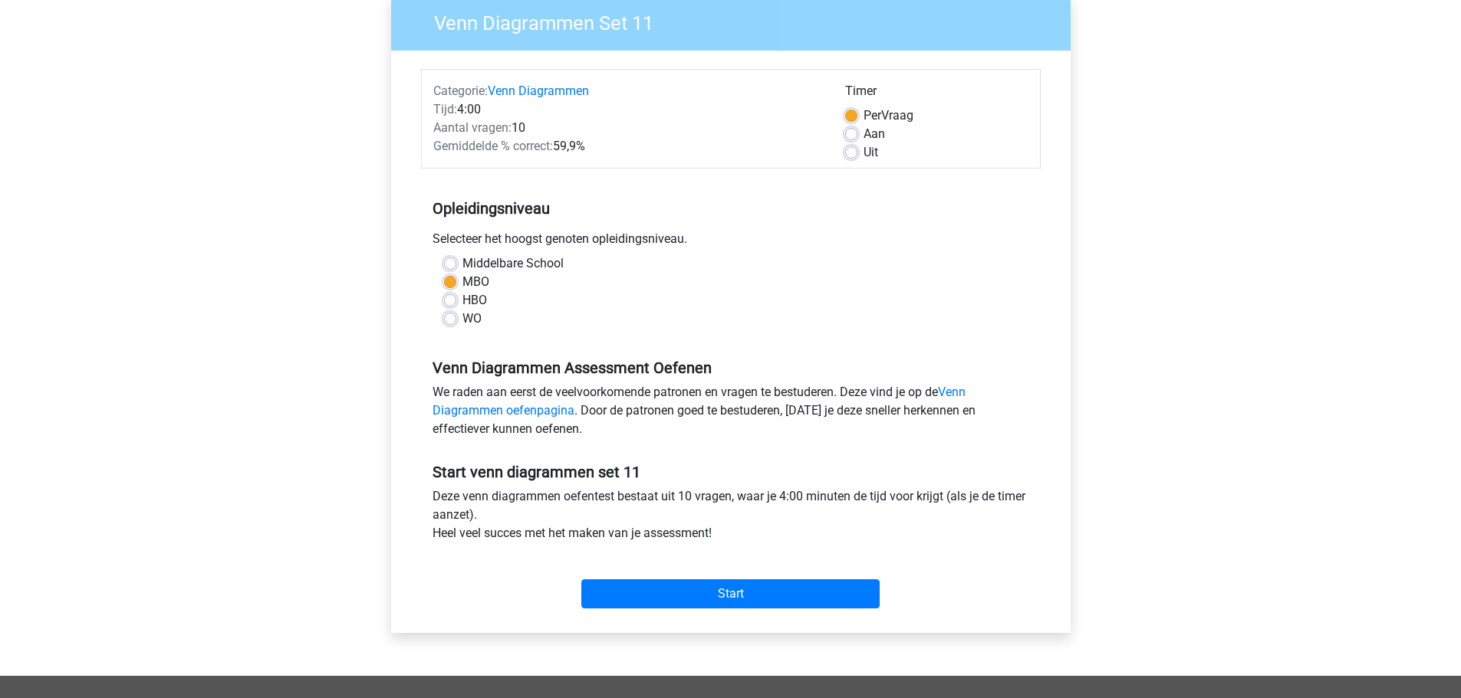
scroll to position [383, 0]
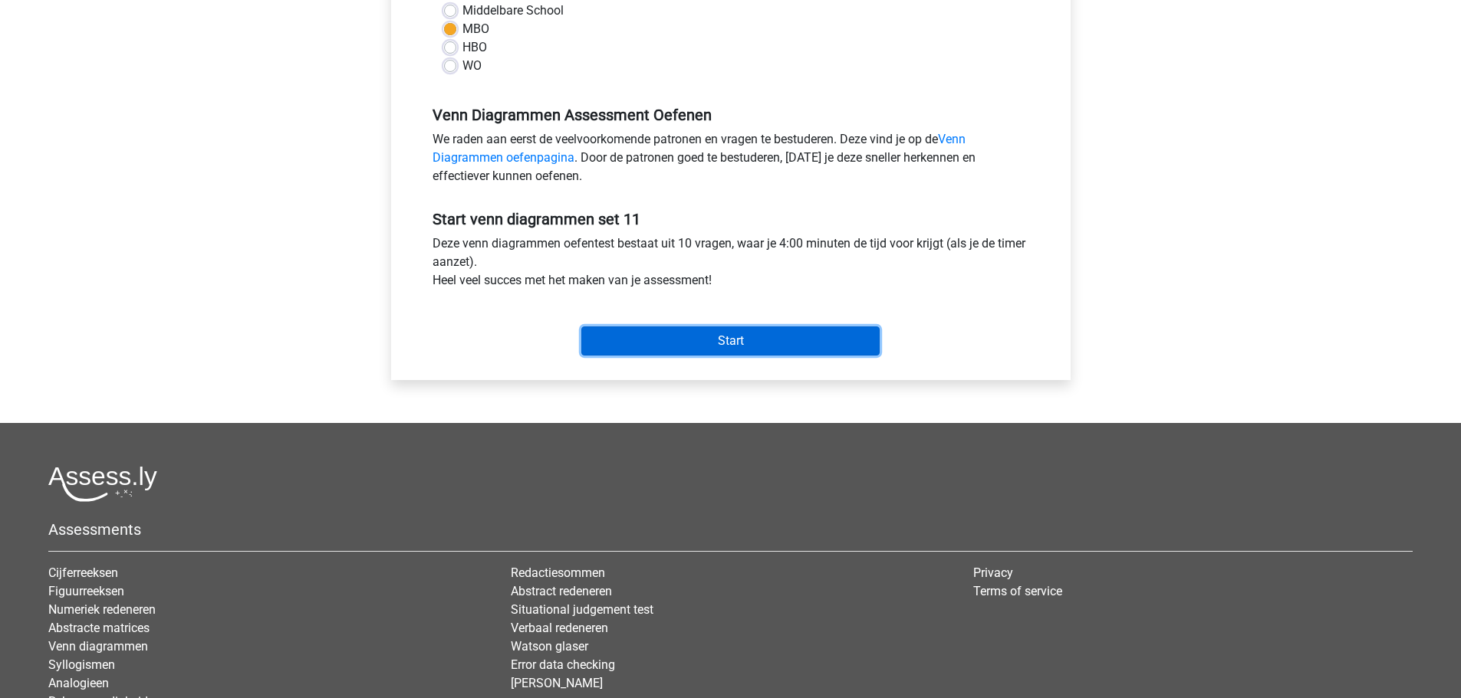
click at [749, 347] on input "Start" at bounding box center [730, 341] width 298 height 29
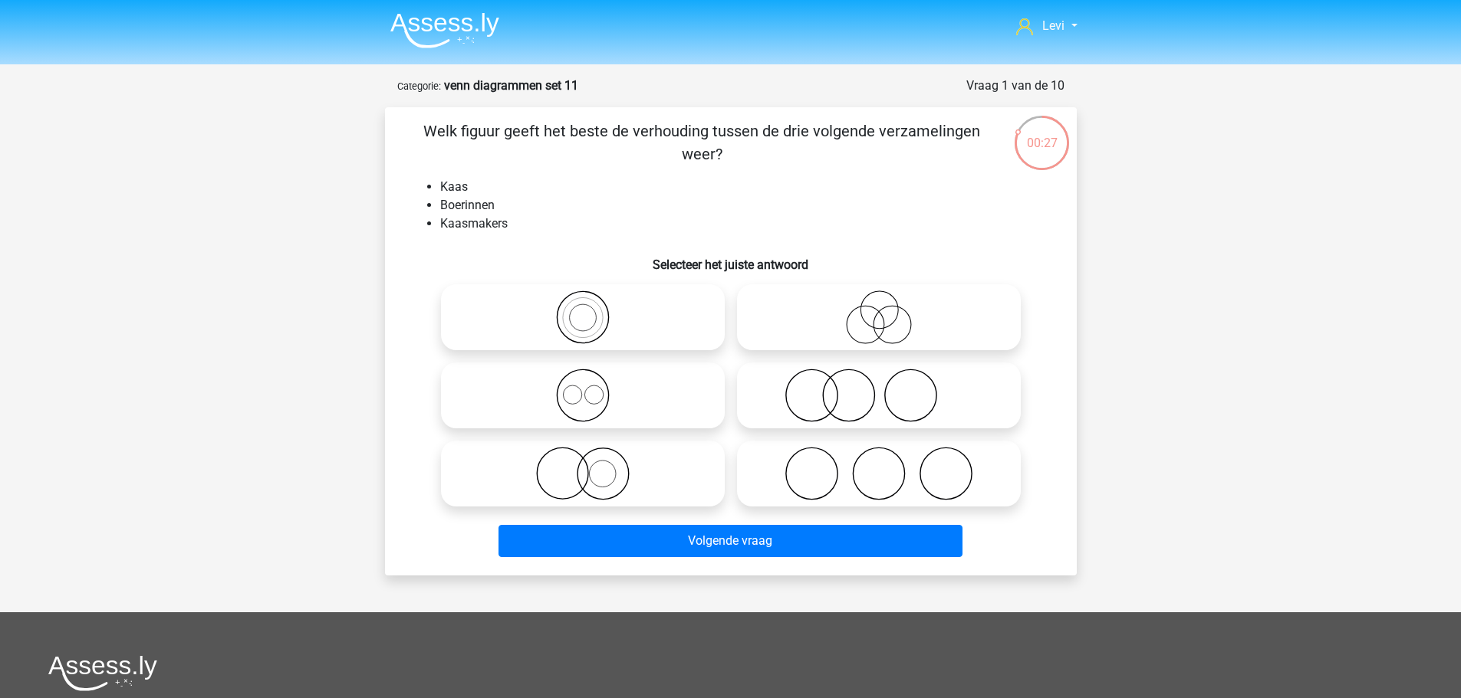
click at [890, 401] on icon at bounding box center [878, 396] width 271 height 54
click at [889, 388] on input "radio" at bounding box center [884, 383] width 10 height 10
radio input "true"
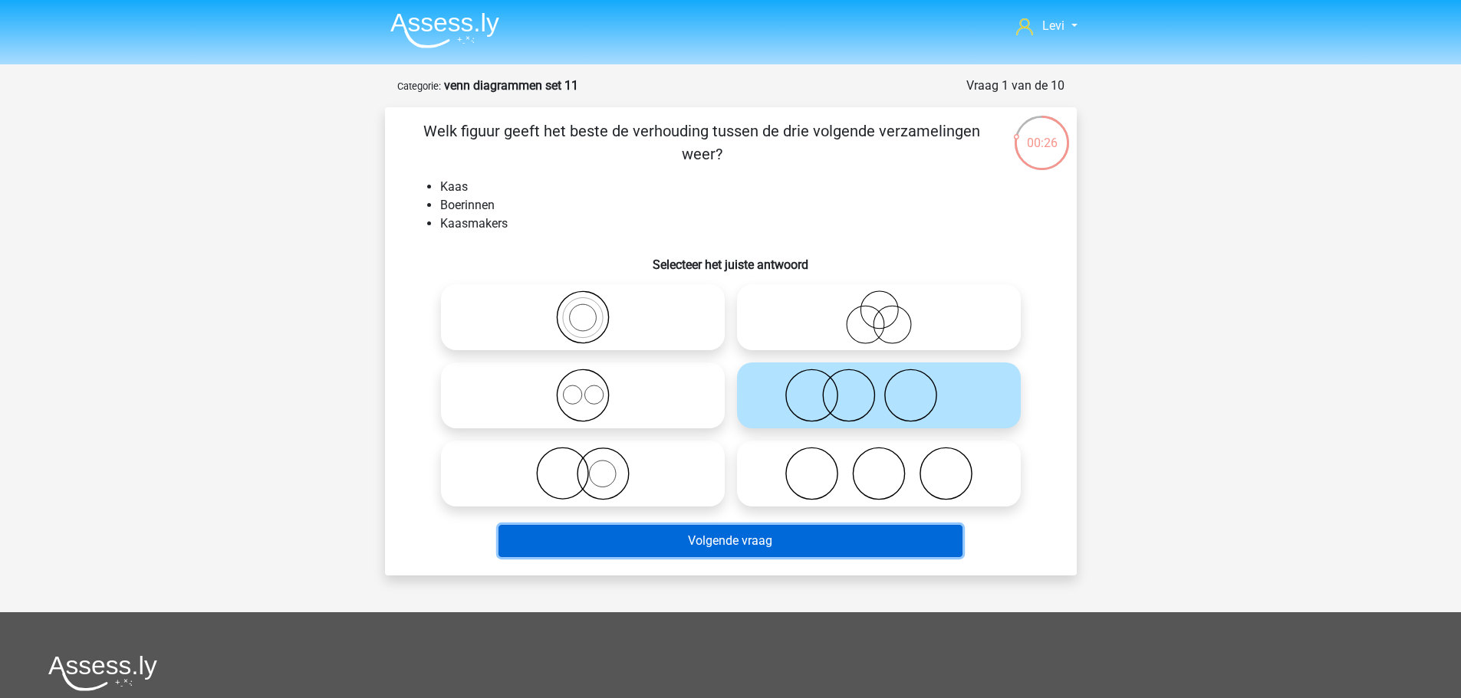
click at [823, 542] on button "Volgende vraag" at bounding box center [730, 541] width 464 height 32
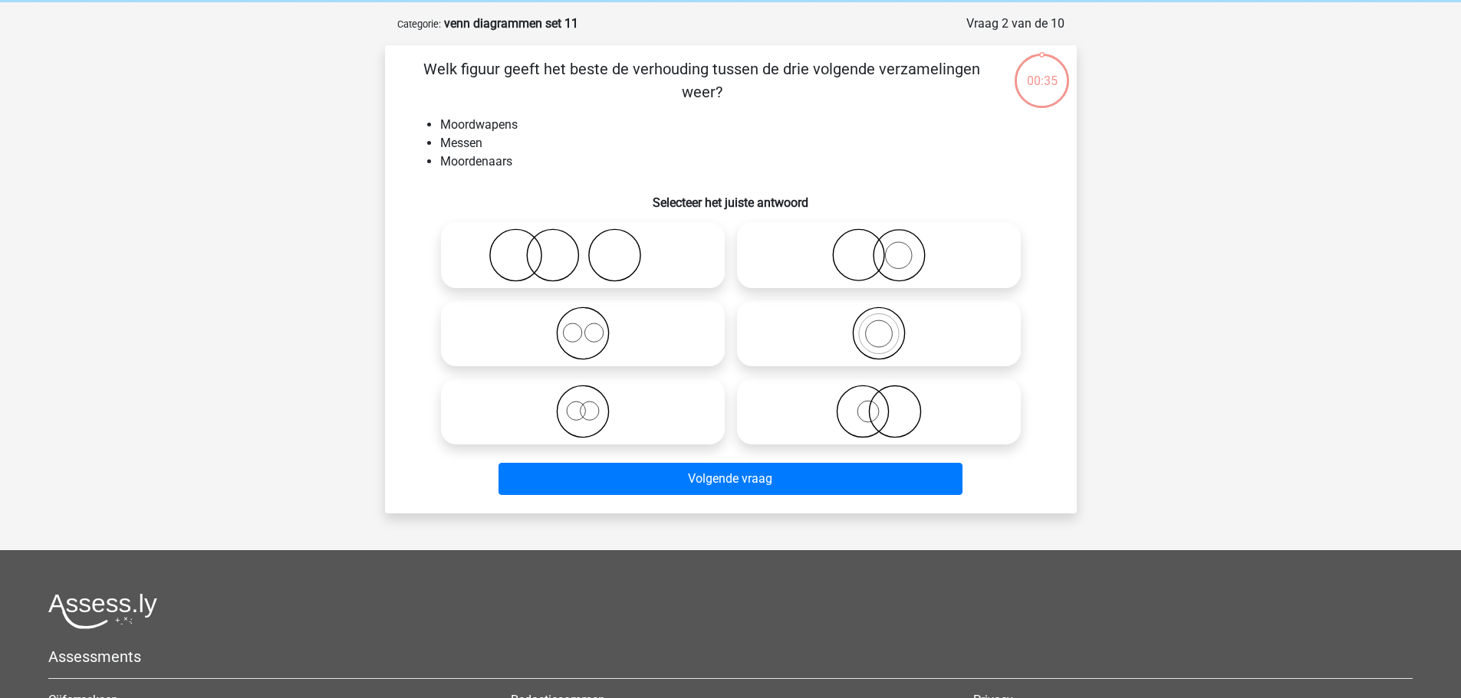
scroll to position [77, 0]
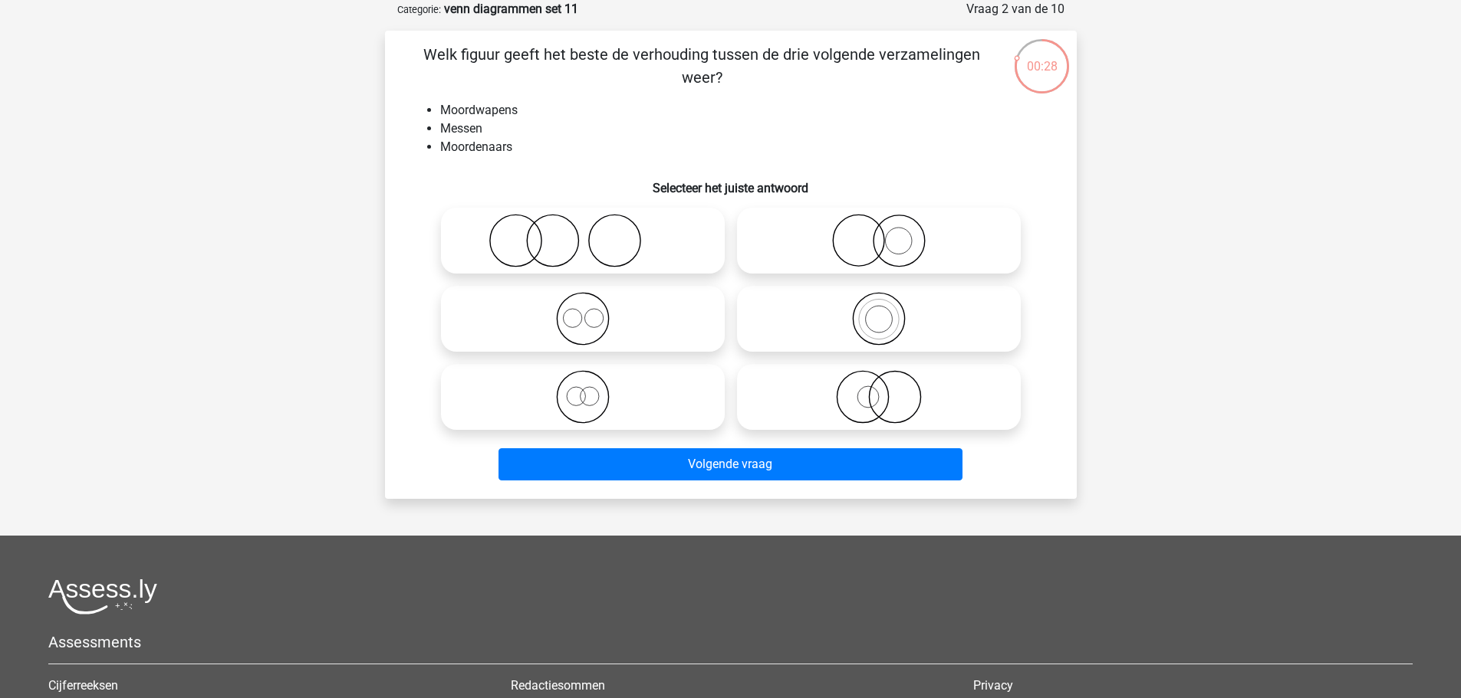
click at [660, 238] on icon at bounding box center [582, 241] width 271 height 54
click at [593, 233] on input "radio" at bounding box center [588, 228] width 10 height 10
radio input "true"
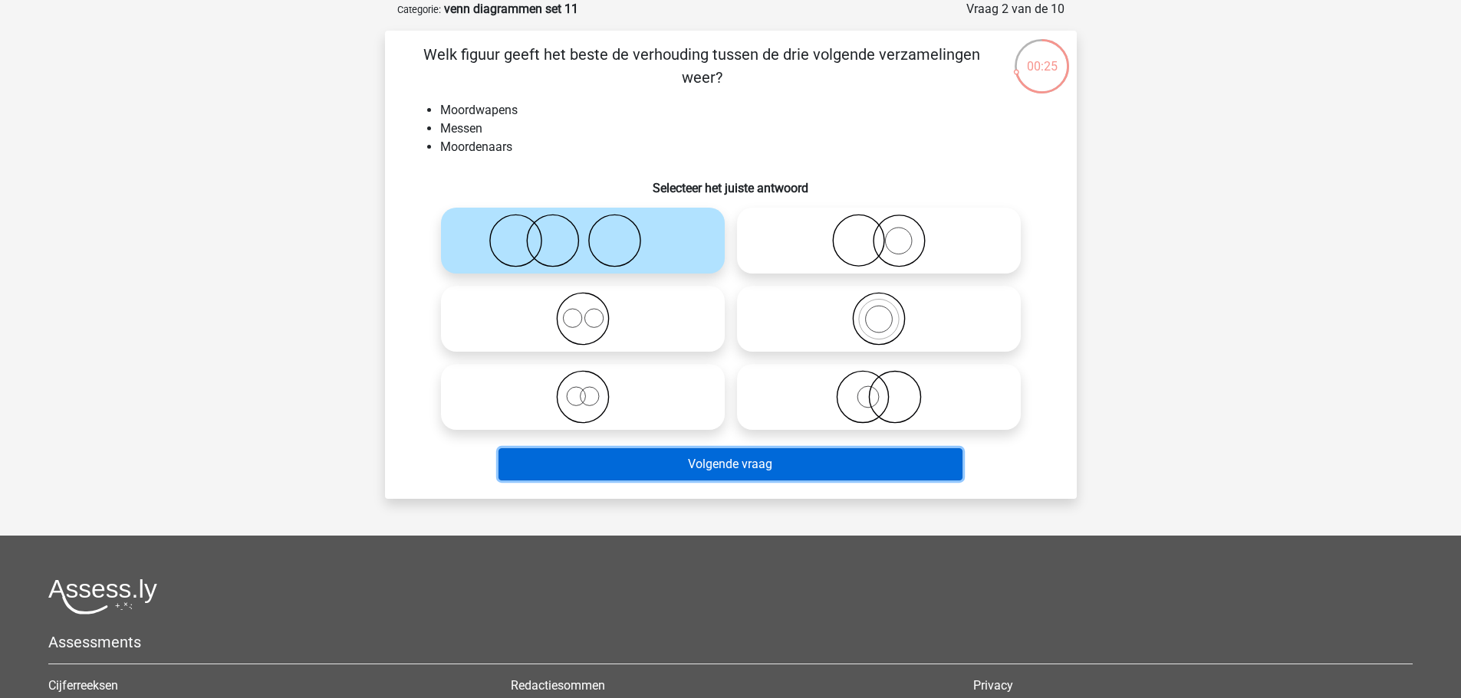
click at [840, 473] on button "Volgende vraag" at bounding box center [730, 465] width 464 height 32
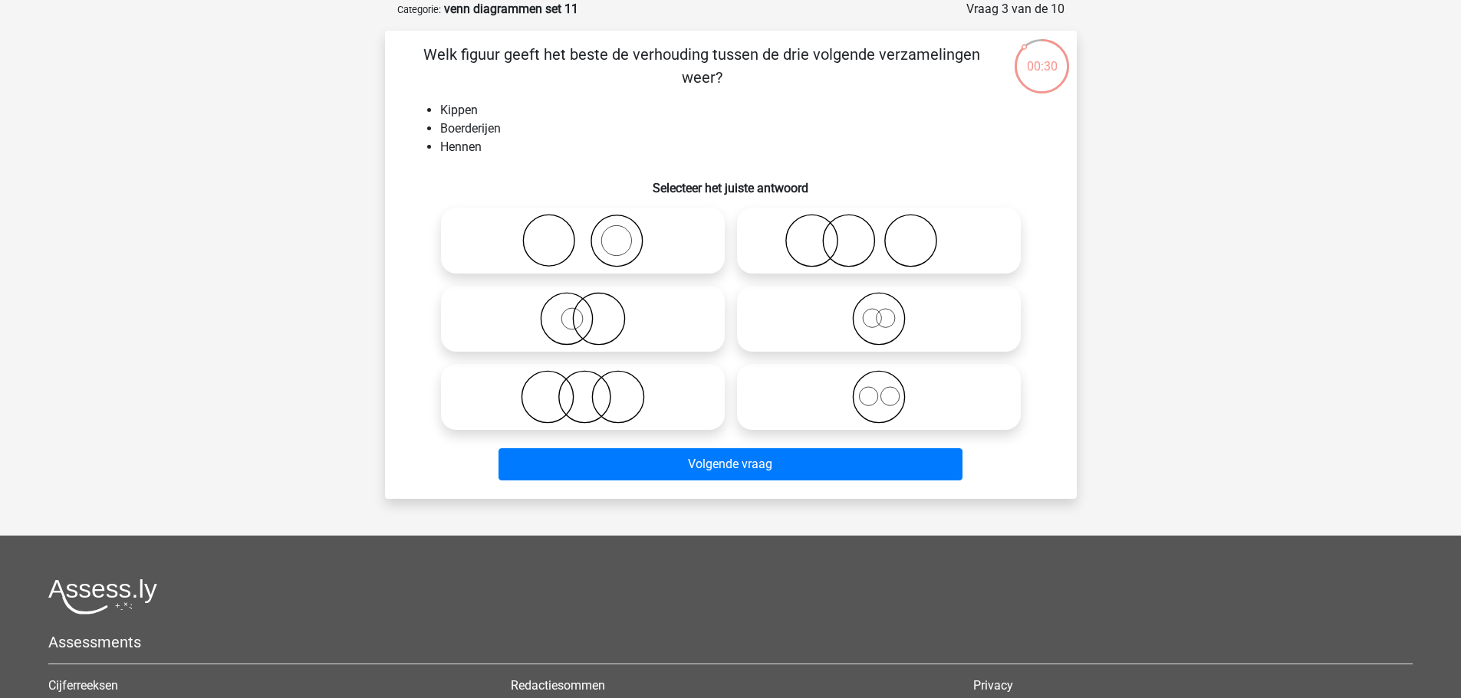
click at [682, 255] on icon at bounding box center [582, 241] width 271 height 54
click at [593, 233] on input "radio" at bounding box center [588, 228] width 10 height 10
radio input "true"
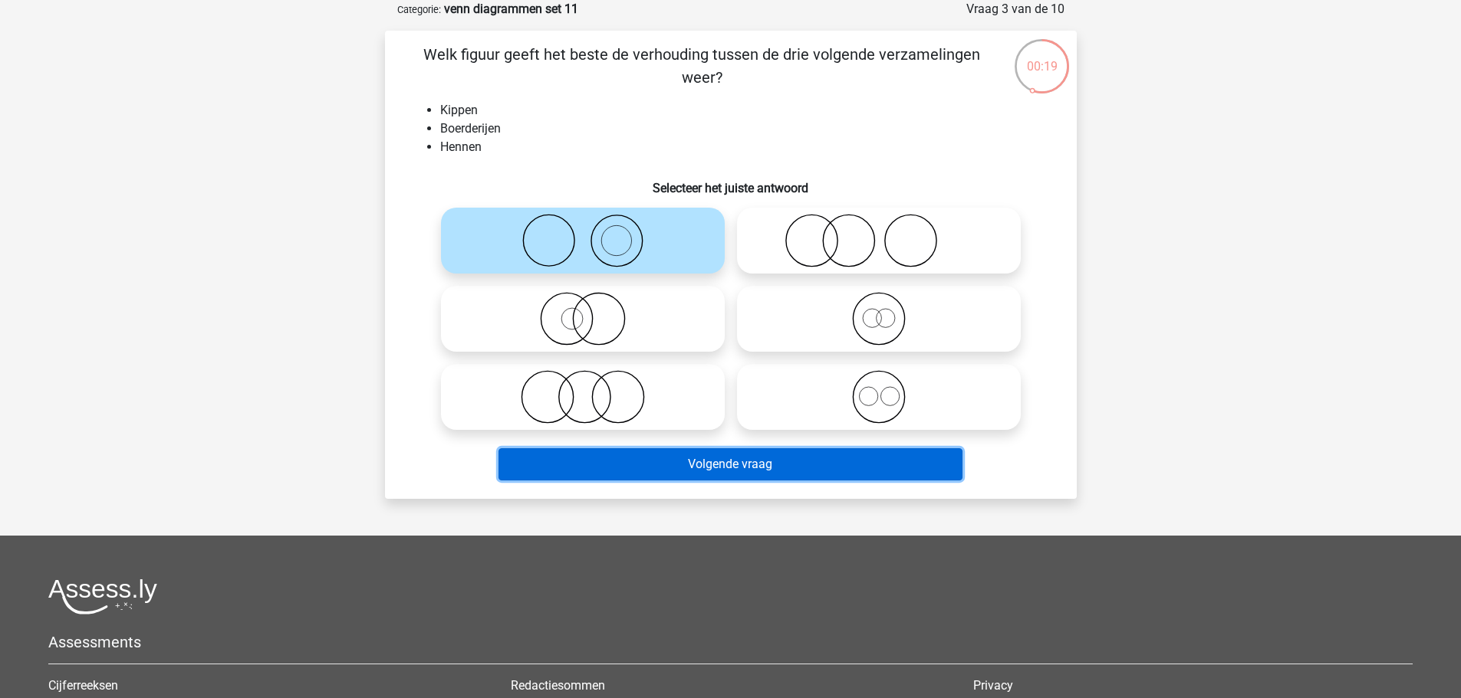
click at [793, 471] on button "Volgende vraag" at bounding box center [730, 465] width 464 height 32
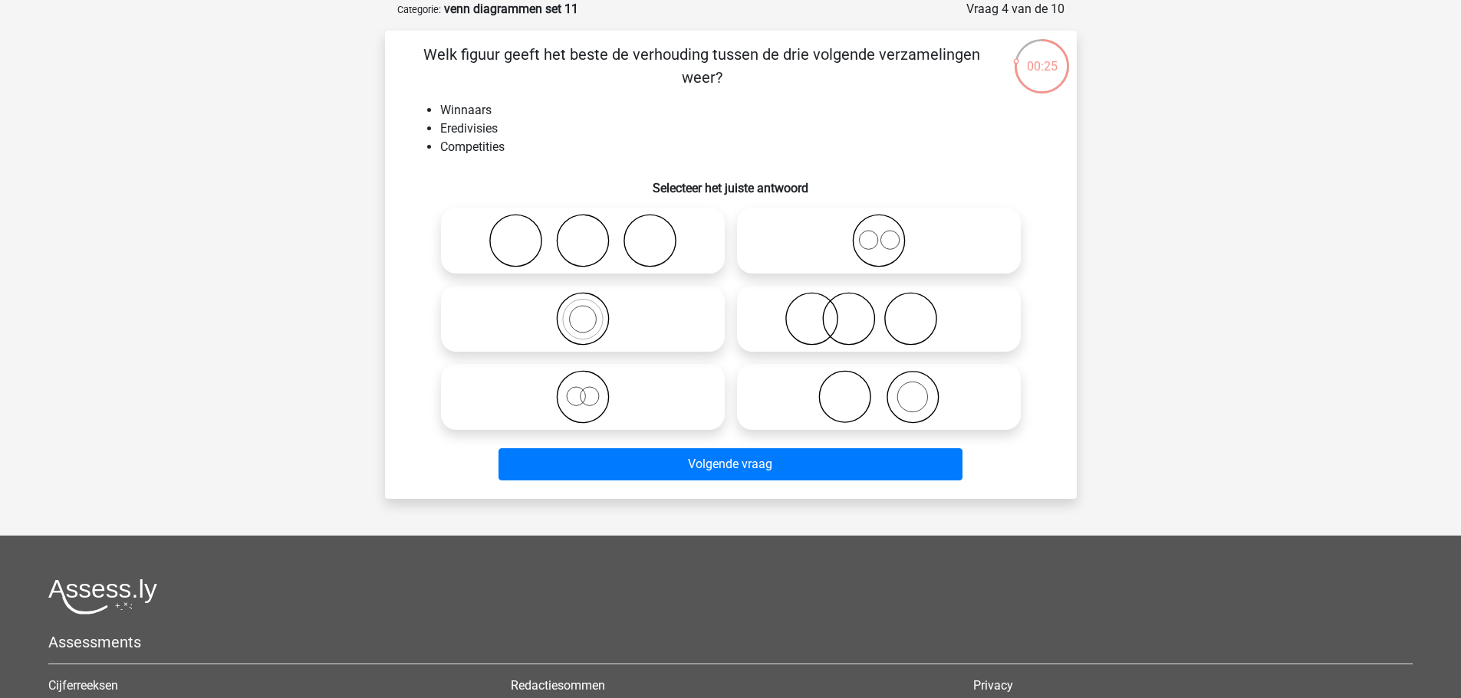
click at [926, 389] on icon at bounding box center [878, 397] width 271 height 54
click at [889, 389] on input "radio" at bounding box center [884, 385] width 10 height 10
radio input "true"
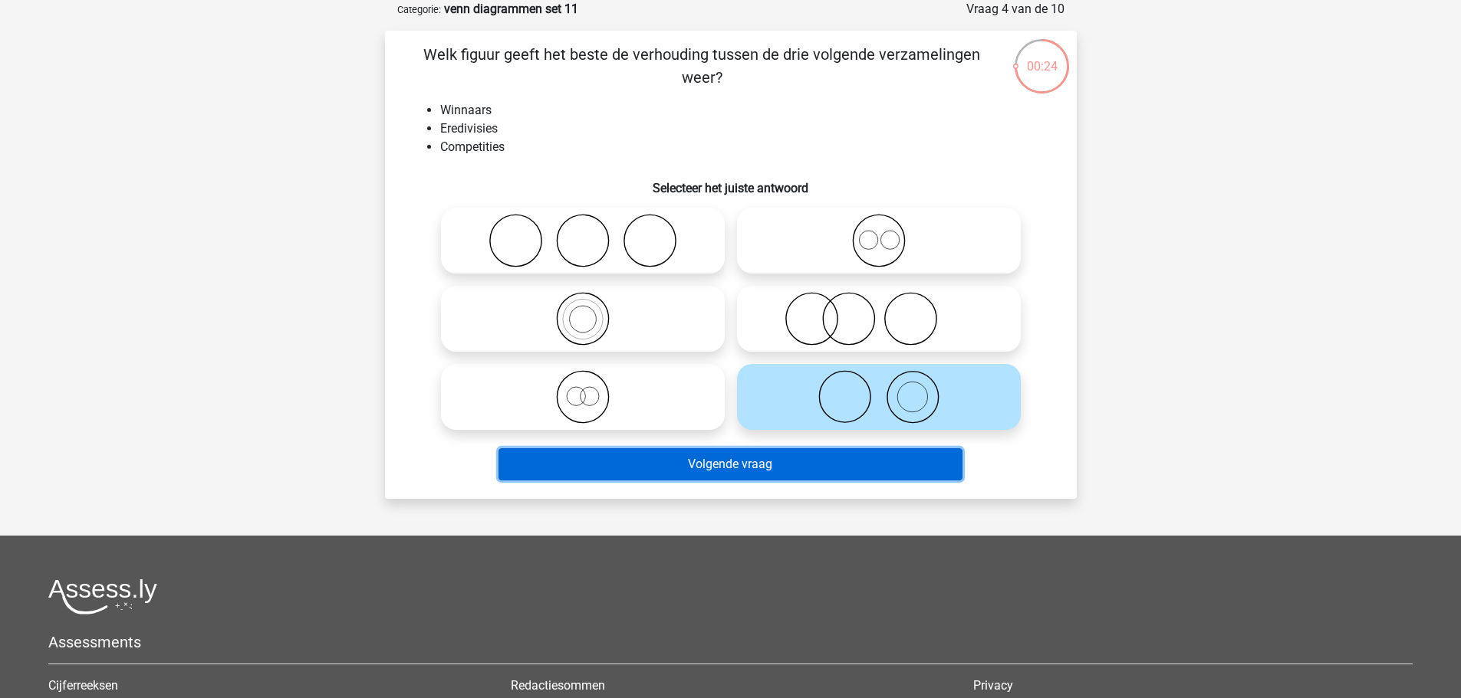
click at [917, 460] on button "Volgende vraag" at bounding box center [730, 465] width 464 height 32
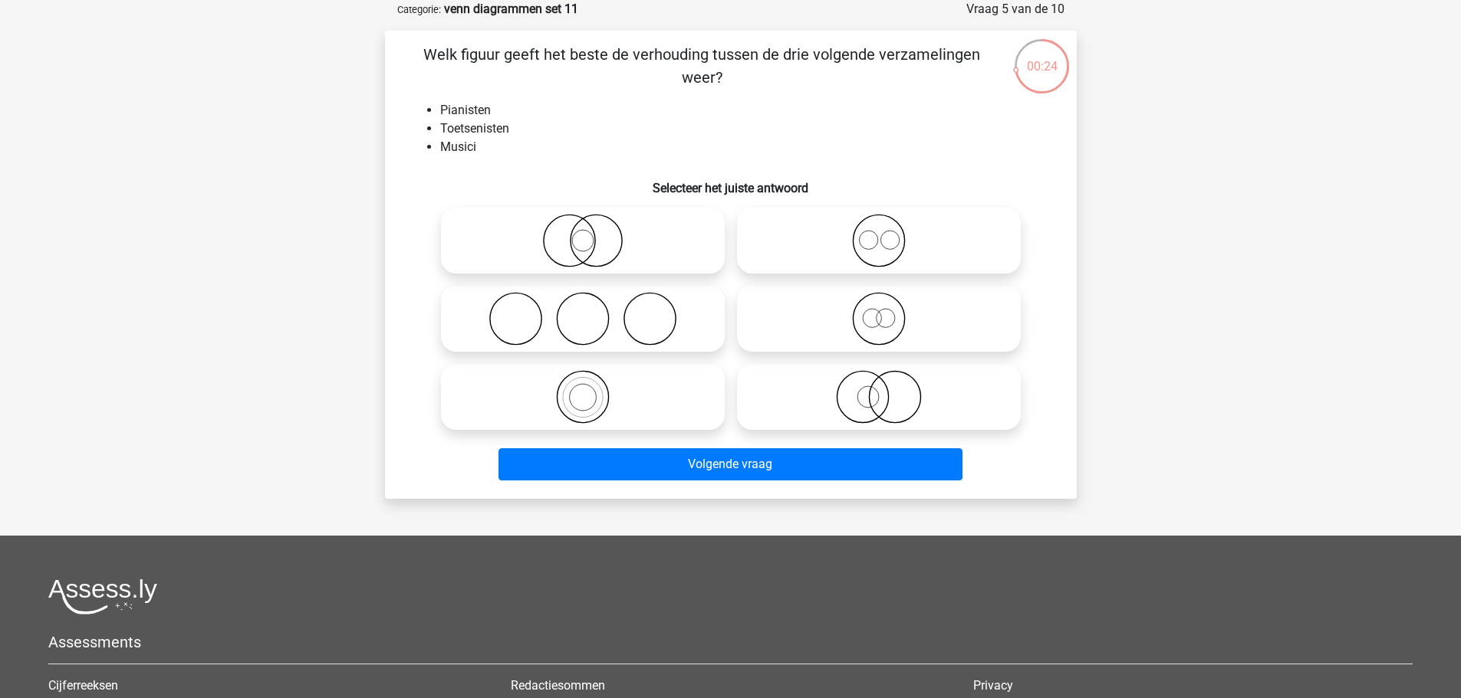
click at [649, 405] on icon at bounding box center [582, 397] width 271 height 54
click at [593, 389] on input "radio" at bounding box center [588, 385] width 10 height 10
radio input "true"
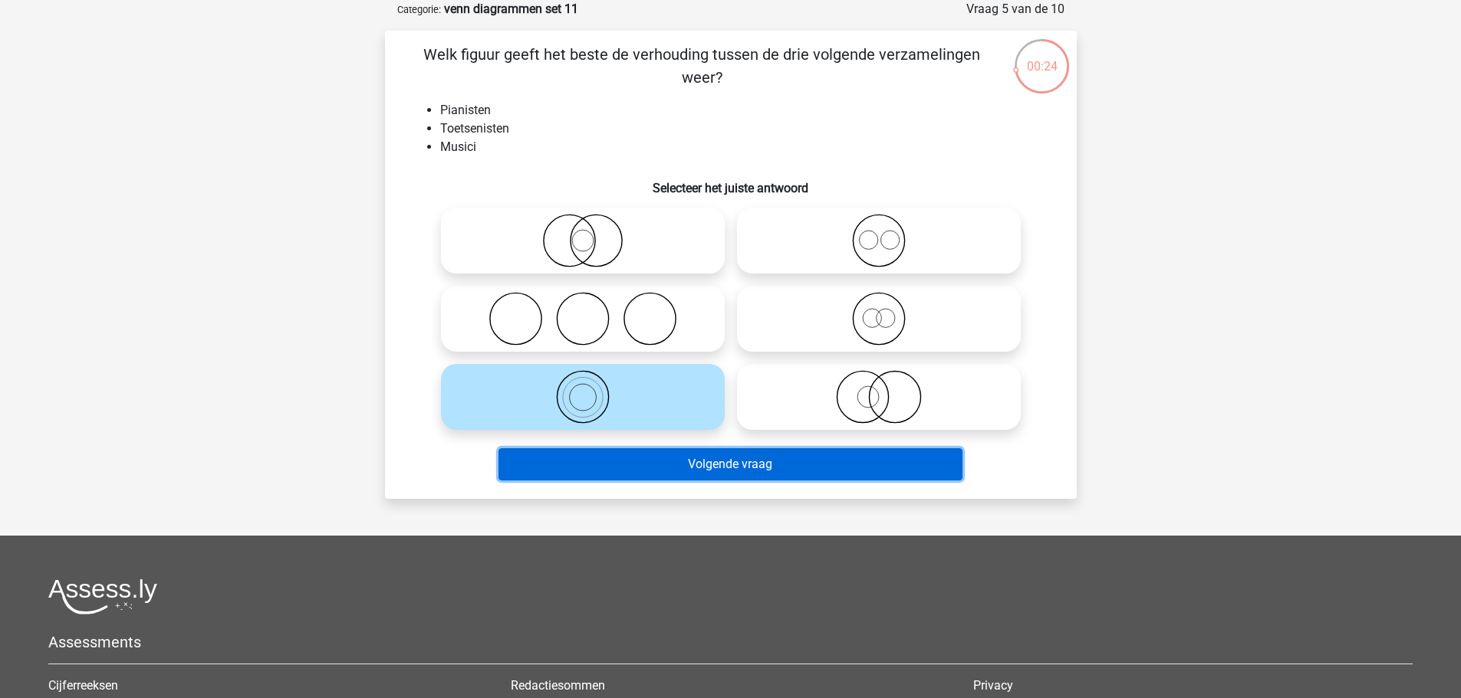
click at [734, 466] on button "Volgende vraag" at bounding box center [730, 465] width 464 height 32
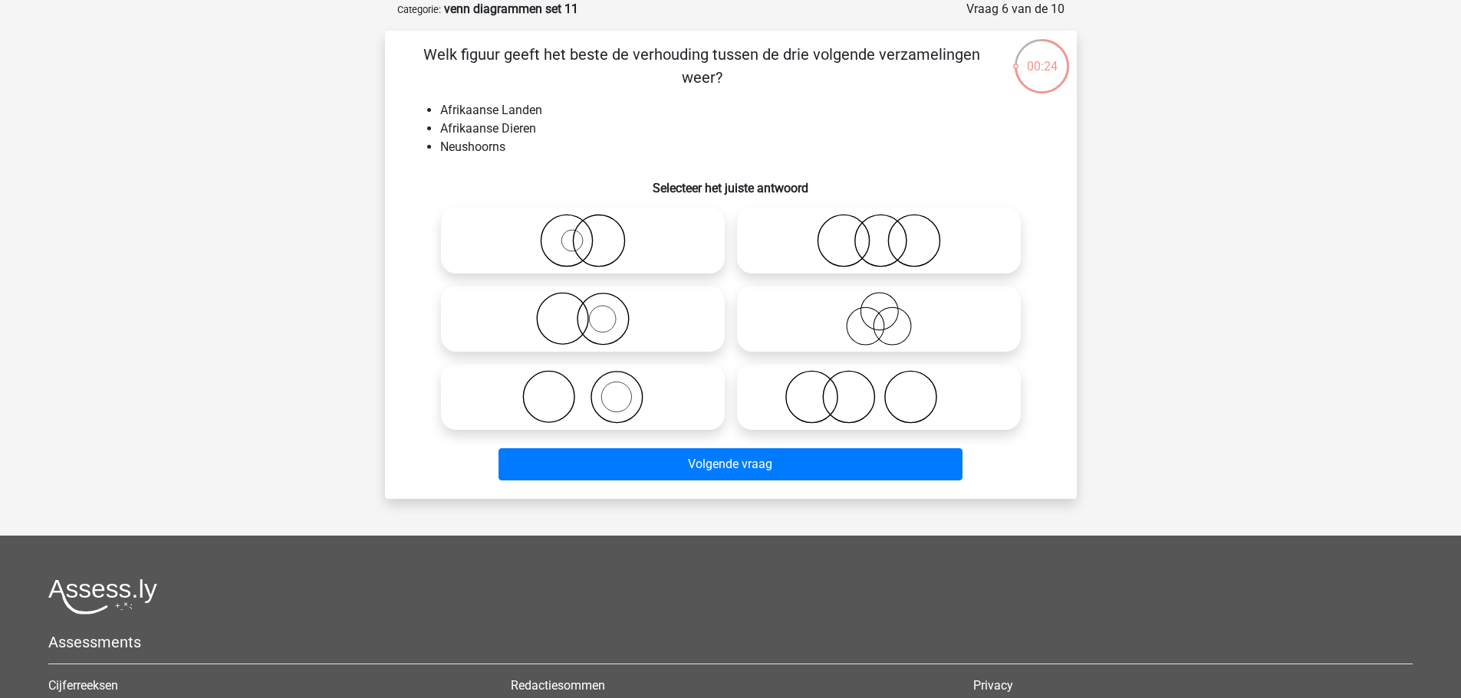
click at [661, 403] on icon at bounding box center [582, 397] width 271 height 54
click at [593, 389] on input "radio" at bounding box center [588, 385] width 10 height 10
radio input "true"
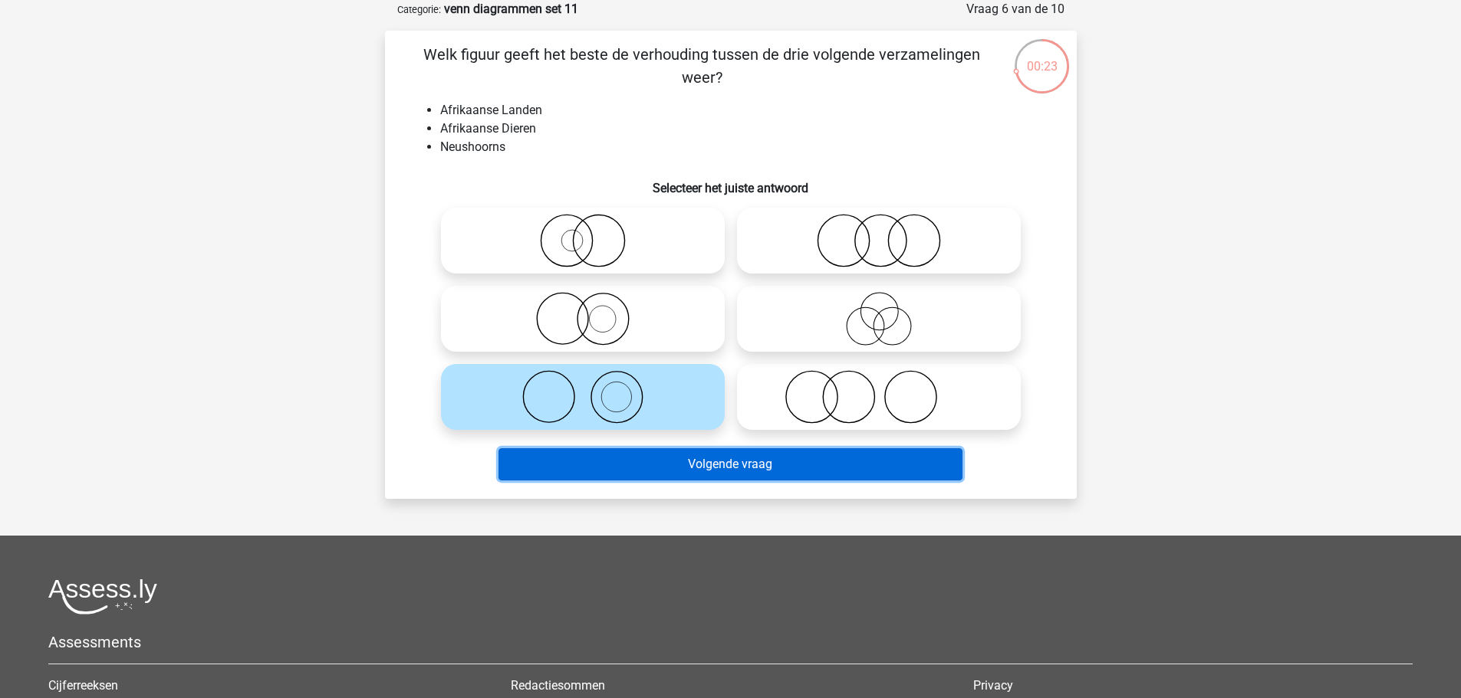
click at [780, 461] on button "Volgende vraag" at bounding box center [730, 465] width 464 height 32
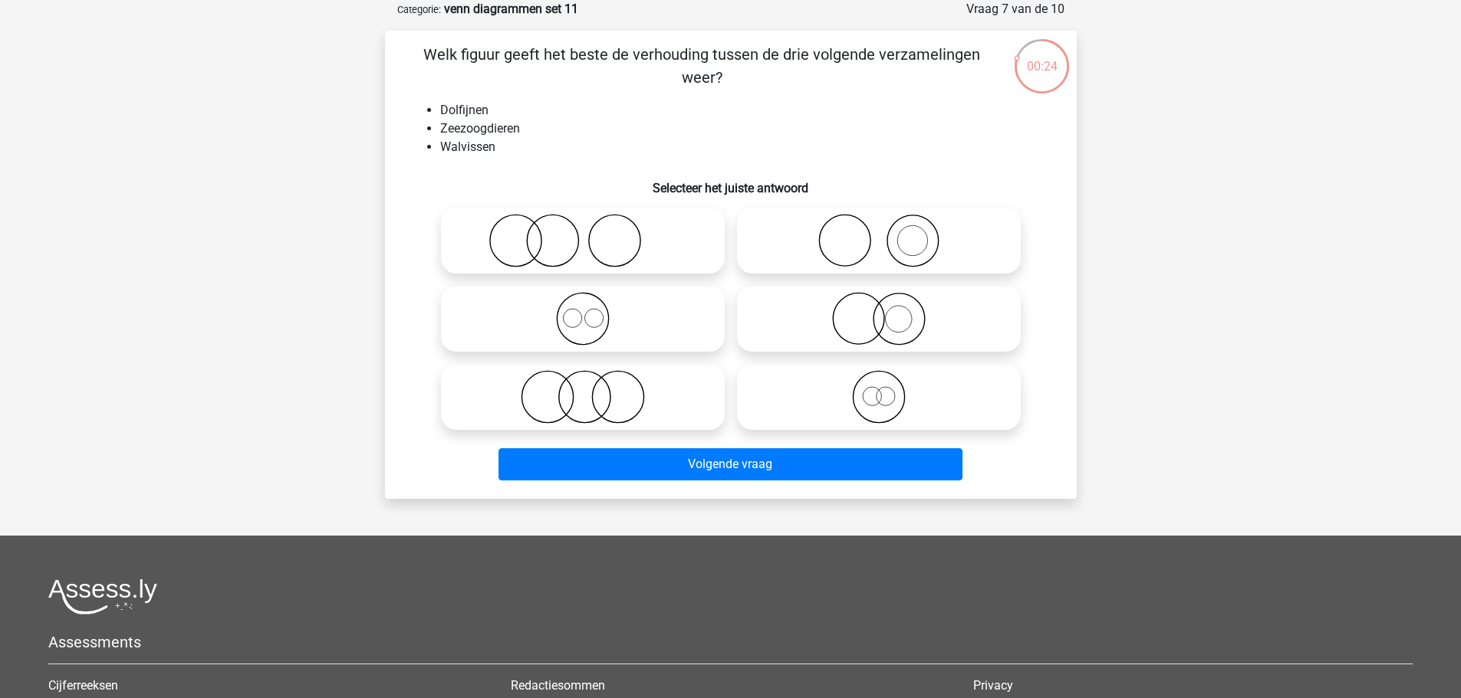
click at [616, 315] on icon at bounding box center [582, 319] width 271 height 54
click at [593, 311] on input "radio" at bounding box center [588, 306] width 10 height 10
radio input "true"
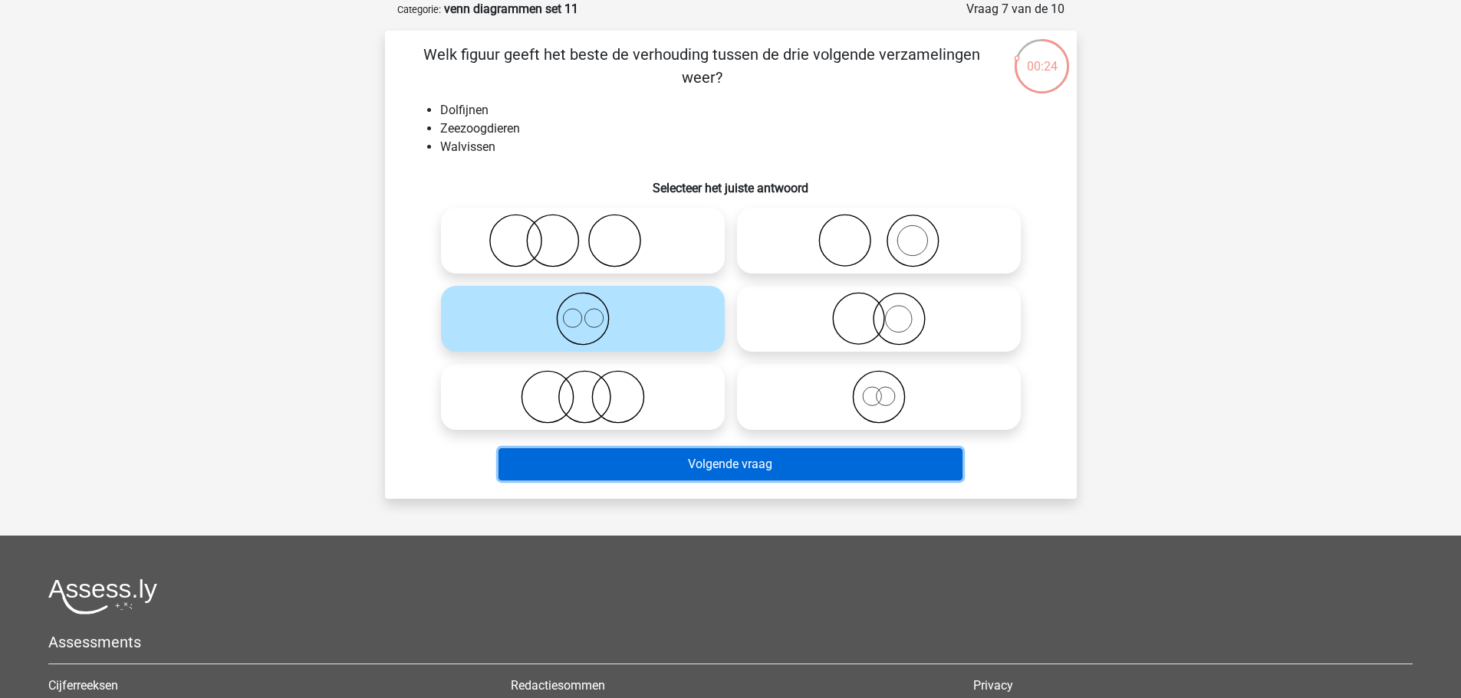
click at [779, 453] on button "Volgende vraag" at bounding box center [730, 465] width 464 height 32
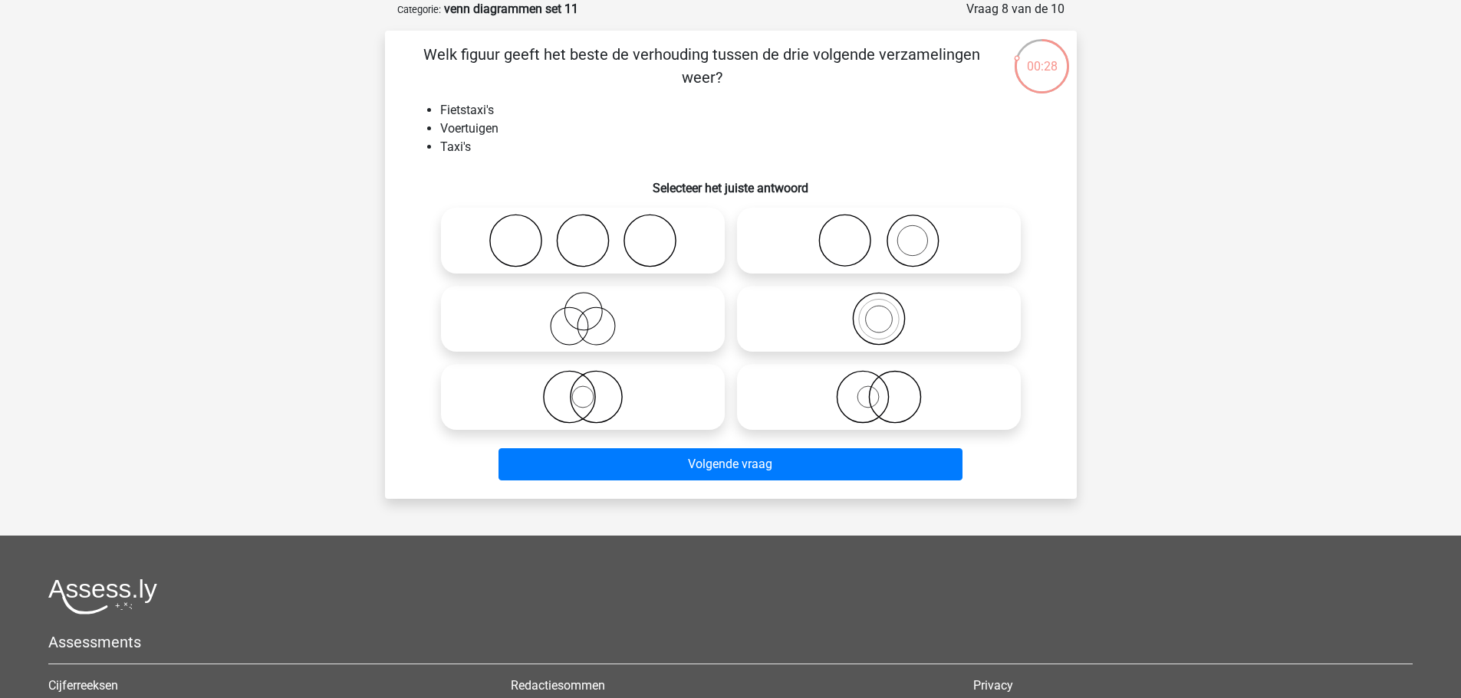
click at [925, 334] on icon at bounding box center [878, 319] width 271 height 54
click at [889, 311] on input "radio" at bounding box center [884, 306] width 10 height 10
radio input "true"
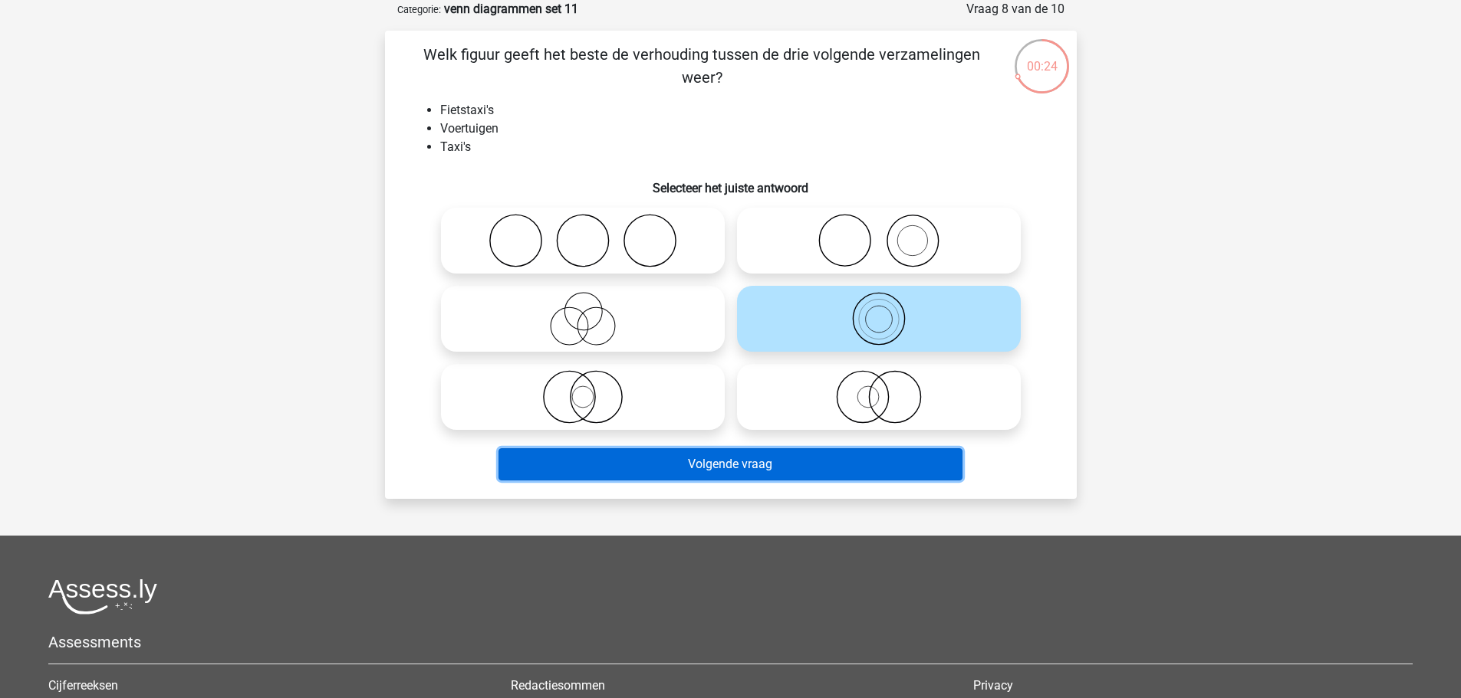
click at [919, 462] on button "Volgende vraag" at bounding box center [730, 465] width 464 height 32
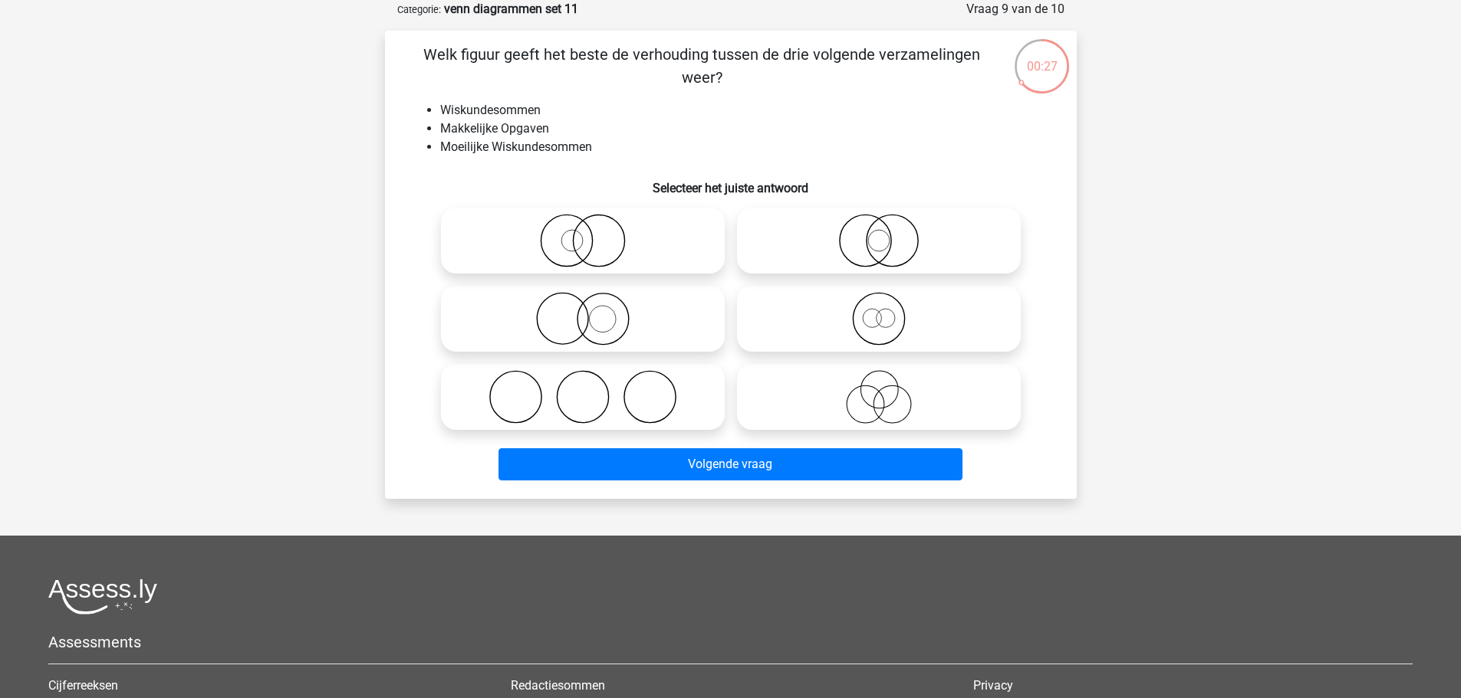
click at [637, 308] on icon at bounding box center [582, 319] width 271 height 54
click at [593, 308] on input "radio" at bounding box center [588, 306] width 10 height 10
radio input "true"
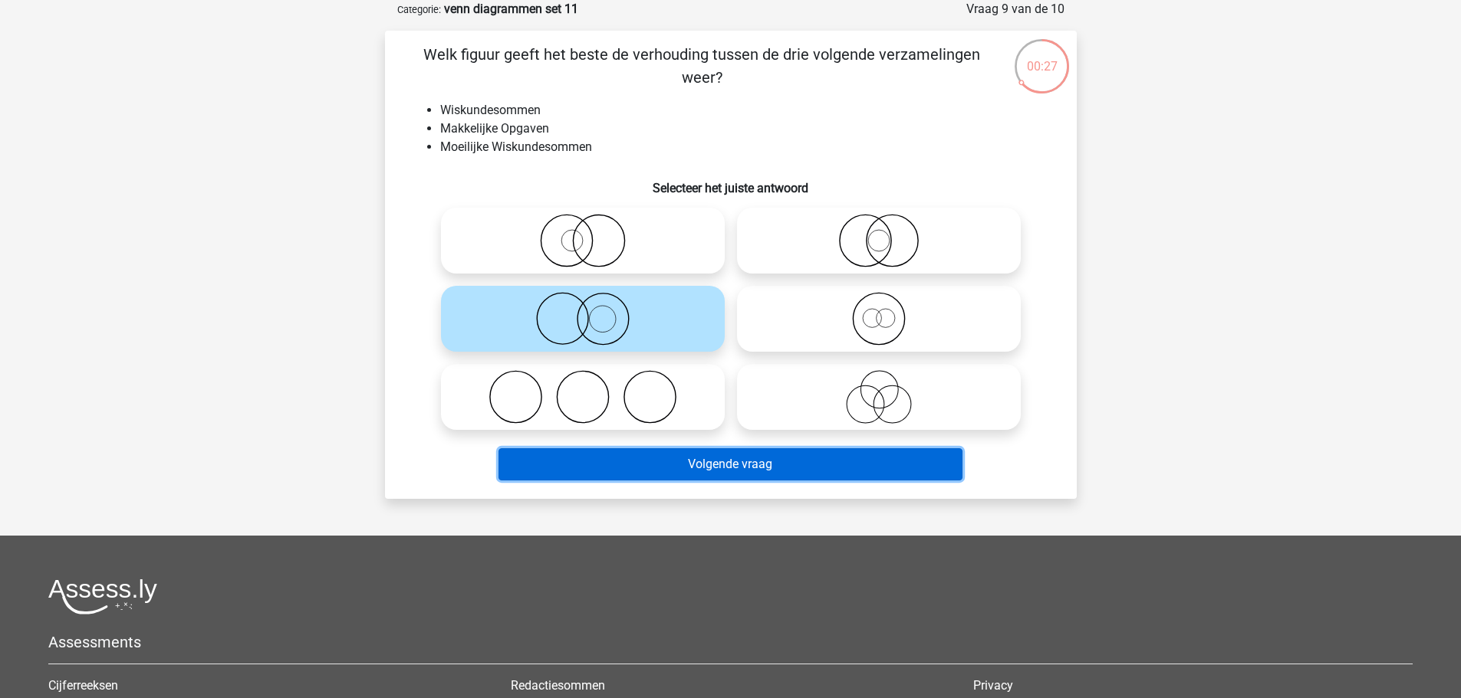
click at [773, 470] on button "Volgende vraag" at bounding box center [730, 465] width 464 height 32
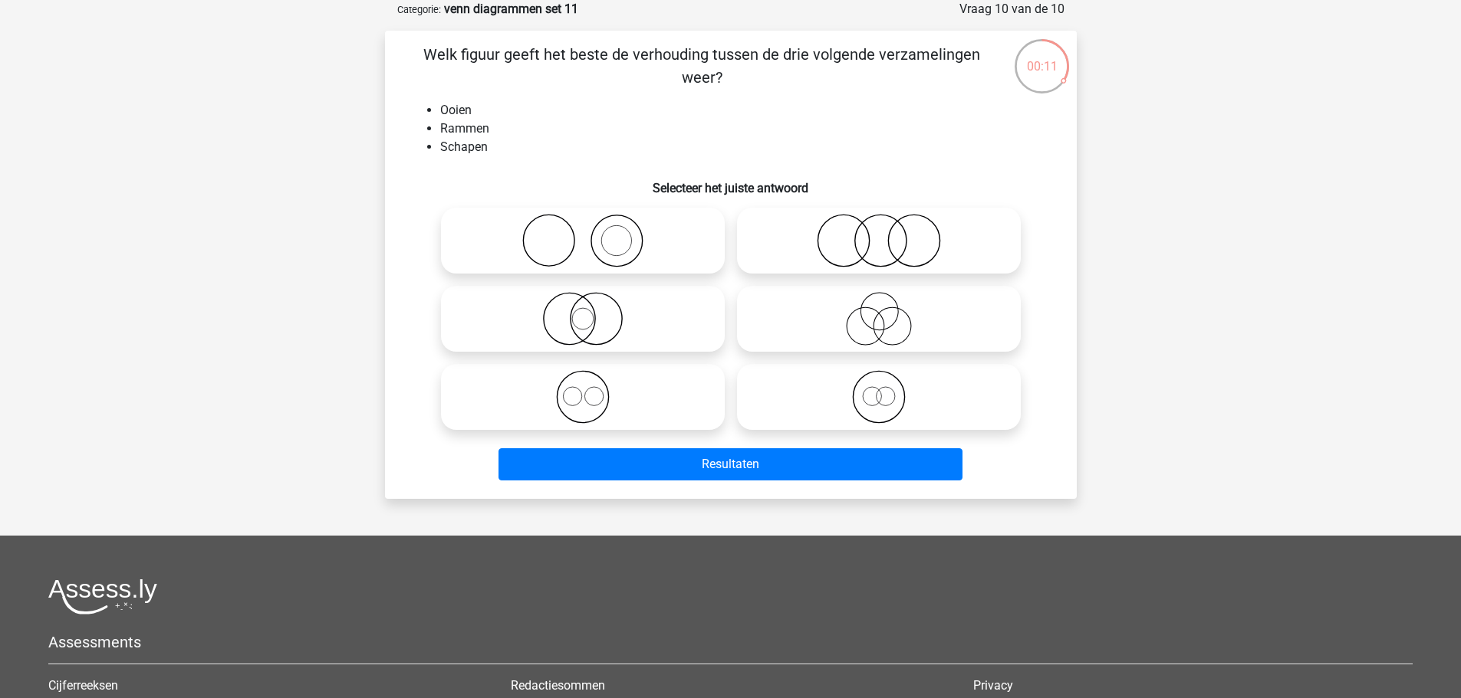
click at [879, 258] on icon at bounding box center [878, 241] width 271 height 54
click at [879, 233] on input "radio" at bounding box center [884, 228] width 10 height 10
radio input "true"
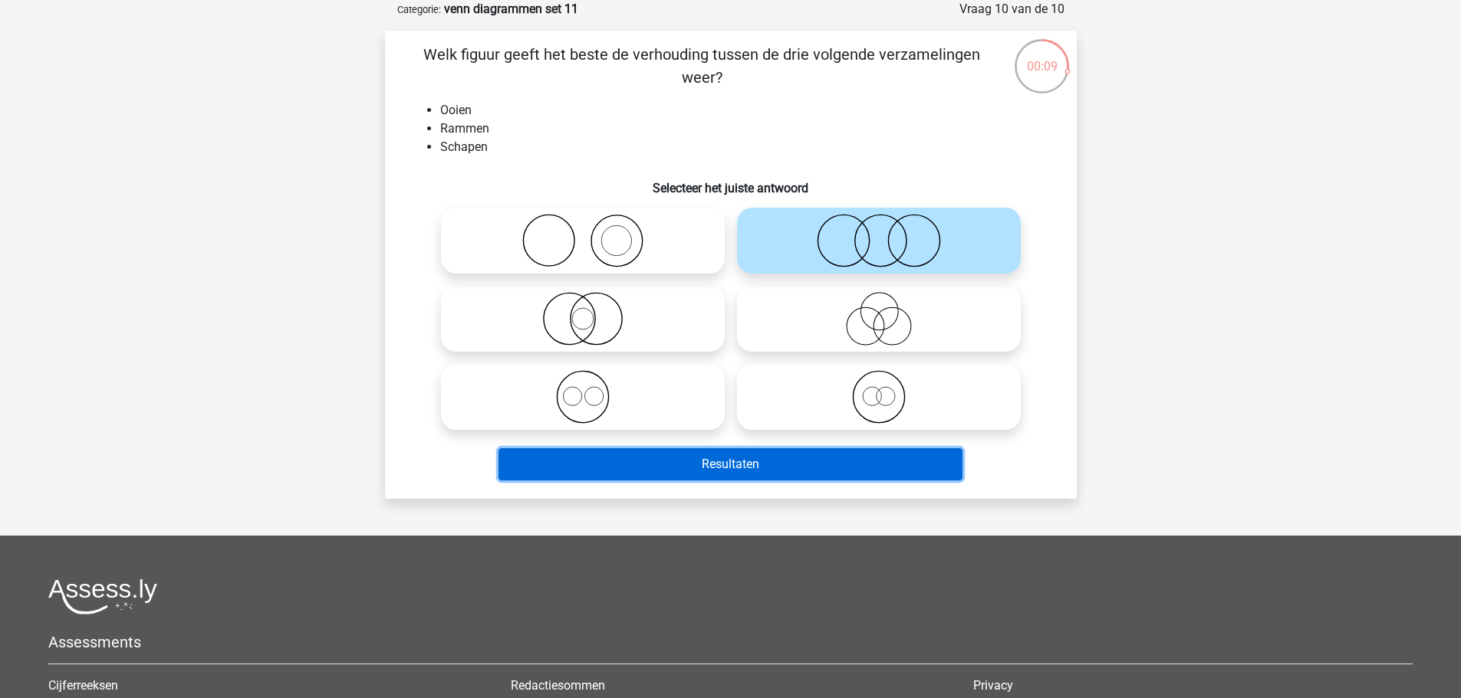
click at [906, 464] on button "Resultaten" at bounding box center [730, 465] width 464 height 32
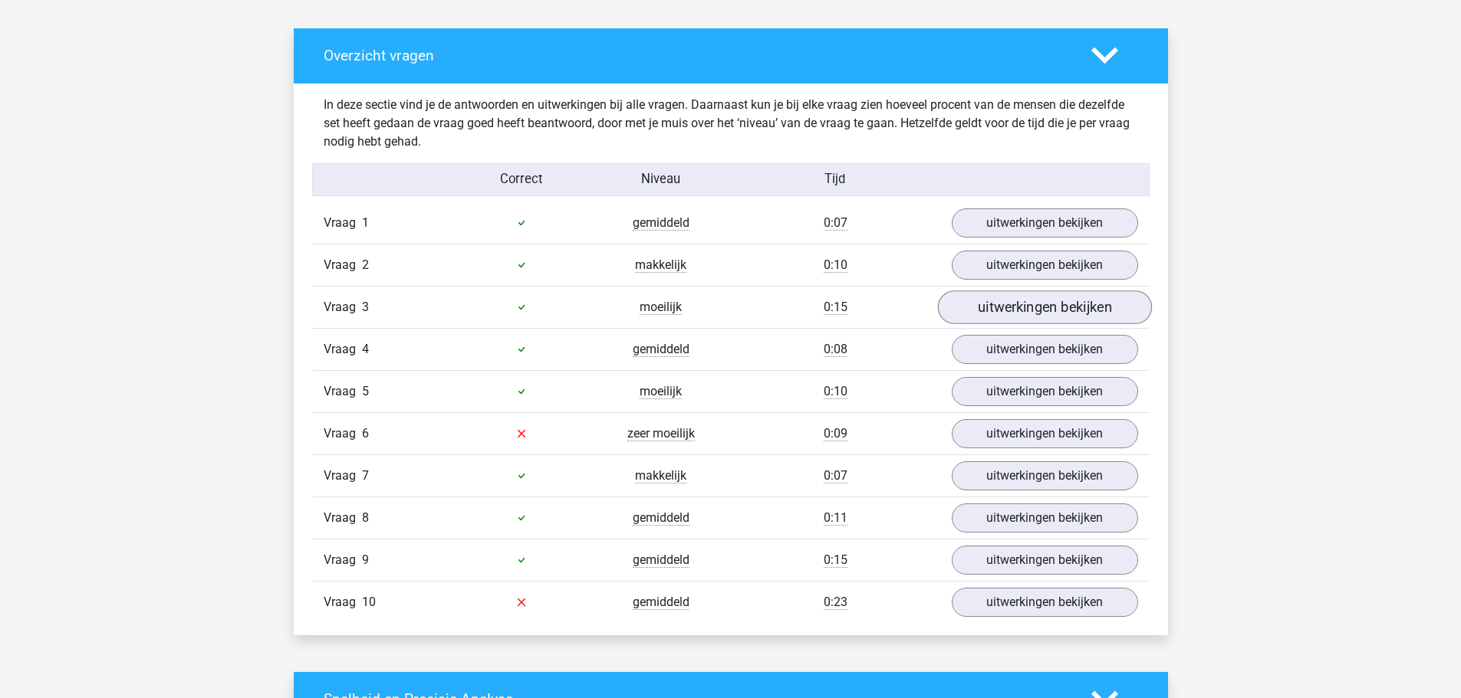
scroll to position [843, 0]
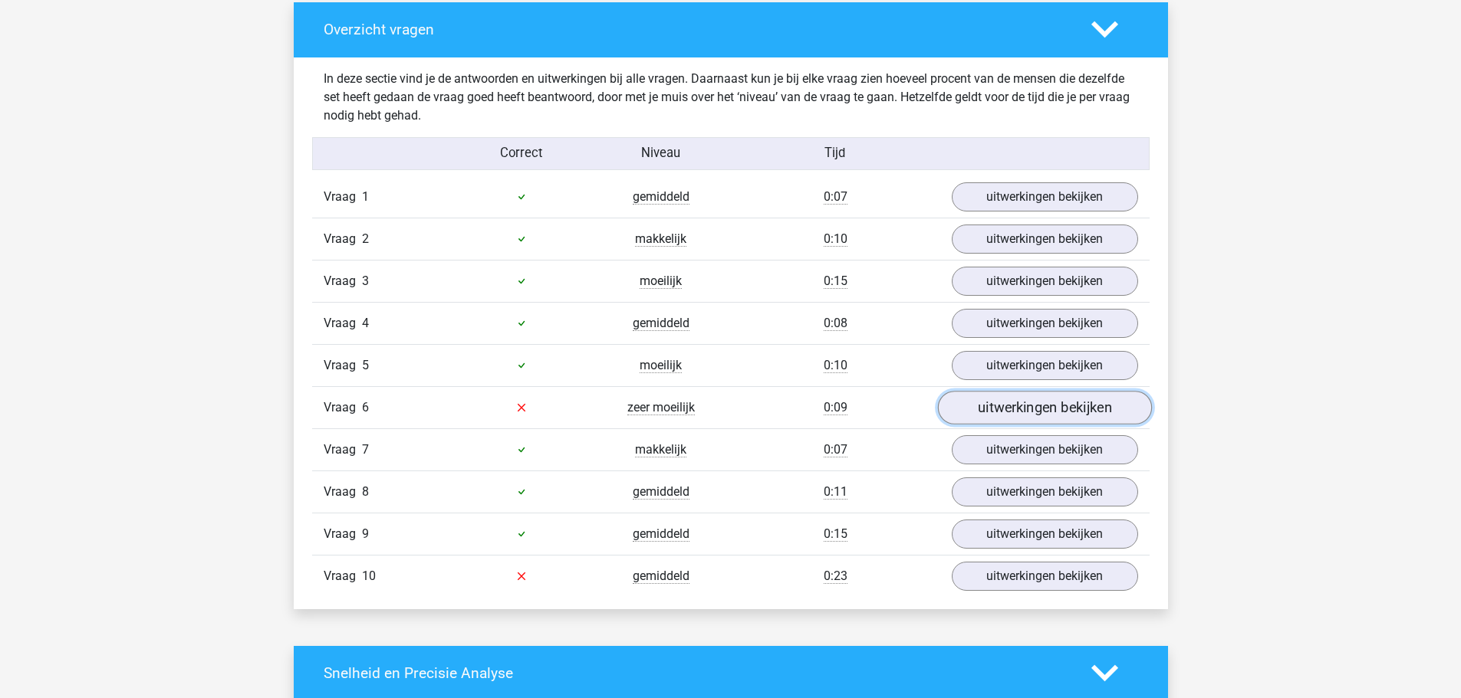
click at [1017, 414] on link "uitwerkingen bekijken" at bounding box center [1044, 408] width 214 height 34
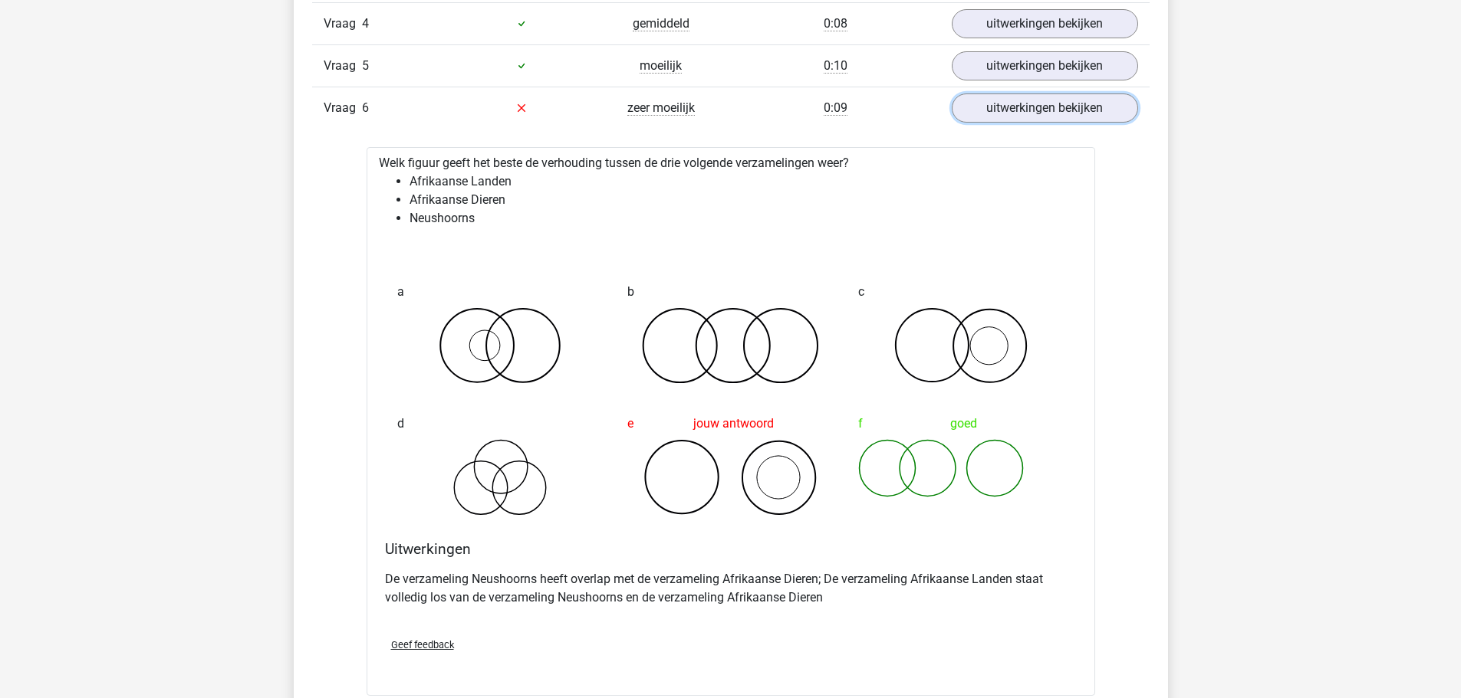
scroll to position [997, 0]
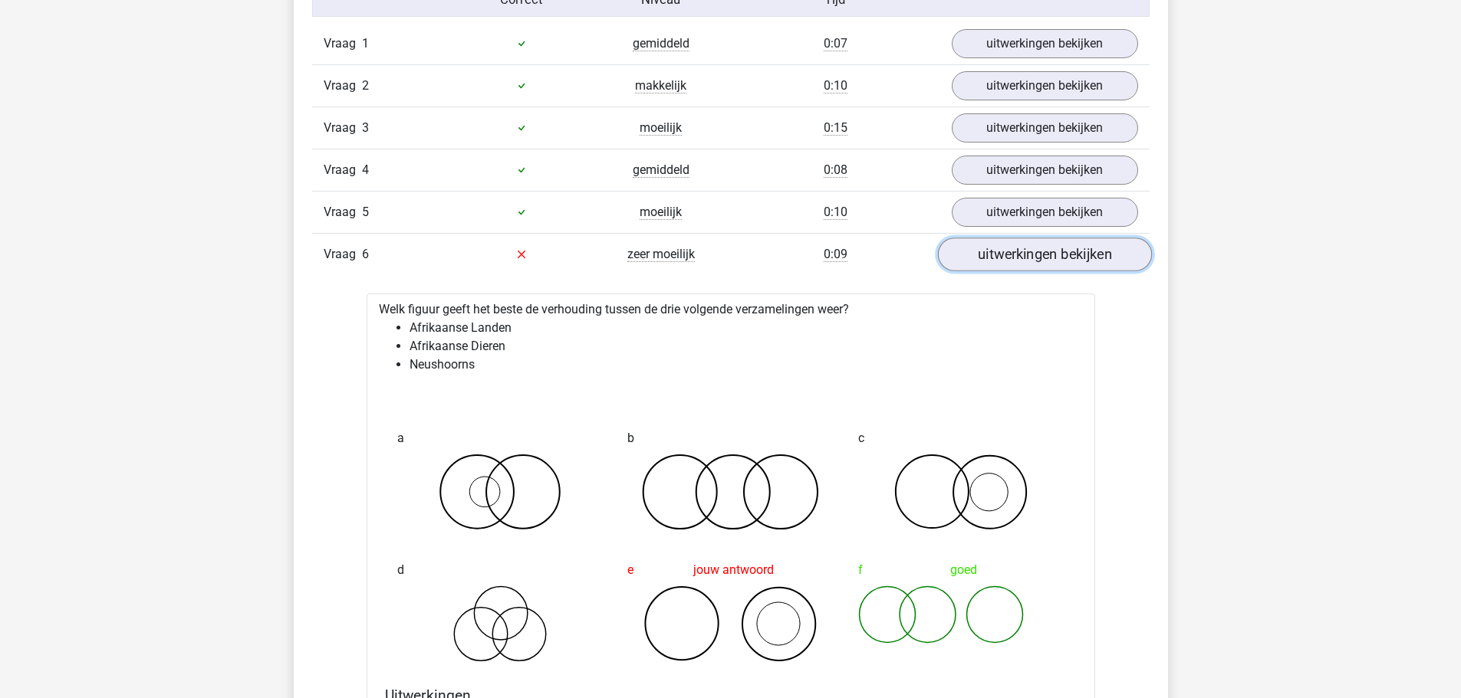
click at [1004, 268] on link "uitwerkingen bekijken" at bounding box center [1044, 255] width 214 height 34
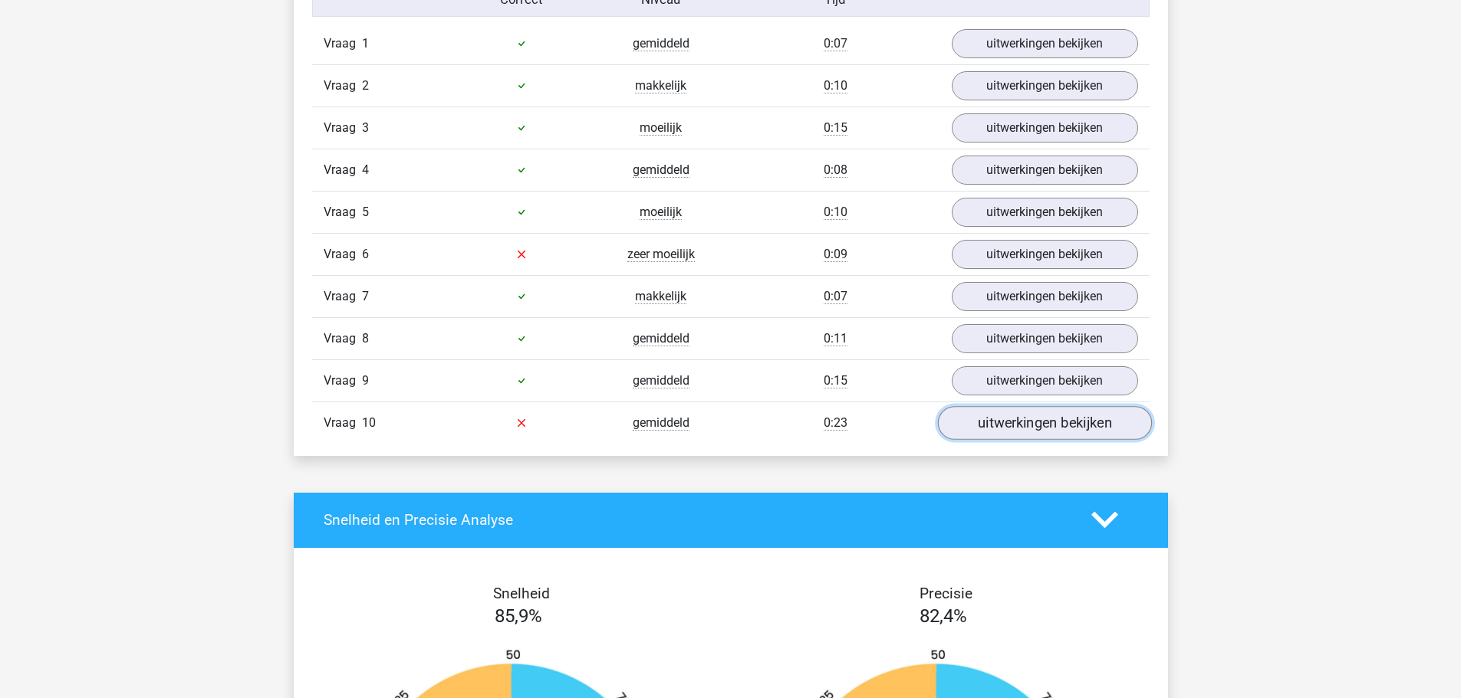
click at [1060, 413] on link "uitwerkingen bekijken" at bounding box center [1044, 423] width 214 height 34
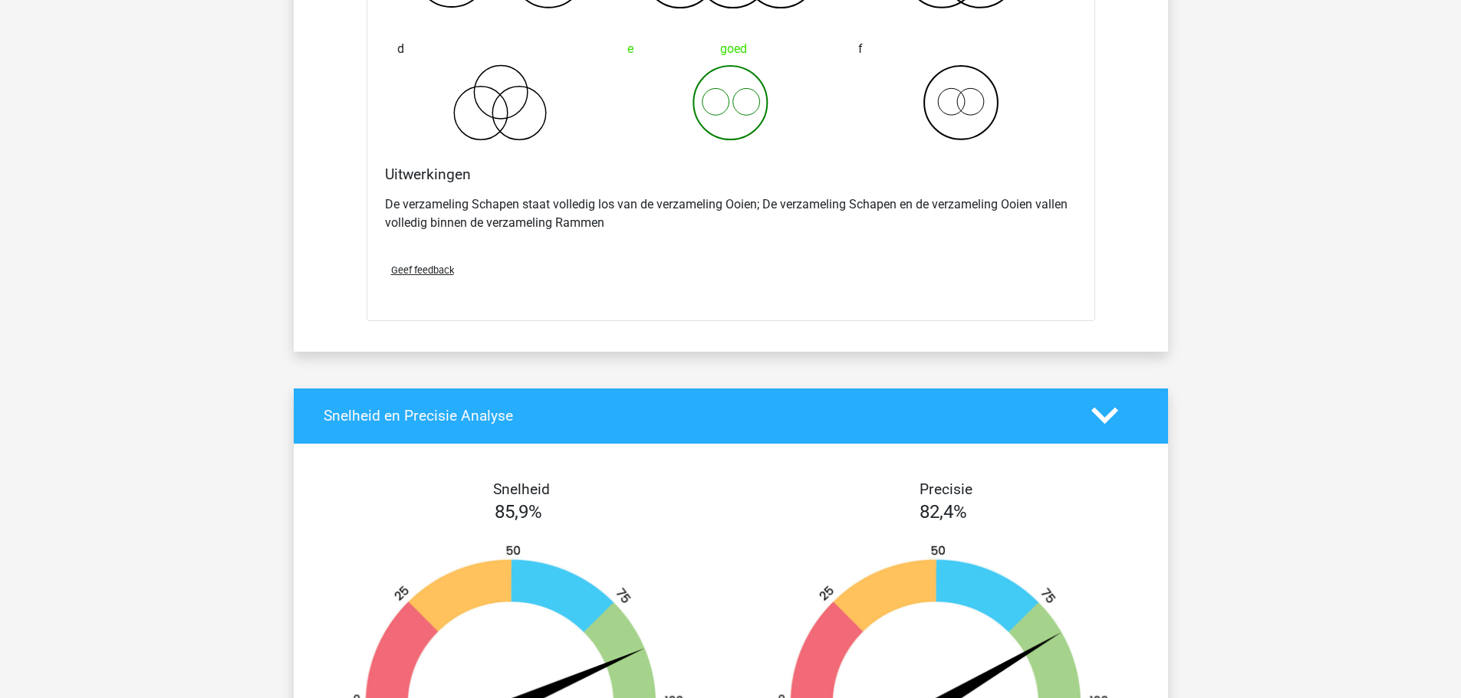
scroll to position [1227, 0]
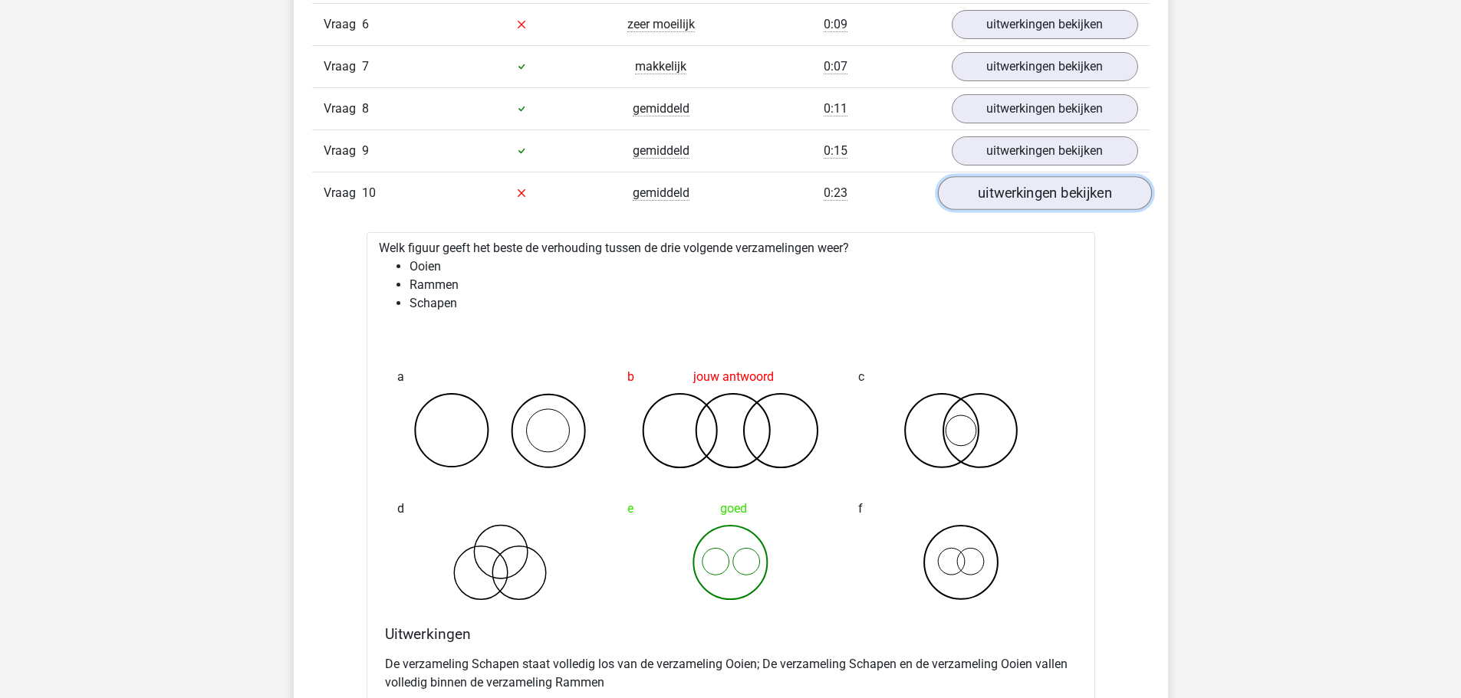
click at [1026, 190] on link "uitwerkingen bekijken" at bounding box center [1044, 193] width 214 height 34
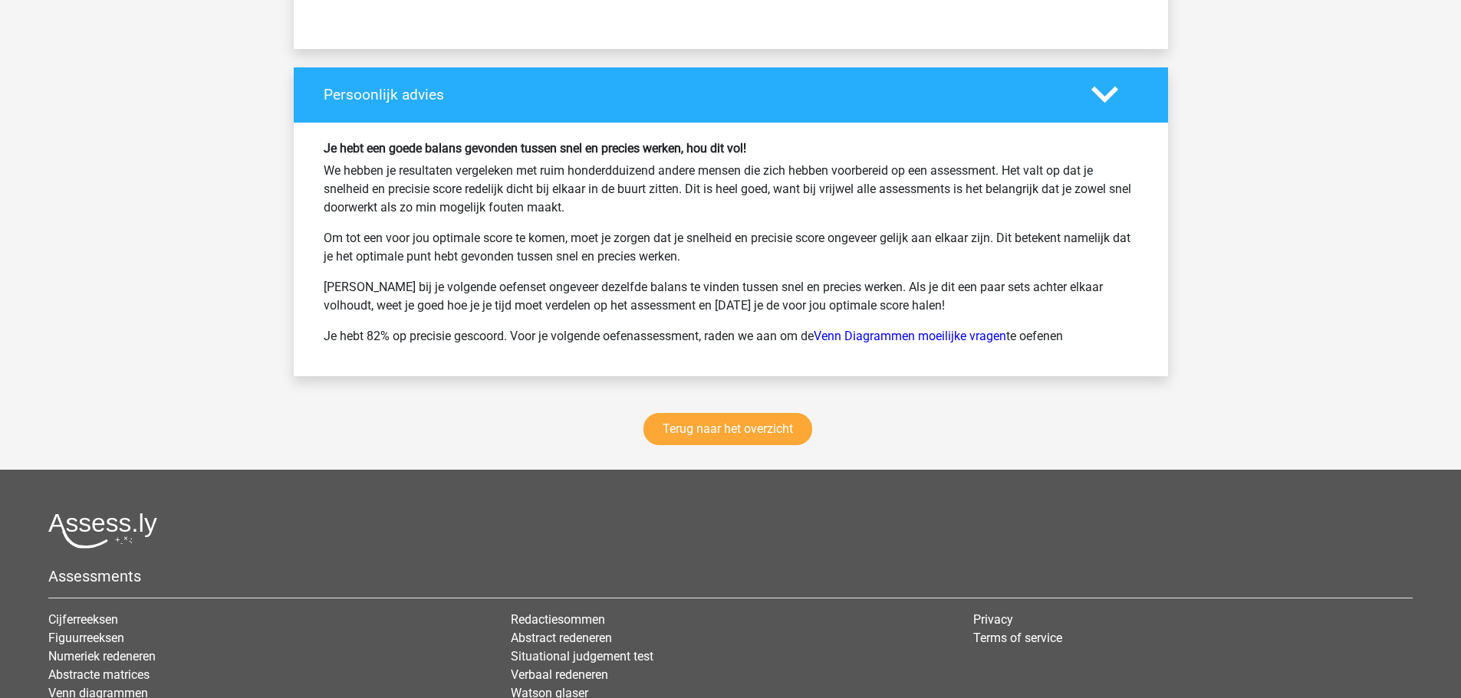
scroll to position [2070, 0]
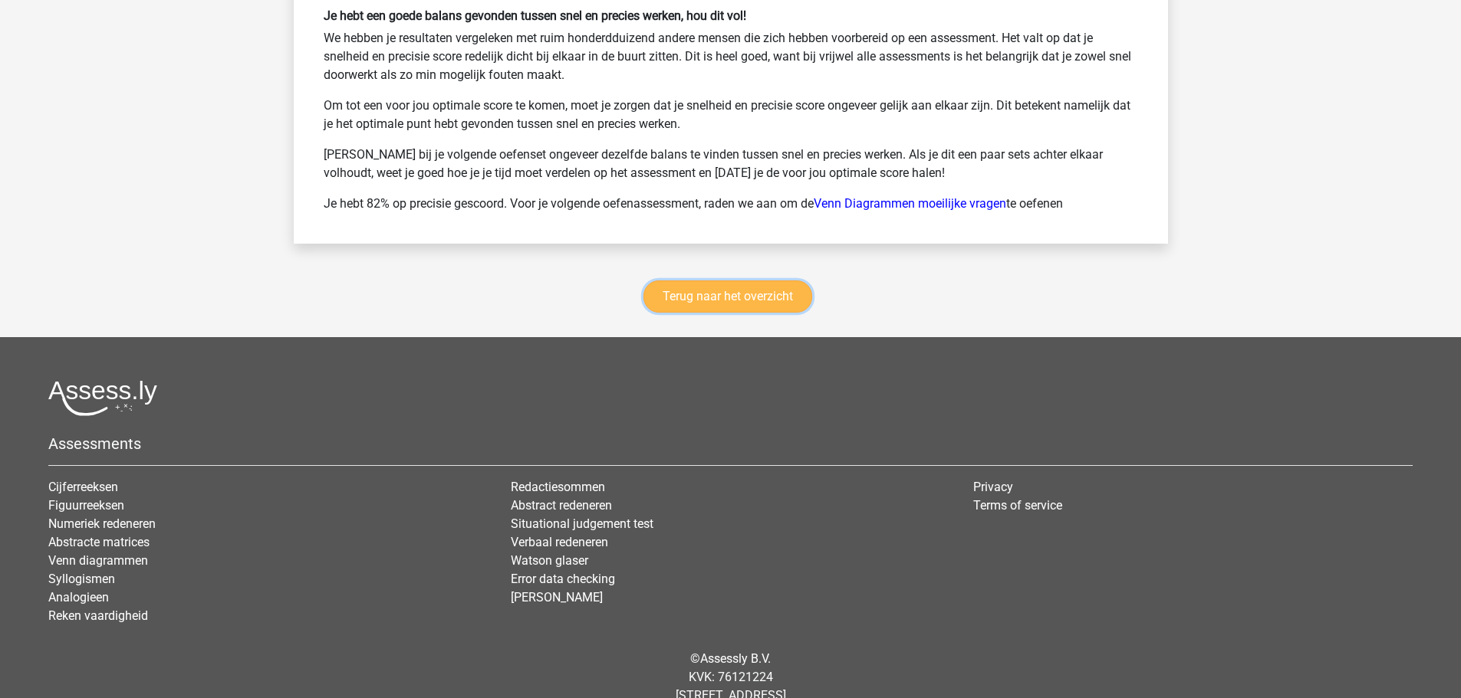
click at [738, 297] on link "Terug naar het overzicht" at bounding box center [727, 297] width 169 height 32
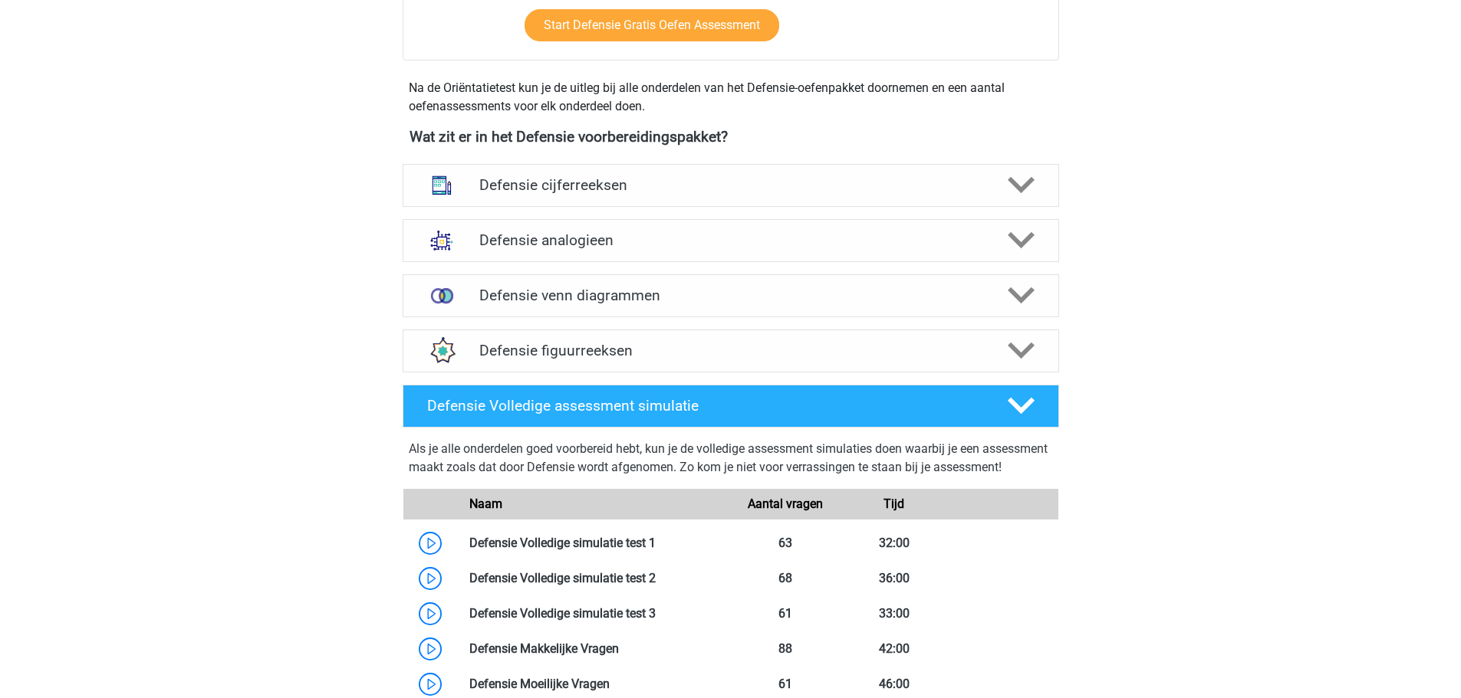
scroll to position [537, 0]
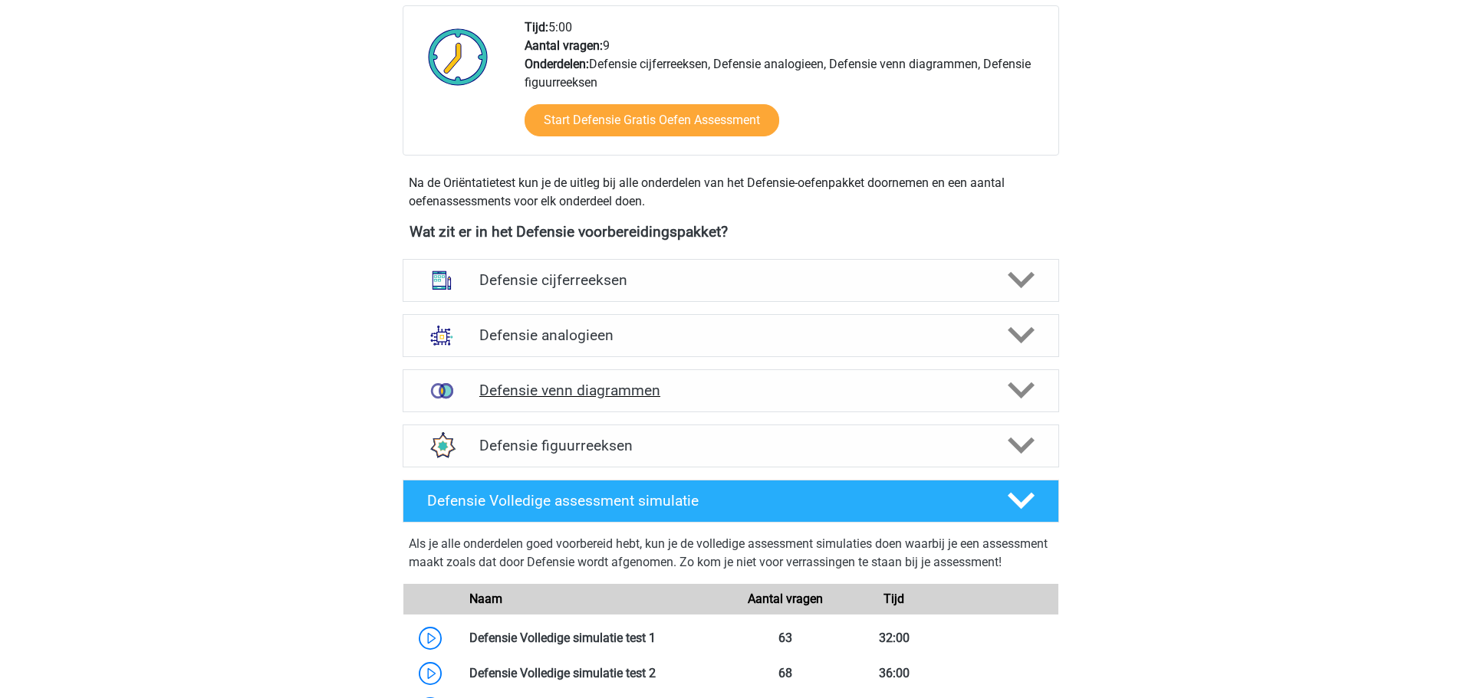
click at [633, 387] on h4 "Defensie venn diagrammen" at bounding box center [730, 391] width 502 height 18
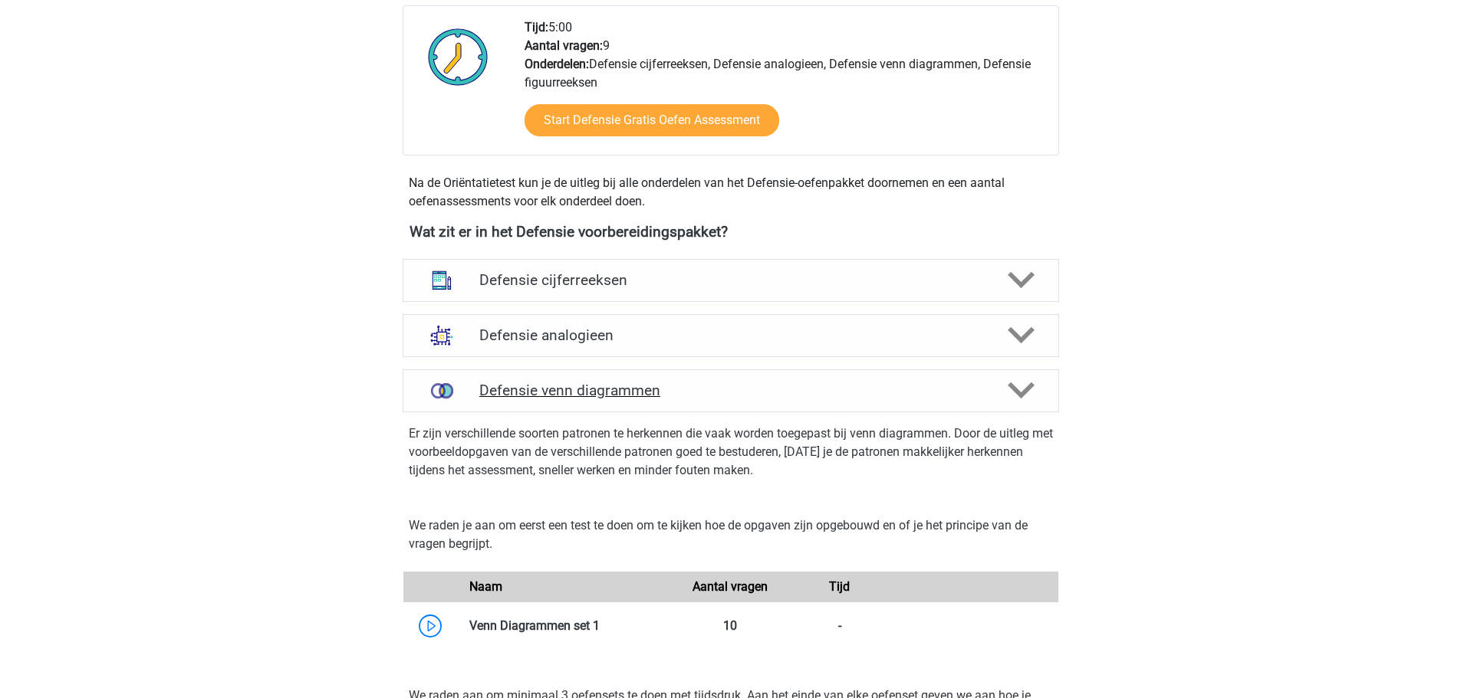
scroll to position [843, 0]
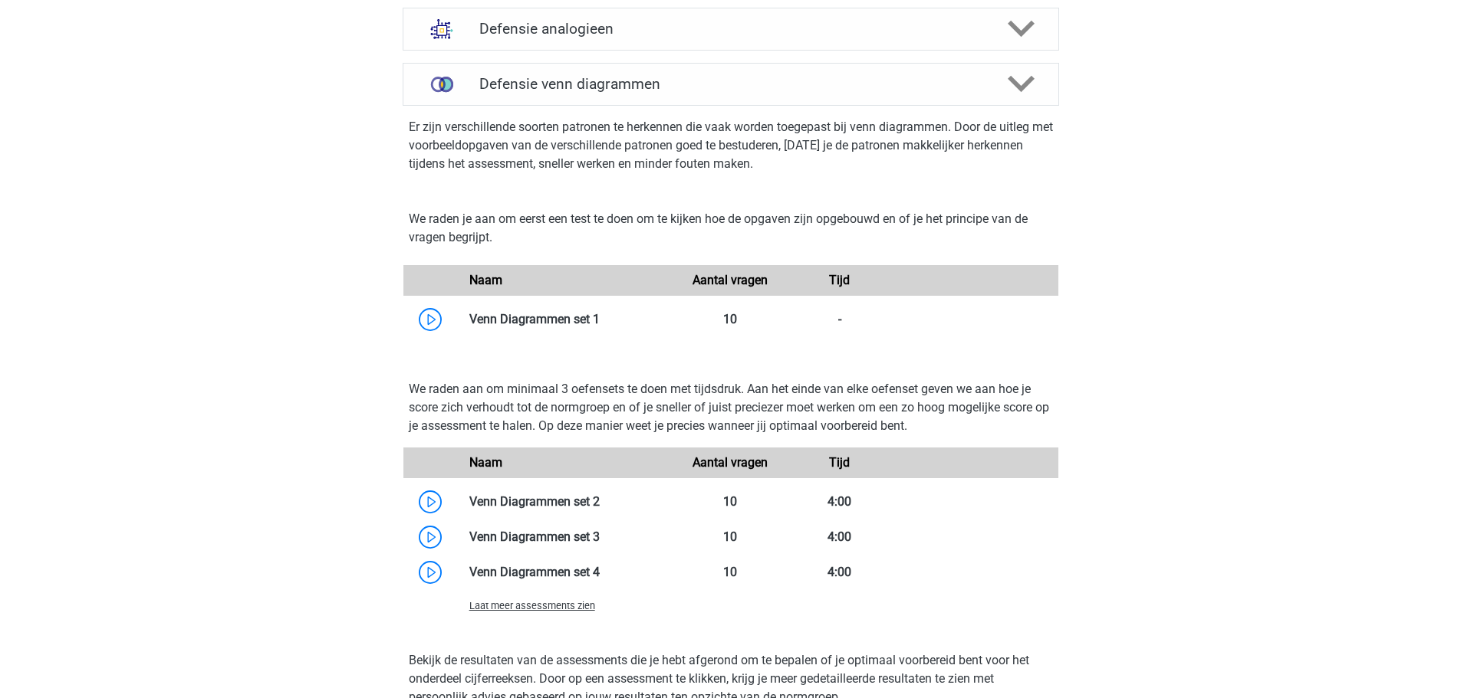
click at [564, 606] on span "Laat meer assessments zien" at bounding box center [532, 606] width 126 height 12
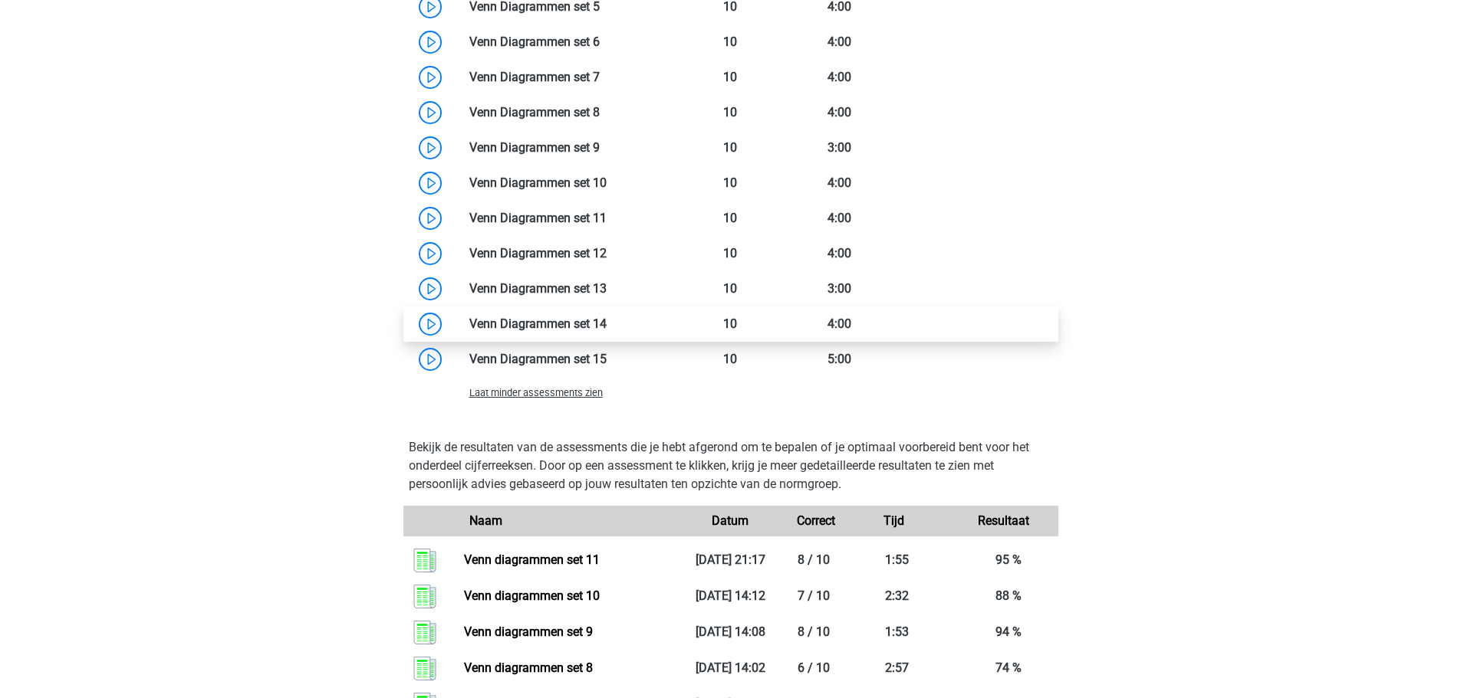
scroll to position [1380, 0]
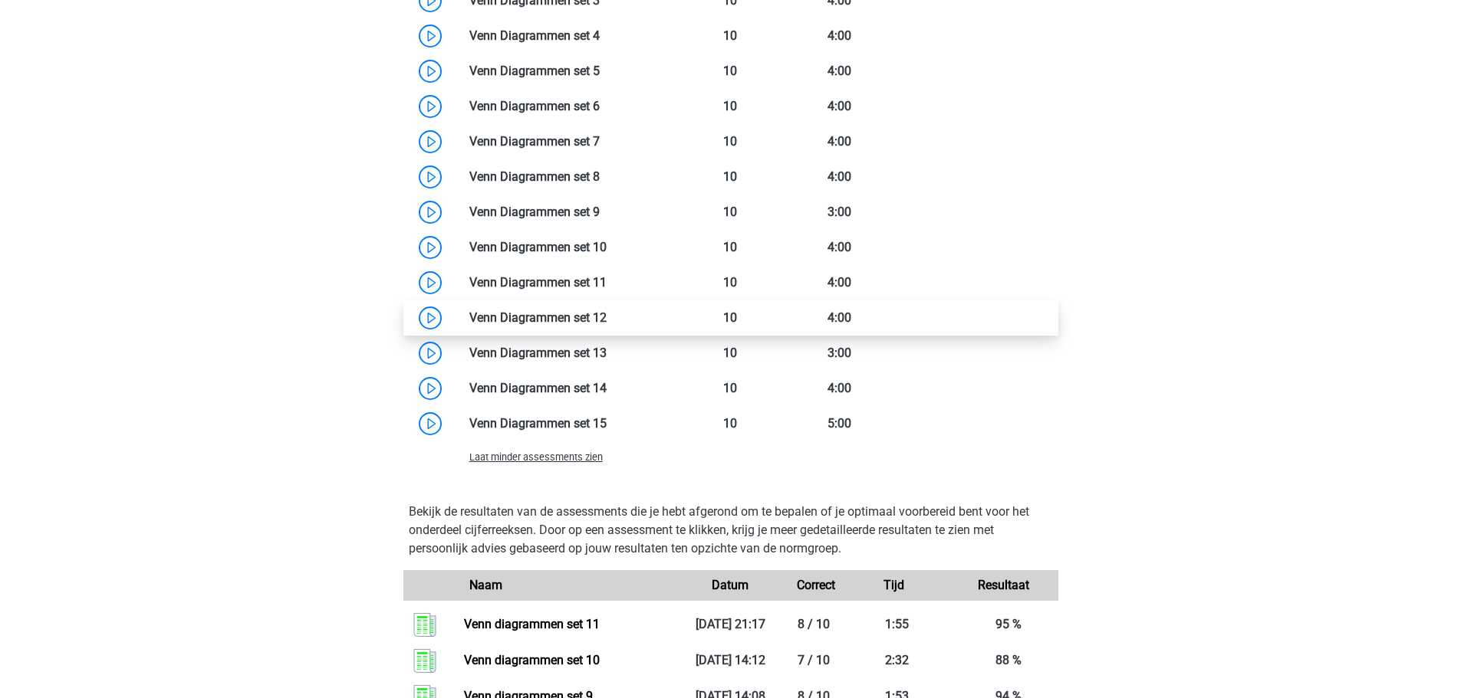
click at [606, 319] on link at bounding box center [606, 318] width 0 height 15
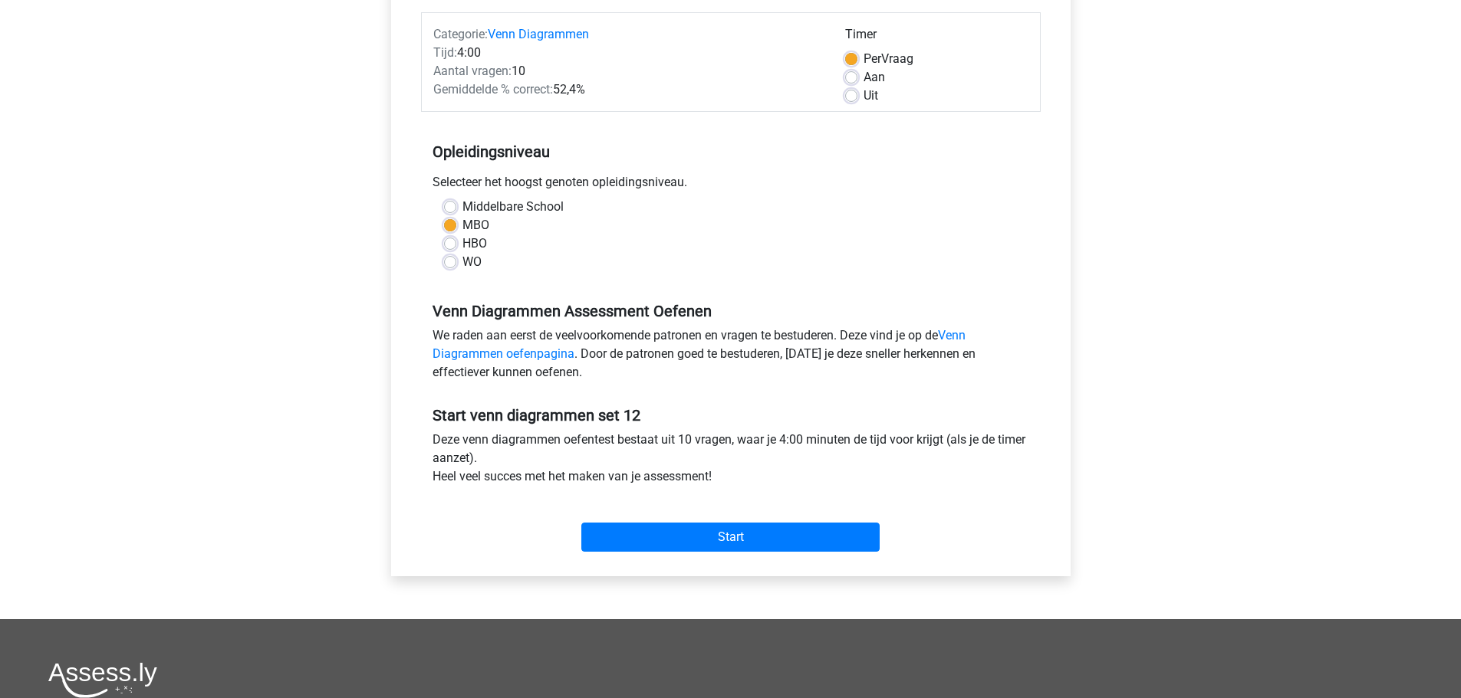
scroll to position [383, 0]
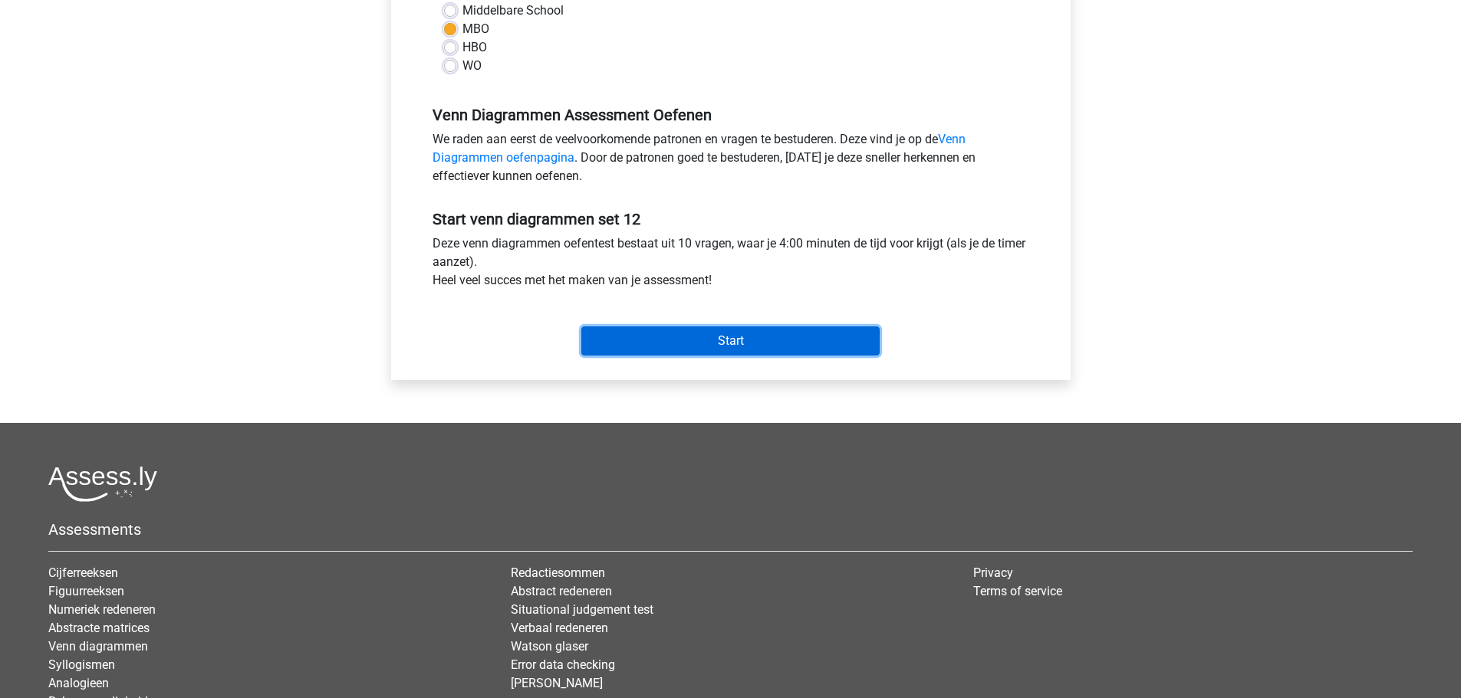
click at [691, 344] on input "Start" at bounding box center [730, 341] width 298 height 29
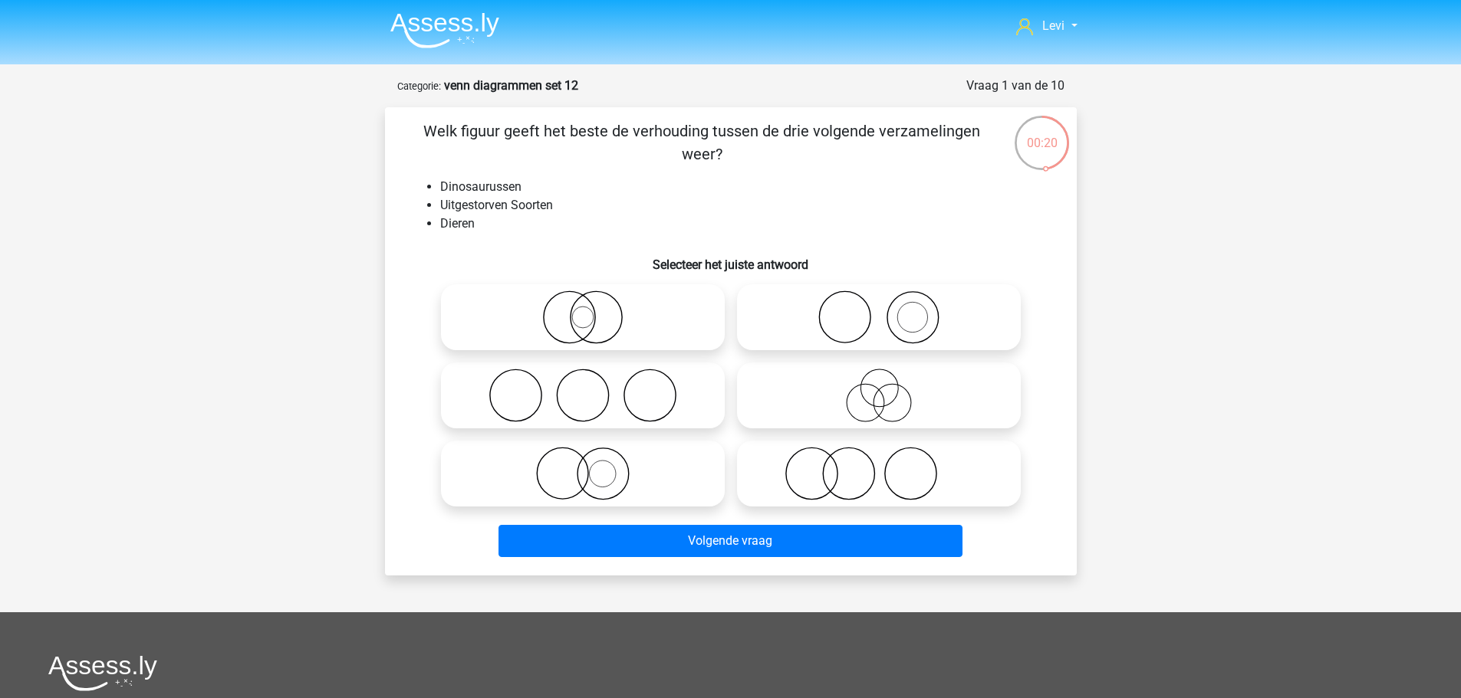
click at [640, 472] on icon at bounding box center [582, 474] width 271 height 54
click at [593, 466] on input "radio" at bounding box center [588, 461] width 10 height 10
radio input "true"
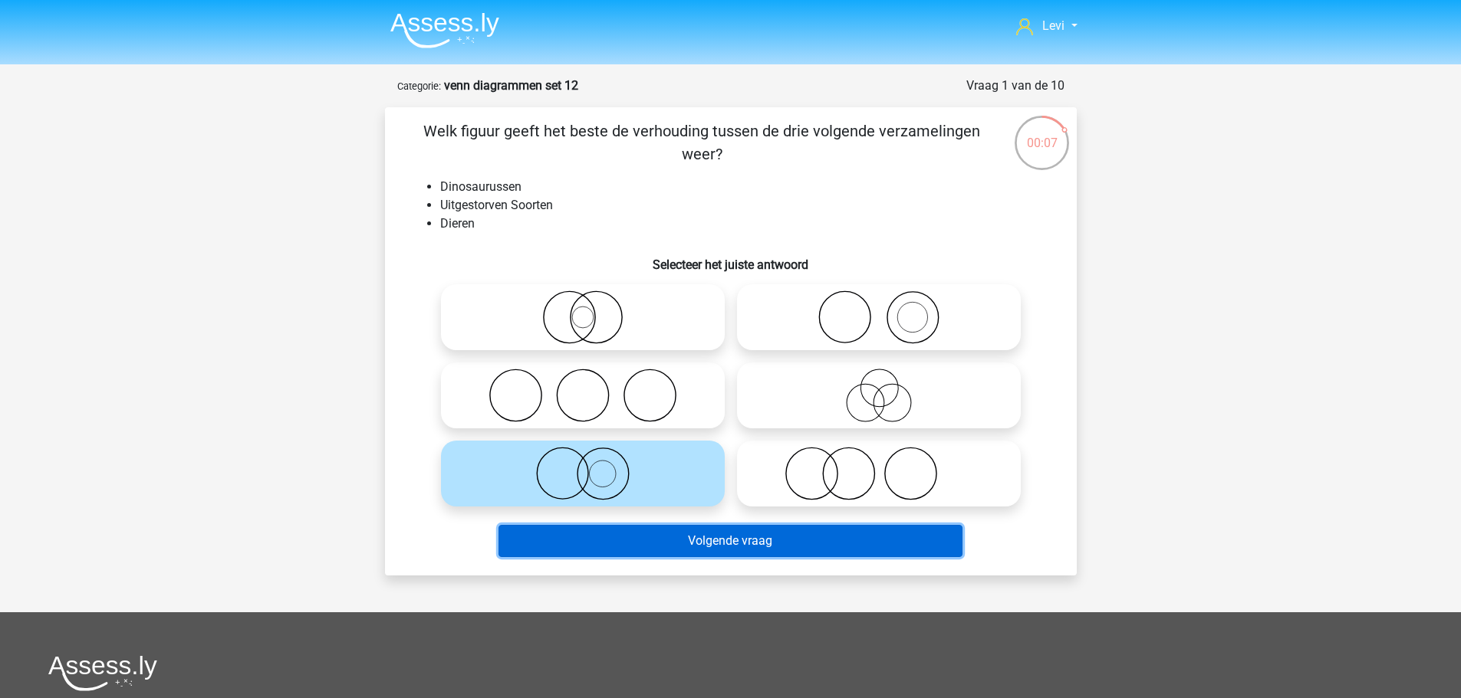
click at [903, 539] on button "Volgende vraag" at bounding box center [730, 541] width 464 height 32
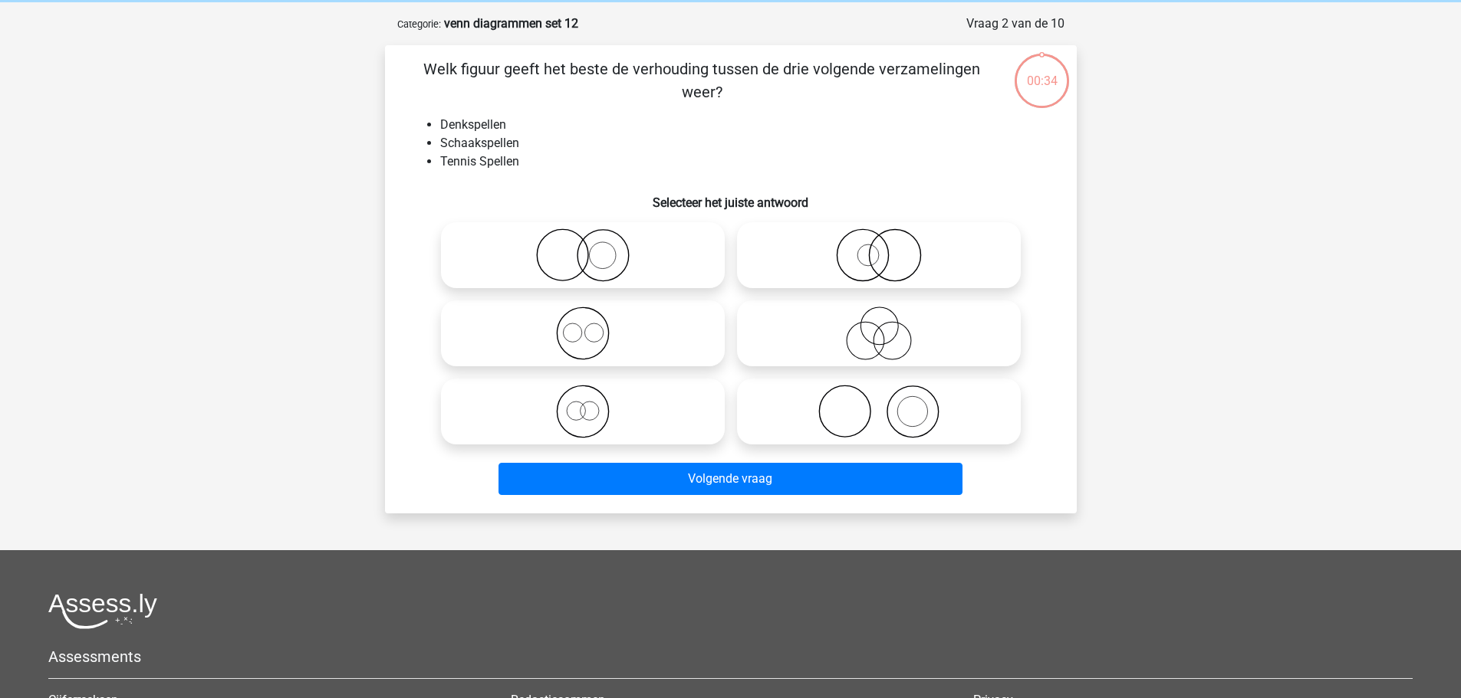
scroll to position [77, 0]
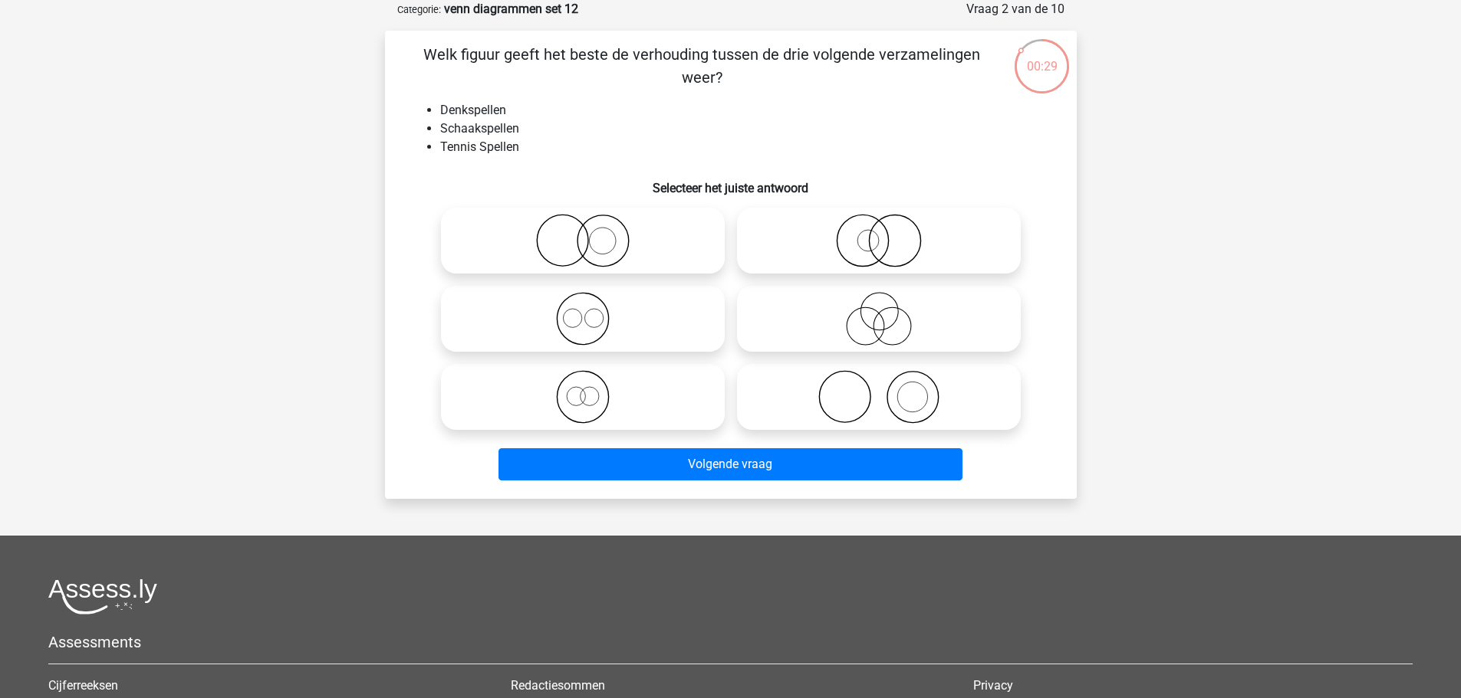
click at [876, 416] on icon at bounding box center [878, 397] width 271 height 54
click at [879, 389] on input "radio" at bounding box center [884, 385] width 10 height 10
radio input "true"
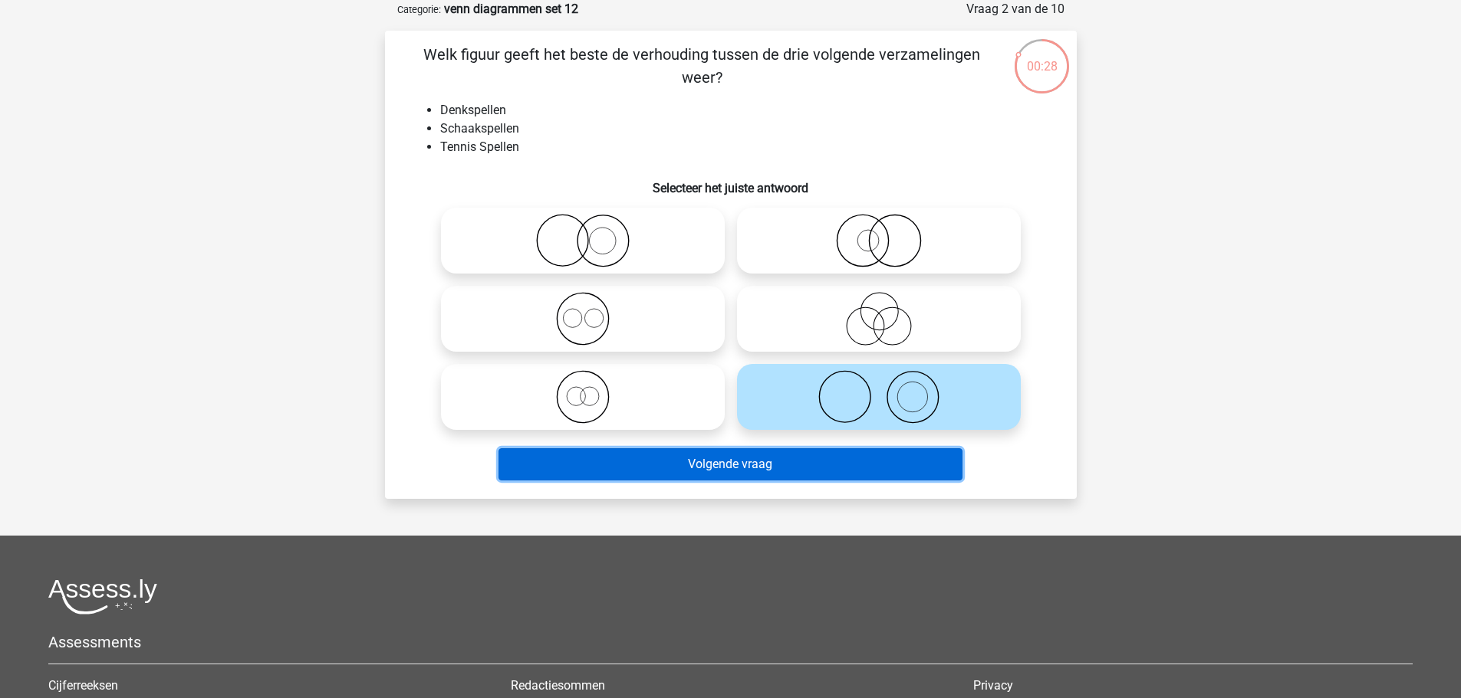
click at [882, 458] on button "Volgende vraag" at bounding box center [730, 465] width 464 height 32
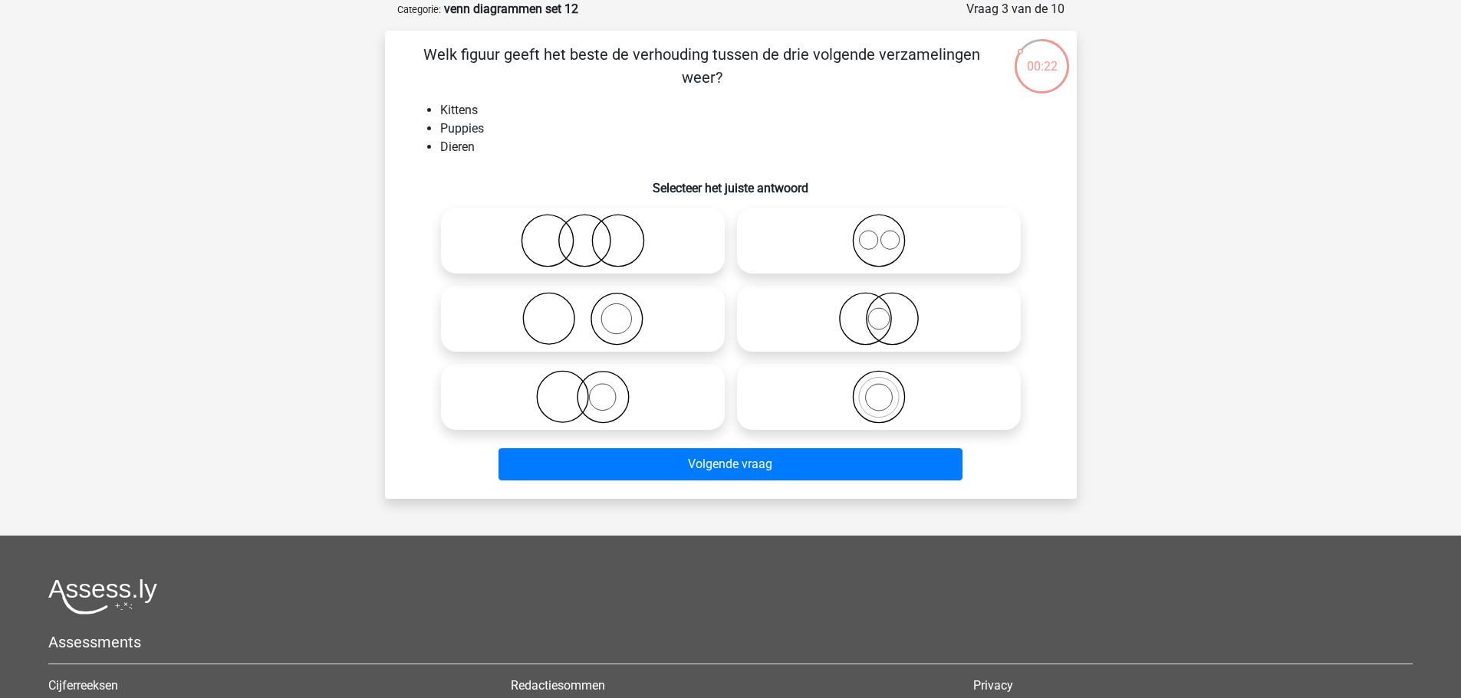
click at [894, 251] on icon at bounding box center [878, 241] width 271 height 54
click at [889, 233] on input "radio" at bounding box center [884, 228] width 10 height 10
radio input "true"
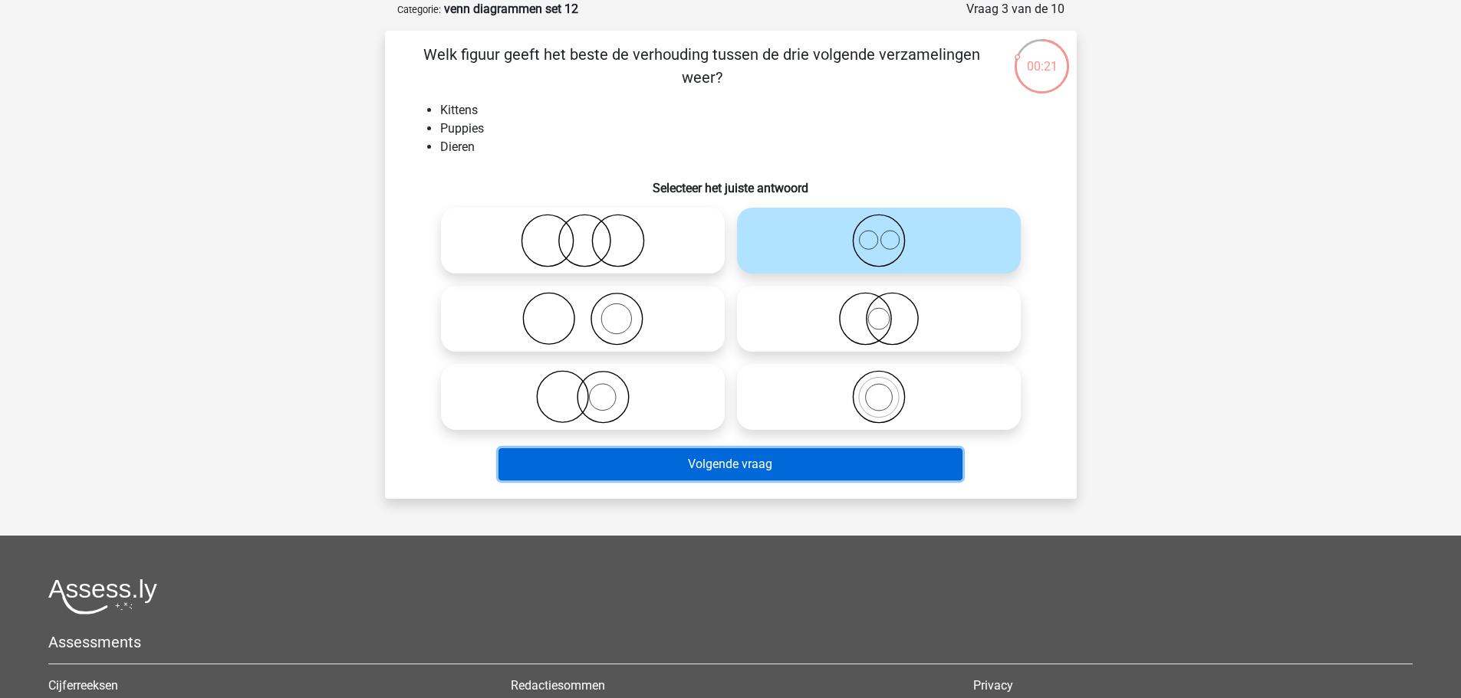
click at [863, 472] on button "Volgende vraag" at bounding box center [730, 465] width 464 height 32
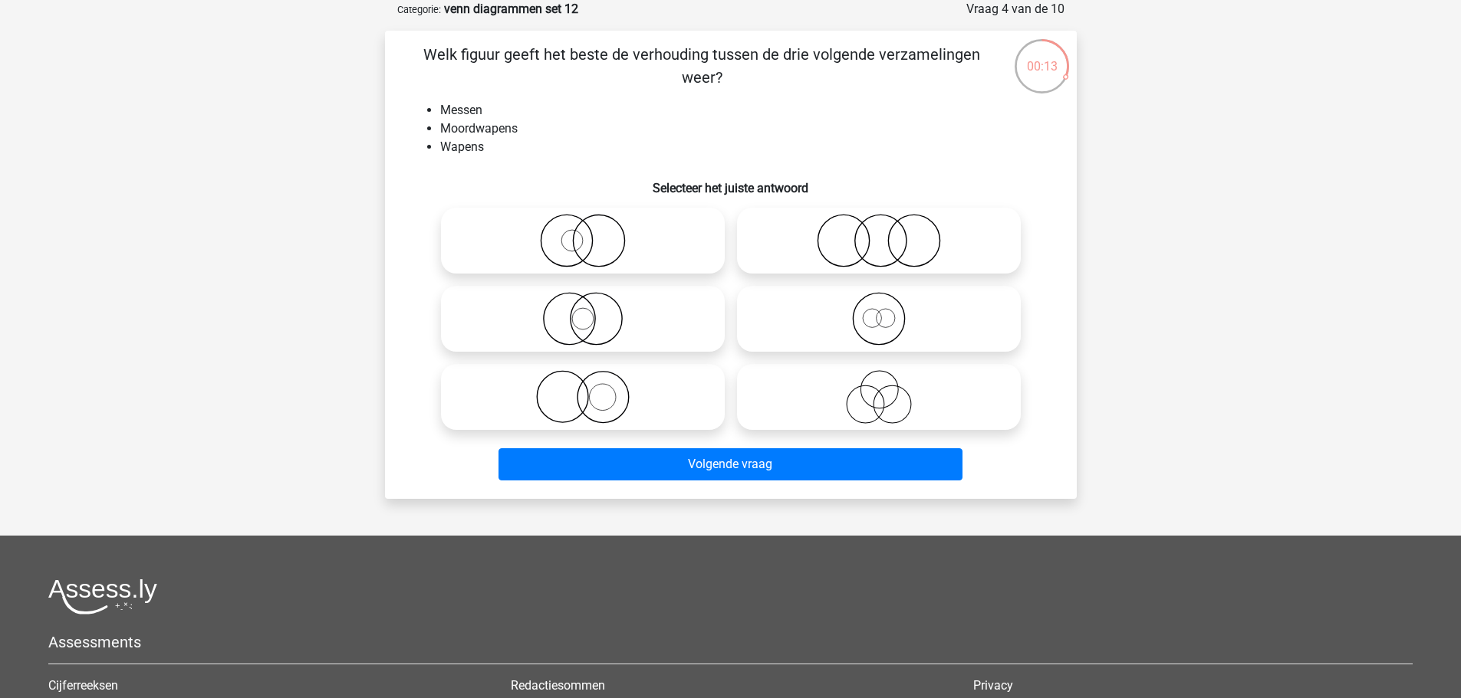
click at [629, 237] on icon at bounding box center [582, 241] width 271 height 54
click at [593, 233] on input "radio" at bounding box center [588, 228] width 10 height 10
radio input "true"
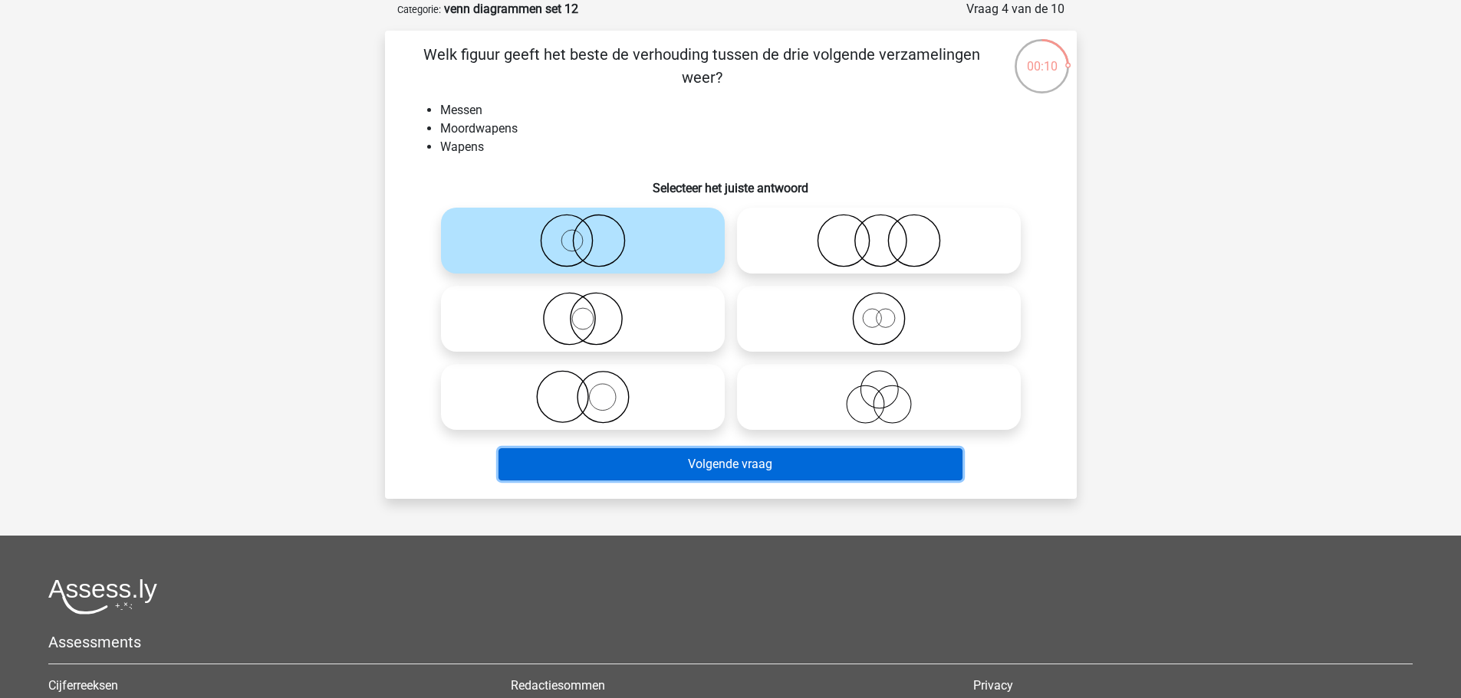
click at [817, 467] on button "Volgende vraag" at bounding box center [730, 465] width 464 height 32
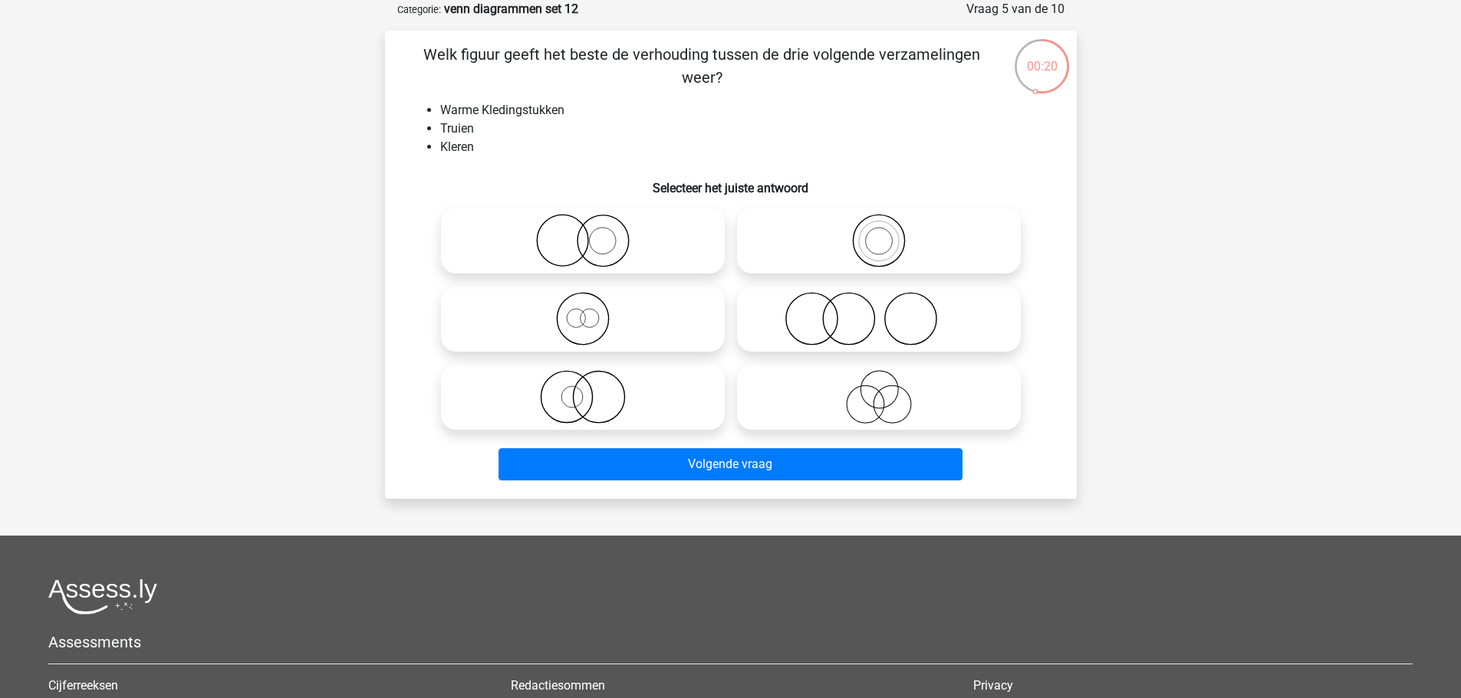
click at [846, 239] on icon at bounding box center [878, 241] width 271 height 54
click at [879, 233] on input "radio" at bounding box center [884, 228] width 10 height 10
radio input "true"
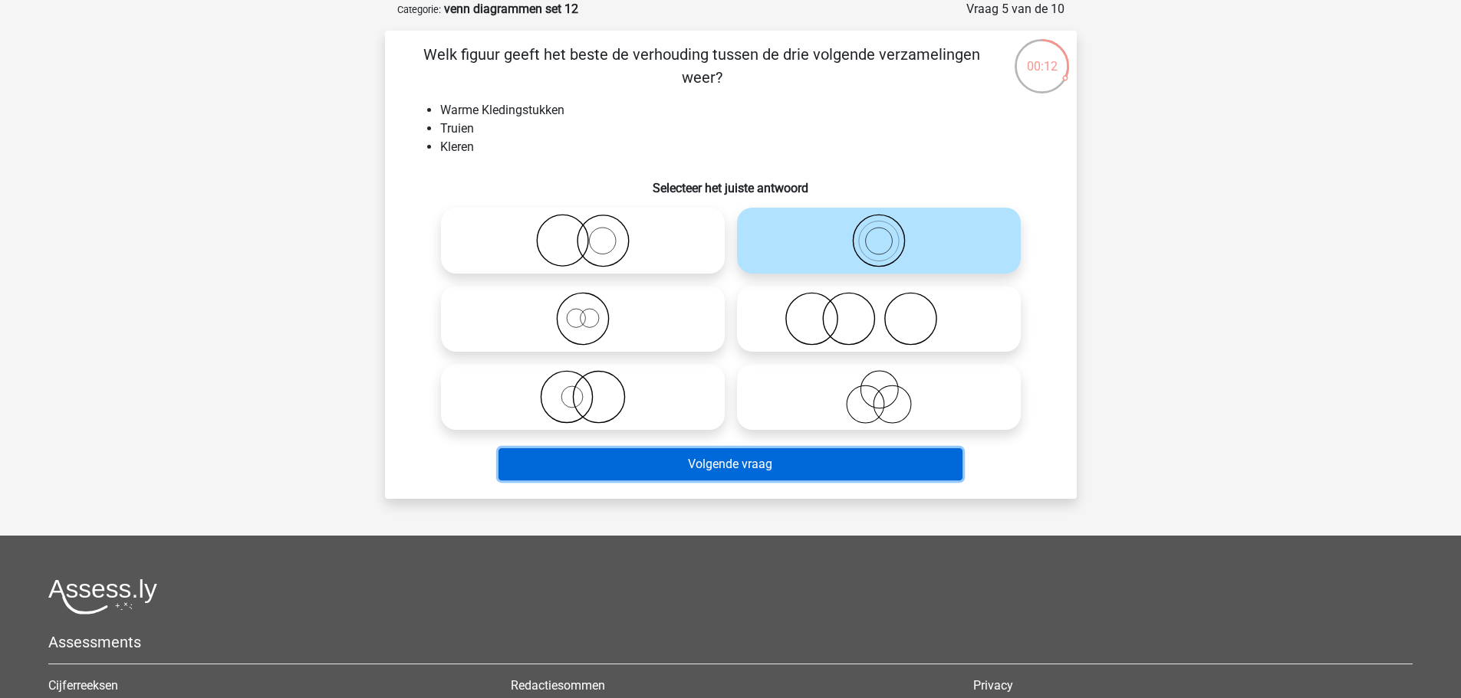
click at [782, 460] on button "Volgende vraag" at bounding box center [730, 465] width 464 height 32
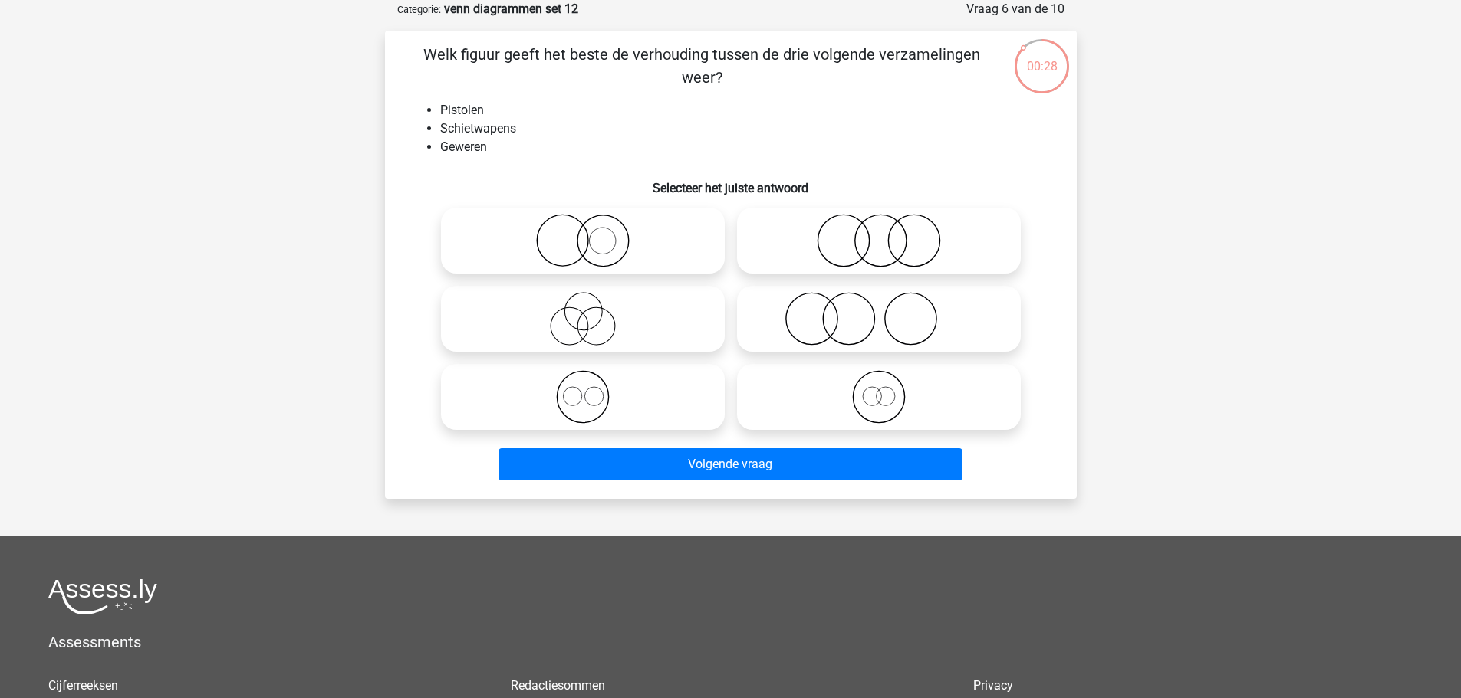
click at [619, 407] on icon at bounding box center [582, 397] width 271 height 54
click at [593, 389] on input "radio" at bounding box center [588, 385] width 10 height 10
radio input "true"
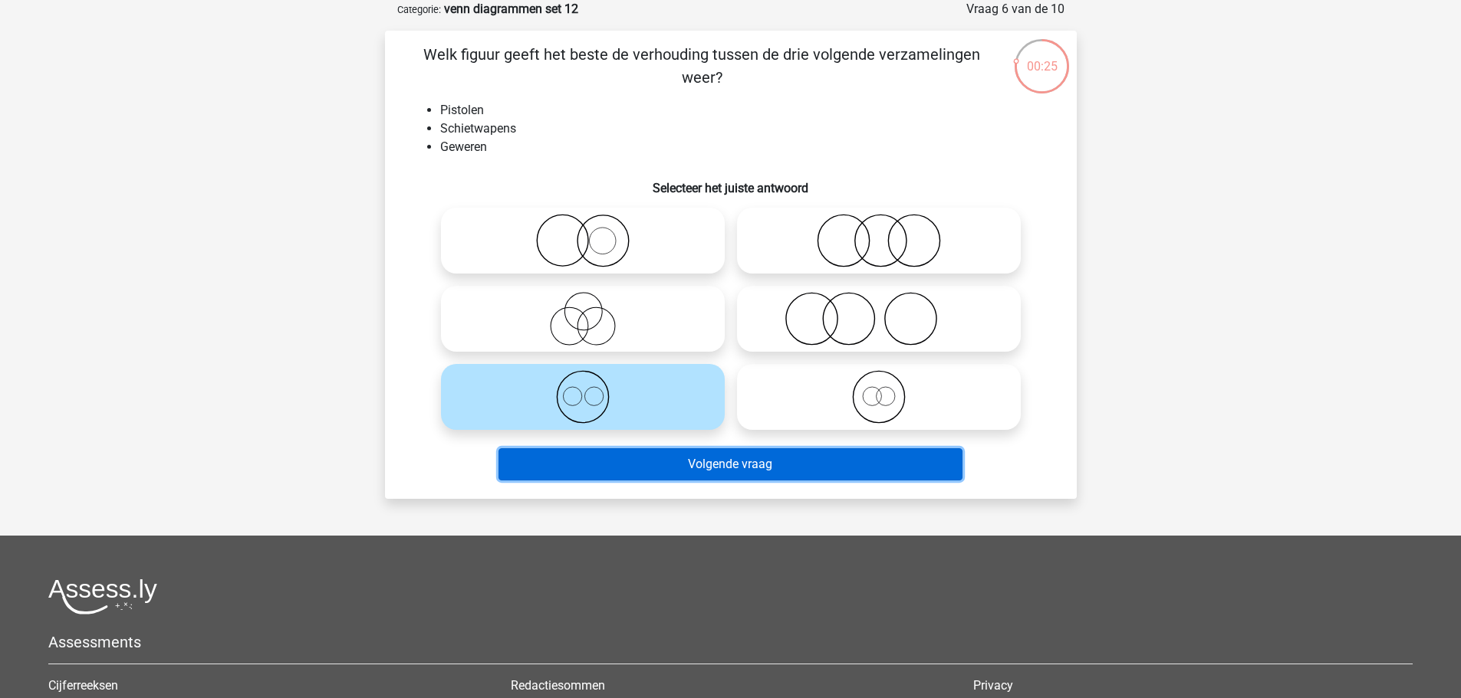
click at [705, 474] on button "Volgende vraag" at bounding box center [730, 465] width 464 height 32
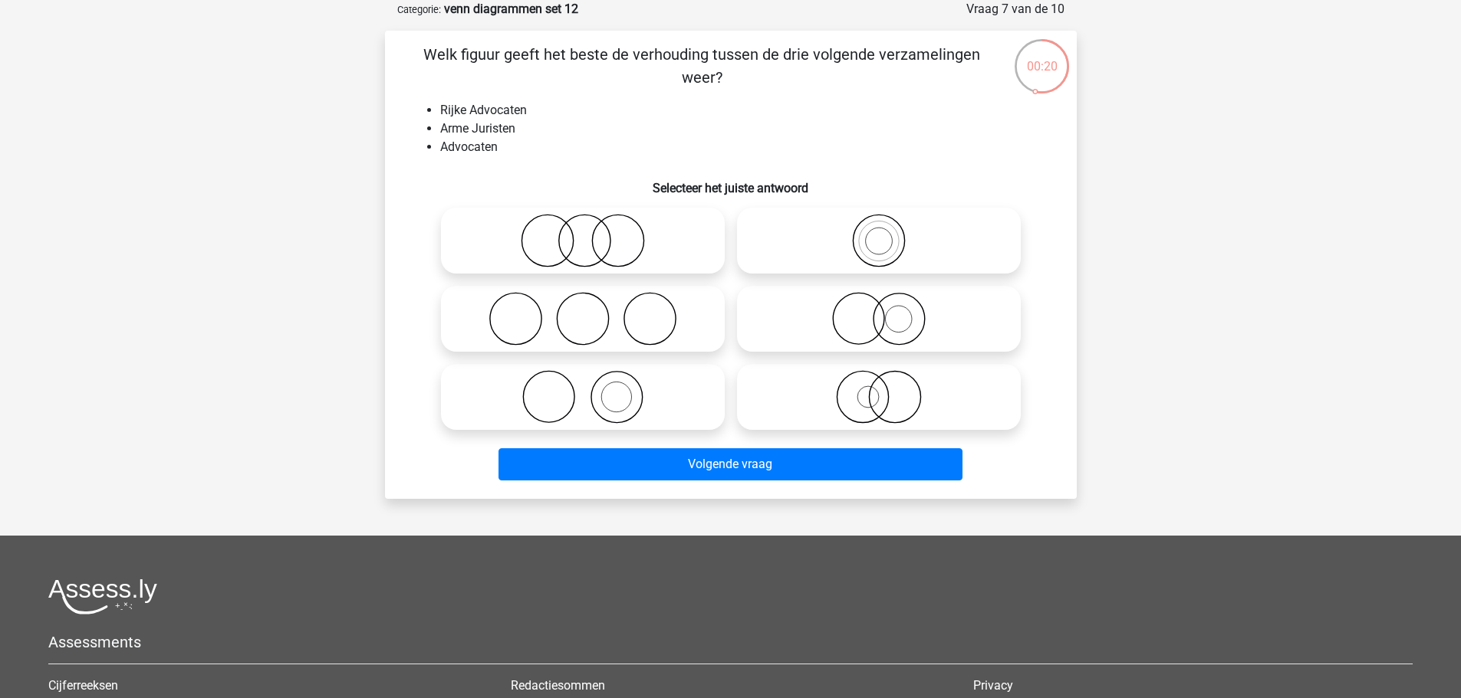
click at [663, 403] on icon at bounding box center [582, 397] width 271 height 54
click at [593, 389] on input "radio" at bounding box center [588, 385] width 10 height 10
radio input "true"
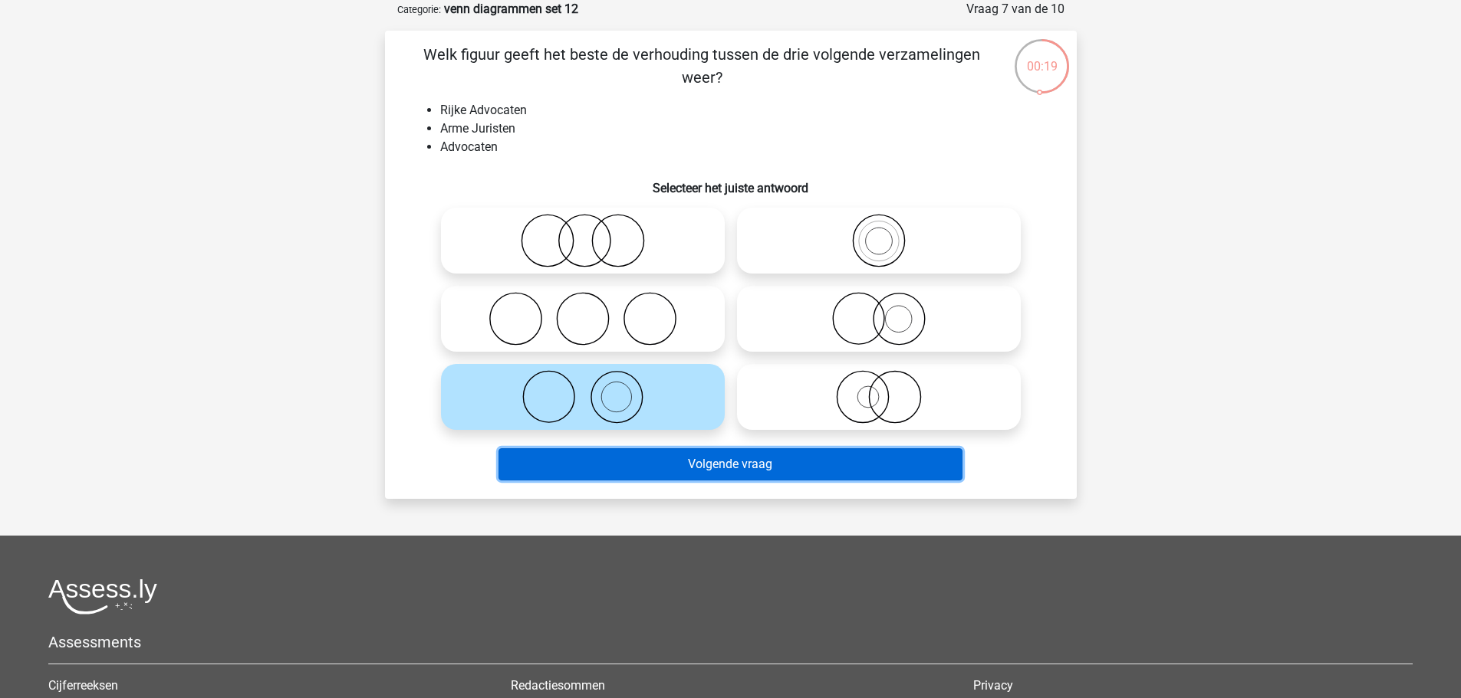
click at [761, 461] on button "Volgende vraag" at bounding box center [730, 465] width 464 height 32
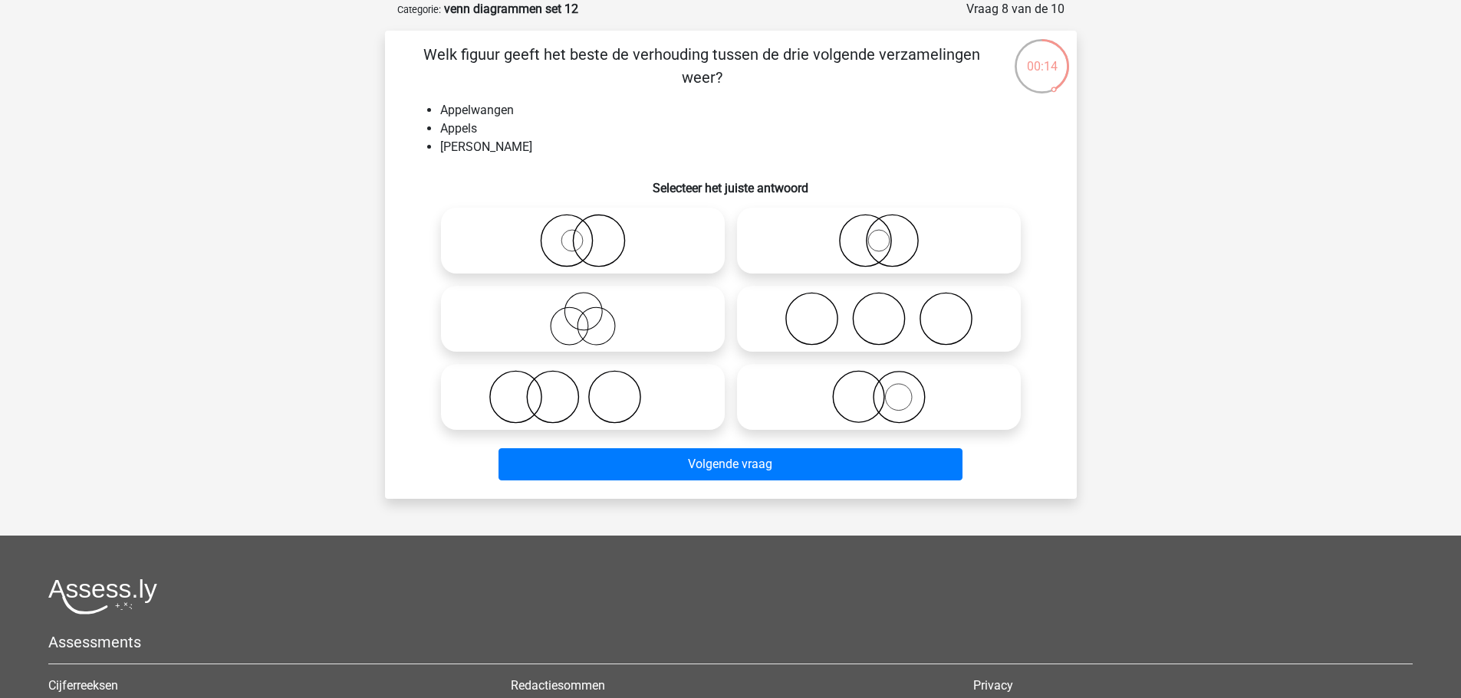
click at [651, 401] on icon at bounding box center [582, 397] width 271 height 54
click at [593, 389] on input "radio" at bounding box center [588, 385] width 10 height 10
radio input "true"
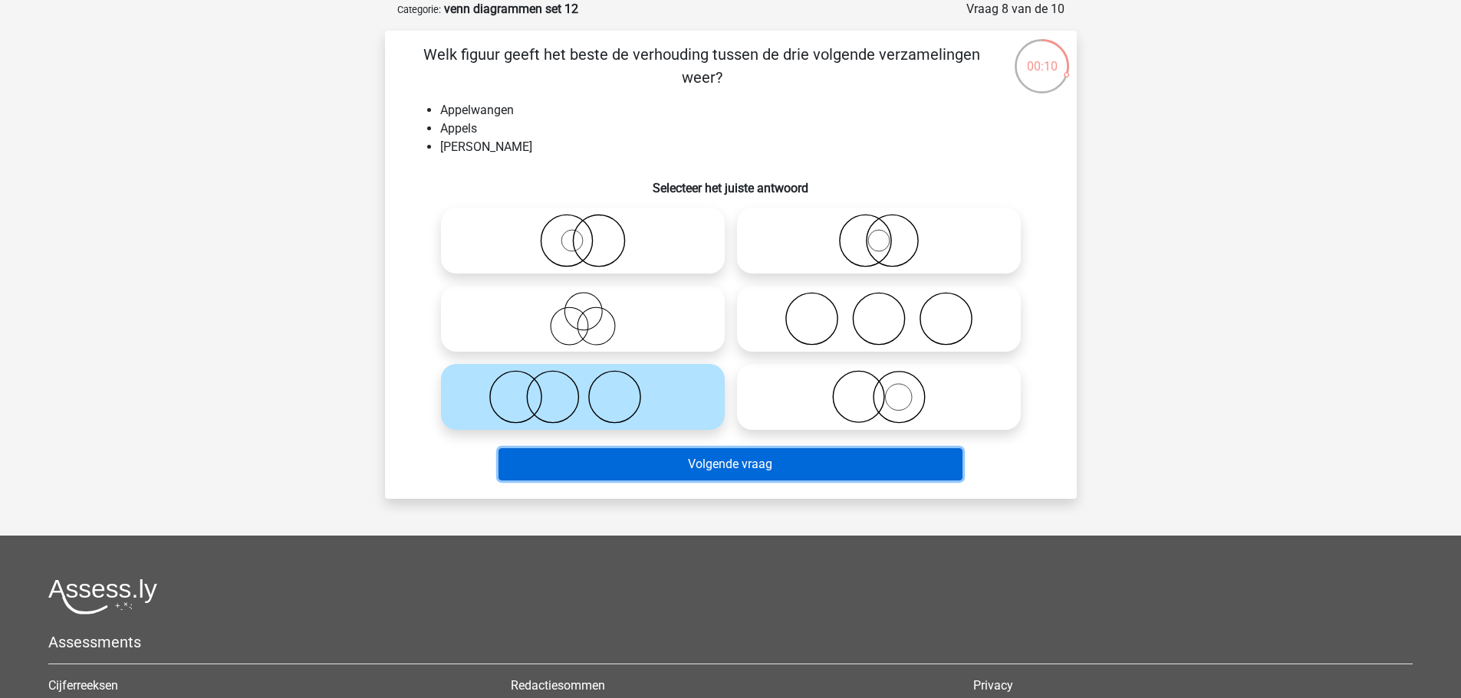
click at [821, 468] on button "Volgende vraag" at bounding box center [730, 465] width 464 height 32
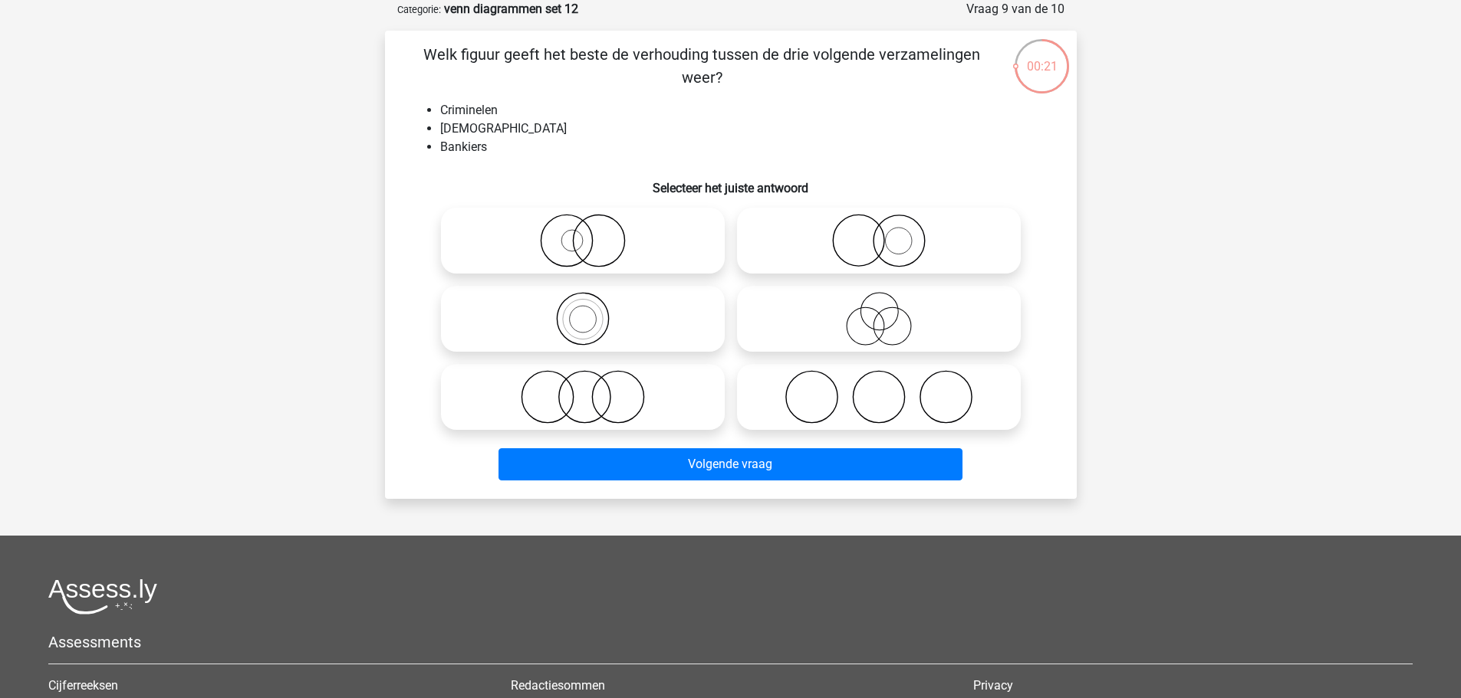
click at [948, 315] on icon at bounding box center [878, 319] width 271 height 54
click at [889, 311] on input "radio" at bounding box center [884, 306] width 10 height 10
radio input "true"
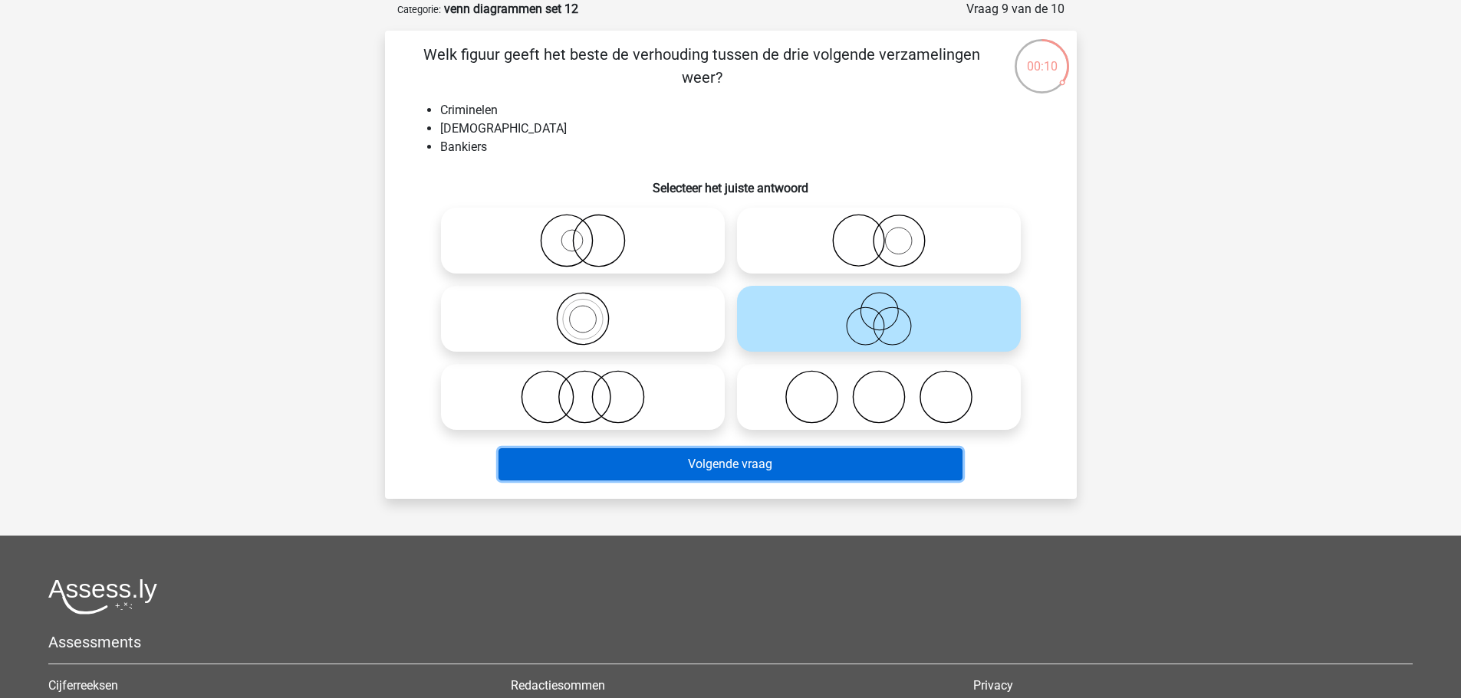
click at [780, 467] on button "Volgende vraag" at bounding box center [730, 465] width 464 height 32
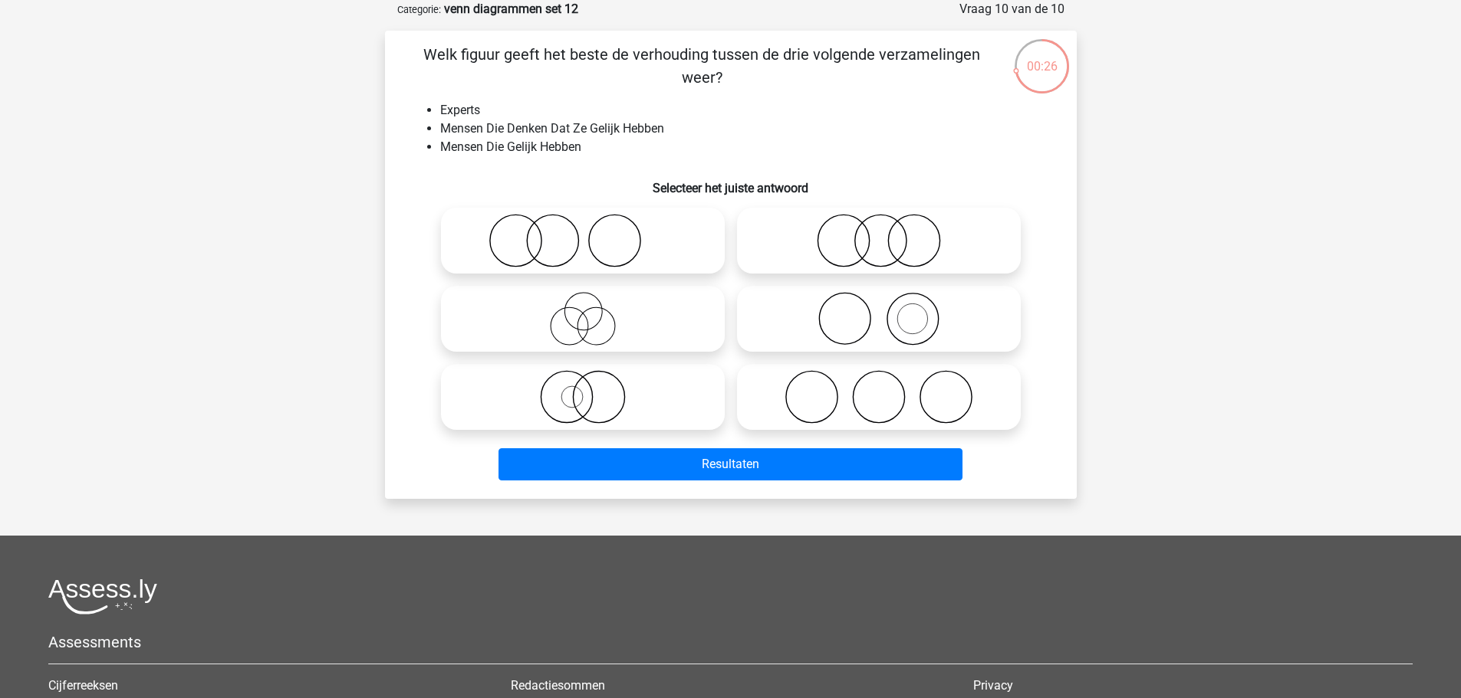
click at [551, 247] on icon at bounding box center [582, 241] width 271 height 54
click at [583, 233] on input "radio" at bounding box center [588, 228] width 10 height 10
radio input "true"
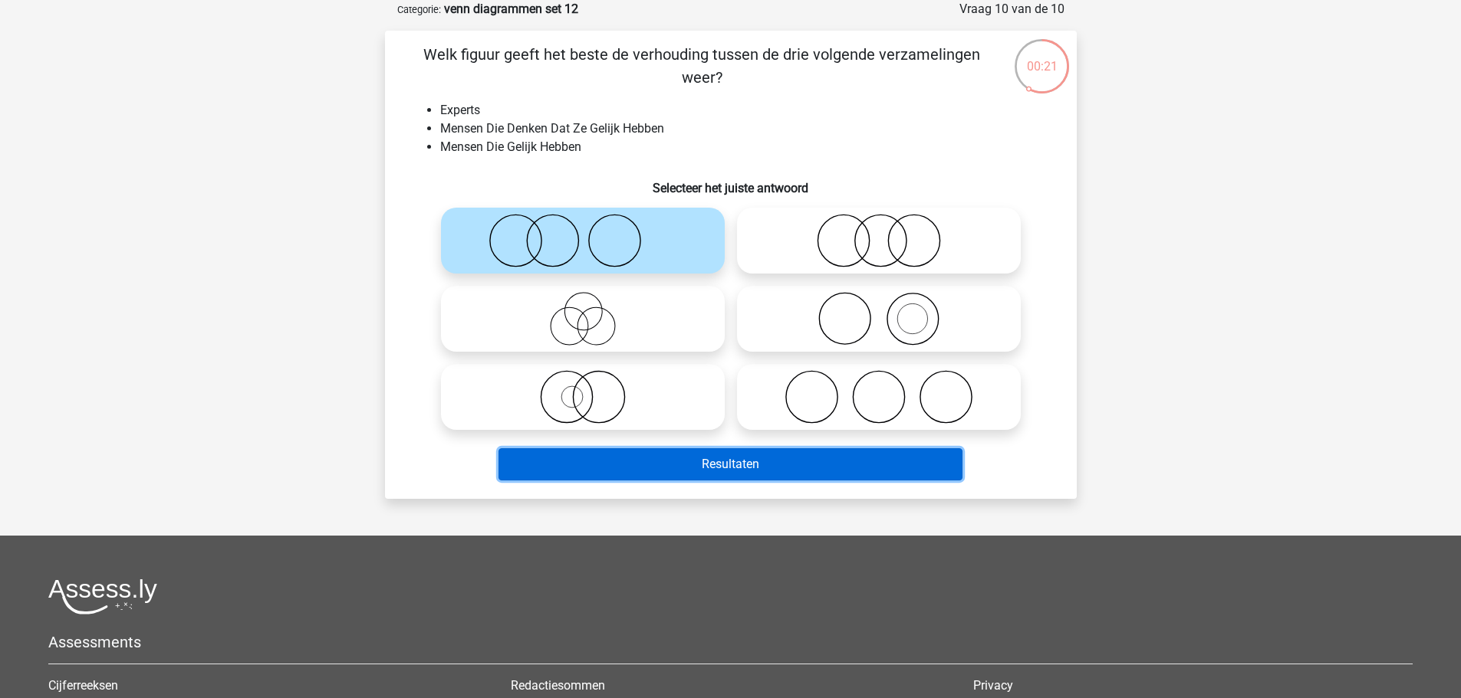
click at [792, 468] on button "Resultaten" at bounding box center [730, 465] width 464 height 32
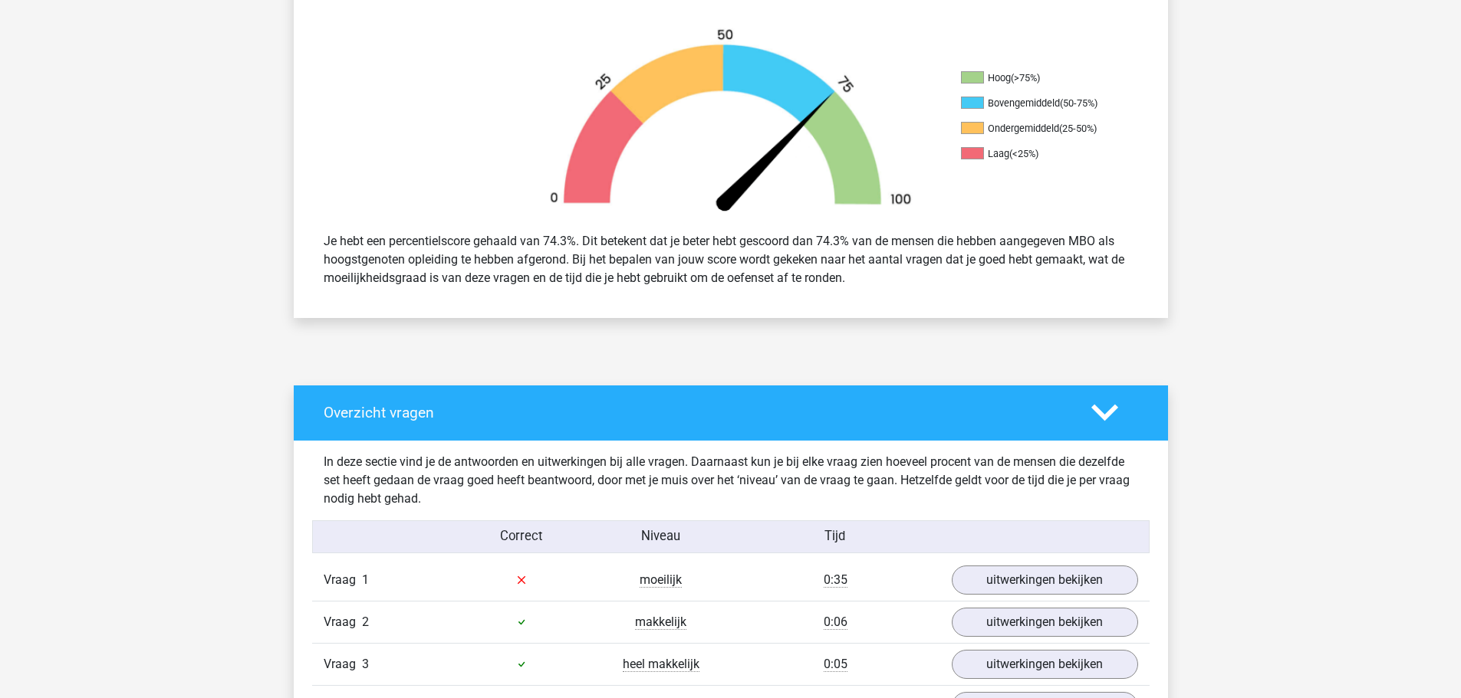
scroll to position [767, 0]
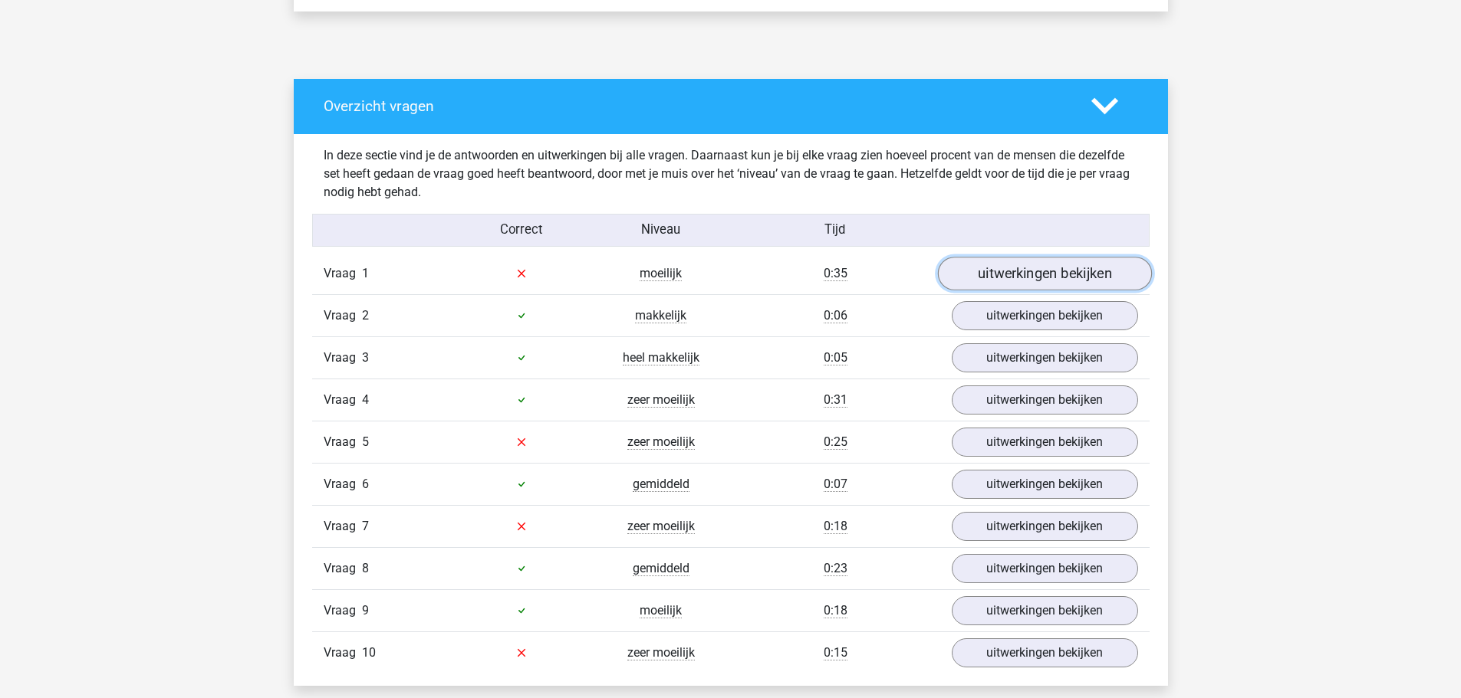
click at [1004, 275] on link "uitwerkingen bekijken" at bounding box center [1044, 274] width 214 height 34
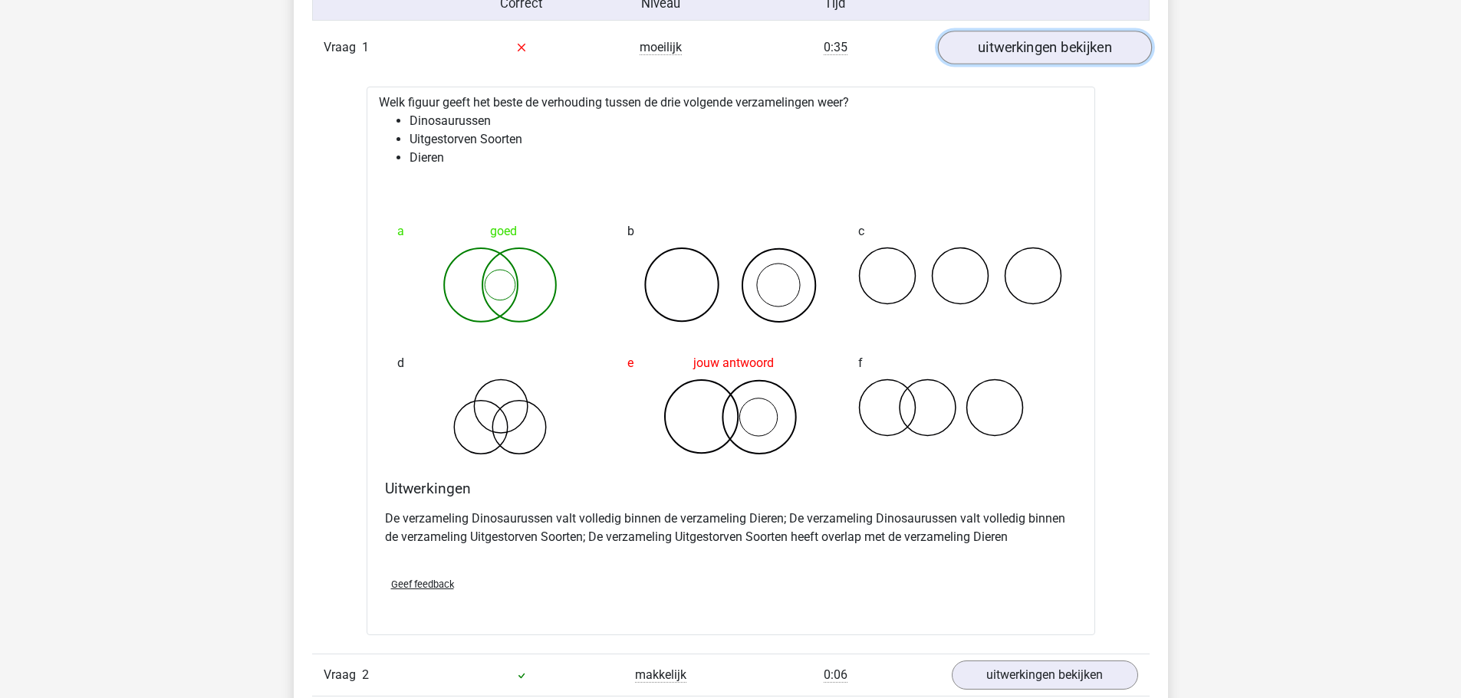
scroll to position [997, 0]
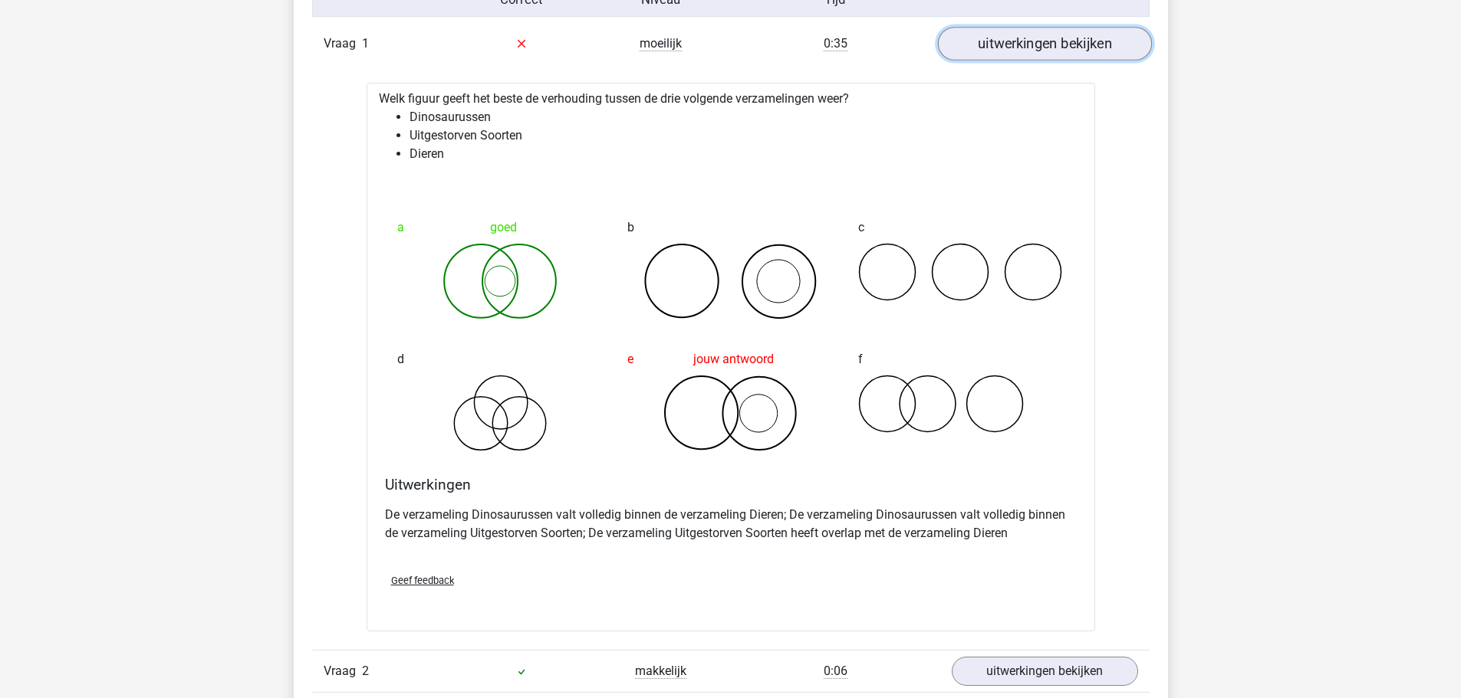
click at [1057, 54] on link "uitwerkingen bekijken" at bounding box center [1044, 44] width 214 height 34
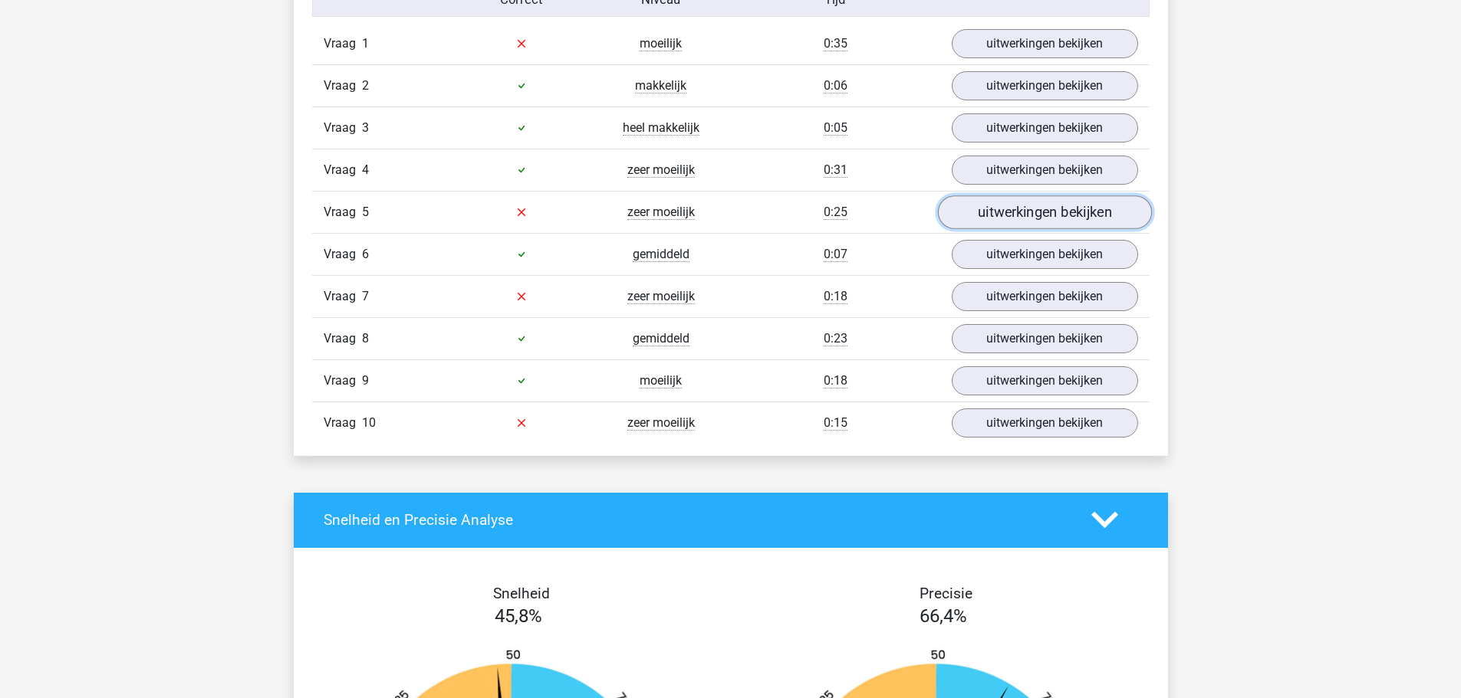
click at [1024, 214] on link "uitwerkingen bekijken" at bounding box center [1044, 213] width 214 height 34
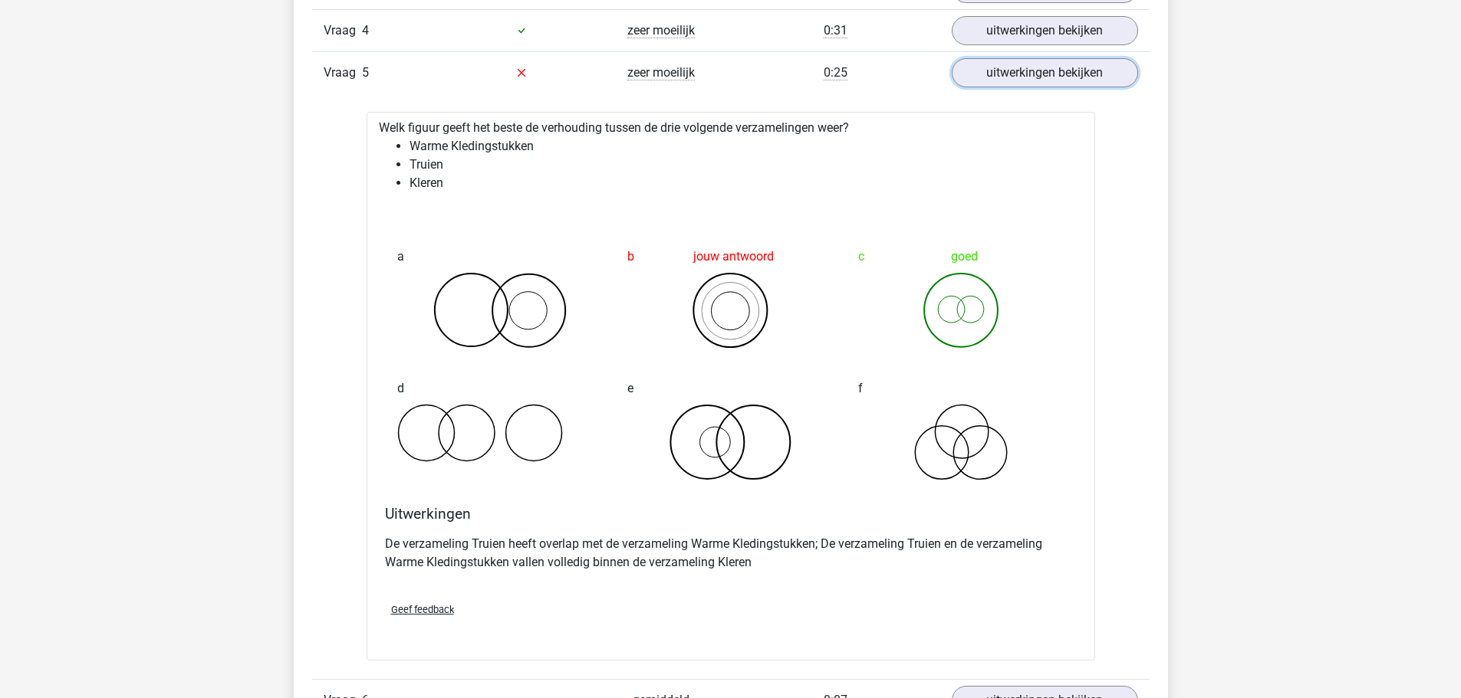
scroll to position [1150, 0]
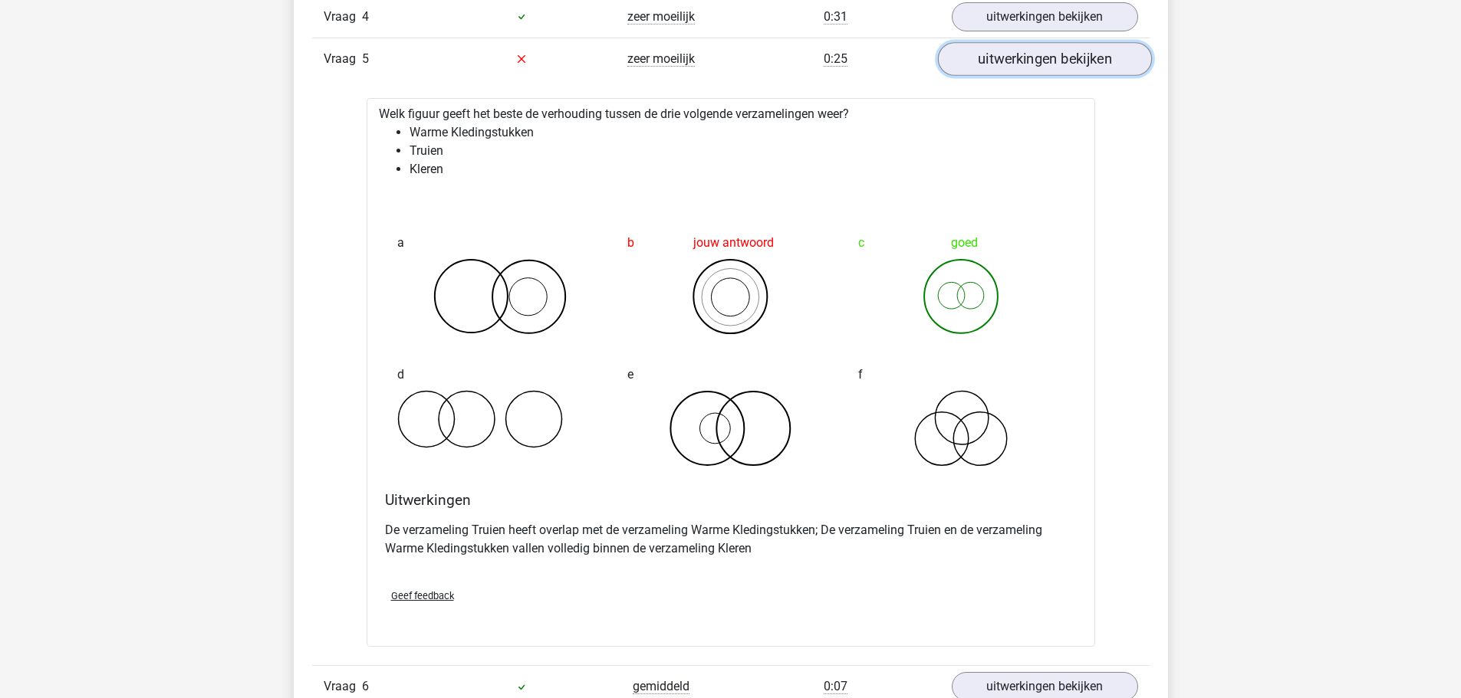
click at [1116, 58] on link "uitwerkingen bekijken" at bounding box center [1044, 59] width 214 height 34
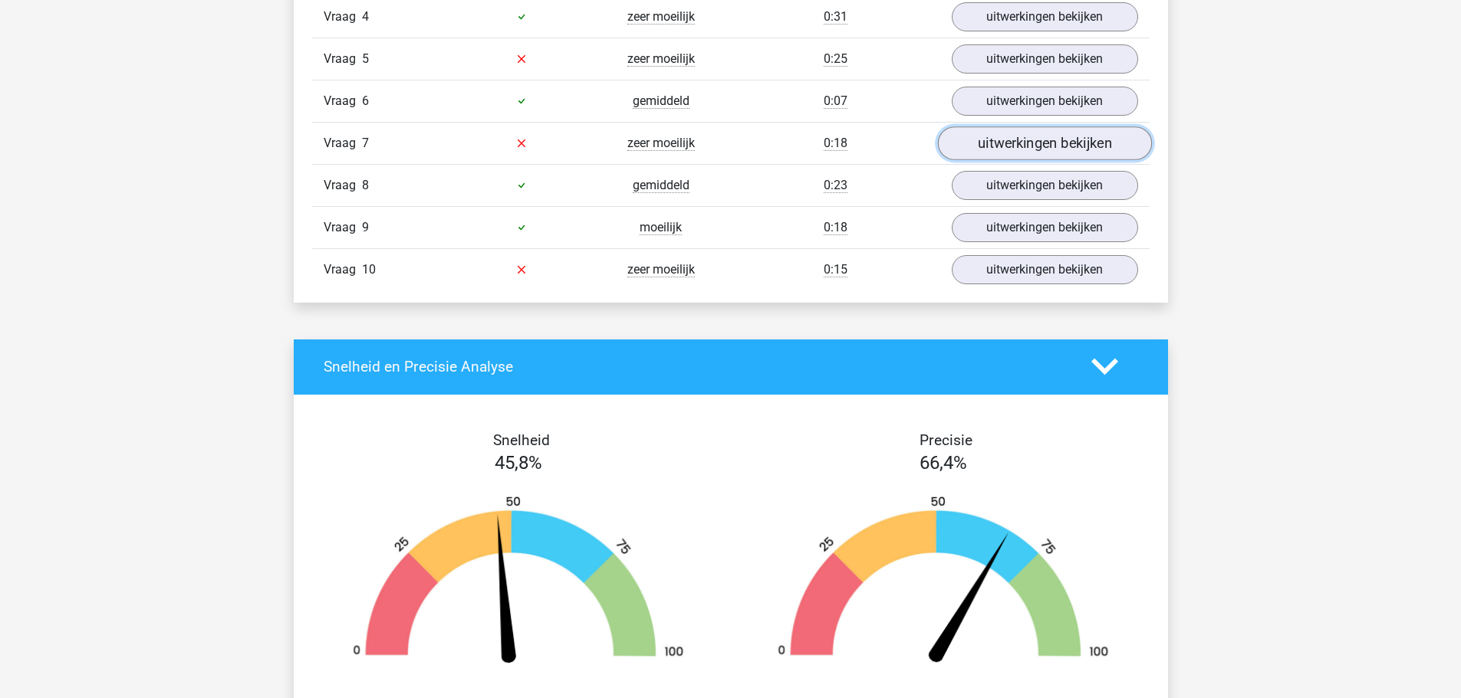
click at [1014, 135] on link "uitwerkingen bekijken" at bounding box center [1044, 144] width 214 height 34
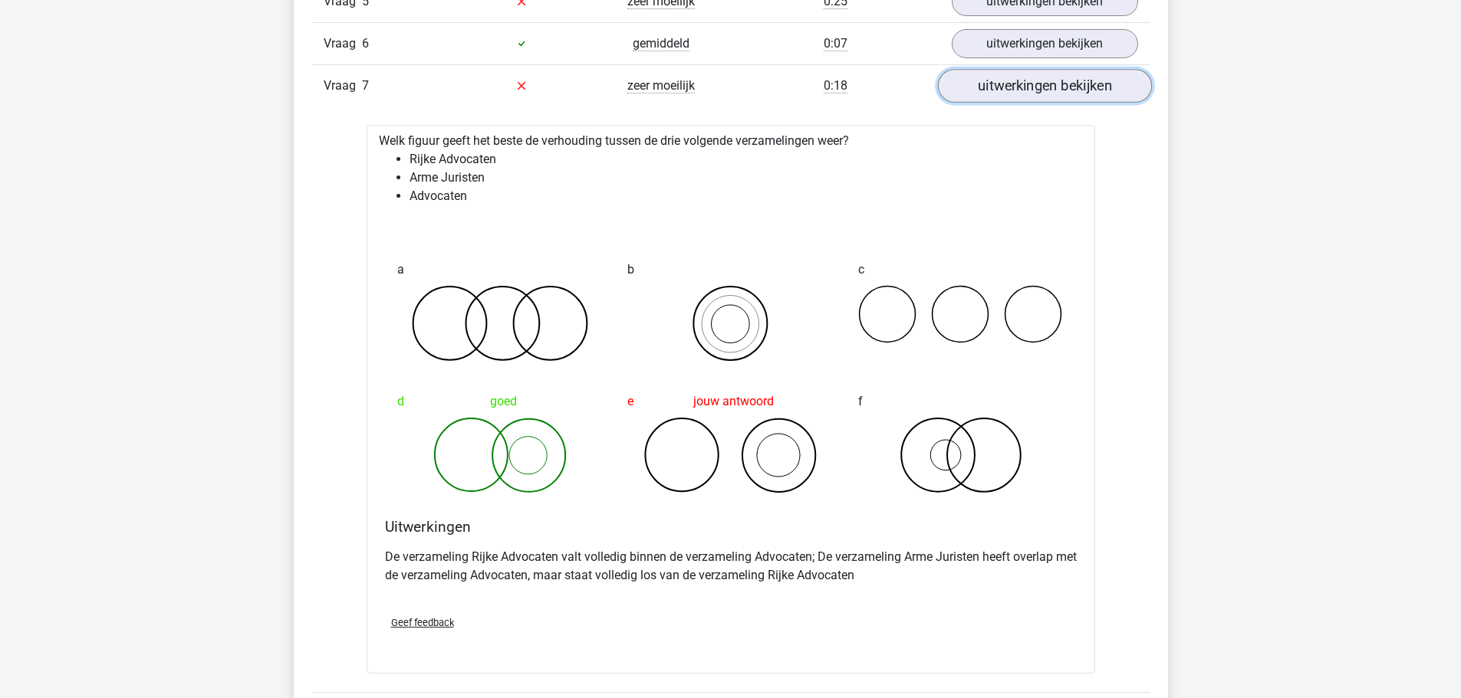
scroll to position [1073, 0]
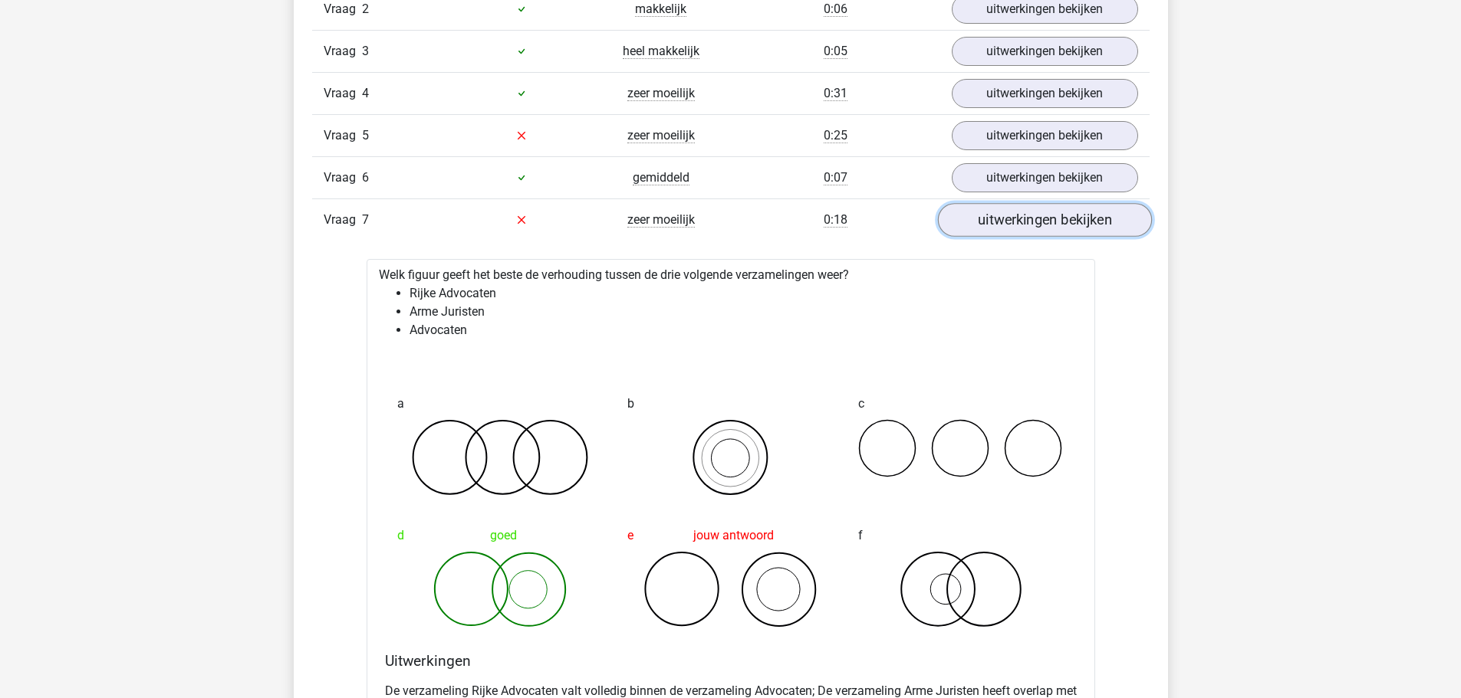
click at [1043, 213] on link "uitwerkingen bekijken" at bounding box center [1044, 220] width 214 height 34
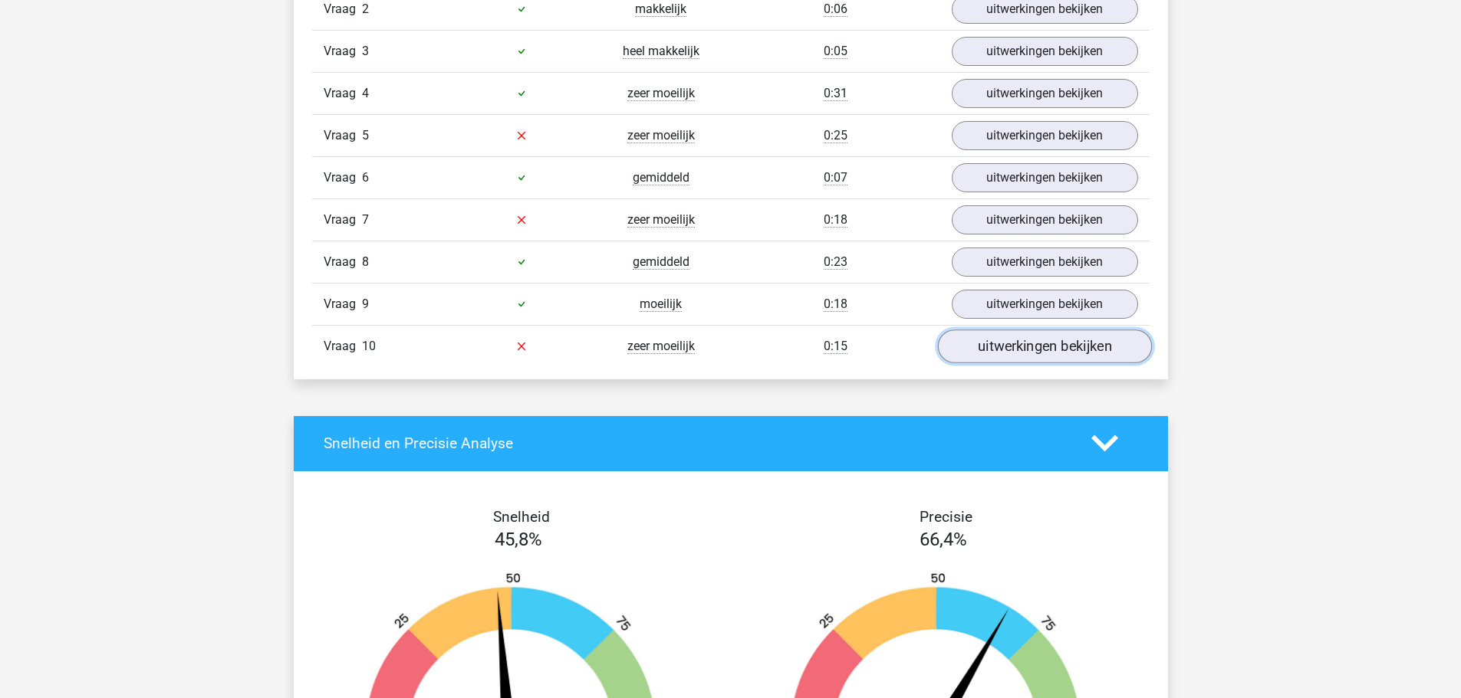
click at [1021, 351] on link "uitwerkingen bekijken" at bounding box center [1044, 347] width 214 height 34
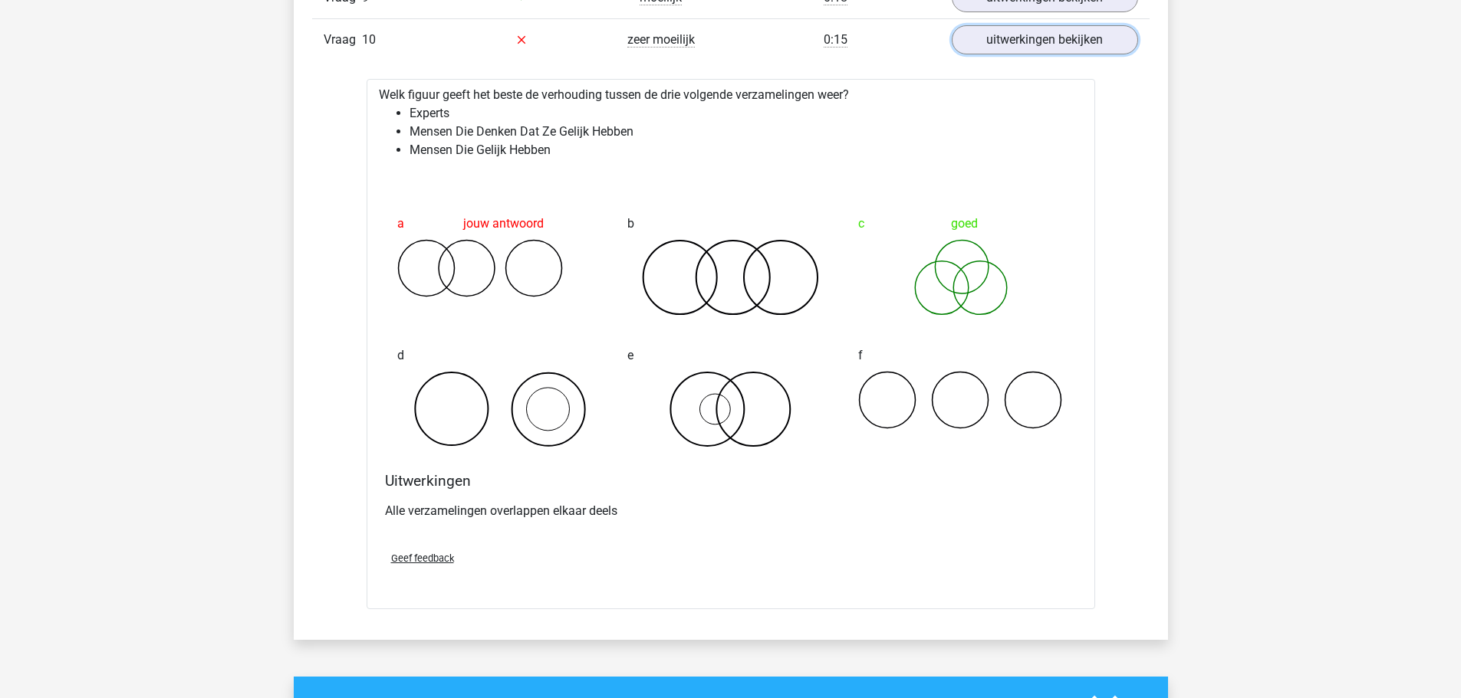
scroll to position [1303, 0]
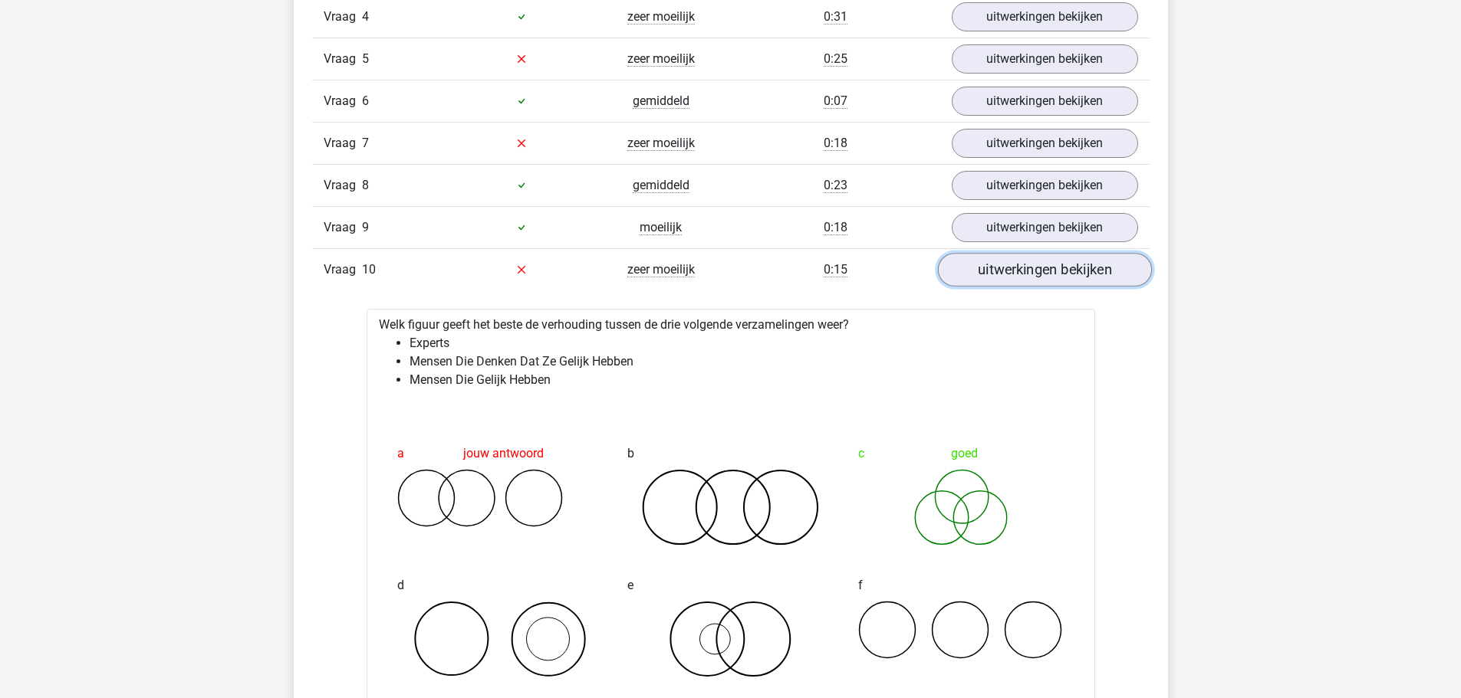
click at [1071, 258] on link "uitwerkingen bekijken" at bounding box center [1044, 270] width 214 height 34
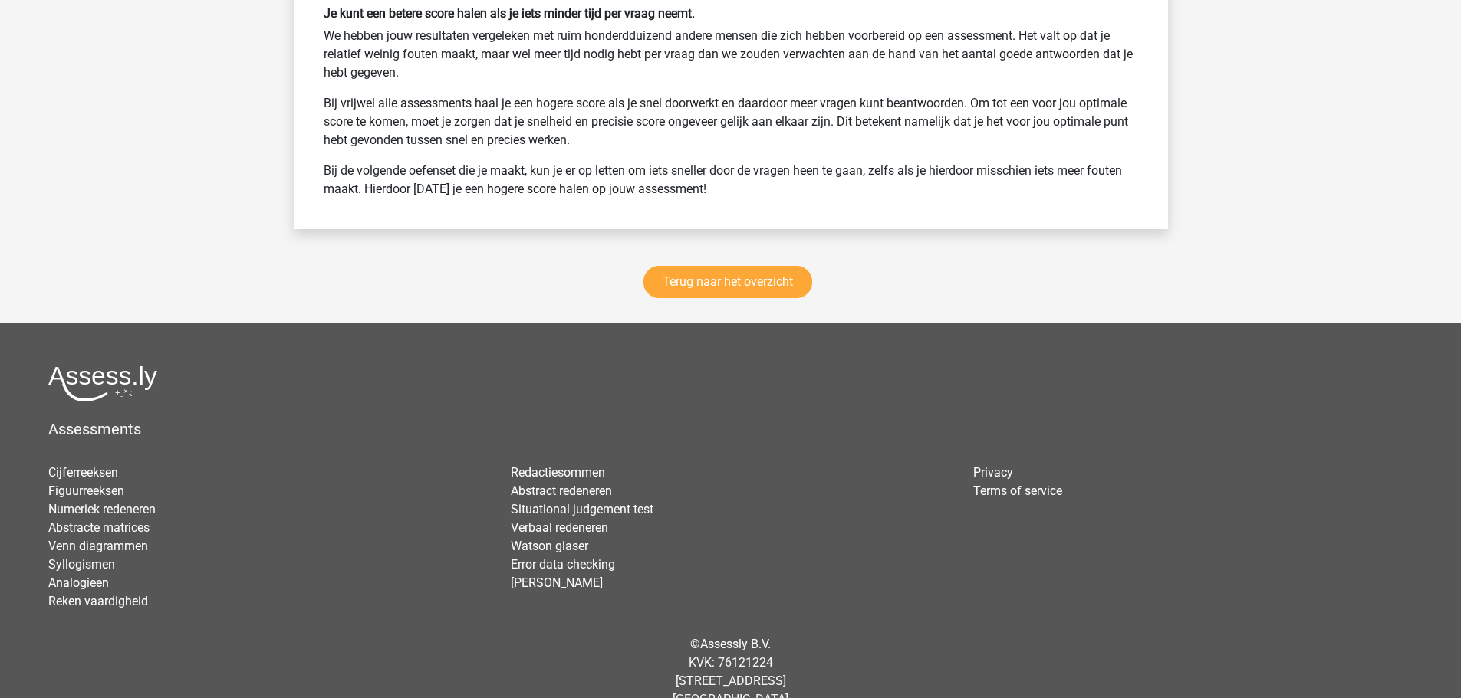
scroll to position [2101, 0]
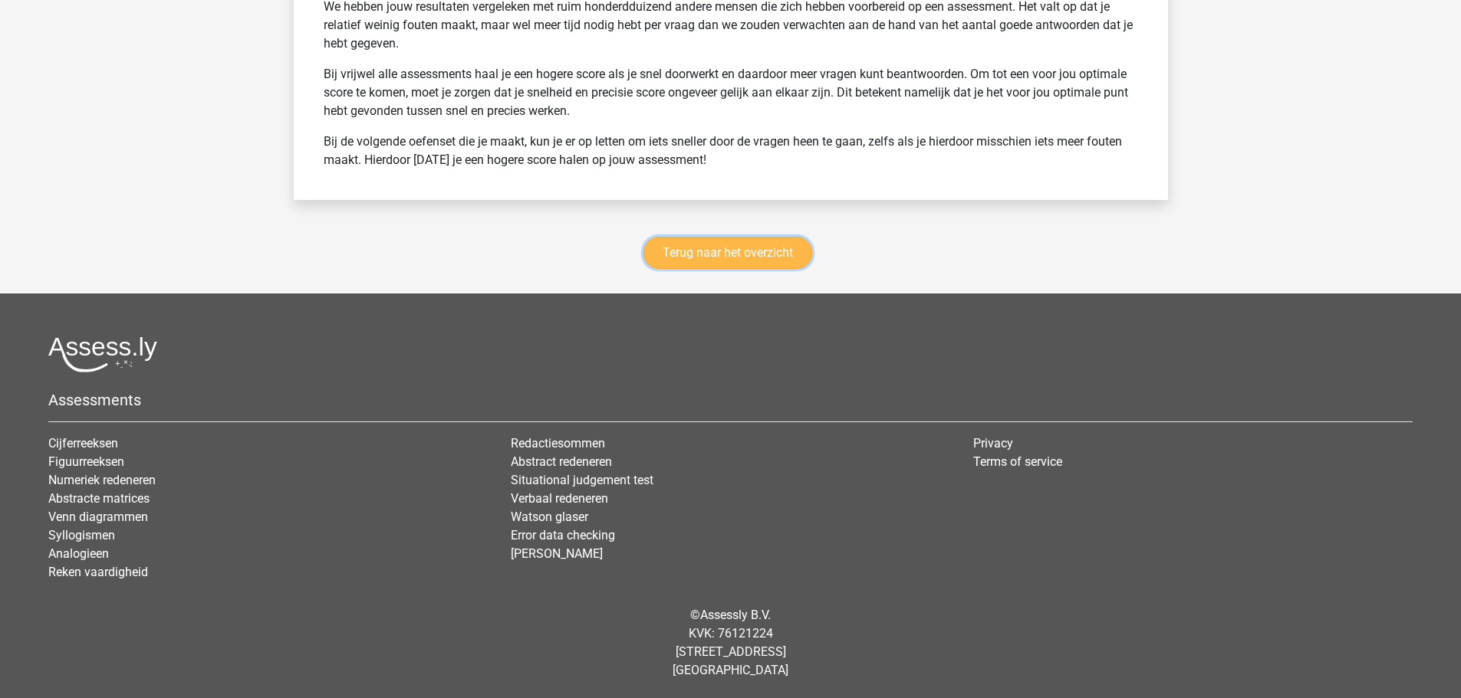
click at [780, 249] on link "Terug naar het overzicht" at bounding box center [727, 253] width 169 height 32
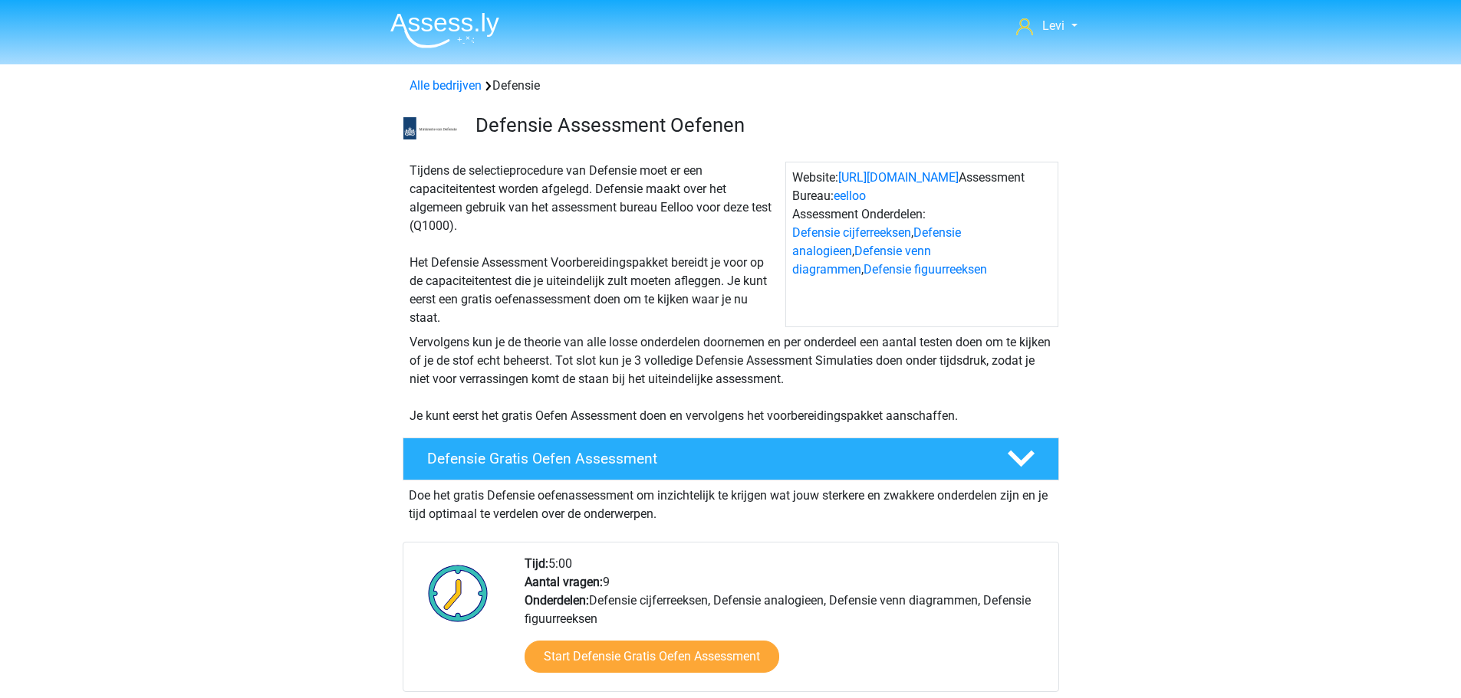
scroll to position [460, 0]
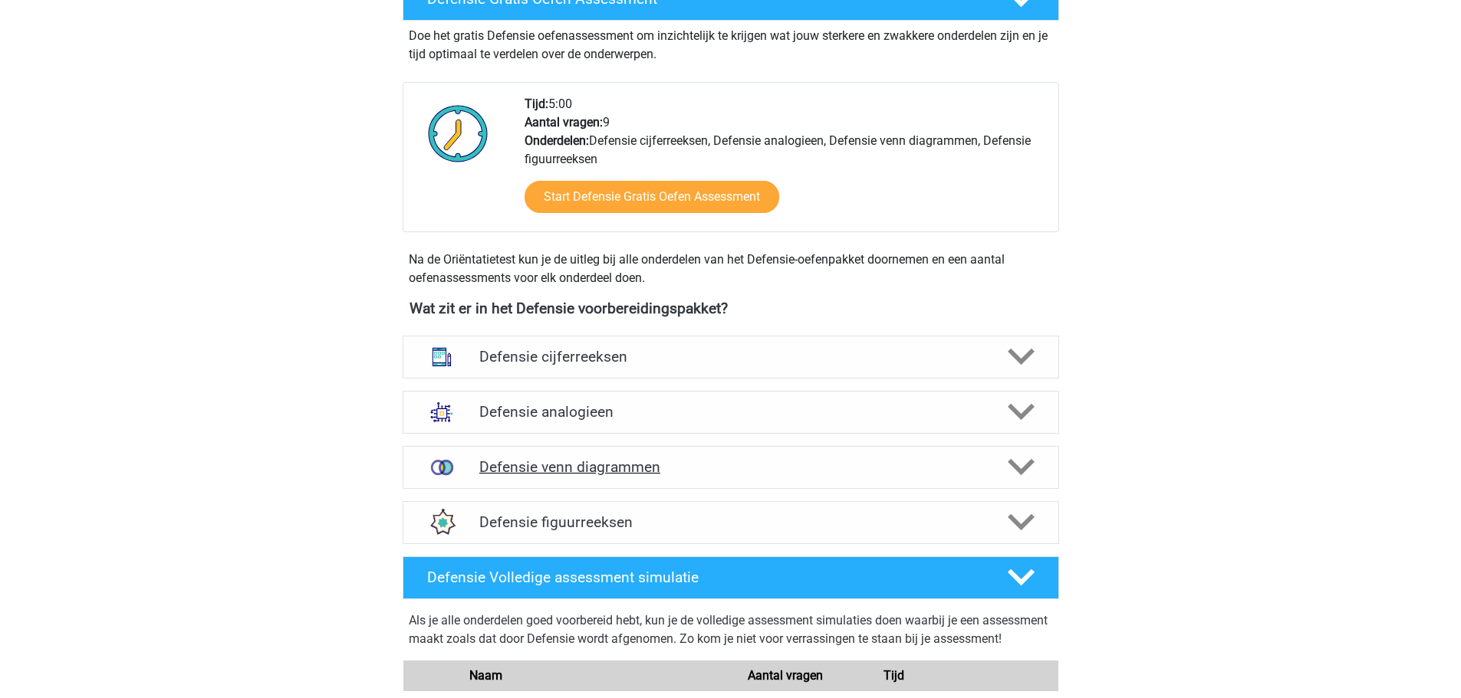
click at [742, 460] on h4 "Defensie venn diagrammen" at bounding box center [730, 467] width 502 height 18
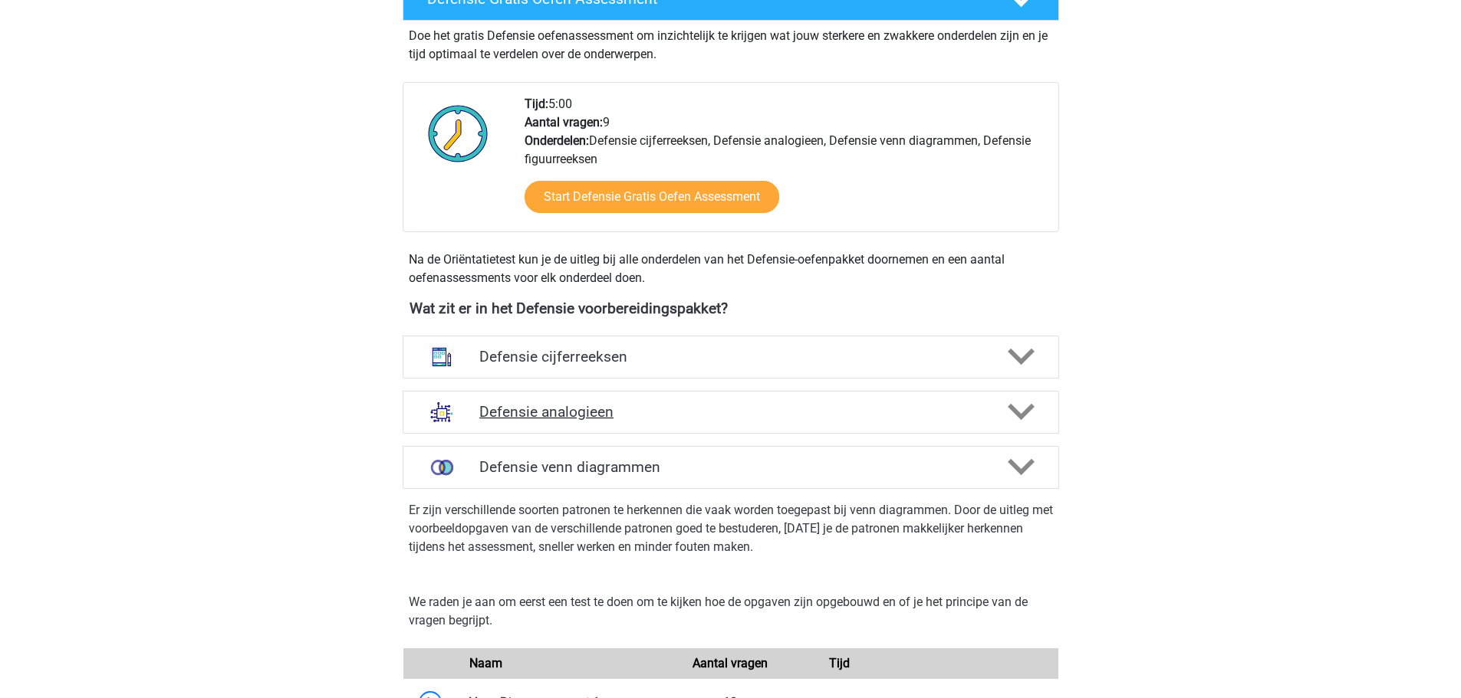
scroll to position [1073, 0]
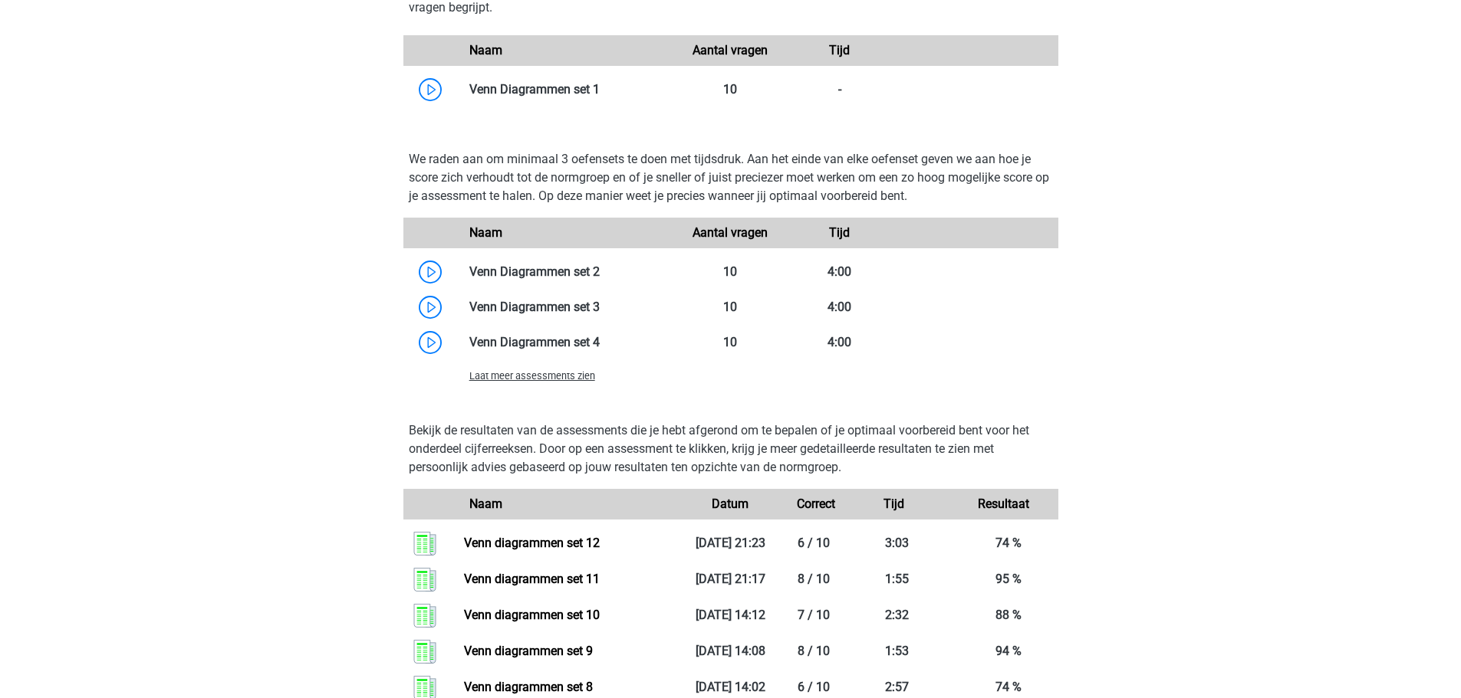
click at [575, 377] on span "Laat meer assessments zien" at bounding box center [532, 376] width 126 height 12
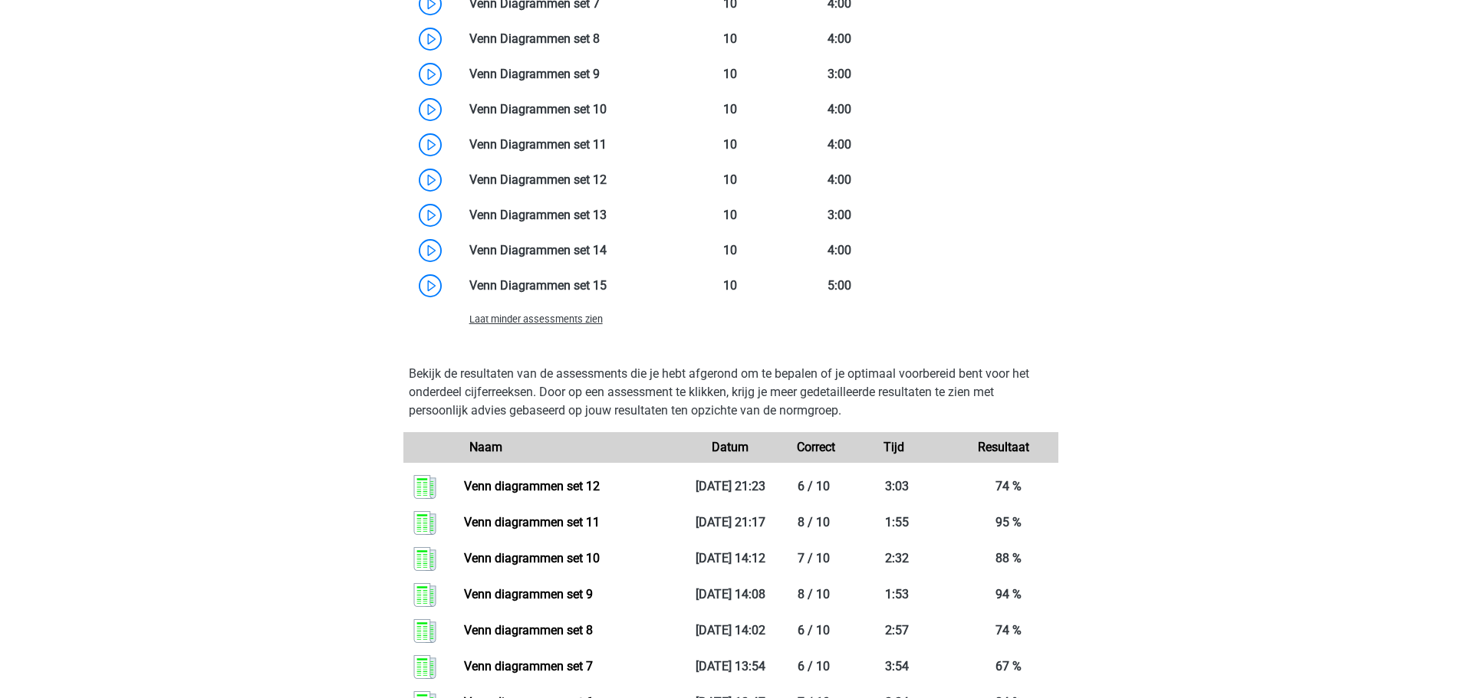
scroll to position [1610, 0]
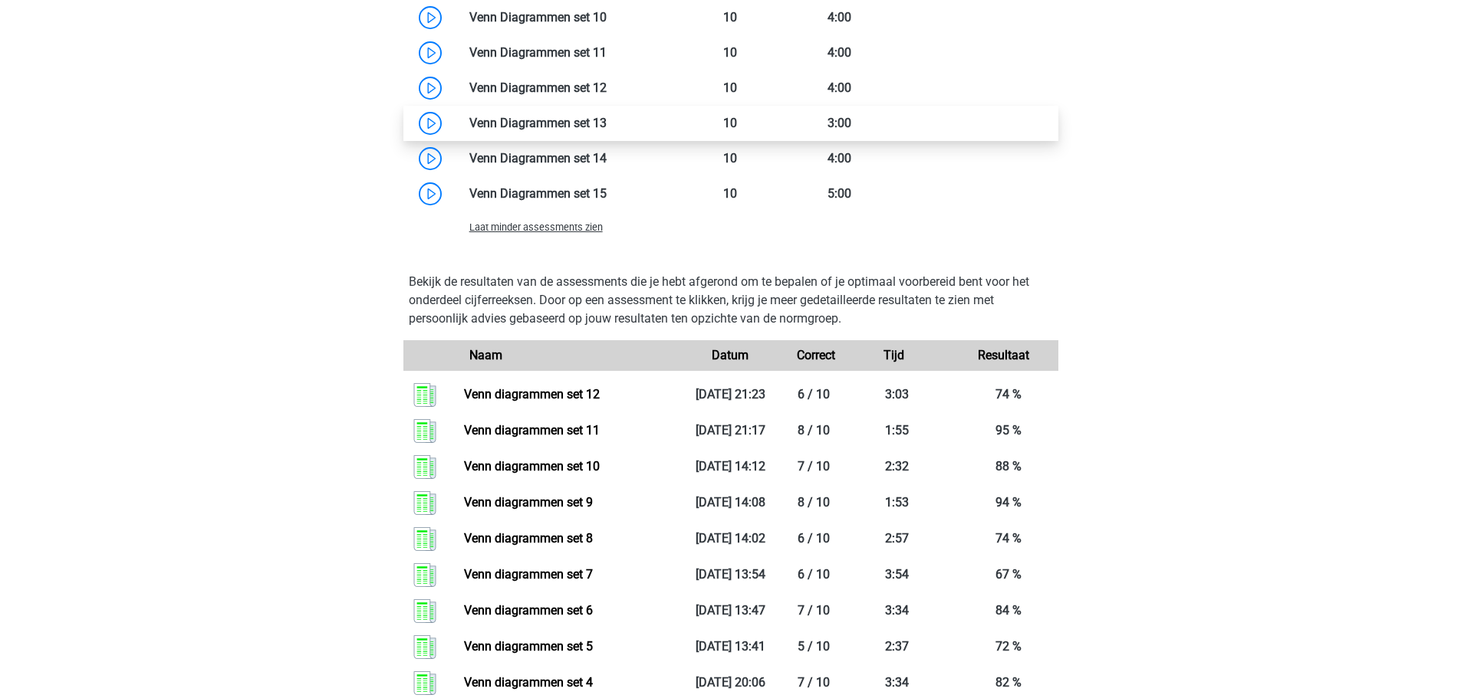
click at [606, 119] on link at bounding box center [606, 123] width 0 height 15
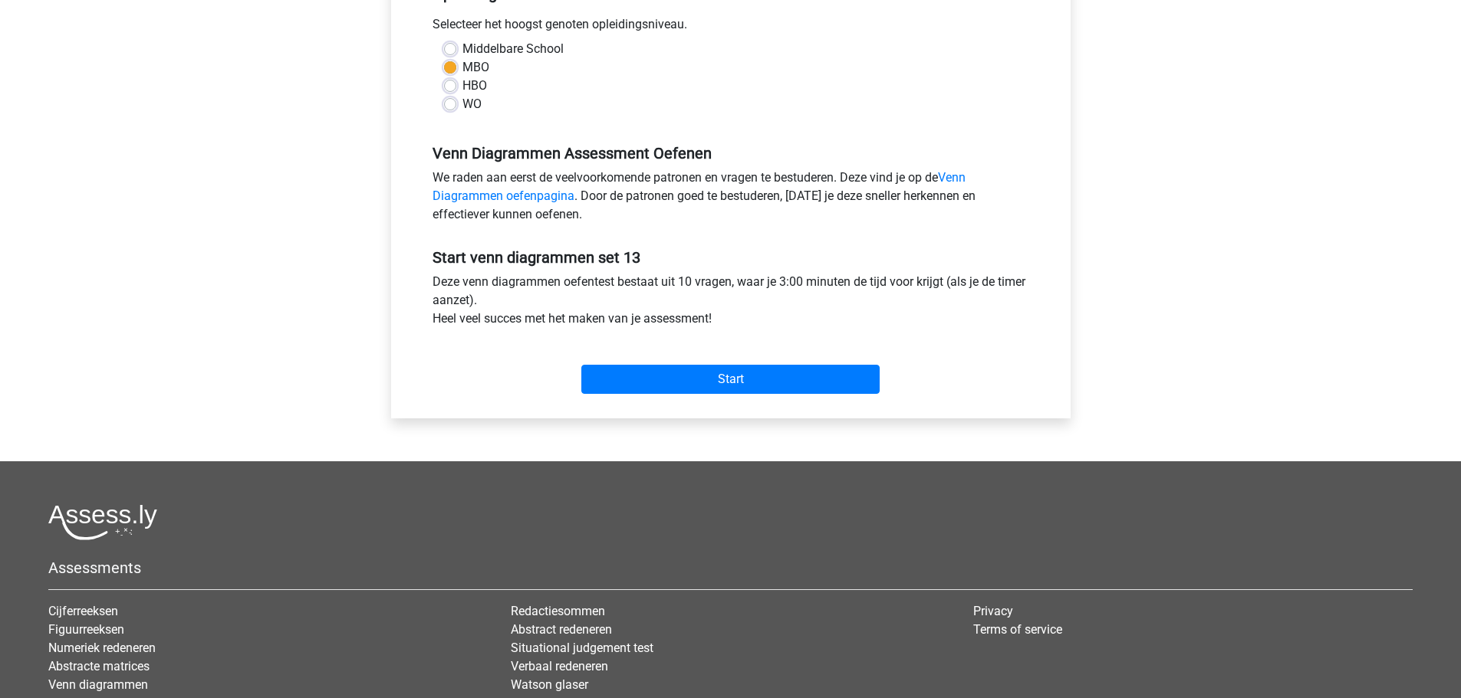
scroll to position [513, 0]
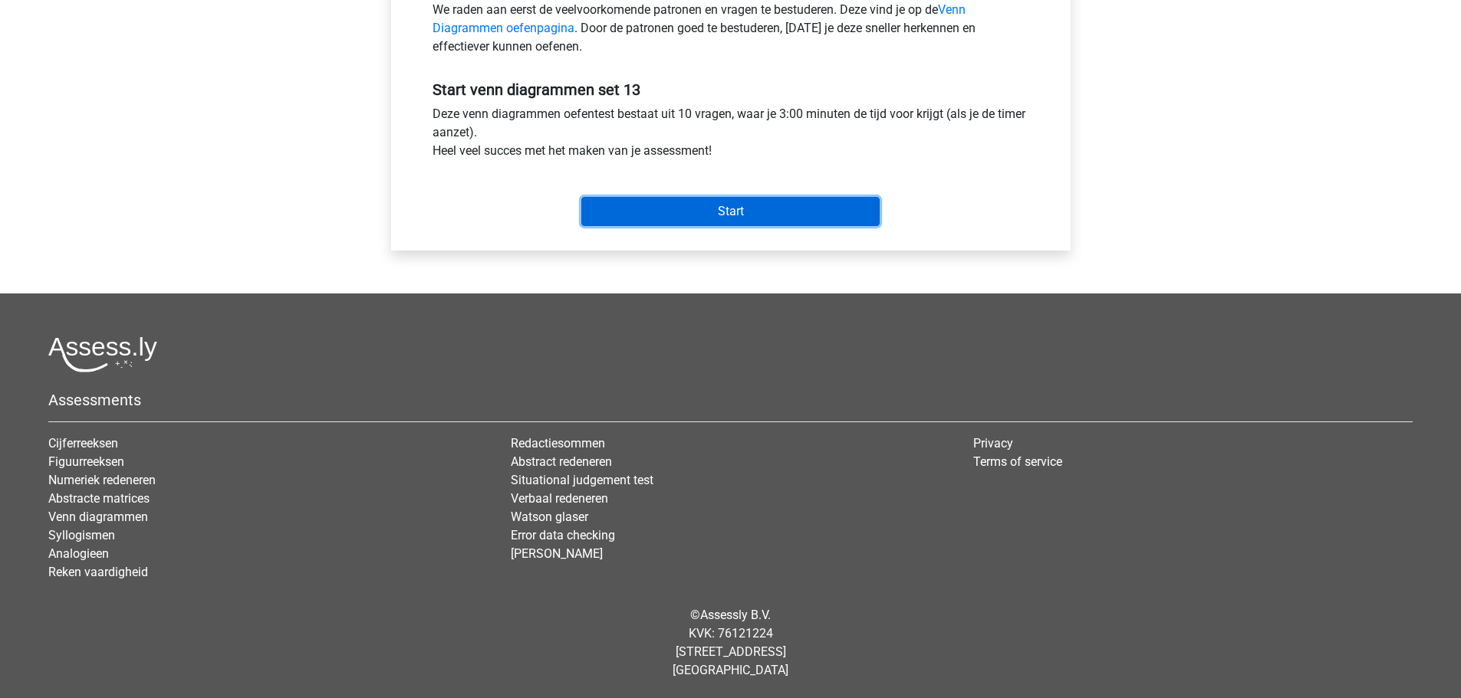
click at [775, 211] on input "Start" at bounding box center [730, 211] width 298 height 29
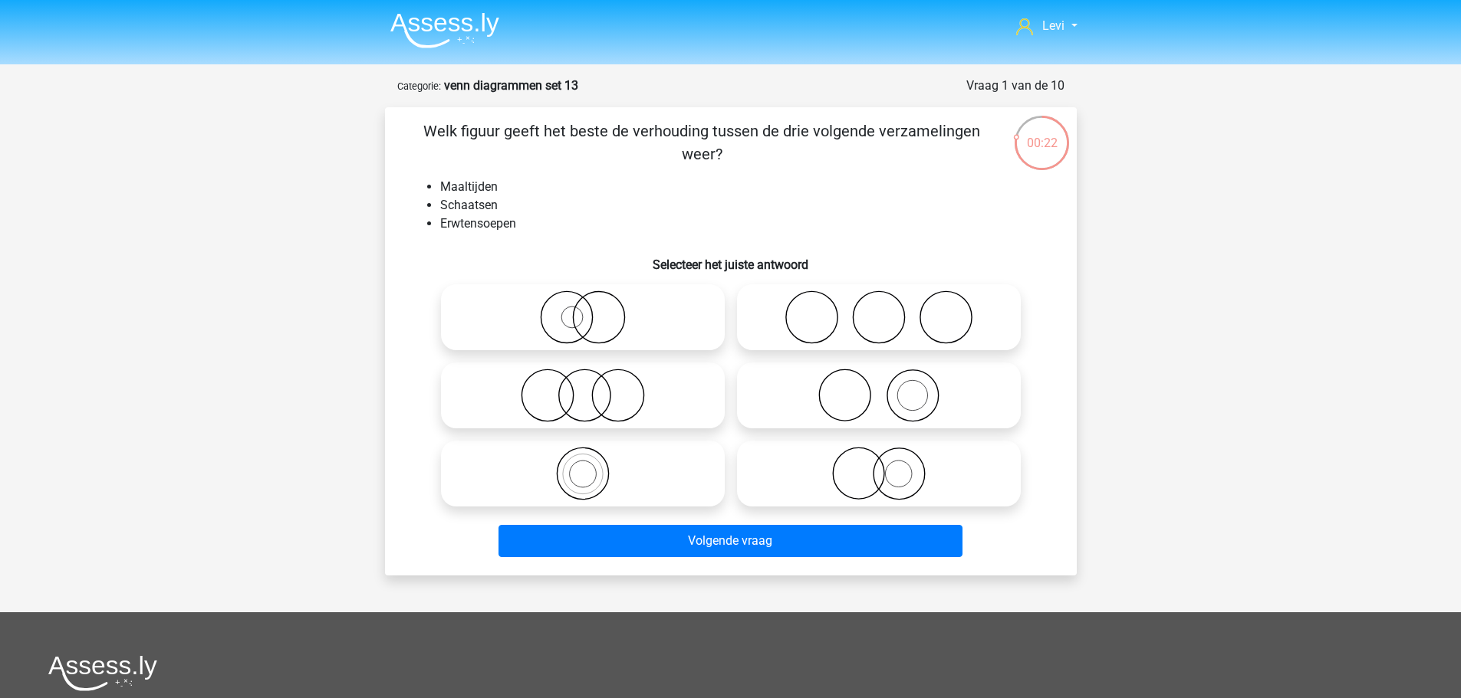
click at [893, 404] on icon at bounding box center [878, 396] width 271 height 54
click at [889, 388] on input "radio" at bounding box center [884, 383] width 10 height 10
radio input "true"
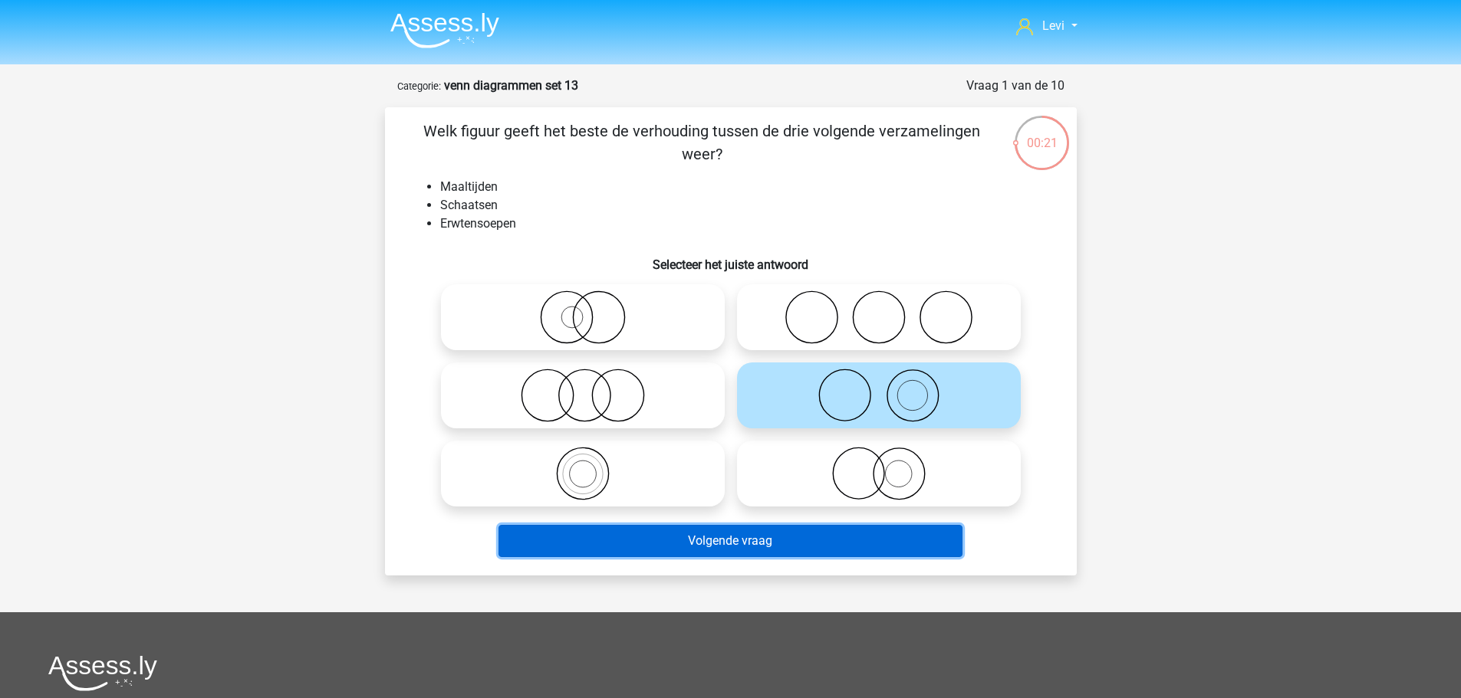
click at [921, 549] on button "Volgende vraag" at bounding box center [730, 541] width 464 height 32
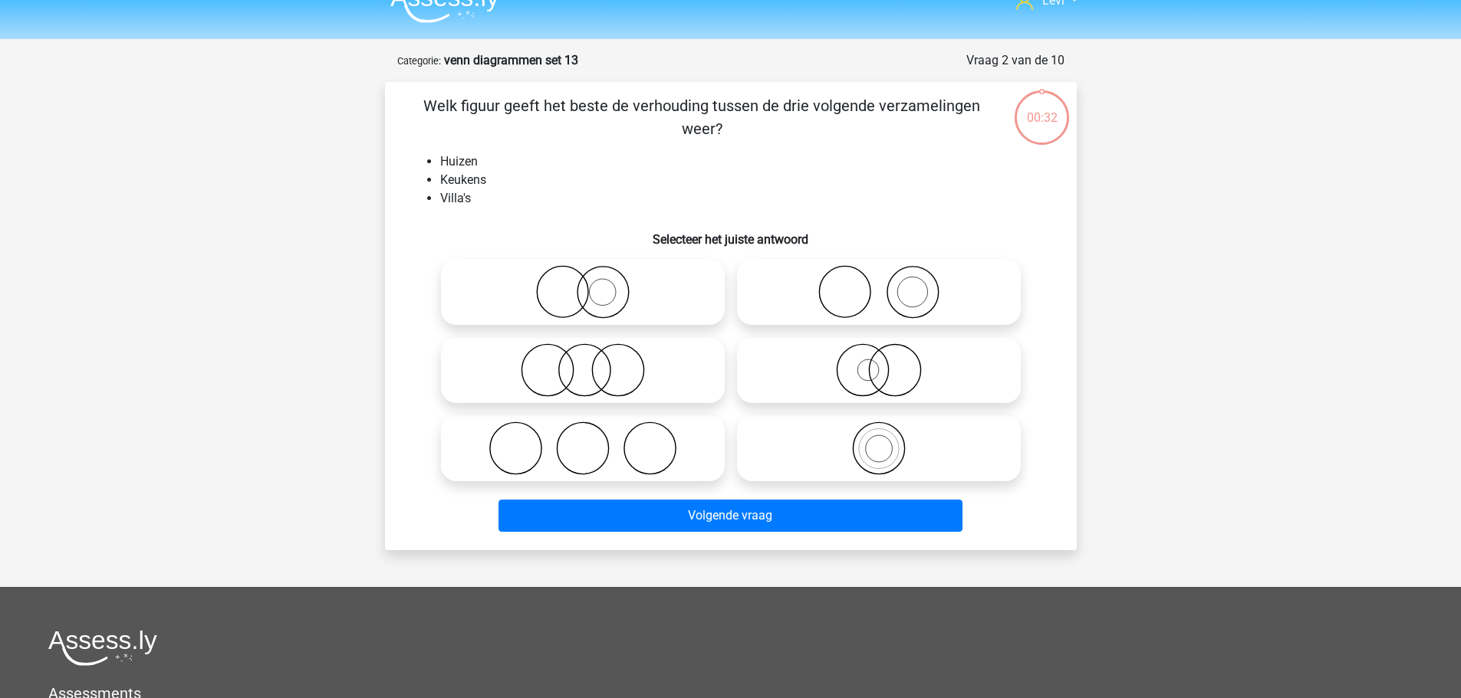
scroll to position [77, 0]
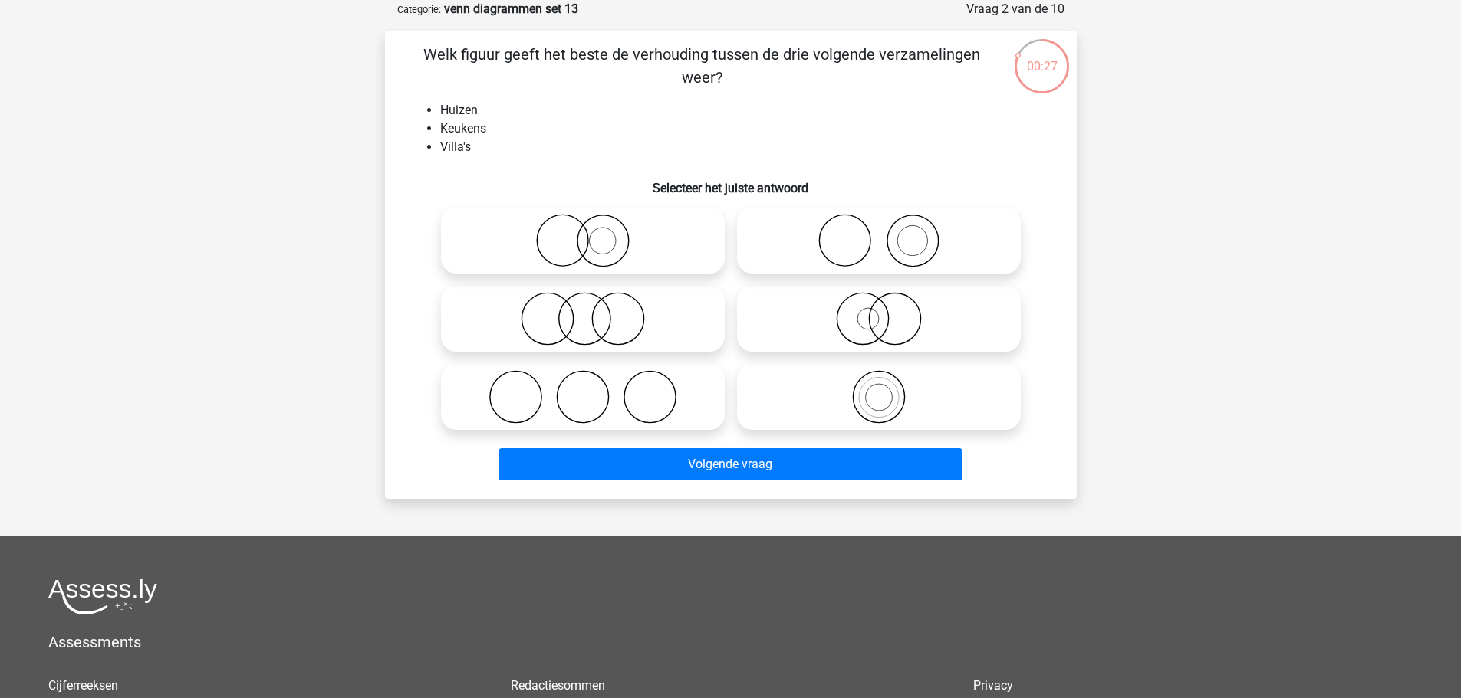
click at [881, 227] on input "radio" at bounding box center [884, 228] width 10 height 10
radio input "true"
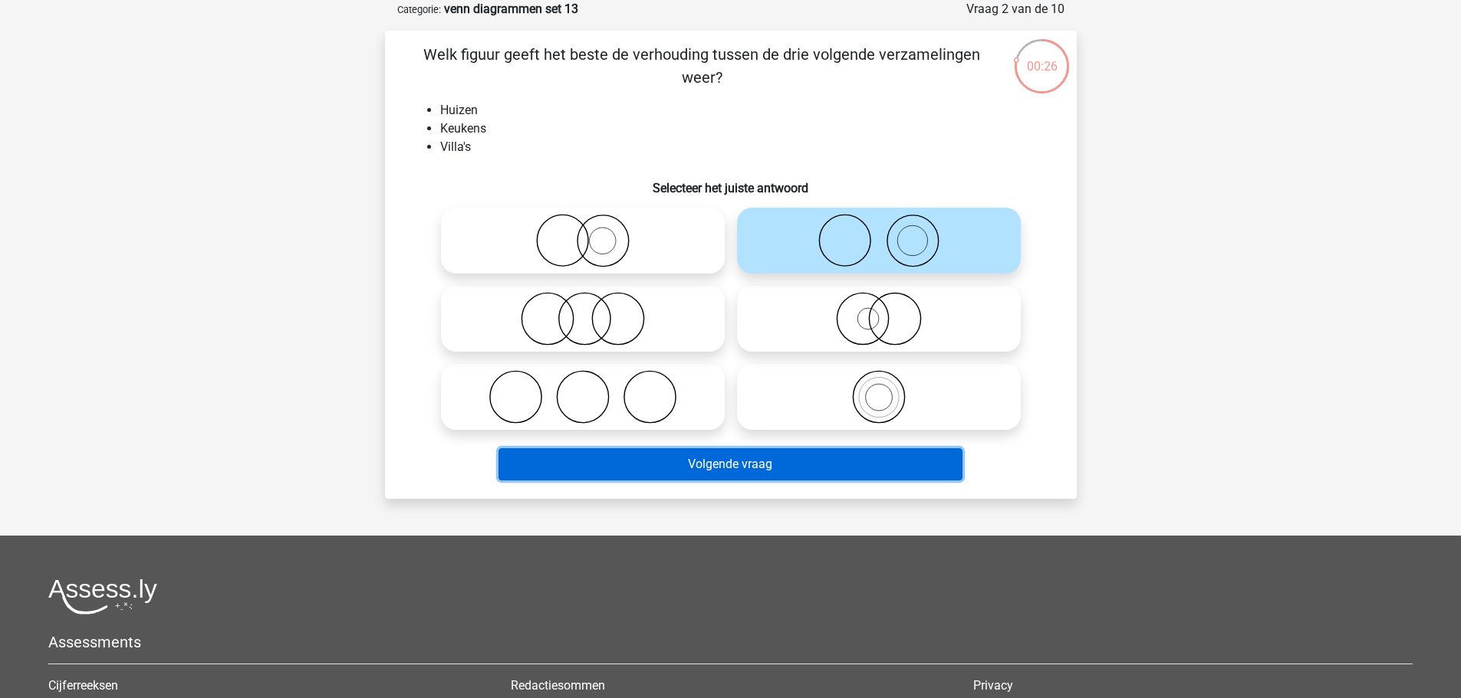
click at [853, 458] on button "Volgende vraag" at bounding box center [730, 465] width 464 height 32
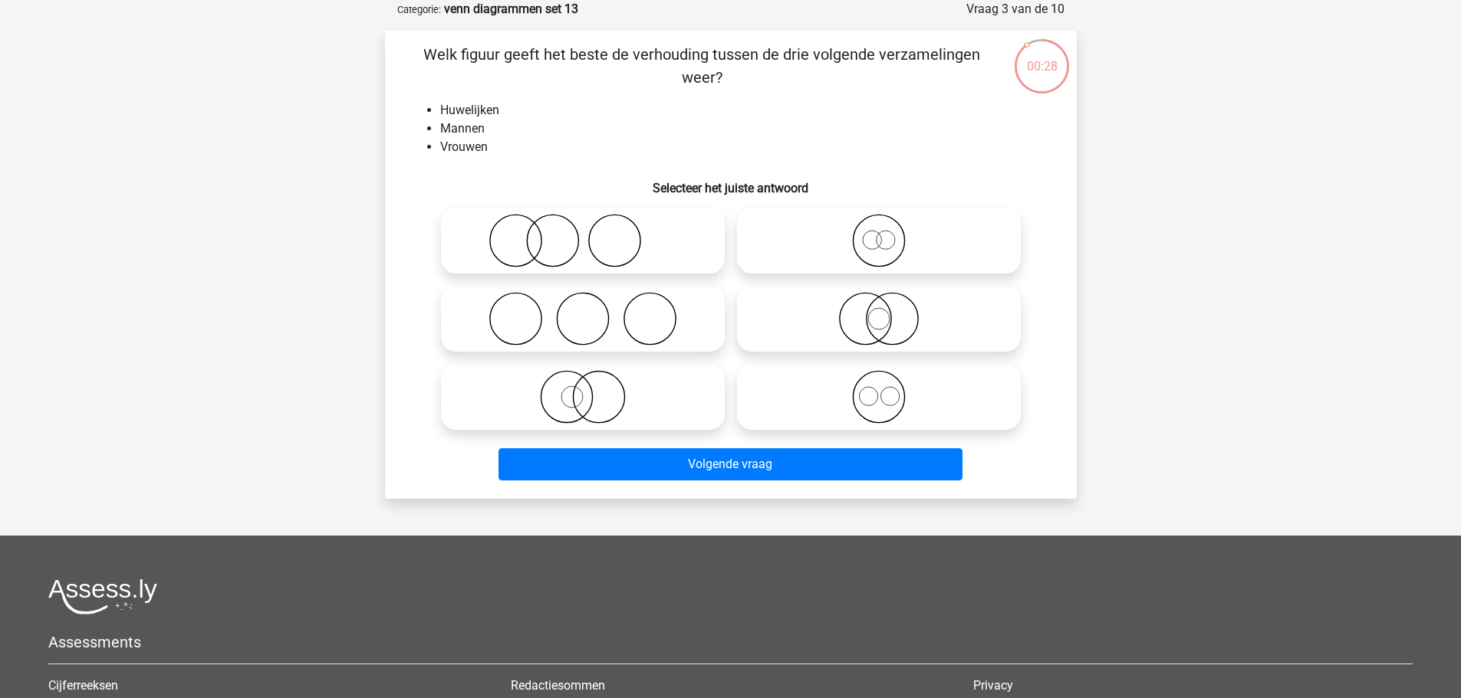
click at [671, 282] on div at bounding box center [583, 319] width 296 height 78
click at [689, 309] on icon at bounding box center [582, 319] width 271 height 54
click at [593, 309] on input "radio" at bounding box center [588, 306] width 10 height 10
radio input "true"
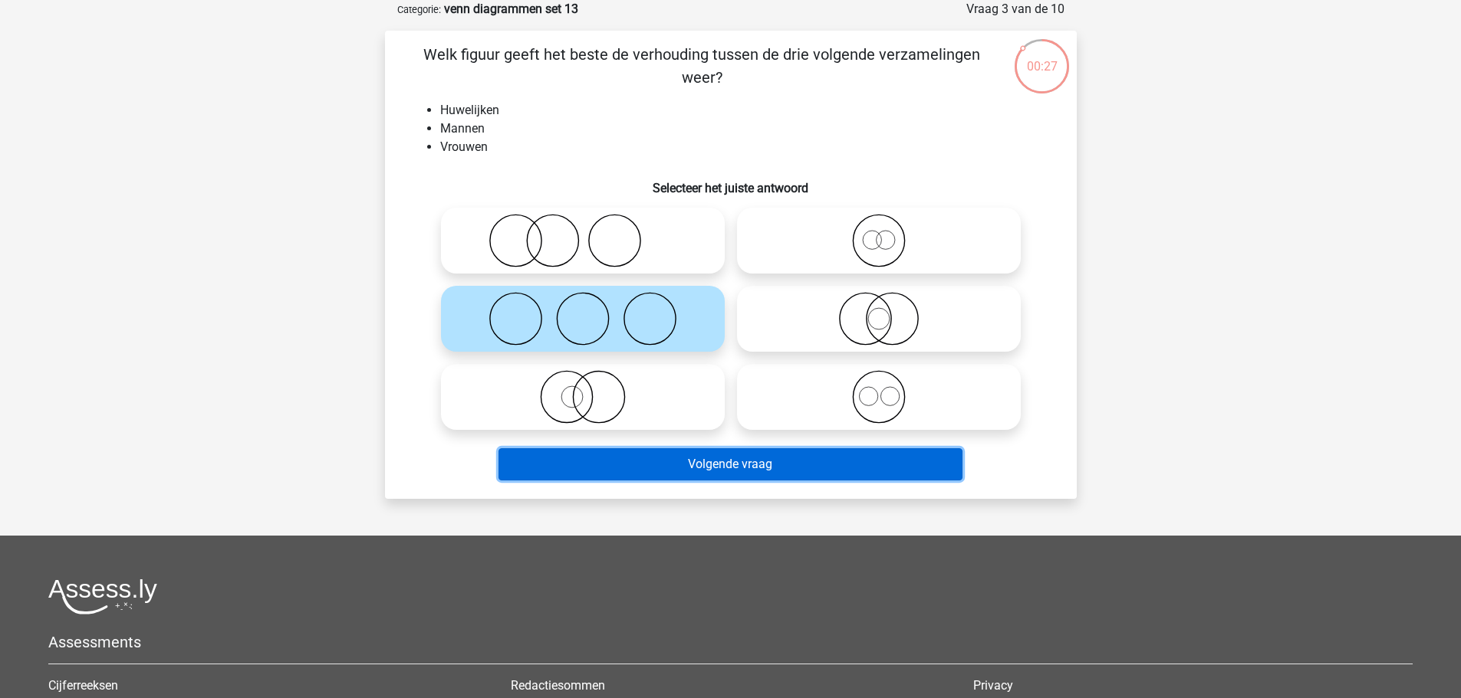
click at [797, 472] on button "Volgende vraag" at bounding box center [730, 465] width 464 height 32
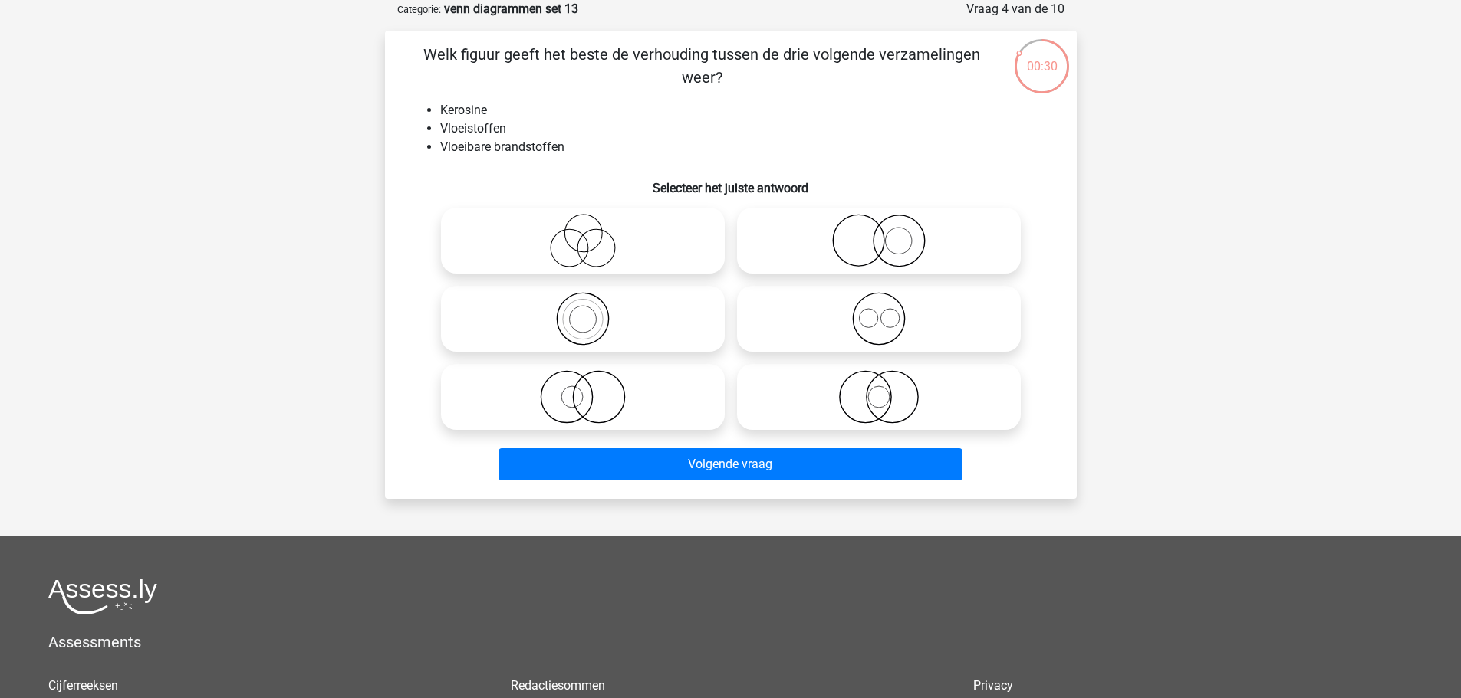
click at [700, 318] on icon at bounding box center [582, 319] width 271 height 54
click at [593, 311] on input "radio" at bounding box center [588, 306] width 10 height 10
radio input "true"
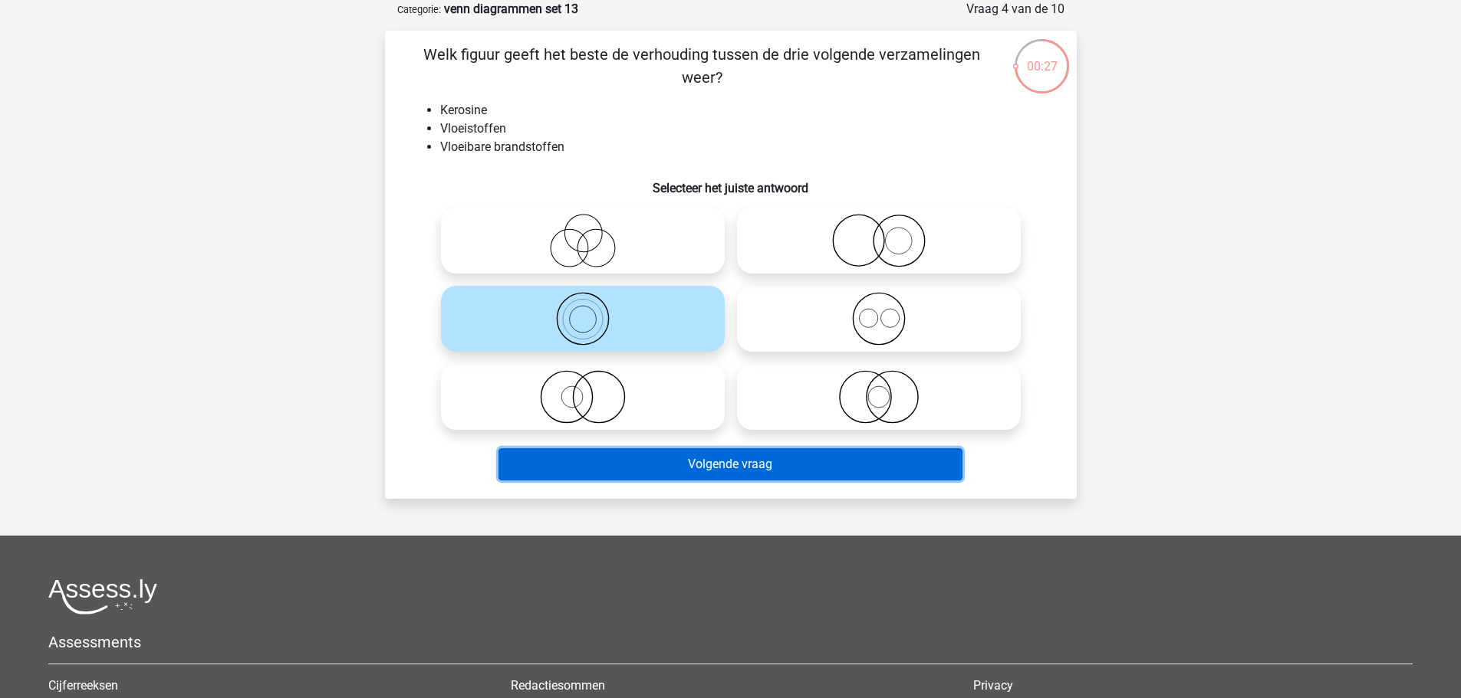
click at [801, 468] on button "Volgende vraag" at bounding box center [730, 465] width 464 height 32
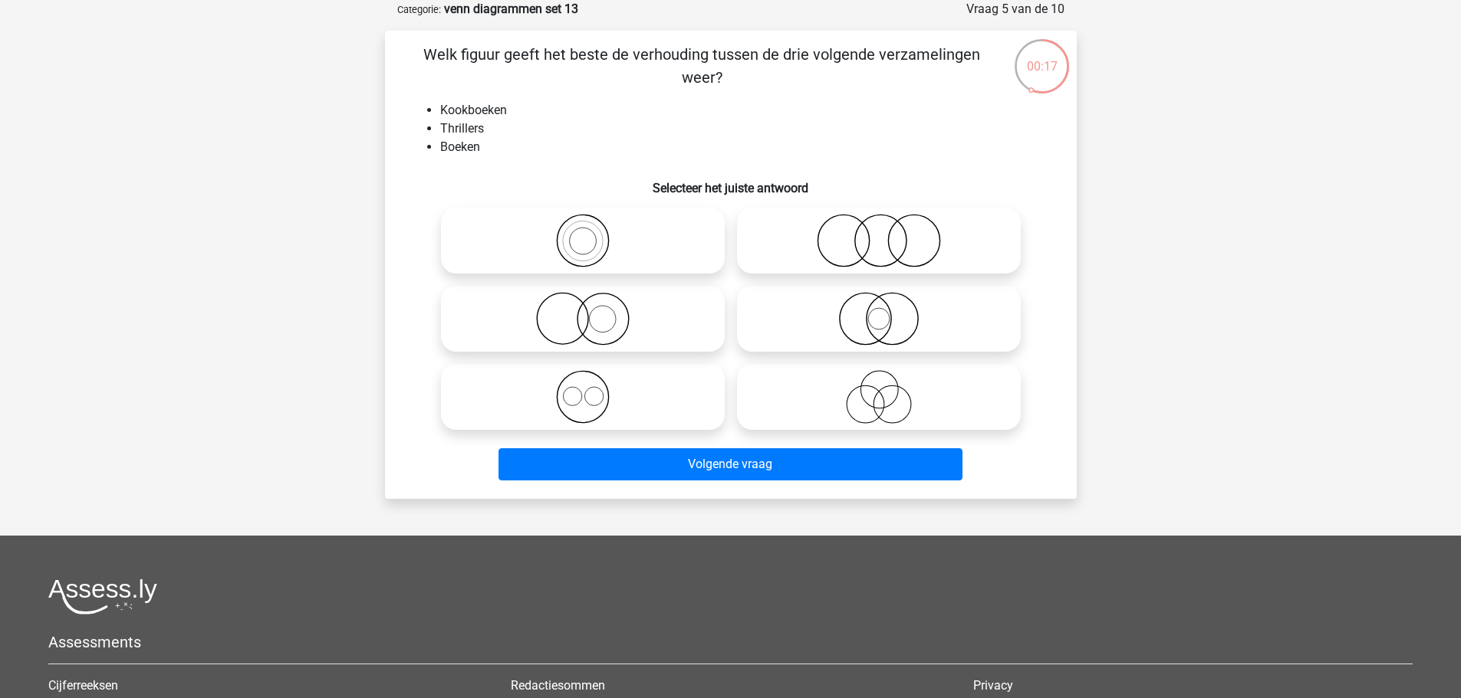
click at [650, 411] on icon at bounding box center [582, 397] width 271 height 54
click at [593, 389] on input "radio" at bounding box center [588, 385] width 10 height 10
radio input "true"
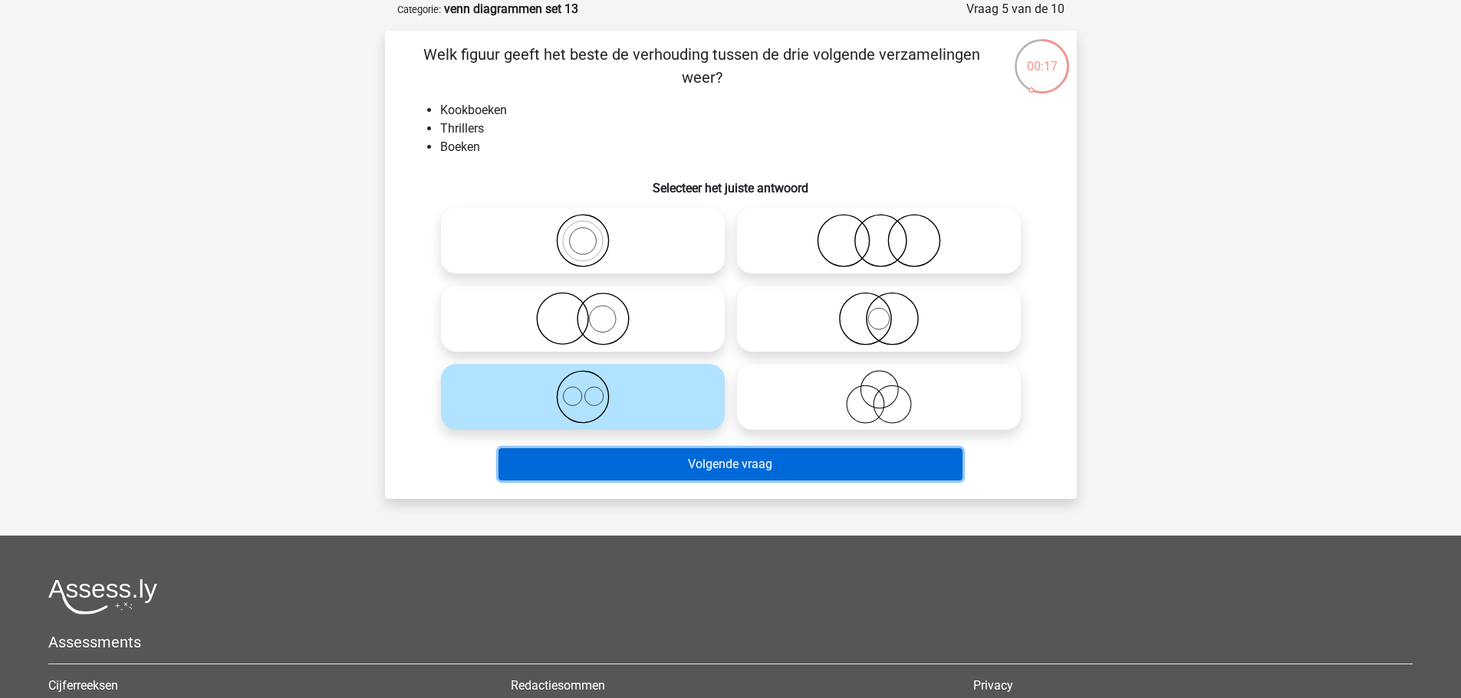
click at [740, 471] on button "Volgende vraag" at bounding box center [730, 465] width 464 height 32
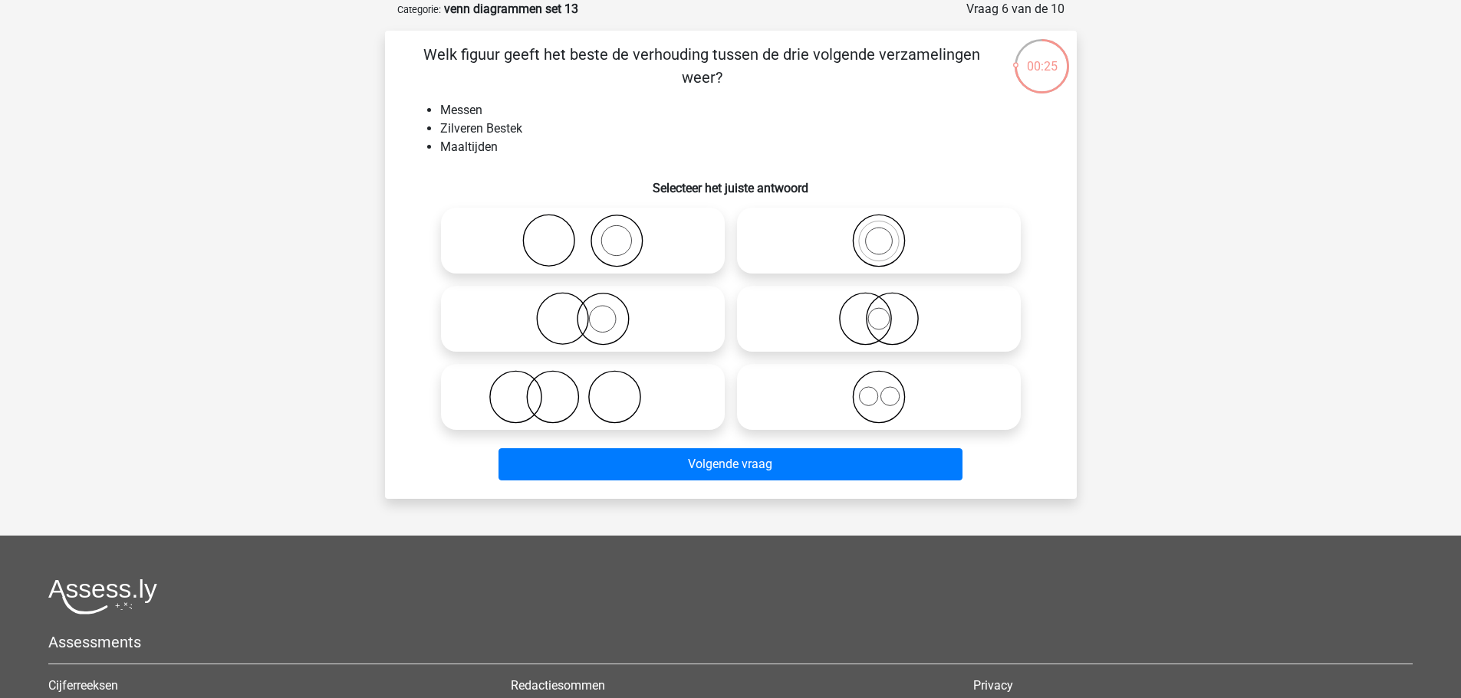
click at [642, 388] on icon at bounding box center [582, 397] width 271 height 54
click at [593, 388] on input "radio" at bounding box center [588, 385] width 10 height 10
radio input "true"
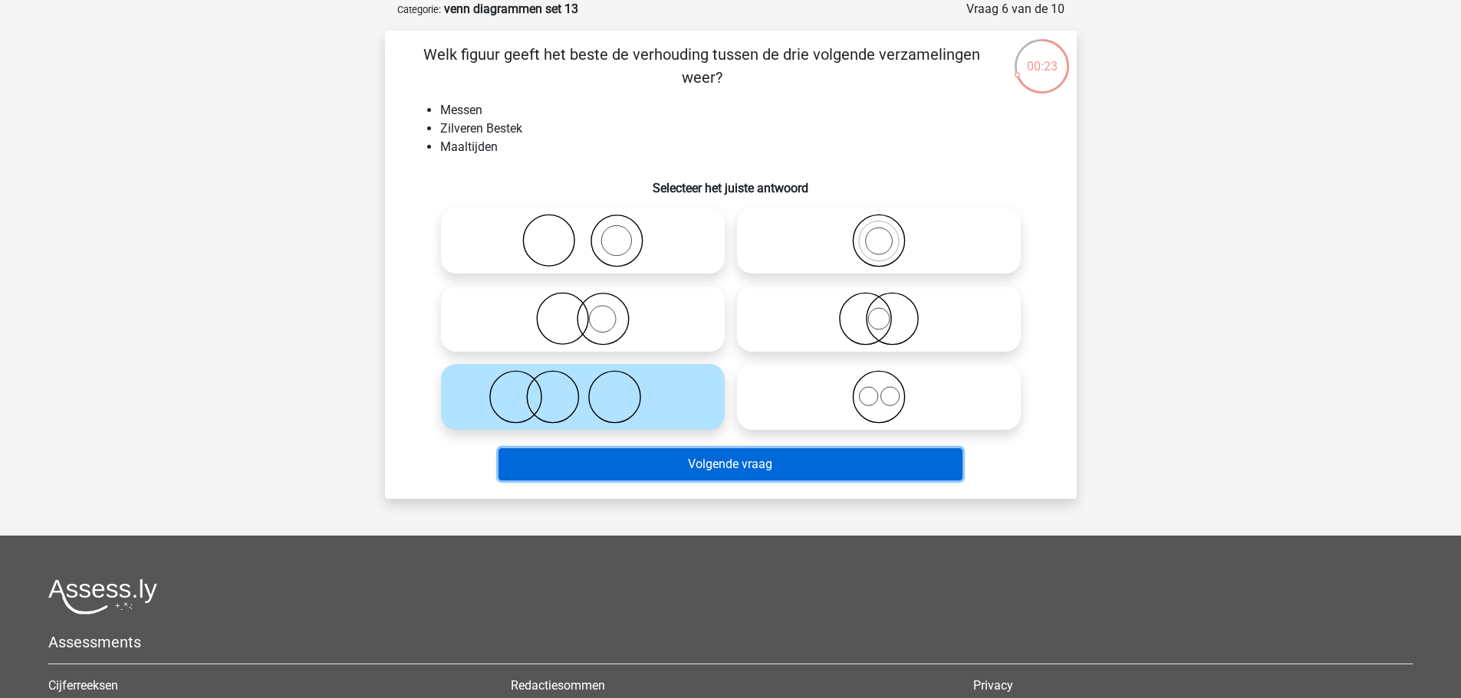
click at [768, 468] on button "Volgende vraag" at bounding box center [730, 465] width 464 height 32
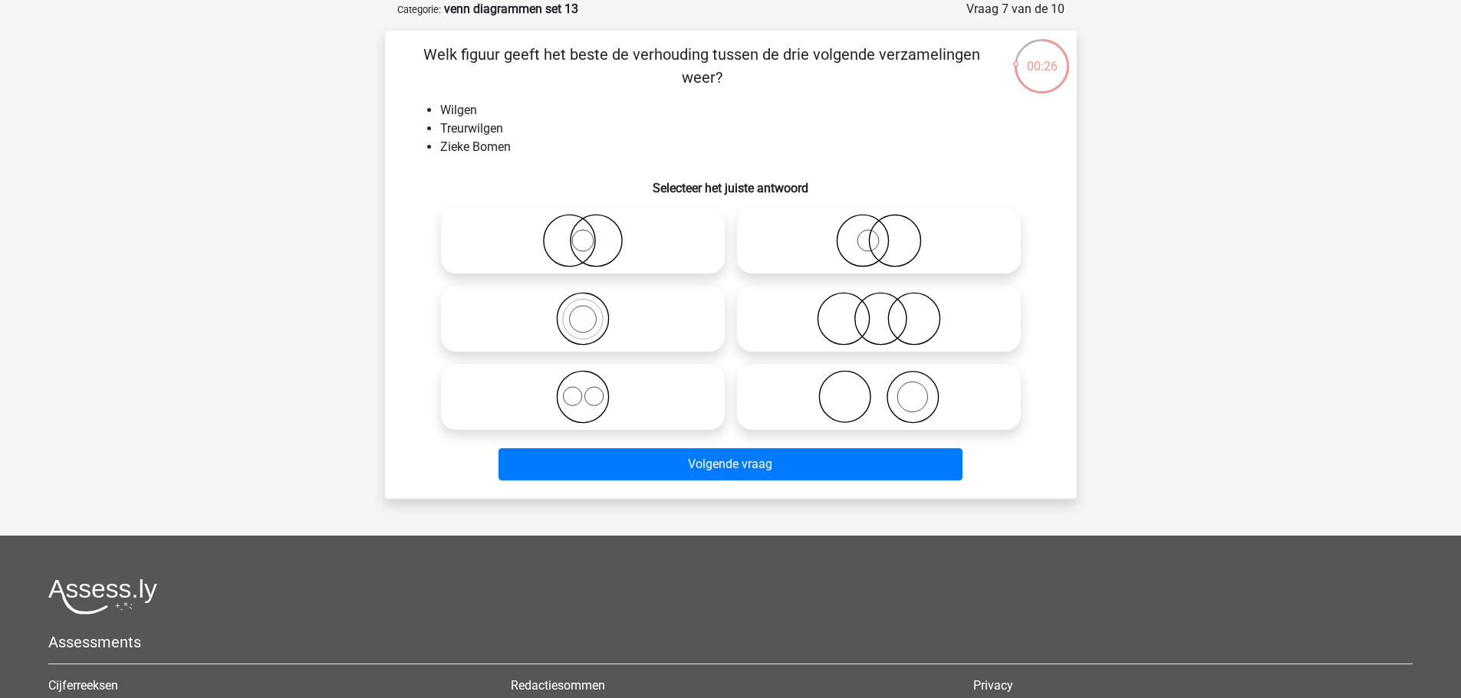
click at [953, 253] on icon at bounding box center [878, 241] width 271 height 54
click at [889, 233] on input "radio" at bounding box center [884, 228] width 10 height 10
radio input "true"
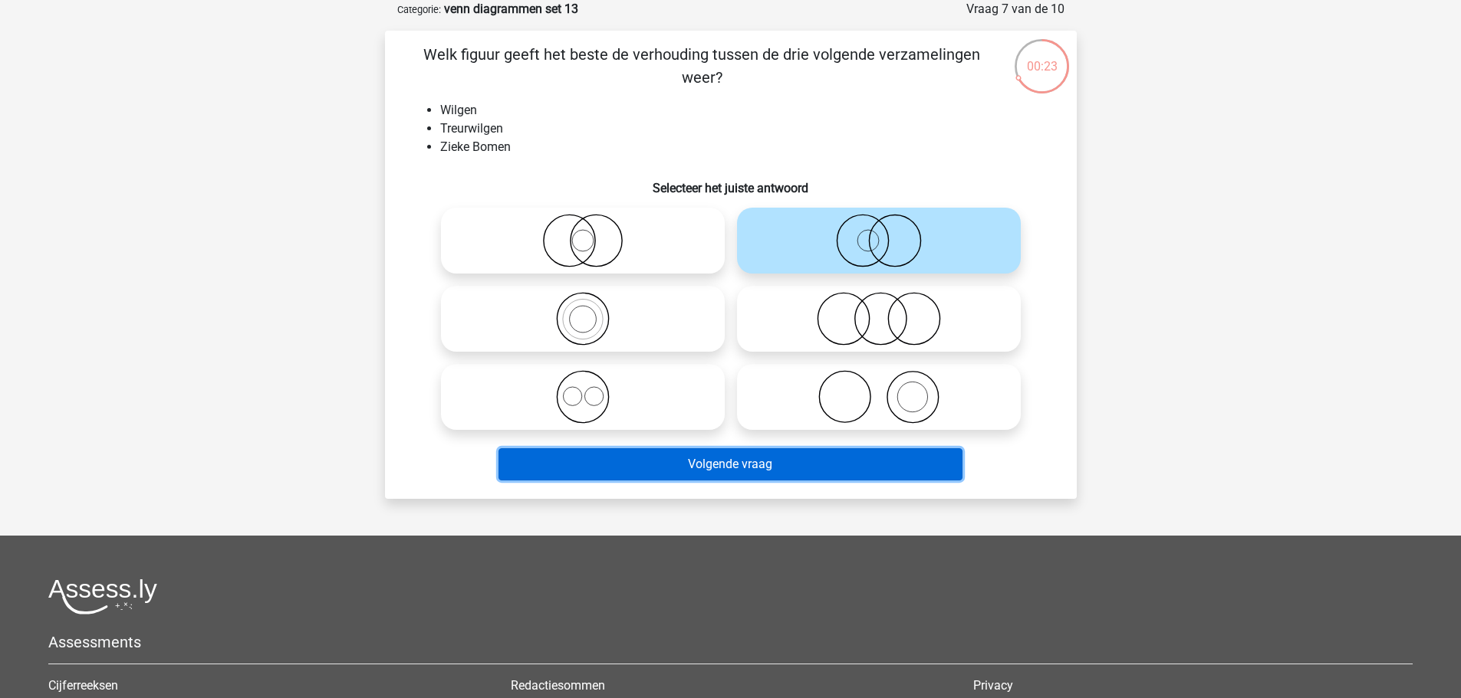
click at [910, 463] on button "Volgende vraag" at bounding box center [730, 465] width 464 height 32
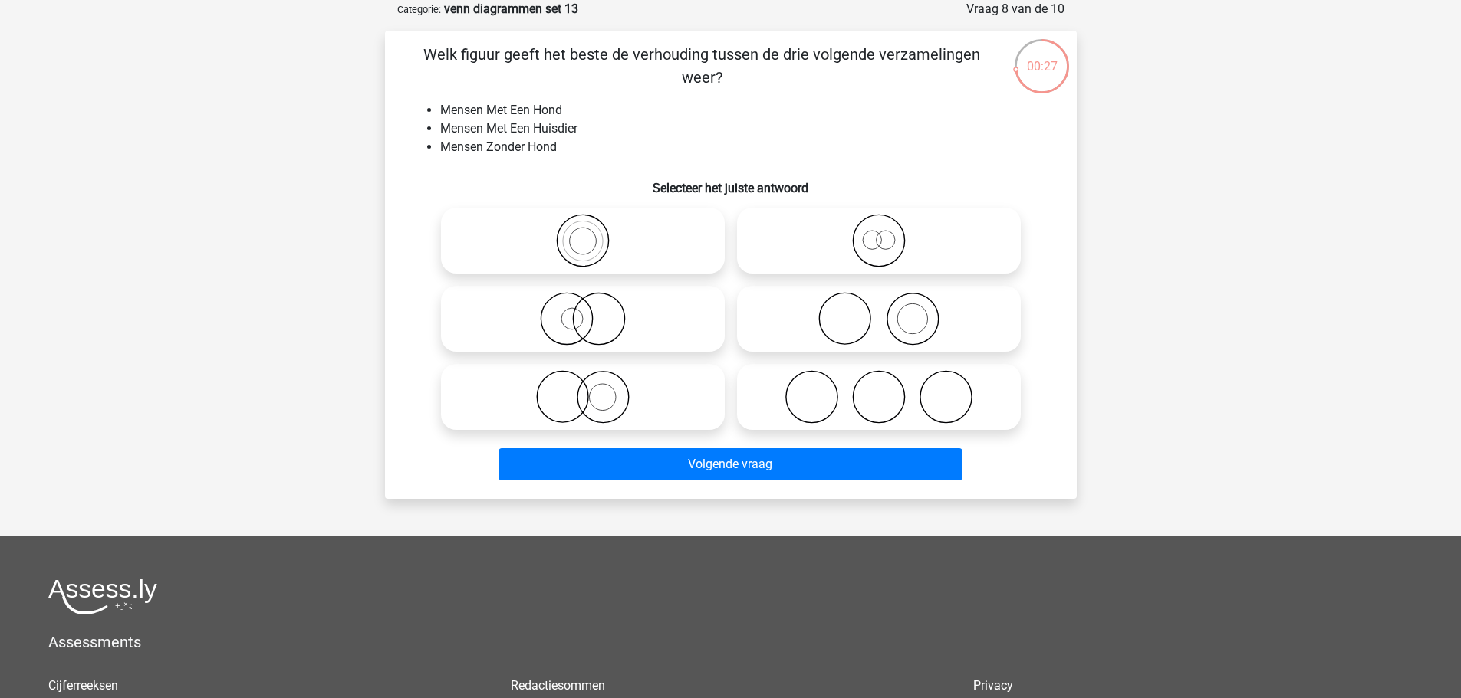
click at [664, 403] on icon at bounding box center [582, 397] width 271 height 54
click at [593, 389] on input "radio" at bounding box center [588, 385] width 10 height 10
radio input "true"
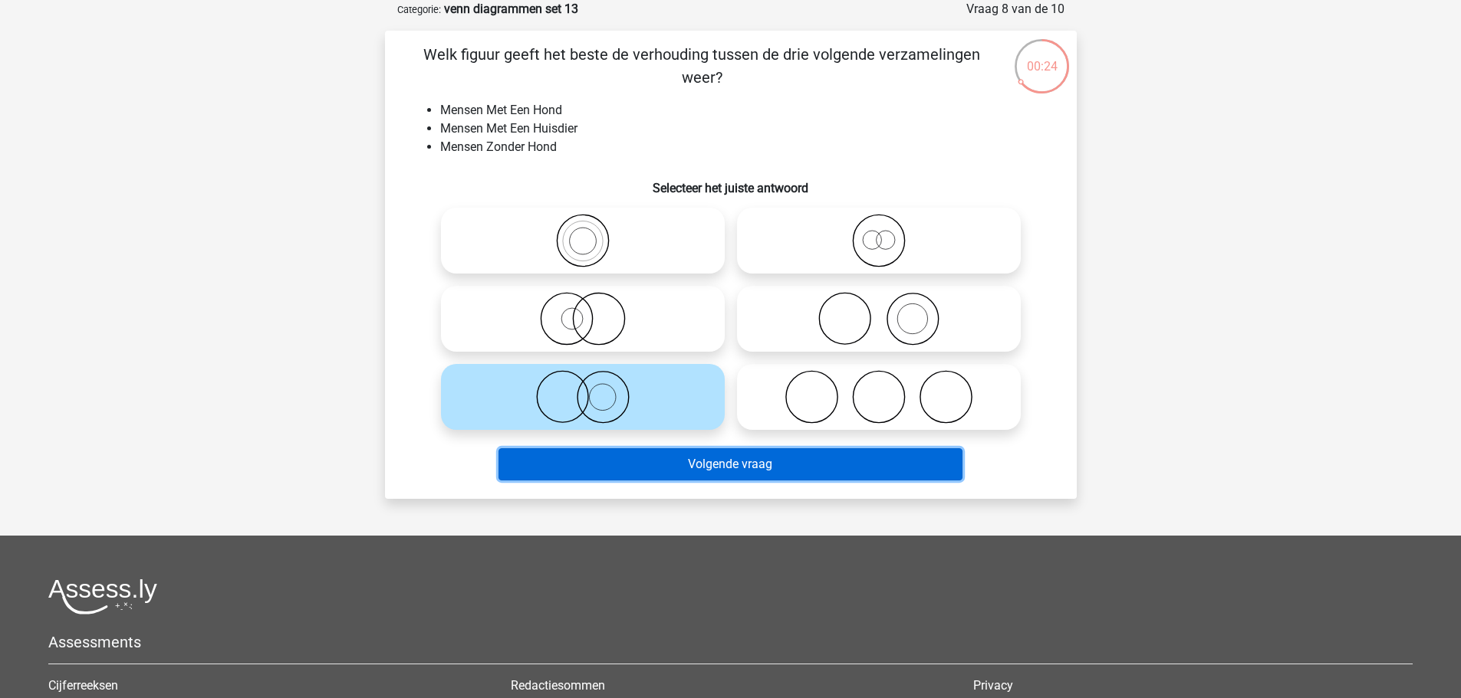
click at [879, 458] on button "Volgende vraag" at bounding box center [730, 465] width 464 height 32
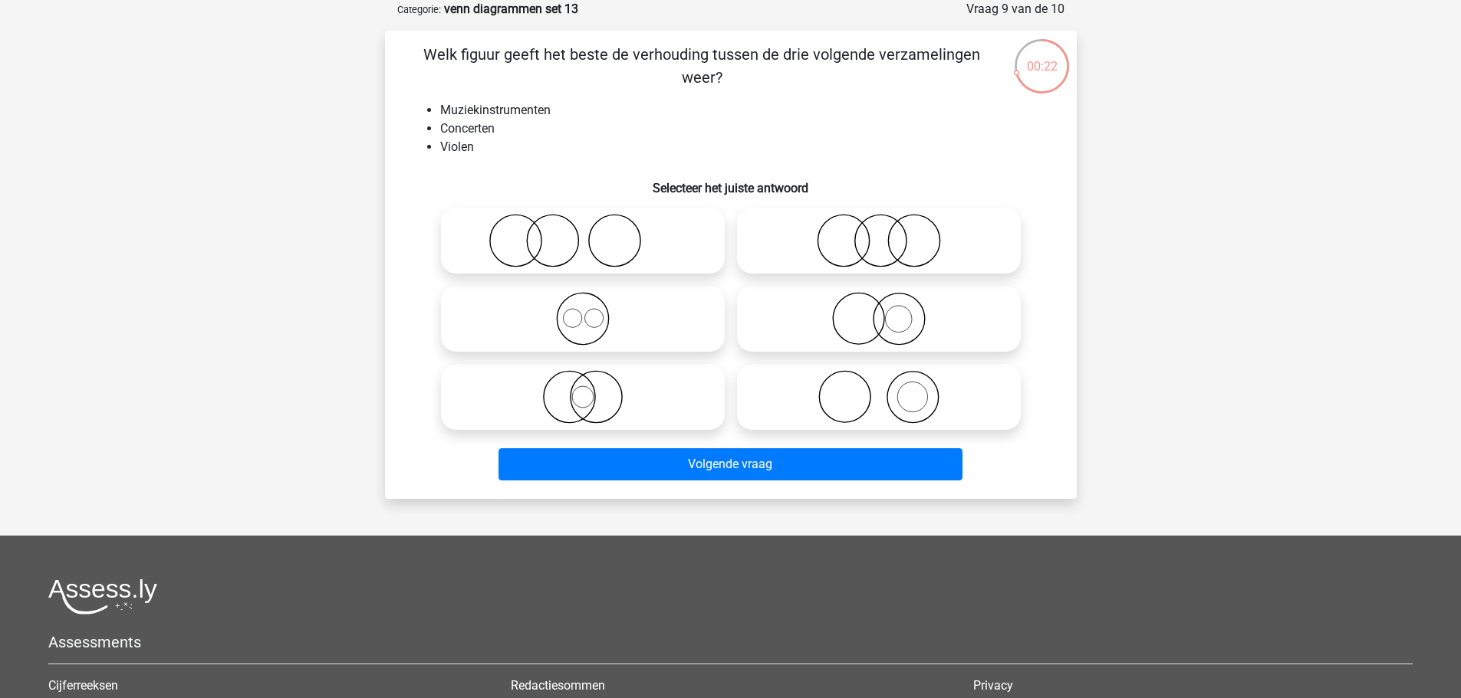
click at [977, 402] on icon at bounding box center [878, 397] width 271 height 54
click at [889, 389] on input "radio" at bounding box center [884, 385] width 10 height 10
radio input "true"
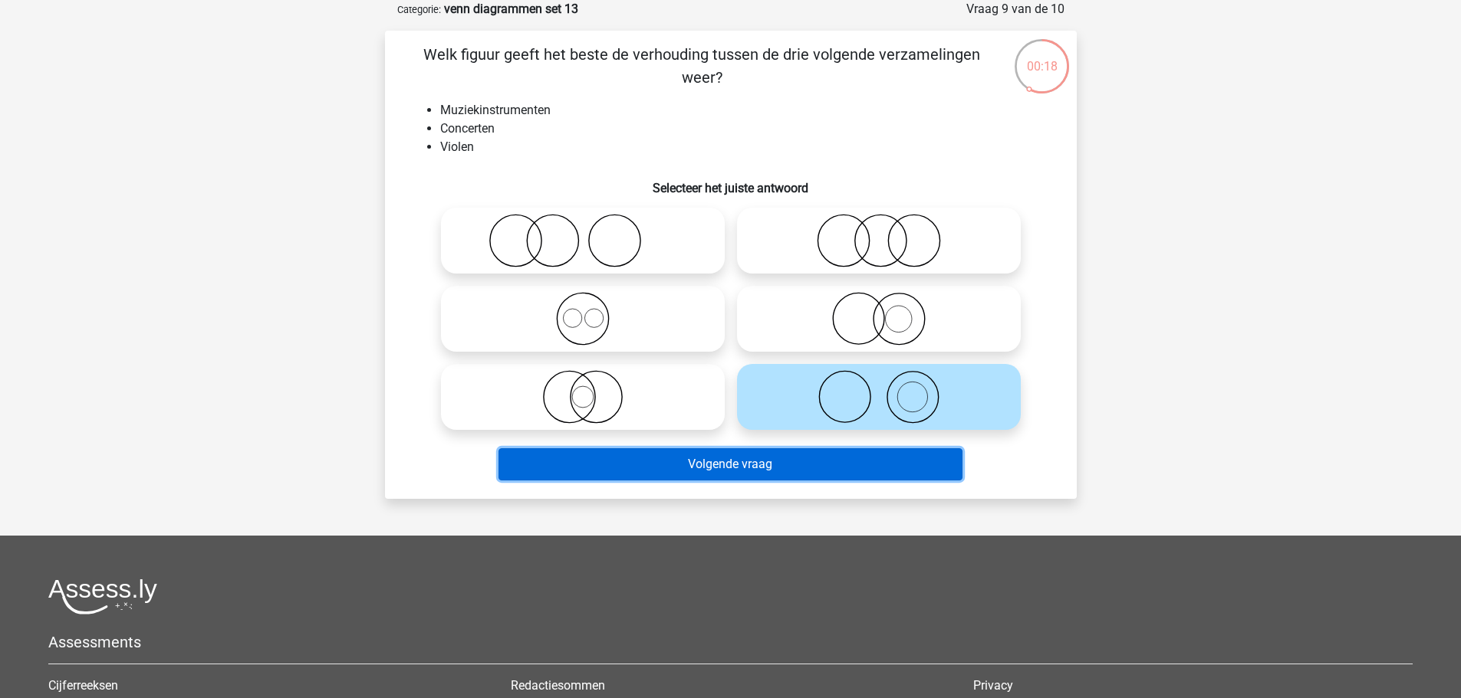
click at [851, 464] on button "Volgende vraag" at bounding box center [730, 465] width 464 height 32
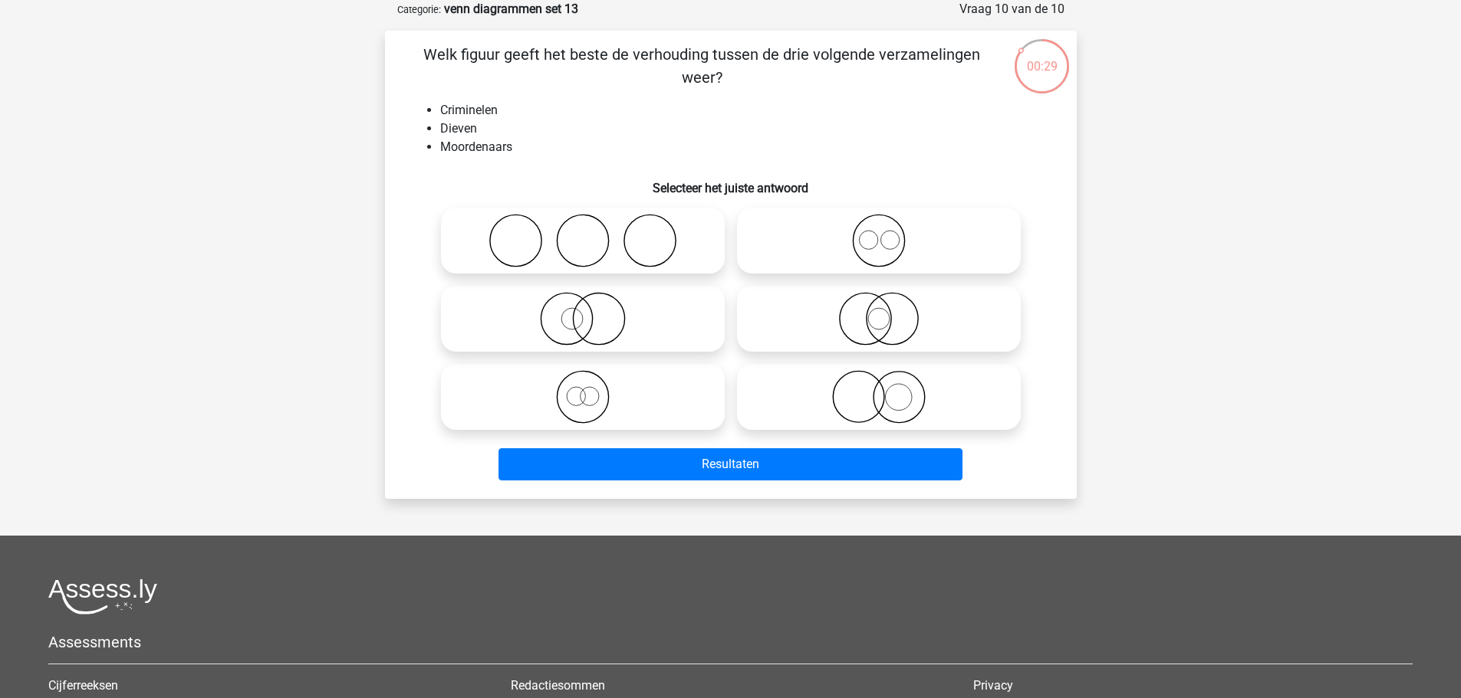
click at [956, 255] on icon at bounding box center [878, 241] width 271 height 54
click at [889, 233] on input "radio" at bounding box center [884, 228] width 10 height 10
radio input "true"
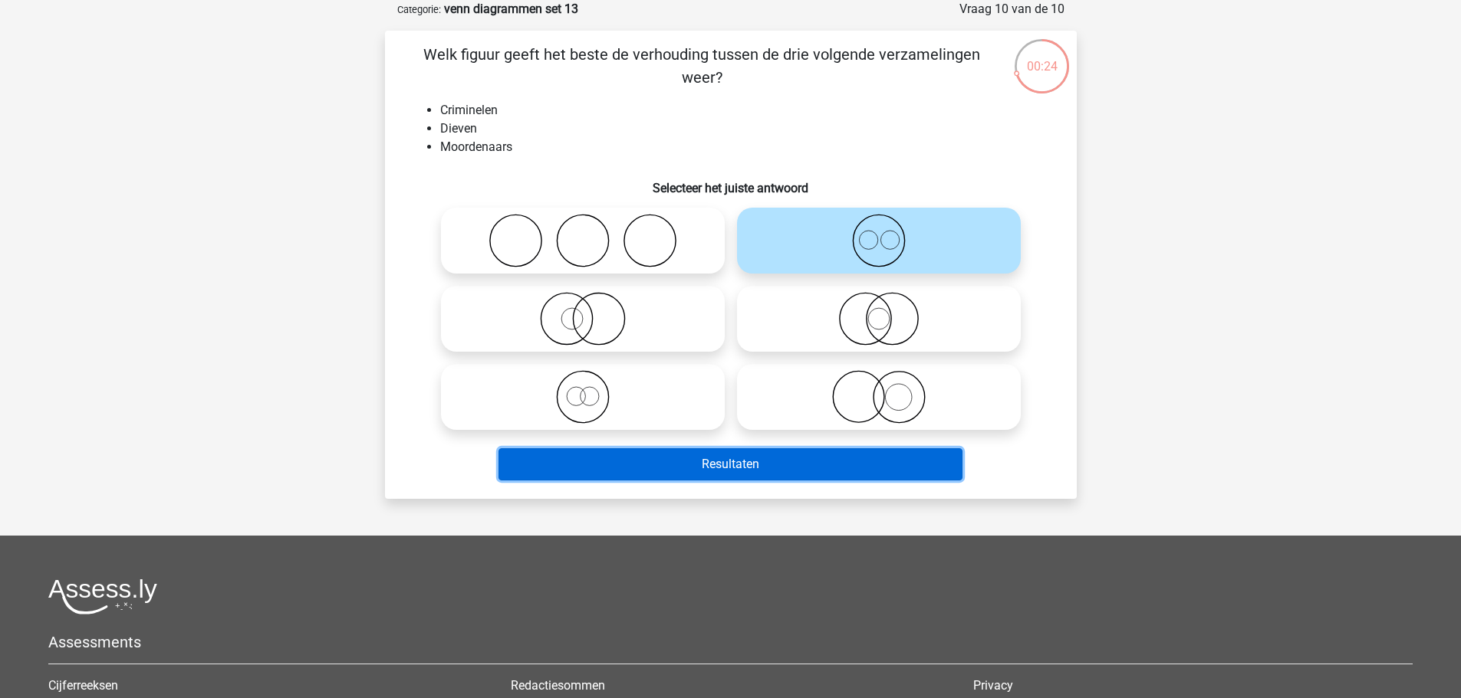
click at [944, 466] on button "Resultaten" at bounding box center [730, 465] width 464 height 32
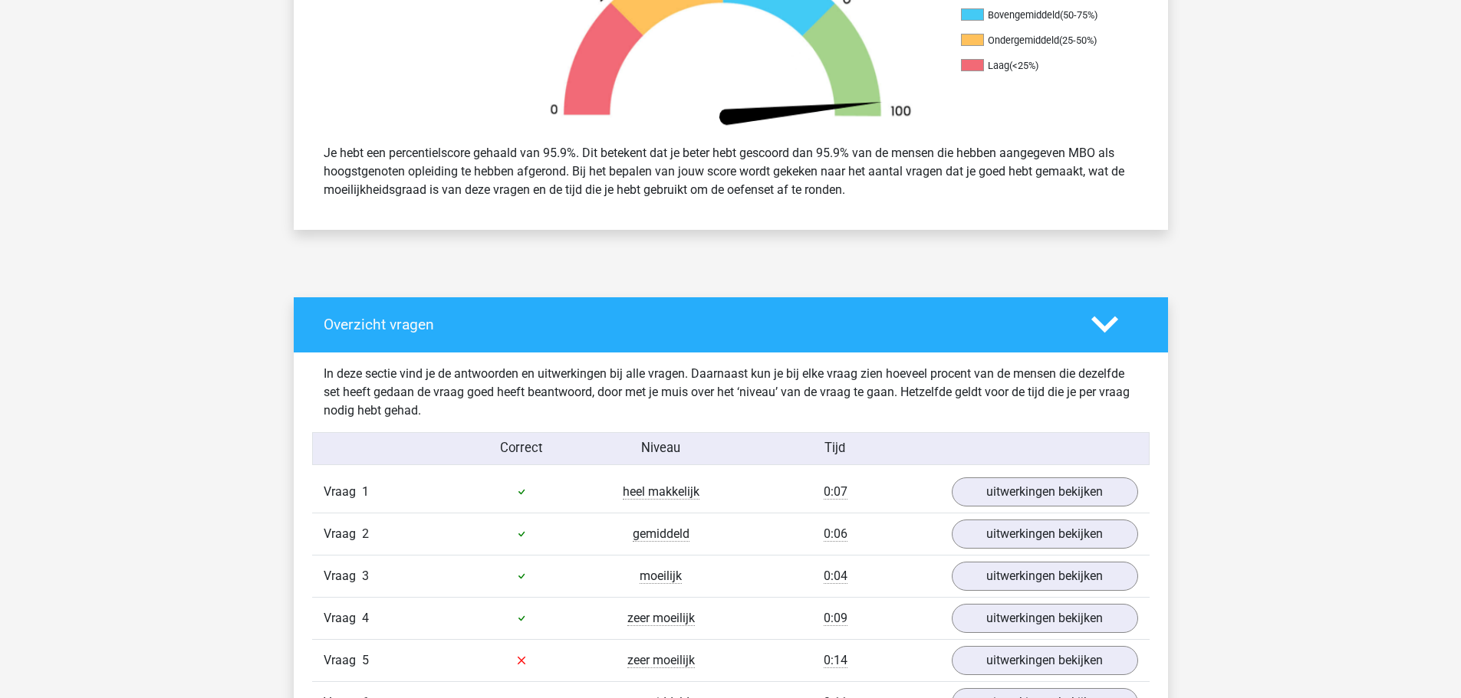
scroll to position [843, 0]
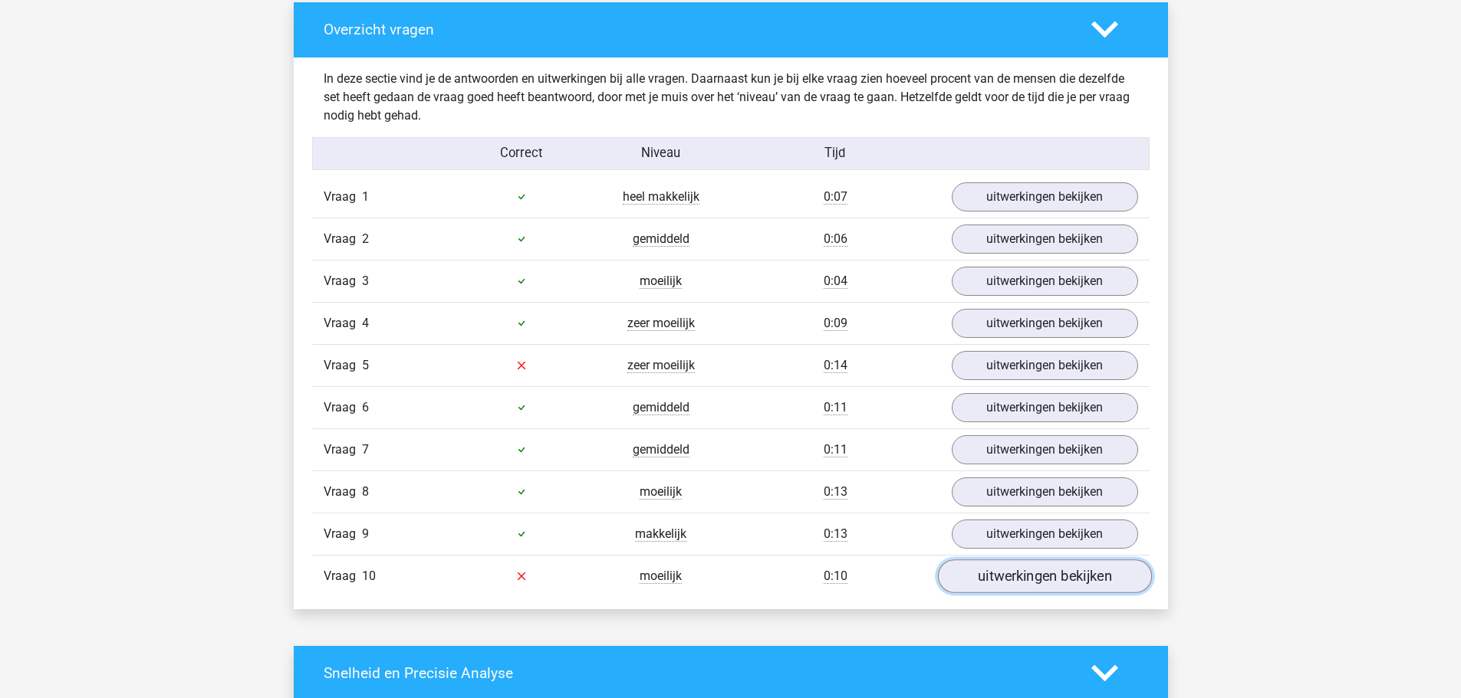
click at [1051, 582] on link "uitwerkingen bekijken" at bounding box center [1044, 577] width 214 height 34
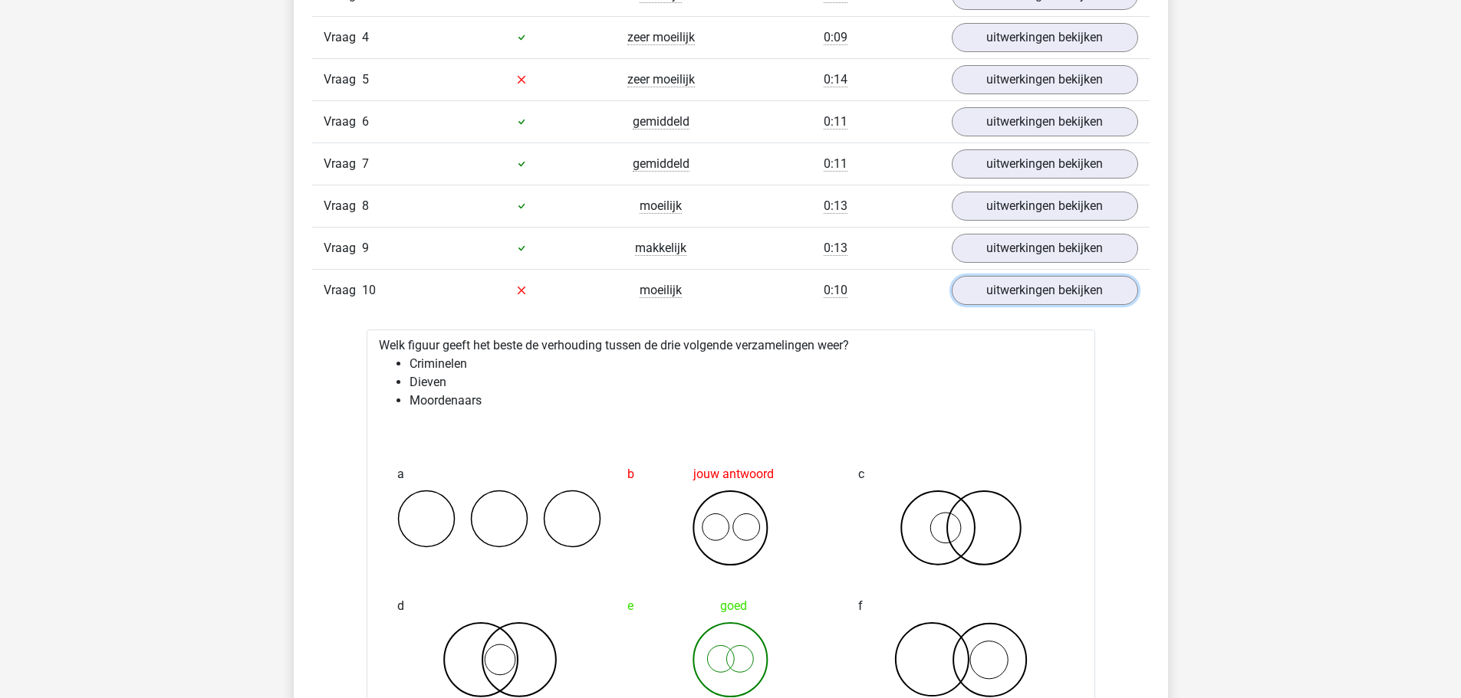
scroll to position [920, 0]
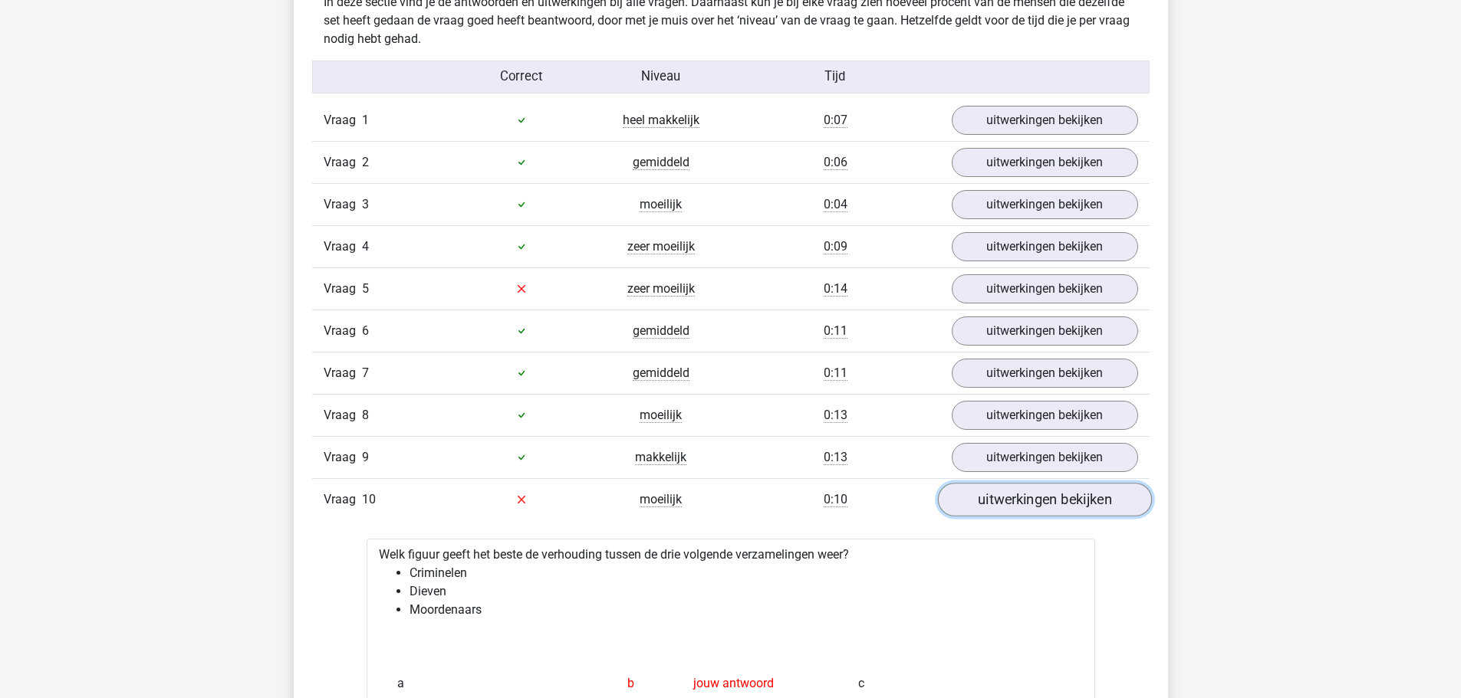
click at [1033, 501] on link "uitwerkingen bekijken" at bounding box center [1044, 500] width 214 height 34
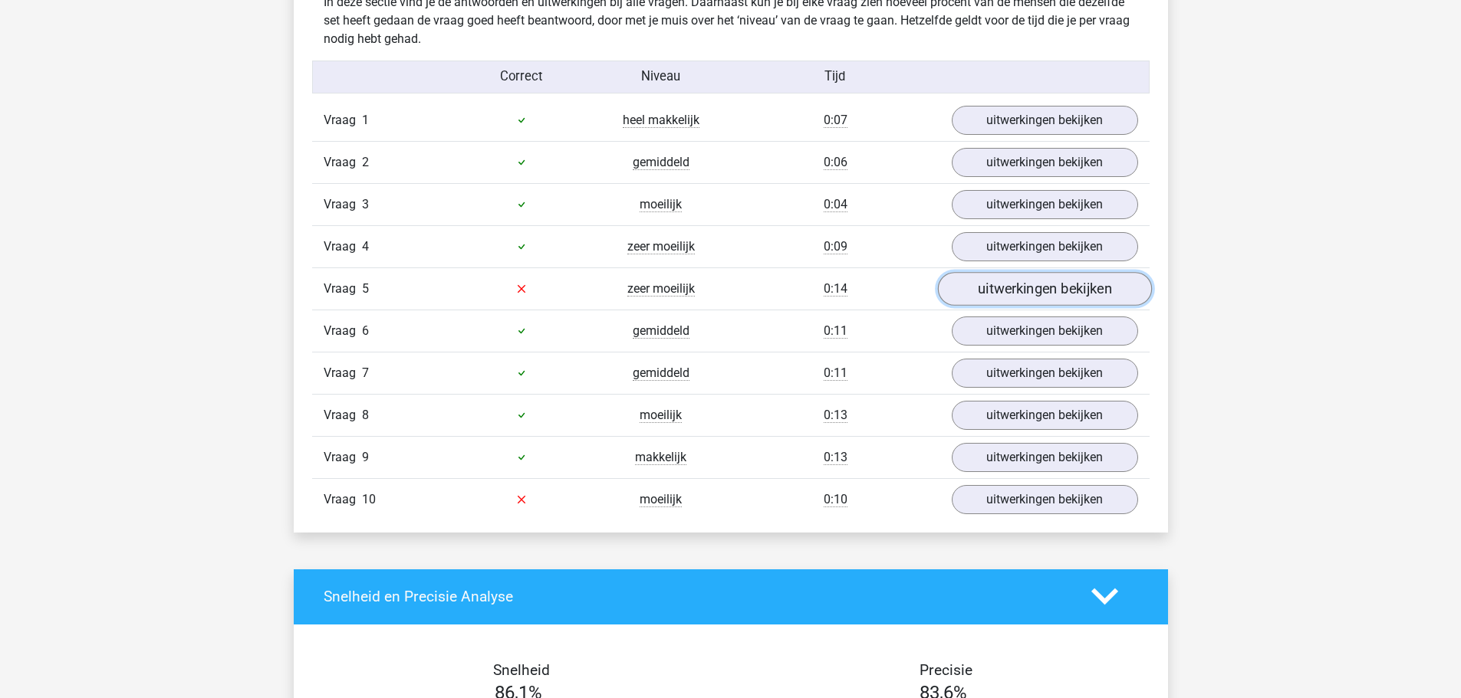
click at [1015, 290] on link "uitwerkingen bekijken" at bounding box center [1044, 289] width 214 height 34
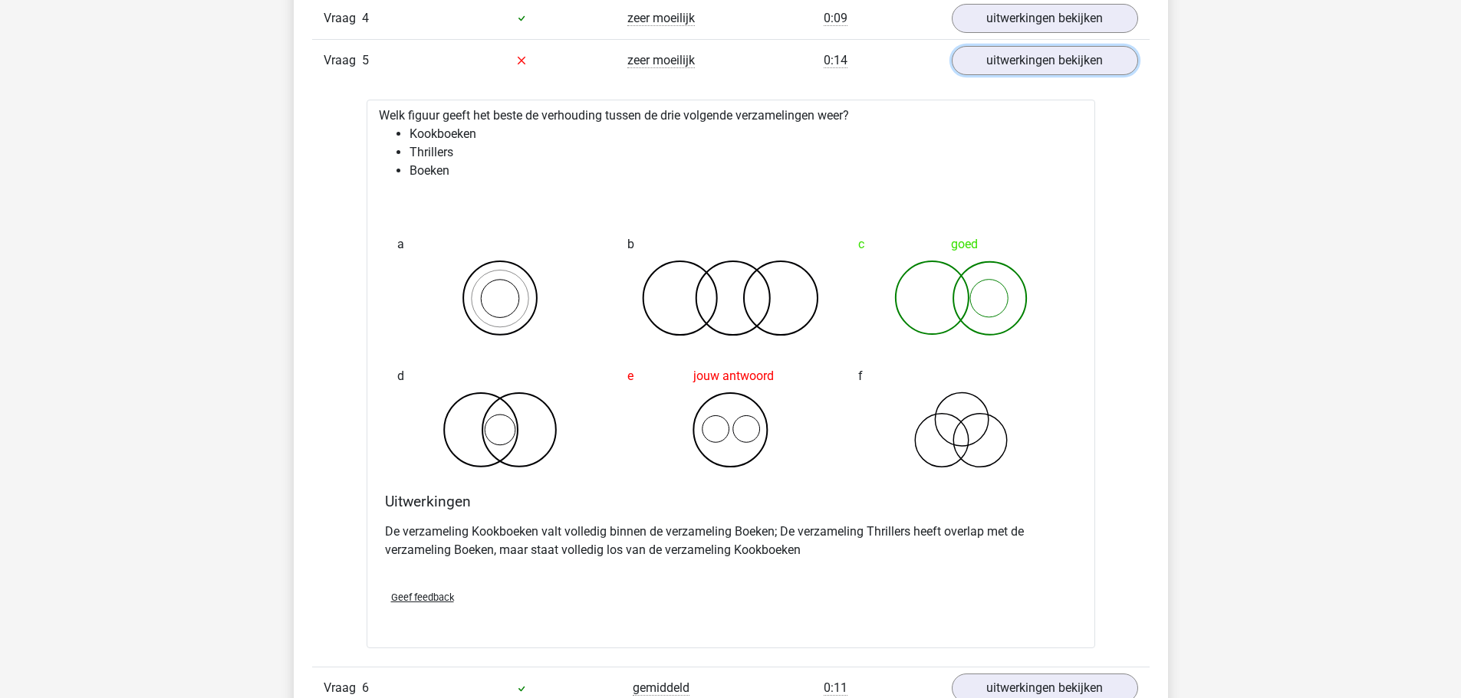
scroll to position [1150, 0]
click at [1010, 68] on link "uitwerkingen bekijken" at bounding box center [1044, 59] width 214 height 34
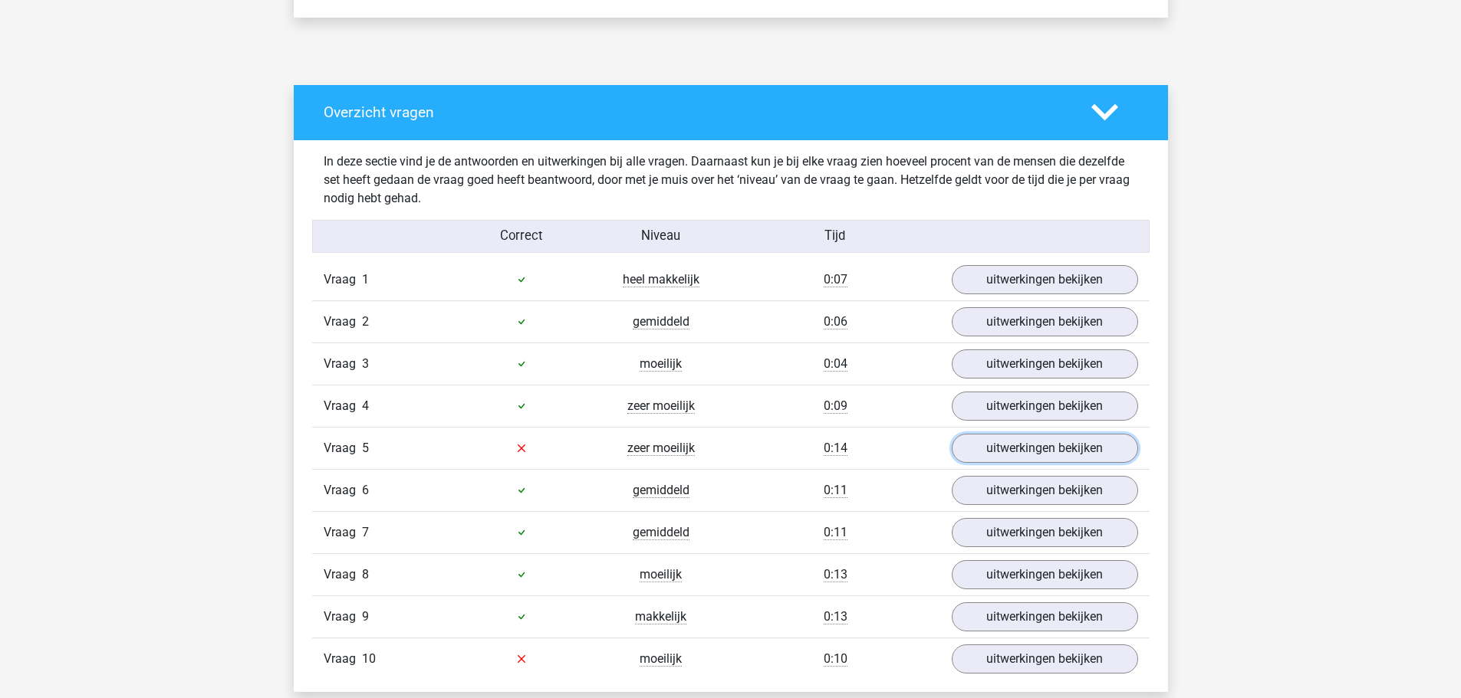
scroll to position [613, 0]
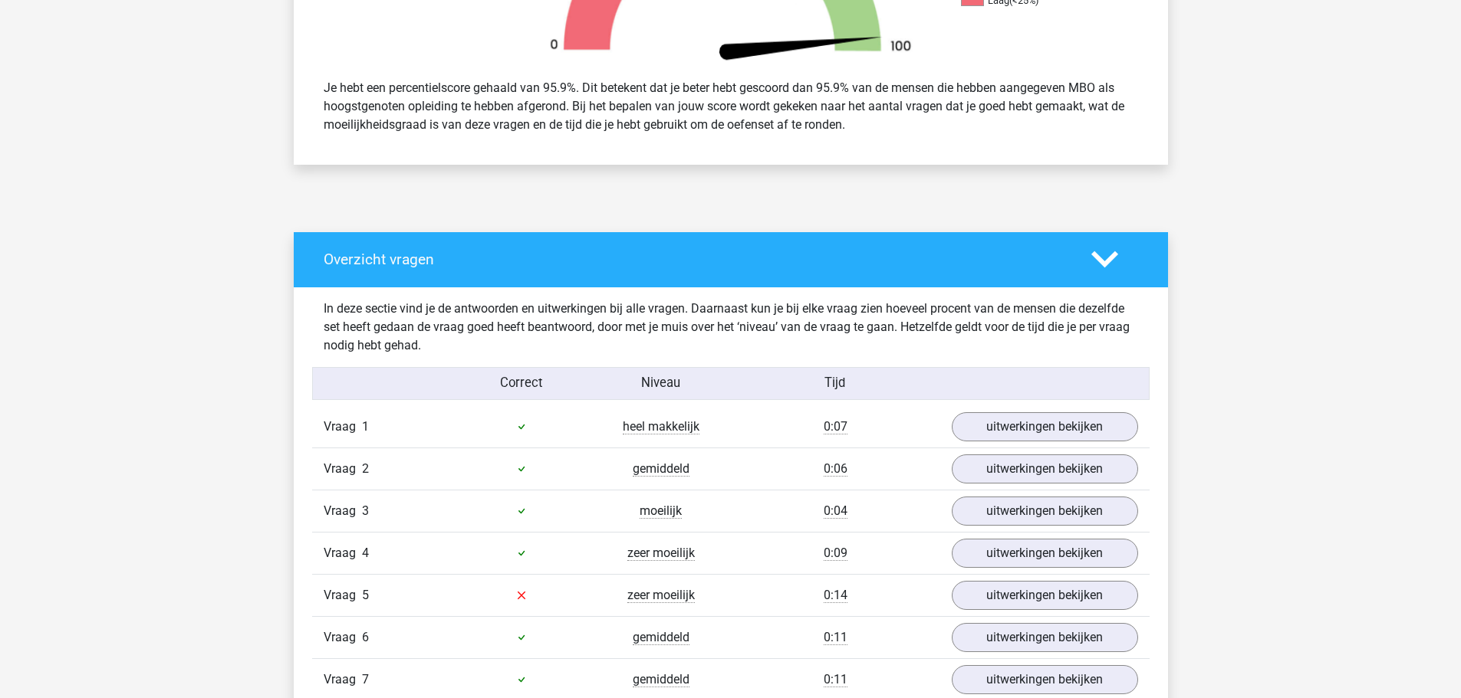
click at [1088, 248] on div at bounding box center [1114, 259] width 70 height 27
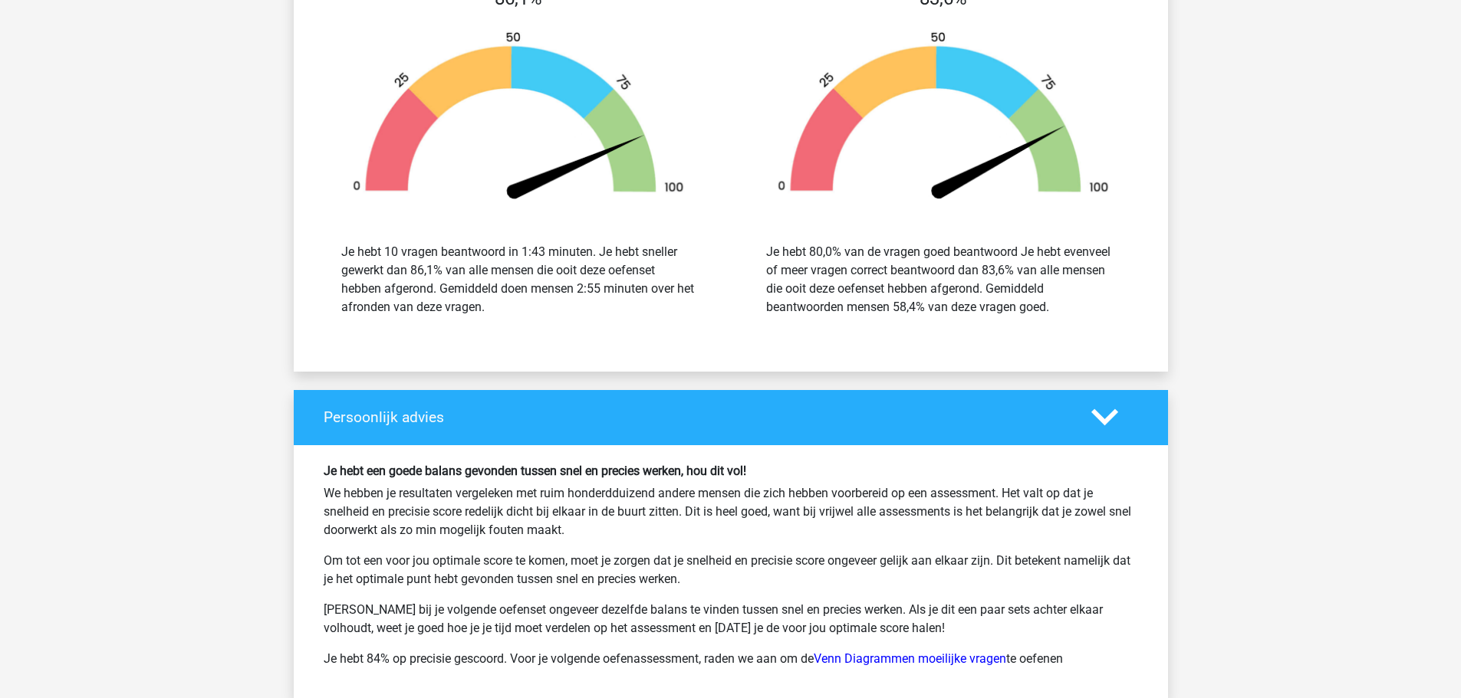
scroll to position [2070, 0]
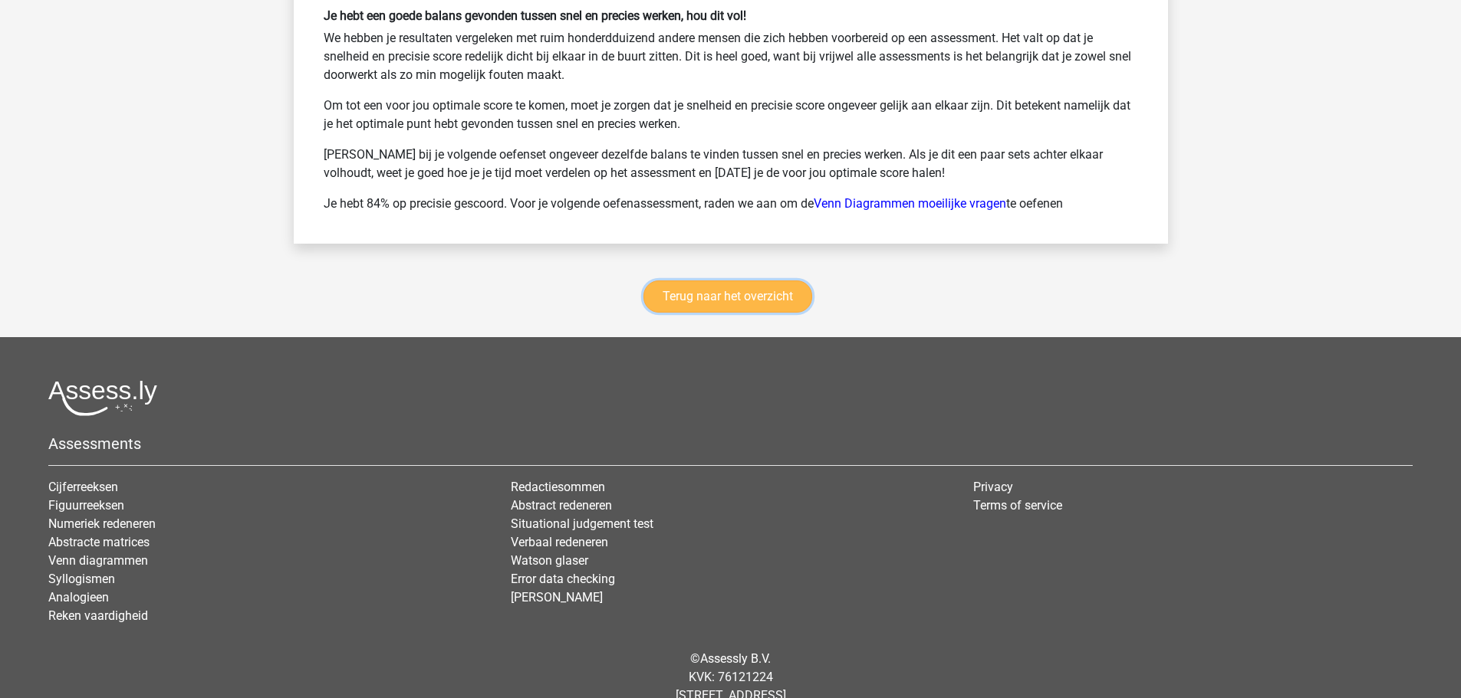
click at [744, 301] on link "Terug naar het overzicht" at bounding box center [727, 297] width 169 height 32
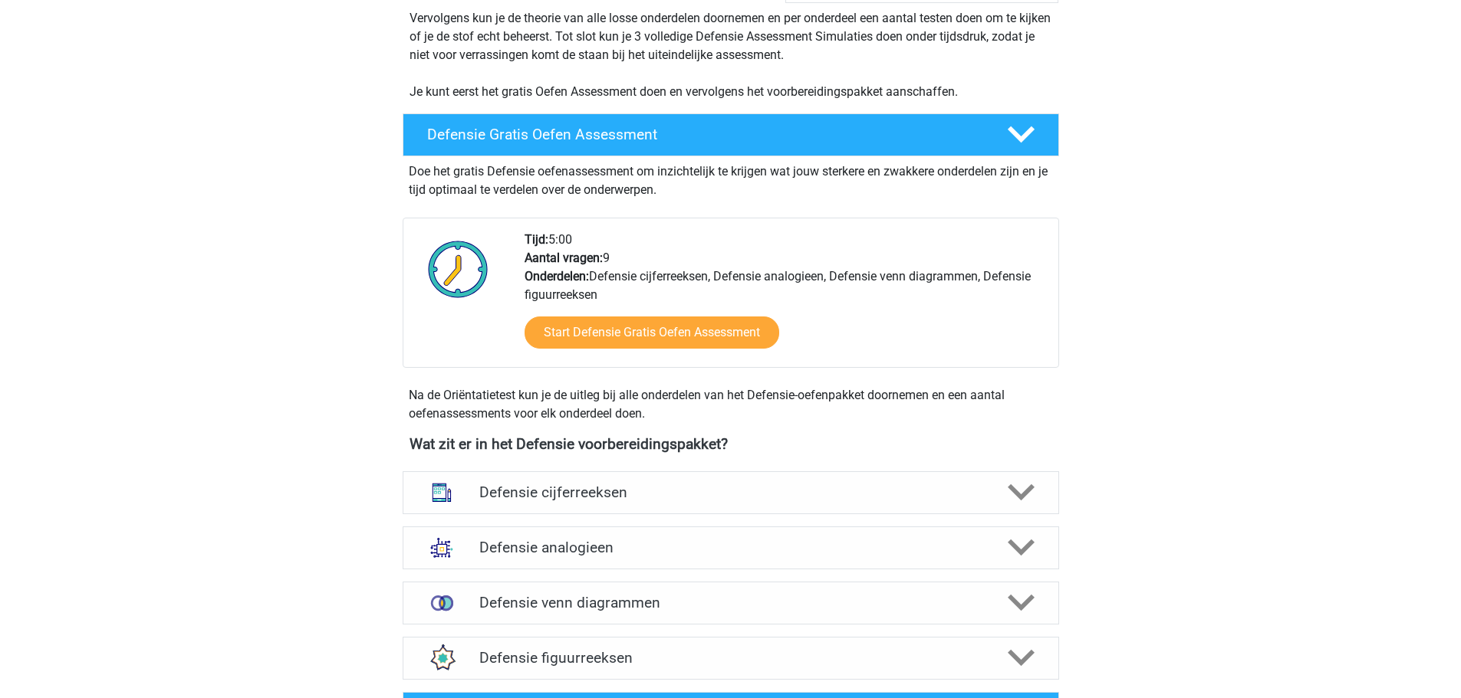
scroll to position [383, 0]
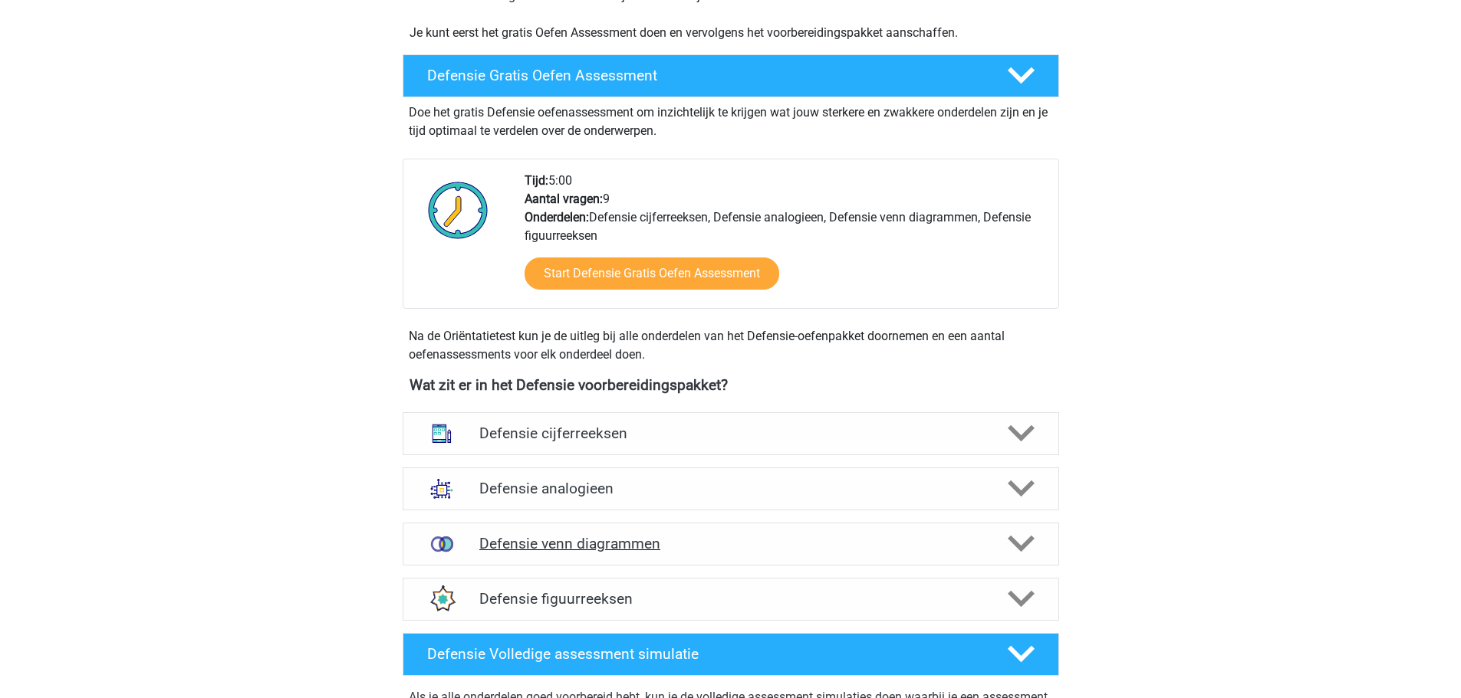
click at [646, 540] on h4 "Defensie venn diagrammen" at bounding box center [730, 544] width 502 height 18
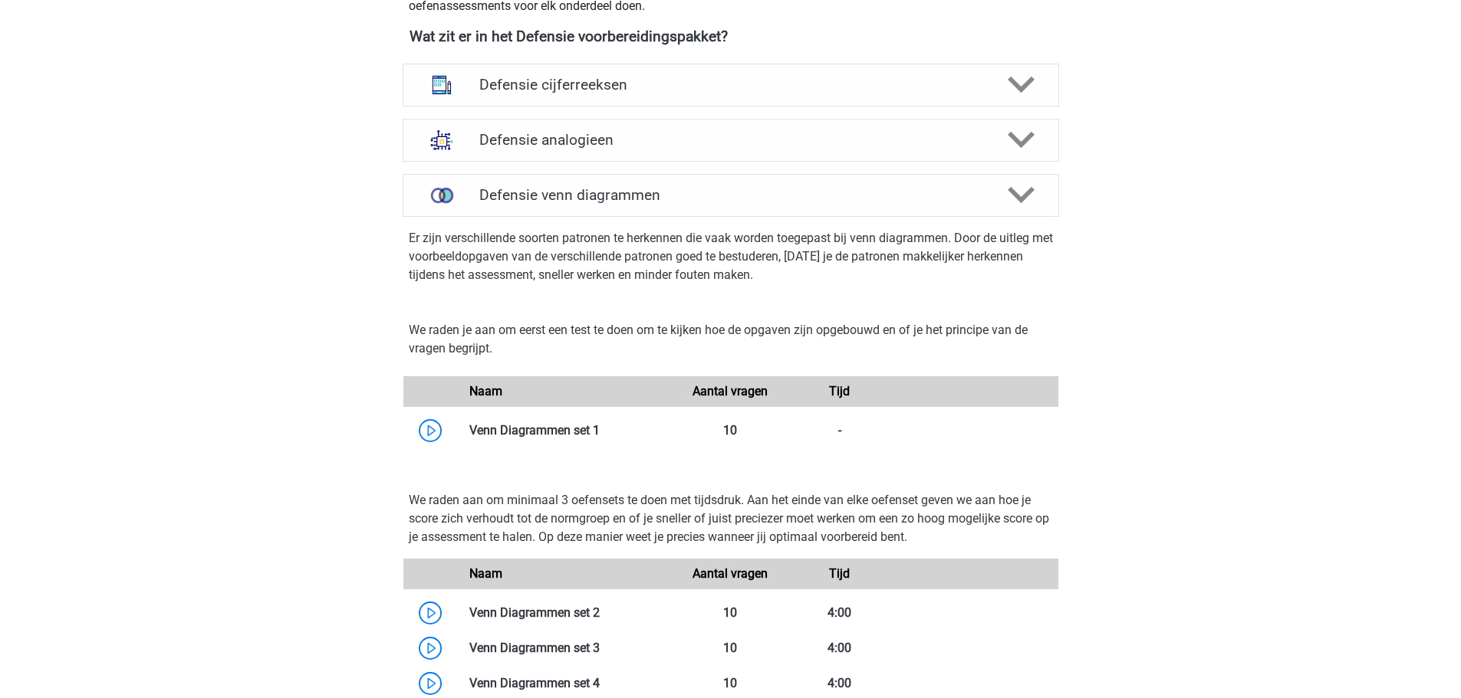
scroll to position [843, 0]
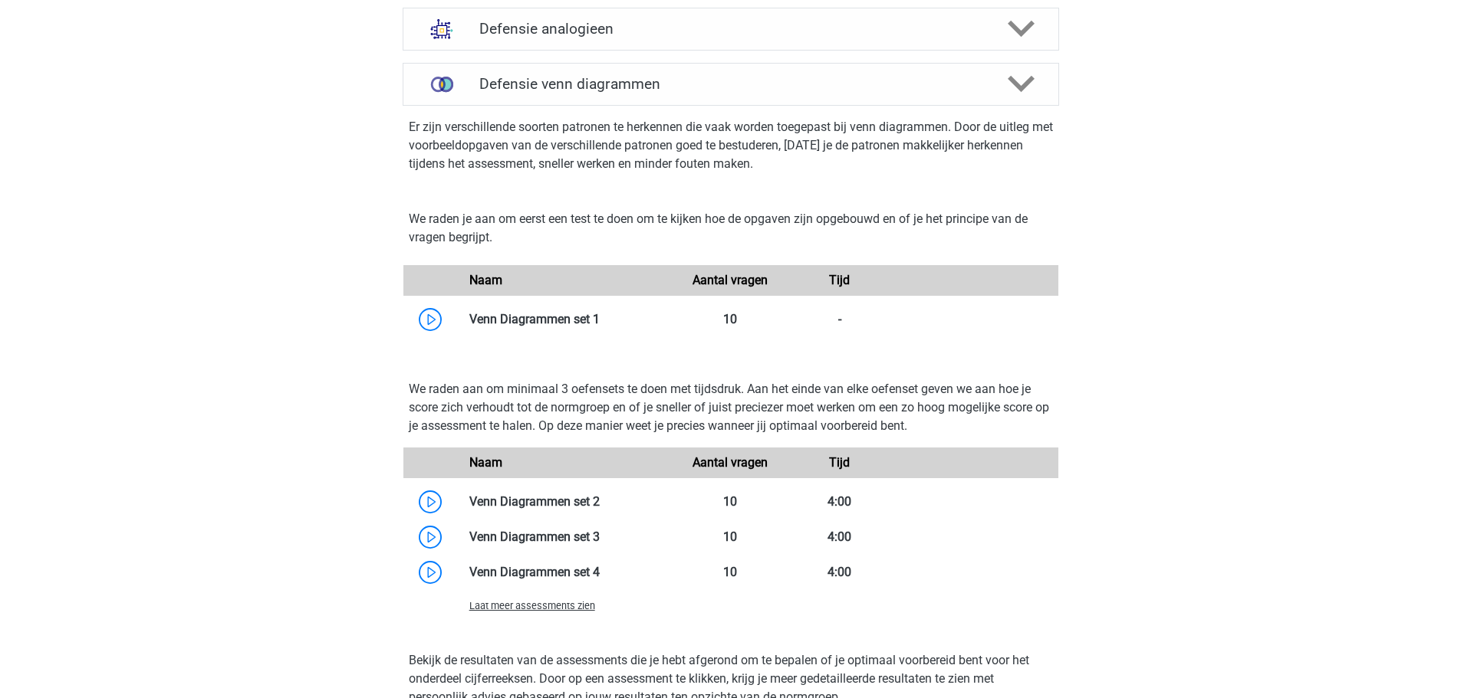
click at [563, 606] on span "Laat meer assessments zien" at bounding box center [532, 606] width 126 height 12
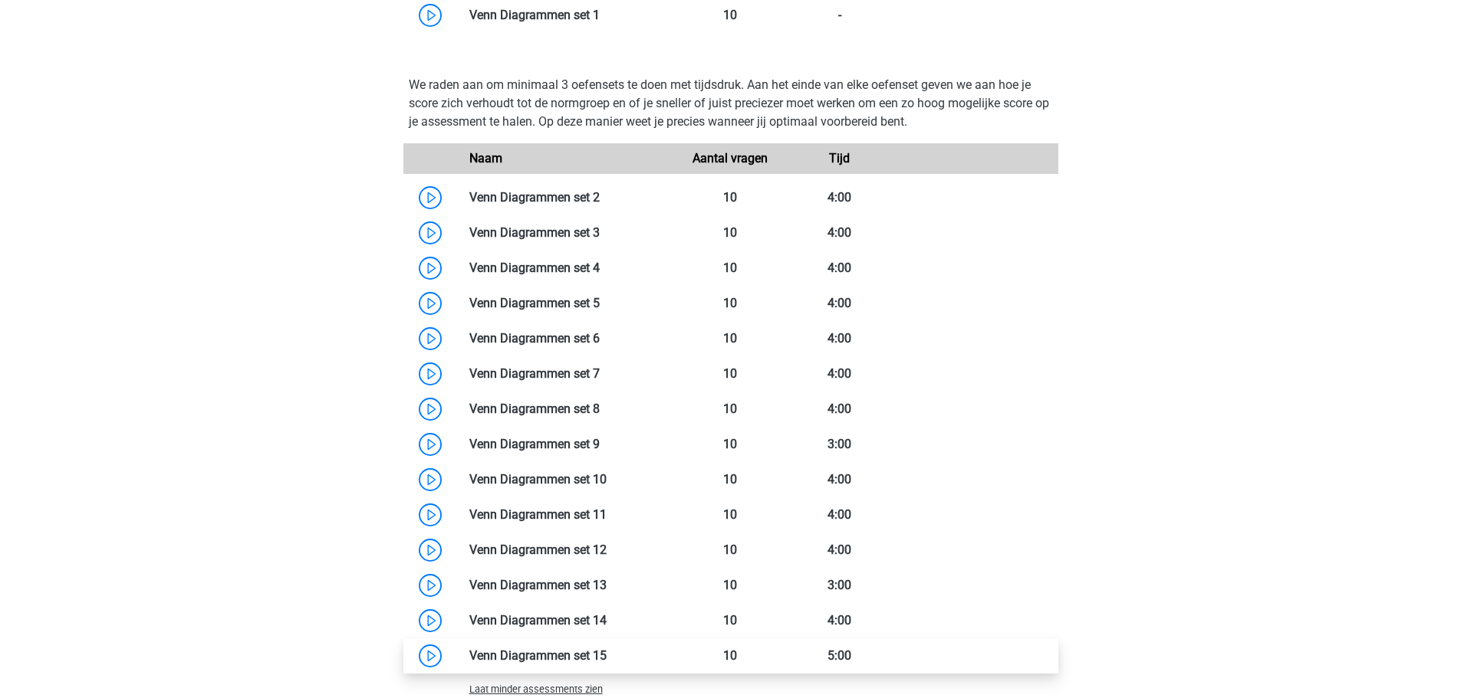
scroll to position [1227, 0]
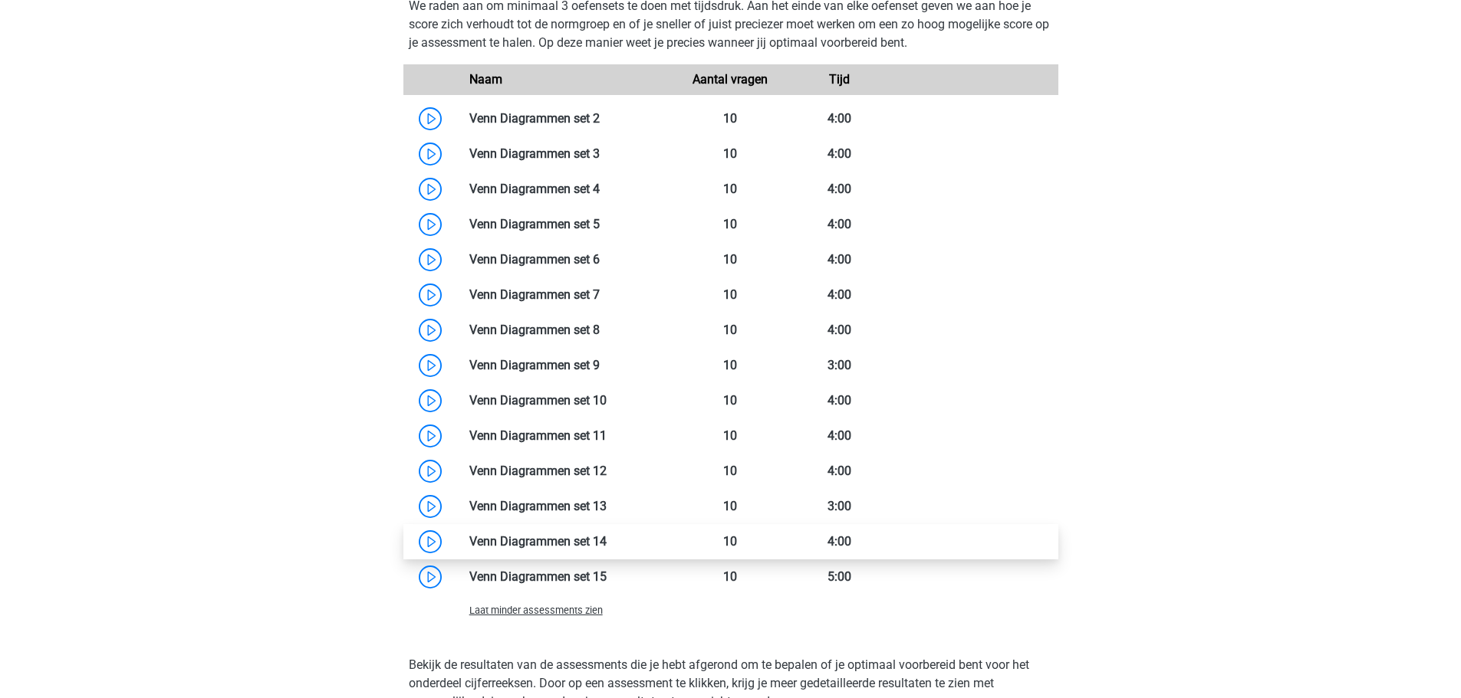
click at [606, 538] on link at bounding box center [606, 541] width 0 height 15
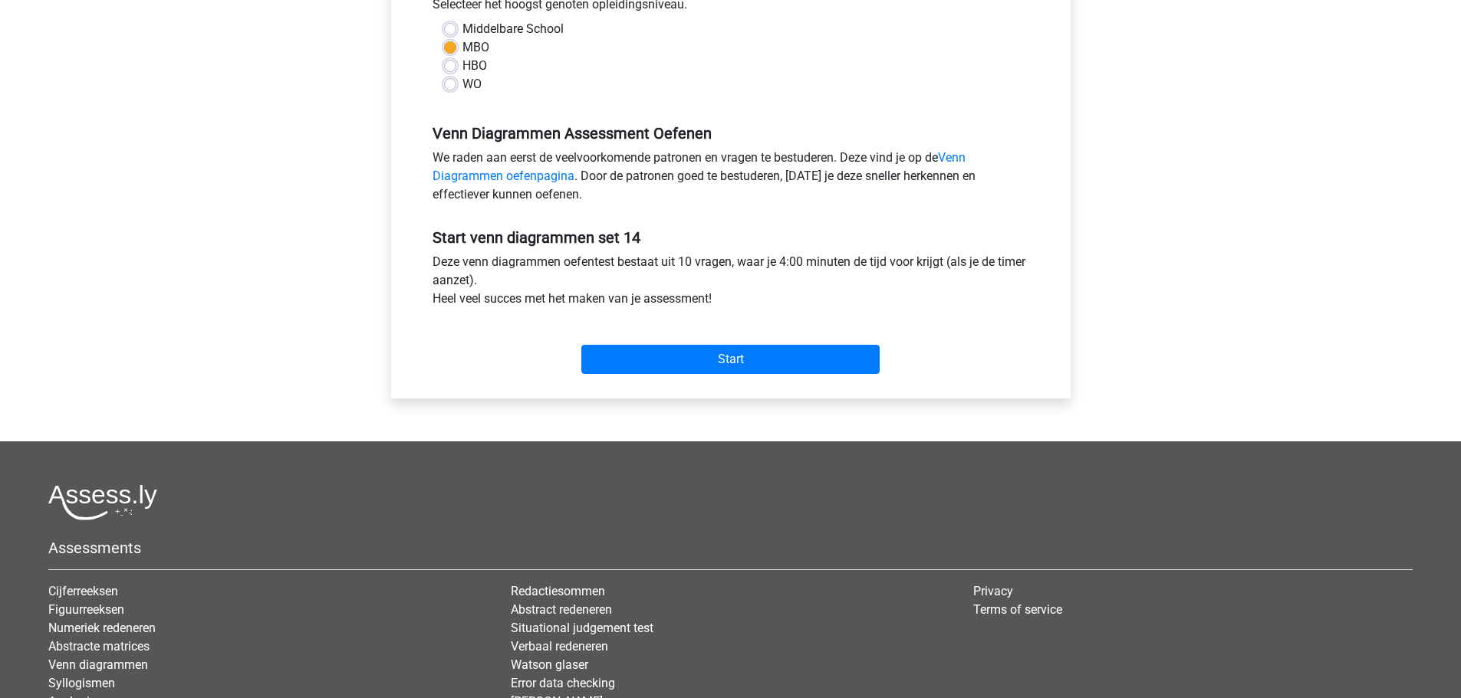
scroll to position [383, 0]
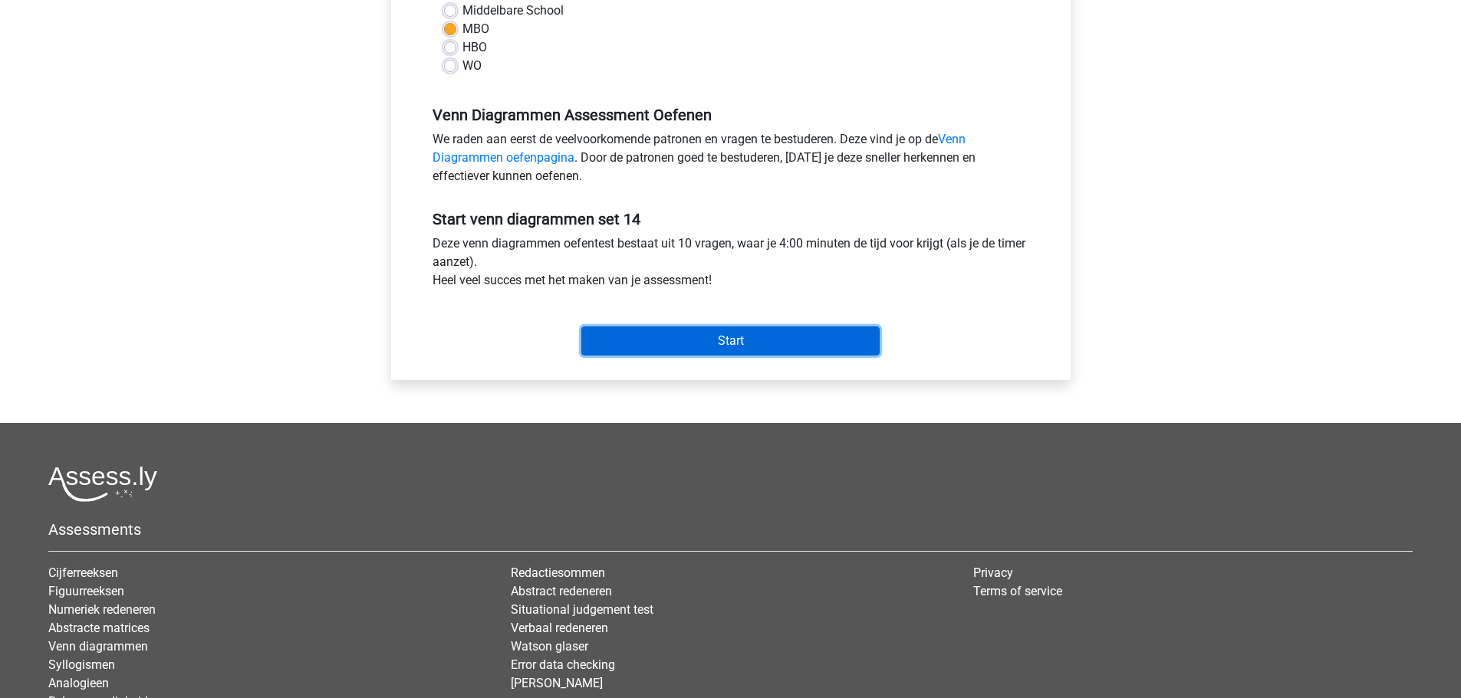
click at [702, 353] on input "Start" at bounding box center [730, 341] width 298 height 29
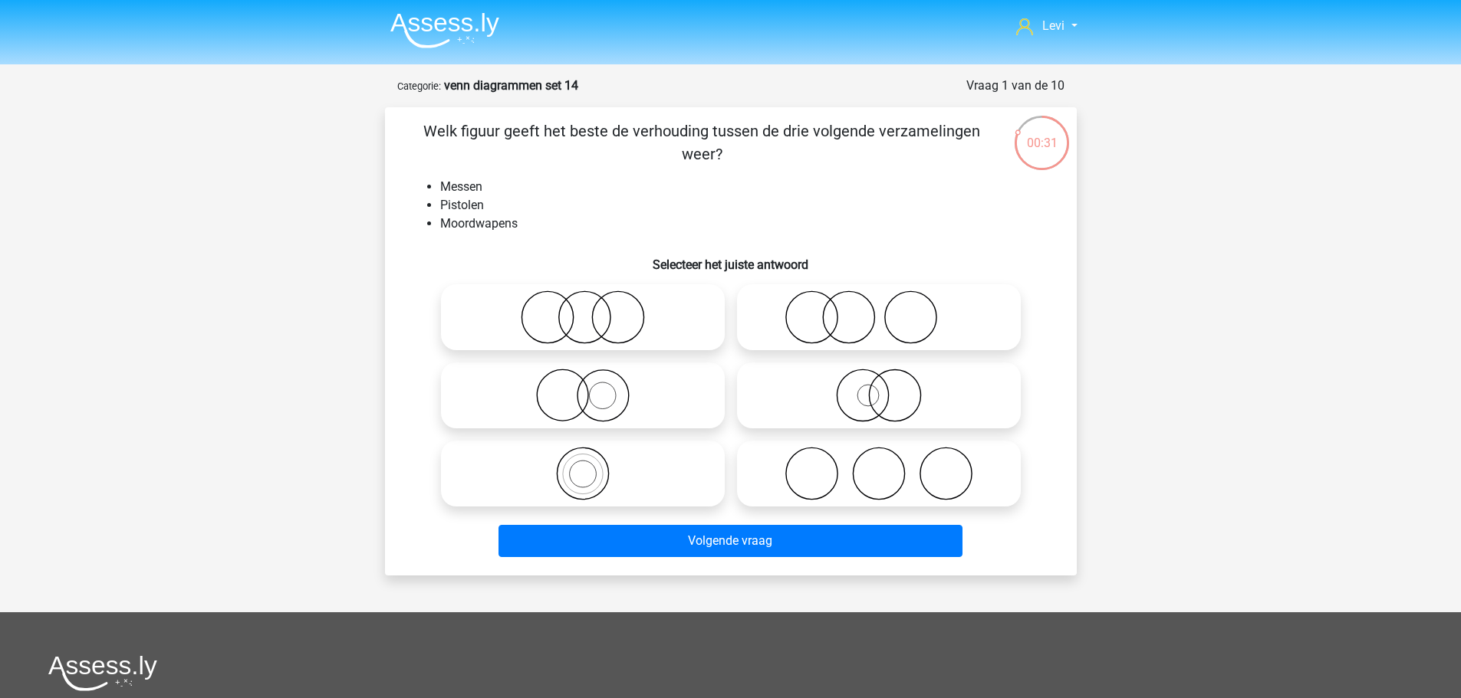
click at [585, 310] on input "radio" at bounding box center [588, 305] width 10 height 10
radio input "true"
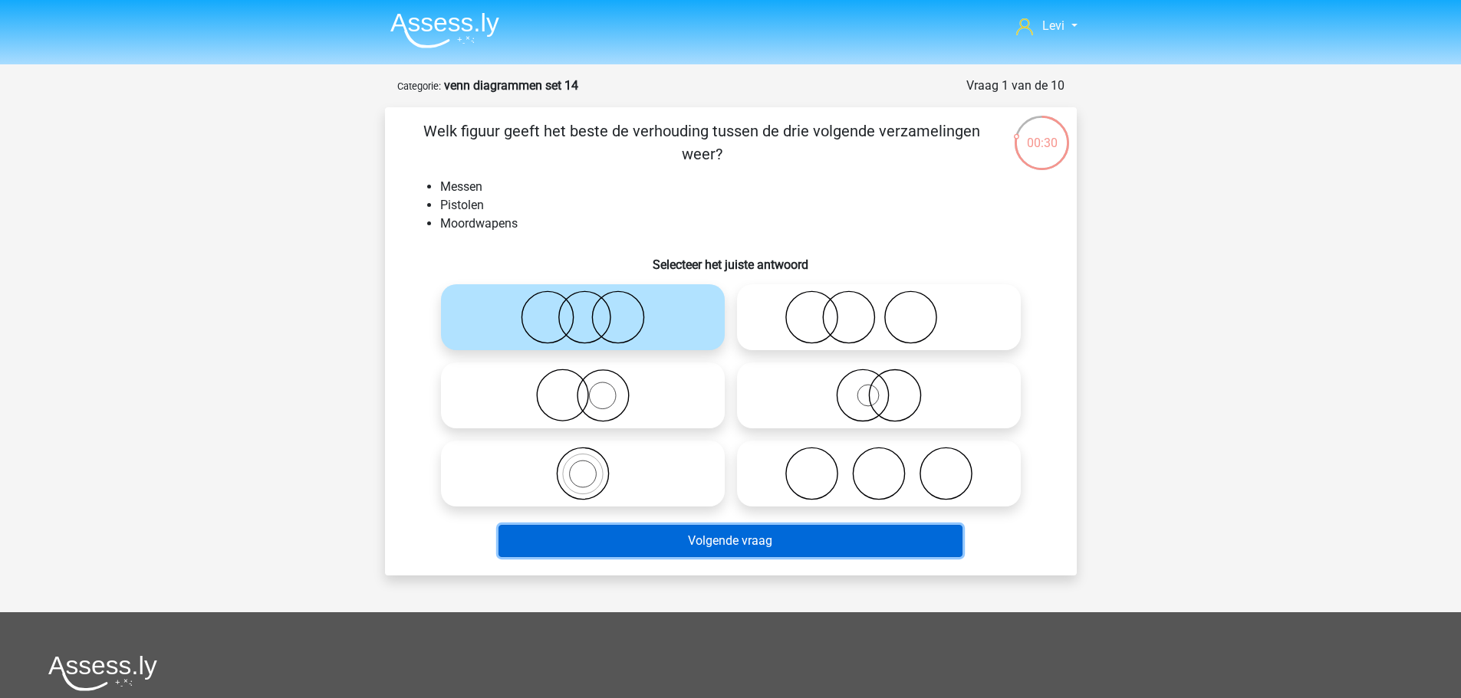
click at [822, 550] on button "Volgende vraag" at bounding box center [730, 541] width 464 height 32
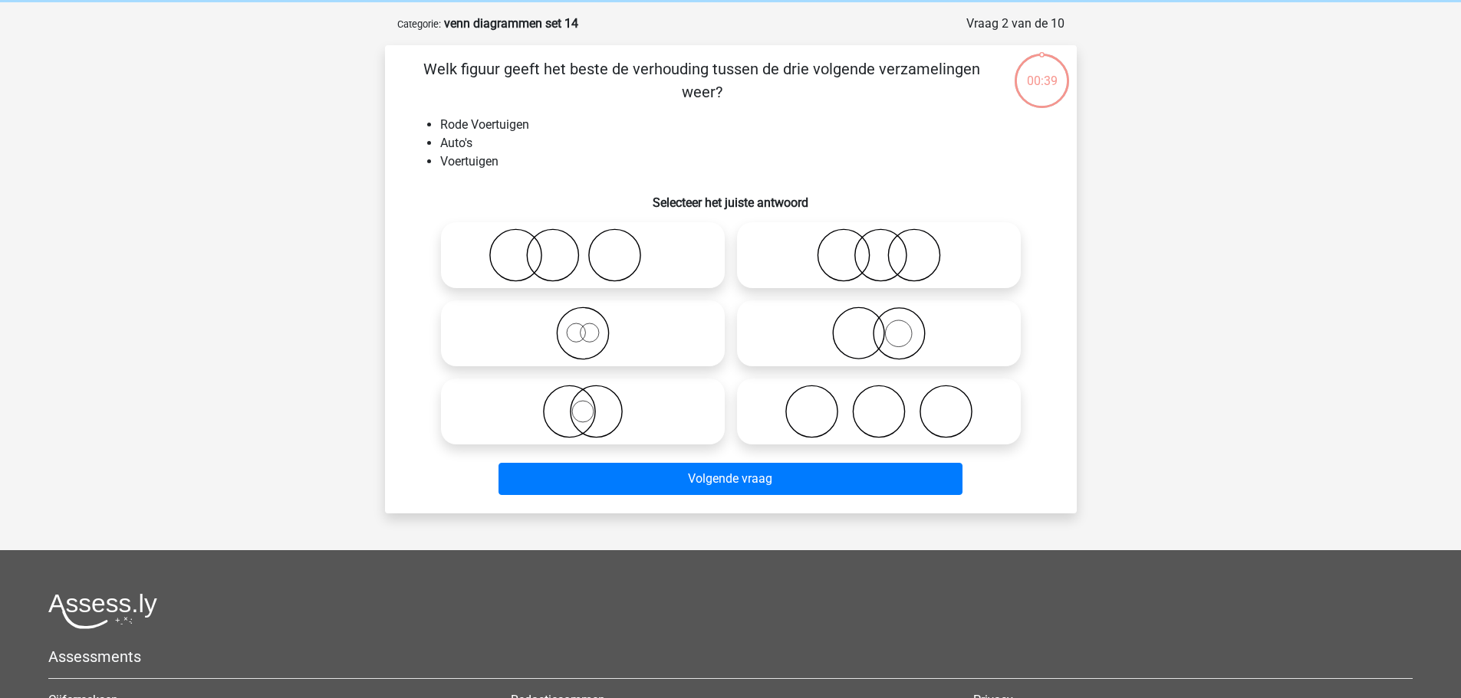
scroll to position [77, 0]
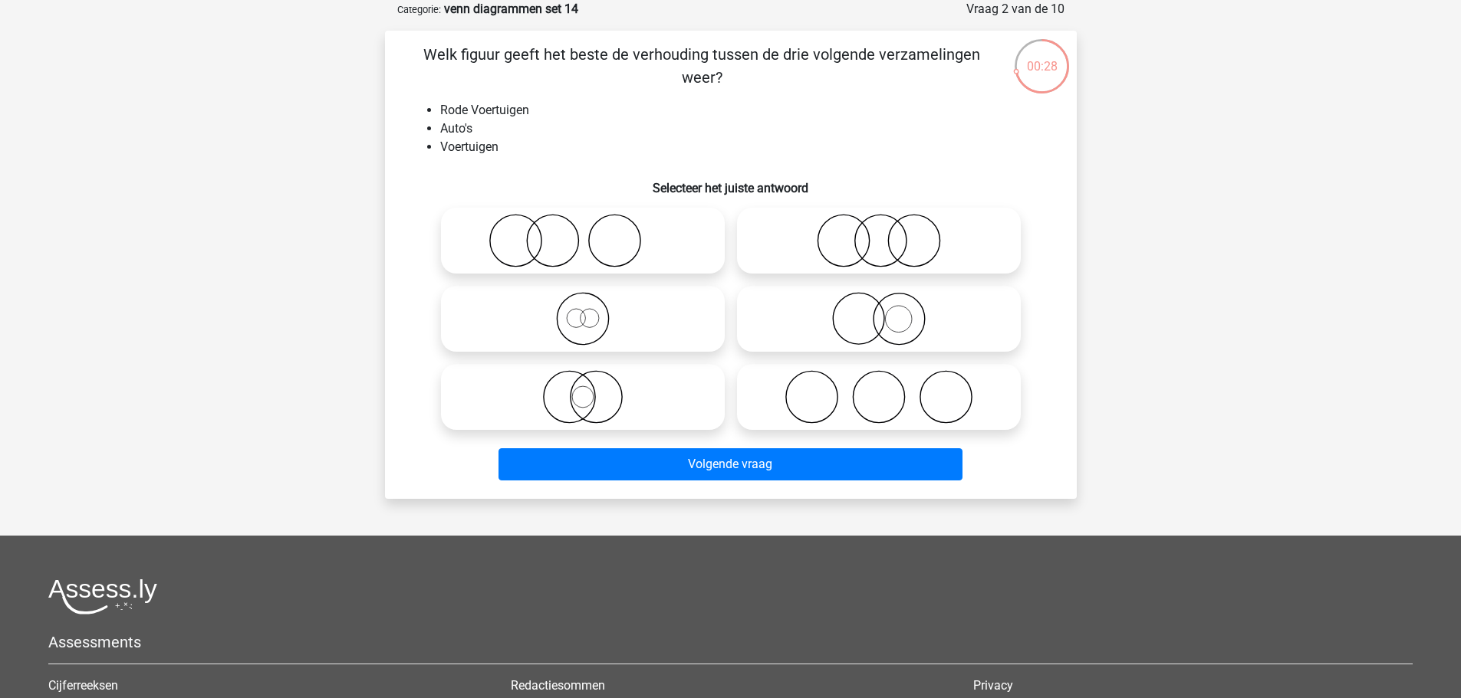
click at [829, 237] on icon at bounding box center [878, 241] width 271 height 54
click at [879, 233] on input "radio" at bounding box center [884, 228] width 10 height 10
radio input "true"
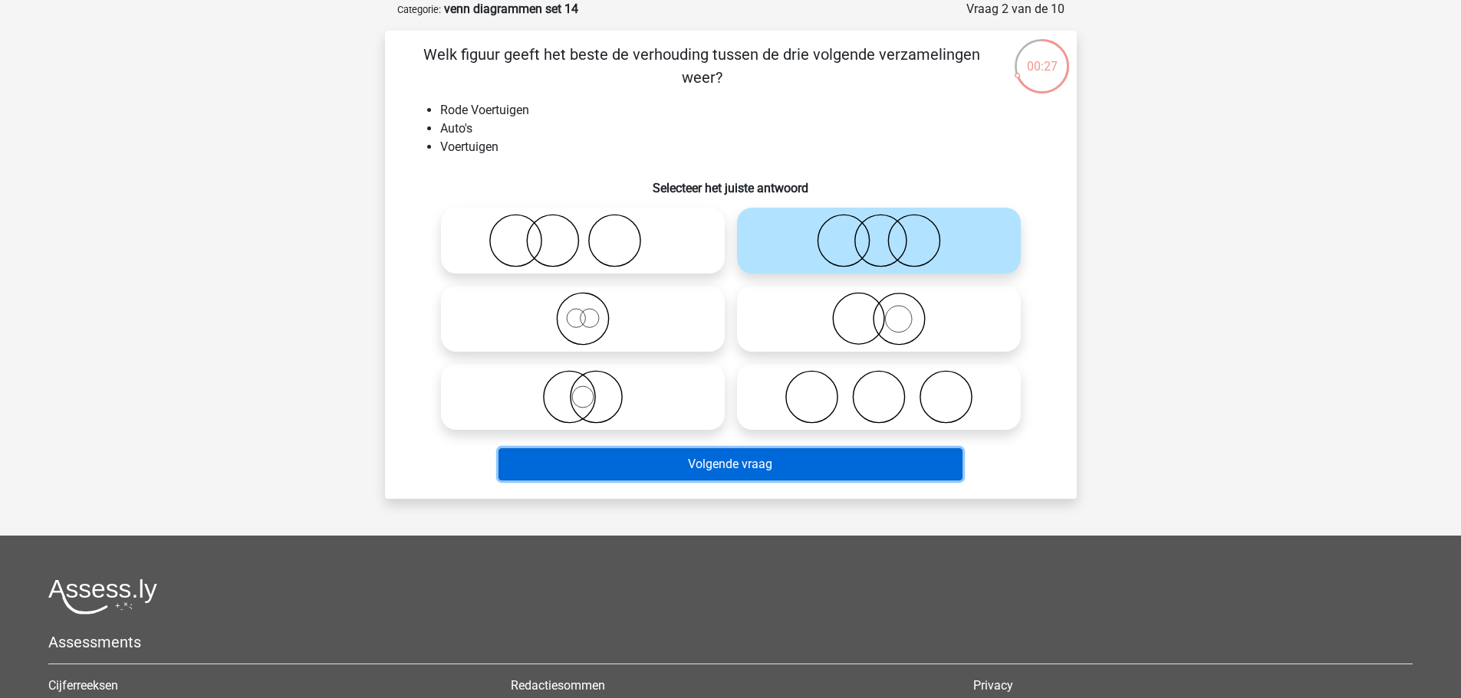
click at [882, 468] on button "Volgende vraag" at bounding box center [730, 465] width 464 height 32
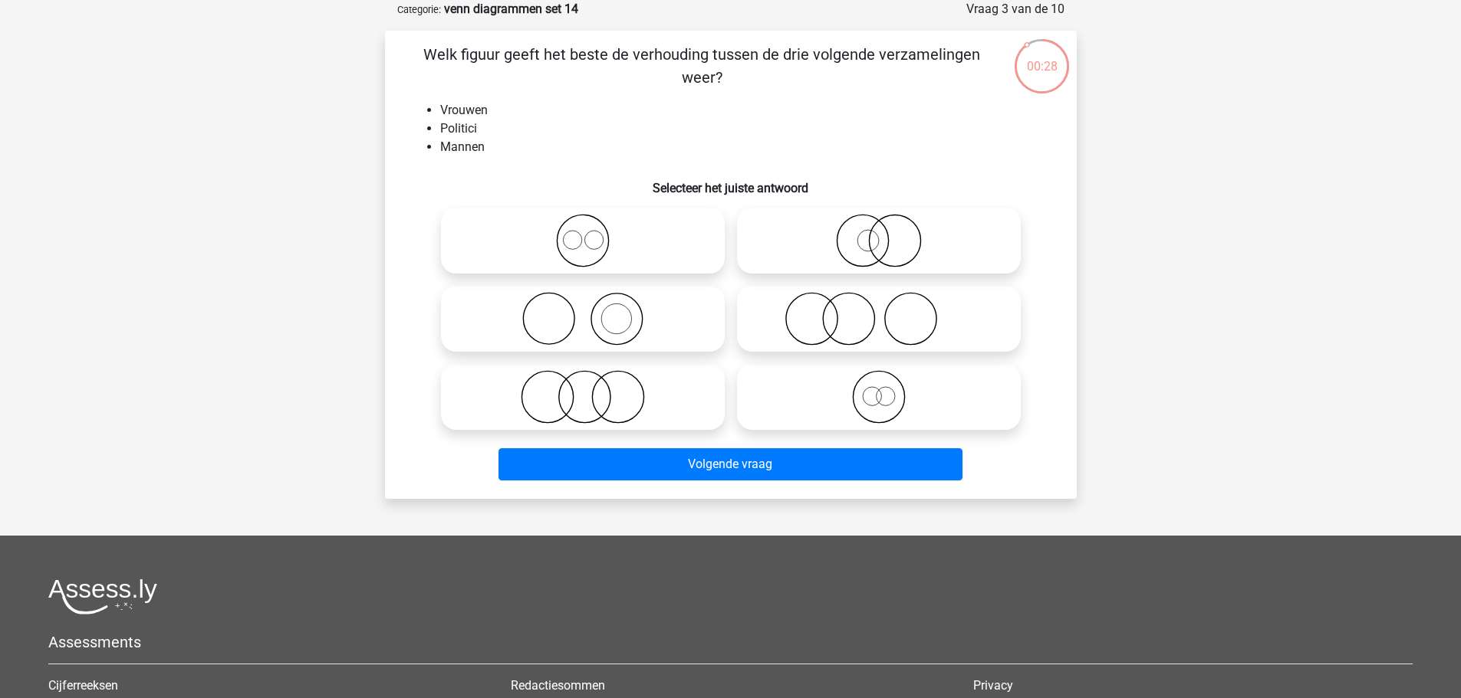
click at [653, 406] on icon at bounding box center [582, 397] width 271 height 54
click at [593, 389] on input "radio" at bounding box center [588, 385] width 10 height 10
radio input "true"
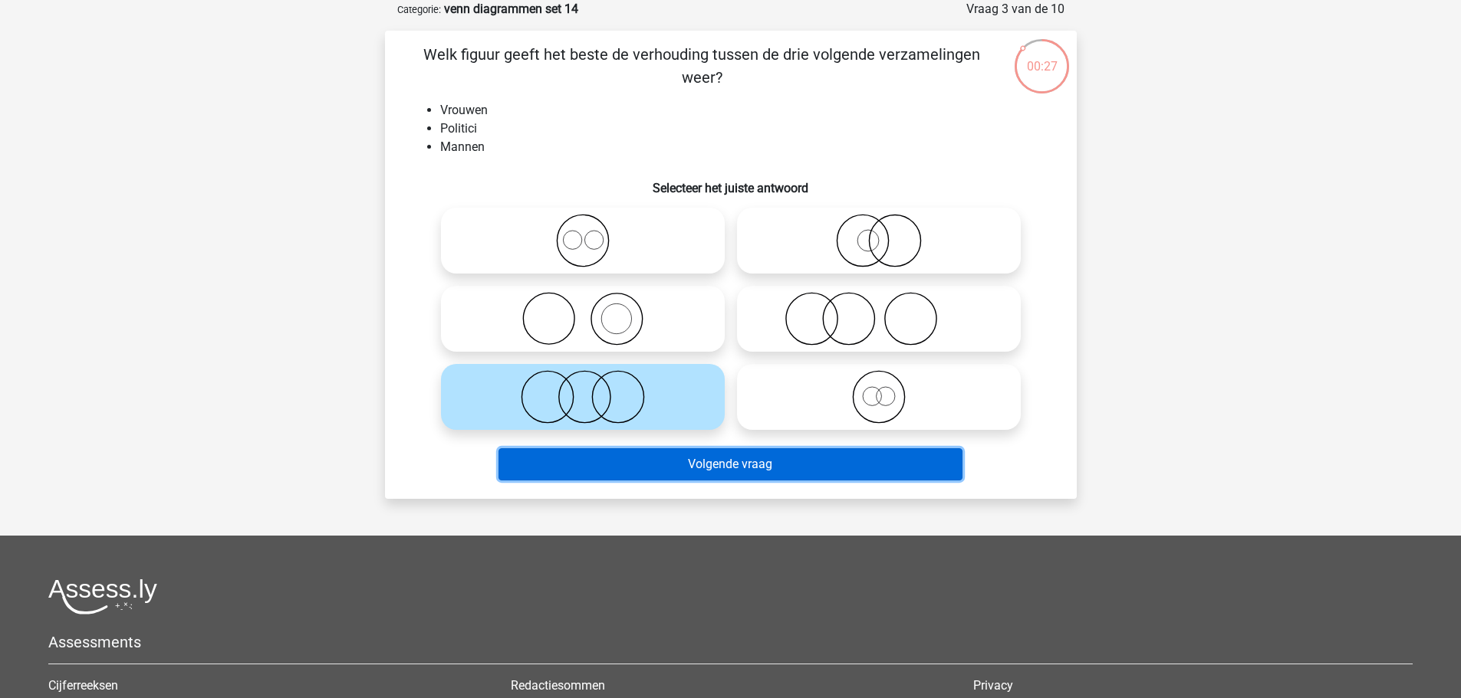
click at [786, 462] on button "Volgende vraag" at bounding box center [730, 465] width 464 height 32
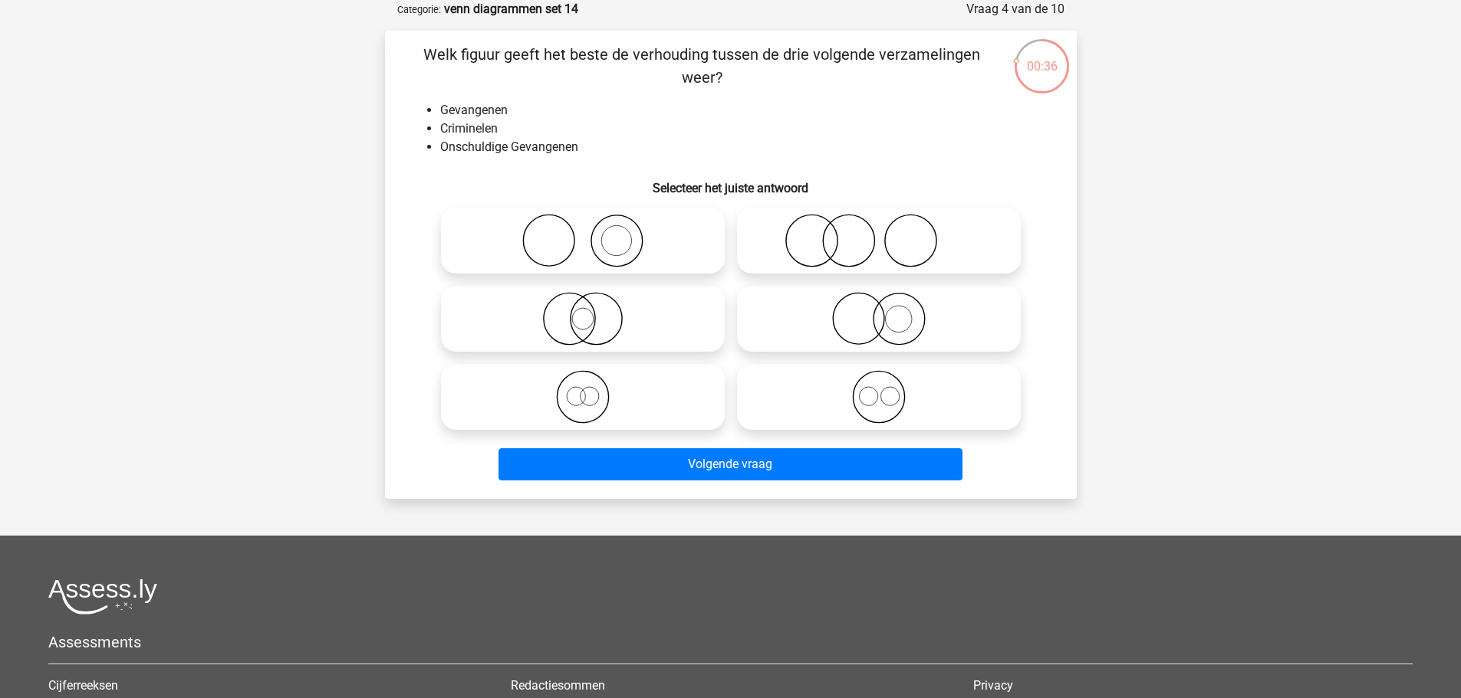
click at [915, 310] on icon at bounding box center [878, 319] width 271 height 54
click at [889, 310] on input "radio" at bounding box center [884, 306] width 10 height 10
radio input "true"
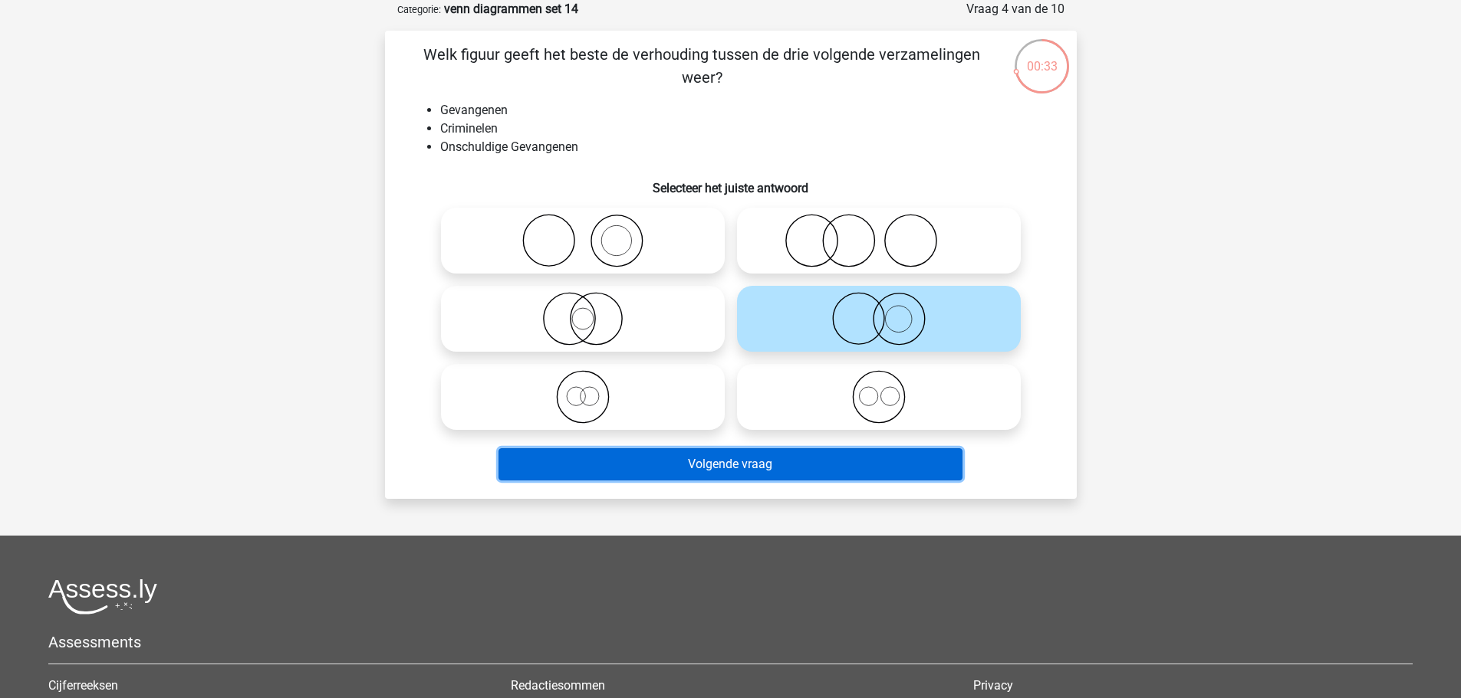
click at [905, 464] on button "Volgende vraag" at bounding box center [730, 465] width 464 height 32
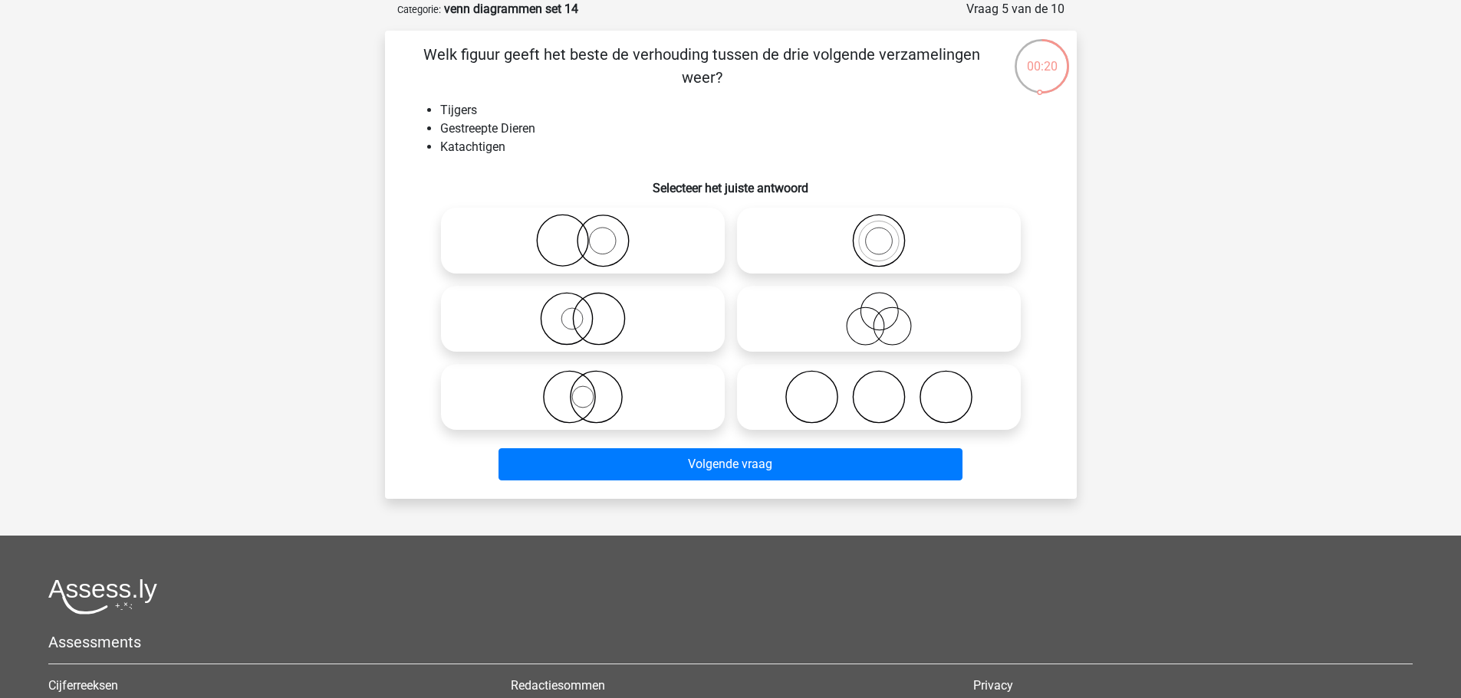
click at [662, 405] on icon at bounding box center [582, 397] width 271 height 54
click at [593, 389] on input "radio" at bounding box center [588, 385] width 10 height 10
radio input "true"
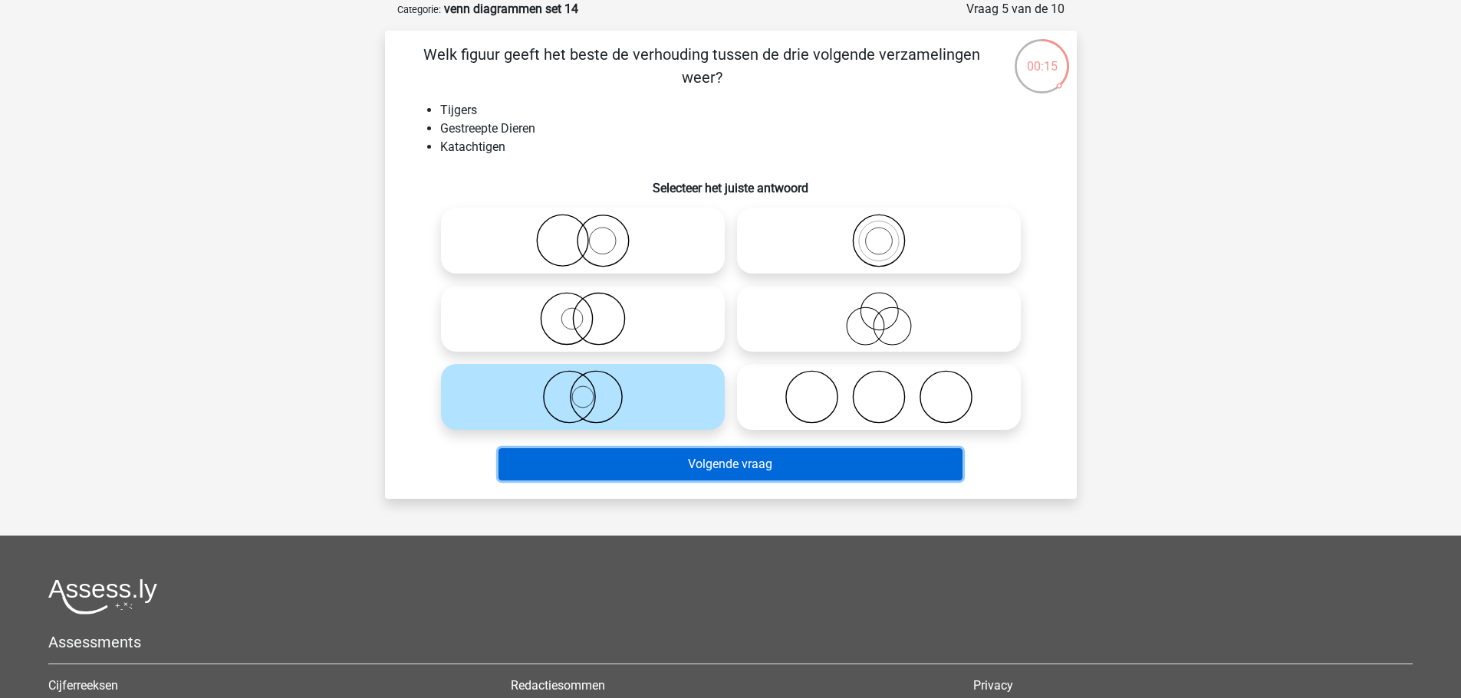
click at [826, 467] on button "Volgende vraag" at bounding box center [730, 465] width 464 height 32
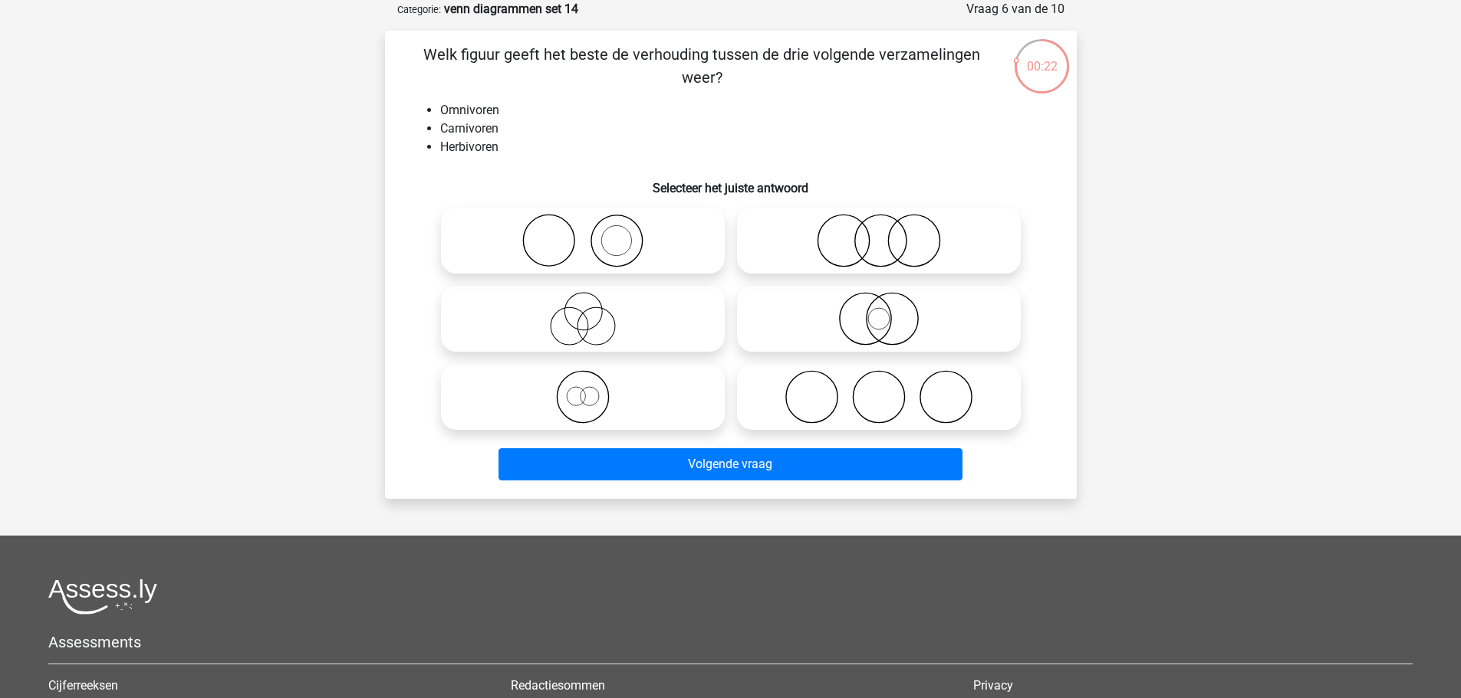
drag, startPoint x: 981, startPoint y: 399, endPoint x: 981, endPoint y: 409, distance: 10.0
click at [981, 403] on icon at bounding box center [878, 397] width 271 height 54
click at [889, 389] on input "radio" at bounding box center [884, 385] width 10 height 10
radio input "true"
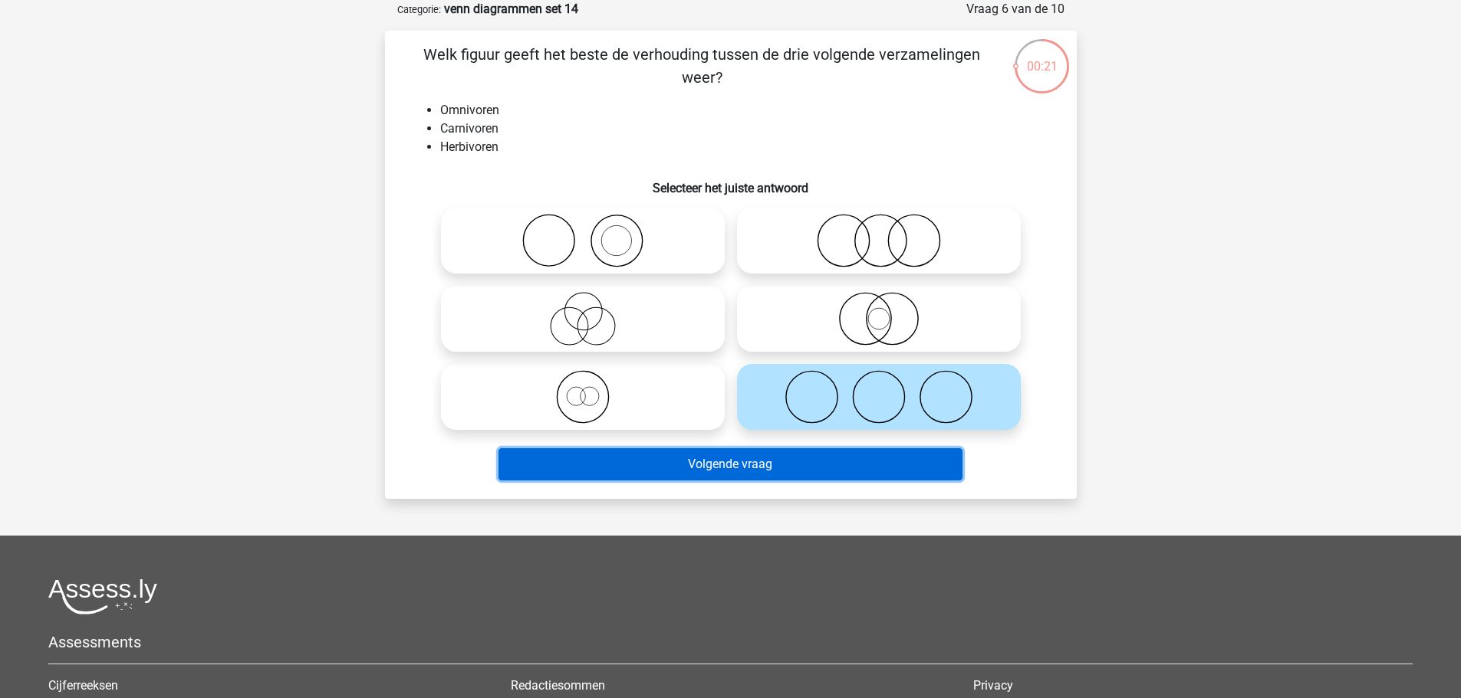
click at [918, 465] on button "Volgende vraag" at bounding box center [730, 465] width 464 height 32
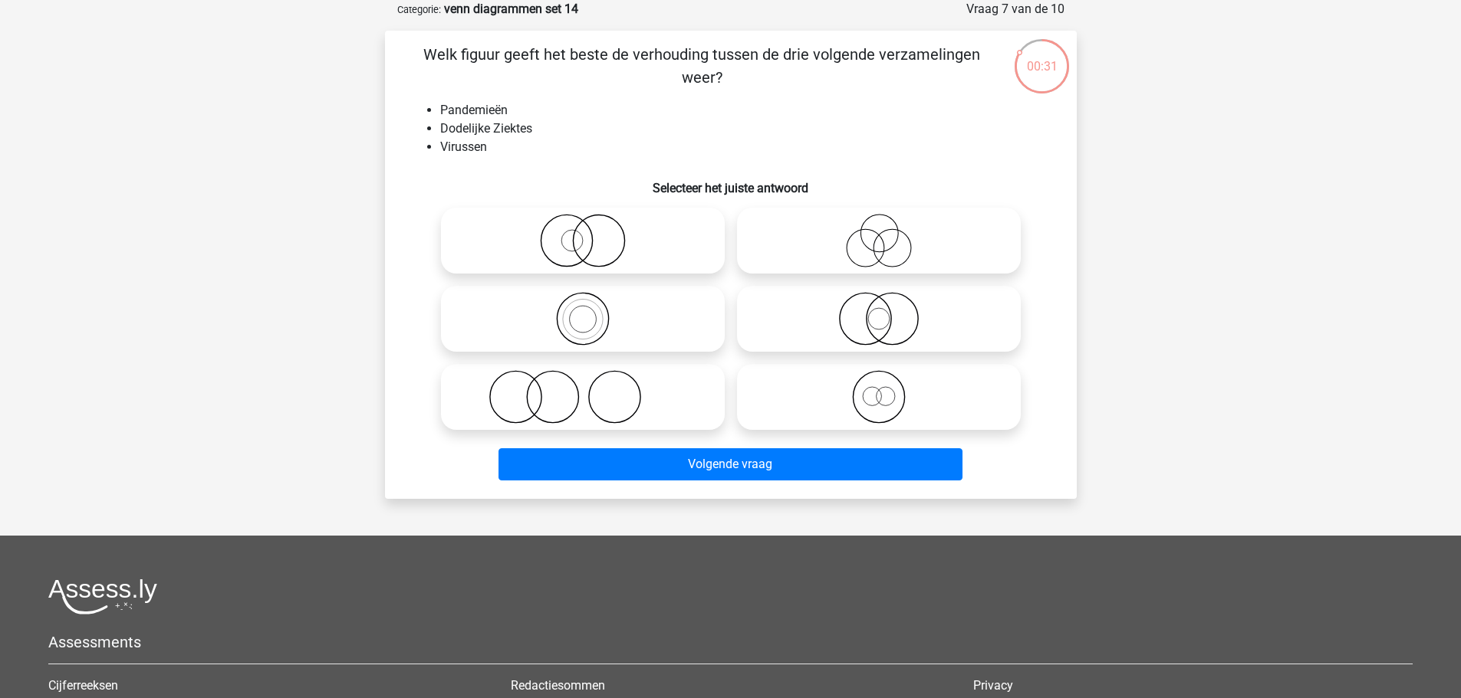
click at [627, 382] on icon at bounding box center [582, 397] width 271 height 54
click at [593, 382] on input "radio" at bounding box center [588, 385] width 10 height 10
radio input "true"
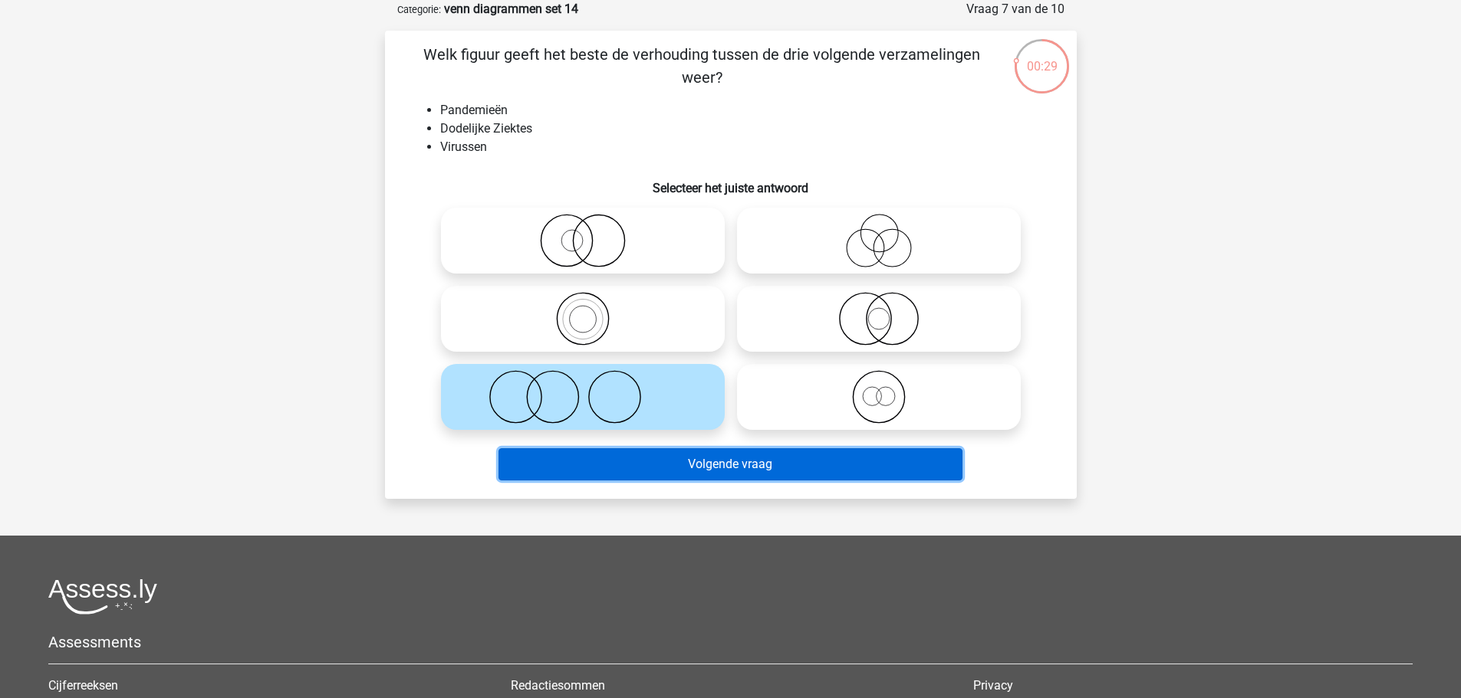
click at [804, 472] on button "Volgende vraag" at bounding box center [730, 465] width 464 height 32
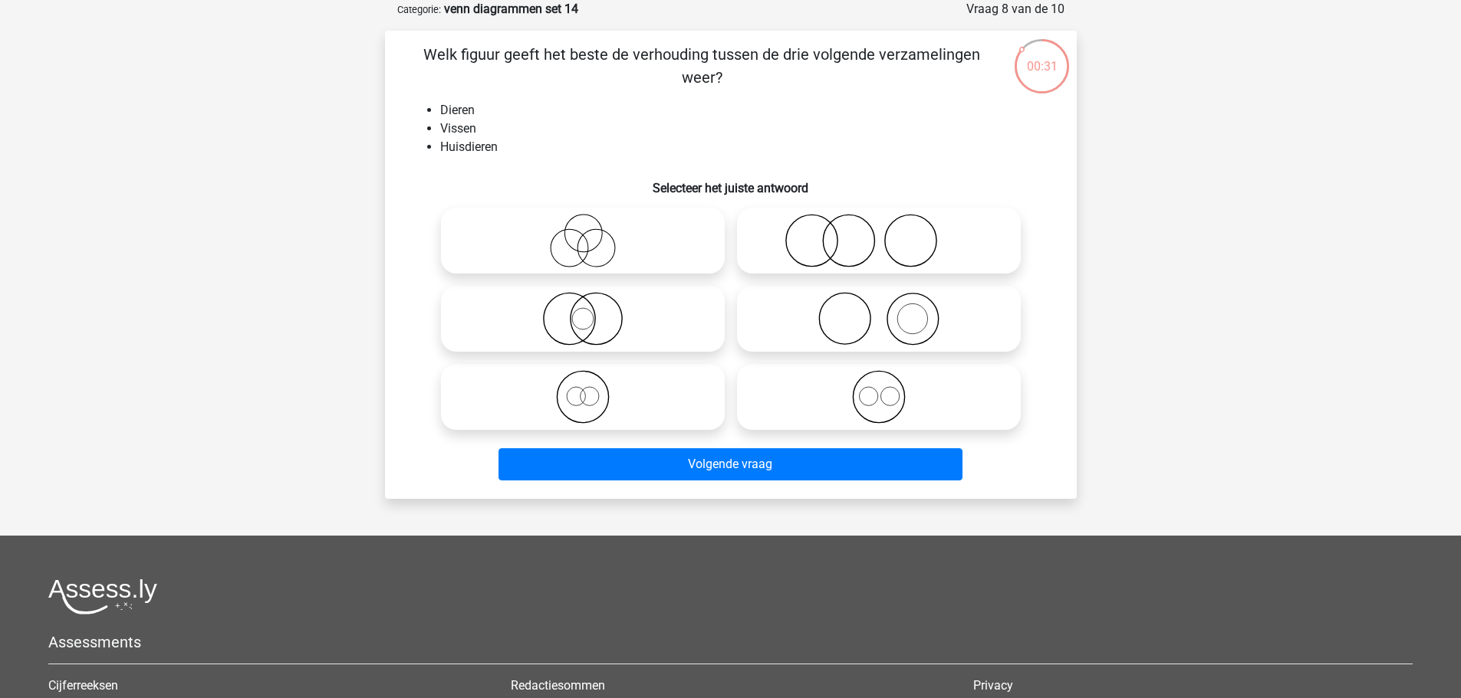
click at [659, 314] on icon at bounding box center [582, 319] width 271 height 54
click at [593, 311] on input "radio" at bounding box center [588, 306] width 10 height 10
radio input "true"
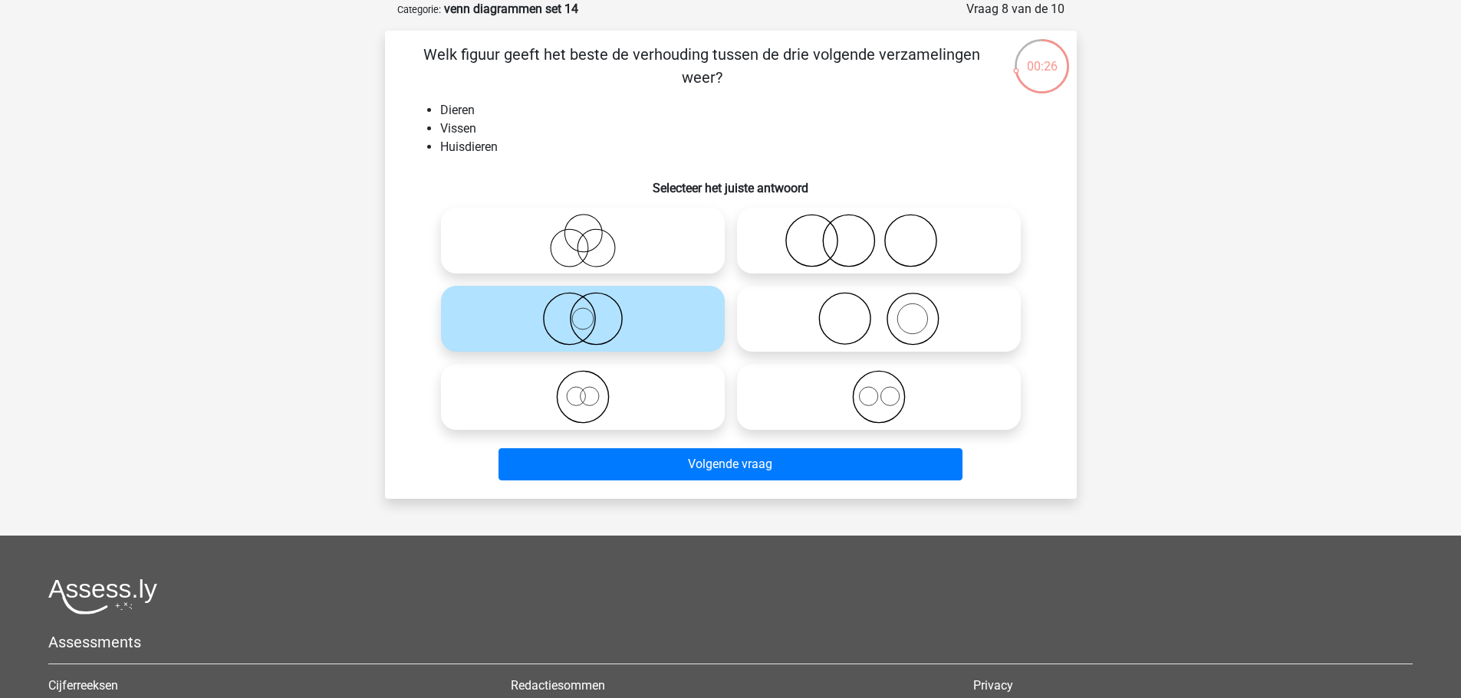
click at [649, 413] on icon at bounding box center [582, 397] width 271 height 54
click at [593, 389] on input "radio" at bounding box center [588, 385] width 10 height 10
radio input "true"
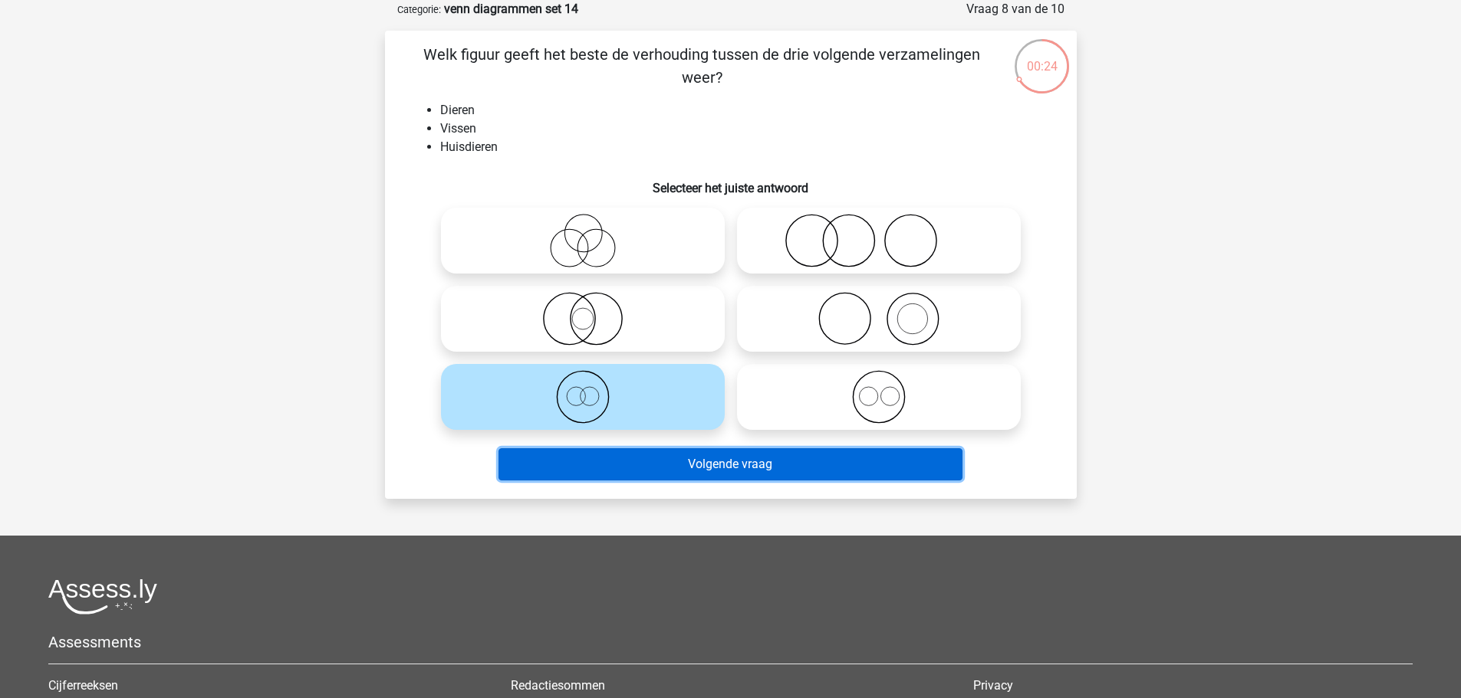
click at [833, 460] on button "Volgende vraag" at bounding box center [730, 465] width 464 height 32
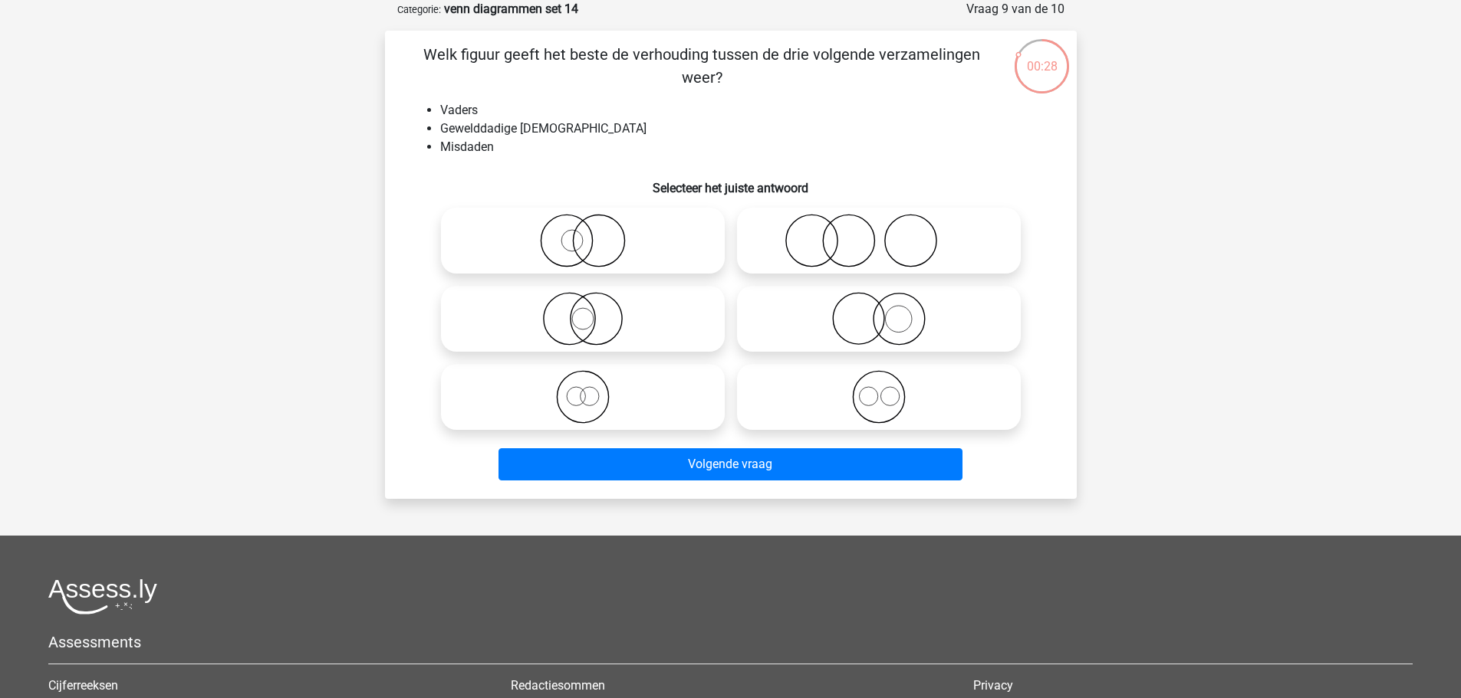
click at [869, 242] on icon at bounding box center [878, 241] width 271 height 54
click at [879, 233] on input "radio" at bounding box center [884, 228] width 10 height 10
radio input "true"
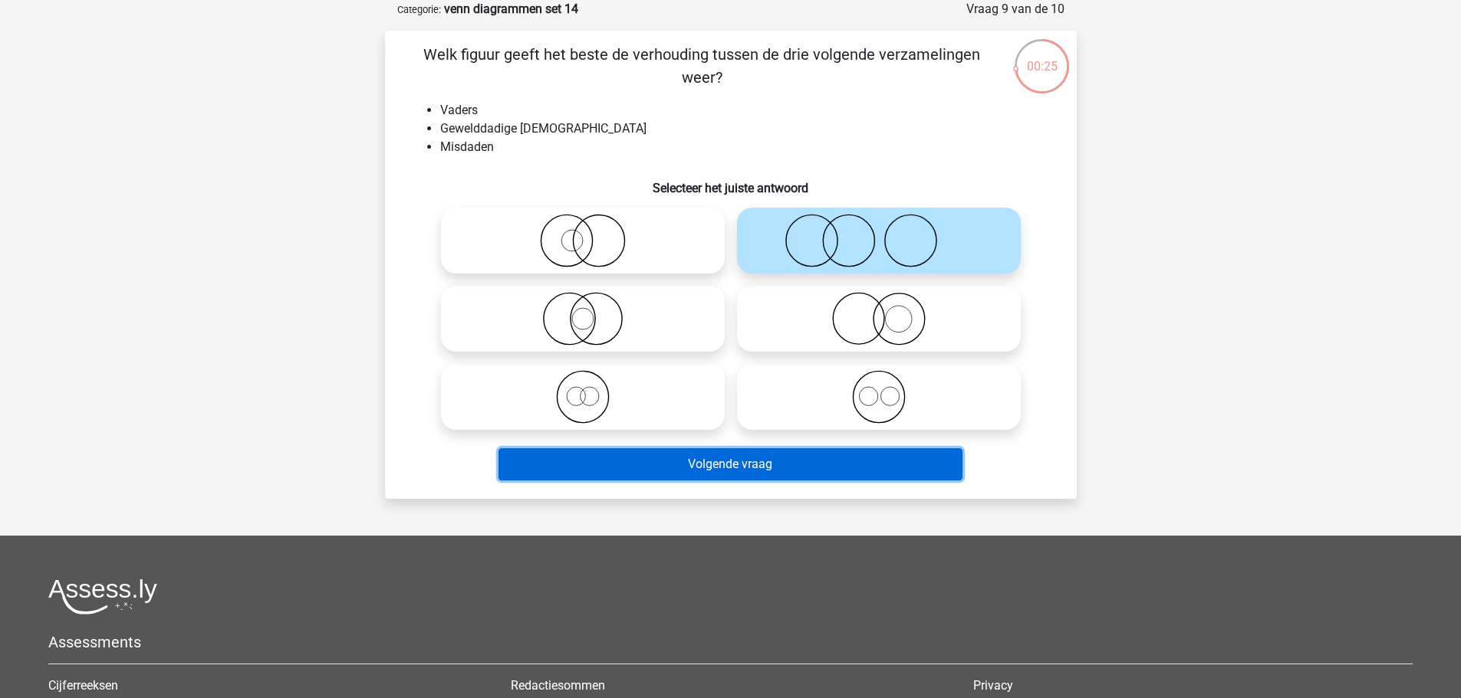
click at [882, 457] on button "Volgende vraag" at bounding box center [730, 465] width 464 height 32
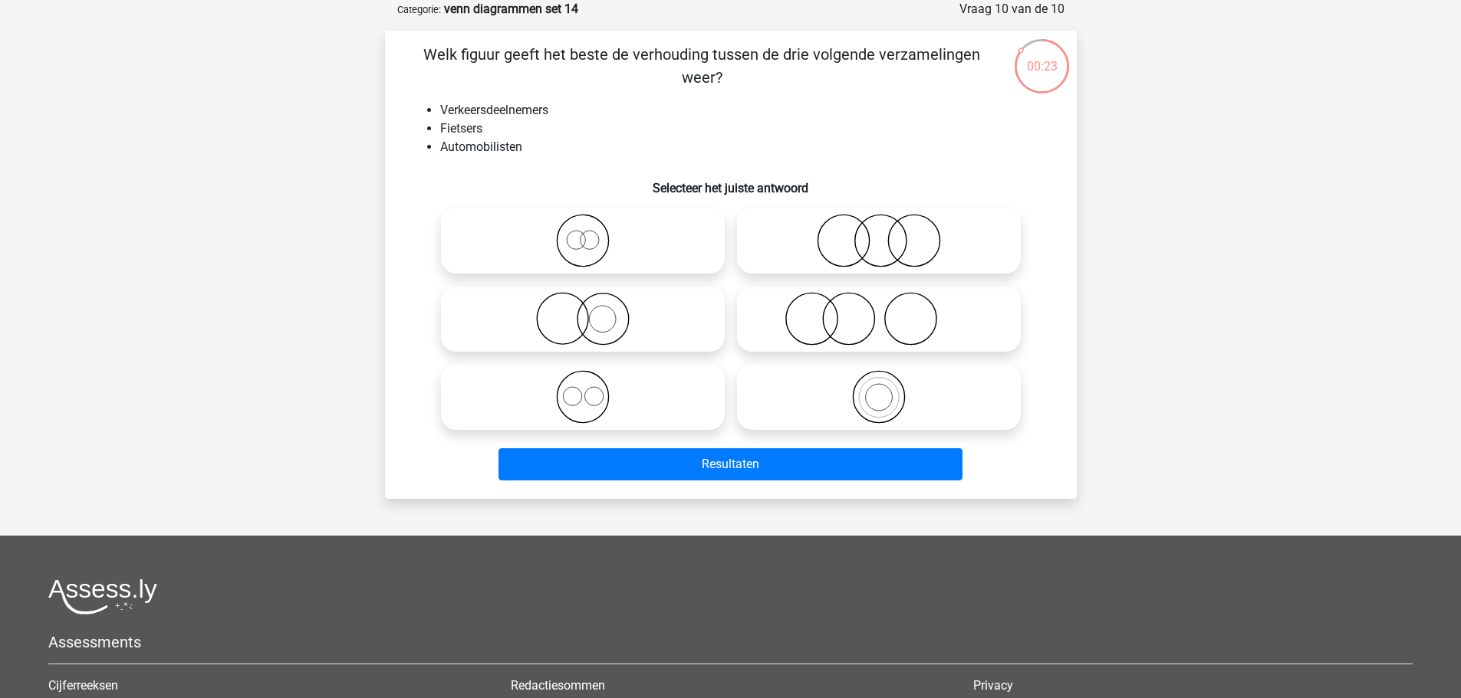
click at [686, 404] on icon at bounding box center [582, 397] width 271 height 54
click at [593, 389] on input "radio" at bounding box center [588, 385] width 10 height 10
radio input "true"
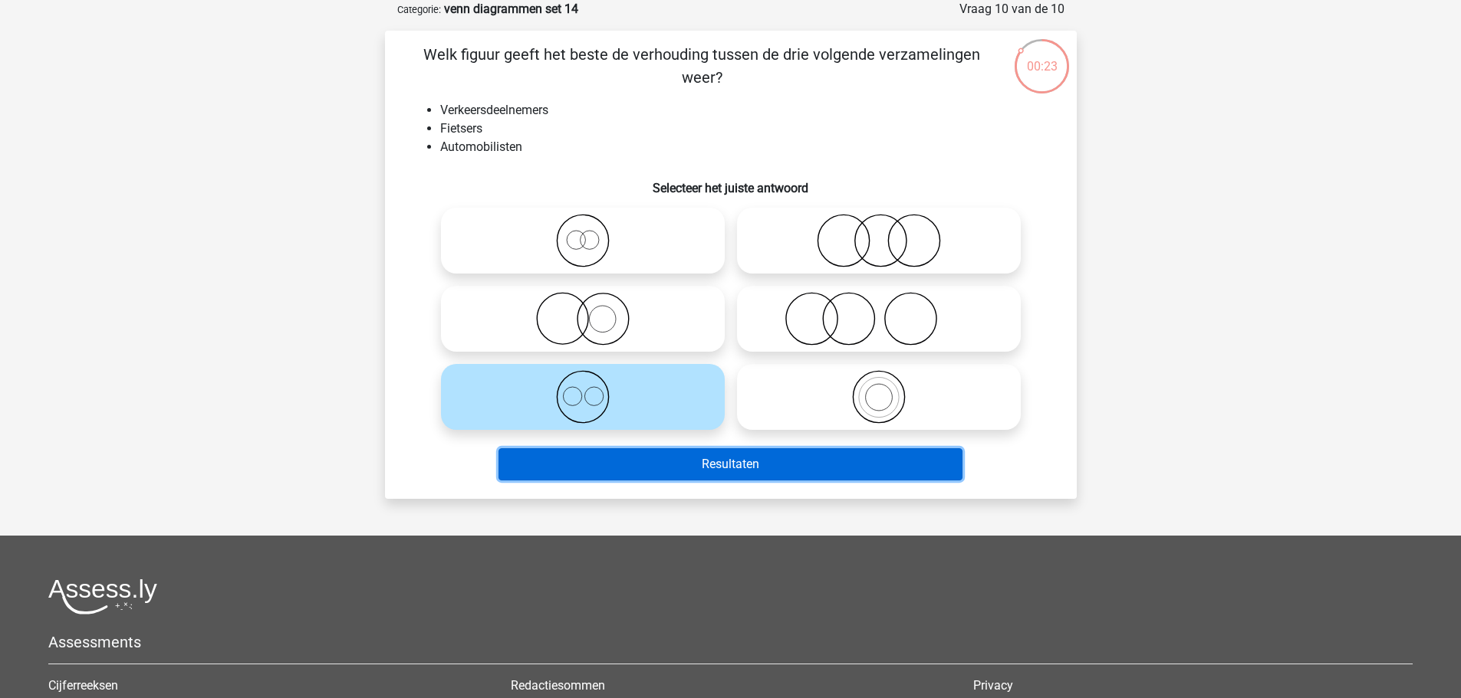
click at [843, 474] on button "Resultaten" at bounding box center [730, 465] width 464 height 32
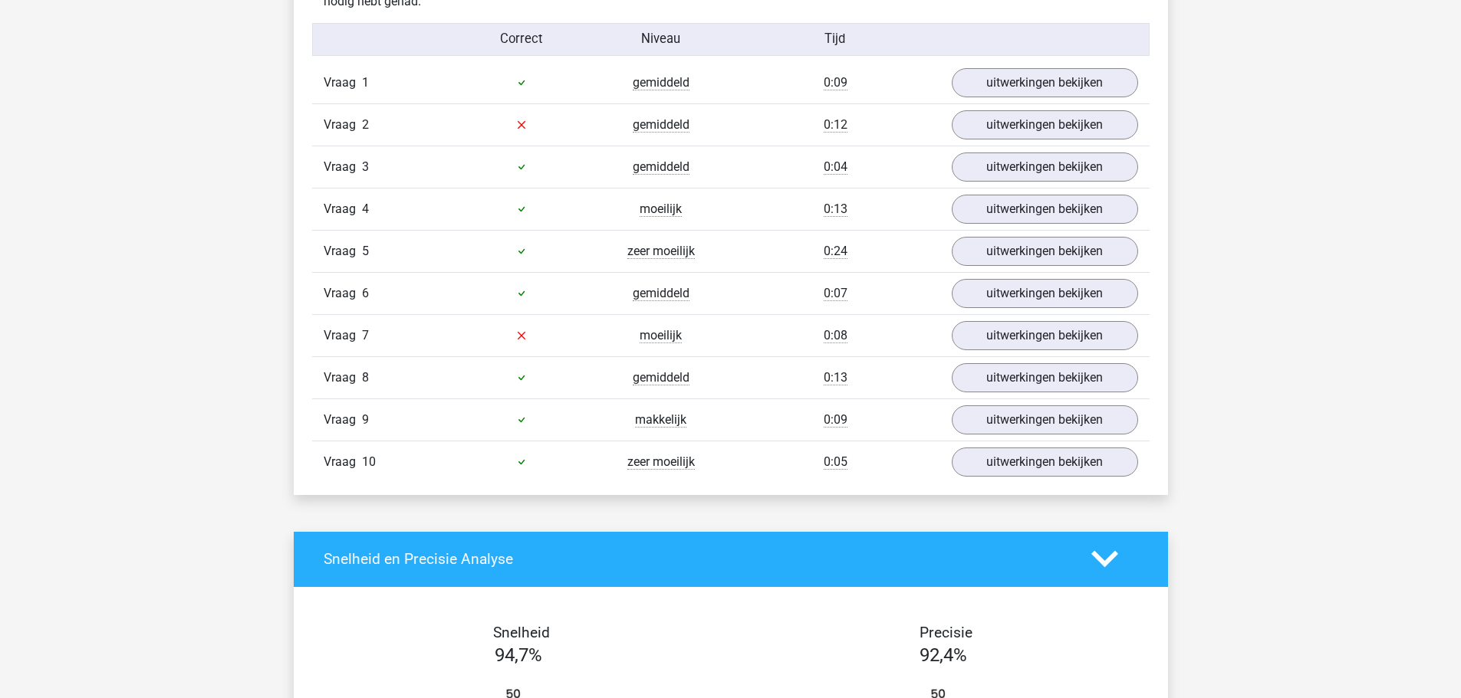
scroll to position [920, 0]
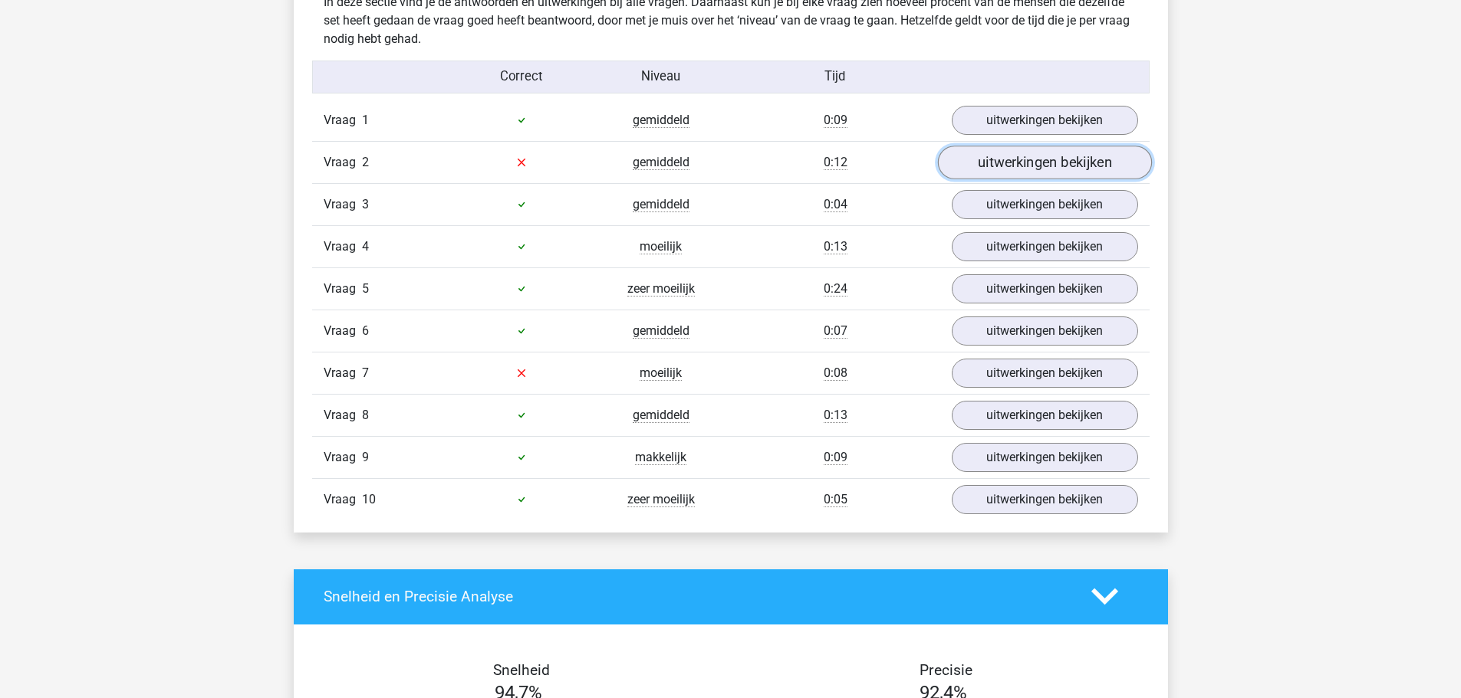
click at [1021, 162] on link "uitwerkingen bekijken" at bounding box center [1044, 163] width 214 height 34
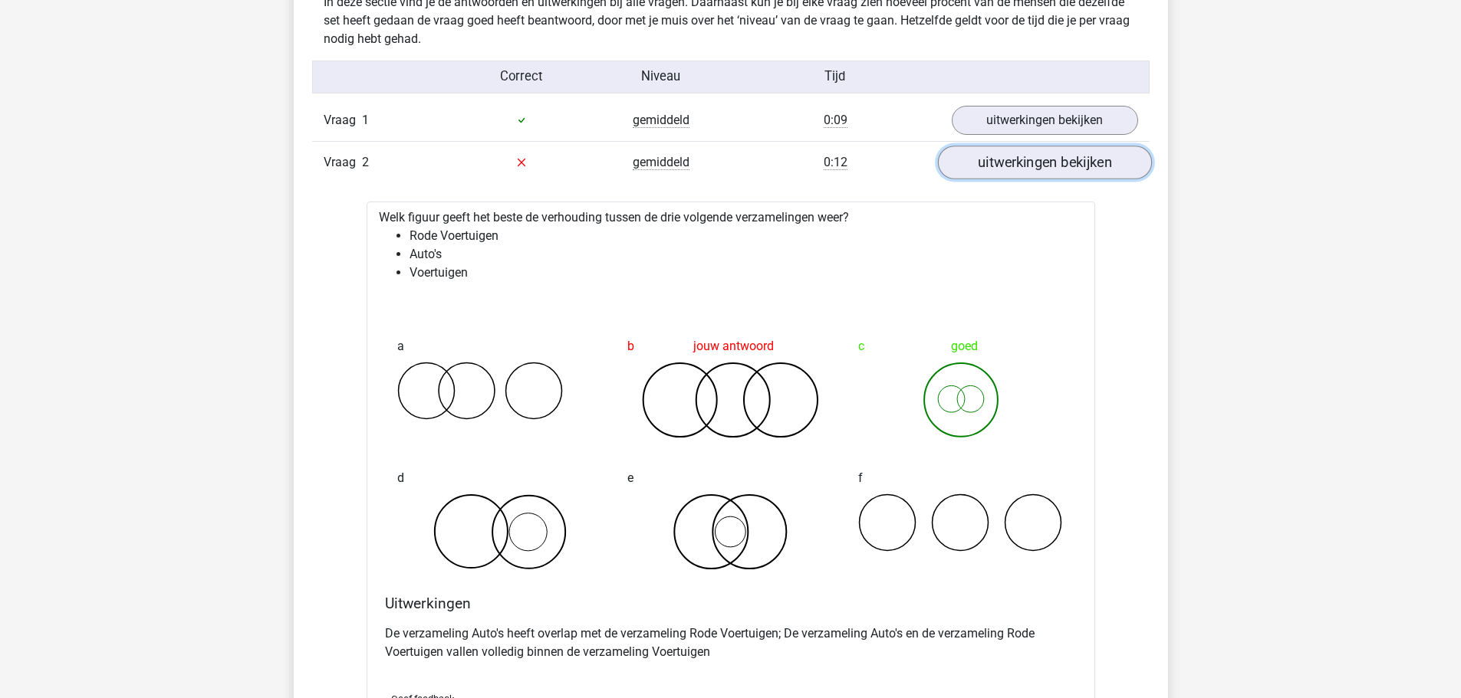
click at [989, 166] on link "uitwerkingen bekijken" at bounding box center [1044, 163] width 214 height 34
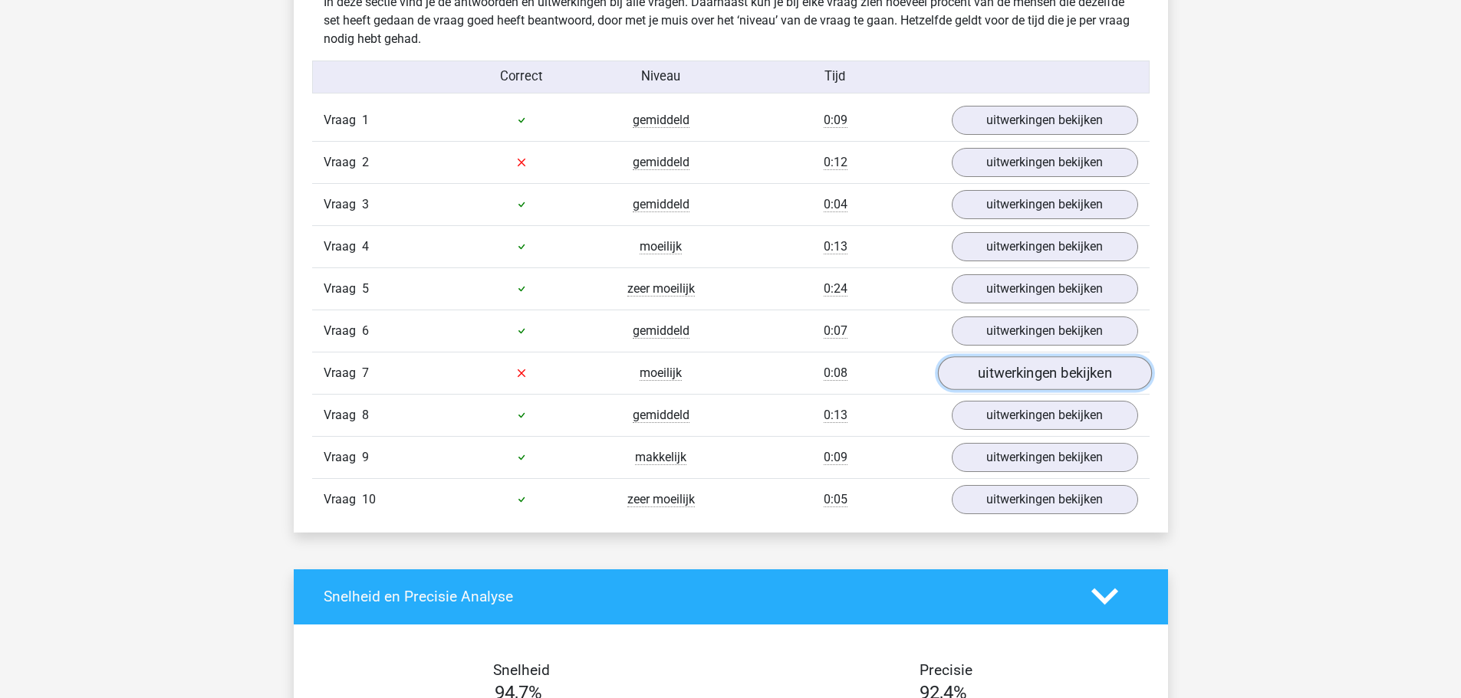
click at [1031, 363] on link "uitwerkingen bekijken" at bounding box center [1044, 374] width 214 height 34
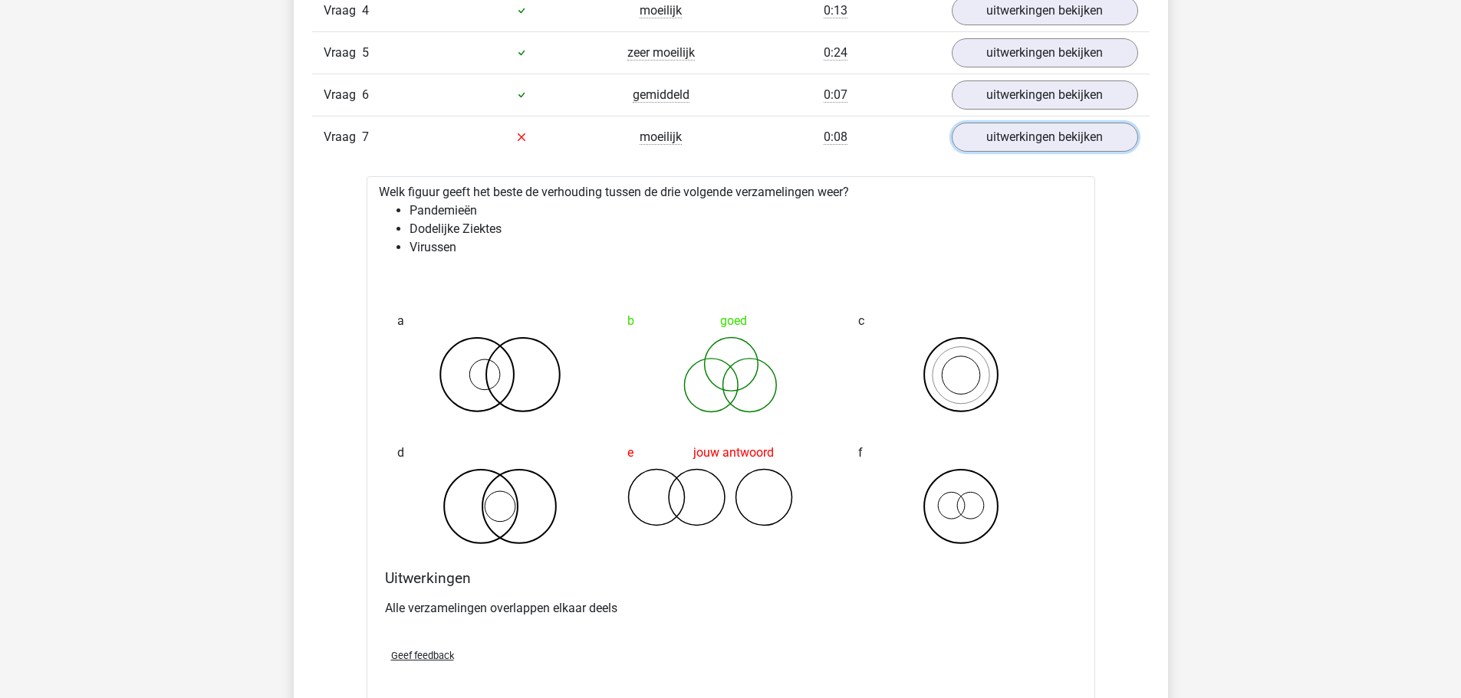
scroll to position [1150, 0]
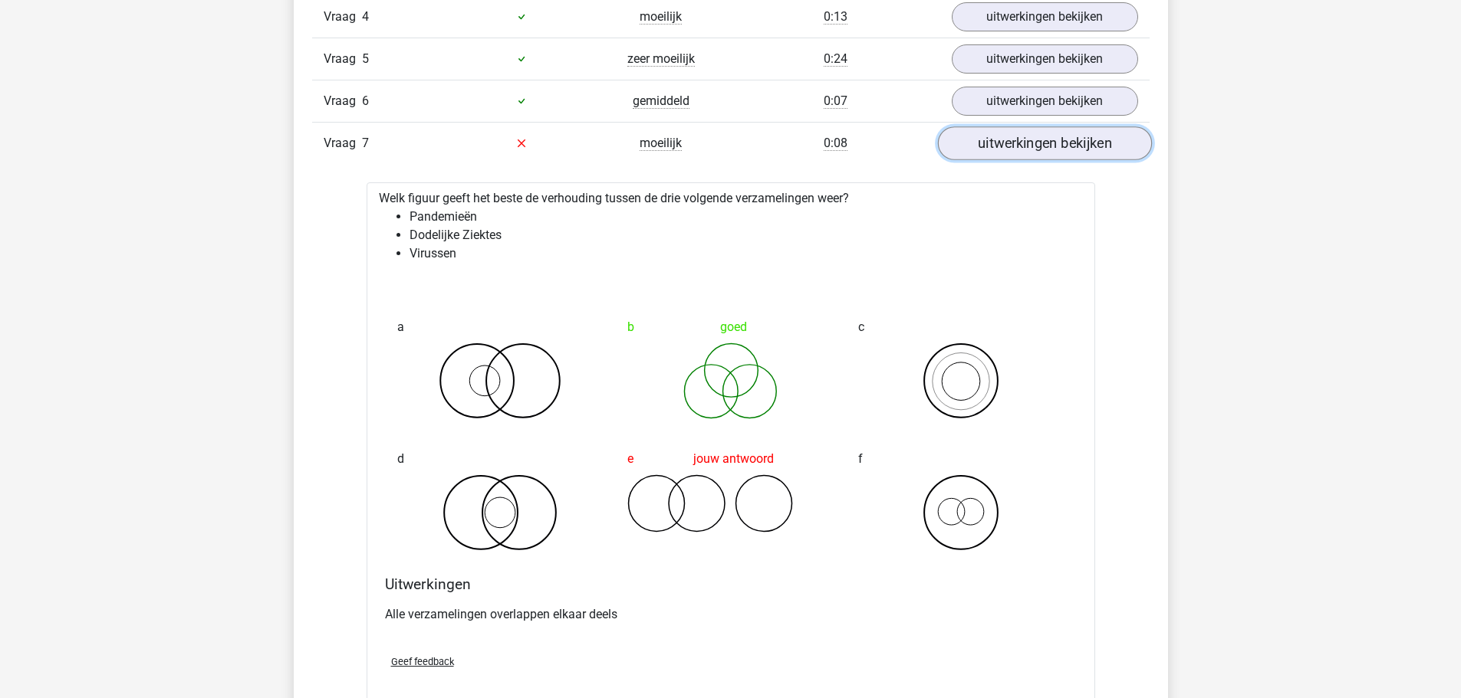
click at [1088, 141] on link "uitwerkingen bekijken" at bounding box center [1044, 144] width 214 height 34
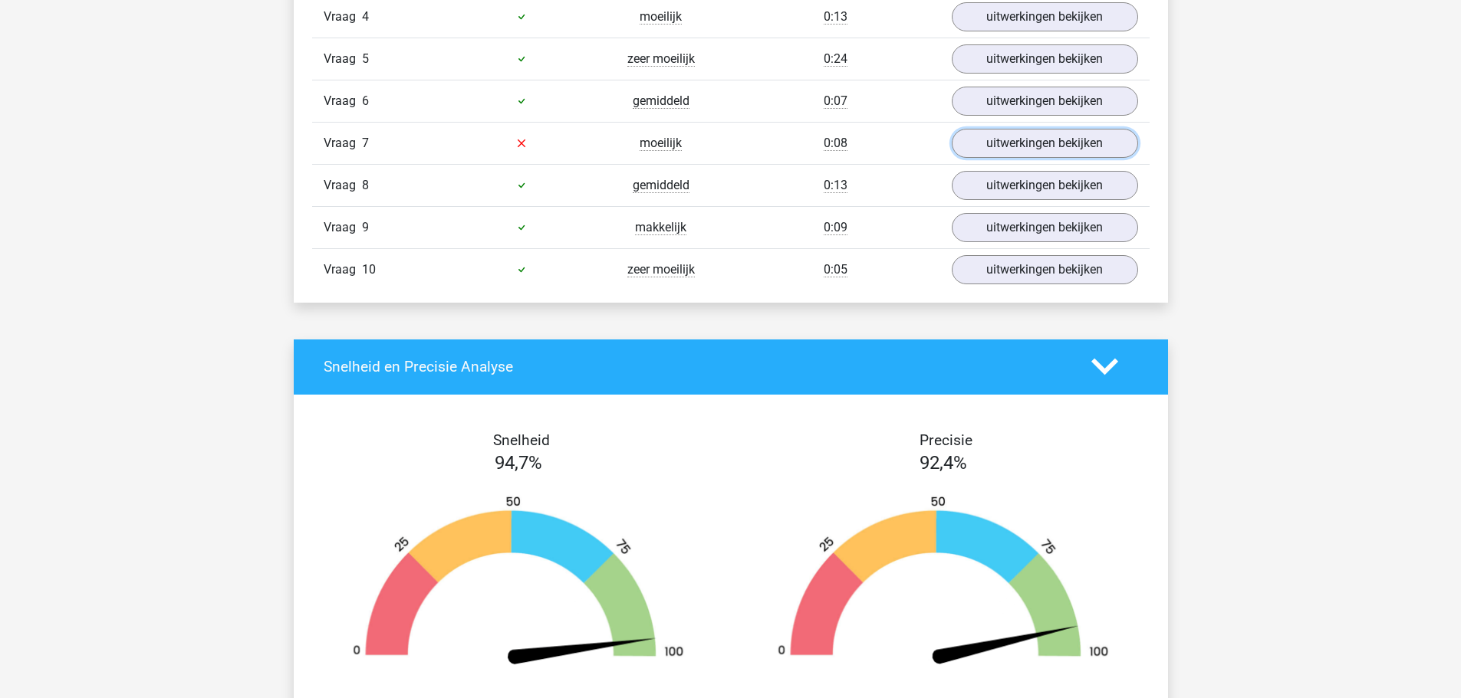
scroll to position [690, 0]
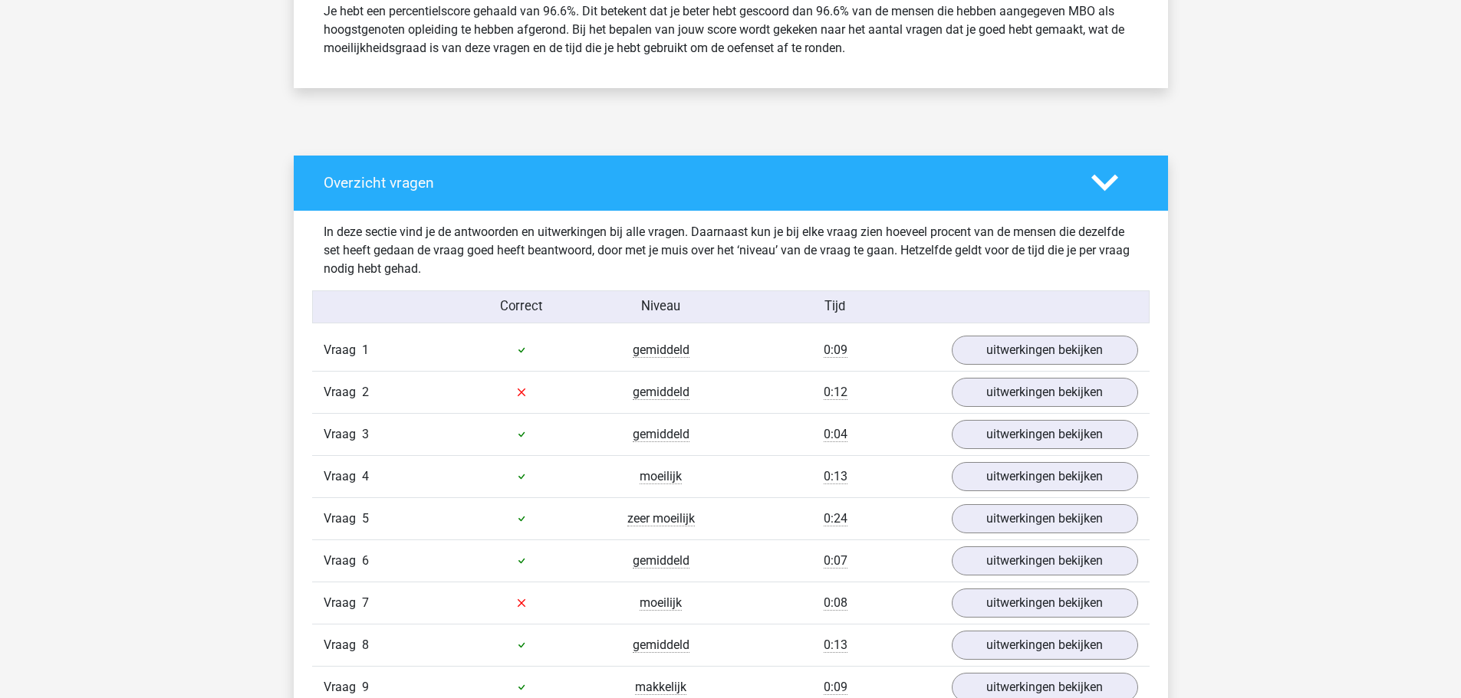
click at [1105, 173] on icon at bounding box center [1104, 182] width 27 height 27
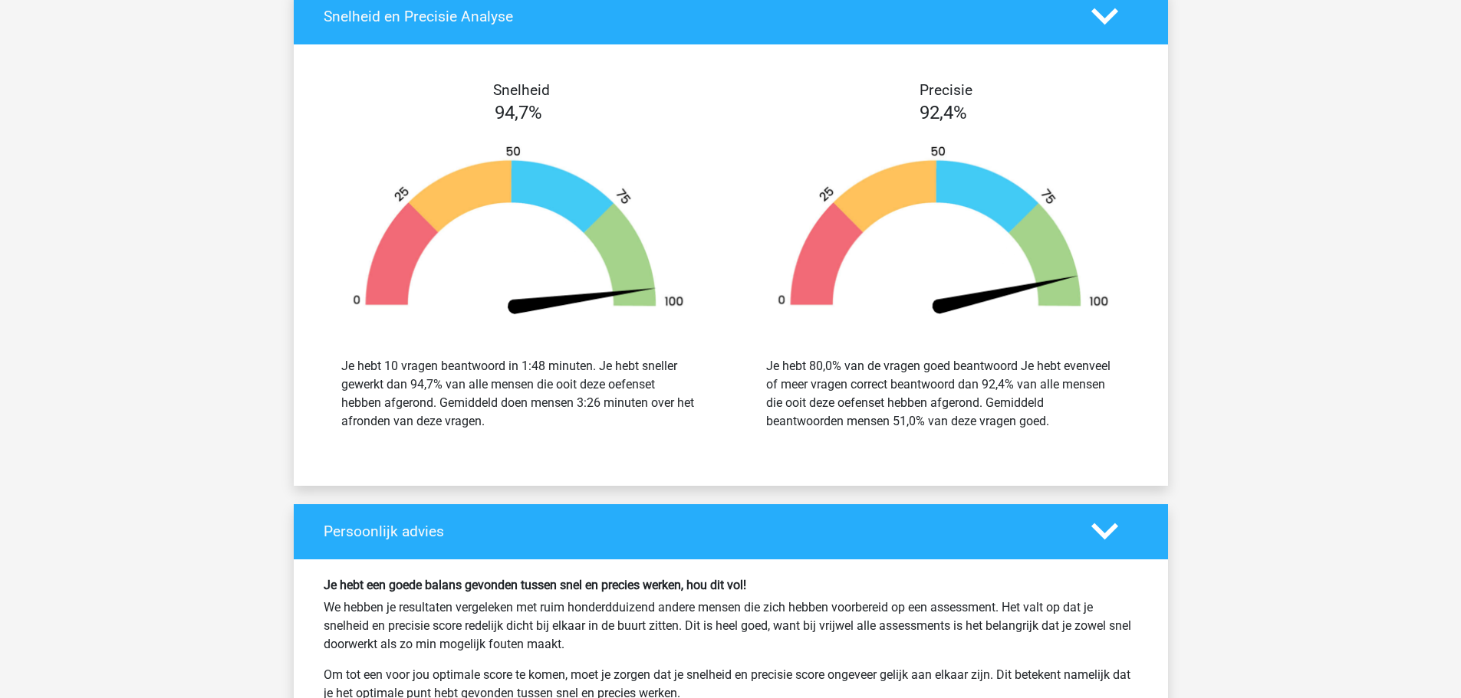
scroll to position [1227, 0]
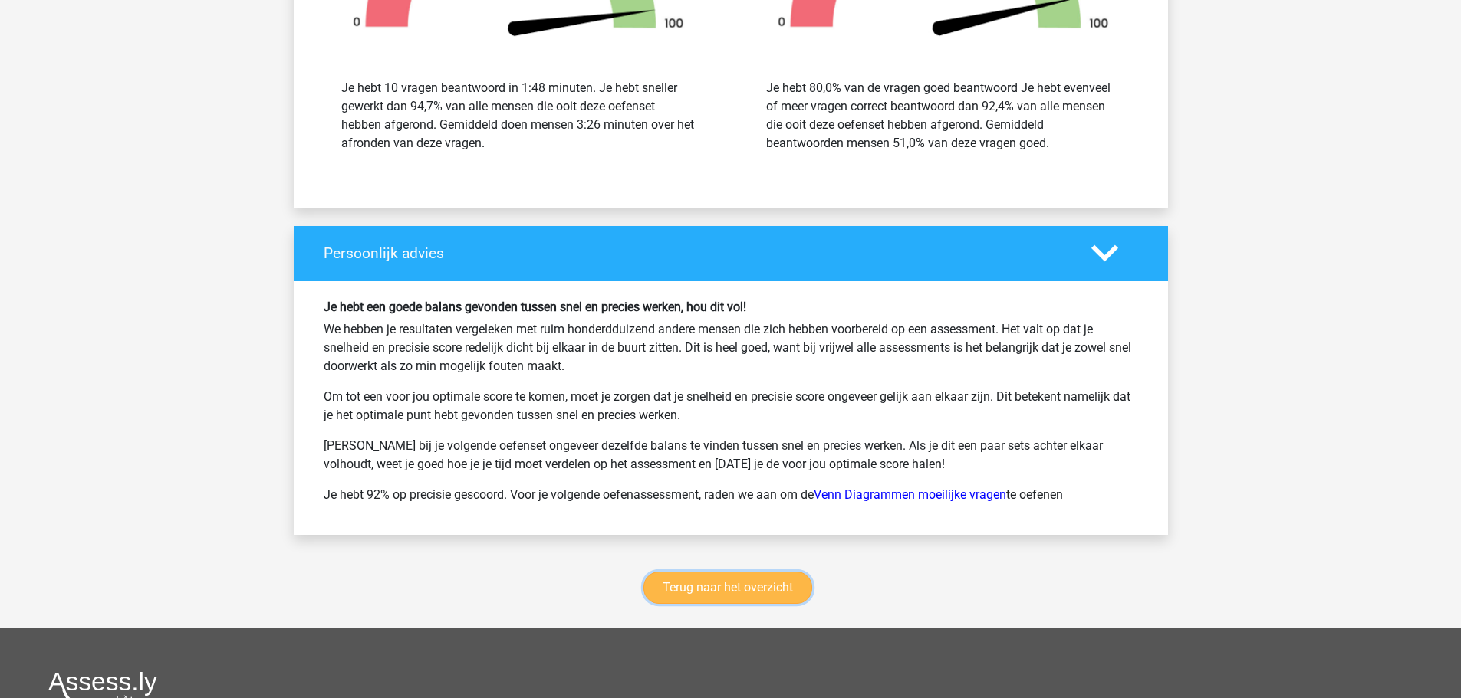
click at [743, 592] on link "Terug naar het overzicht" at bounding box center [727, 588] width 169 height 32
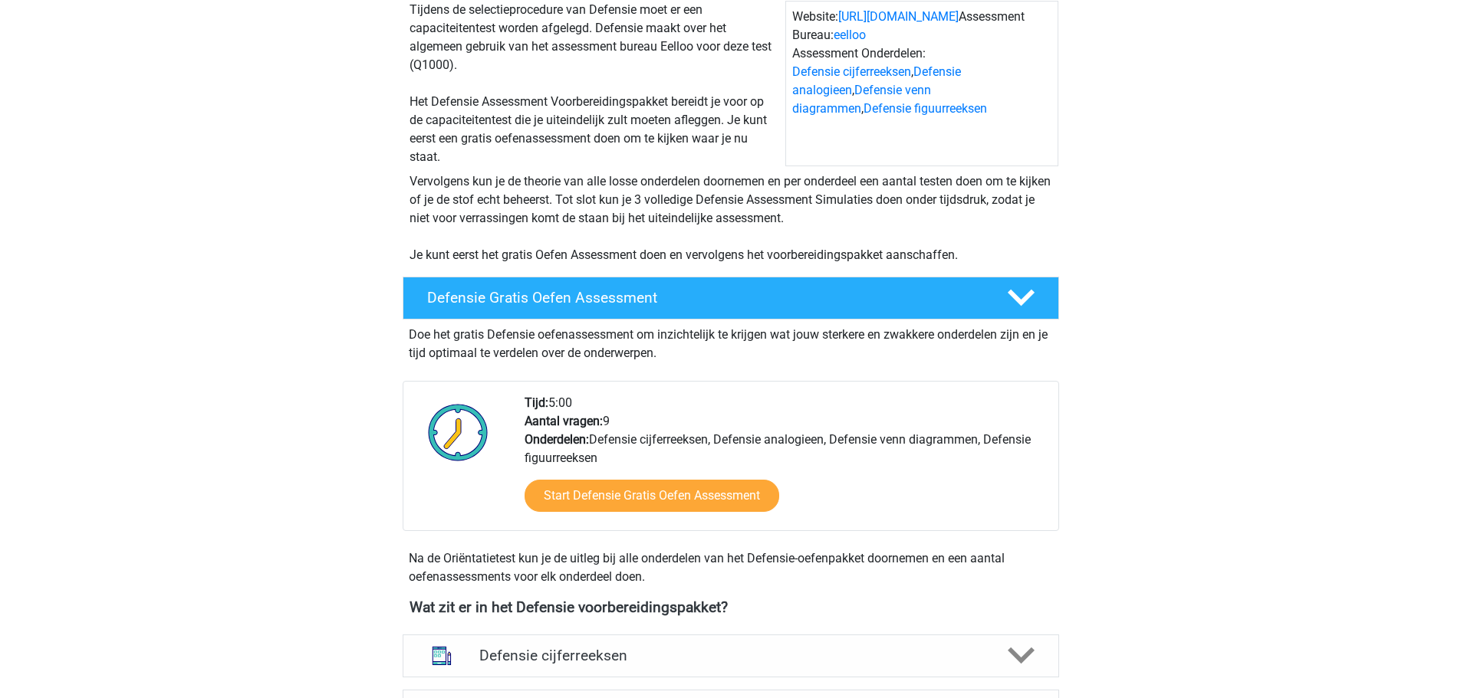
scroll to position [383, 0]
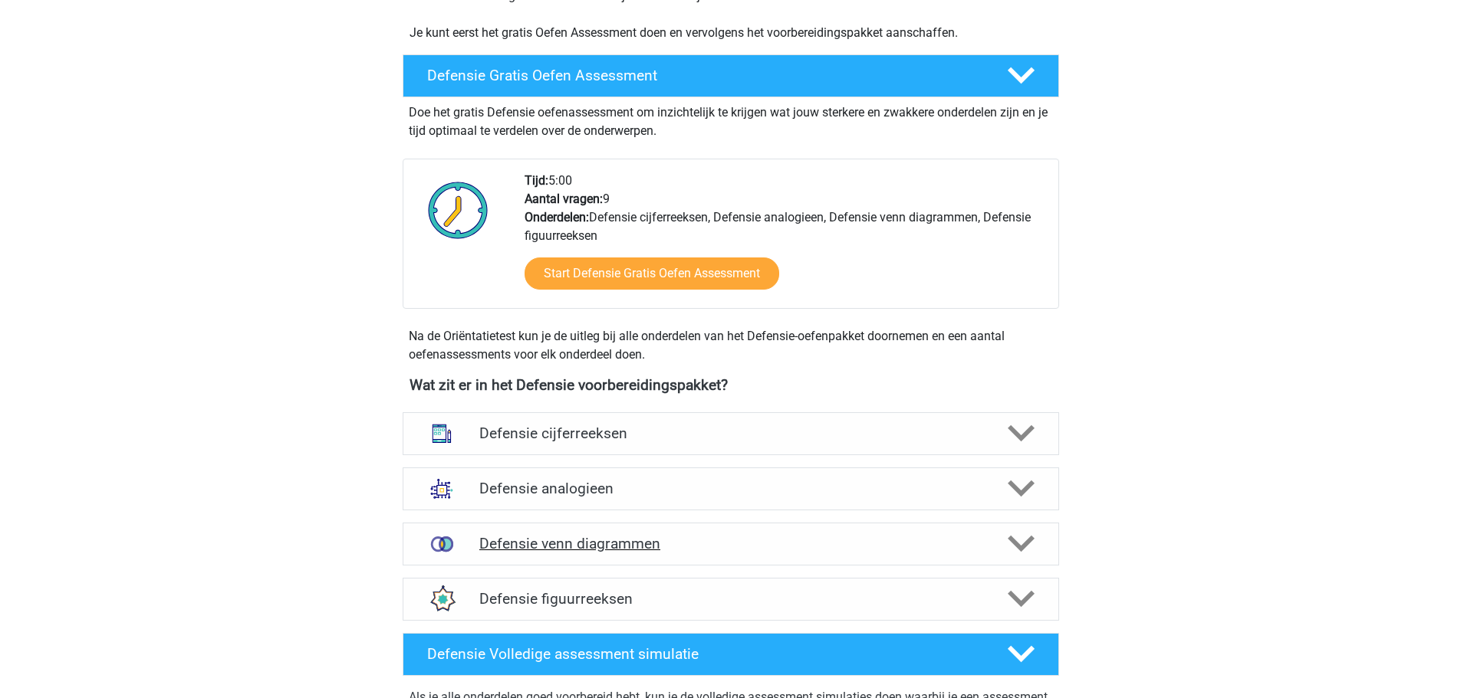
click at [625, 547] on h4 "Defensie venn diagrammen" at bounding box center [730, 544] width 502 height 18
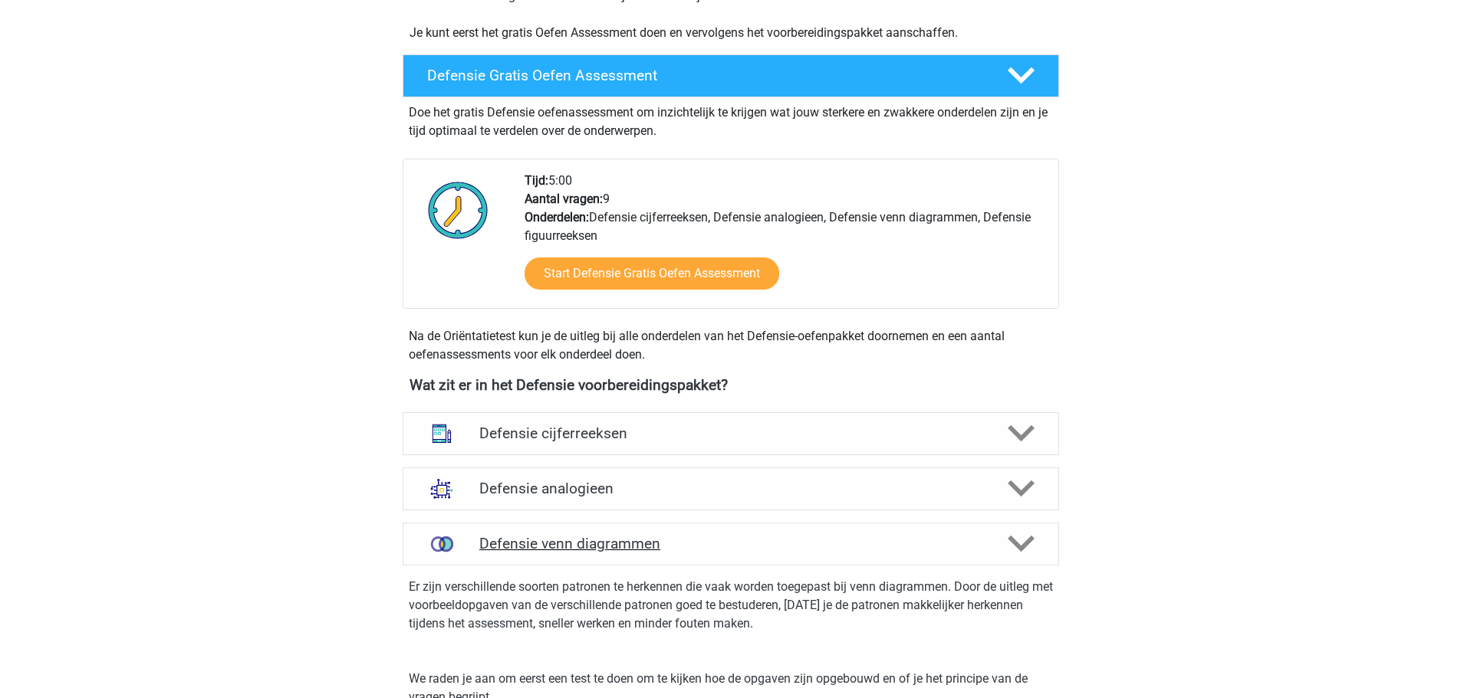
scroll to position [920, 0]
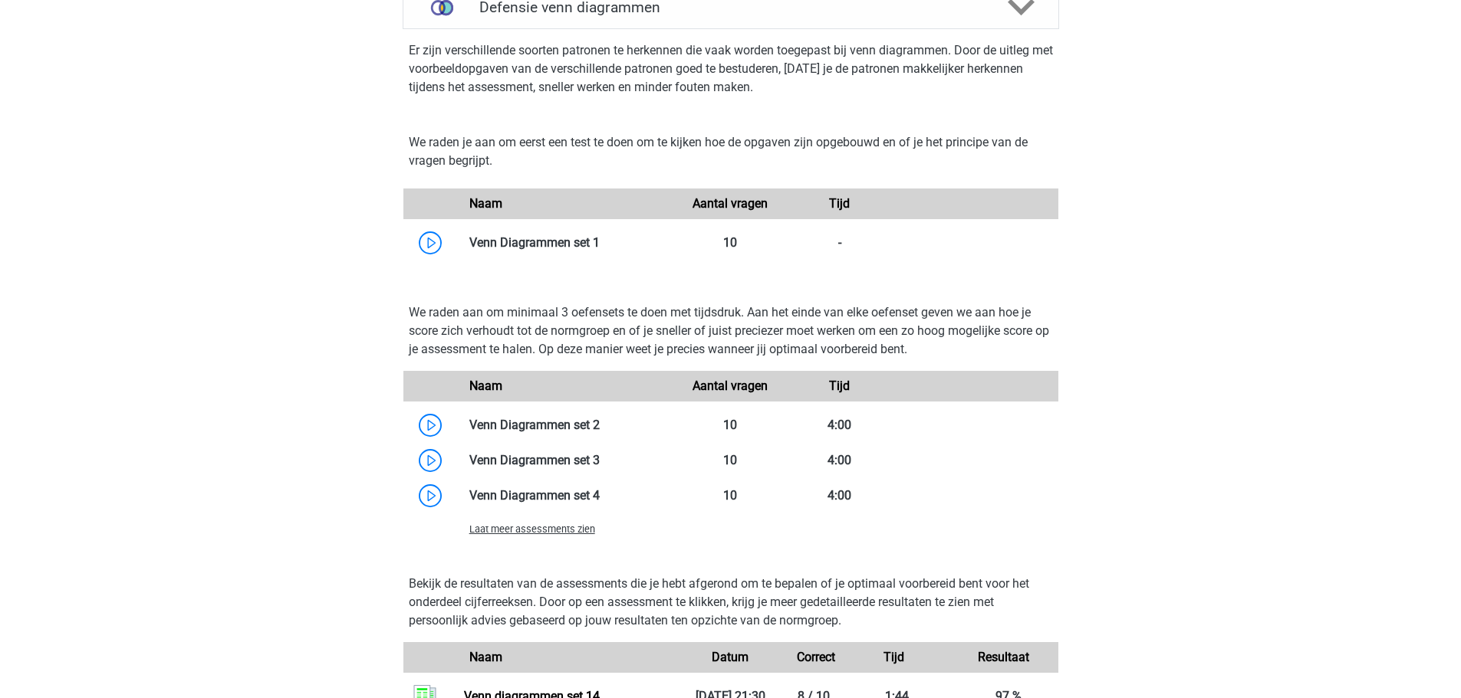
click at [562, 524] on span "Laat meer assessments zien" at bounding box center [532, 530] width 126 height 12
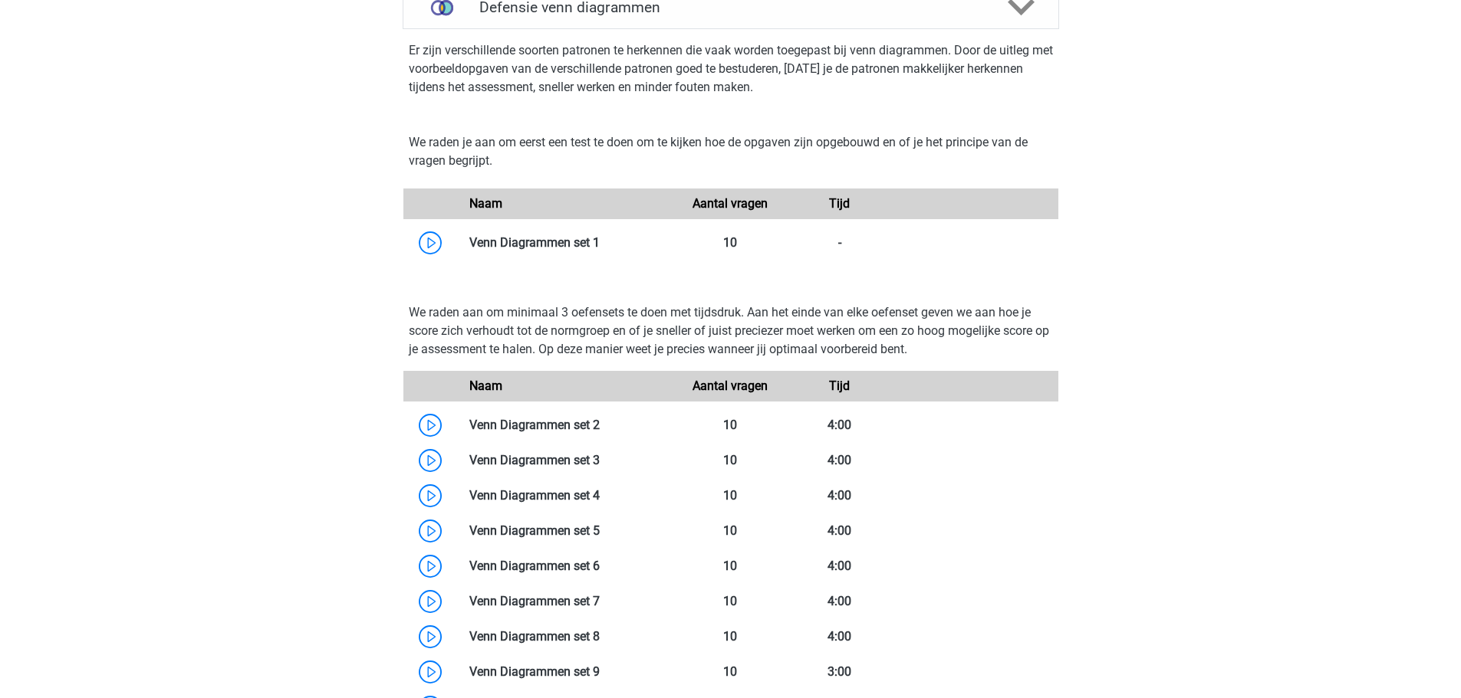
click at [600, 524] on link at bounding box center [600, 531] width 0 height 15
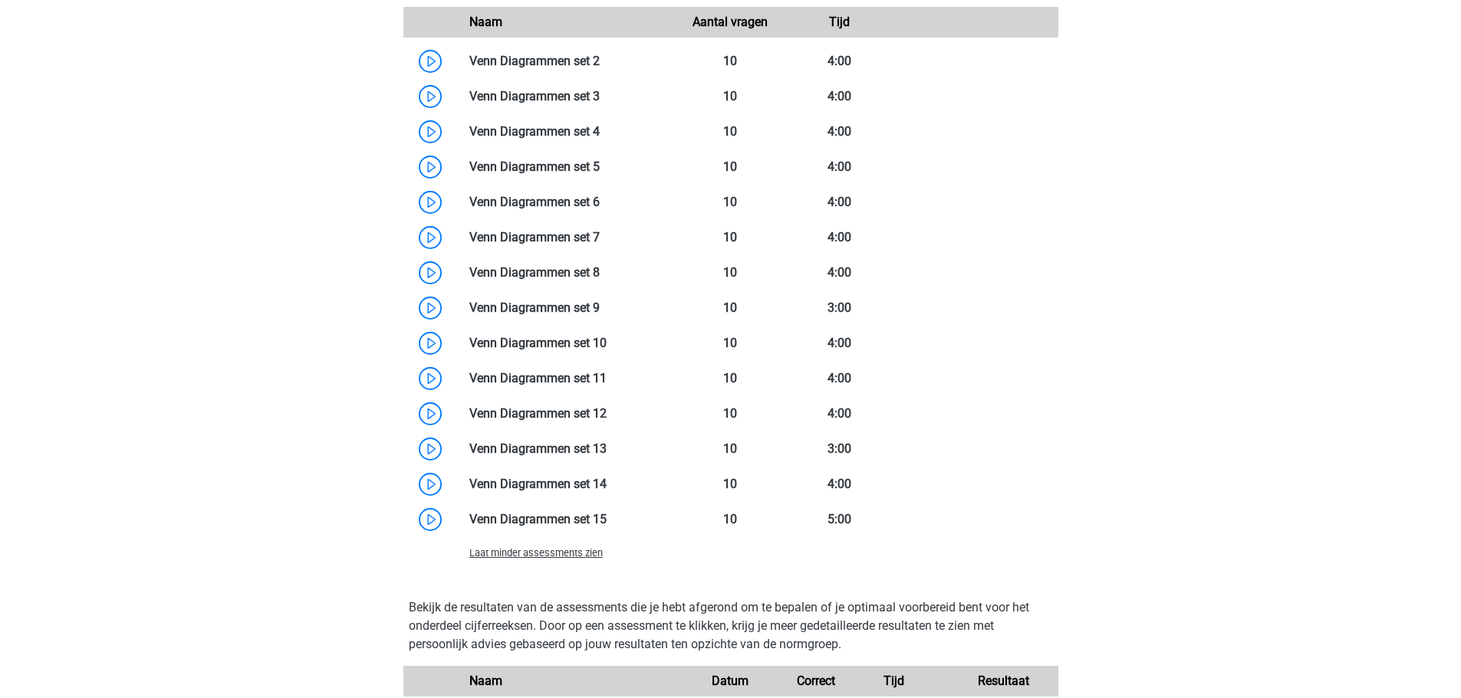
scroll to position [1380, 0]
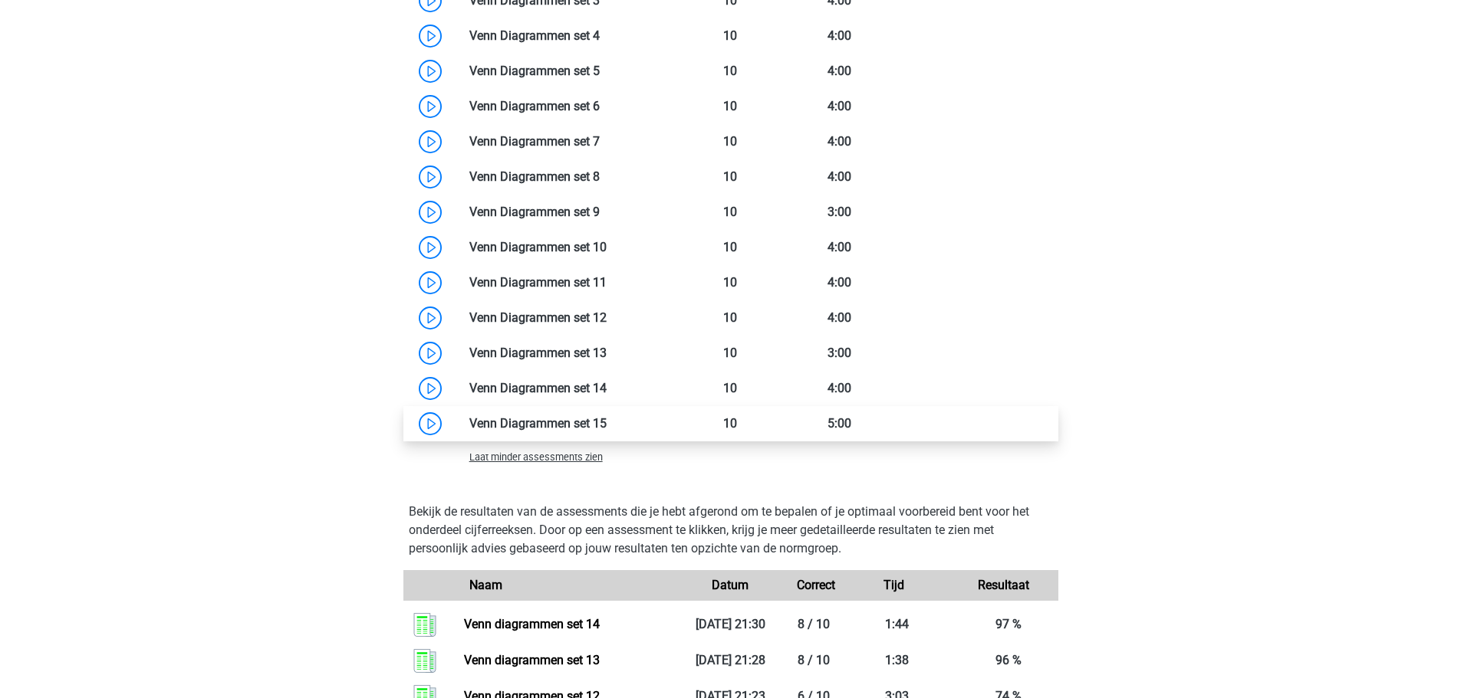
click at [606, 419] on link at bounding box center [606, 423] width 0 height 15
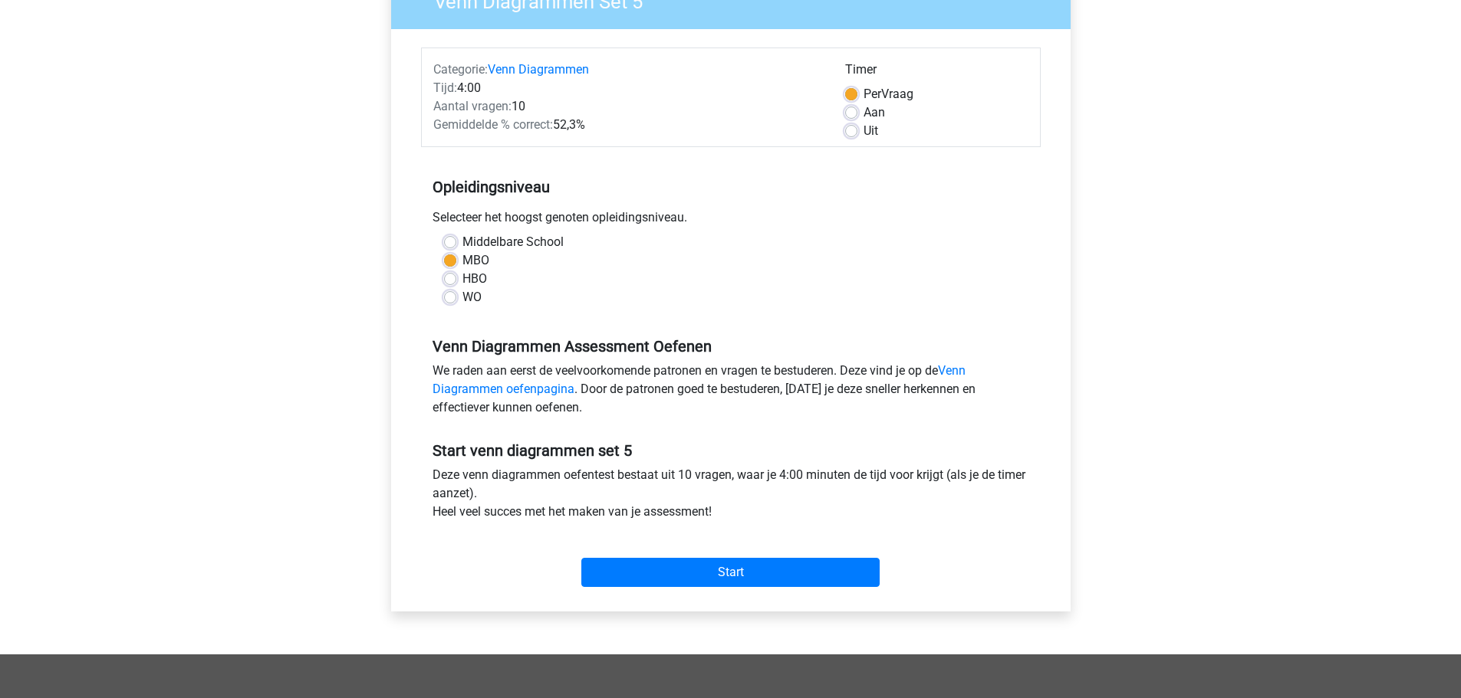
scroll to position [460, 0]
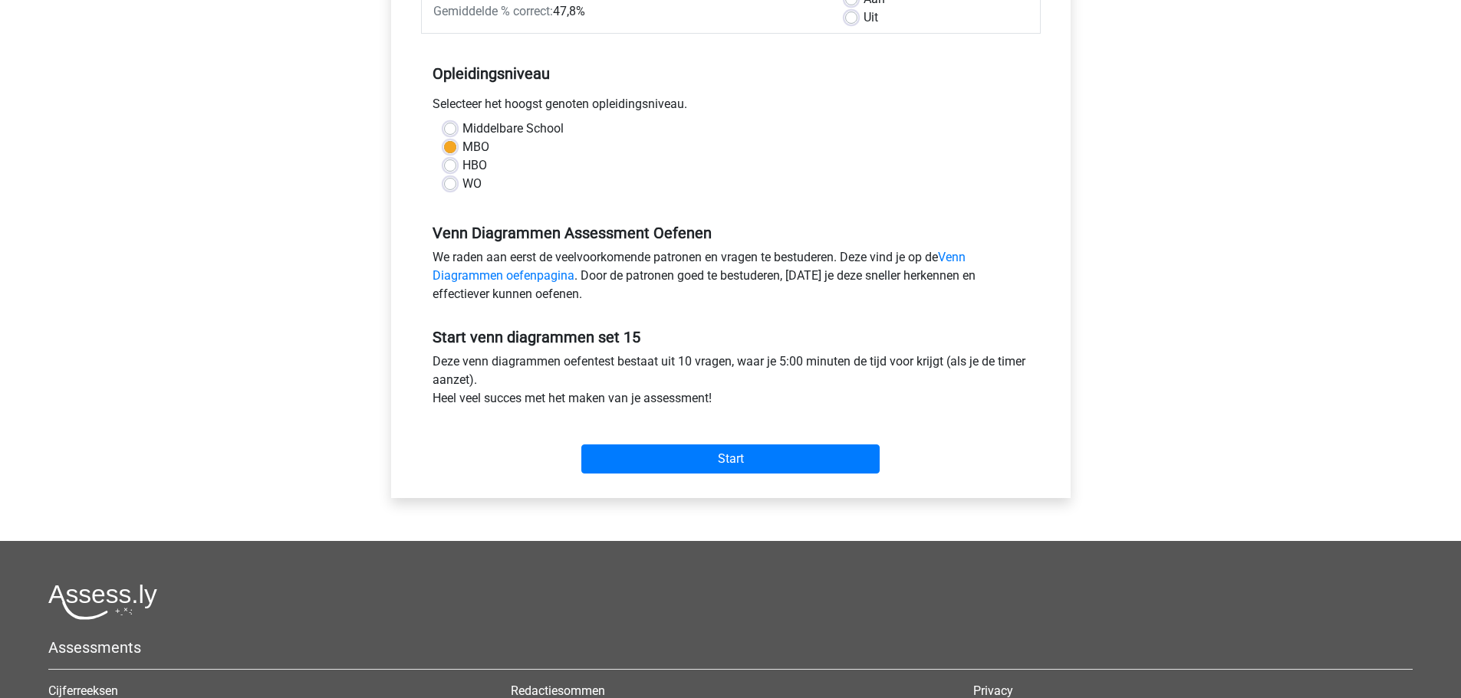
scroll to position [513, 0]
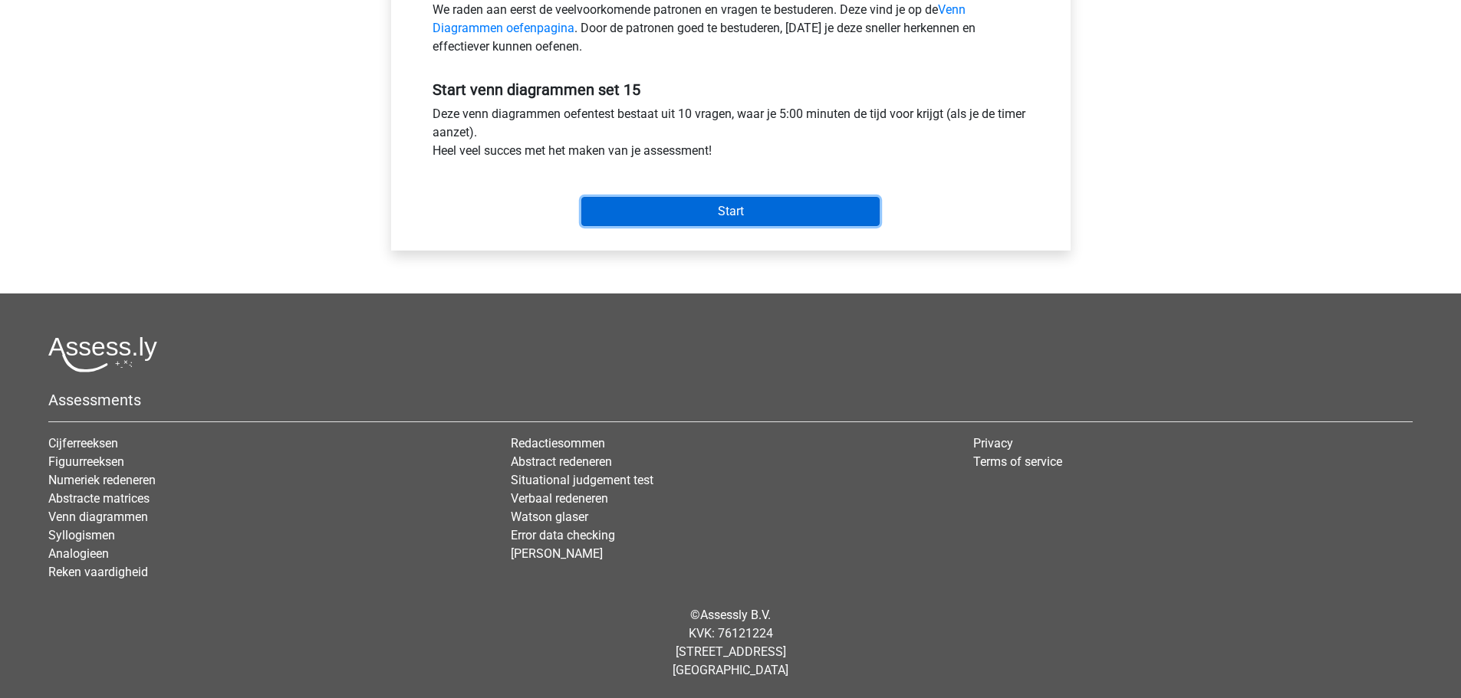
click at [709, 209] on input "Start" at bounding box center [730, 211] width 298 height 29
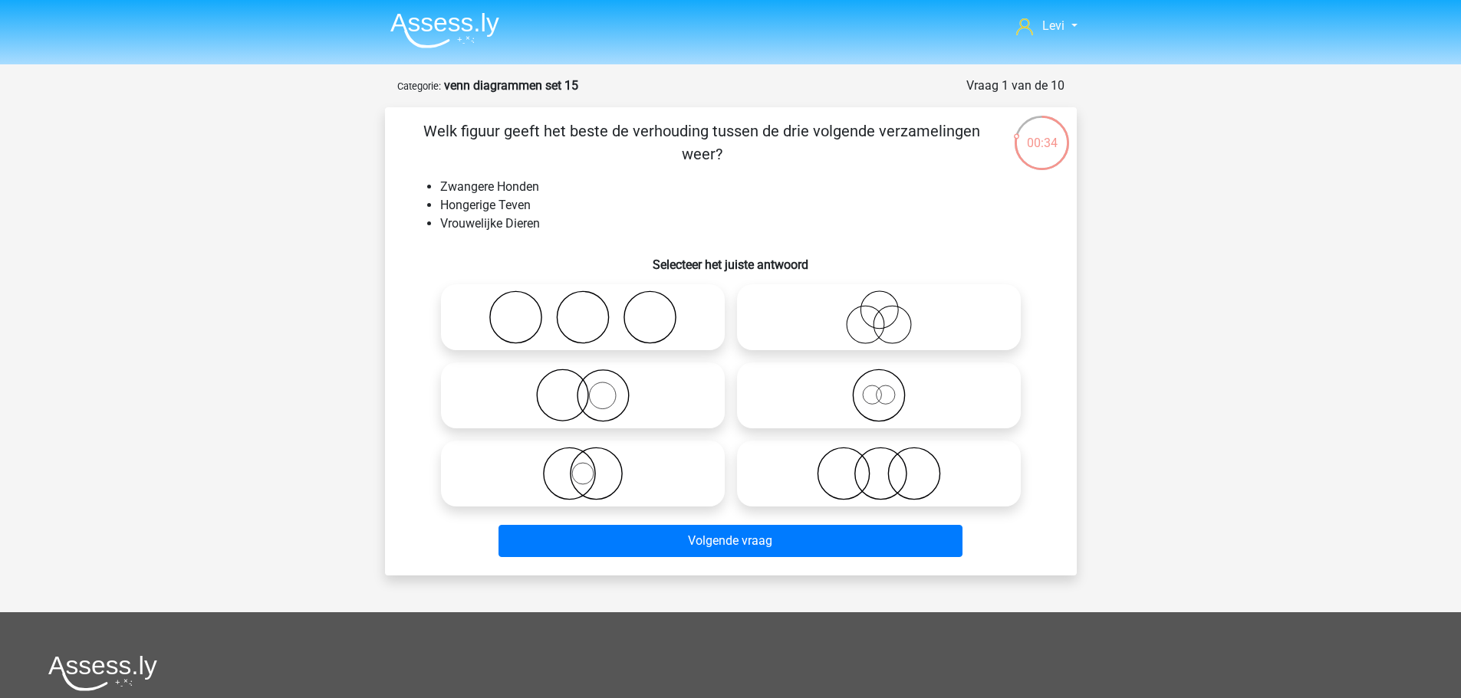
click at [909, 402] on icon at bounding box center [878, 396] width 271 height 54
click at [889, 388] on input "radio" at bounding box center [884, 383] width 10 height 10
radio input "true"
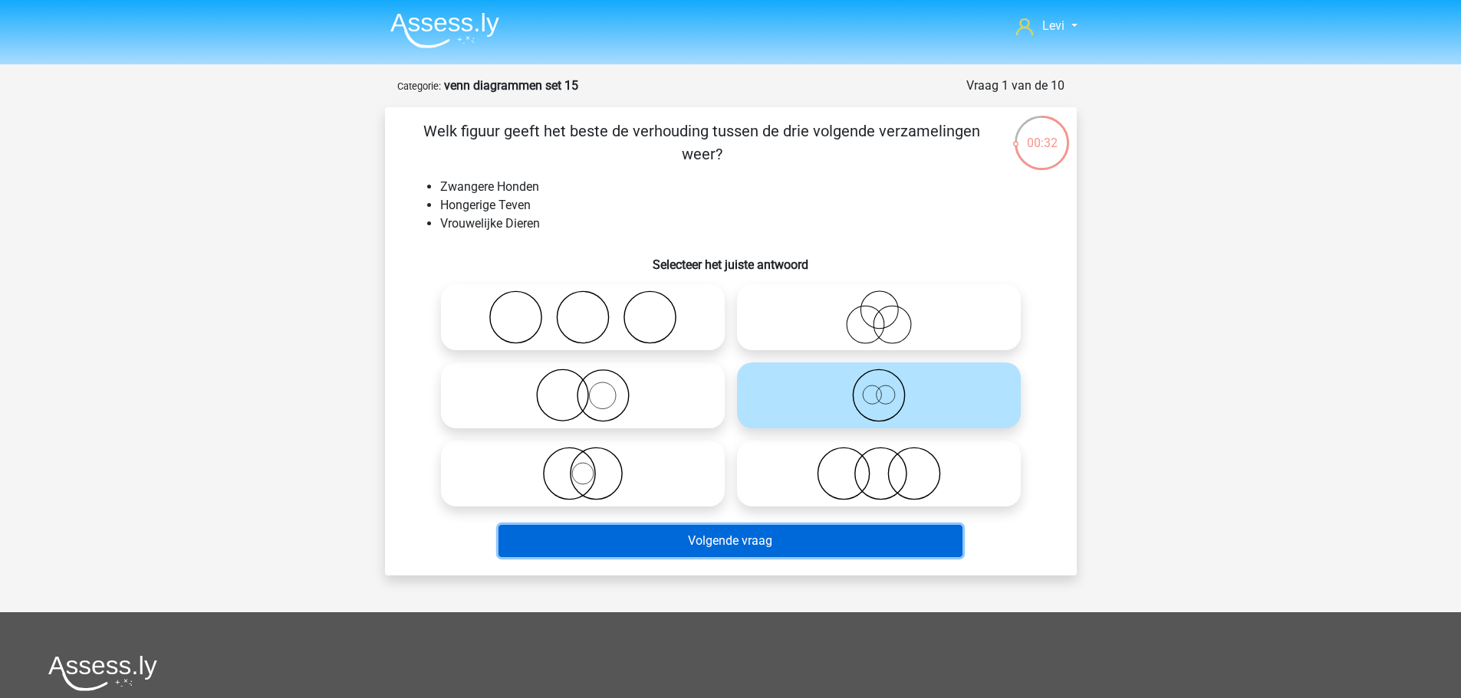
click at [920, 550] on button "Volgende vraag" at bounding box center [730, 541] width 464 height 32
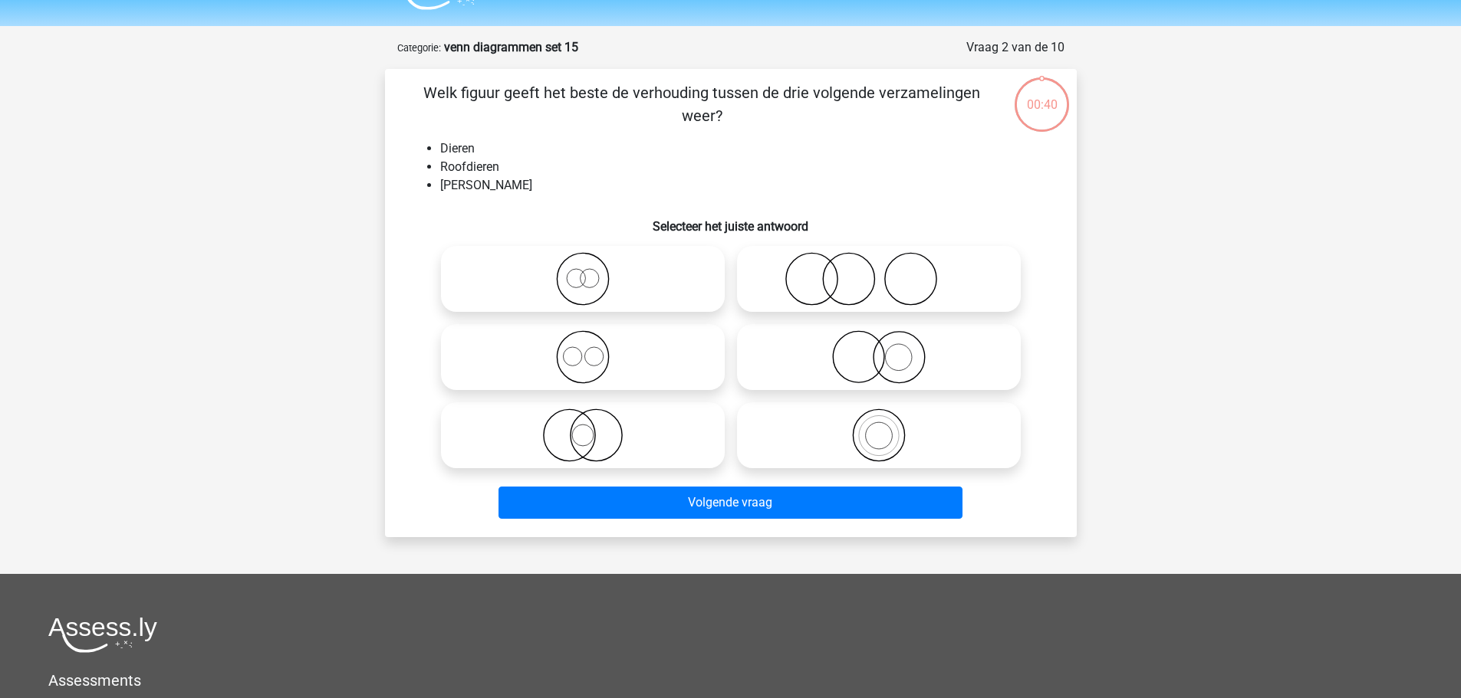
scroll to position [77, 0]
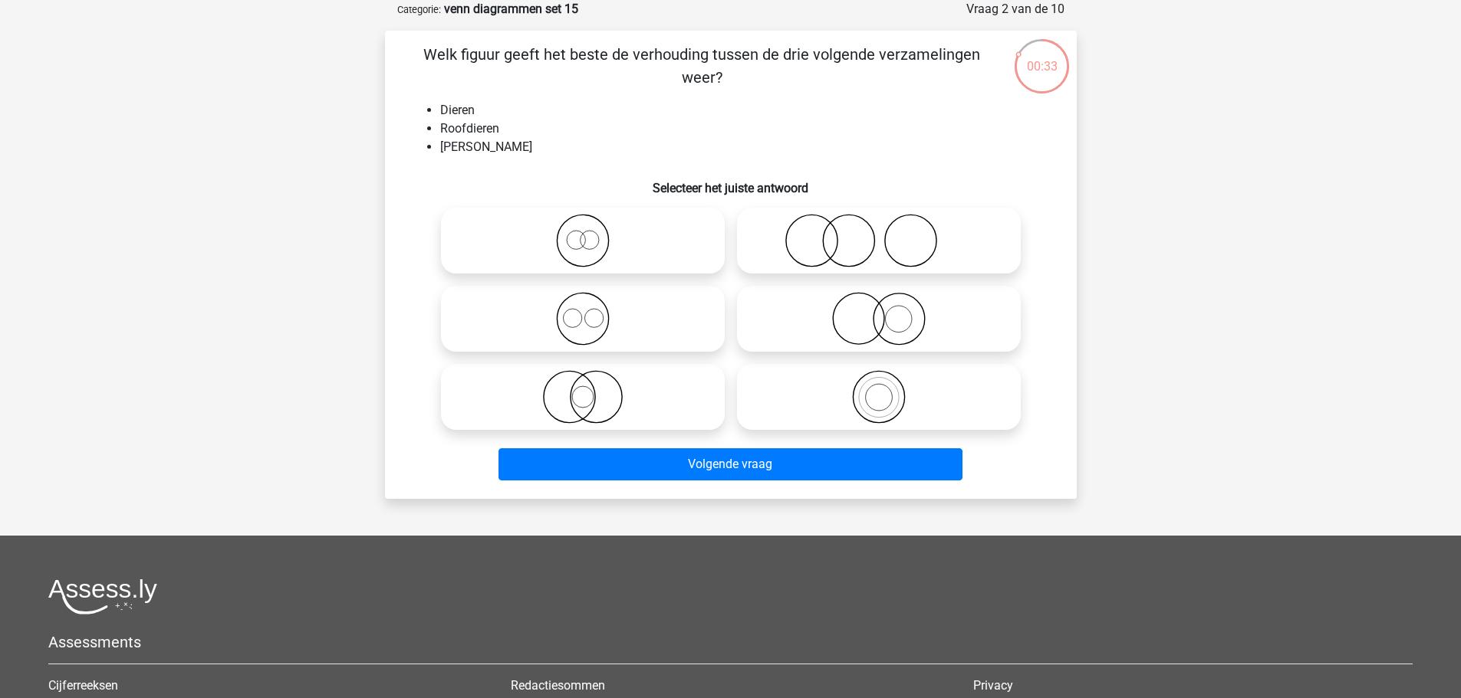
click at [580, 231] on icon at bounding box center [582, 241] width 271 height 54
click at [583, 231] on input "radio" at bounding box center [588, 228] width 10 height 10
radio input "true"
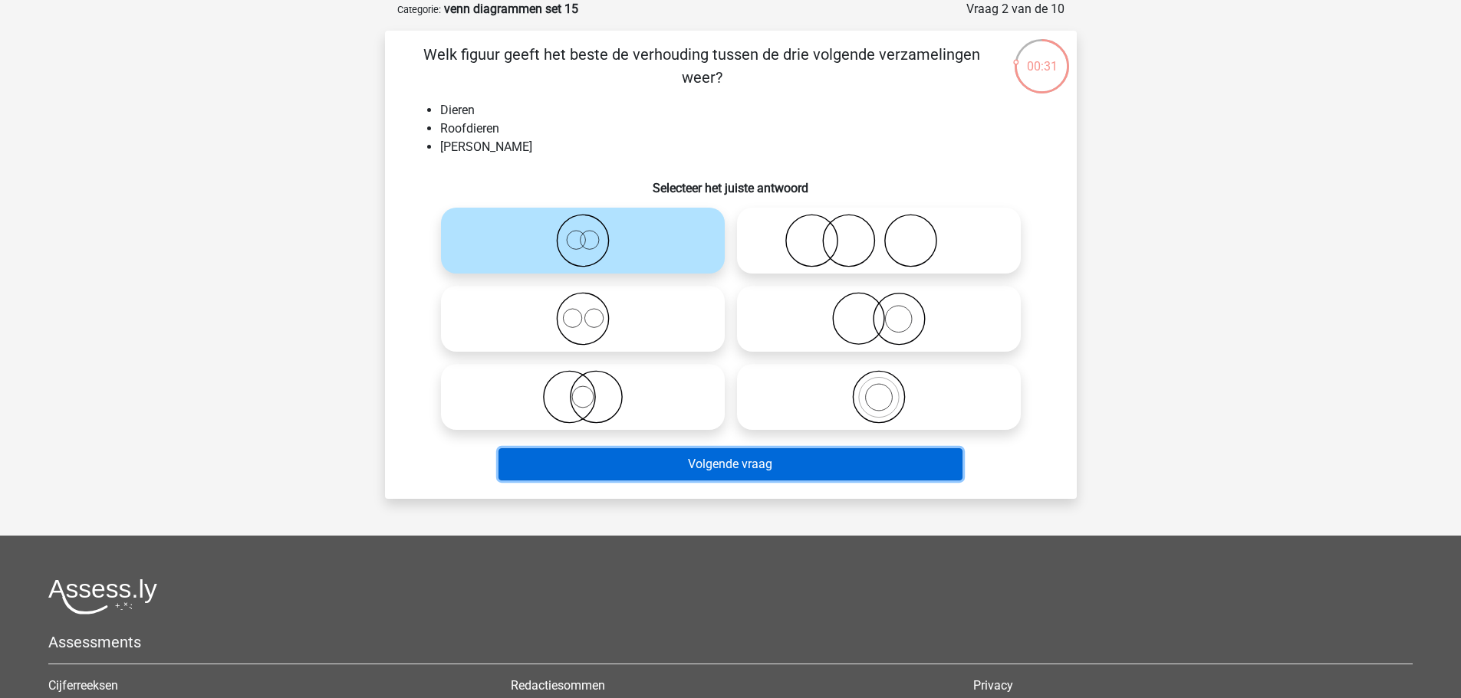
click at [938, 475] on button "Volgende vraag" at bounding box center [730, 465] width 464 height 32
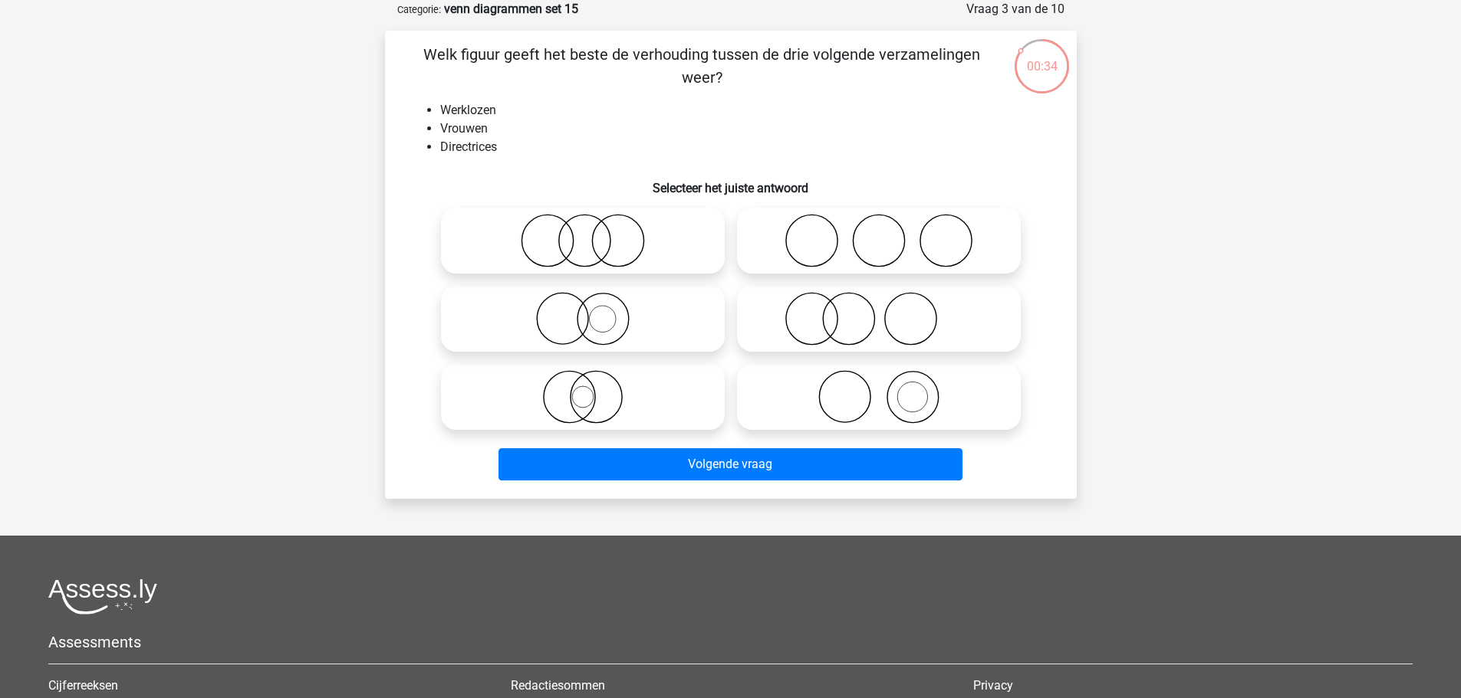
click at [603, 310] on icon at bounding box center [582, 319] width 271 height 54
click at [593, 310] on input "radio" at bounding box center [588, 306] width 10 height 10
radio input "true"
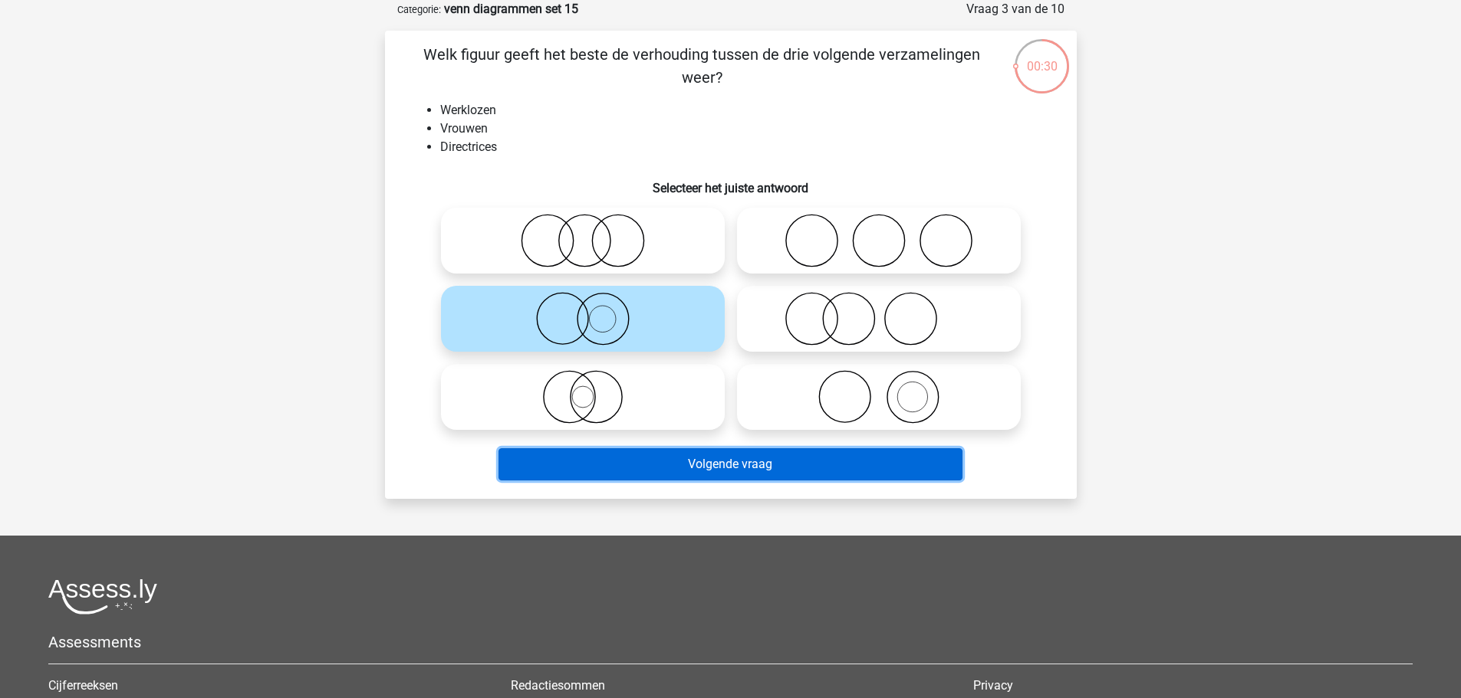
click at [754, 465] on button "Volgende vraag" at bounding box center [730, 465] width 464 height 32
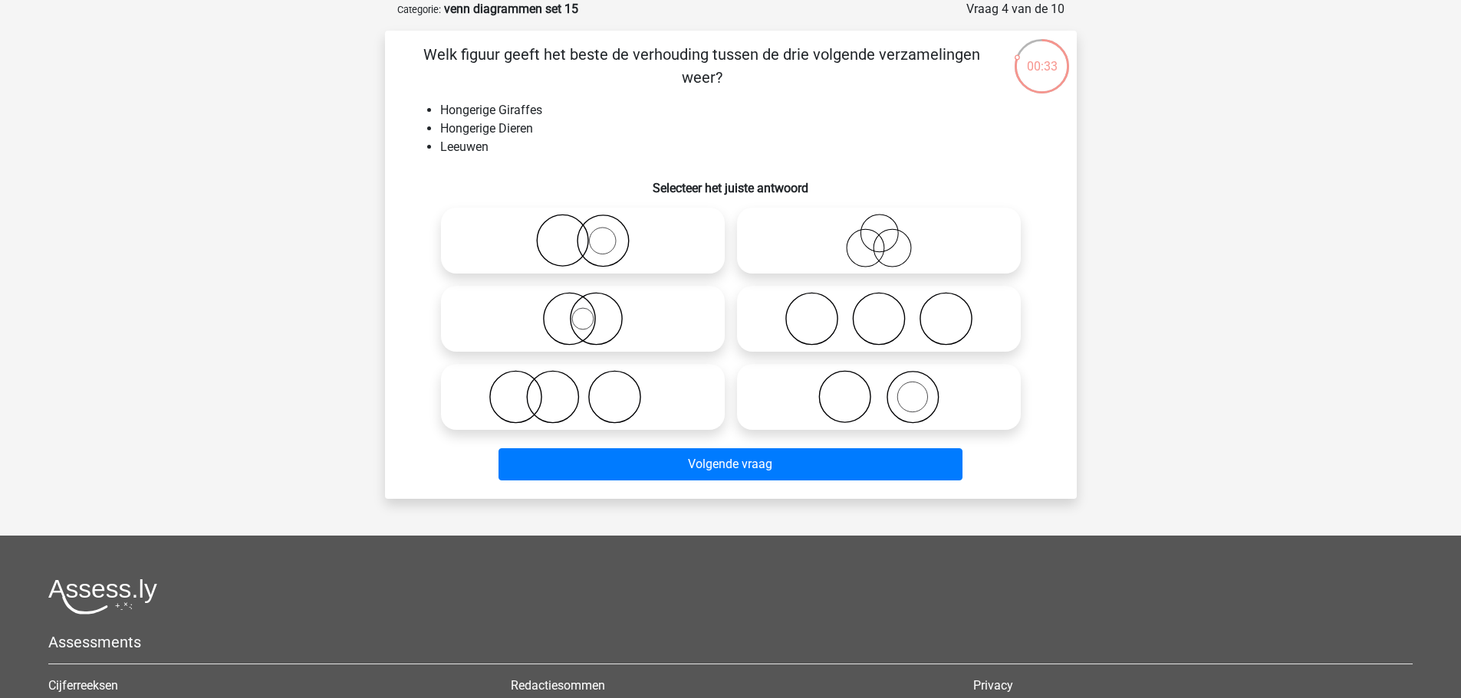
click at [854, 406] on icon at bounding box center [878, 397] width 271 height 54
click at [879, 389] on input "radio" at bounding box center [884, 385] width 10 height 10
radio input "true"
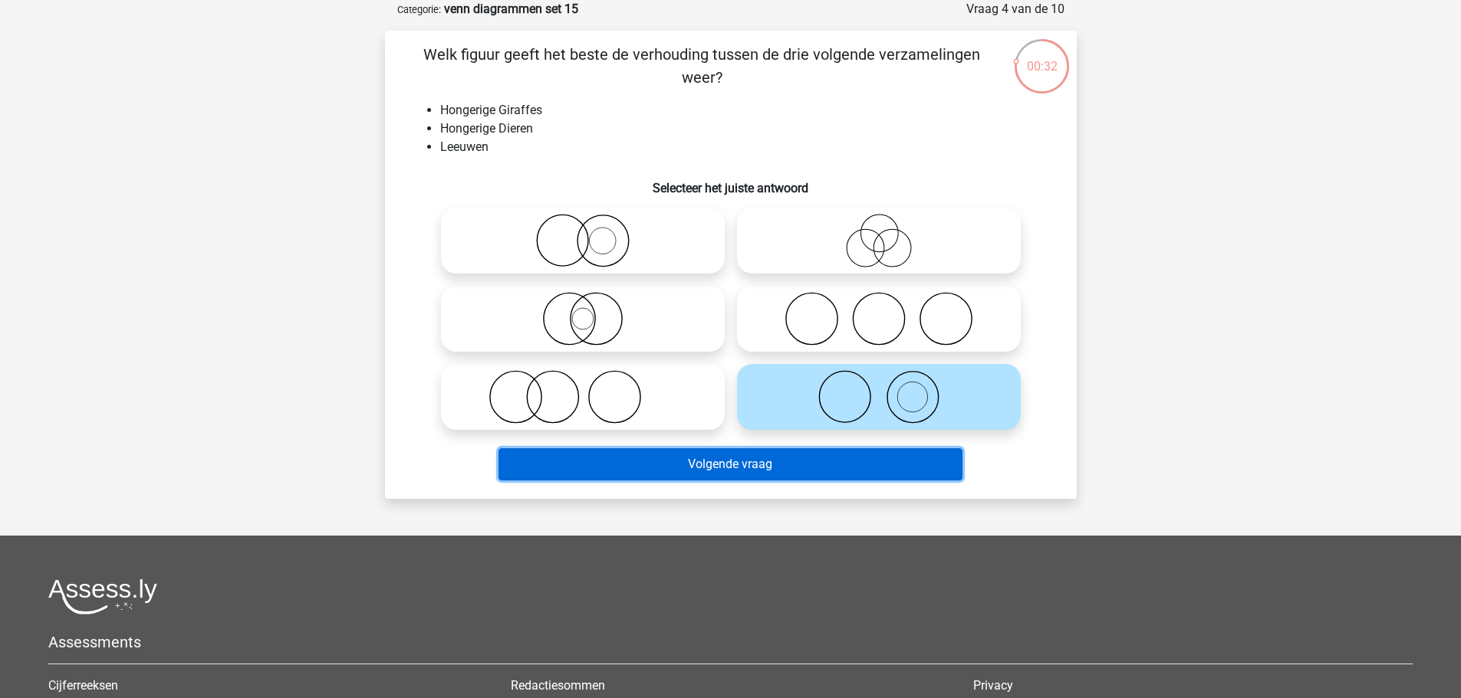
click at [860, 462] on button "Volgende vraag" at bounding box center [730, 465] width 464 height 32
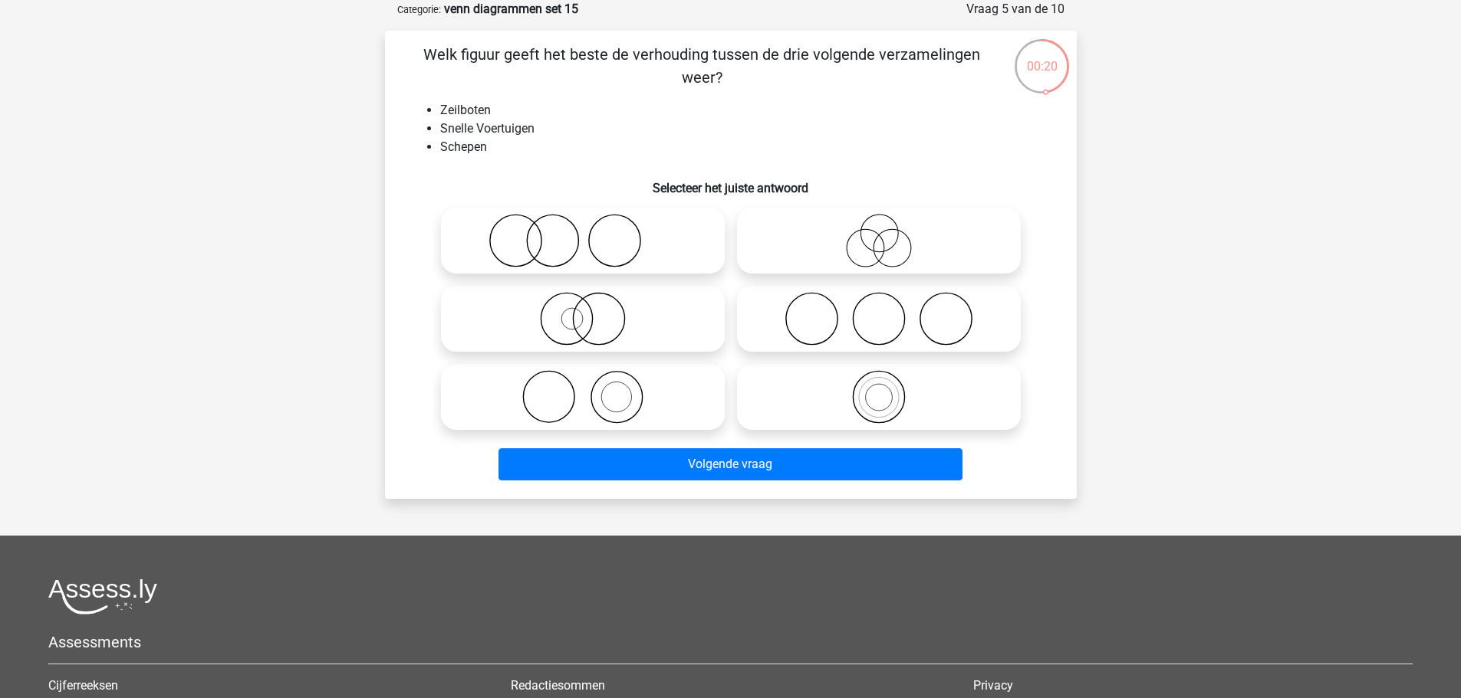
click at [618, 334] on icon at bounding box center [582, 319] width 271 height 54
click at [593, 311] on input "radio" at bounding box center [588, 306] width 10 height 10
radio input "true"
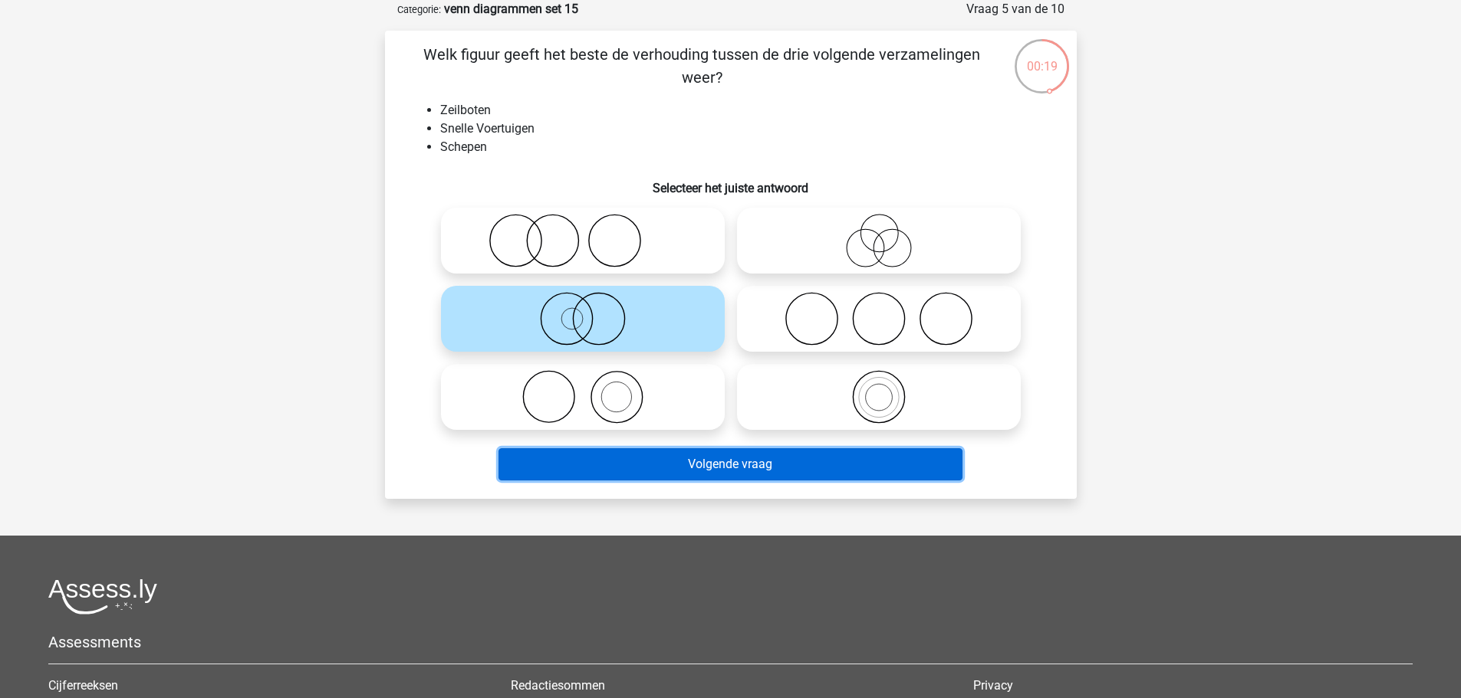
click at [798, 461] on button "Volgende vraag" at bounding box center [730, 465] width 464 height 32
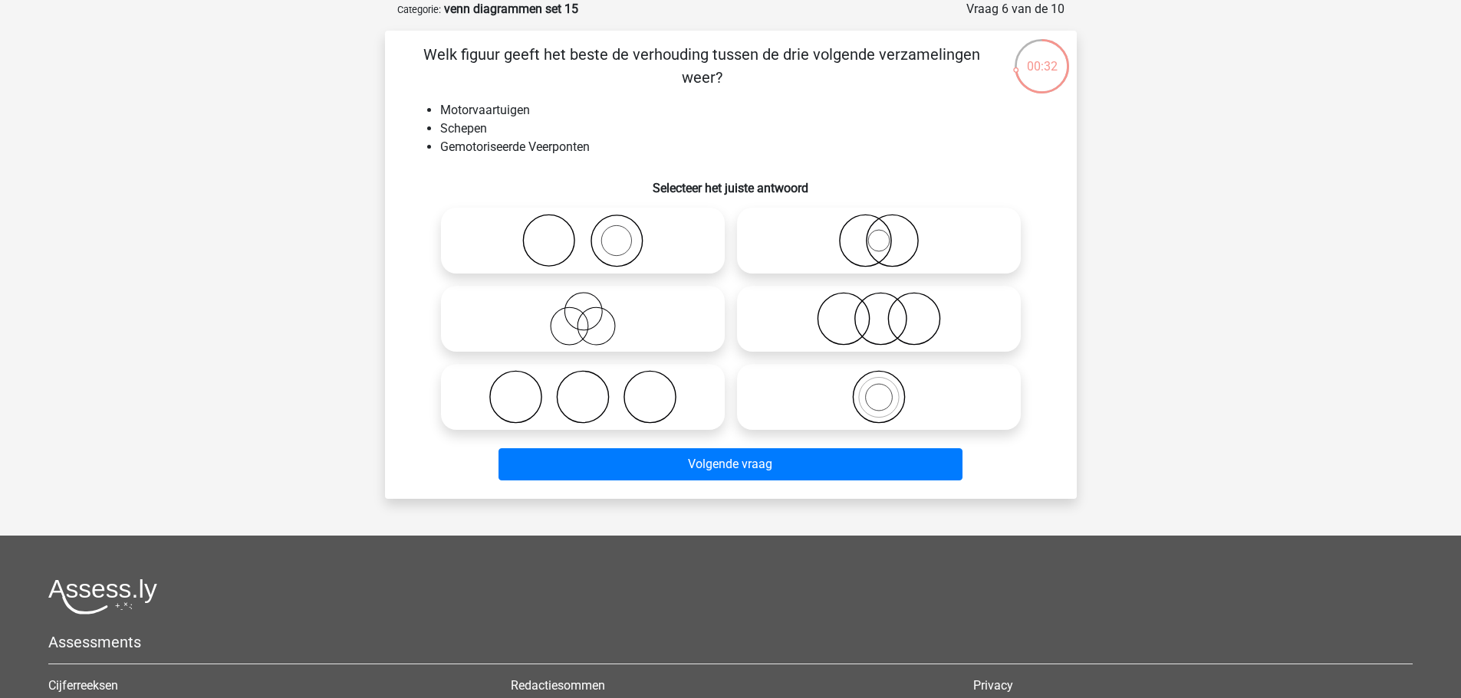
click at [852, 247] on icon at bounding box center [878, 241] width 271 height 54
click at [879, 233] on input "radio" at bounding box center [884, 228] width 10 height 10
radio input "true"
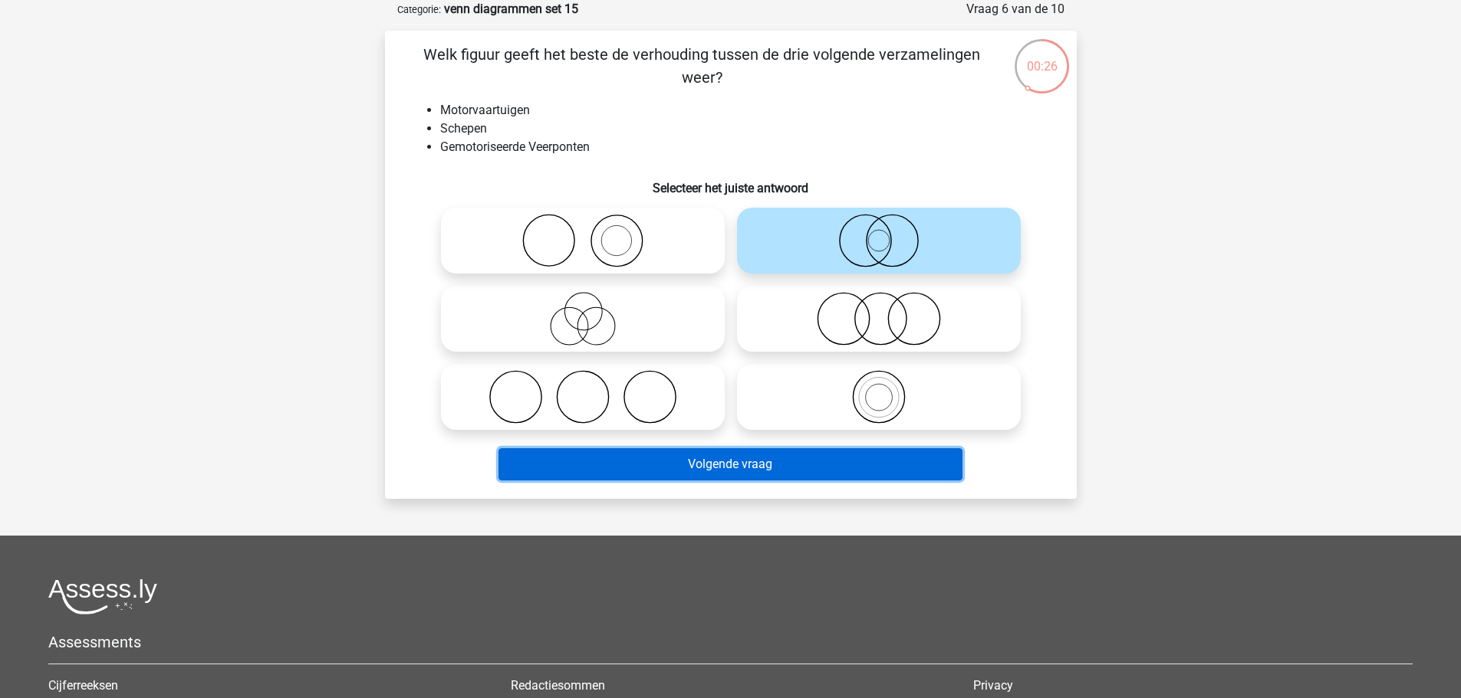
click at [882, 454] on button "Volgende vraag" at bounding box center [730, 465] width 464 height 32
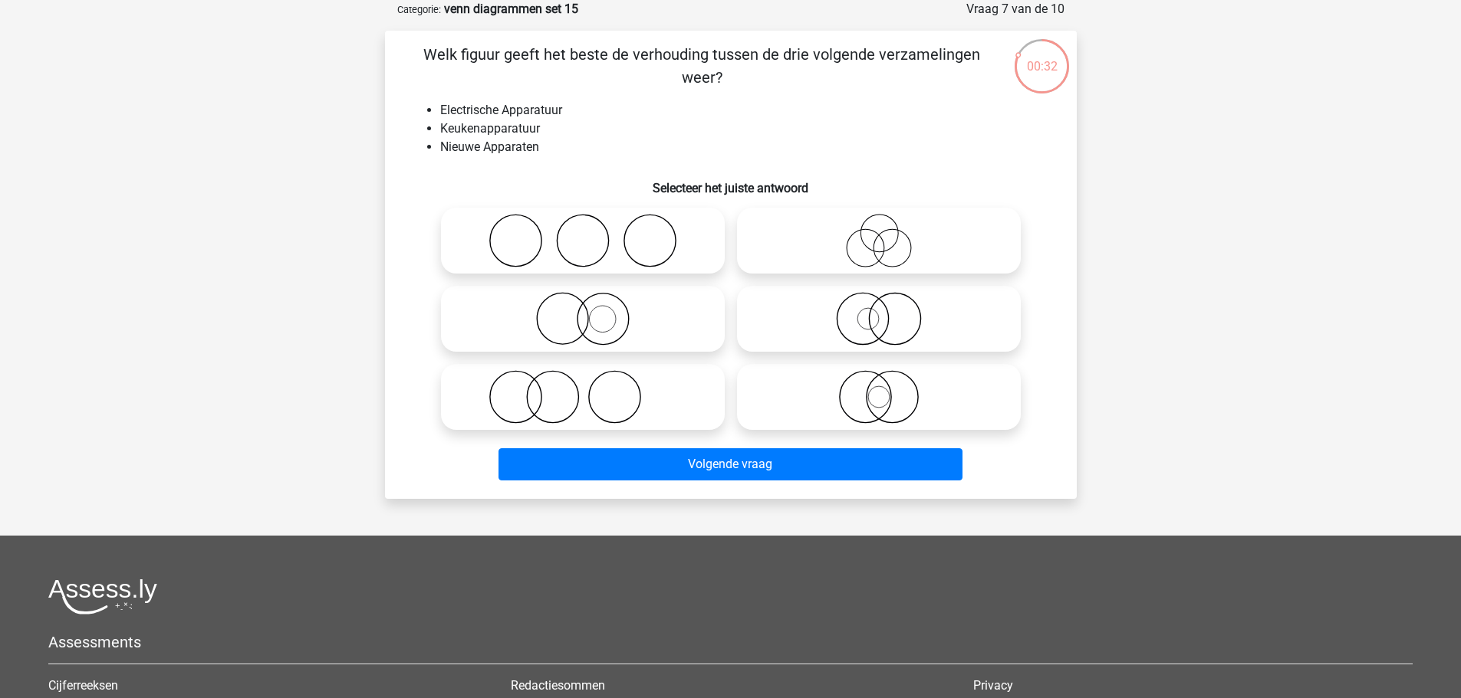
click at [918, 253] on icon at bounding box center [878, 241] width 271 height 54
click at [889, 233] on input "radio" at bounding box center [884, 228] width 10 height 10
radio input "true"
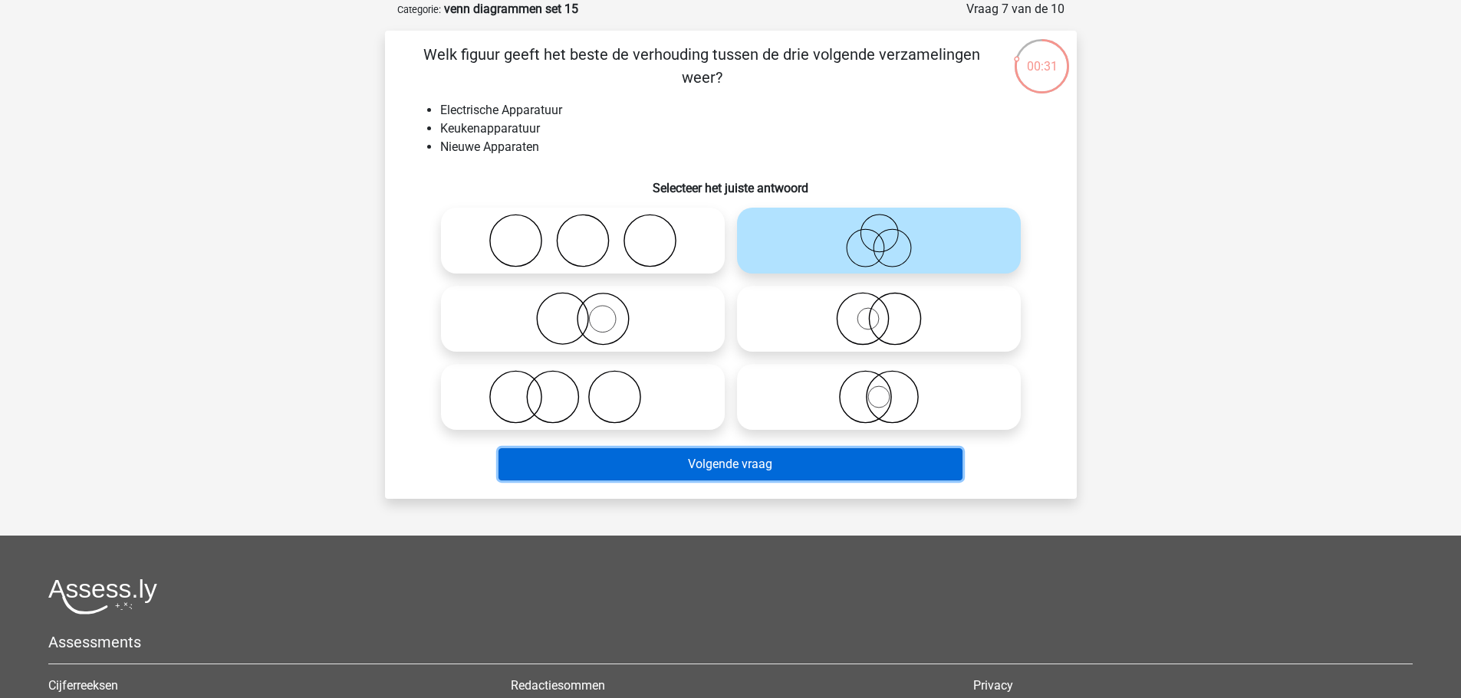
click at [897, 456] on button "Volgende vraag" at bounding box center [730, 465] width 464 height 32
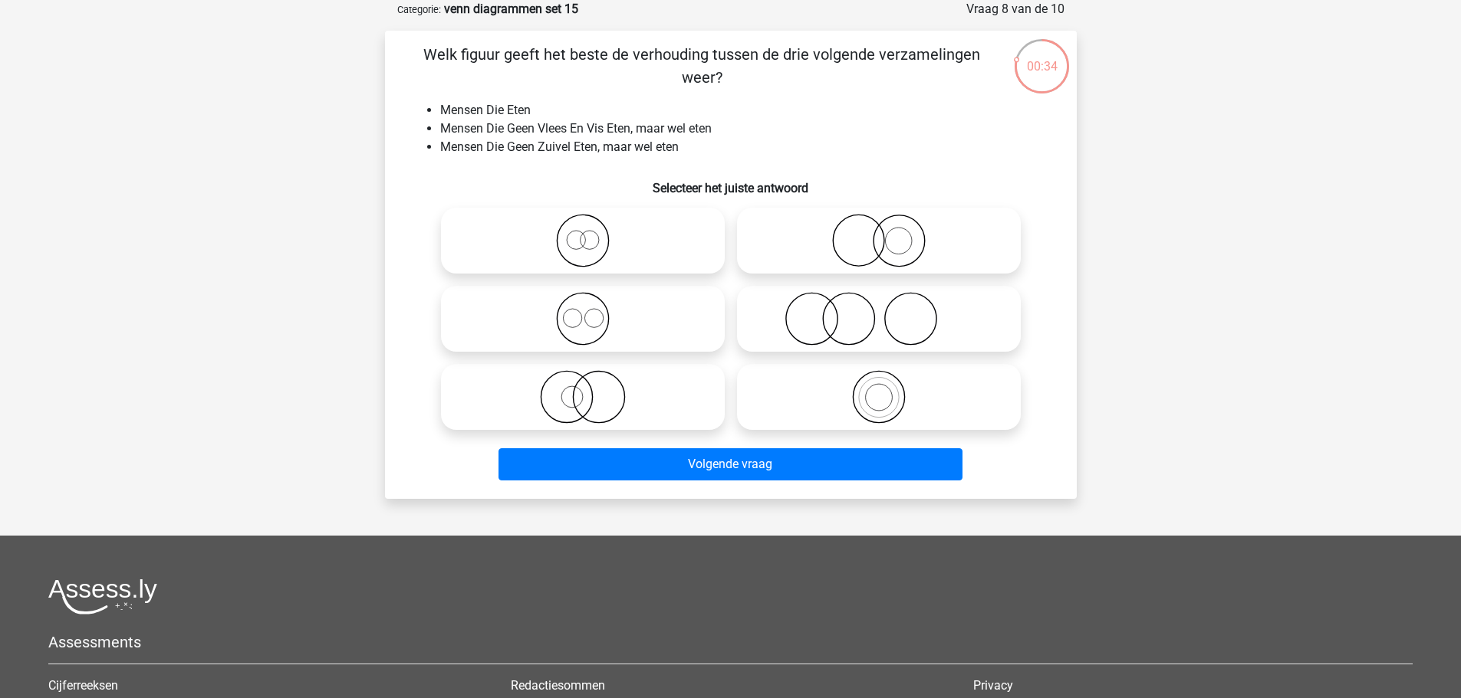
click at [662, 320] on icon at bounding box center [582, 319] width 271 height 54
click at [593, 311] on input "radio" at bounding box center [588, 306] width 10 height 10
radio input "true"
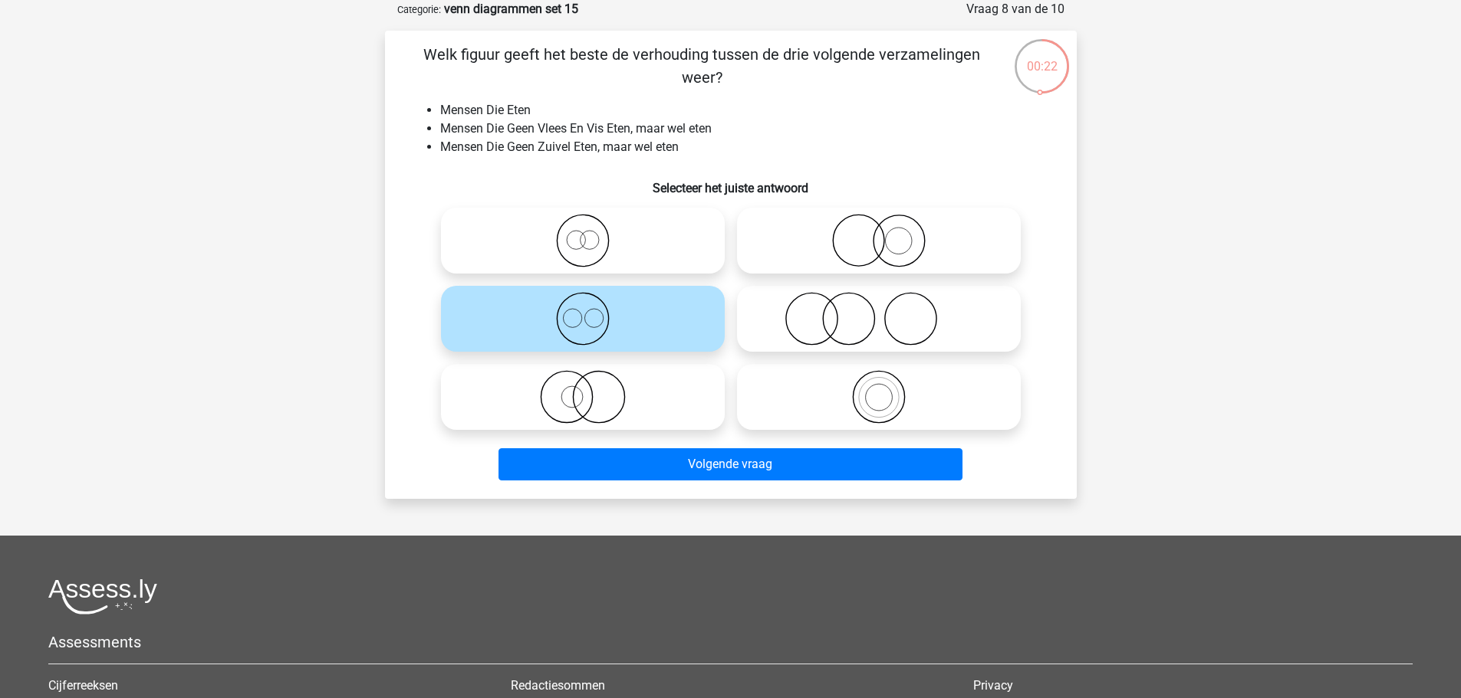
click at [575, 257] on icon at bounding box center [582, 241] width 271 height 54
click at [583, 233] on input "radio" at bounding box center [588, 228] width 10 height 10
radio input "true"
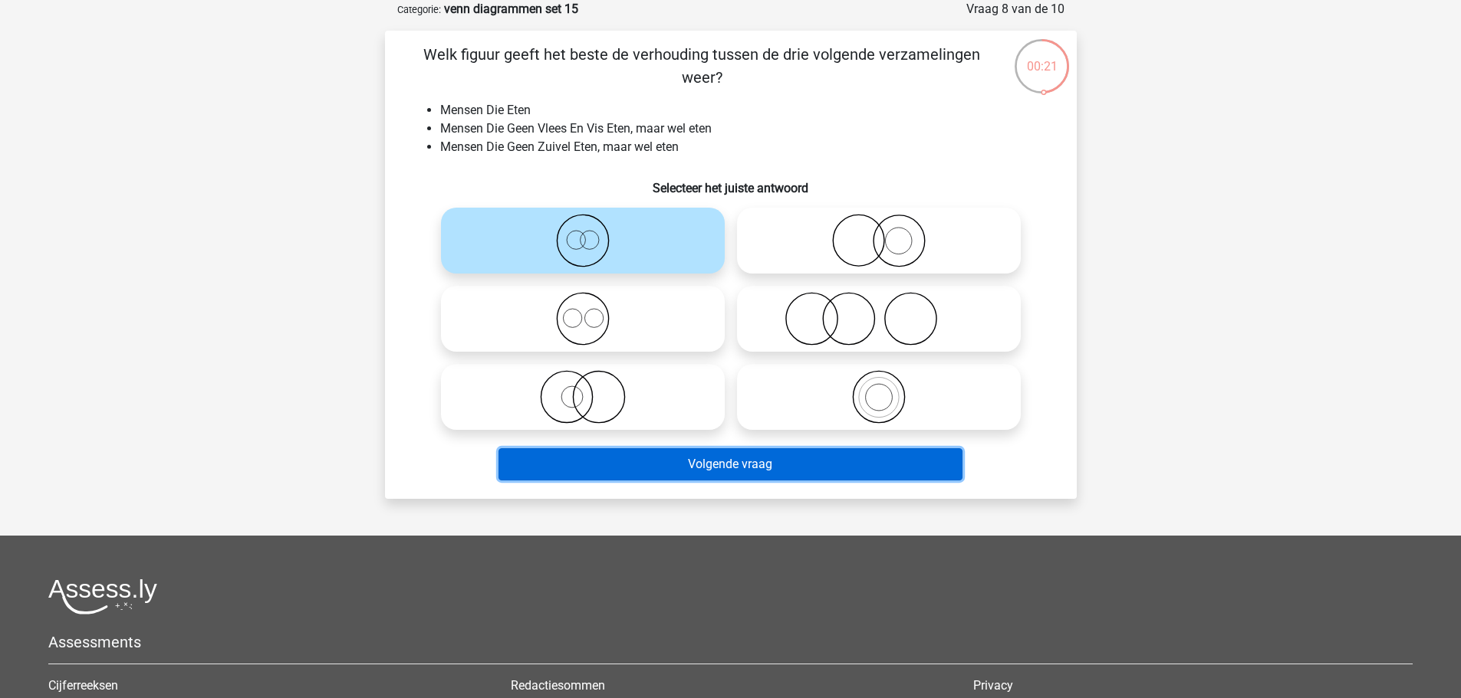
click at [794, 456] on button "Volgende vraag" at bounding box center [730, 465] width 464 height 32
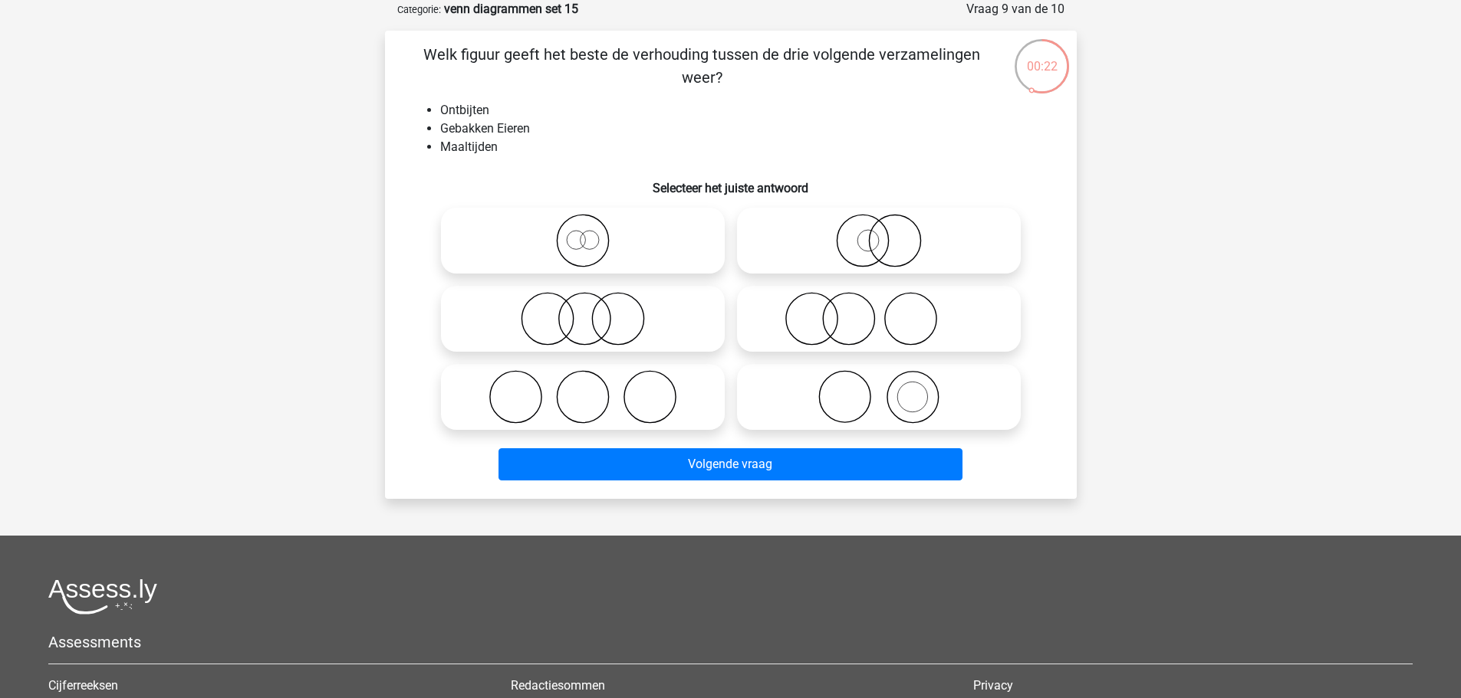
click at [963, 412] on icon at bounding box center [878, 397] width 271 height 54
click at [889, 389] on input "radio" at bounding box center [884, 385] width 10 height 10
radio input "true"
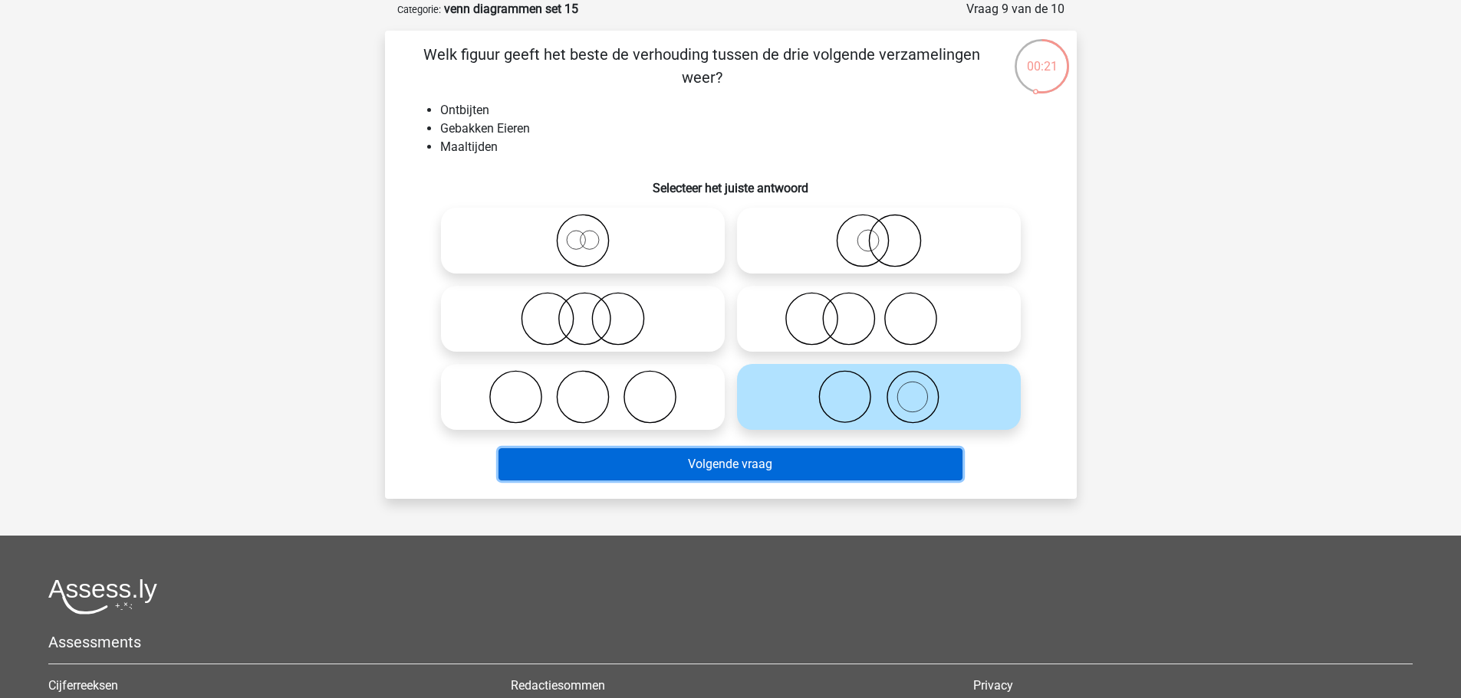
click at [905, 474] on button "Volgende vraag" at bounding box center [730, 465] width 464 height 32
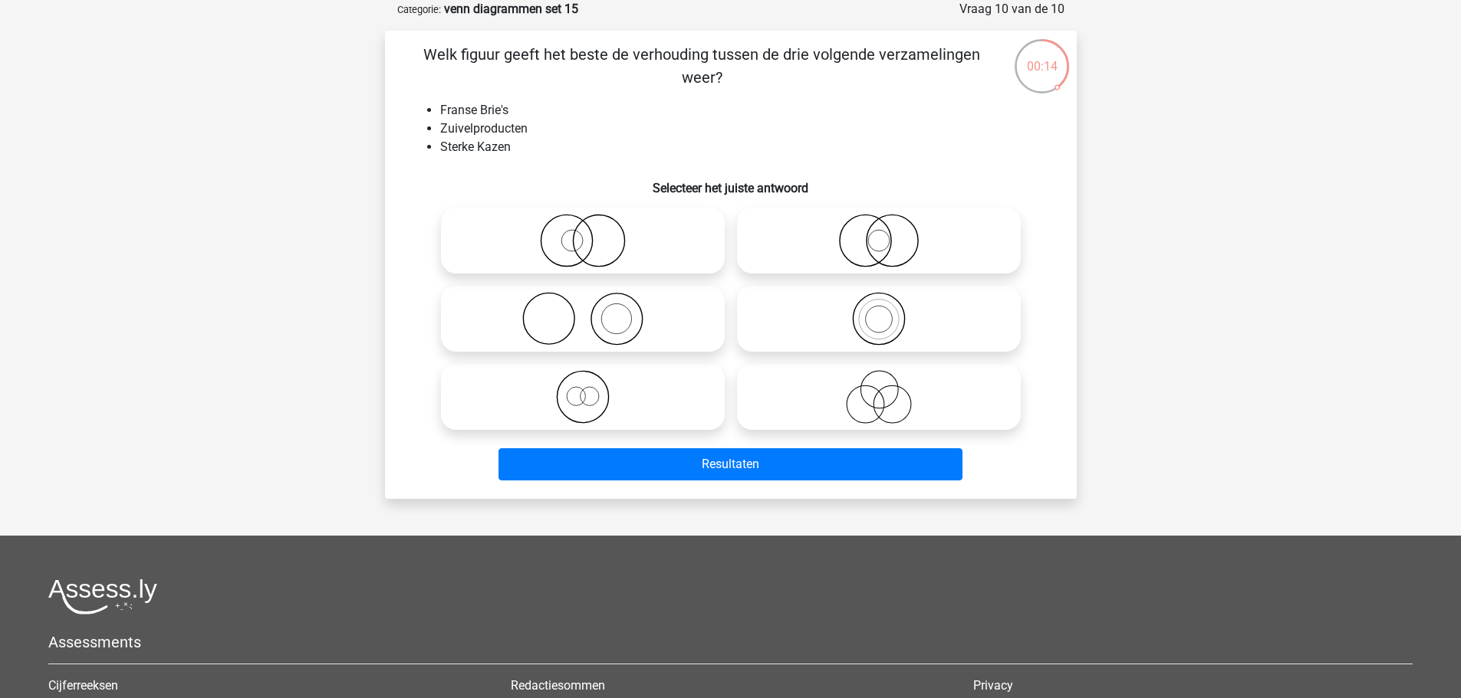
click at [931, 252] on icon at bounding box center [878, 241] width 271 height 54
click at [889, 233] on input "radio" at bounding box center [884, 228] width 10 height 10
radio input "true"
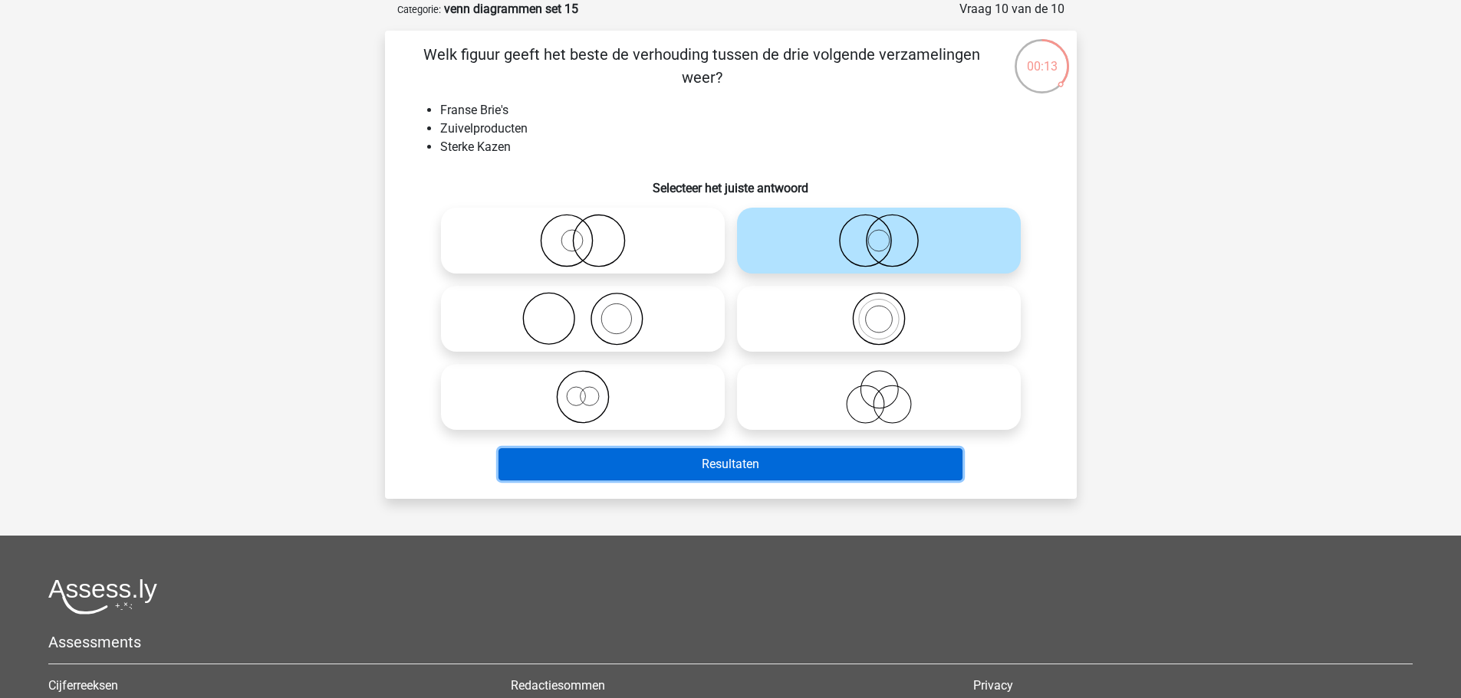
click at [891, 472] on button "Resultaten" at bounding box center [730, 465] width 464 height 32
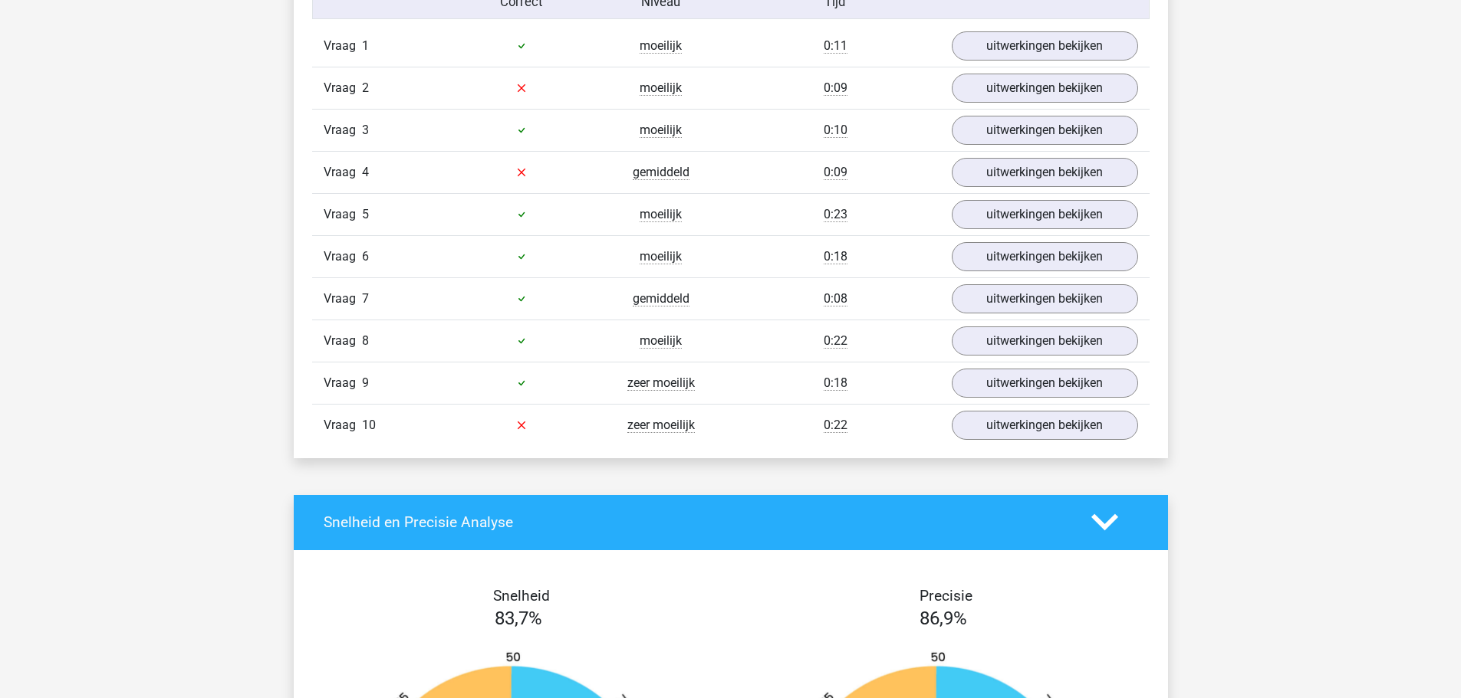
scroll to position [767, 0]
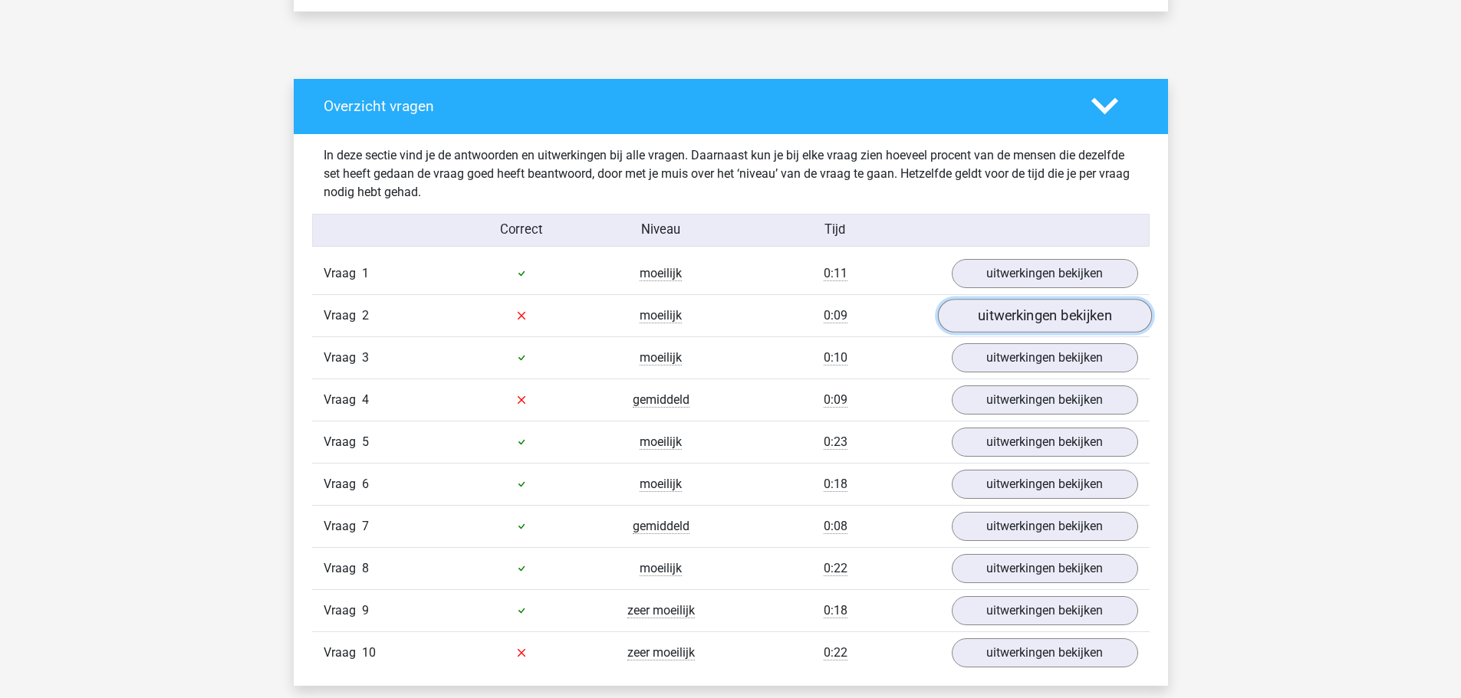
click at [985, 324] on link "uitwerkingen bekijken" at bounding box center [1044, 316] width 214 height 34
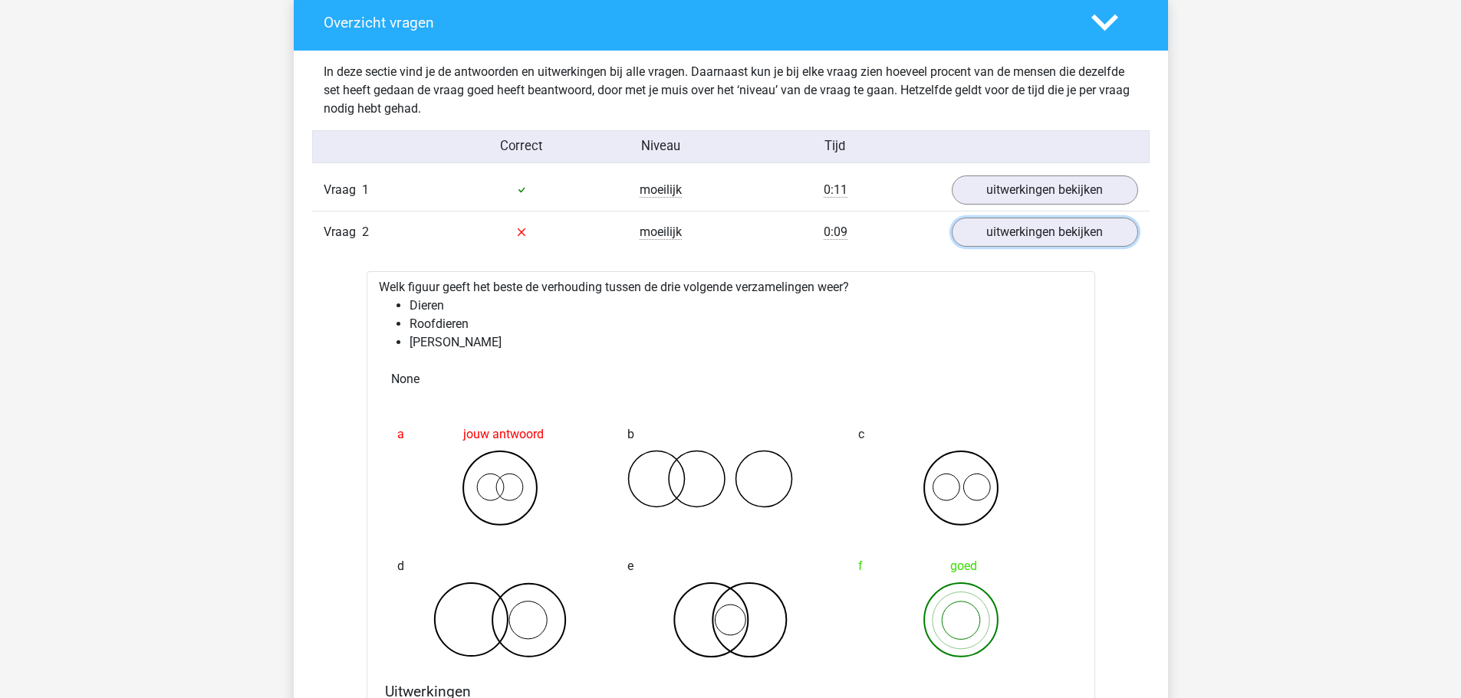
scroll to position [1073, 0]
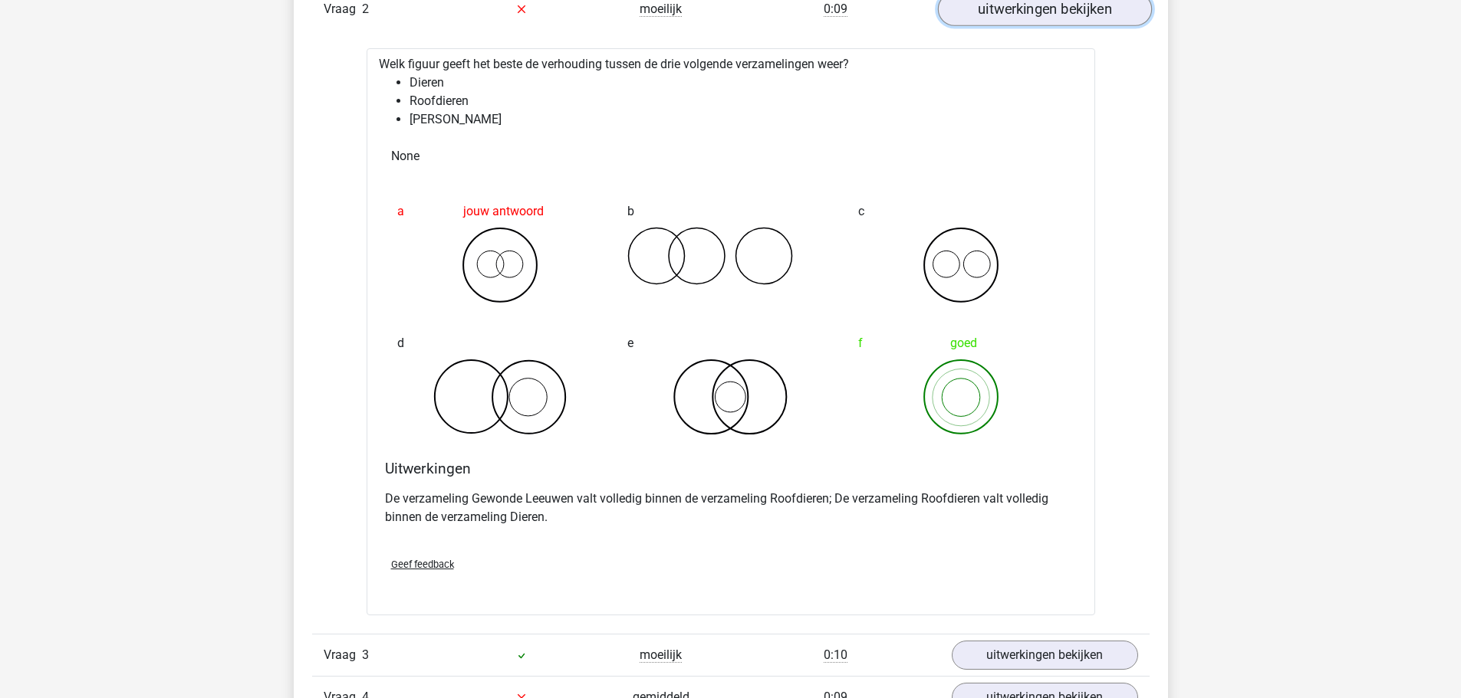
click at [1051, 10] on link "uitwerkingen bekijken" at bounding box center [1044, 9] width 214 height 34
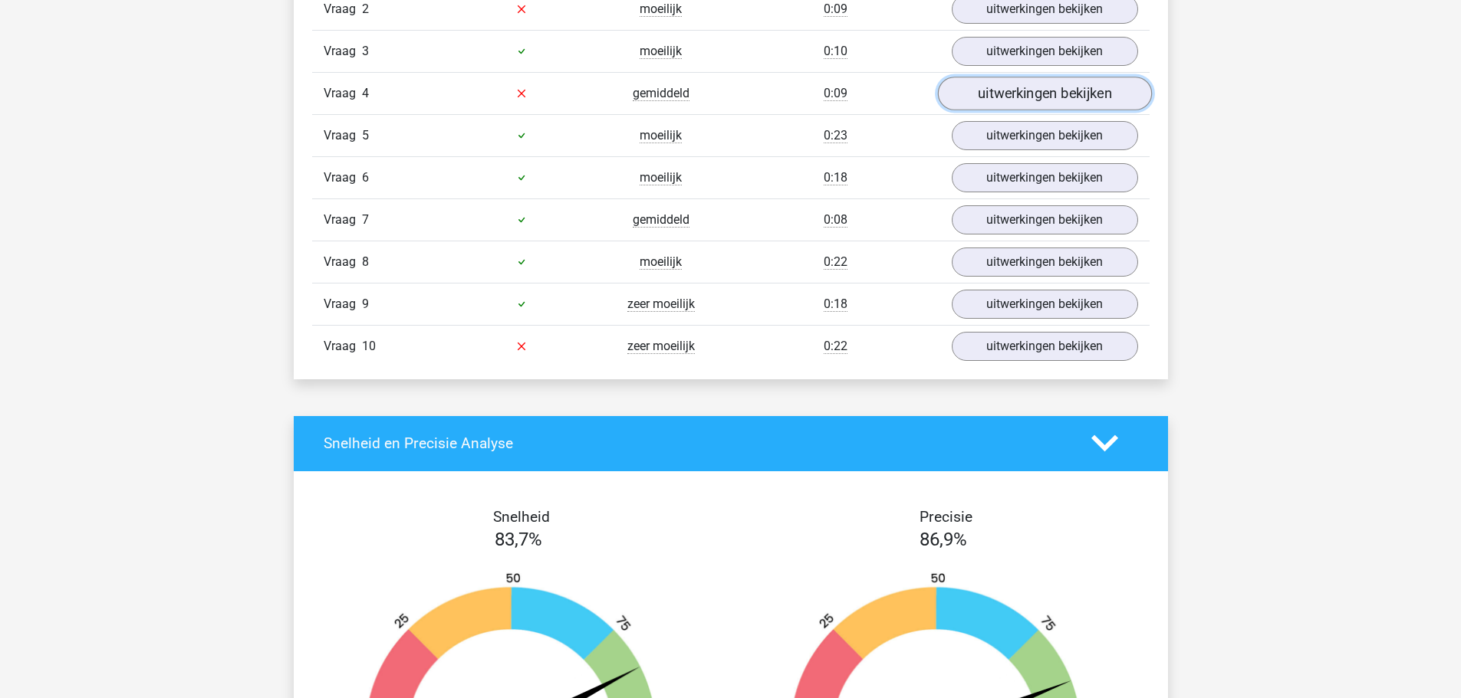
click at [1008, 100] on link "uitwerkingen bekijken" at bounding box center [1044, 94] width 214 height 34
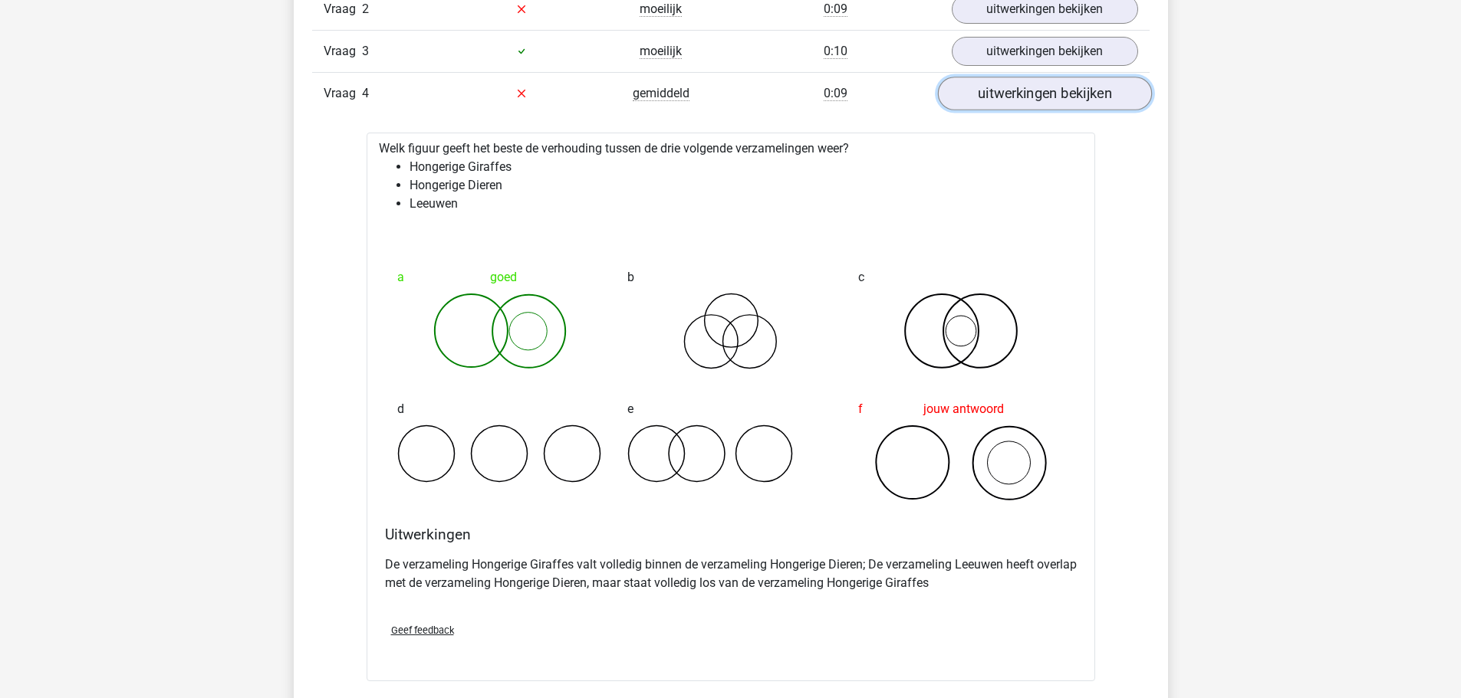
click at [1063, 90] on link "uitwerkingen bekijken" at bounding box center [1044, 94] width 214 height 34
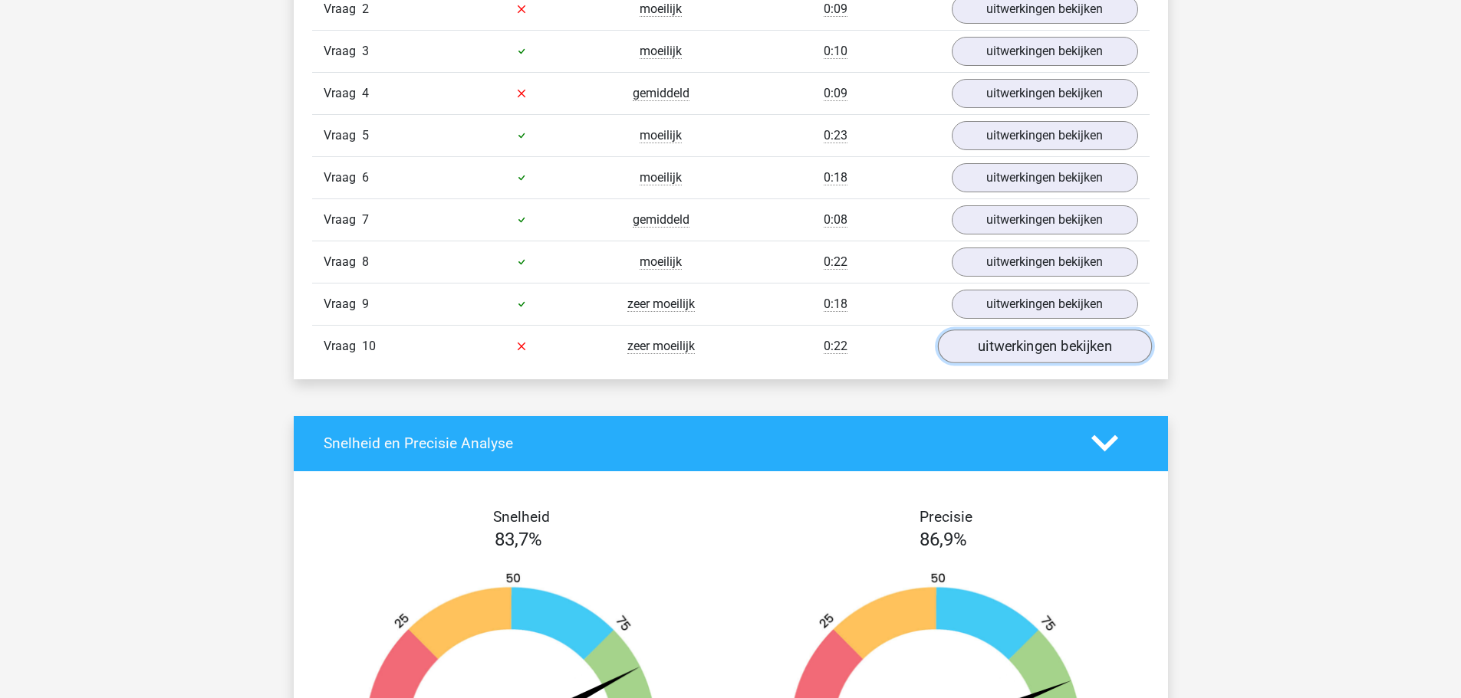
click at [996, 344] on link "uitwerkingen bekijken" at bounding box center [1044, 347] width 214 height 34
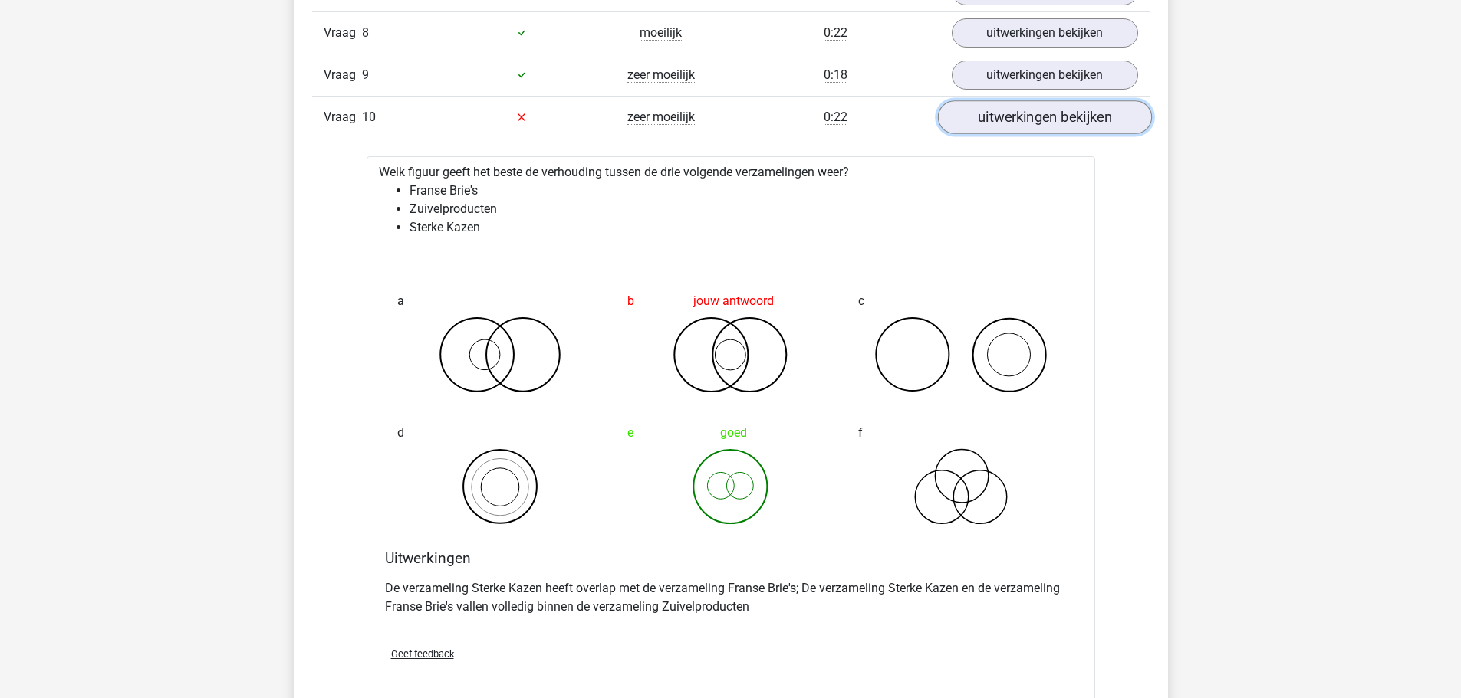
scroll to position [1303, 0]
click at [1073, 120] on link "uitwerkingen bekijken" at bounding box center [1044, 117] width 214 height 34
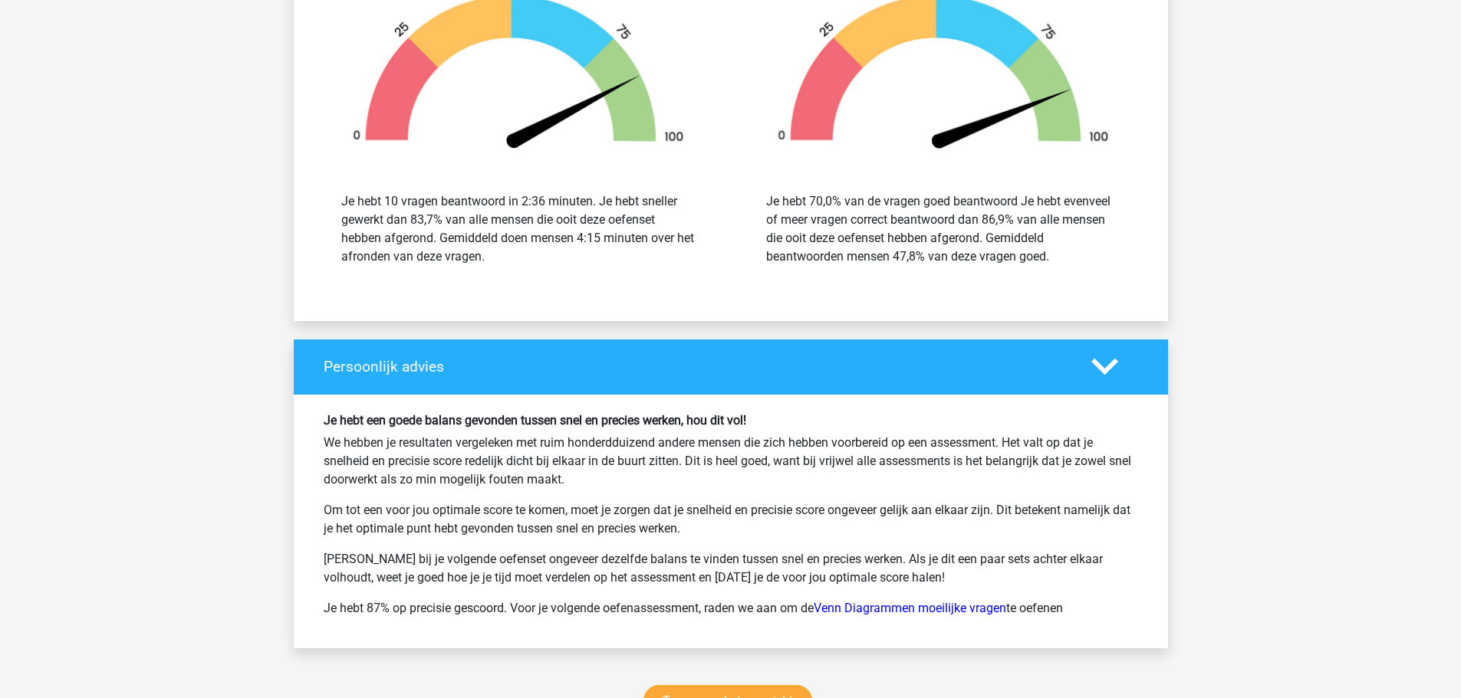
scroll to position [1840, 0]
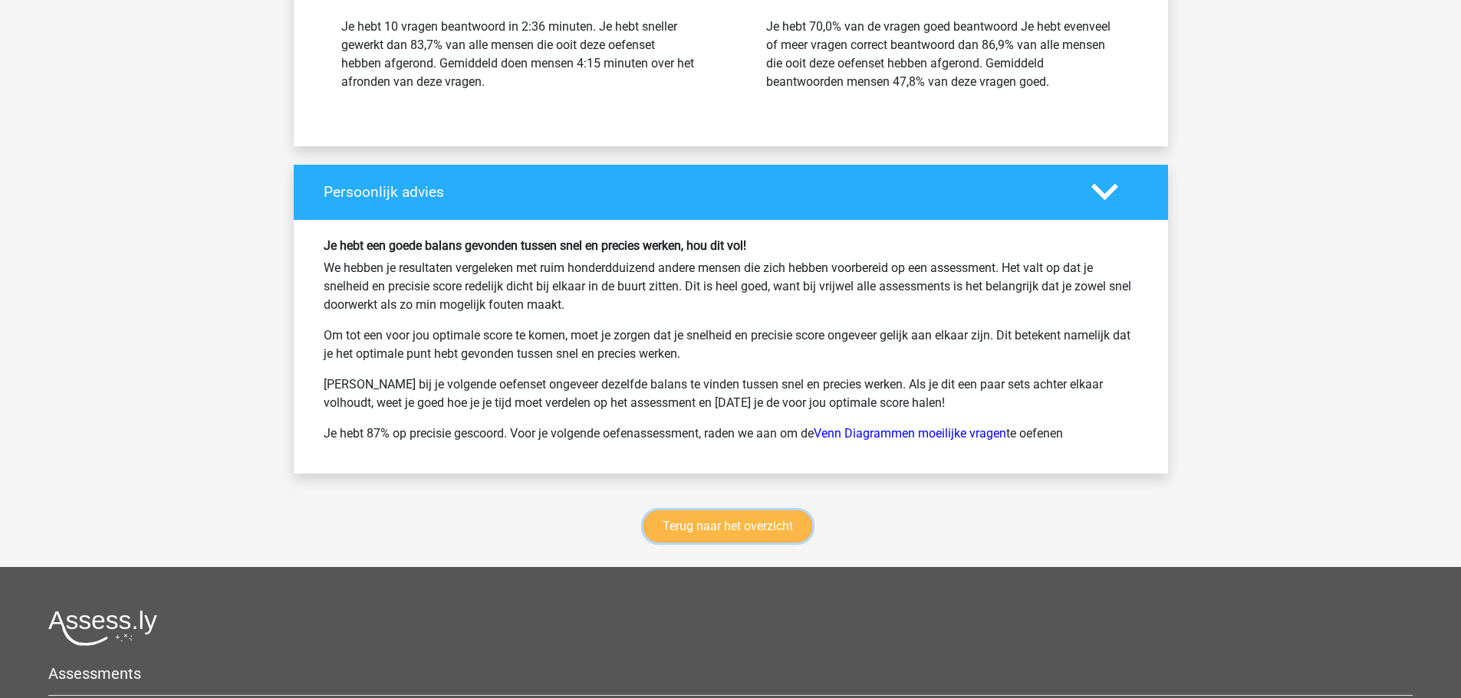
click at [747, 530] on link "Terug naar het overzicht" at bounding box center [727, 527] width 169 height 32
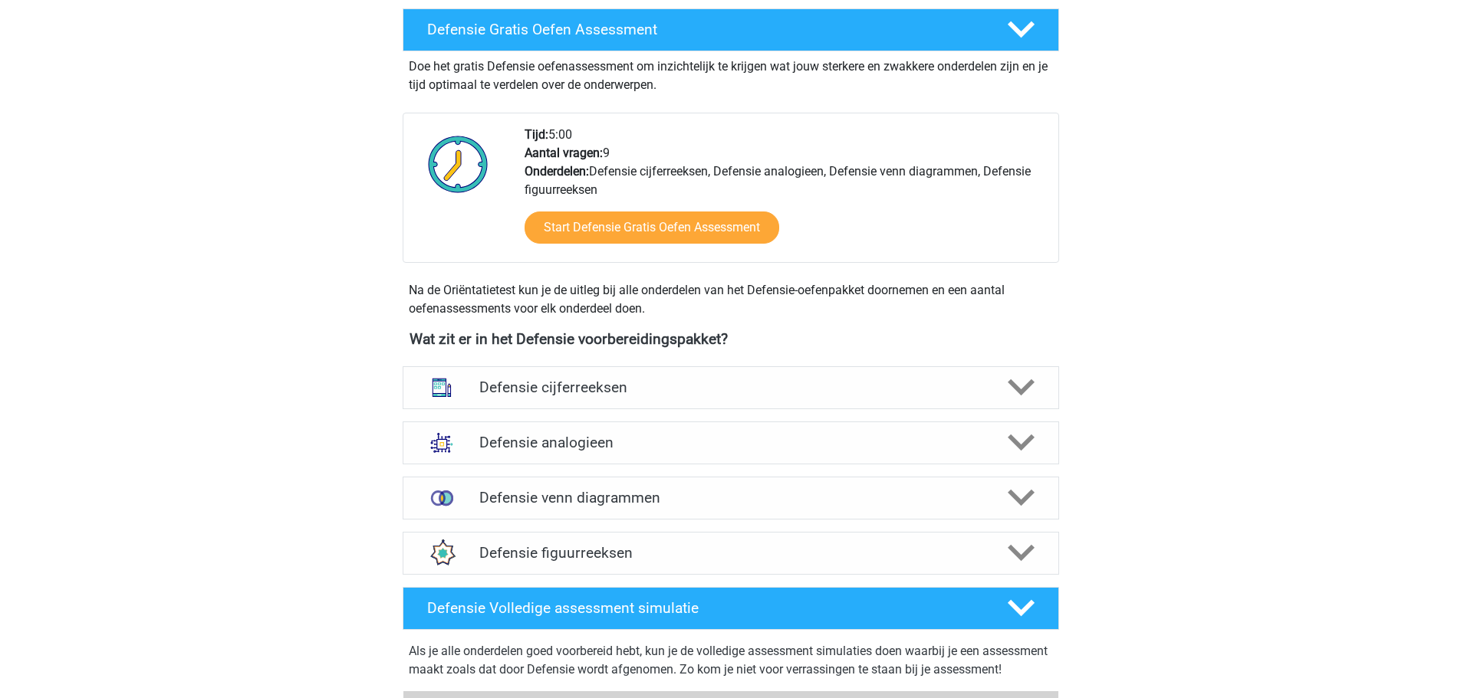
scroll to position [613, 0]
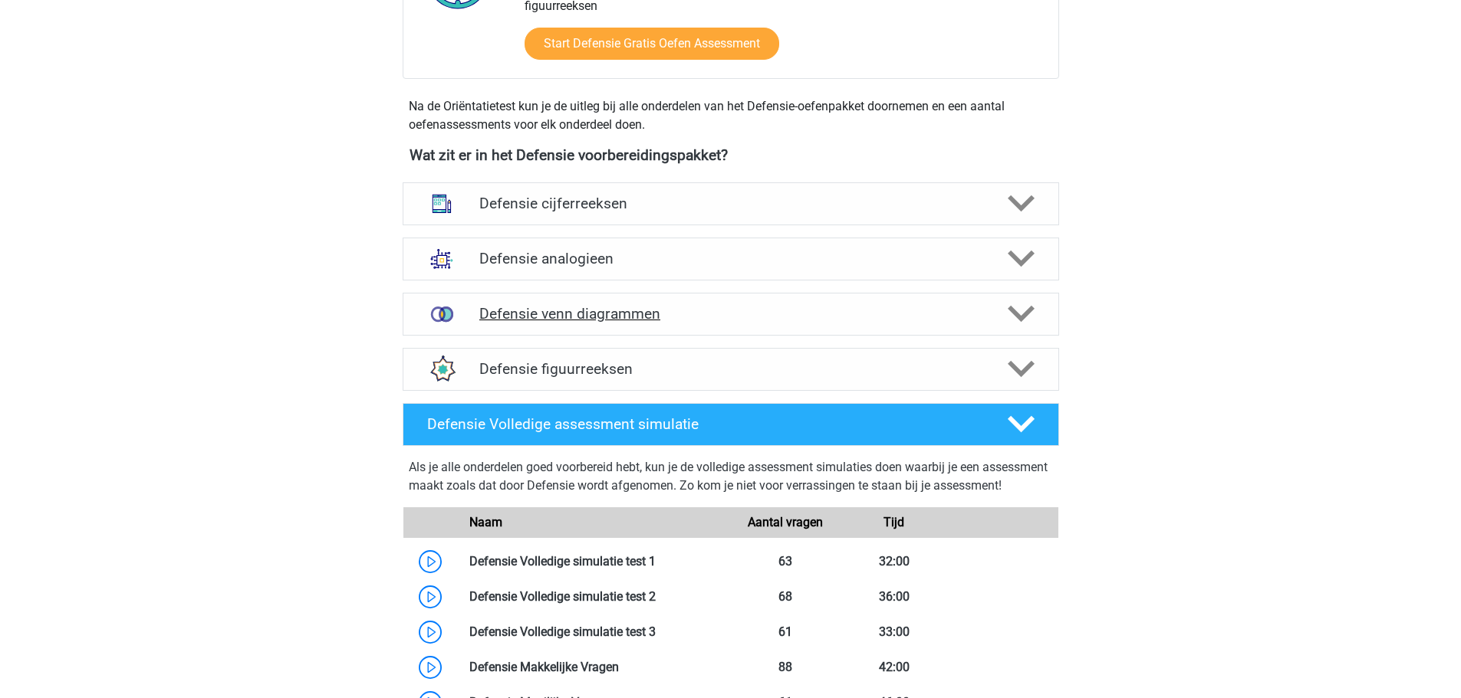
click at [604, 313] on h4 "Defensie venn diagrammen" at bounding box center [730, 314] width 502 height 18
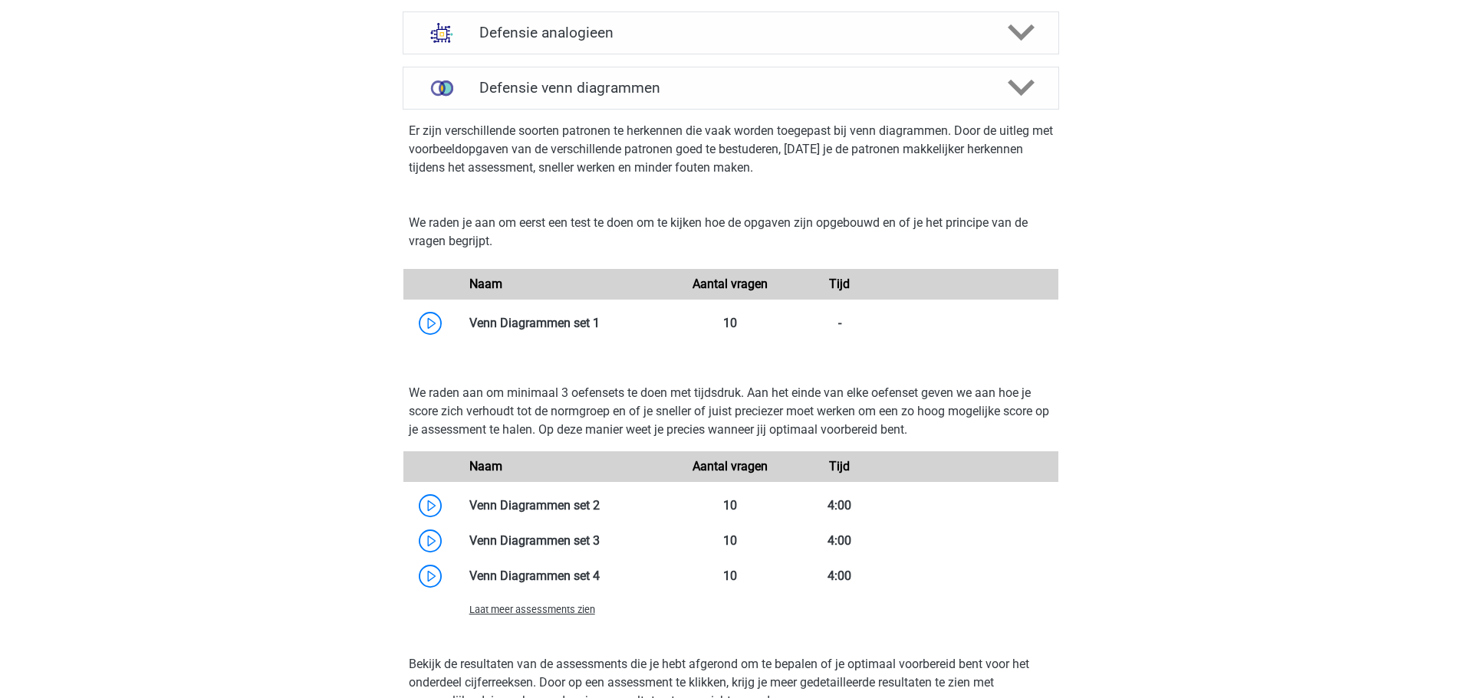
scroll to position [997, 0]
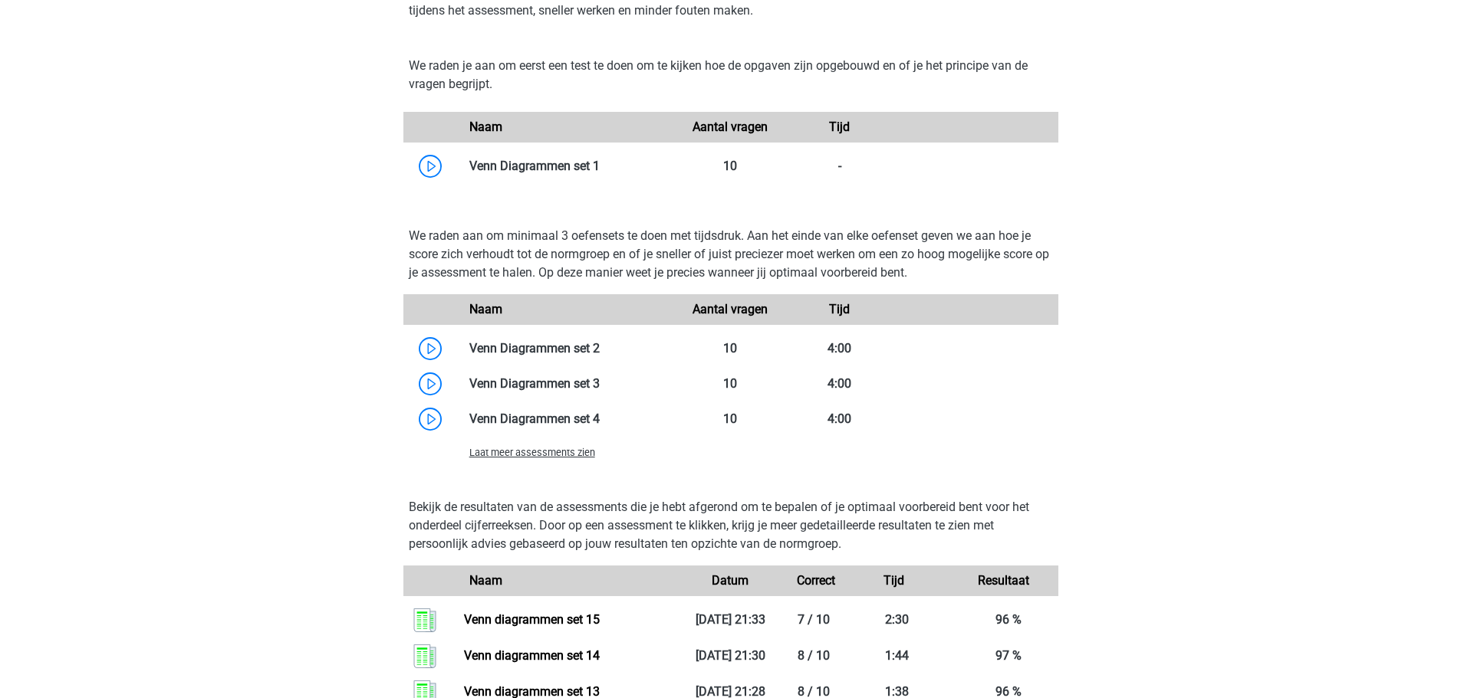
click at [548, 452] on span "Laat meer assessments zien" at bounding box center [532, 453] width 126 height 12
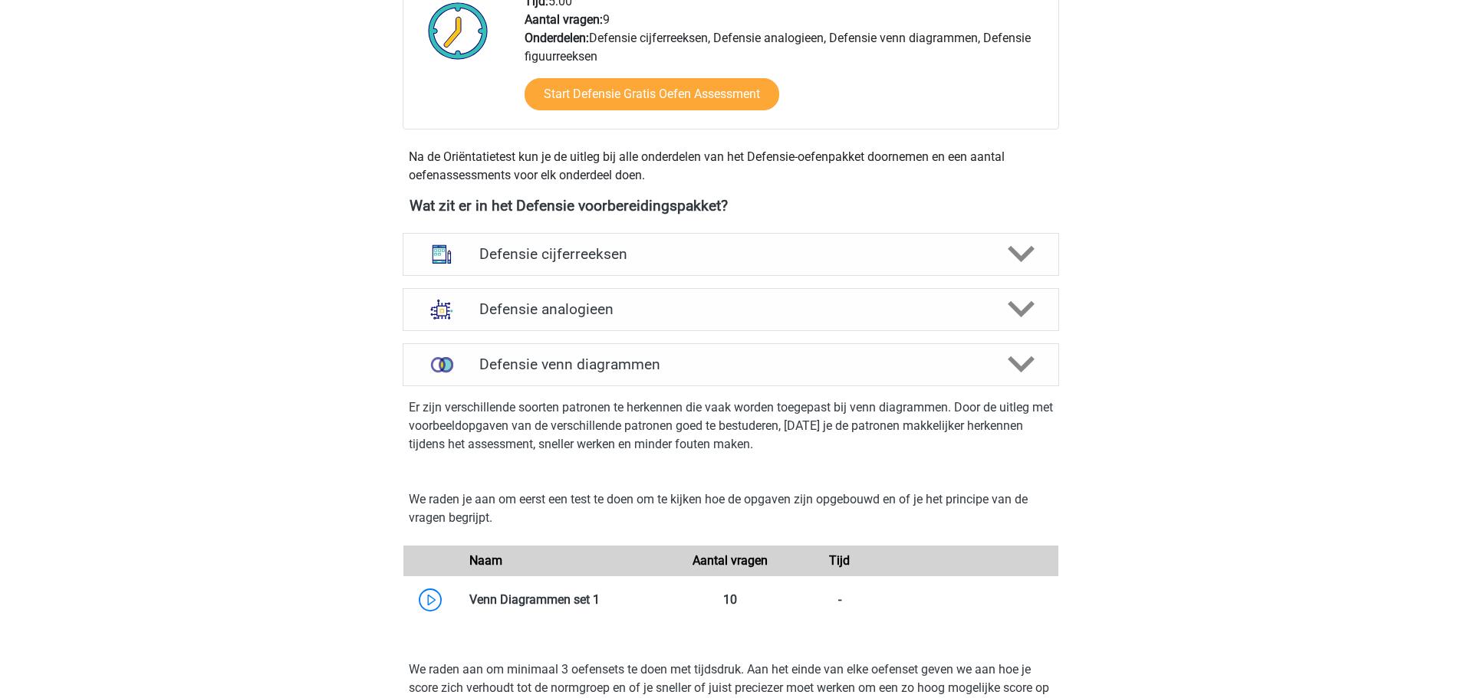
scroll to position [537, 0]
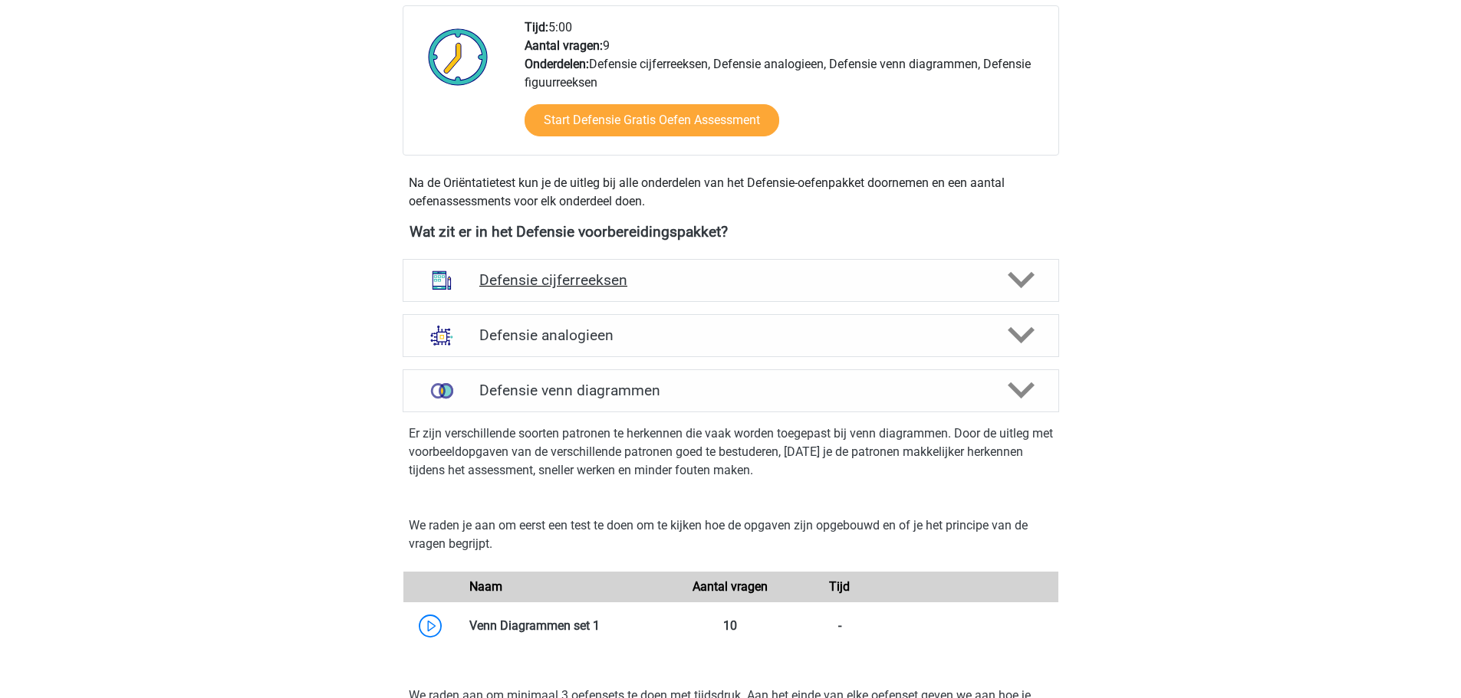
click at [665, 287] on h4 "Defensie cijferreeksen" at bounding box center [730, 280] width 502 height 18
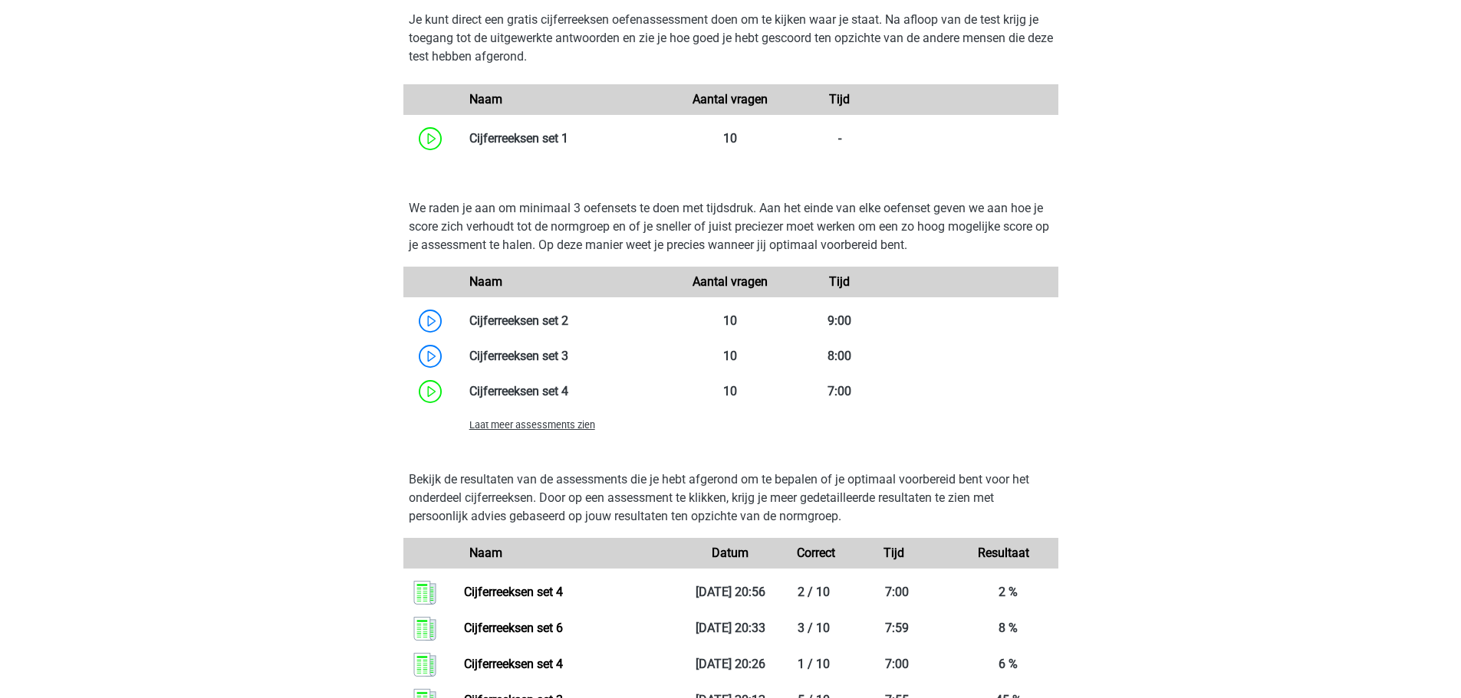
click at [543, 427] on span "Laat meer assessments zien" at bounding box center [532, 425] width 126 height 12
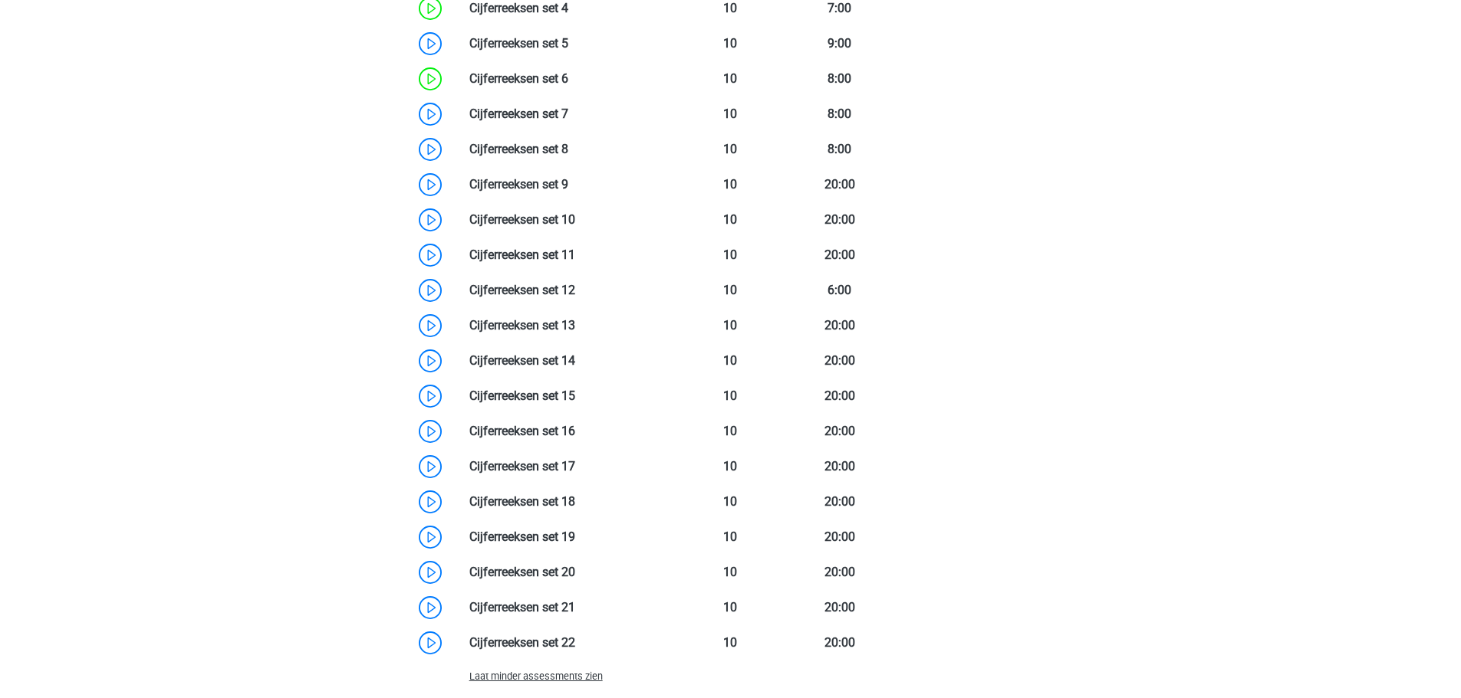
scroll to position [1610, 0]
